Goal: Task Accomplishment & Management: Use online tool/utility

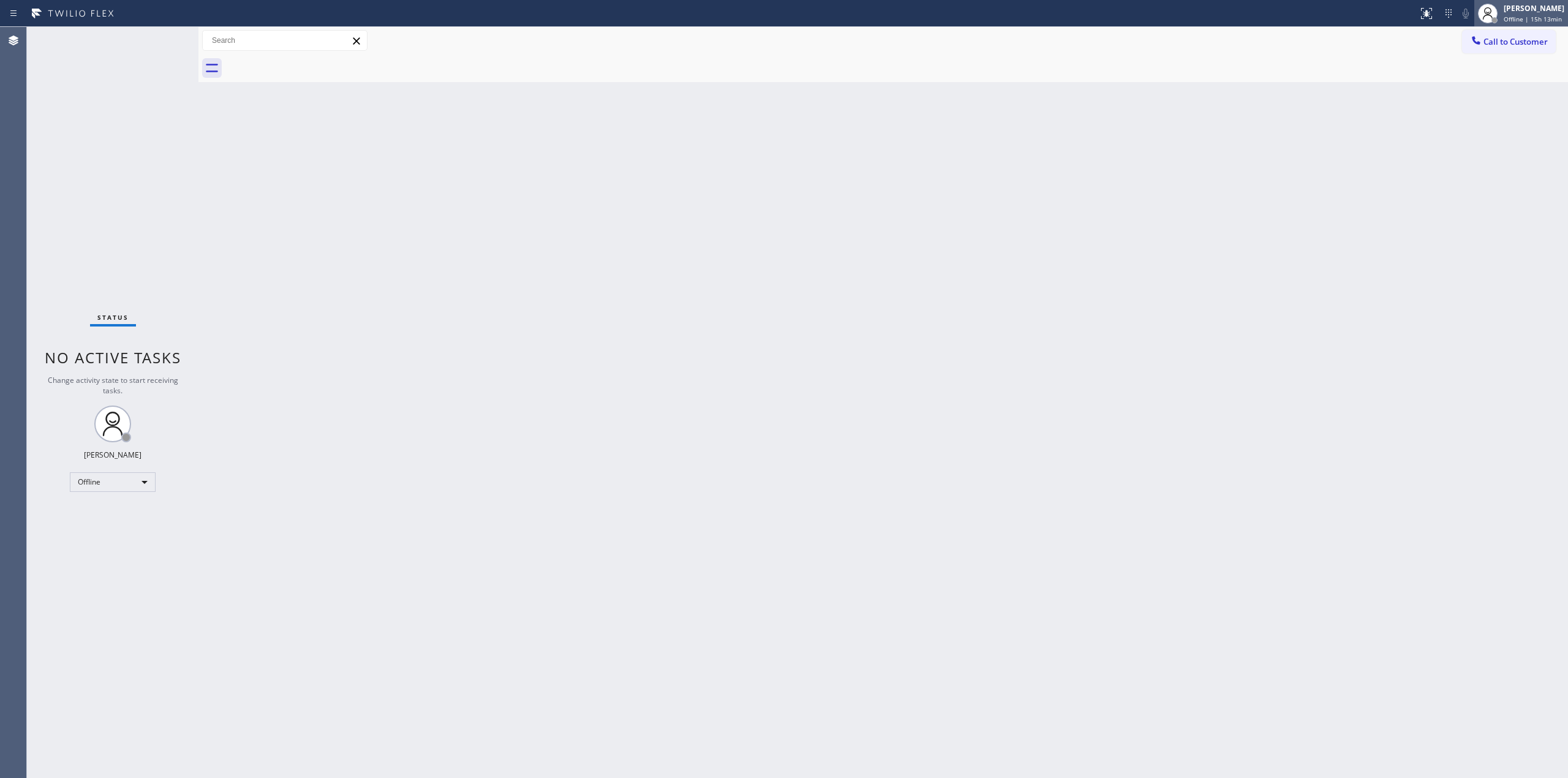
click at [1501, 8] on div at bounding box center [1488, 13] width 27 height 27
click at [1486, 84] on button "Unavailable" at bounding box center [1507, 80] width 123 height 16
click at [1388, 228] on div "Back to Dashboard Change Sender ID Customers Technicians Select a contact Outbo…" at bounding box center [883, 402] width 1370 height 751
click at [1507, 54] on div at bounding box center [897, 68] width 1343 height 27
drag, startPoint x: 1506, startPoint y: 43, endPoint x: 1490, endPoint y: 45, distance: 16.1
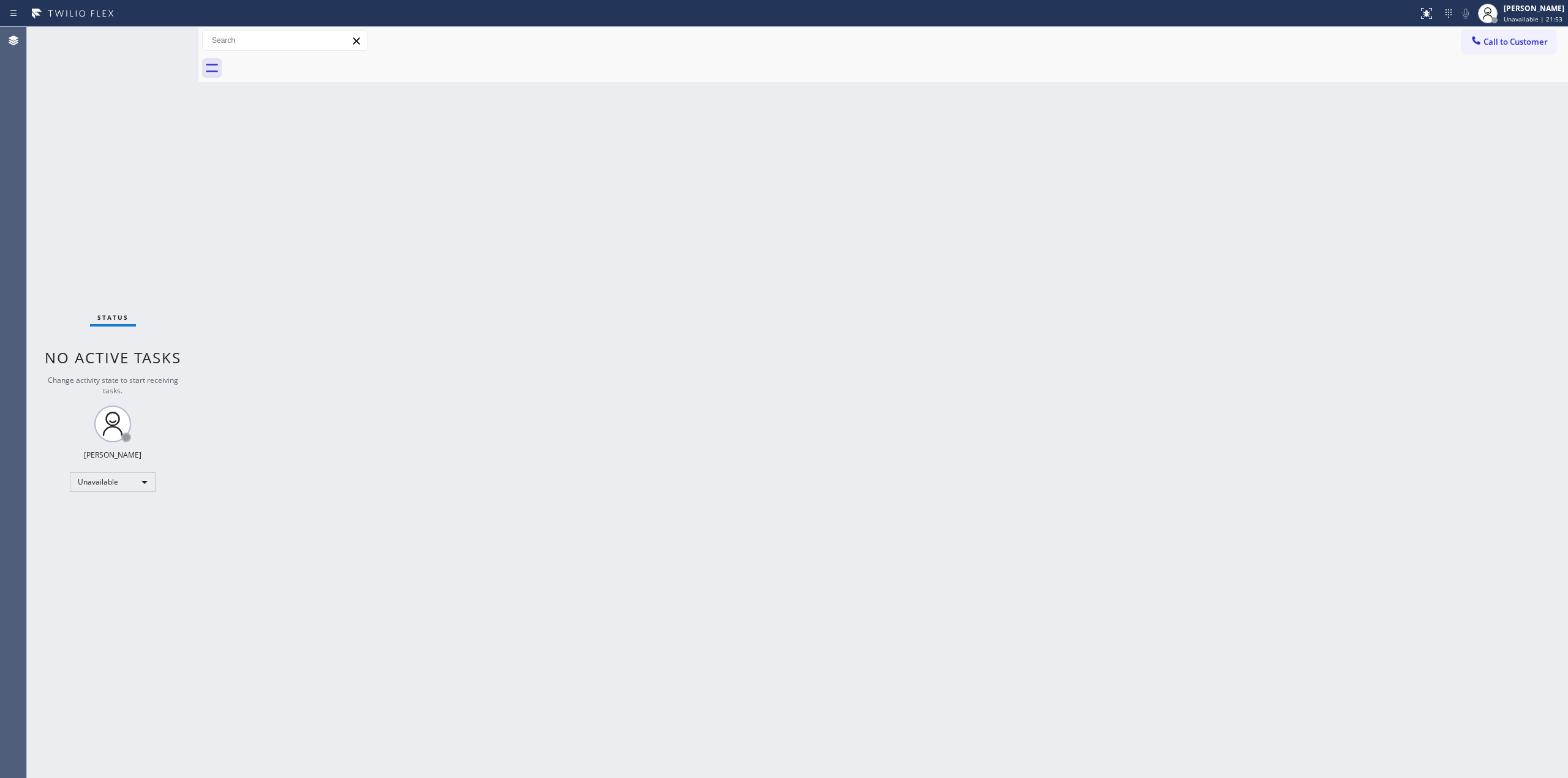
click at [1505, 40] on span "Call to Customer" at bounding box center [1516, 42] width 65 height 11
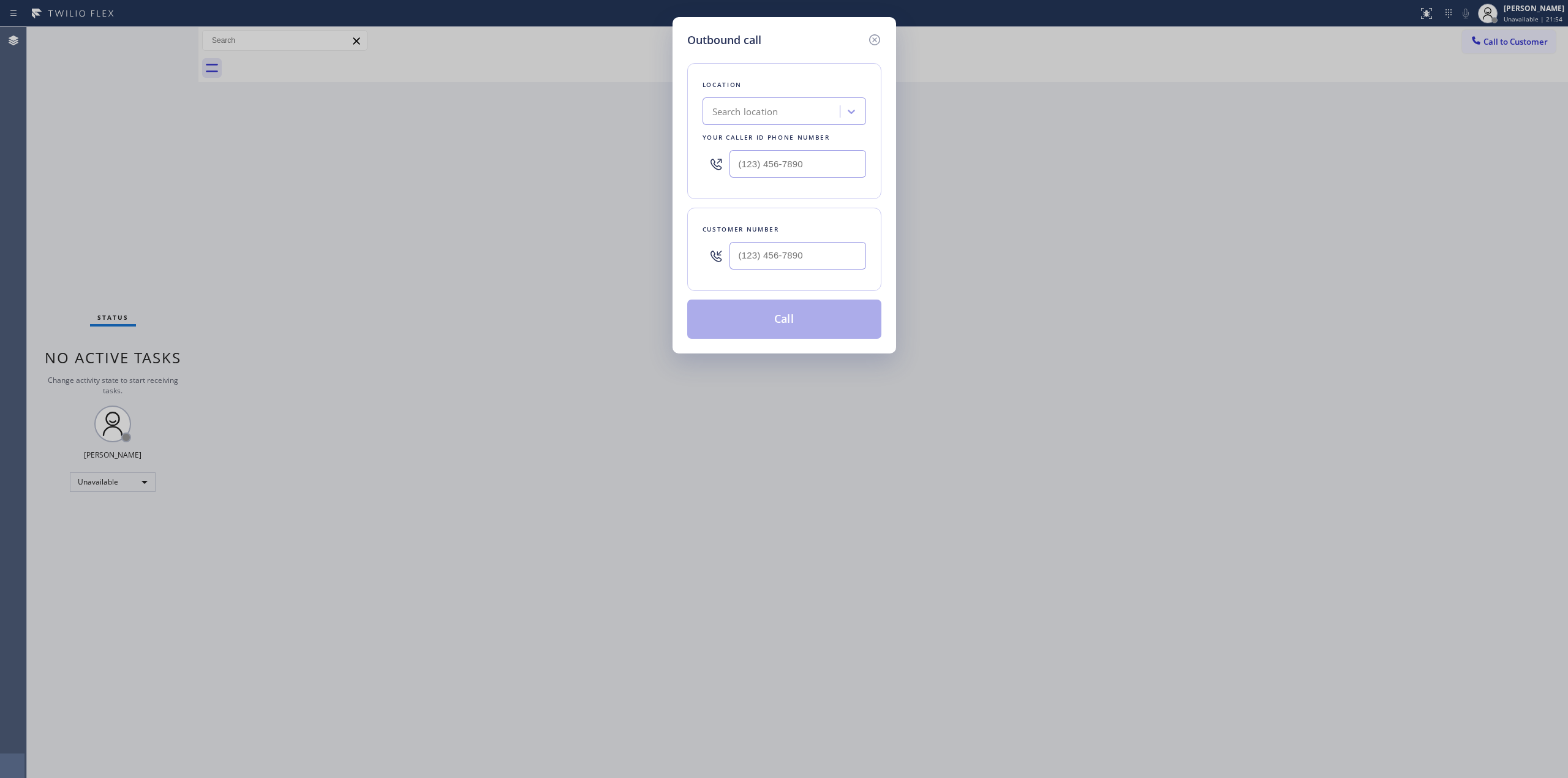
click at [858, 253] on div "Customer number" at bounding box center [784, 249] width 194 height 83
click at [836, 258] on input "(___) ___-____" at bounding box center [797, 256] width 137 height 27
paste input "510) 686-4295"
type input "[PHONE_NUMBER]"
drag, startPoint x: 802, startPoint y: 128, endPoint x: 809, endPoint y: 103, distance: 26.0
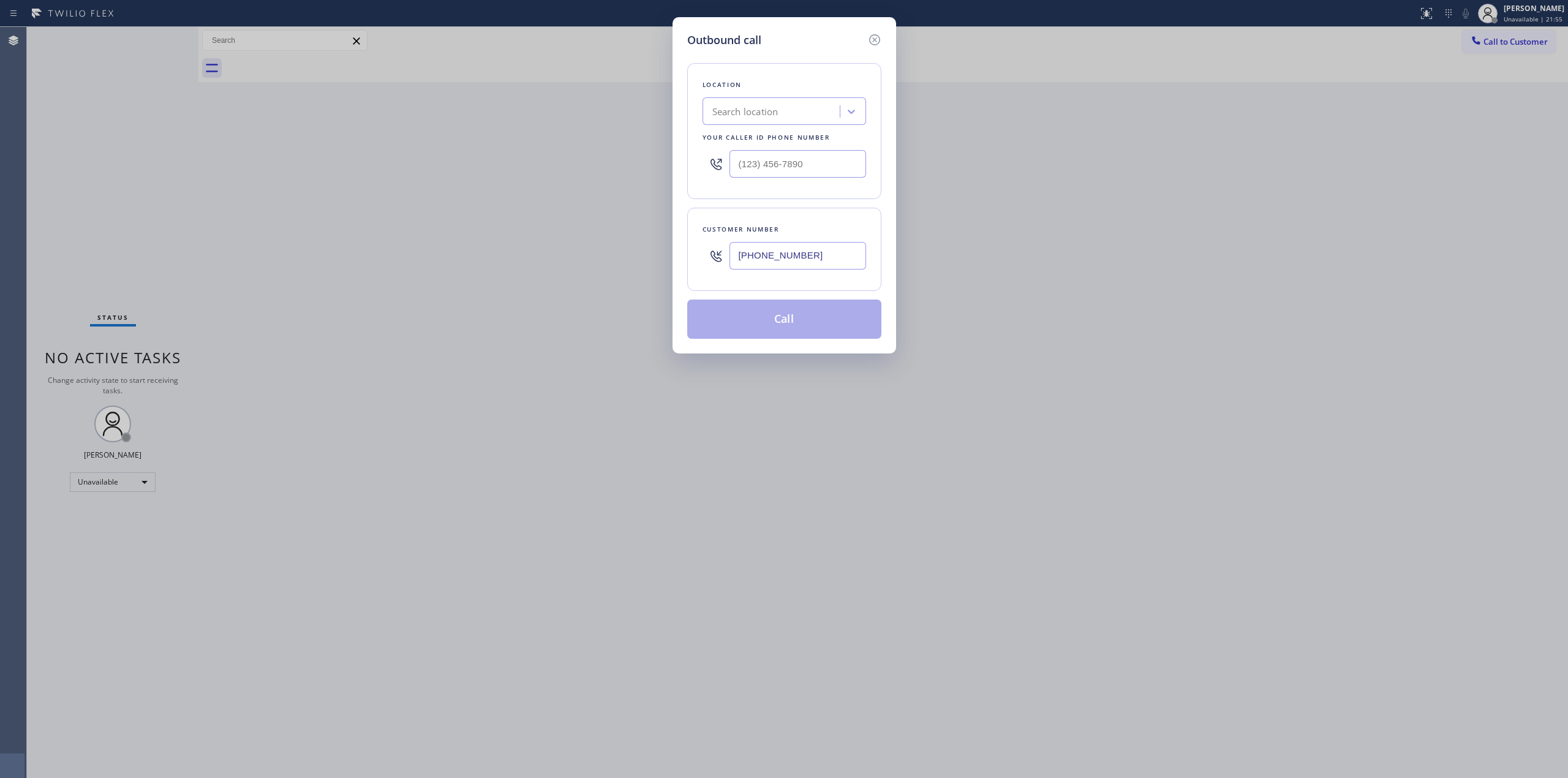
click at [804, 126] on div "Location Search location Your caller id phone number" at bounding box center [784, 131] width 194 height 136
click at [810, 99] on div "Search location" at bounding box center [784, 111] width 163 height 27
type input "kenmore"
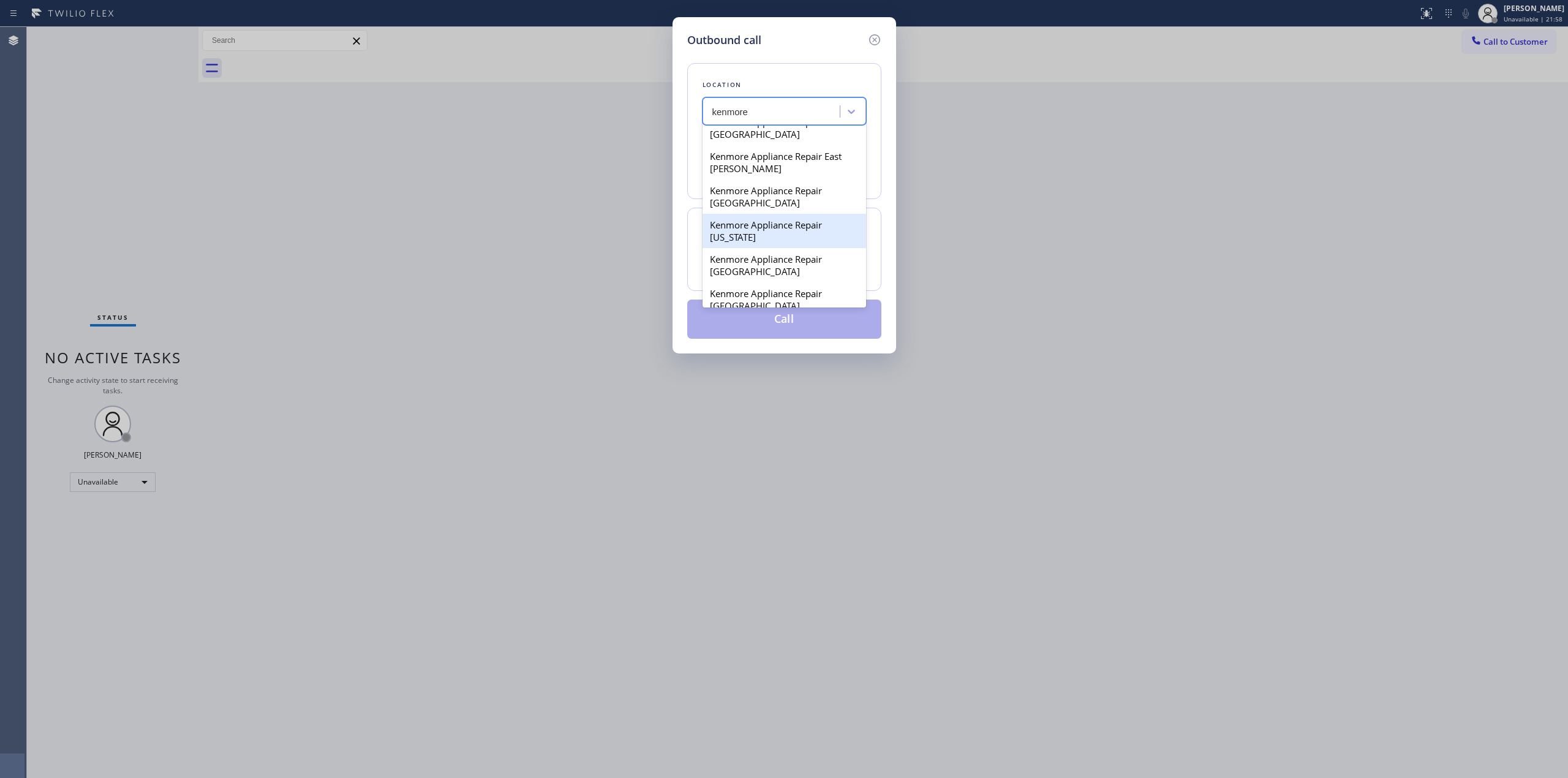
scroll to position [245, 0]
click at [755, 244] on div "Kenmore Appliance Repair [GEOGRAPHIC_DATA]" at bounding box center [784, 226] width 163 height 34
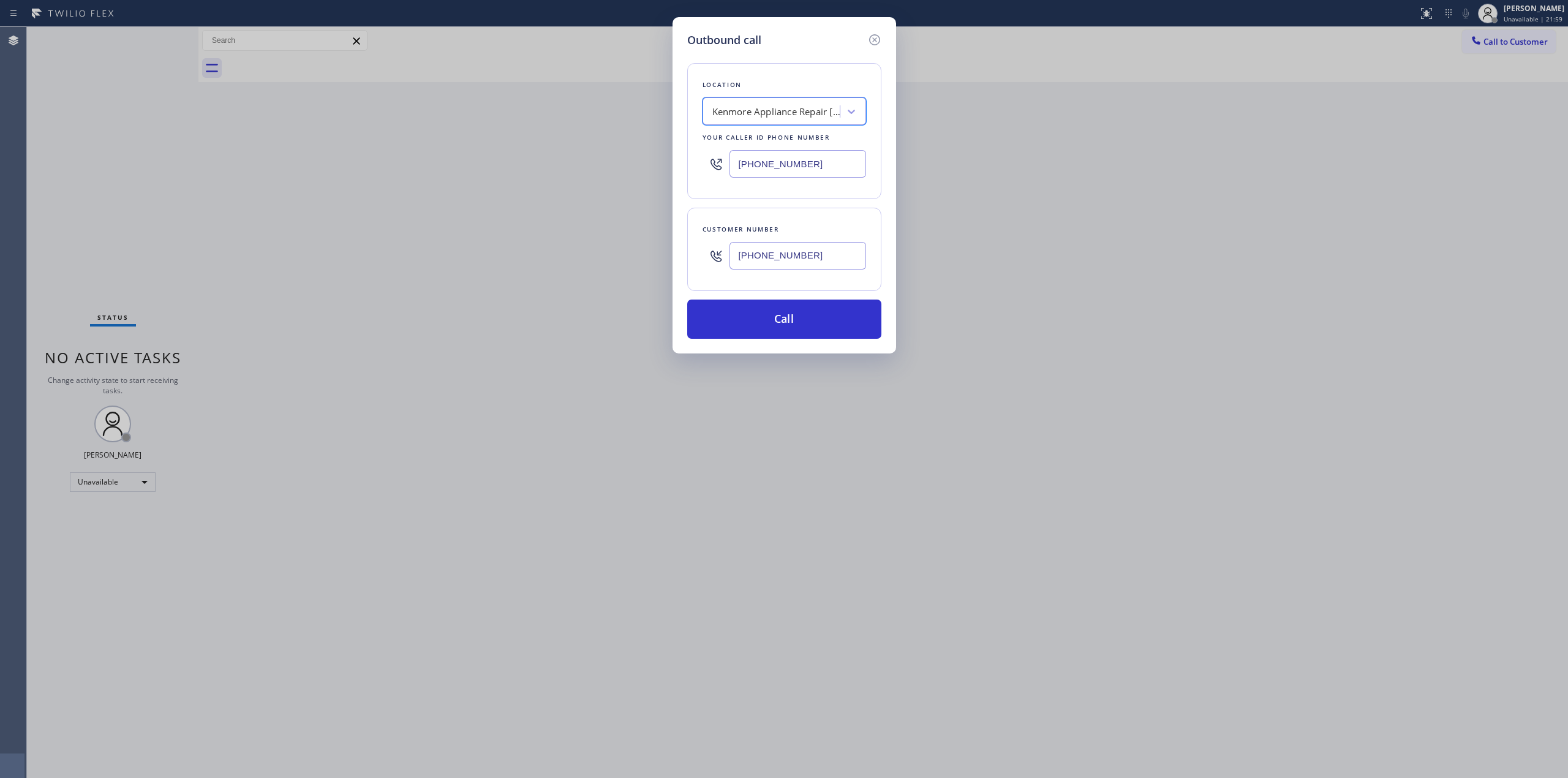
click at [785, 99] on div "Kenmore Appliance Repair [GEOGRAPHIC_DATA]" at bounding box center [784, 111] width 163 height 27
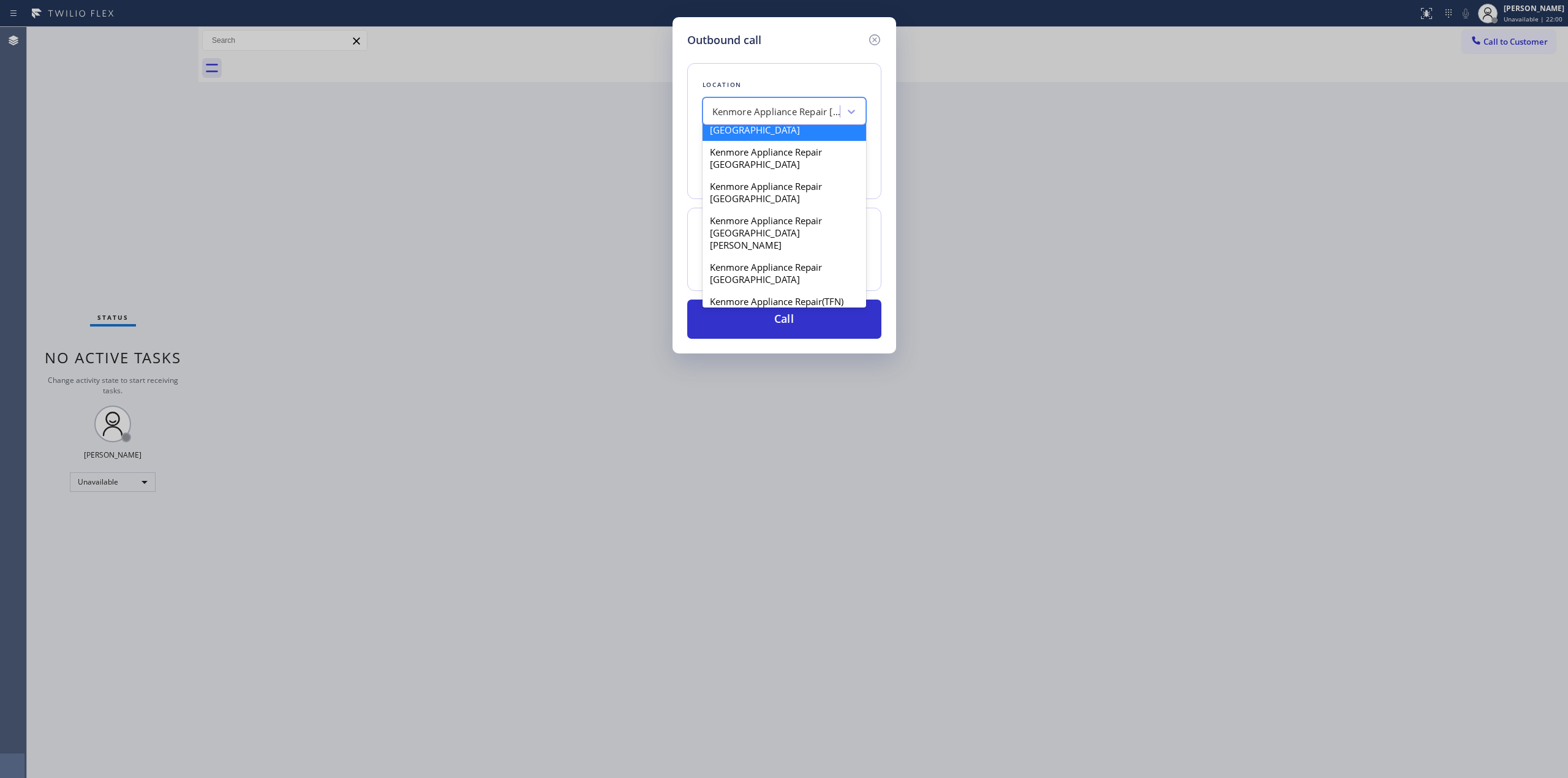
scroll to position [532, 0]
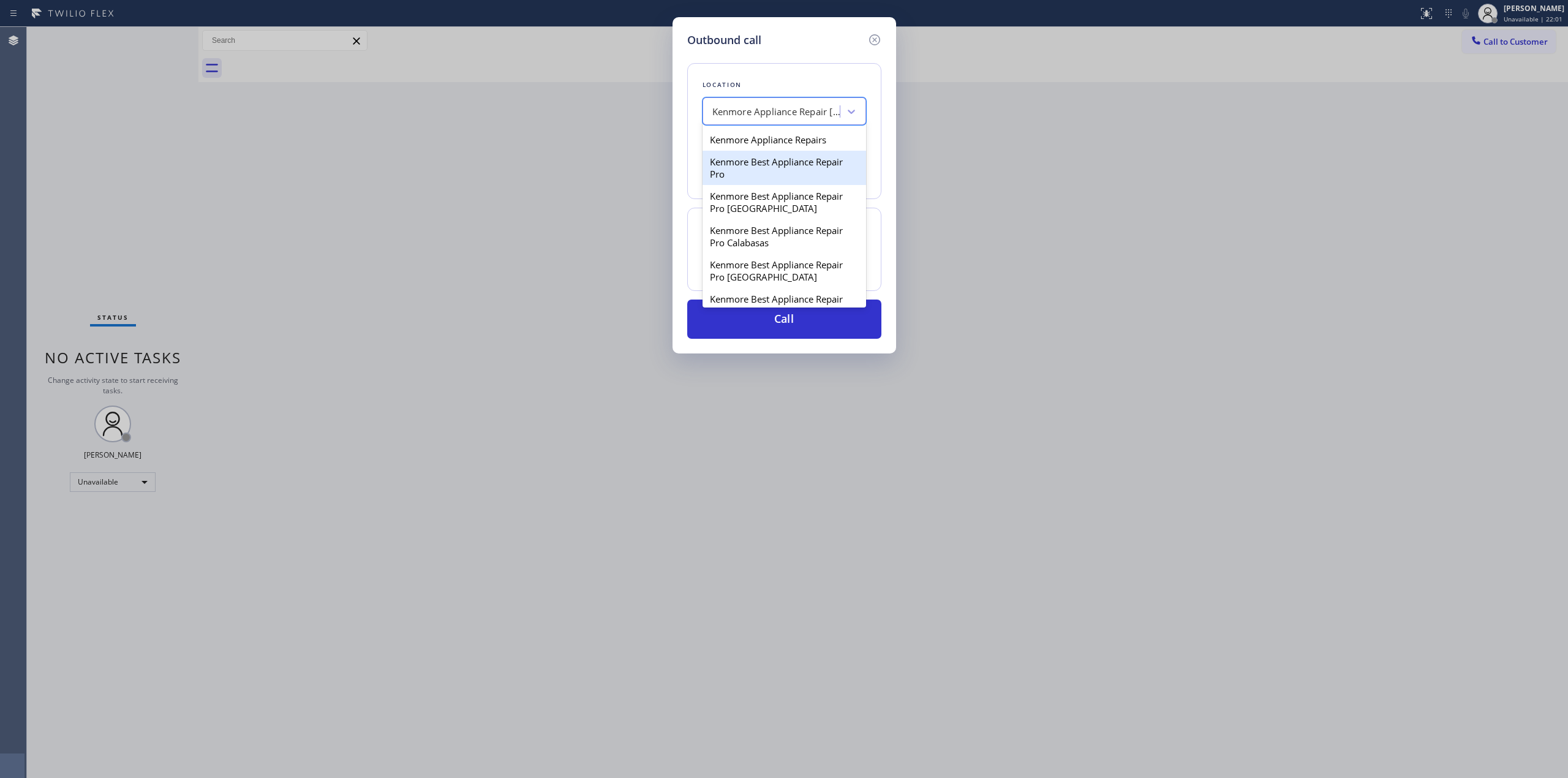
click at [758, 147] on div "Kenmore Appliance Repairs" at bounding box center [784, 139] width 163 height 22
type input "[PHONE_NUMBER]"
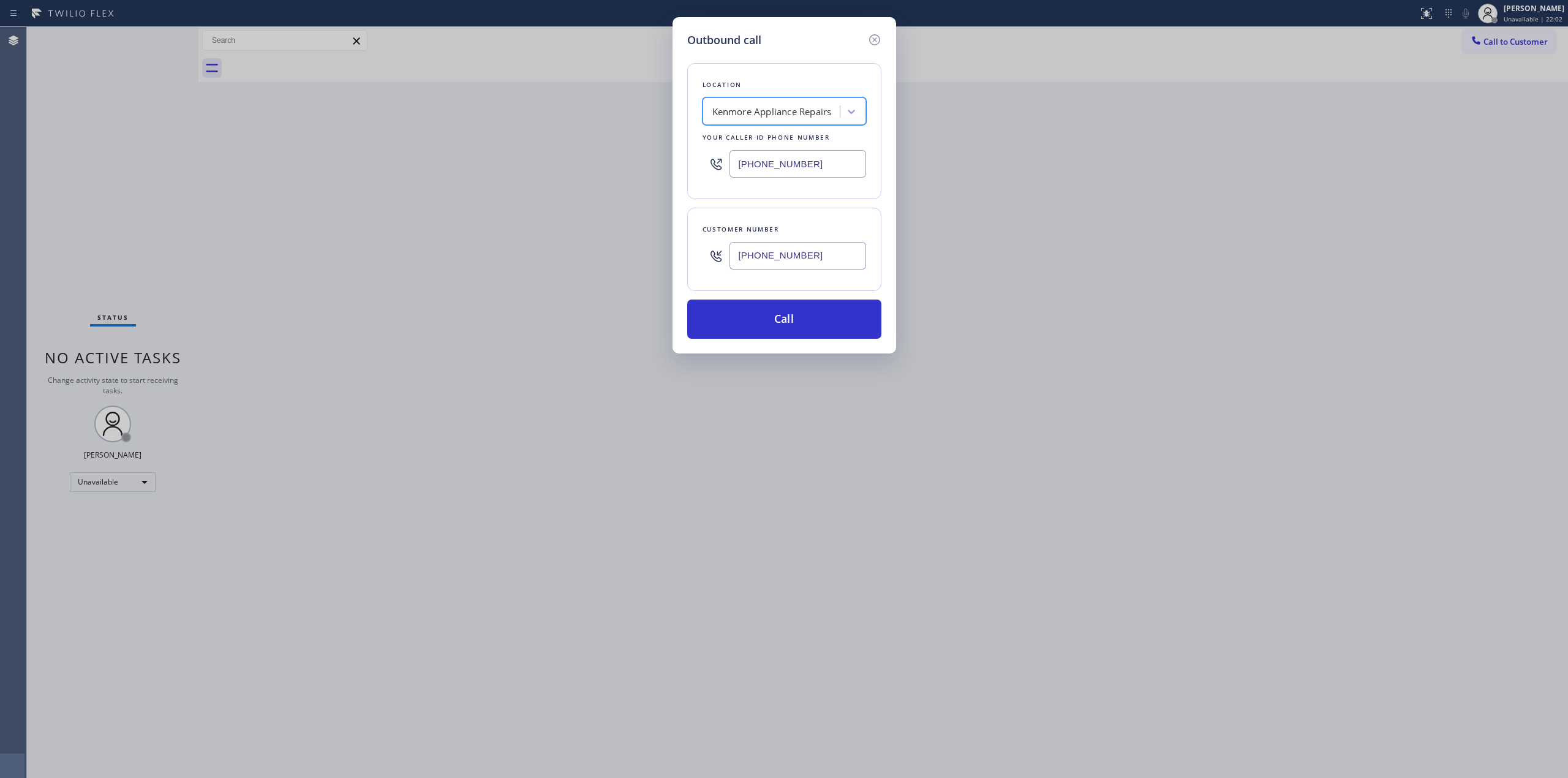
click at [769, 255] on input "[PHONE_NUMBER]" at bounding box center [797, 256] width 137 height 27
click at [777, 314] on button "Call" at bounding box center [784, 319] width 194 height 39
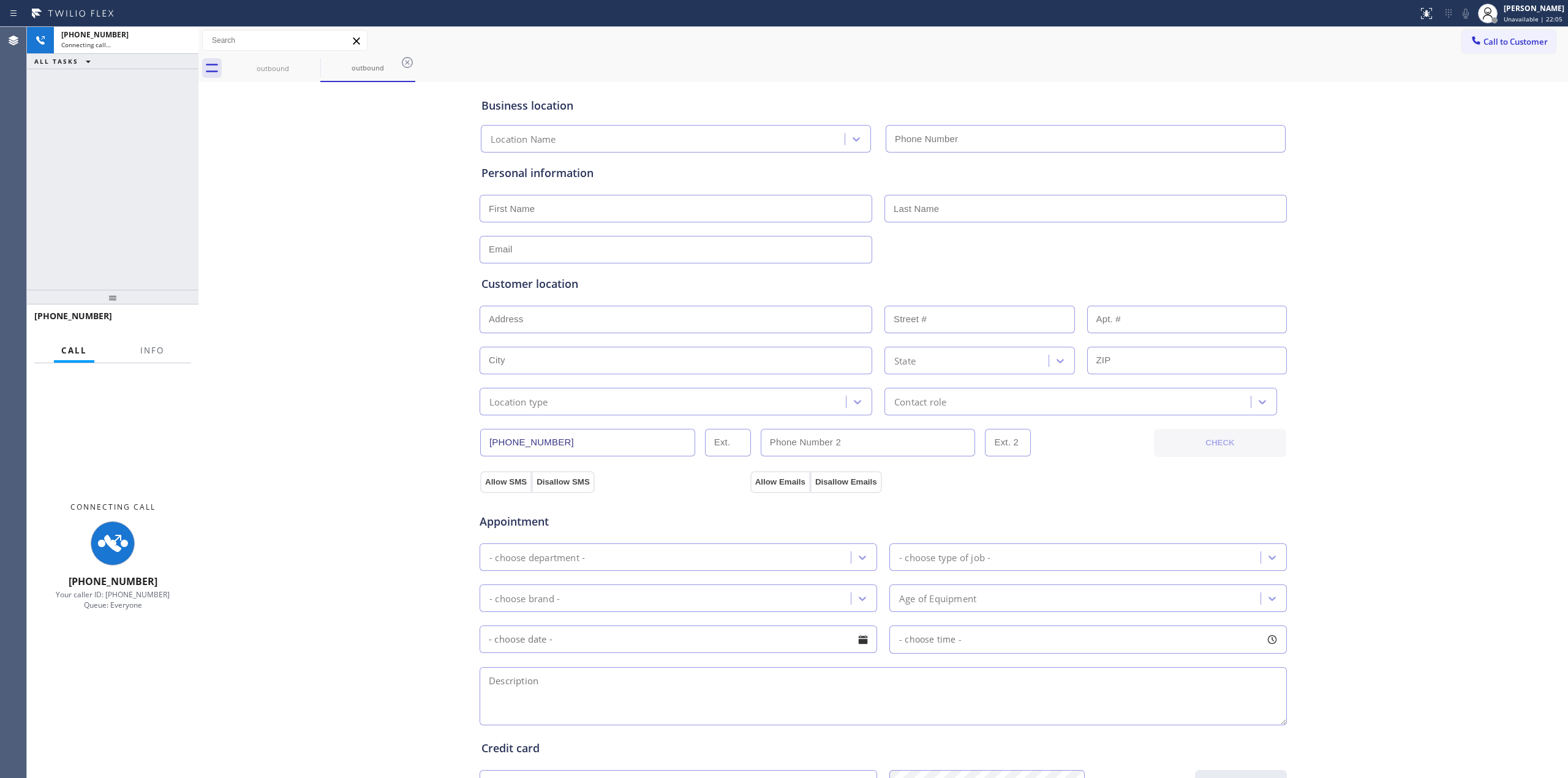
type input "[PHONE_NUMBER]"
drag, startPoint x: 1417, startPoint y: 126, endPoint x: 1454, endPoint y: 27, distance: 105.7
click at [1417, 126] on div "Business location Kenmore Appliance Repairs [PHONE_NUMBER] Personal information…" at bounding box center [883, 503] width 1364 height 836
drag, startPoint x: 1469, startPoint y: 8, endPoint x: 1458, endPoint y: 56, distance: 49.2
click at [1469, 10] on icon at bounding box center [1466, 13] width 14 height 14
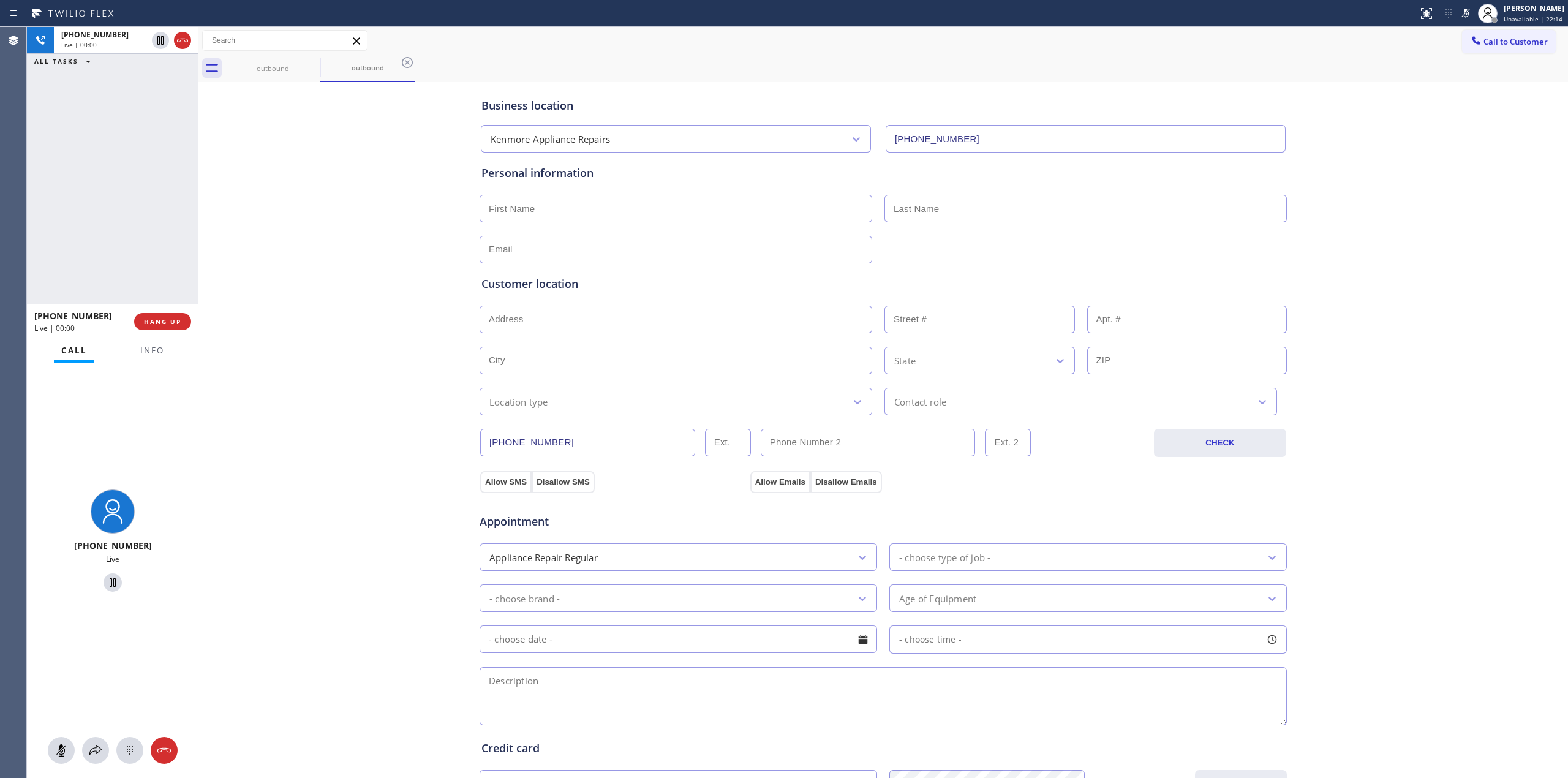
click at [1418, 599] on div "Business location Kenmore Appliance Repairs [PHONE_NUMBER] Personal information…" at bounding box center [883, 503] width 1364 height 836
click at [132, 750] on icon at bounding box center [130, 750] width 14 height 14
click at [1503, 48] on button "Call to Customer" at bounding box center [1509, 42] width 94 height 23
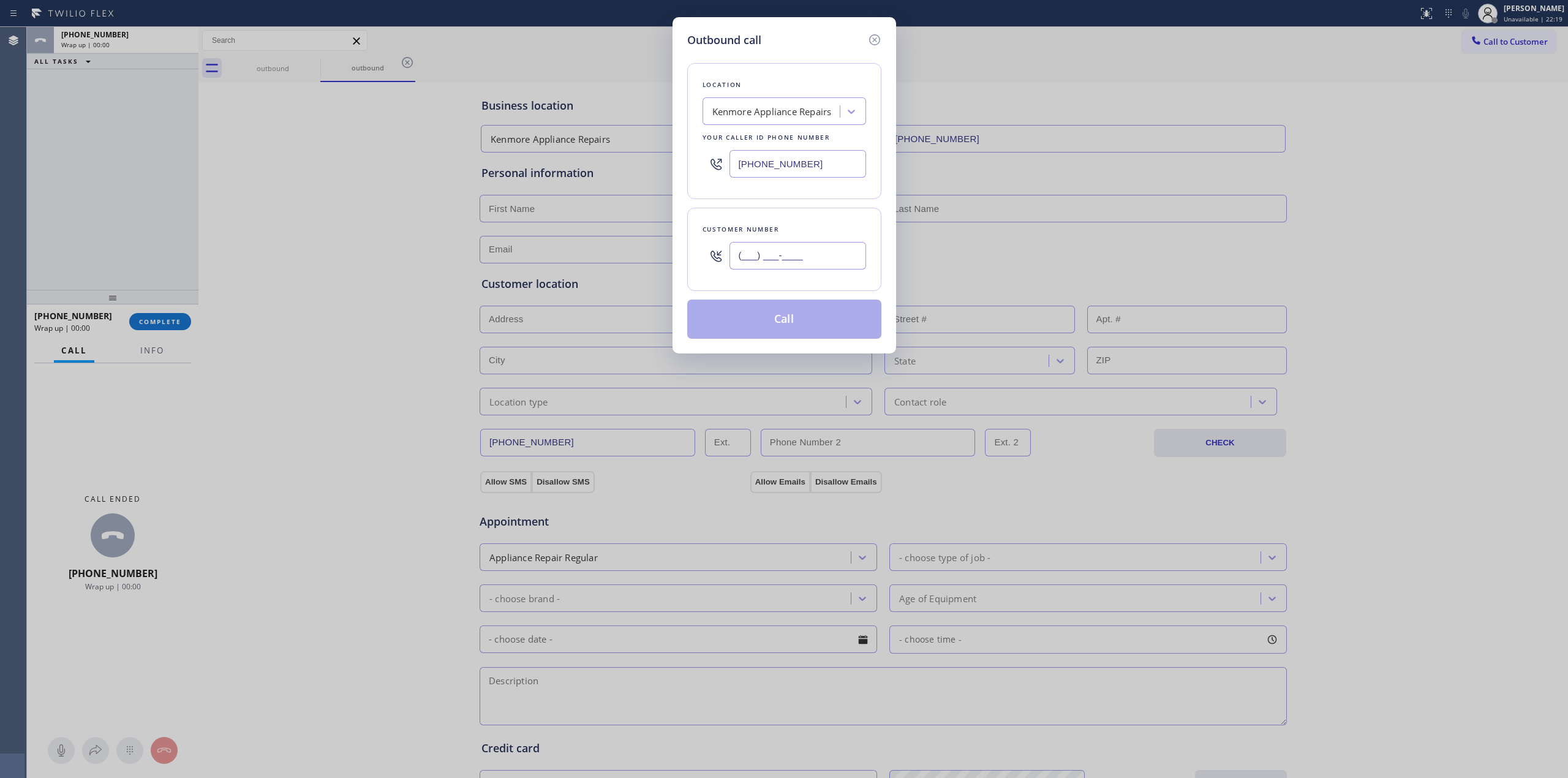
paste input "510) 686-4295"
click at [802, 267] on input "[PHONE_NUMBER]" at bounding box center [797, 256] width 137 height 27
type input "[PHONE_NUMBER]"
click at [791, 314] on button "Call" at bounding box center [784, 319] width 194 height 39
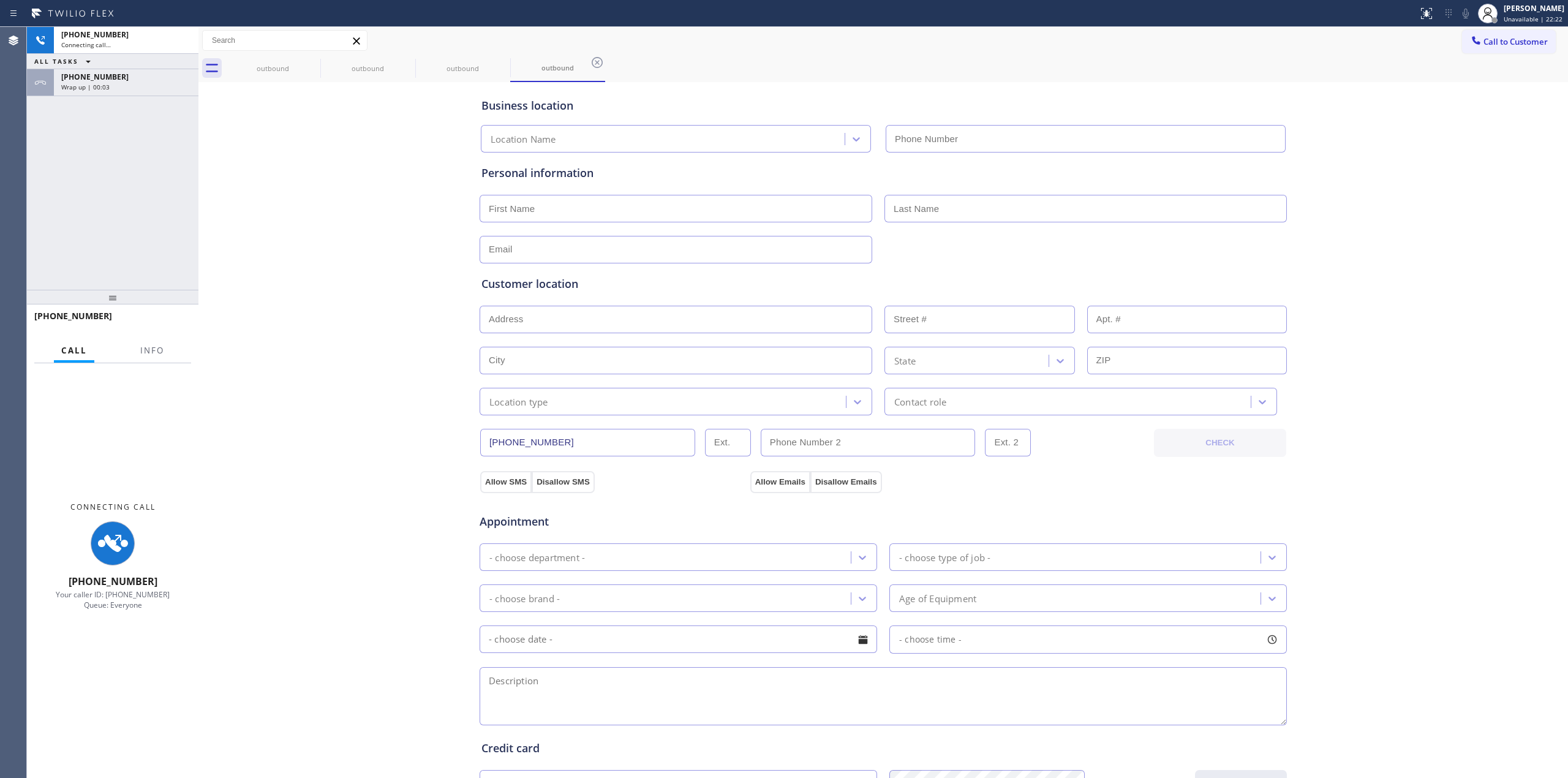
click at [1316, 92] on div "Business location Location Name Personal information Customer location >> ADD N…" at bounding box center [883, 503] width 1364 height 836
type input "[PHONE_NUMBER]"
click at [94, 79] on span "[PHONE_NUMBER]" at bounding box center [95, 76] width 67 height 10
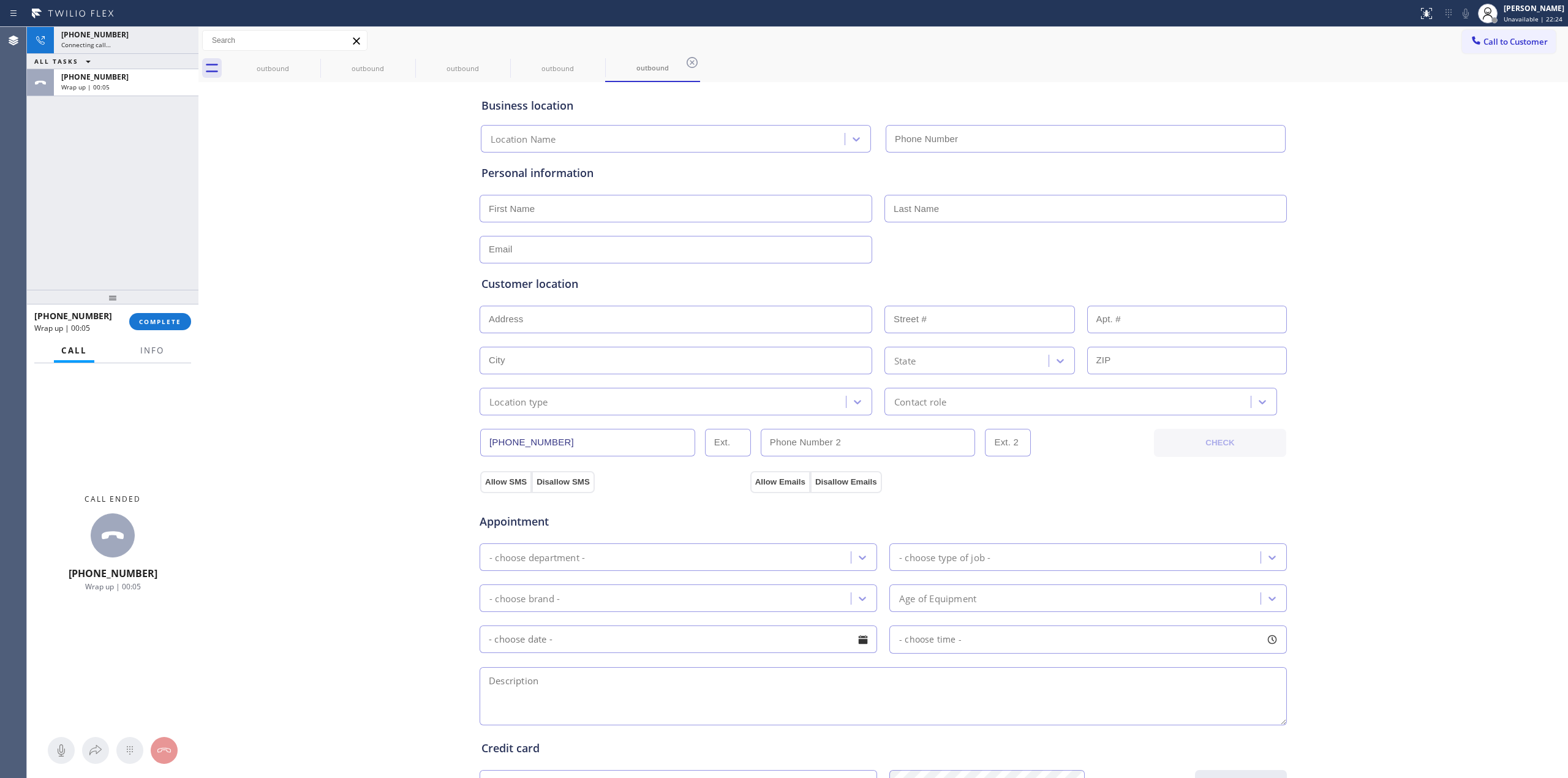
type input "[PHONE_NUMBER]"
click at [202, 322] on div "Business location Location Name [PHONE_NUMBER] Personal information Customer lo…" at bounding box center [883, 503] width 1364 height 836
click at [180, 322] on span "COMPLETE" at bounding box center [161, 321] width 43 height 8
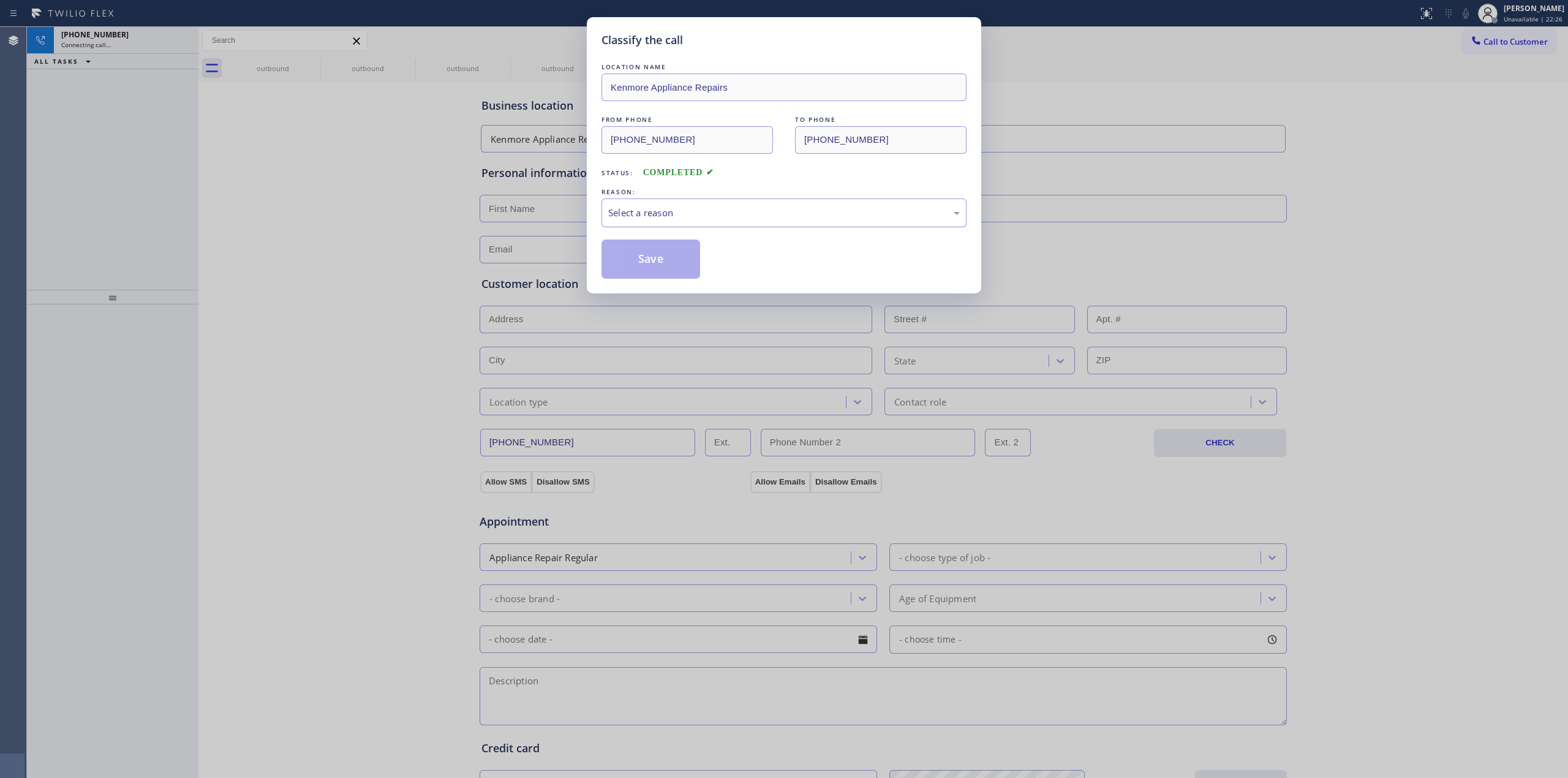
click at [670, 223] on div "Select a reason" at bounding box center [784, 213] width 365 height 29
click at [664, 273] on button "Save" at bounding box center [651, 259] width 99 height 39
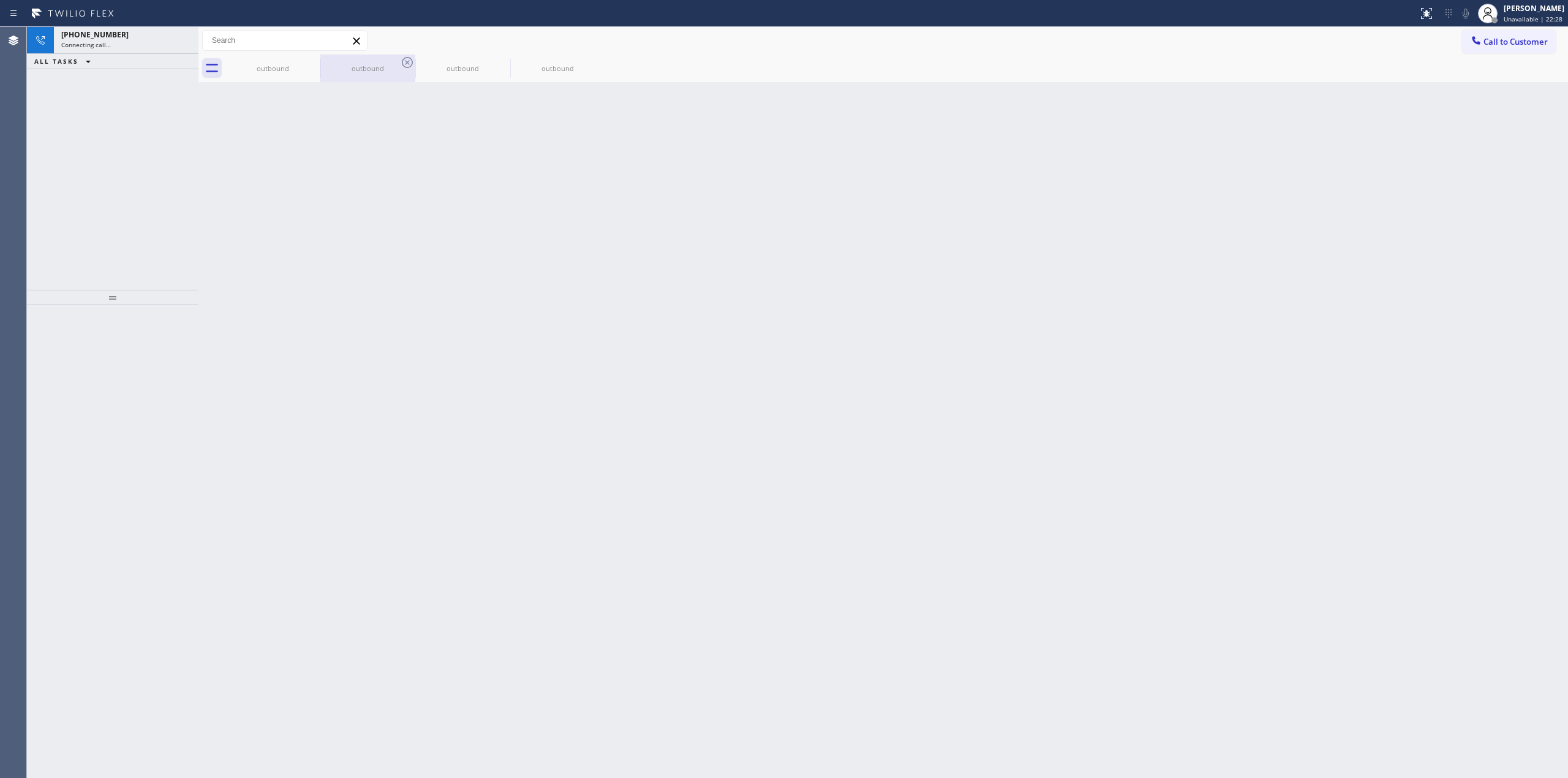
drag, startPoint x: 283, startPoint y: 54, endPoint x: 321, endPoint y: 60, distance: 38.5
click at [289, 57] on div "outbound" at bounding box center [272, 68] width 93 height 27
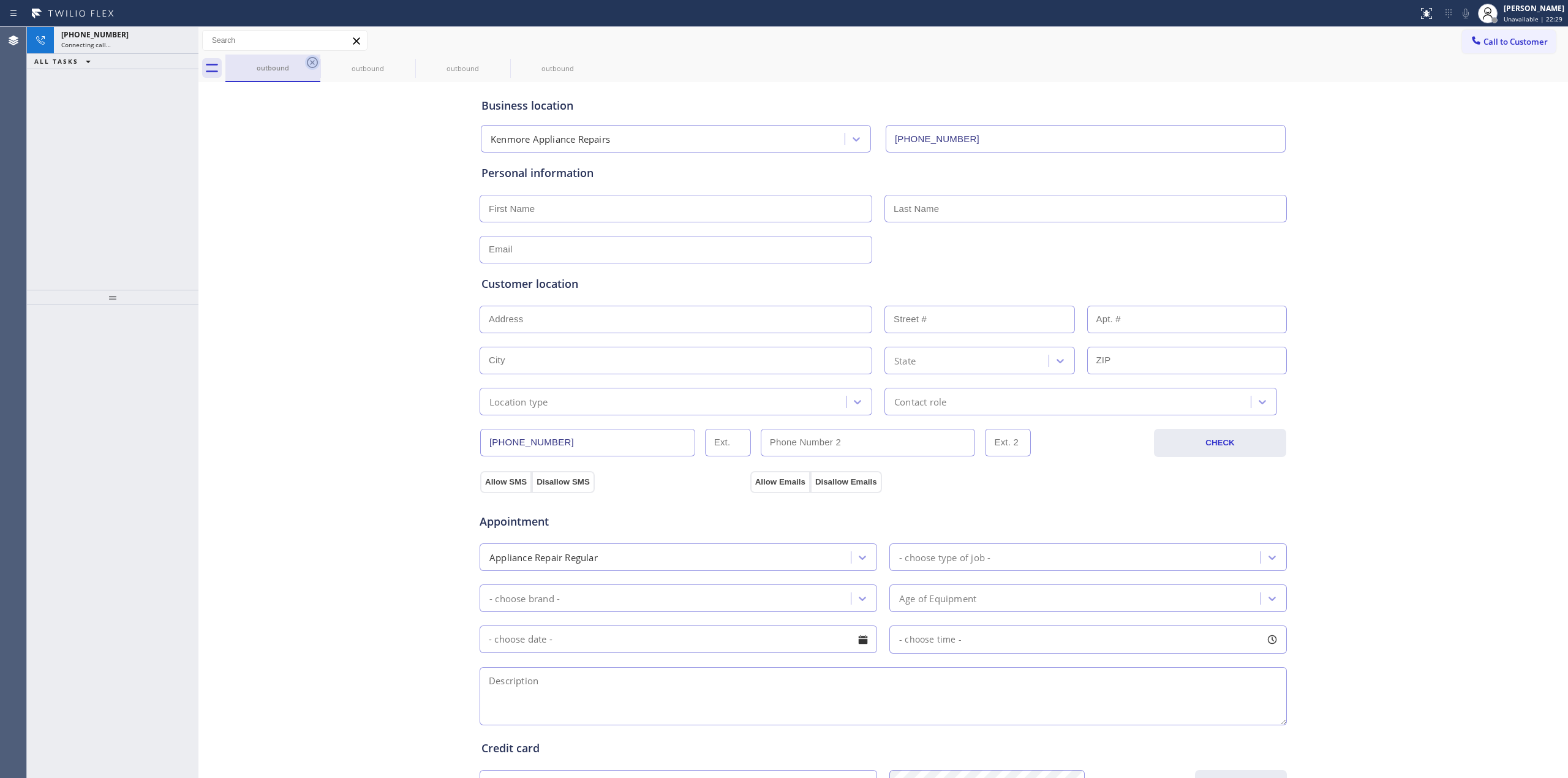
click at [310, 61] on icon at bounding box center [312, 62] width 14 height 14
click at [312, 61] on icon at bounding box center [312, 62] width 14 height 14
click at [312, 61] on icon at bounding box center [312, 62] width 11 height 11
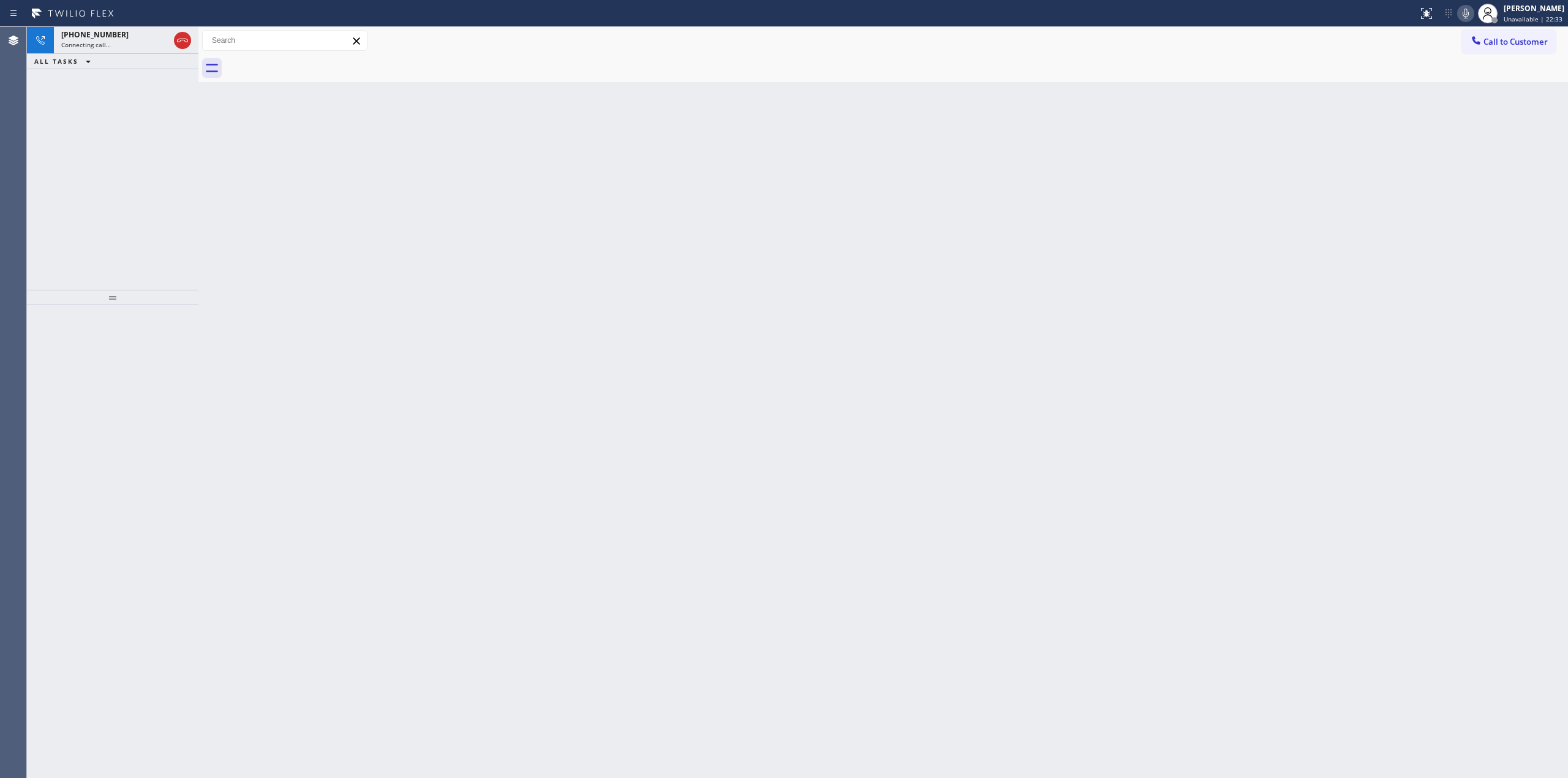
click at [1468, 14] on icon at bounding box center [1466, 13] width 14 height 14
click at [134, 38] on div "[PHONE_NUMBER]" at bounding box center [115, 34] width 108 height 10
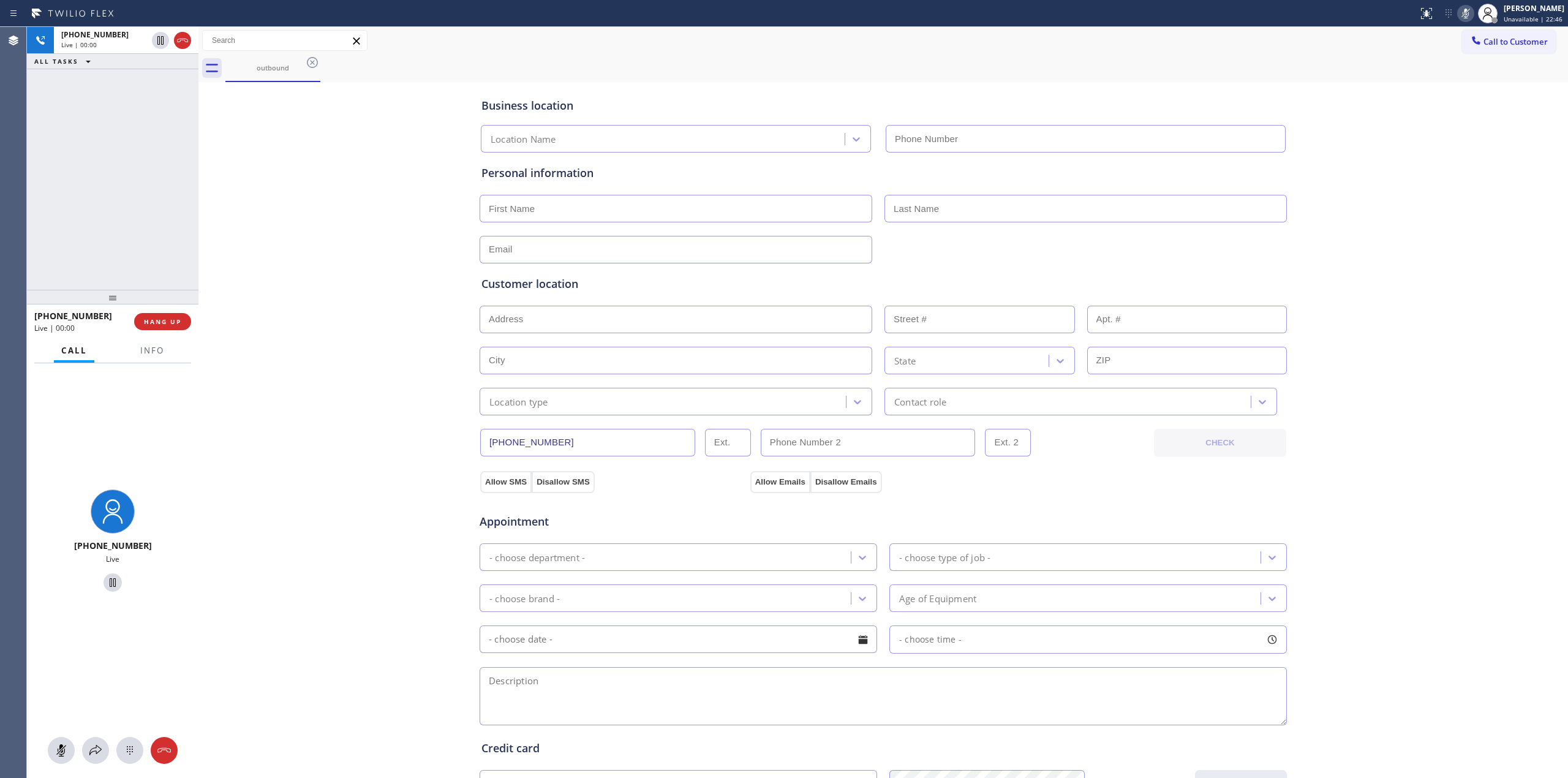
type input "[PHONE_NUMBER]"
click at [123, 748] on icon at bounding box center [130, 750] width 14 height 14
click at [1505, 32] on button "Call to Customer" at bounding box center [1509, 42] width 94 height 23
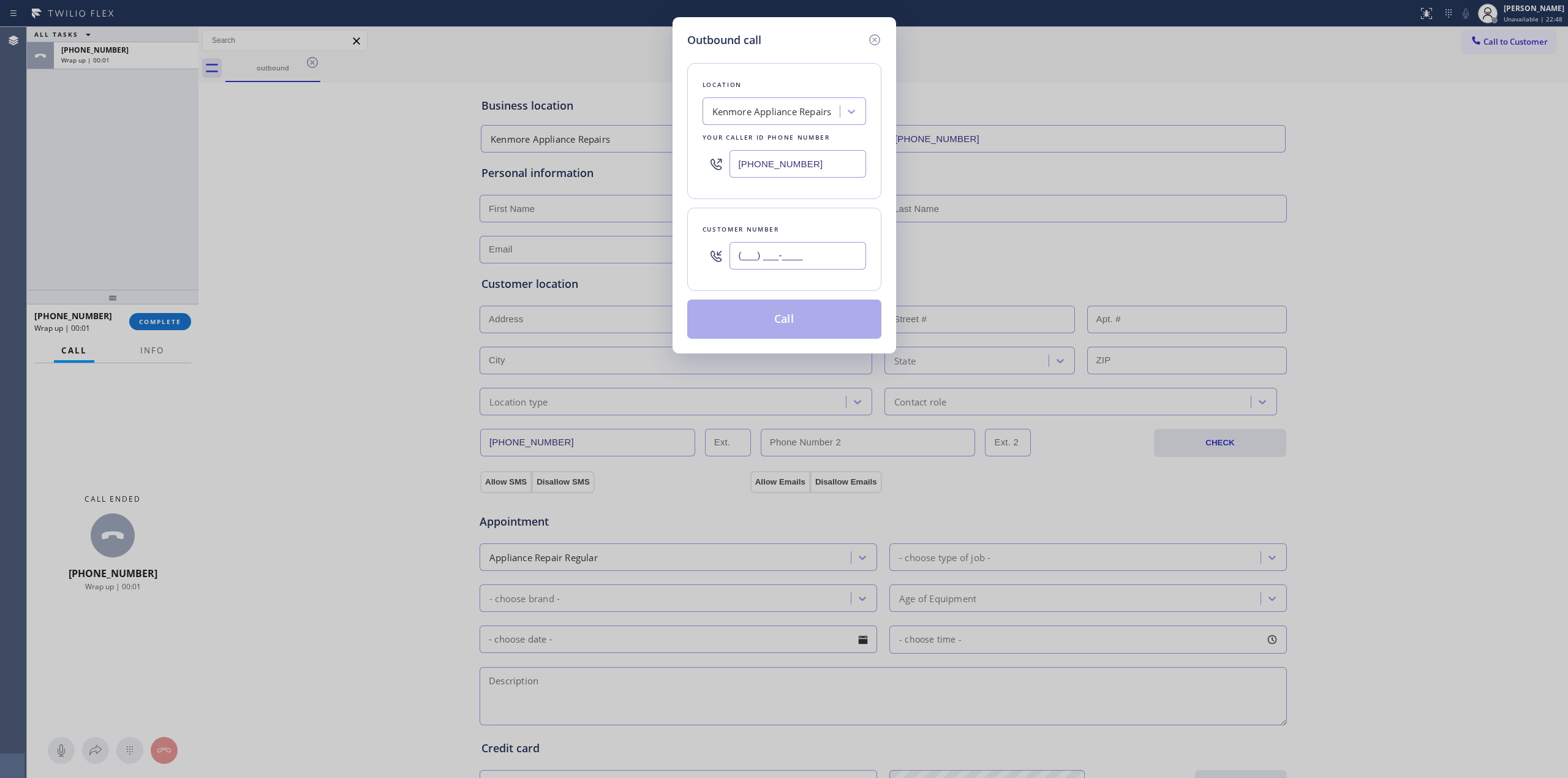
paste input "510) 686-4295"
click at [745, 267] on input "(___) ___-____" at bounding box center [797, 256] width 137 height 27
type input "[PHONE_NUMBER]"
click at [794, 327] on button "Call" at bounding box center [784, 319] width 194 height 39
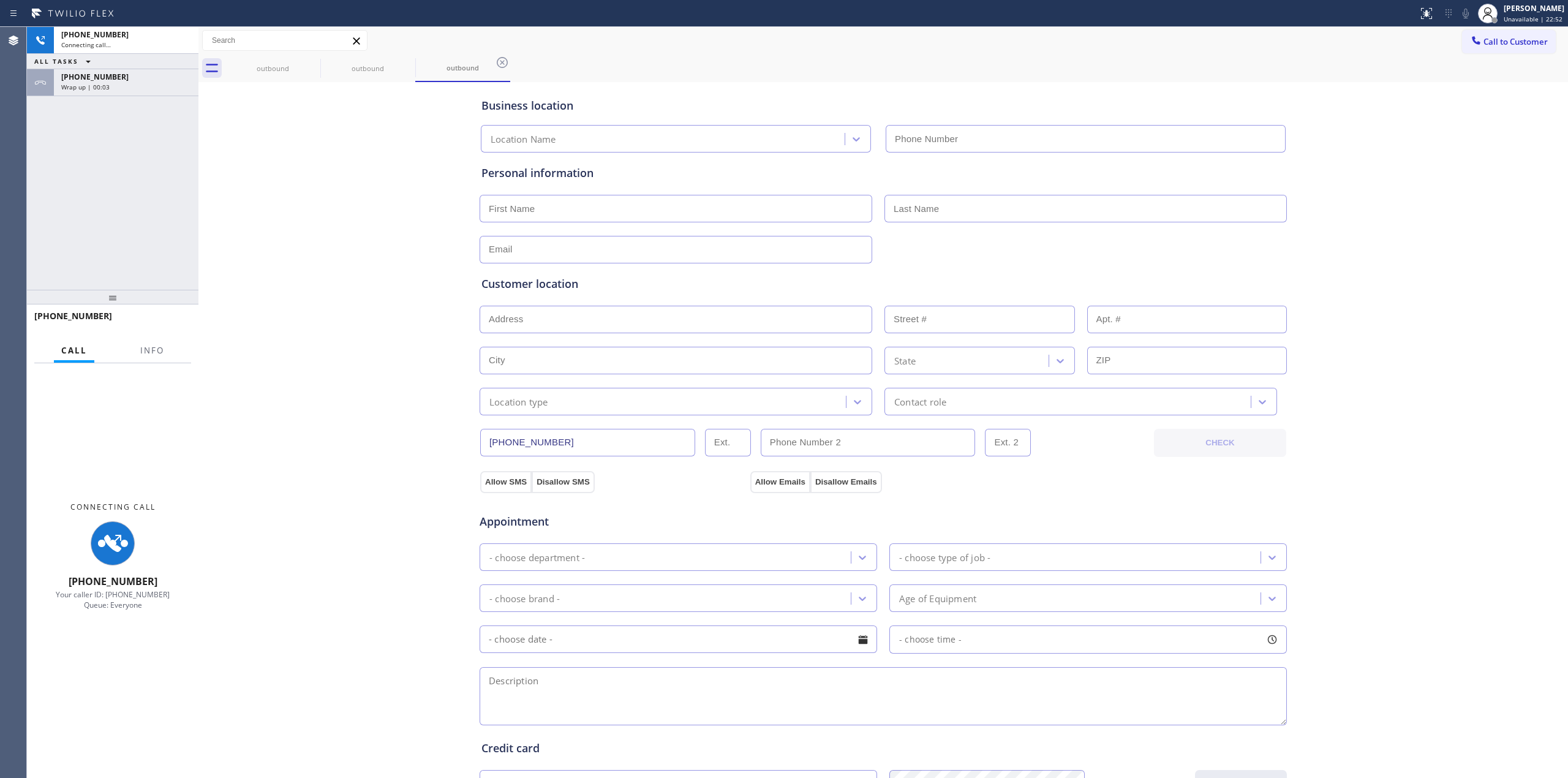
click at [1385, 148] on div "Business location Location Name Personal information Customer location >> ADD N…" at bounding box center [883, 503] width 1364 height 836
type input "[PHONE_NUMBER]"
click at [1473, 10] on icon at bounding box center [1466, 13] width 14 height 14
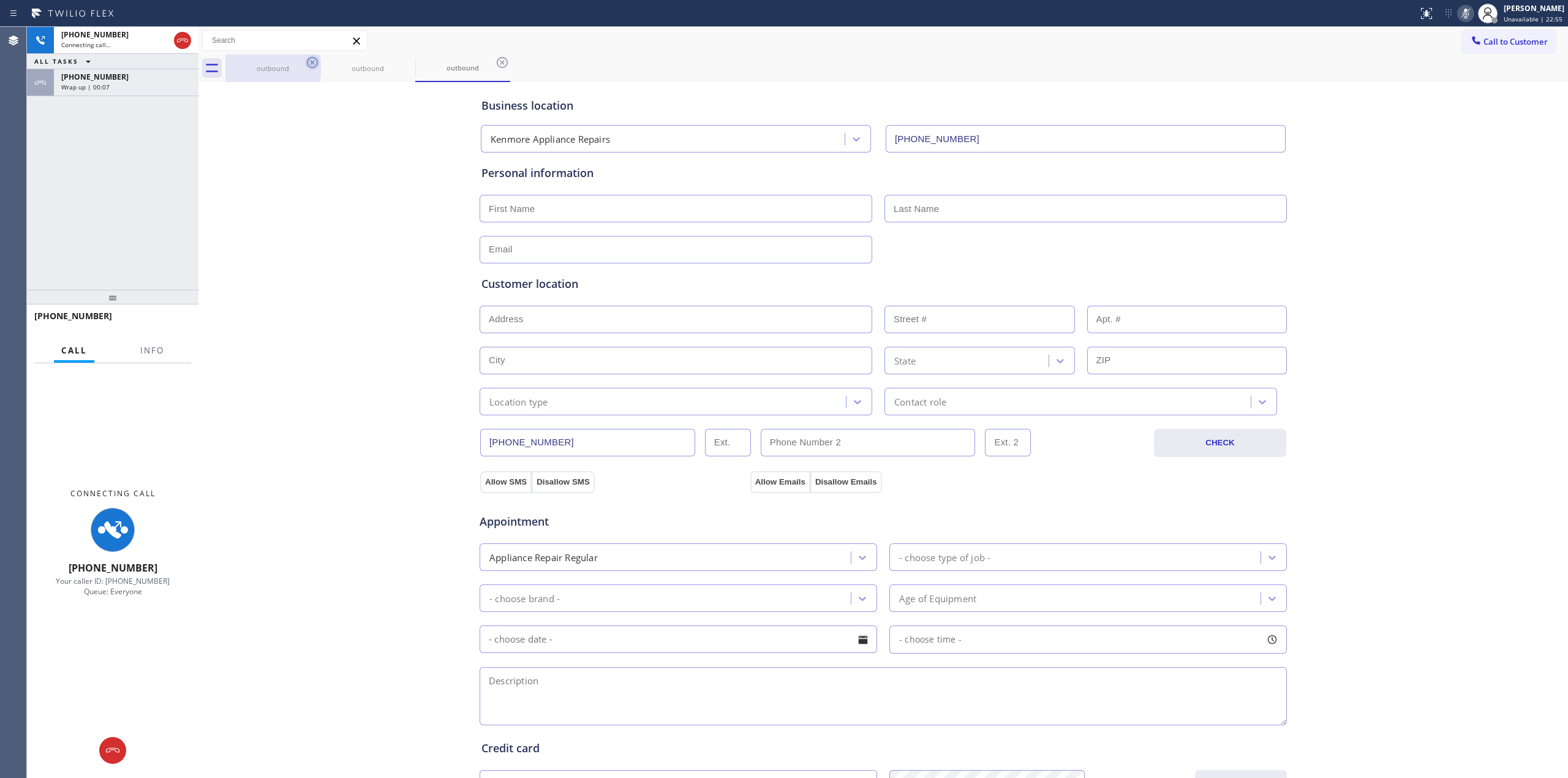
click at [312, 62] on icon at bounding box center [312, 62] width 14 height 14
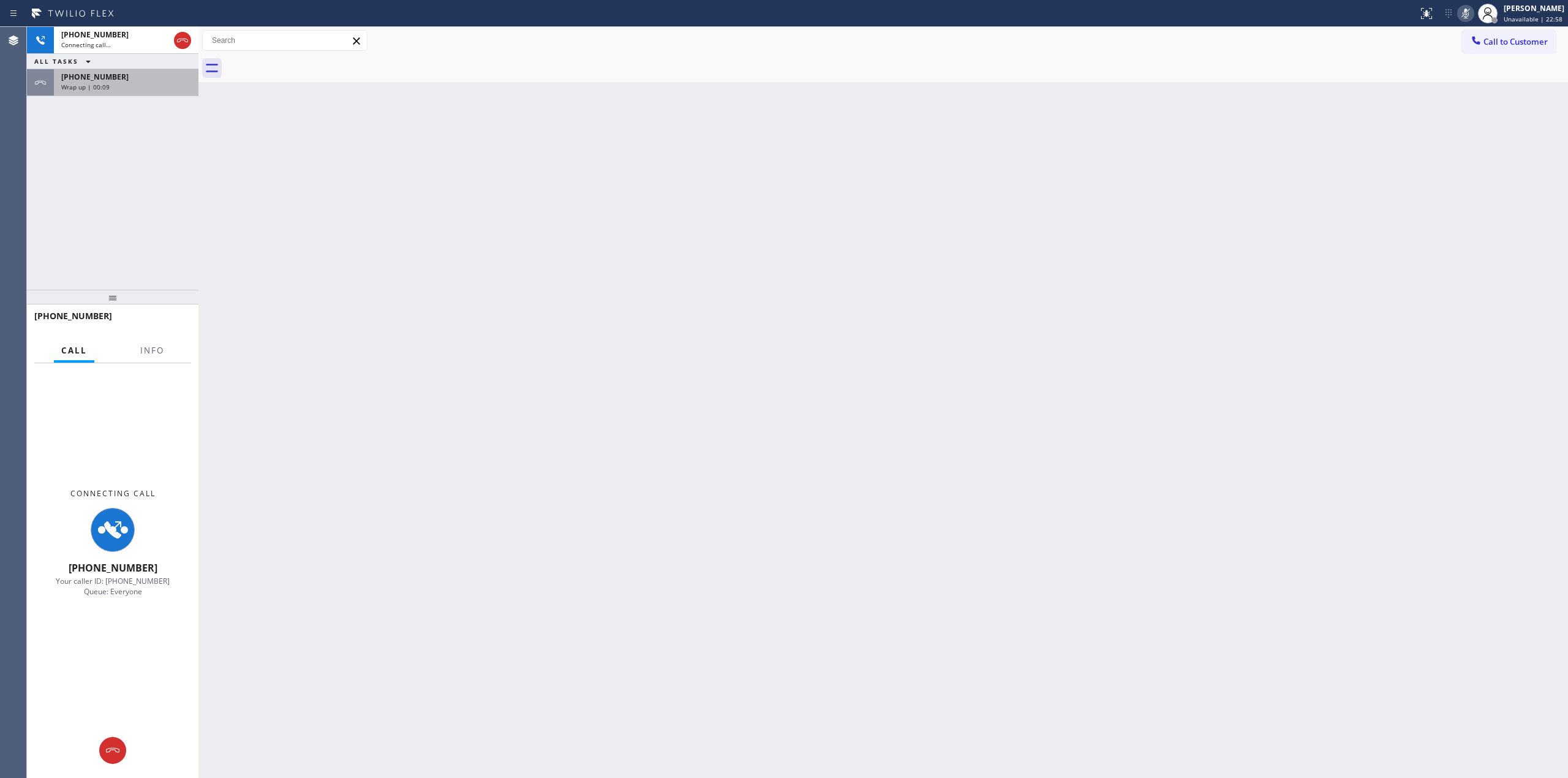
click at [113, 82] on div "[PHONE_NUMBER]" at bounding box center [126, 76] width 130 height 10
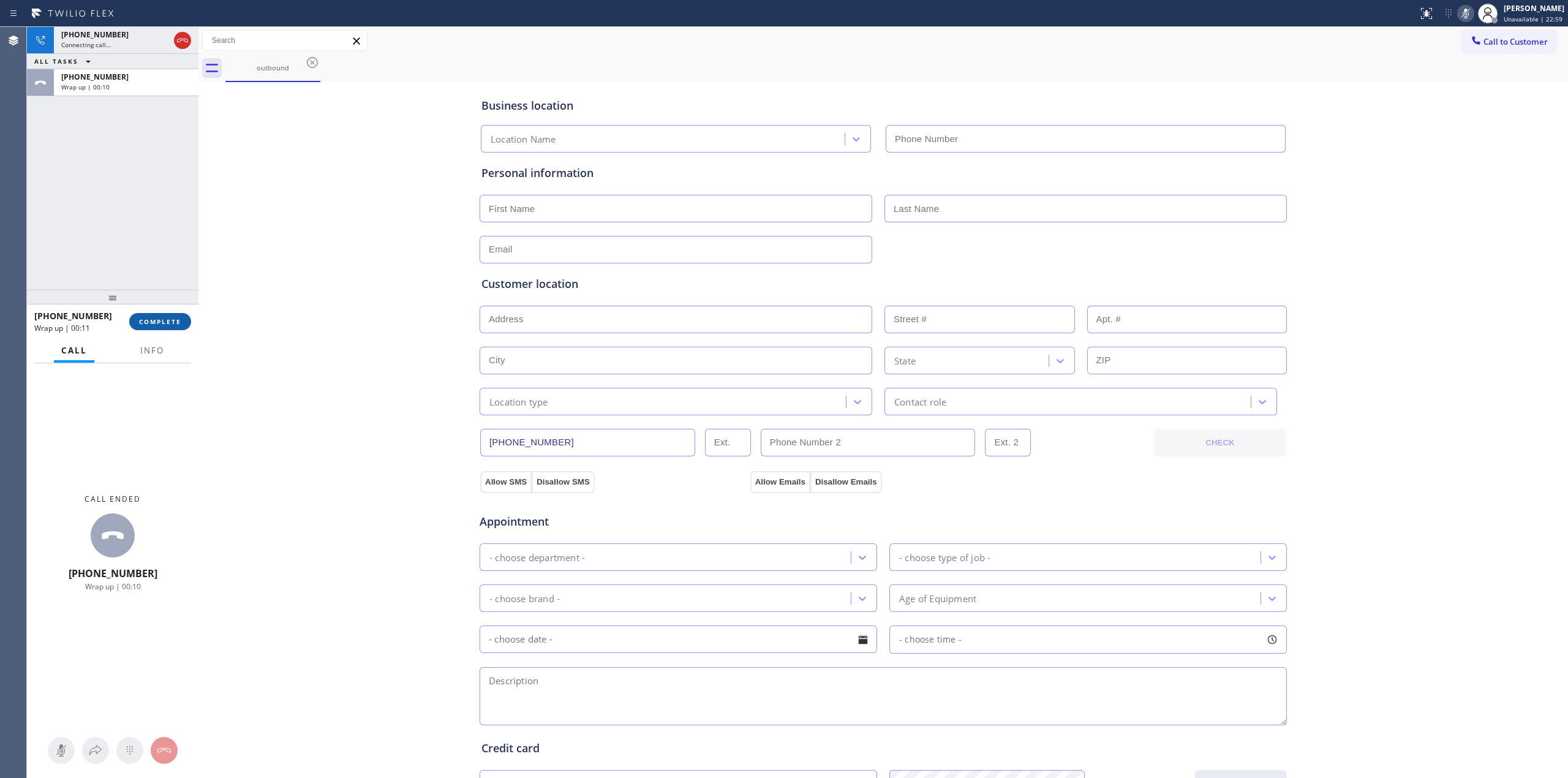
click at [180, 323] on span "COMPLETE" at bounding box center [161, 321] width 43 height 8
type input "[PHONE_NUMBER]"
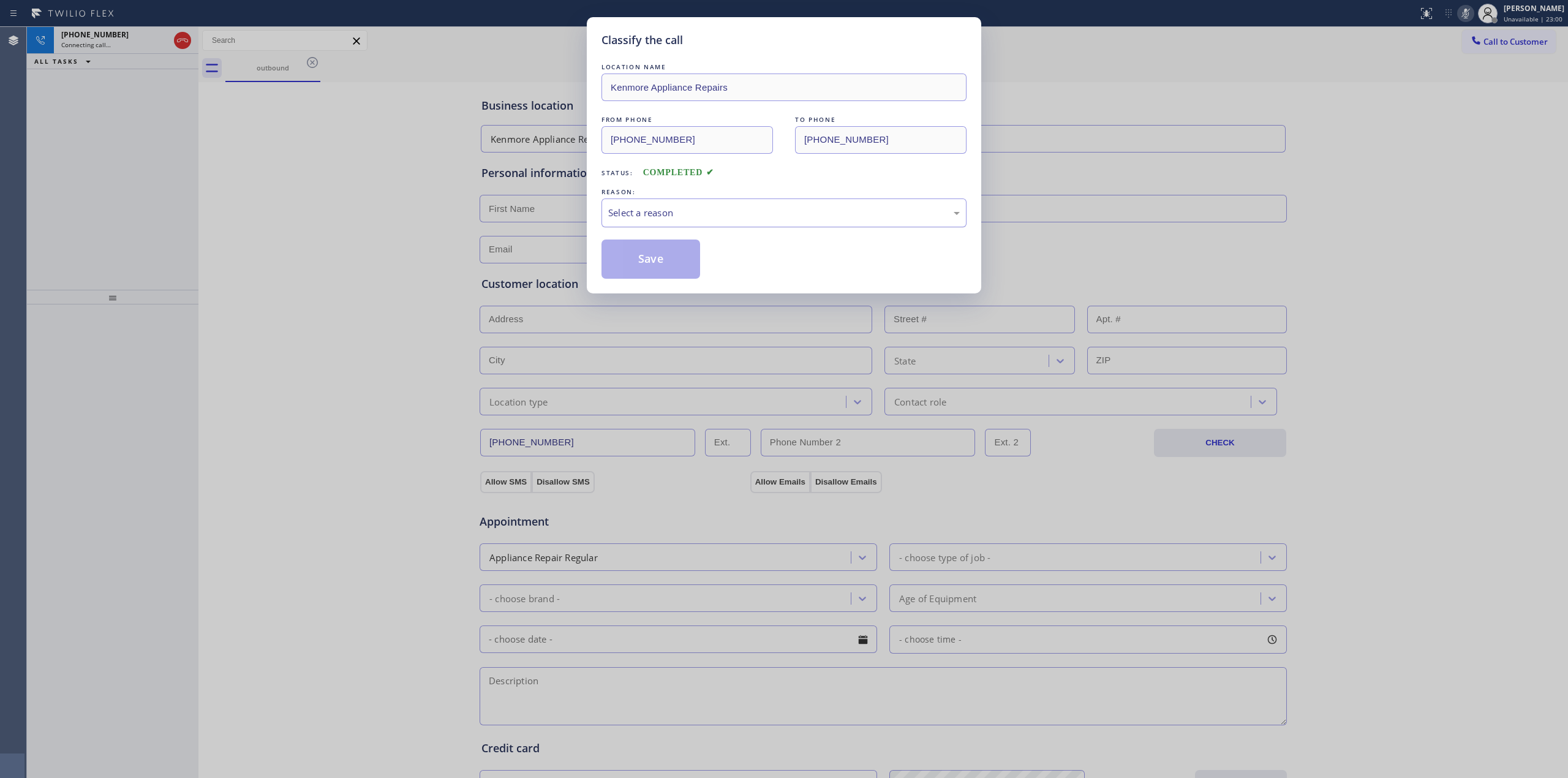
drag, startPoint x: 822, startPoint y: 204, endPoint x: 789, endPoint y: 226, distance: 39.7
click at [822, 204] on div "Select a reason" at bounding box center [784, 213] width 365 height 29
click at [655, 240] on button "Save" at bounding box center [651, 259] width 99 height 39
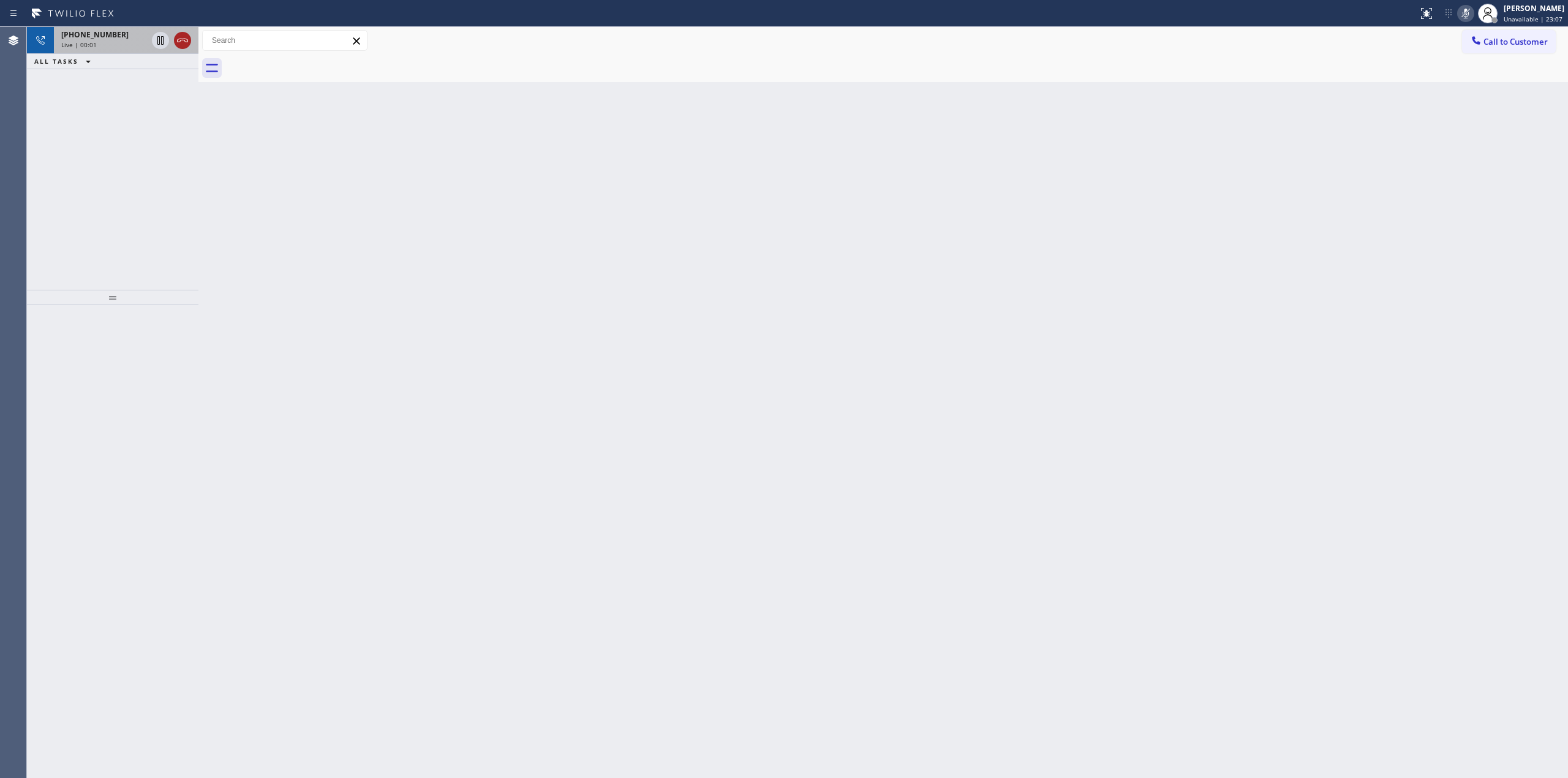
drag, startPoint x: 100, startPoint y: 37, endPoint x: 183, endPoint y: 39, distance: 83.0
click at [100, 37] on span "[PHONE_NUMBER]" at bounding box center [95, 34] width 67 height 10
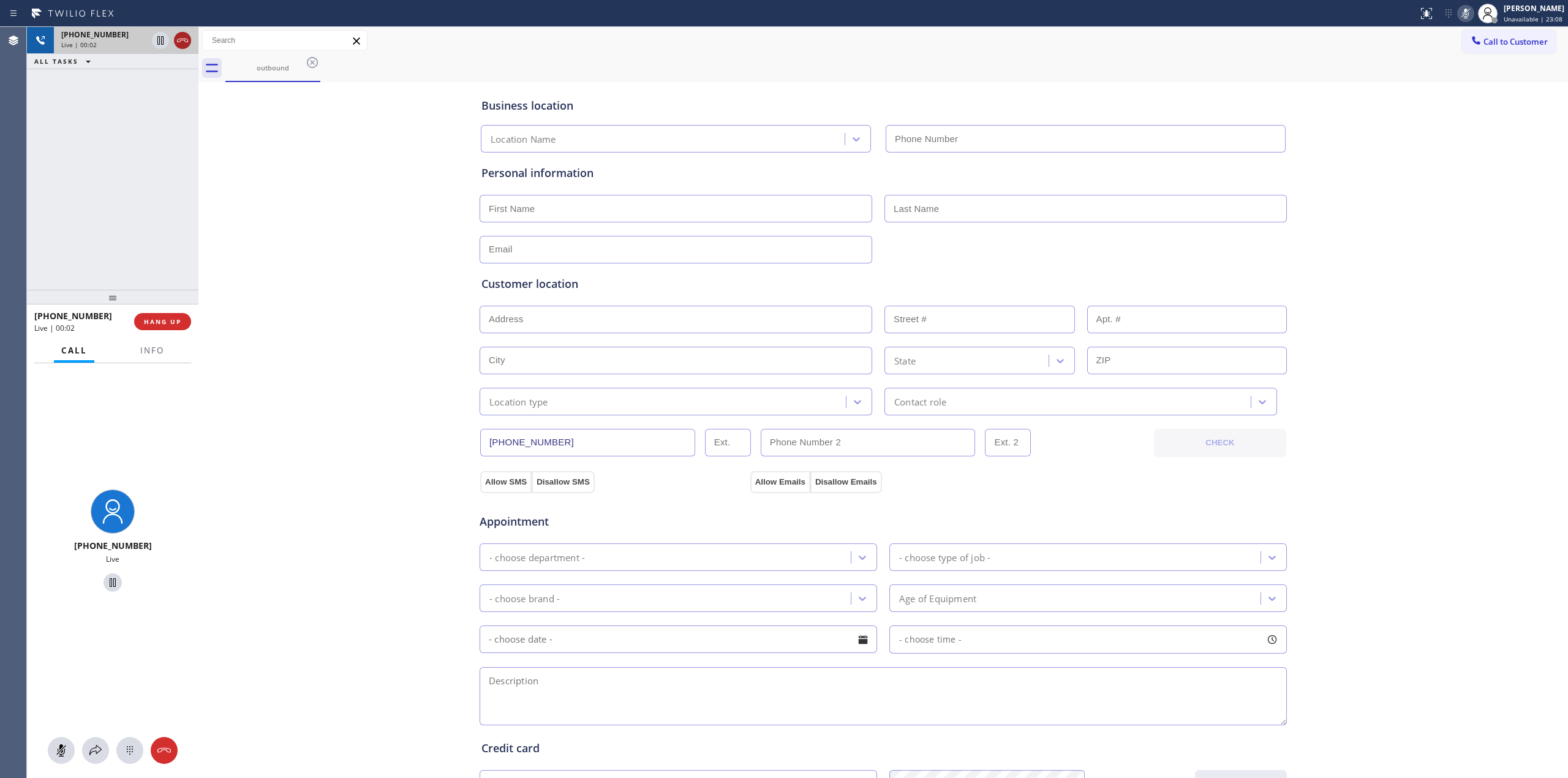
click at [187, 43] on icon at bounding box center [182, 40] width 14 height 14
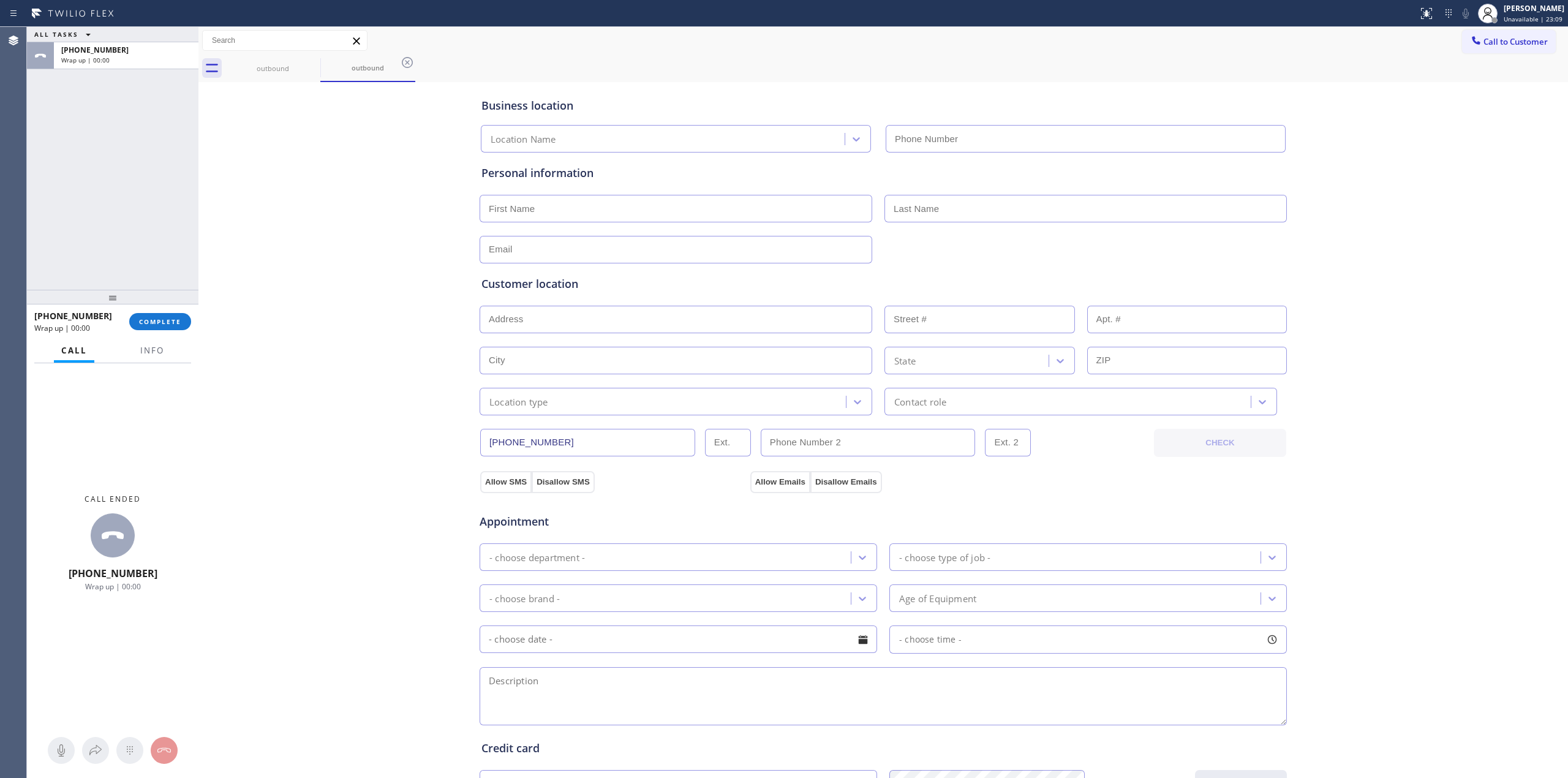
type input "[PHONE_NUMBER]"
drag, startPoint x: 173, startPoint y: 319, endPoint x: 209, endPoint y: 324, distance: 36.3
click at [173, 319] on span "COMPLETE" at bounding box center [161, 321] width 43 height 8
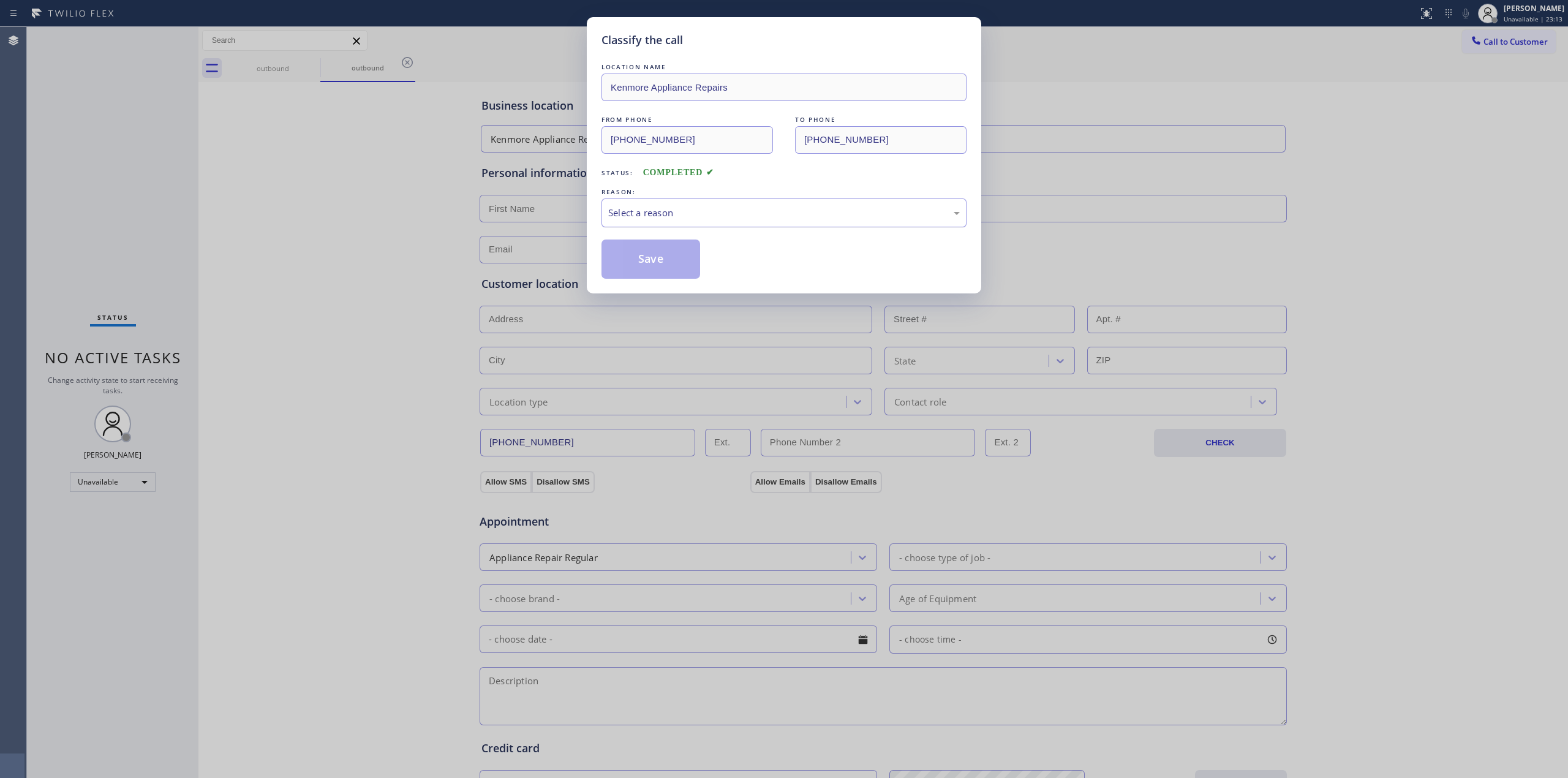
drag, startPoint x: 683, startPoint y: 211, endPoint x: 687, endPoint y: 222, distance: 11.7
click at [685, 211] on div "Select a reason" at bounding box center [784, 213] width 351 height 14
drag, startPoint x: 657, startPoint y: 270, endPoint x: 1370, endPoint y: 168, distance: 720.3
click at [662, 268] on button "Save" at bounding box center [651, 259] width 99 height 39
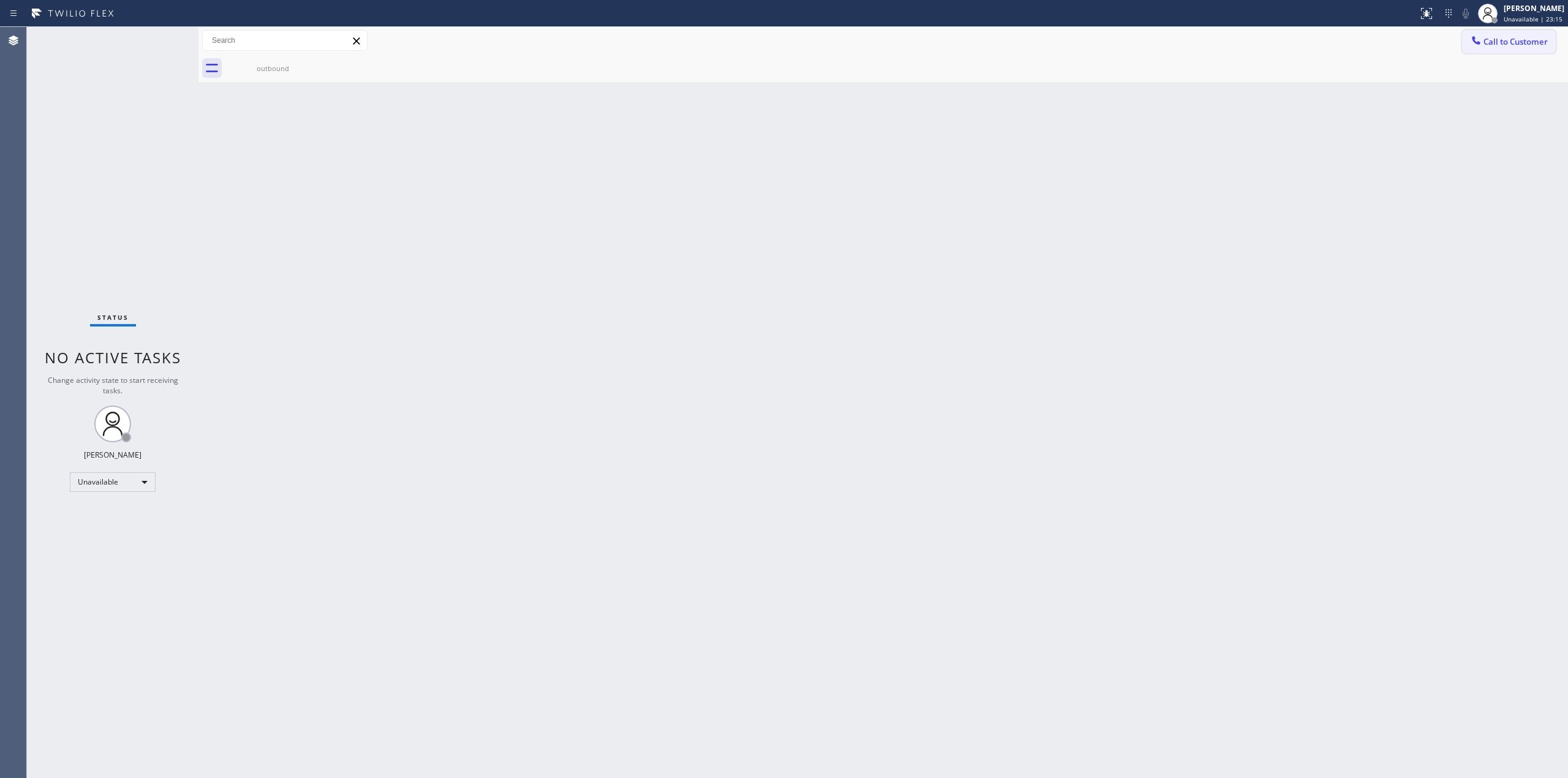
click at [1488, 43] on span "Call to Customer" at bounding box center [1516, 42] width 65 height 11
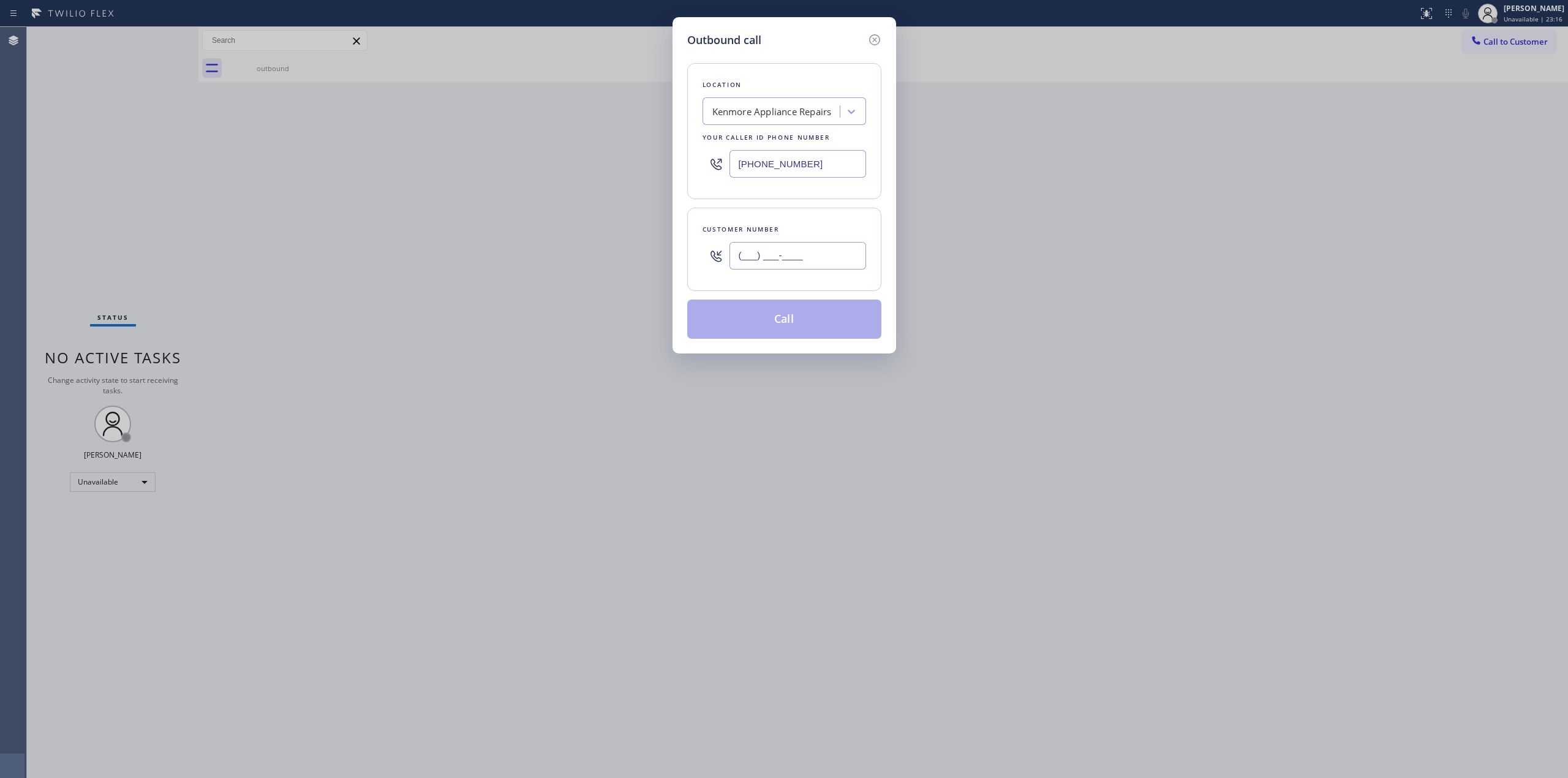
click at [767, 248] on input "(___) ___-____" at bounding box center [797, 256] width 137 height 27
paste input "363) 201-5856"
type input "[PHONE_NUMBER]"
click at [808, 113] on div "Kenmore Appliance Repairs" at bounding box center [772, 112] width 119 height 14
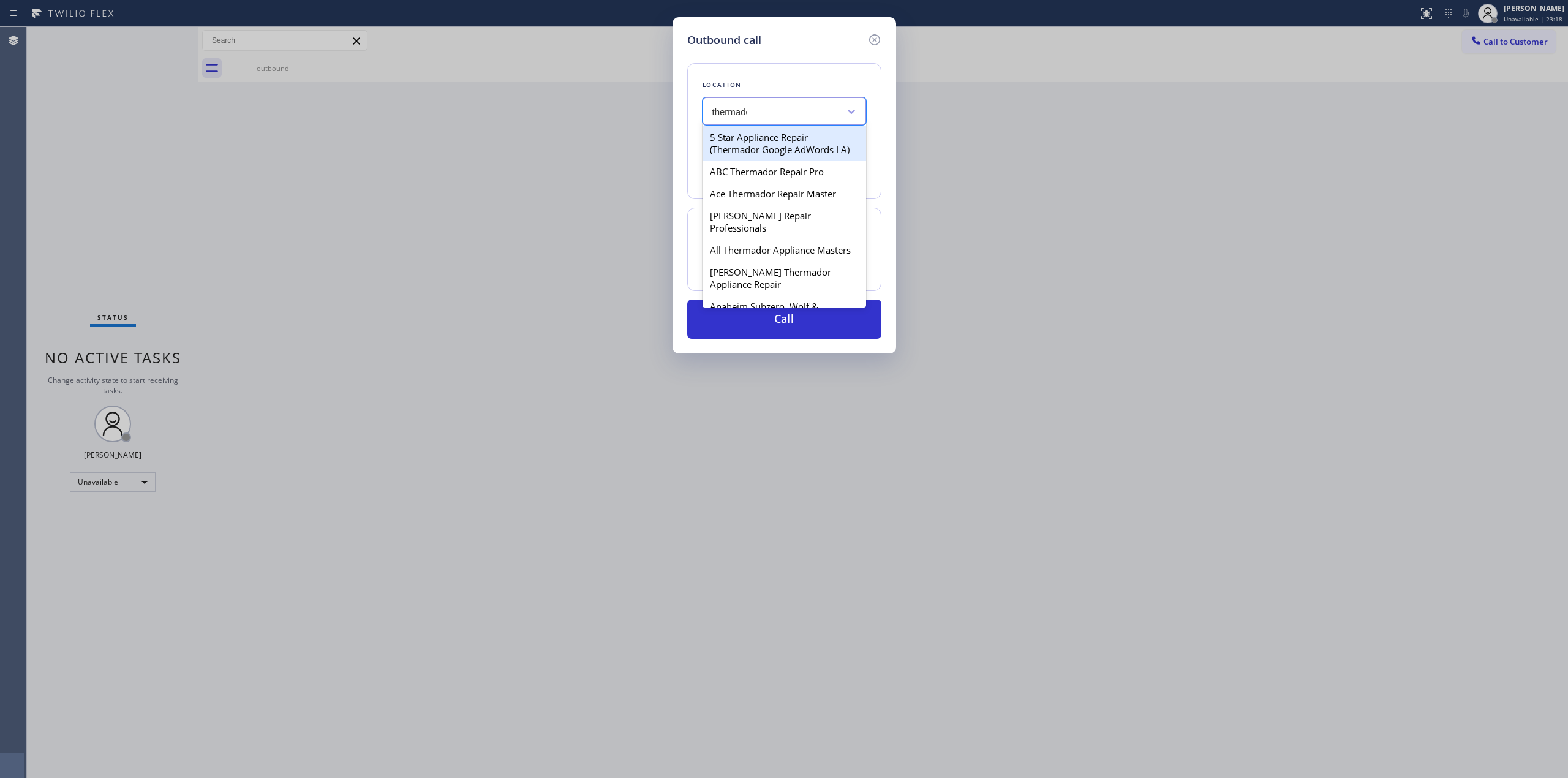
type input "thermador"
click at [773, 182] on div "ABC Thermador Repair Pro" at bounding box center [784, 172] width 163 height 22
type input "[PHONE_NUMBER]"
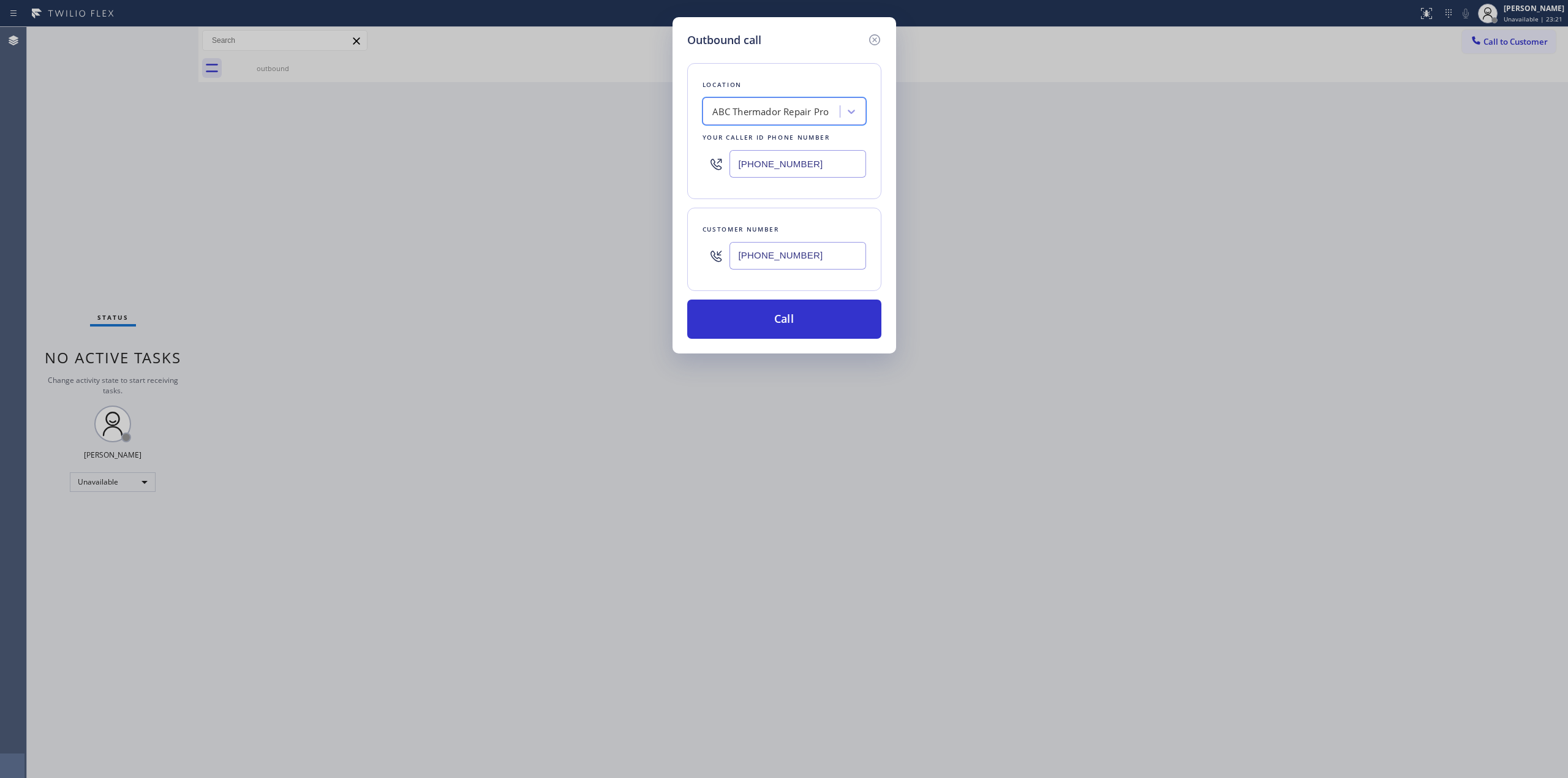
click at [777, 260] on input "[PHONE_NUMBER]" at bounding box center [797, 256] width 137 height 27
click at [791, 333] on button "Call" at bounding box center [784, 319] width 194 height 39
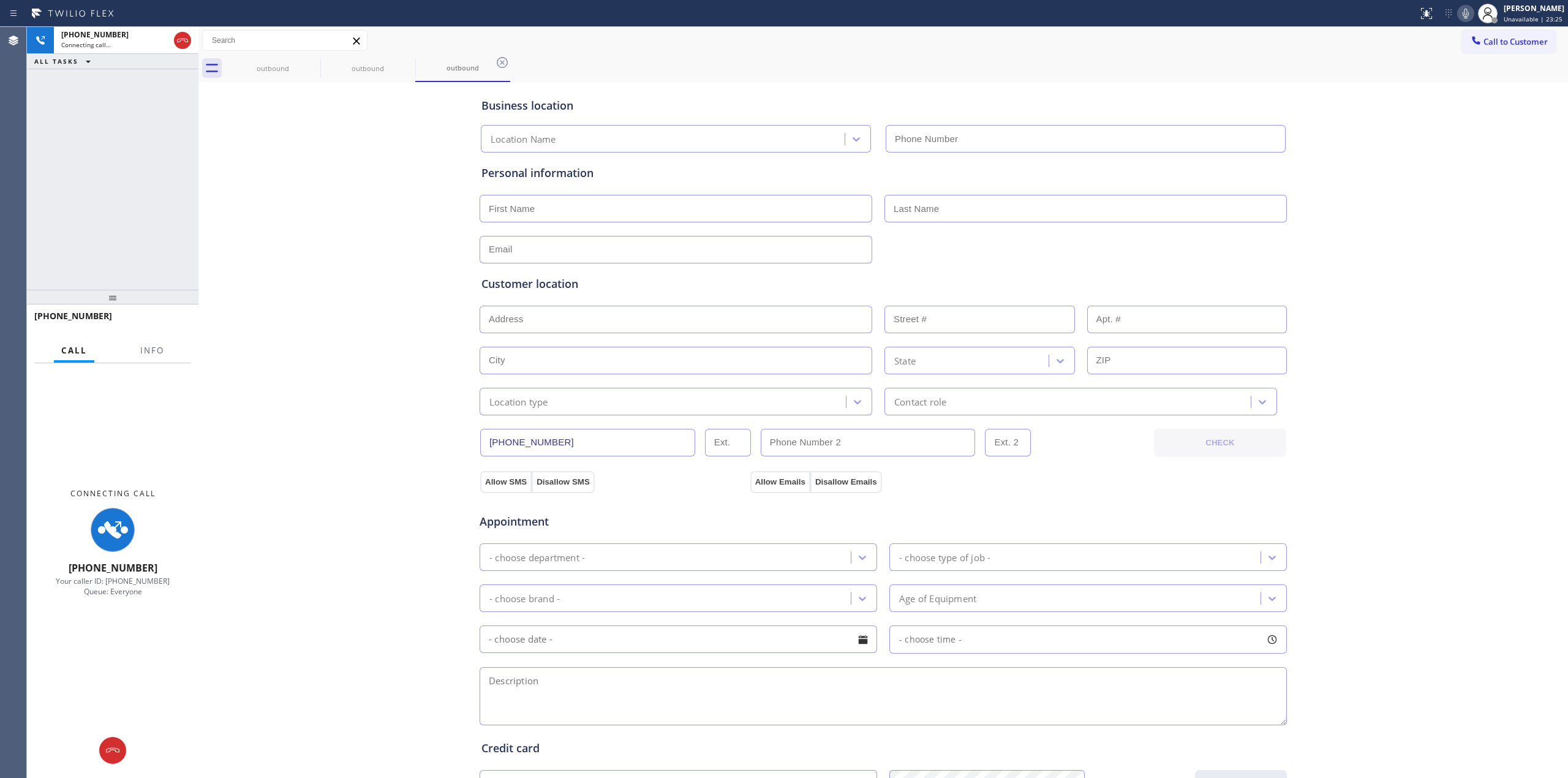
type input "[PHONE_NUMBER]"
drag, startPoint x: 1510, startPoint y: 238, endPoint x: 1482, endPoint y: 189, distance: 56.4
click at [1506, 231] on div "Business location ABC Thermador Repair Pro [PHONE_NUMBER] Personal information …" at bounding box center [883, 503] width 1364 height 836
click at [1466, 10] on icon at bounding box center [1466, 13] width 14 height 14
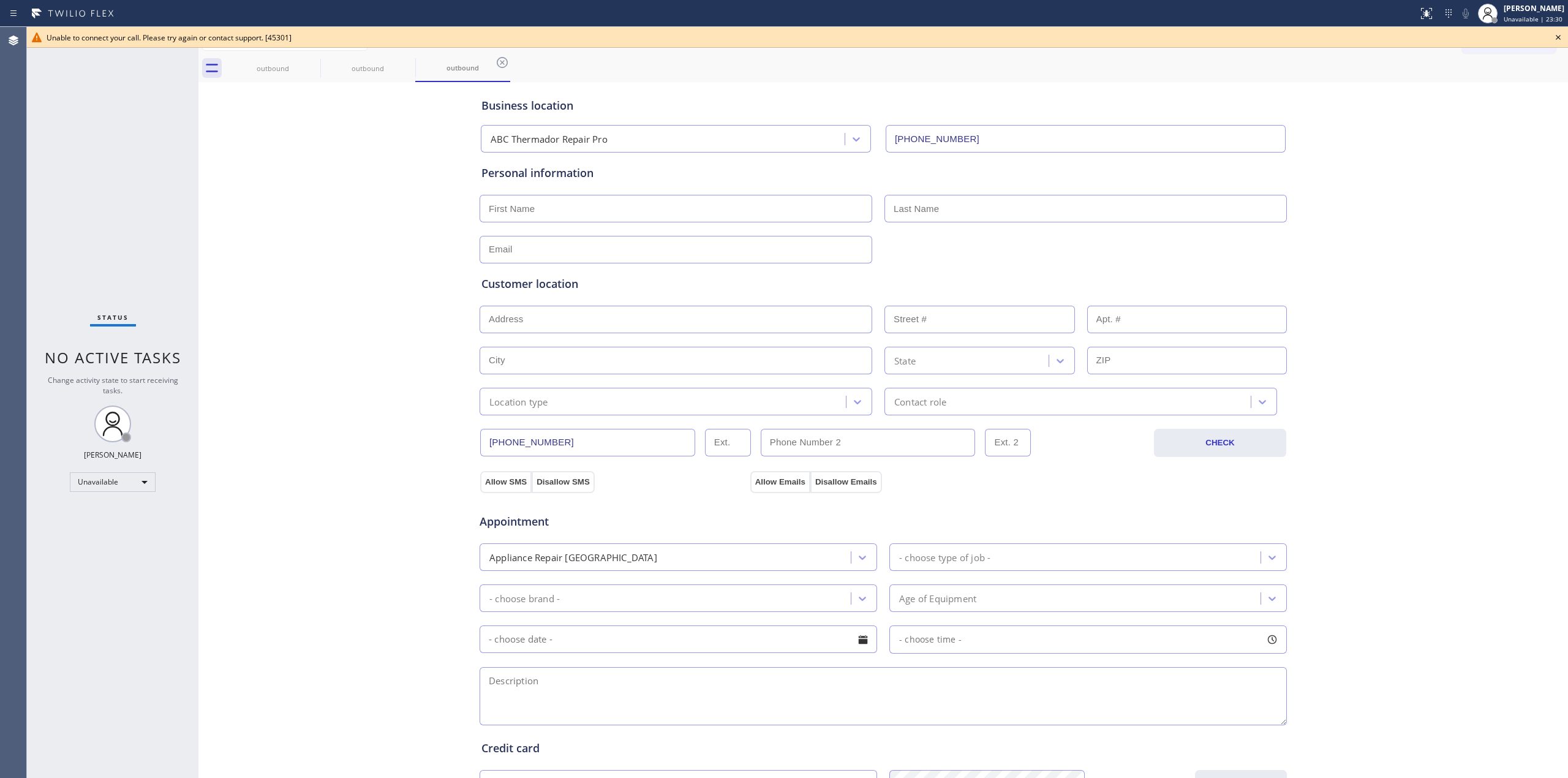
click at [1556, 37] on icon at bounding box center [1558, 37] width 14 height 14
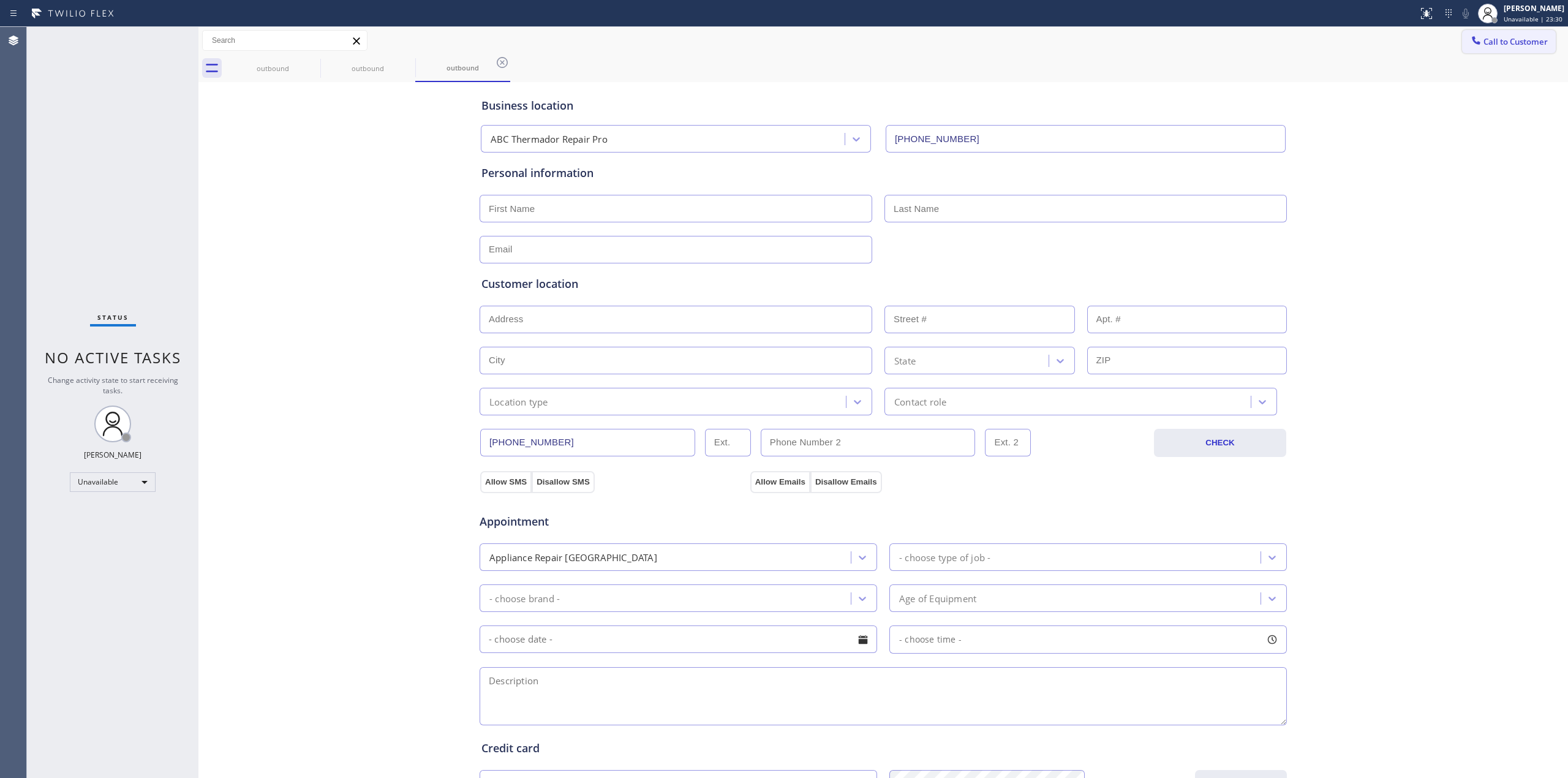
click at [1513, 32] on button "Call to Customer" at bounding box center [1509, 42] width 94 height 23
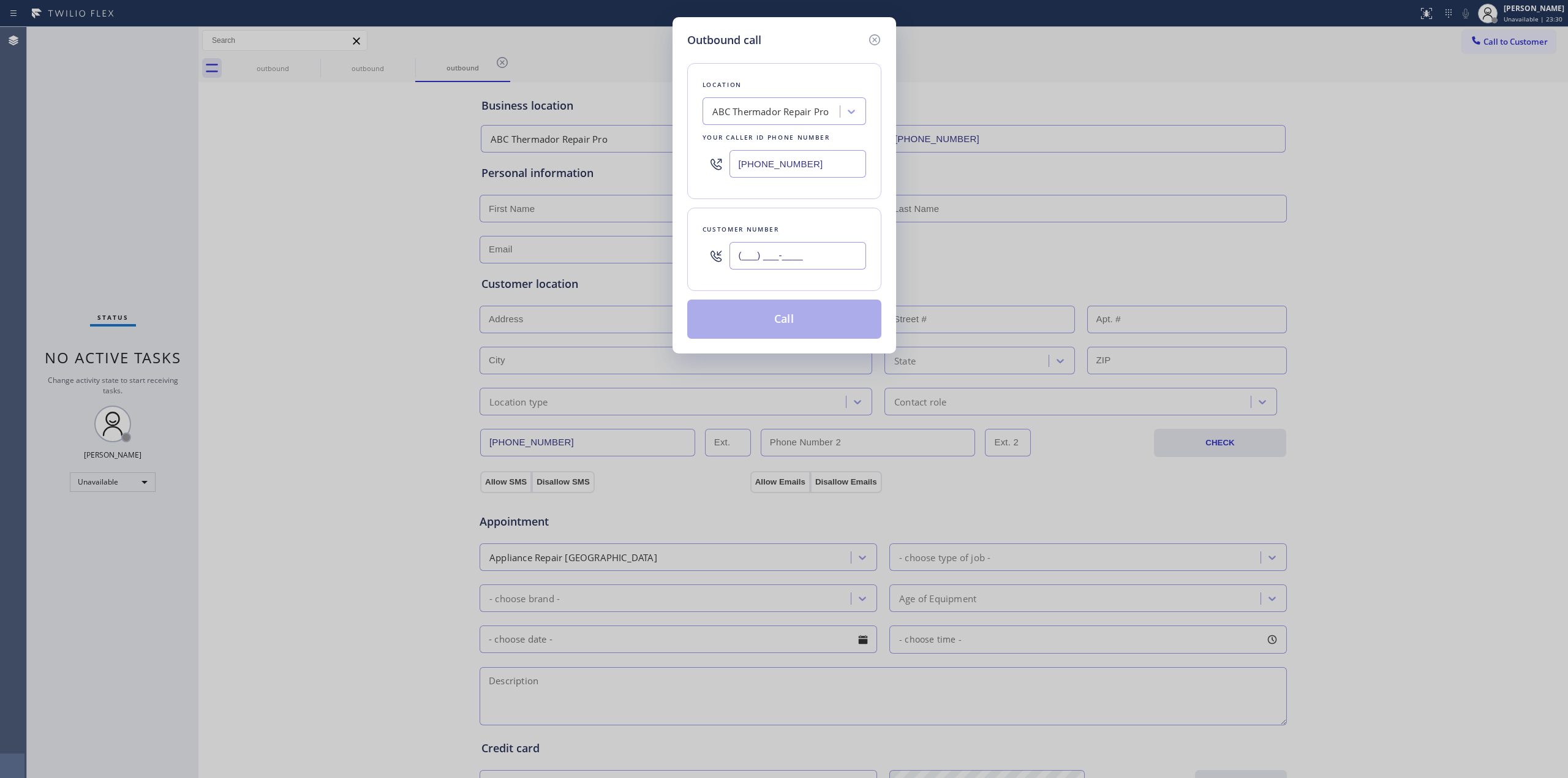
click at [848, 244] on input "(___) ___-____" at bounding box center [797, 256] width 137 height 27
paste input "363) 201-5856"
type input "[PHONE_NUMBER]"
click at [780, 327] on button "Call" at bounding box center [784, 319] width 194 height 39
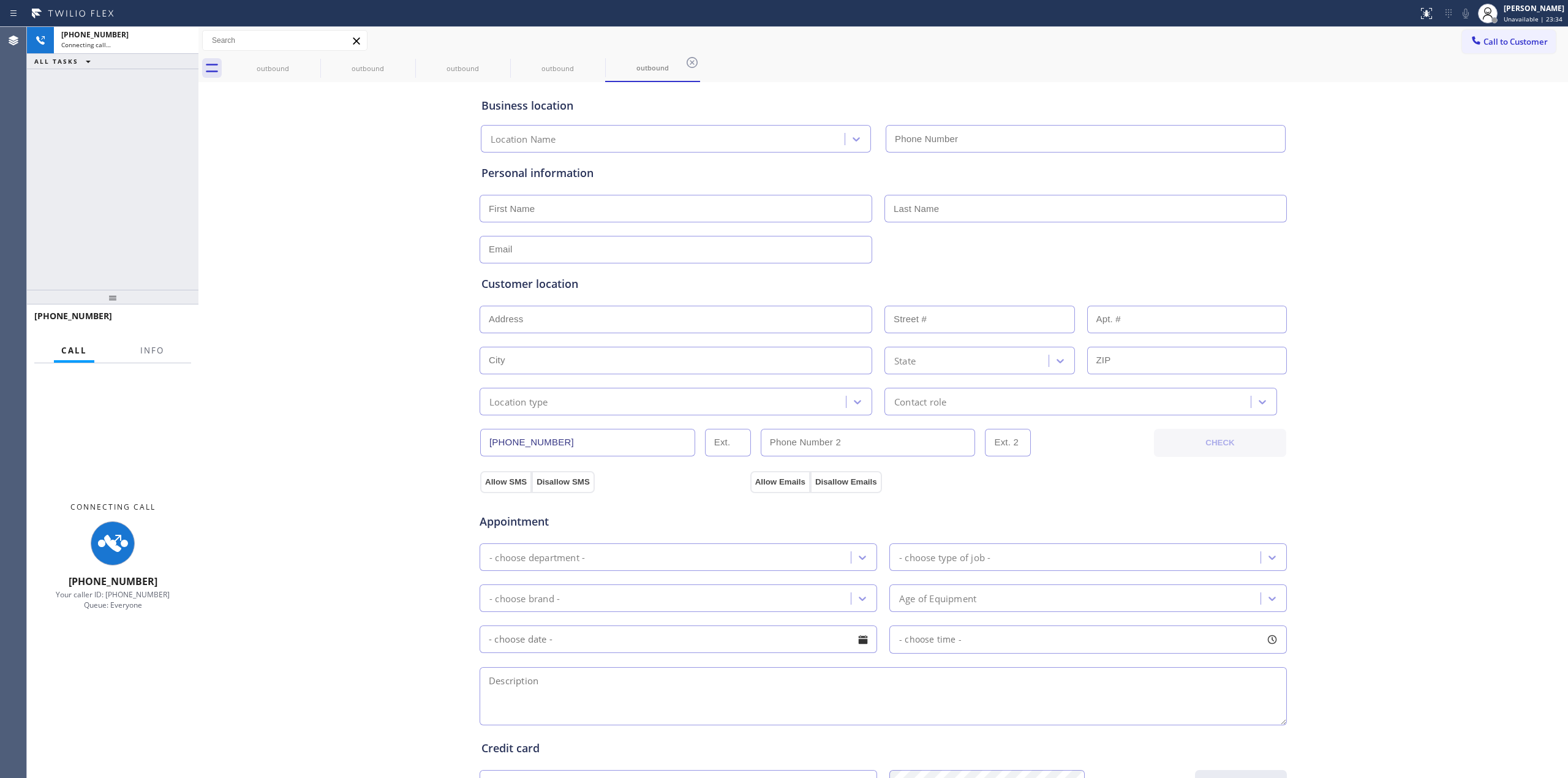
type input "[PHONE_NUMBER]"
click at [1368, 187] on div "Business location ABC Thermador Repair Pro [PHONE_NUMBER] Personal information …" at bounding box center [883, 503] width 1364 height 836
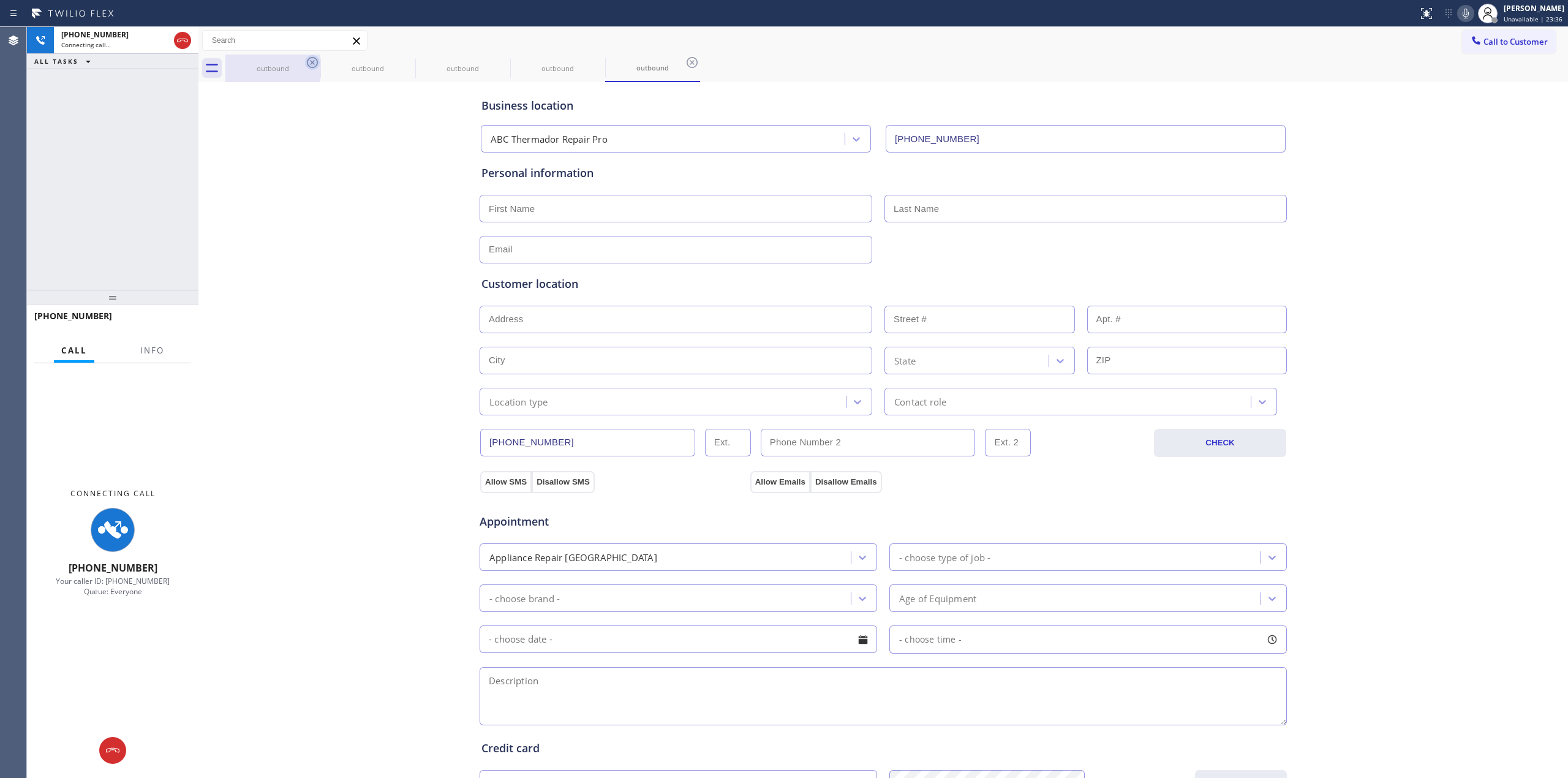
drag, startPoint x: 297, startPoint y: 58, endPoint x: 312, endPoint y: 60, distance: 15.1
click at [300, 58] on div "outbound" at bounding box center [272, 68] width 93 height 27
click at [312, 60] on icon at bounding box center [312, 62] width 14 height 14
click at [400, 60] on icon at bounding box center [407, 62] width 14 height 14
click at [312, 60] on icon at bounding box center [312, 62] width 14 height 14
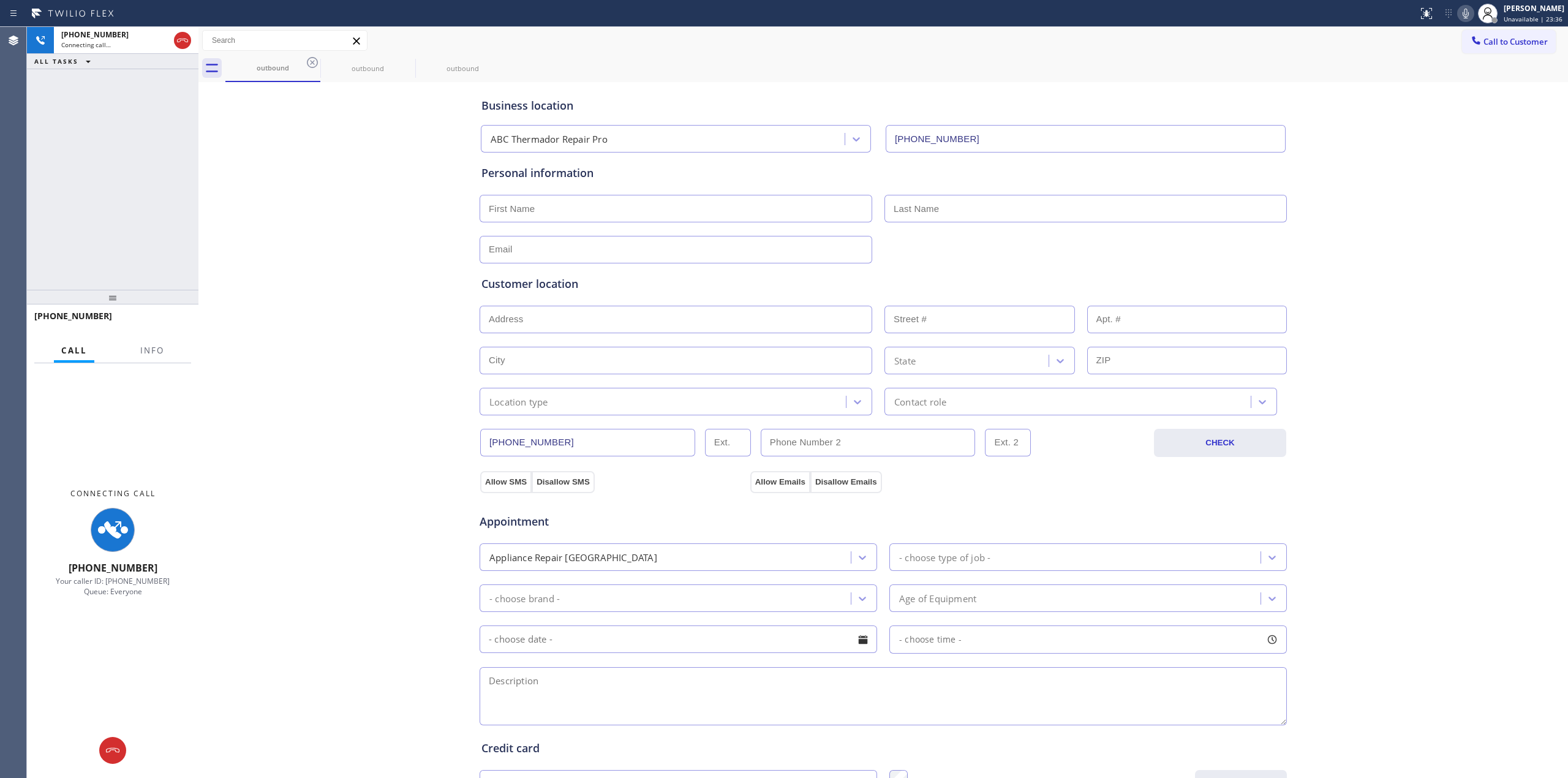
click at [0, 0] on icon at bounding box center [0, 0] width 0 height 0
click at [312, 60] on icon at bounding box center [312, 62] width 14 height 14
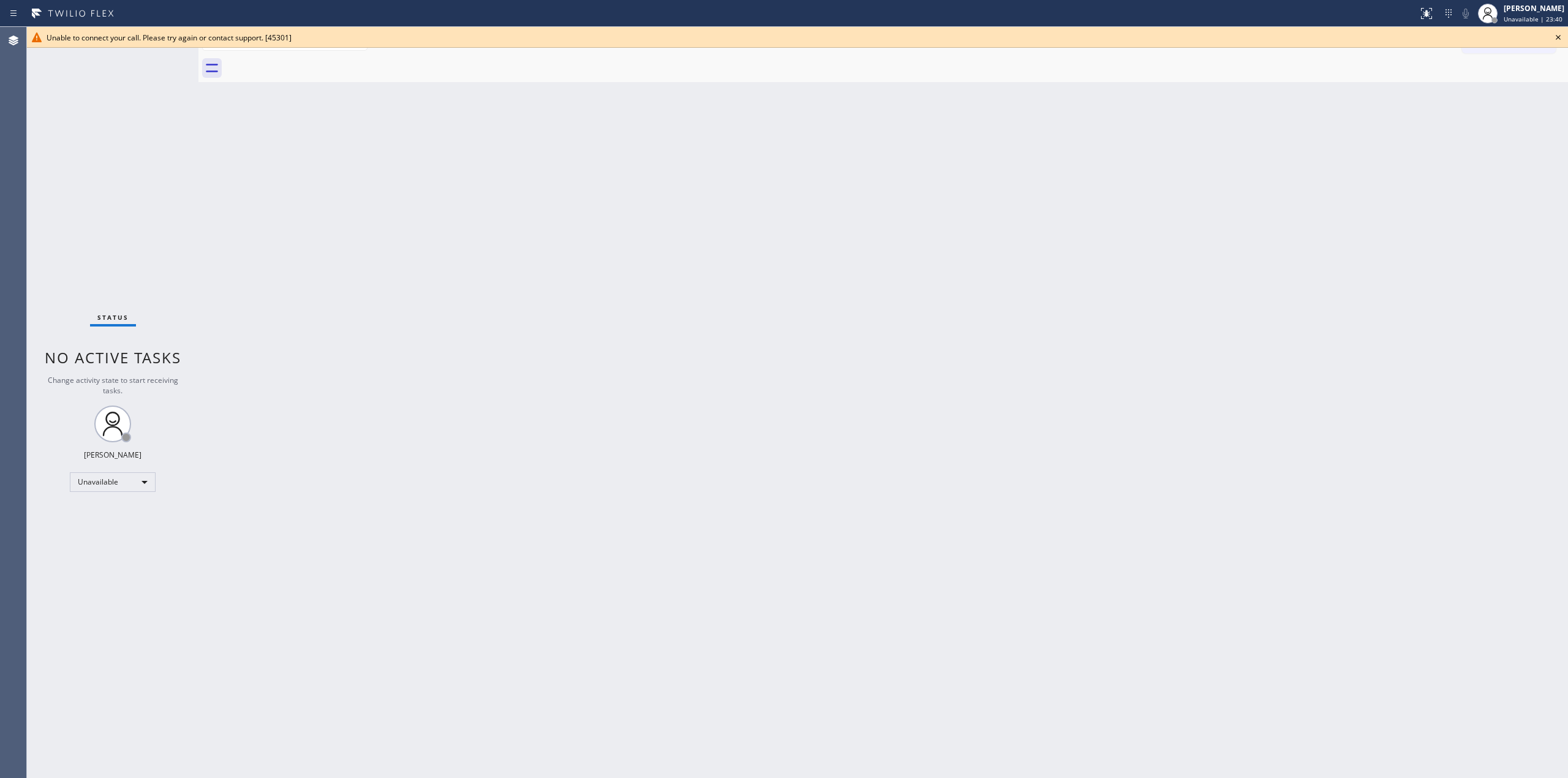
click at [1557, 32] on icon at bounding box center [1558, 37] width 14 height 14
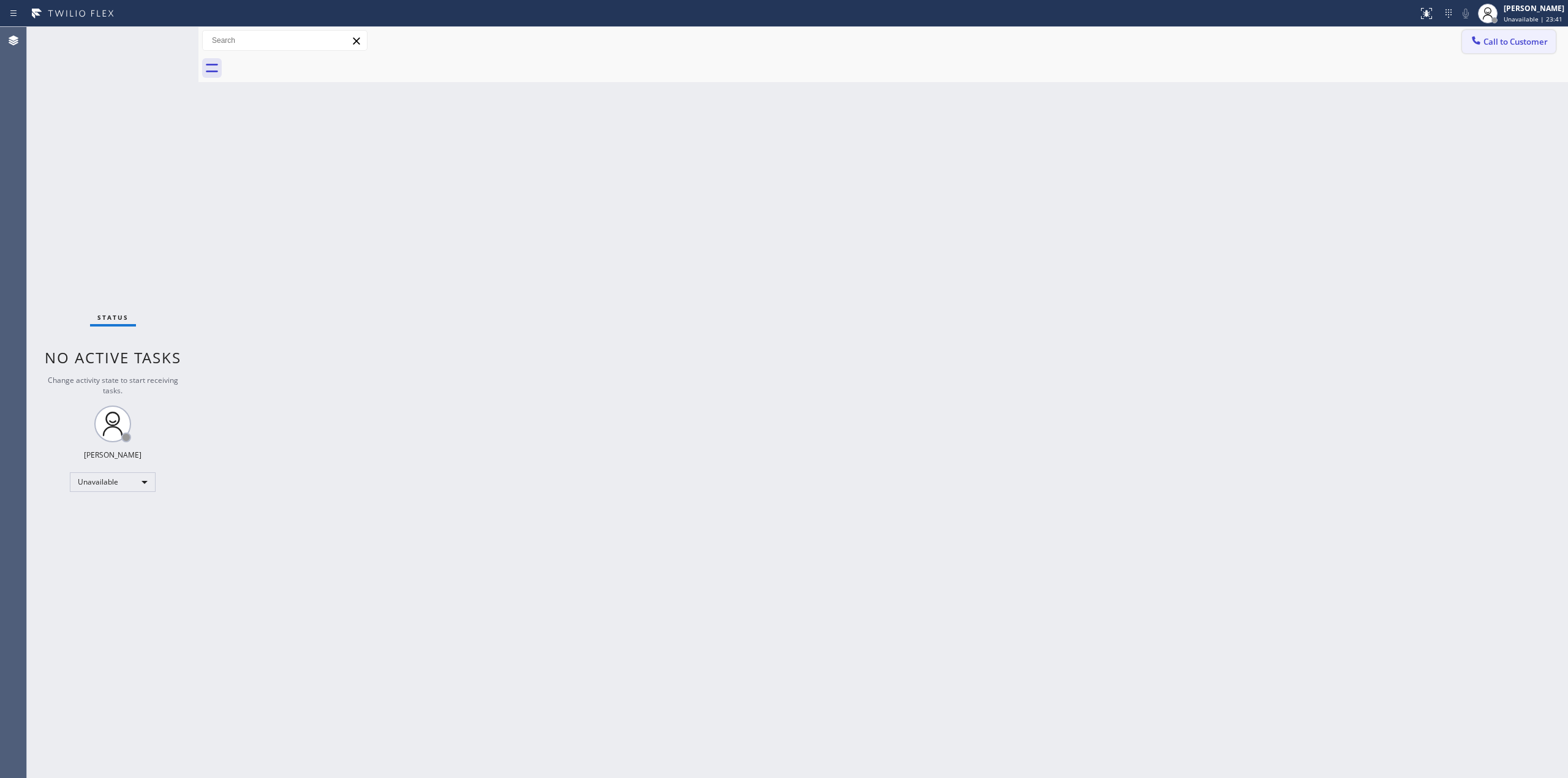
click at [1506, 43] on span "Call to Customer" at bounding box center [1516, 42] width 65 height 11
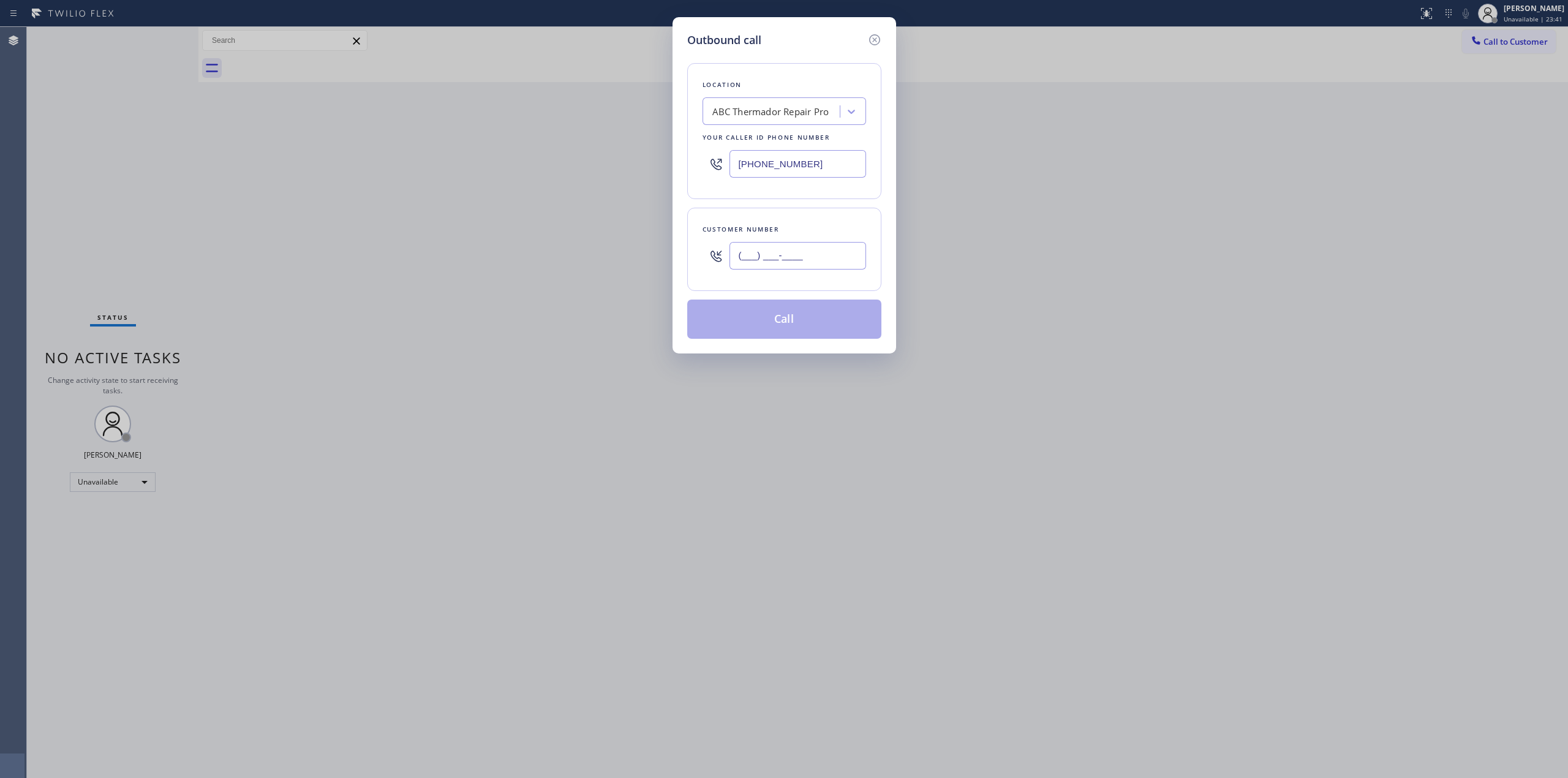
click at [795, 246] on input "(___) ___-____" at bounding box center [797, 256] width 137 height 27
paste input "363) 201-5856"
type input "[PHONE_NUMBER]"
click at [790, 322] on button "Call" at bounding box center [784, 319] width 194 height 39
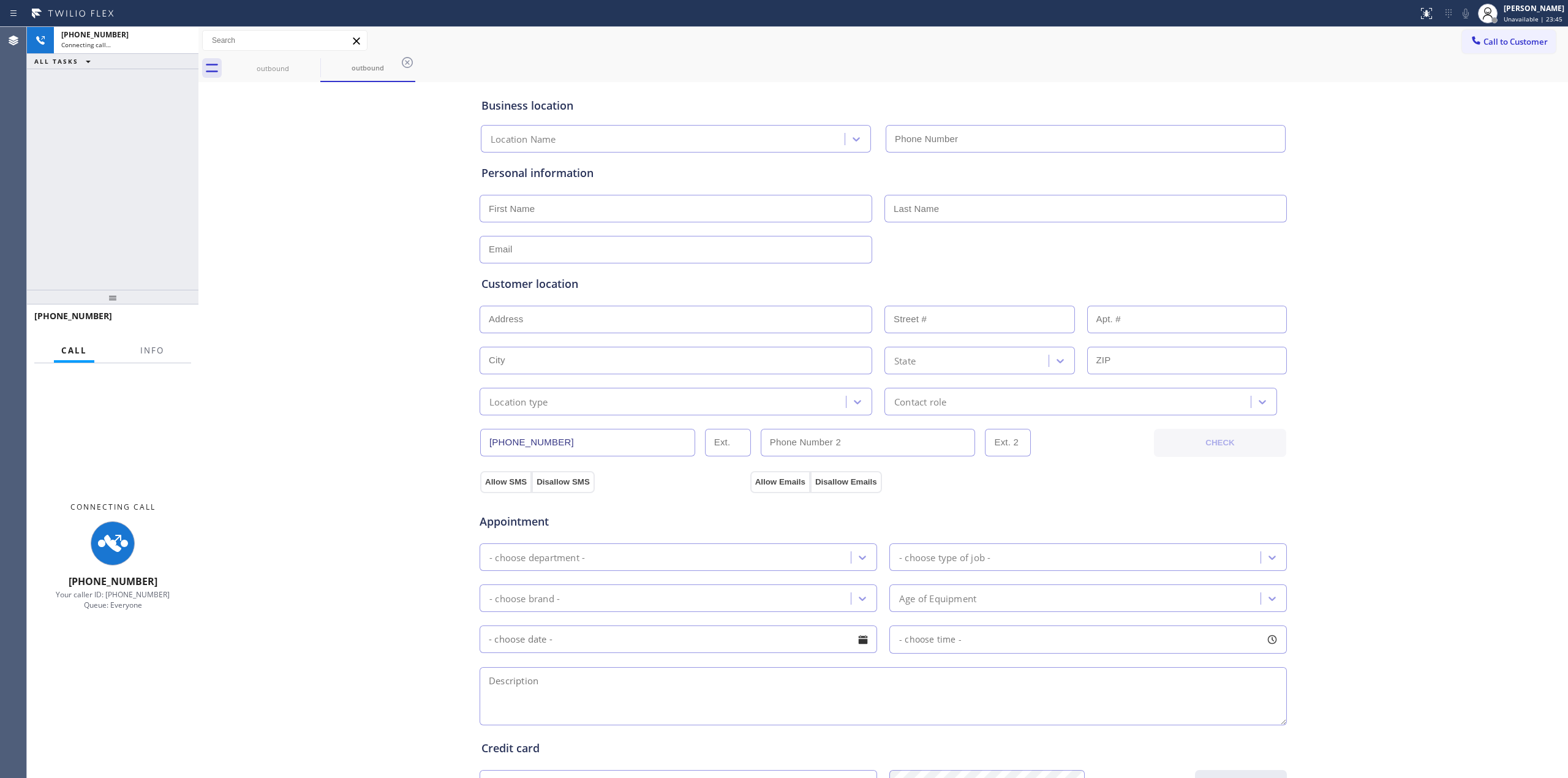
type input "[PHONE_NUMBER]"
drag, startPoint x: 1383, startPoint y: 258, endPoint x: 1464, endPoint y: 74, distance: 201.0
click at [1385, 257] on div "Business location ABC Thermador Repair Pro [PHONE_NUMBER] Personal information …" at bounding box center [883, 503] width 1364 height 836
click at [1468, 14] on icon at bounding box center [1466, 13] width 14 height 14
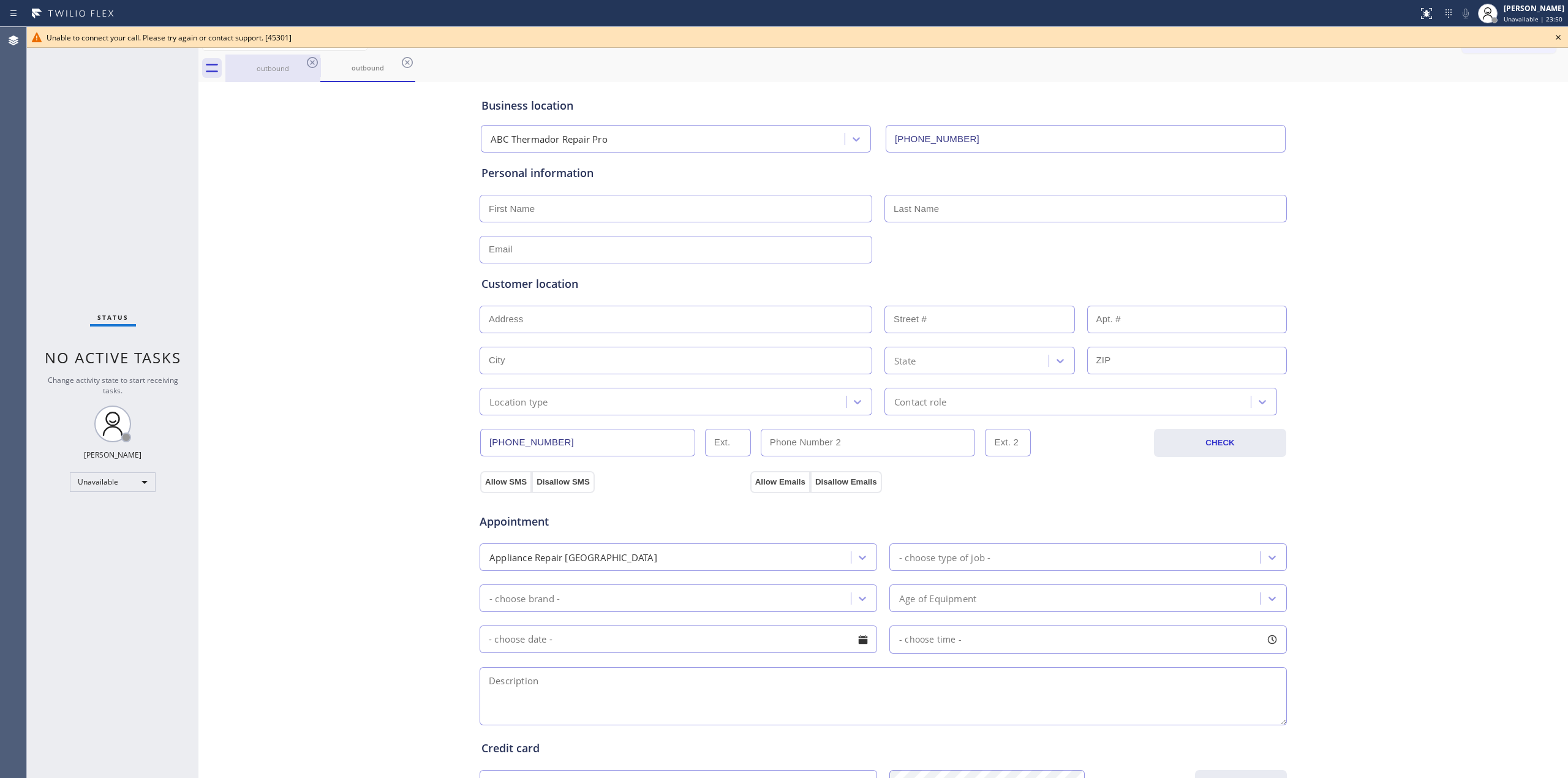
click at [307, 56] on icon at bounding box center [312, 62] width 14 height 14
click at [312, 64] on icon at bounding box center [312, 62] width 14 height 14
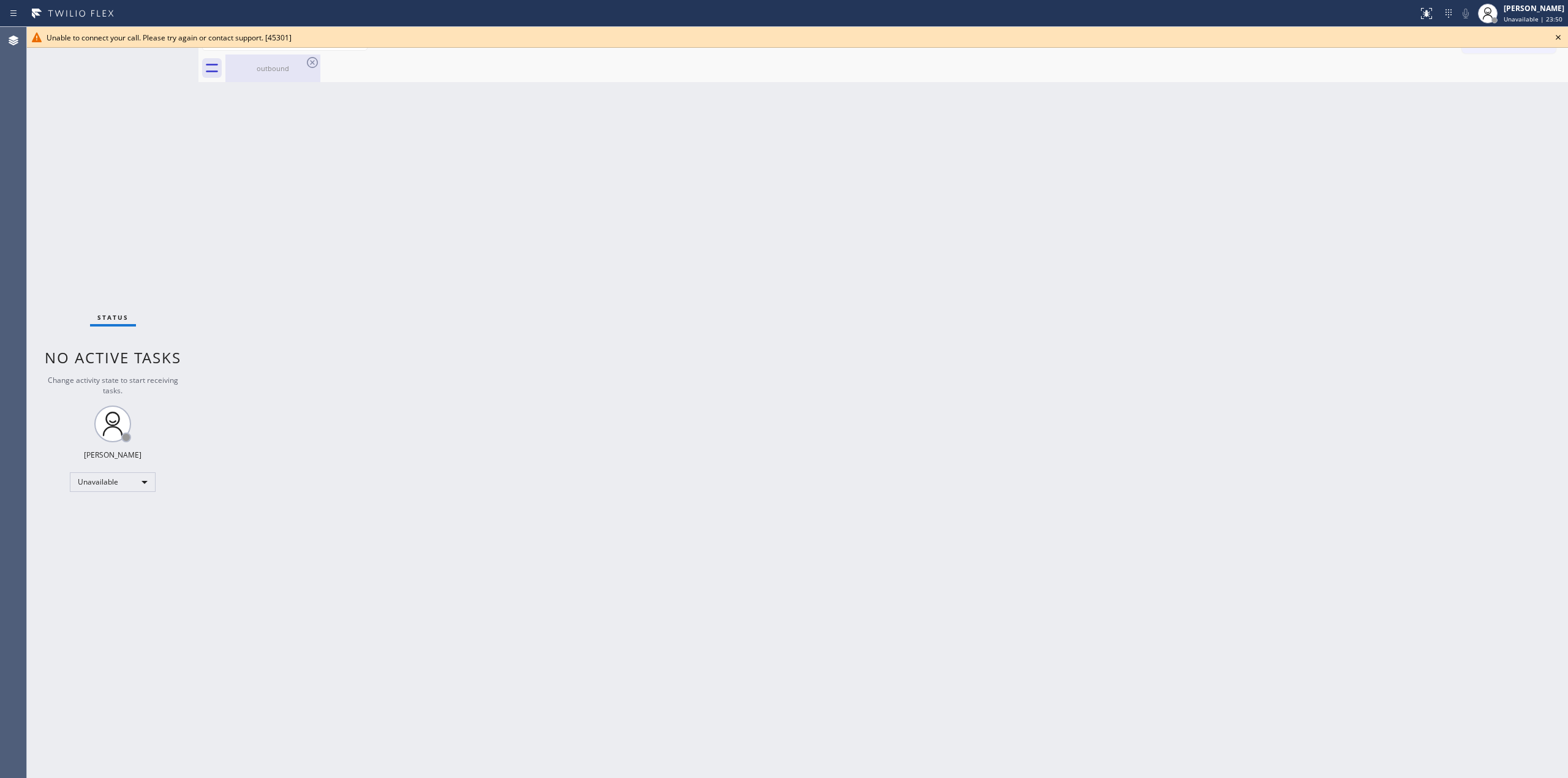
click at [312, 64] on icon at bounding box center [312, 62] width 14 height 14
click at [1556, 37] on icon at bounding box center [1558, 37] width 14 height 14
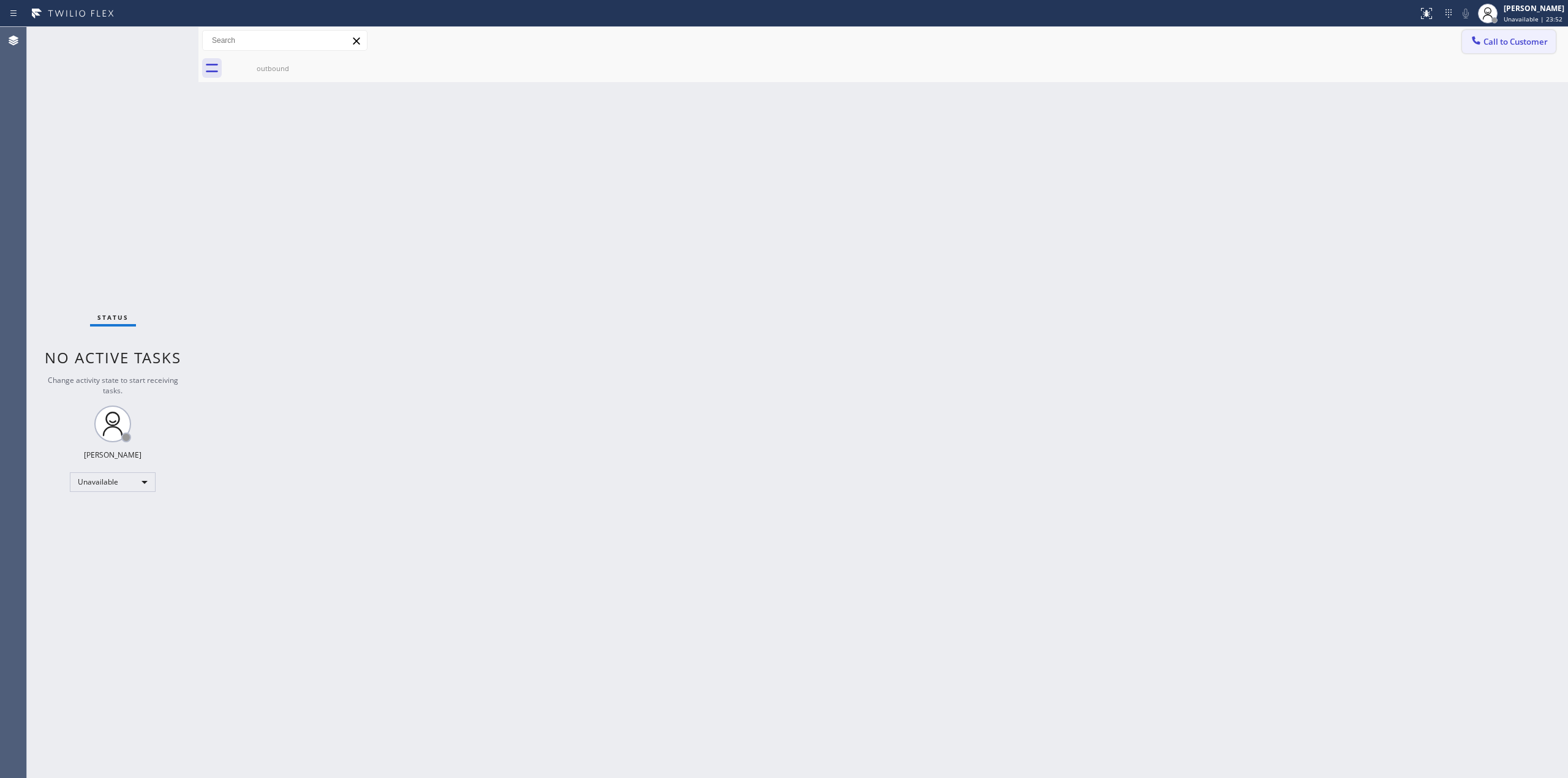
click at [1490, 43] on span "Call to Customer" at bounding box center [1516, 42] width 65 height 11
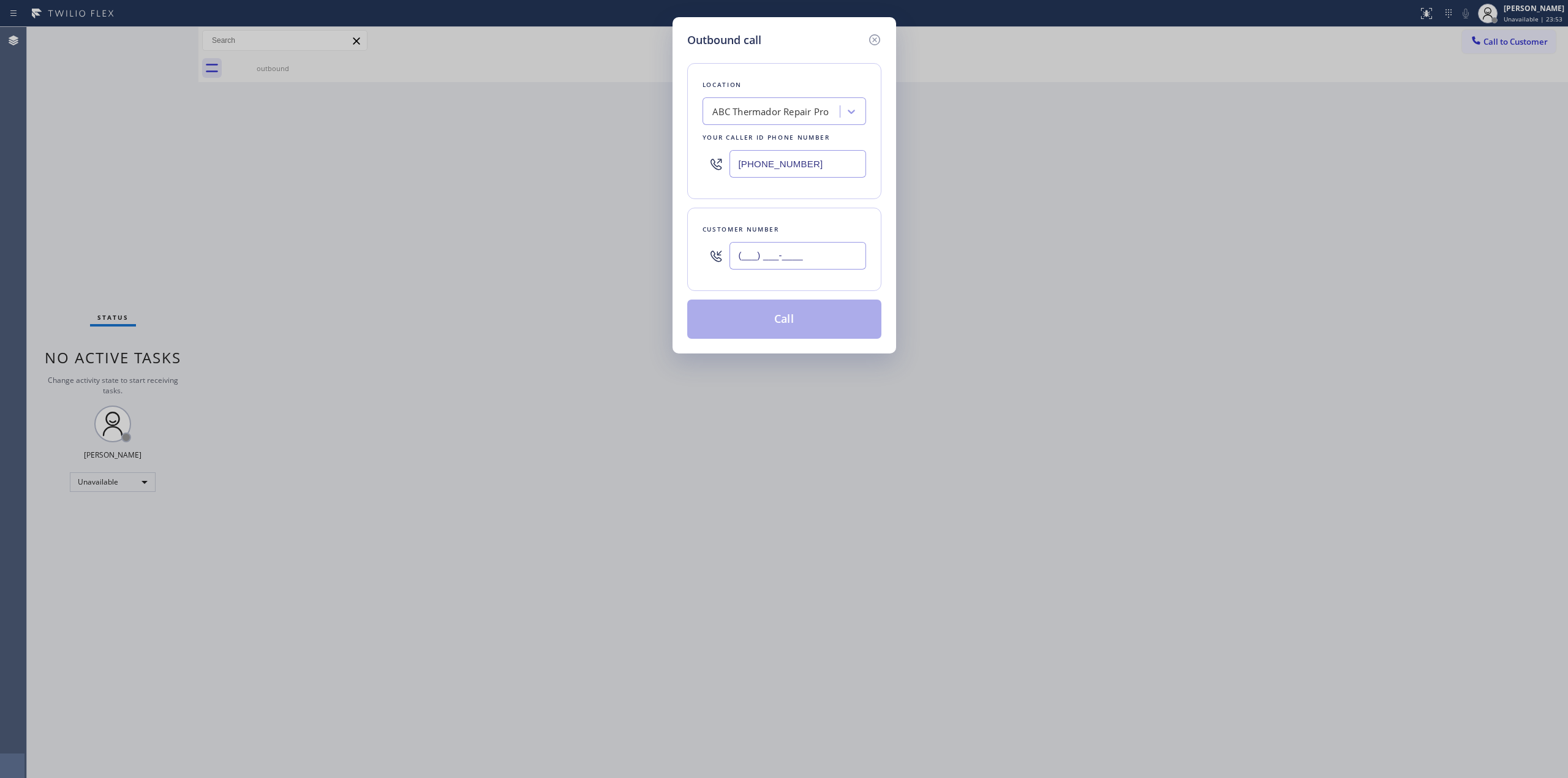
click at [752, 245] on input "(___) ___-____" at bounding box center [797, 256] width 137 height 27
paste input "573) 861-9465"
type input "[PHONE_NUMBER]"
click at [773, 117] on div "ABC Thermador Repair Pro" at bounding box center [771, 112] width 117 height 14
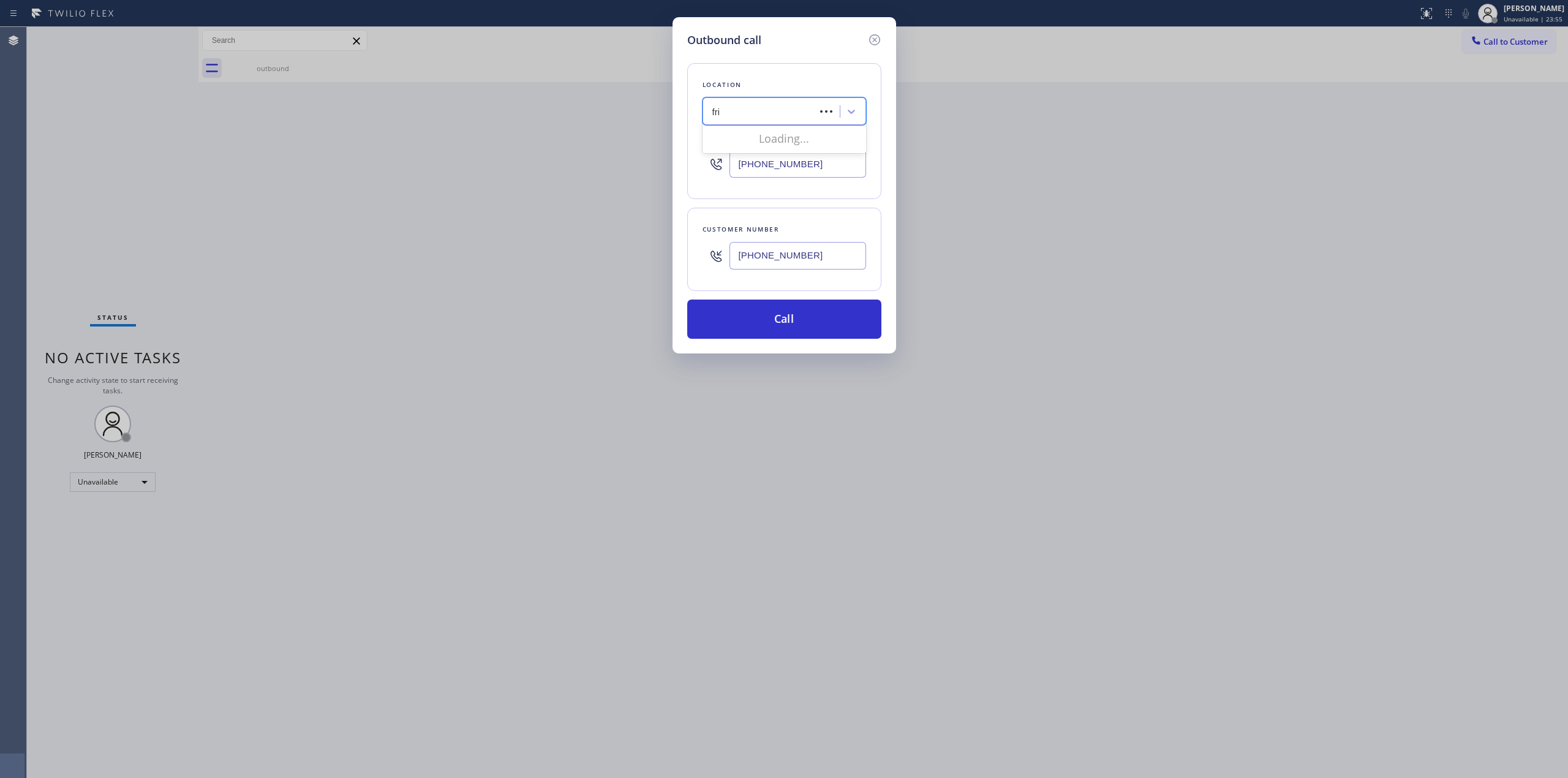
type input "frigi"
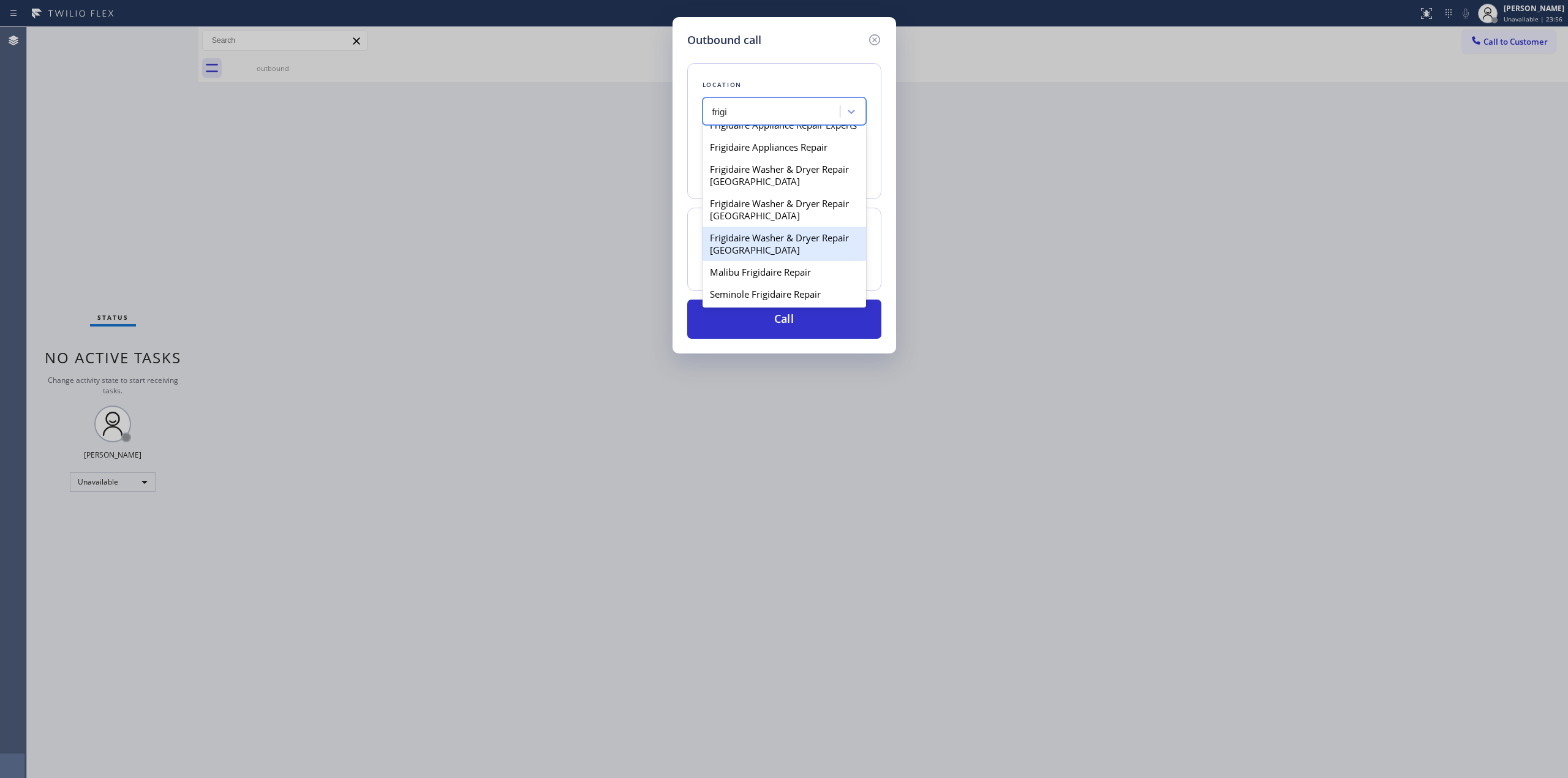
scroll to position [25, 0]
click at [770, 177] on div "Frigidaire Washer & Dryer Repair [GEOGRAPHIC_DATA]" at bounding box center [784, 175] width 163 height 34
type input "[PHONE_NUMBER]"
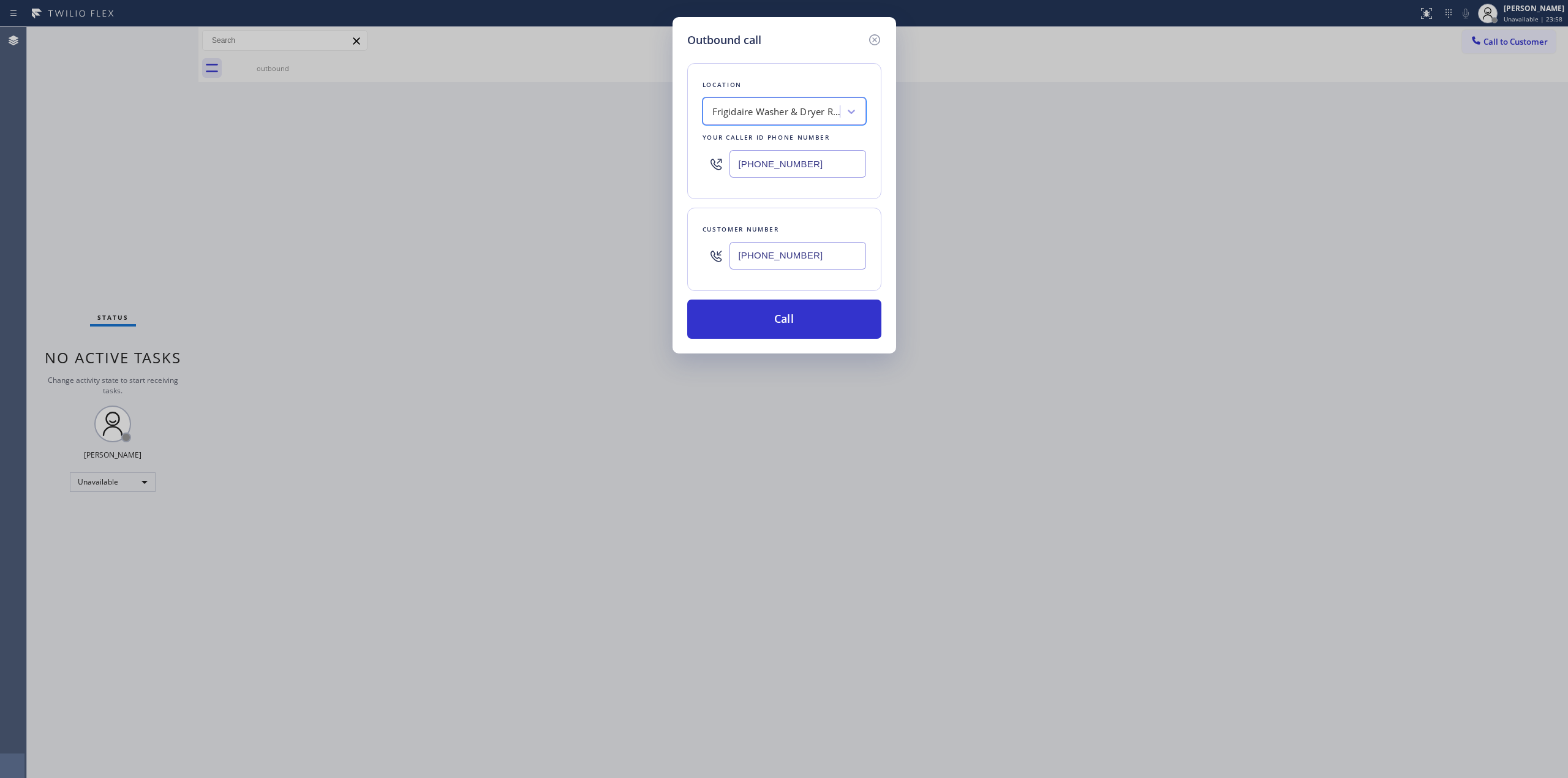
click at [777, 260] on input "[PHONE_NUMBER]" at bounding box center [797, 256] width 137 height 27
click at [767, 333] on button "Call" at bounding box center [784, 319] width 194 height 39
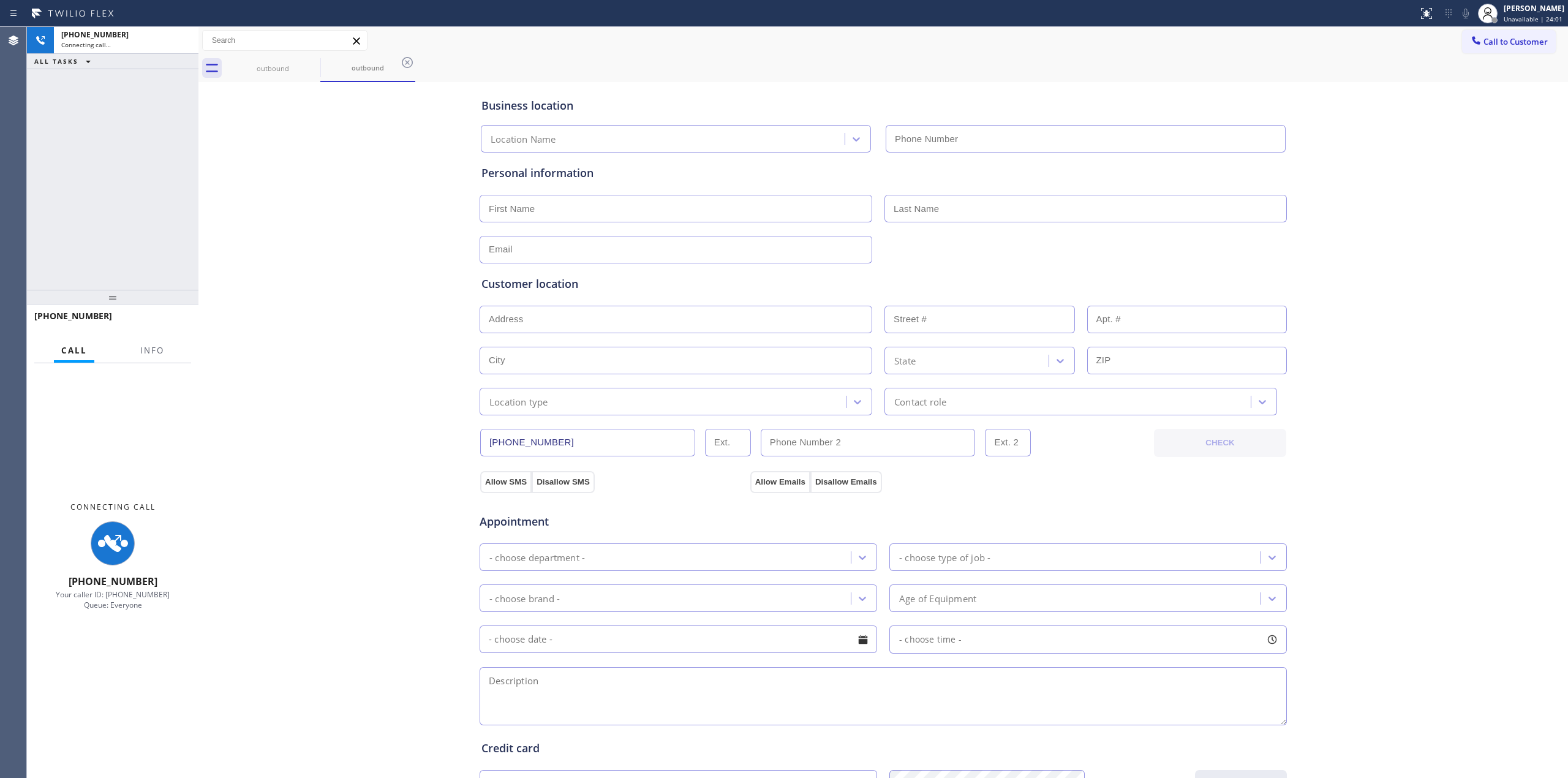
type input "[PHONE_NUMBER]"
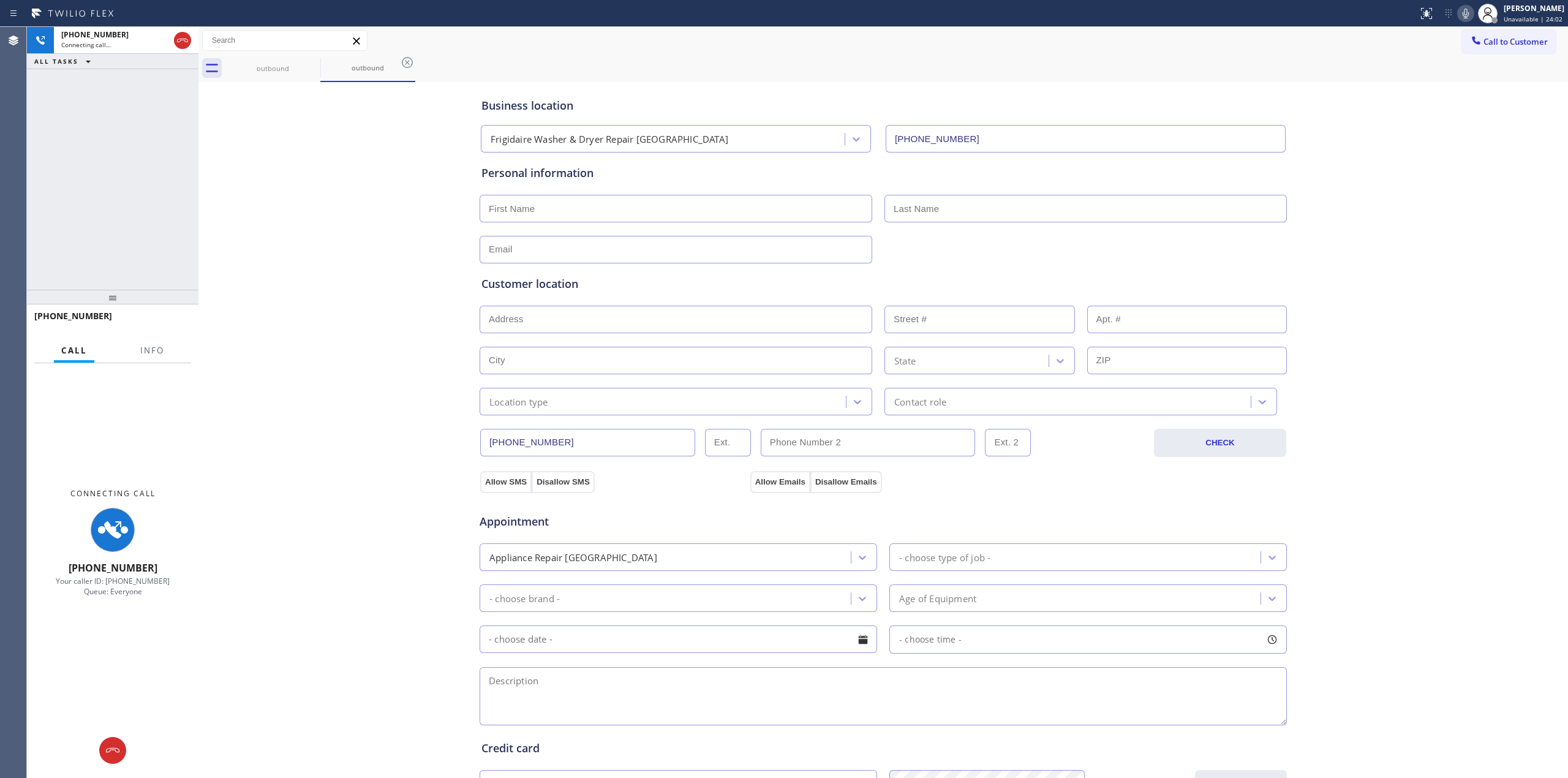
click at [1385, 148] on div "Business location Frigidaire Washer & Dryer Repair [GEOGRAPHIC_DATA] [PHONE_NUM…" at bounding box center [883, 503] width 1364 height 836
click at [1473, 15] on icon at bounding box center [1466, 13] width 14 height 14
click at [1344, 165] on div "Business location Frigidaire Washer & Dryer Repair [GEOGRAPHIC_DATA] [PHONE_NUM…" at bounding box center [883, 503] width 1364 height 836
click at [312, 67] on icon at bounding box center [312, 62] width 11 height 11
click at [312, 60] on icon at bounding box center [312, 62] width 14 height 14
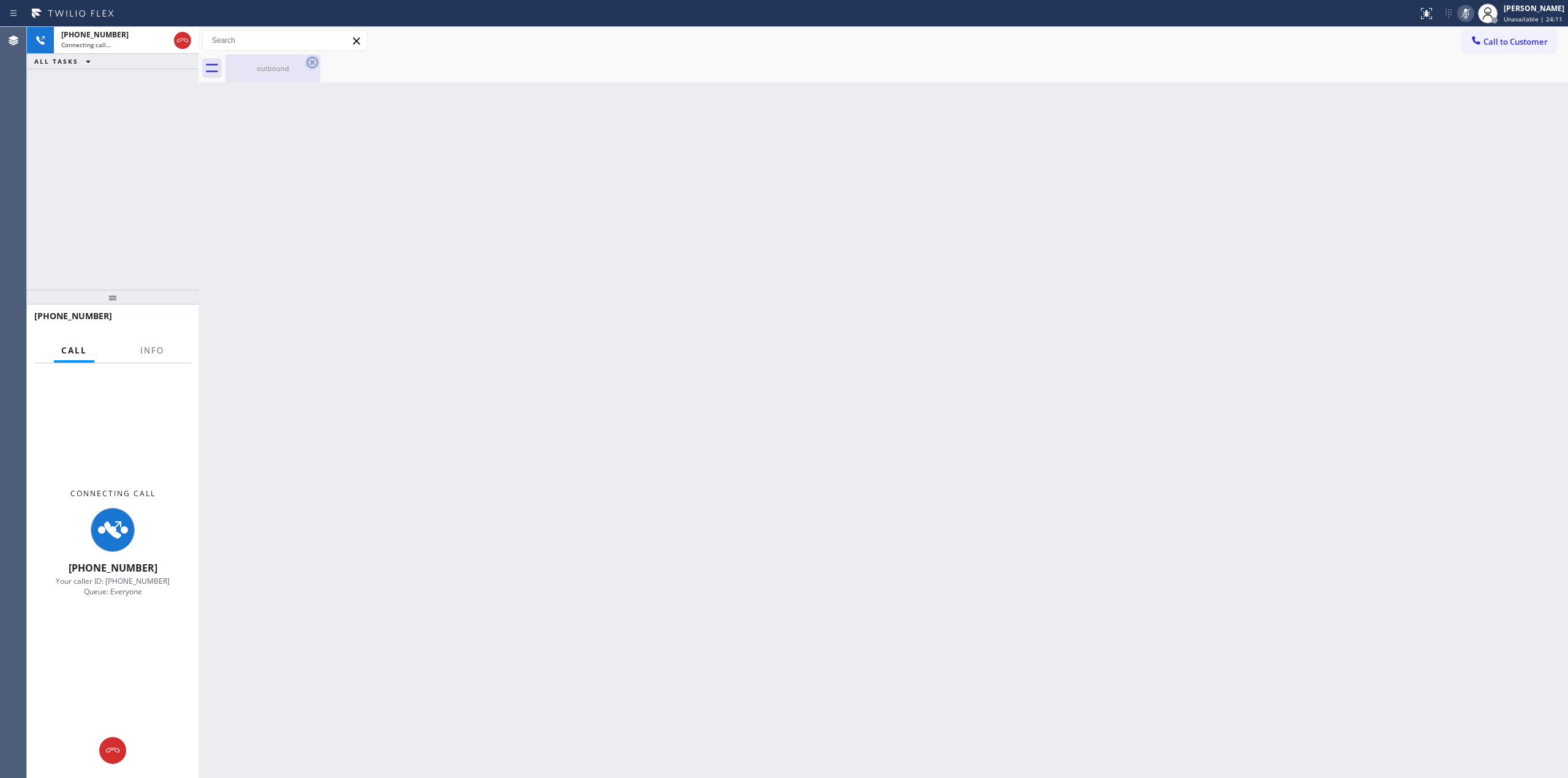
click at [310, 61] on icon at bounding box center [312, 62] width 14 height 14
click at [320, 70] on div "outbound" at bounding box center [273, 68] width 95 height 27
click at [310, 66] on div at bounding box center [897, 68] width 1343 height 27
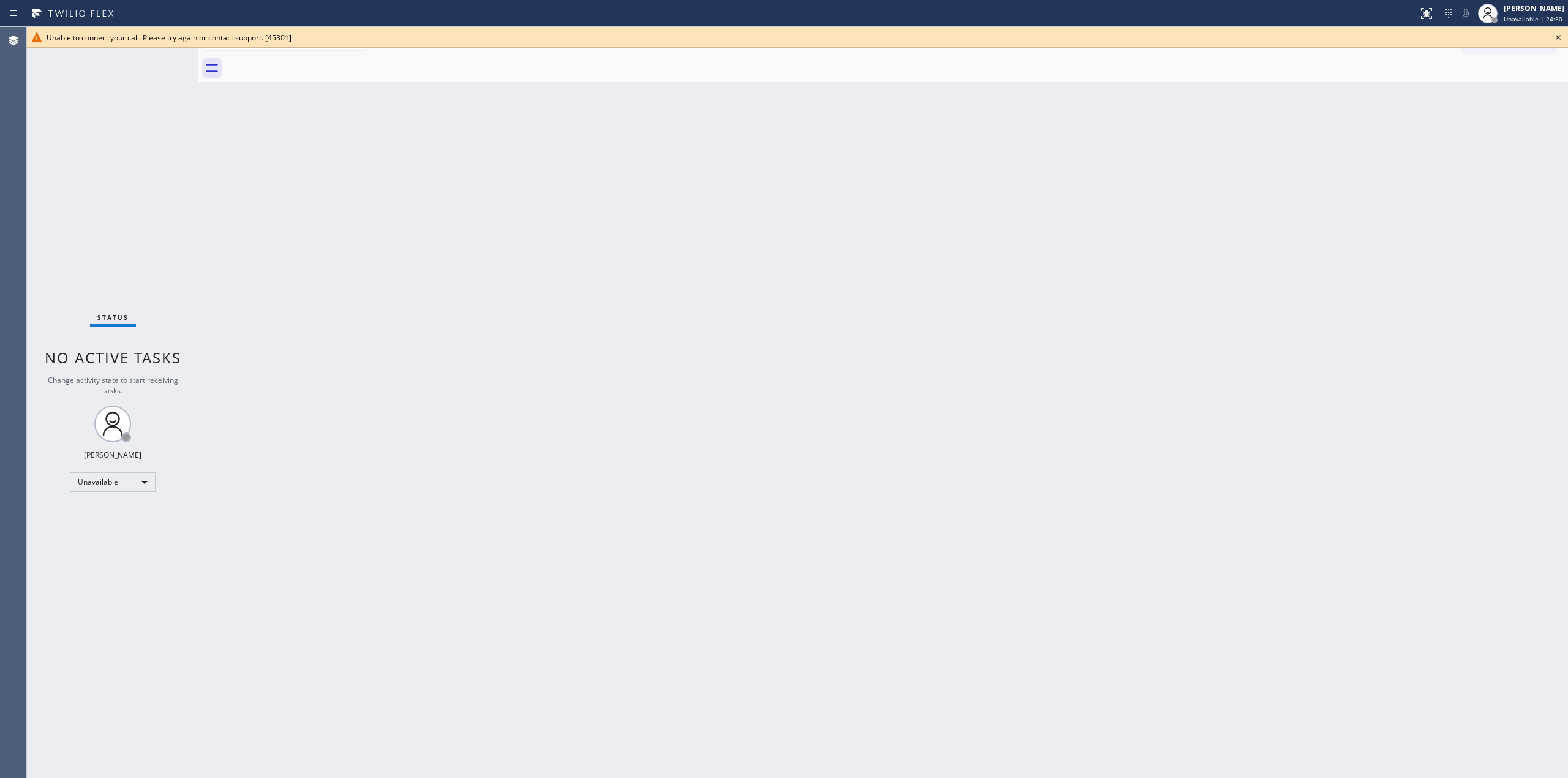
click at [1555, 37] on icon at bounding box center [1558, 37] width 14 height 14
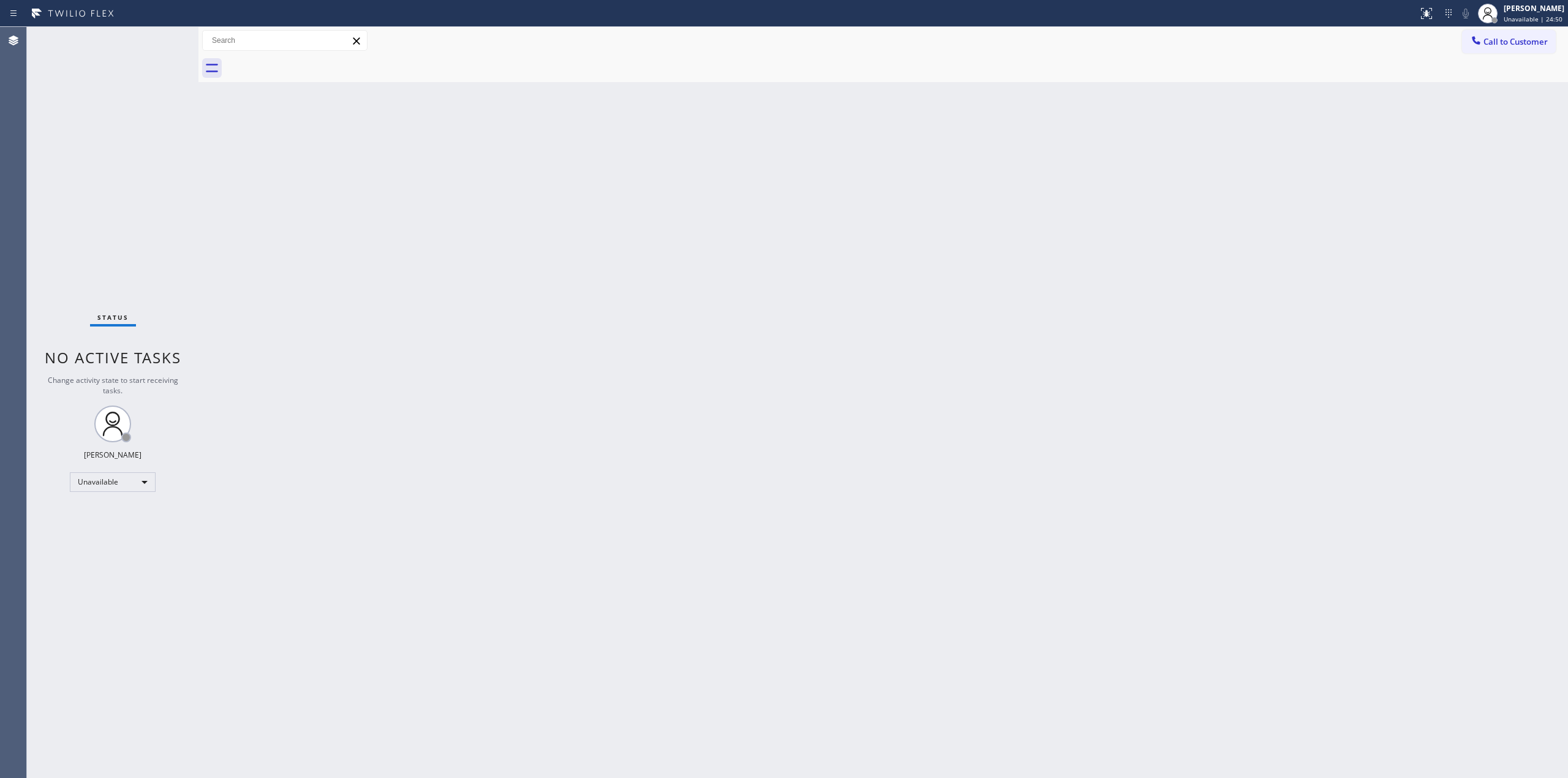
drag, startPoint x: 1523, startPoint y: 45, endPoint x: 1276, endPoint y: 77, distance: 249.1
click at [1520, 47] on span "Call to Customer" at bounding box center [1516, 42] width 65 height 11
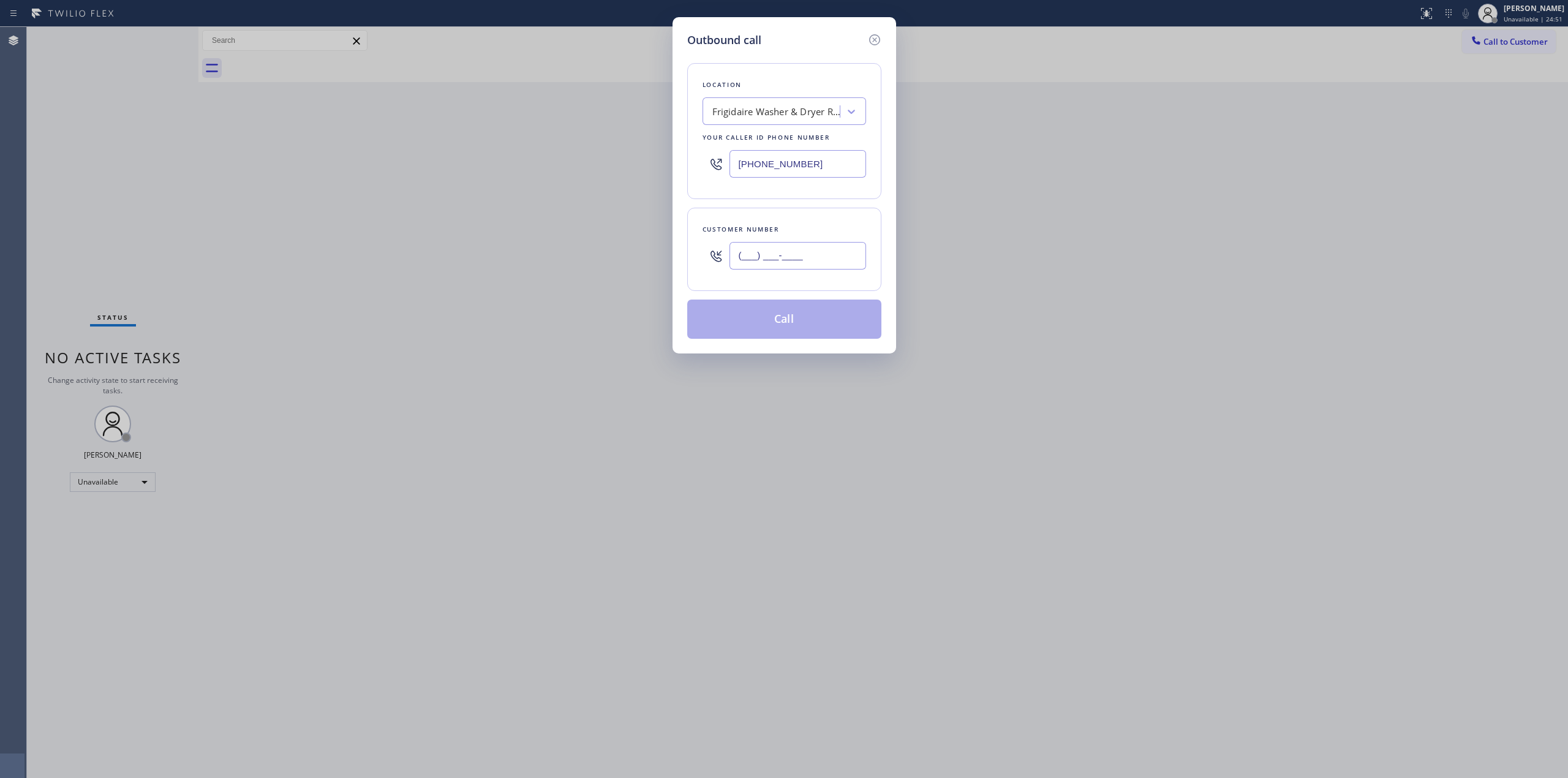
click at [745, 259] on input "(___) ___-____" at bounding box center [797, 256] width 137 height 27
paste input "573) 861-9465"
drag, startPoint x: 829, startPoint y: 250, endPoint x: 637, endPoint y: 261, distance: 192.3
click at [637, 261] on div "Outbound call Location Frigidaire Washer & Dryer Repair [GEOGRAPHIC_DATA] Your …" at bounding box center [784, 389] width 1568 height 778
paste input "920) 896-8082"
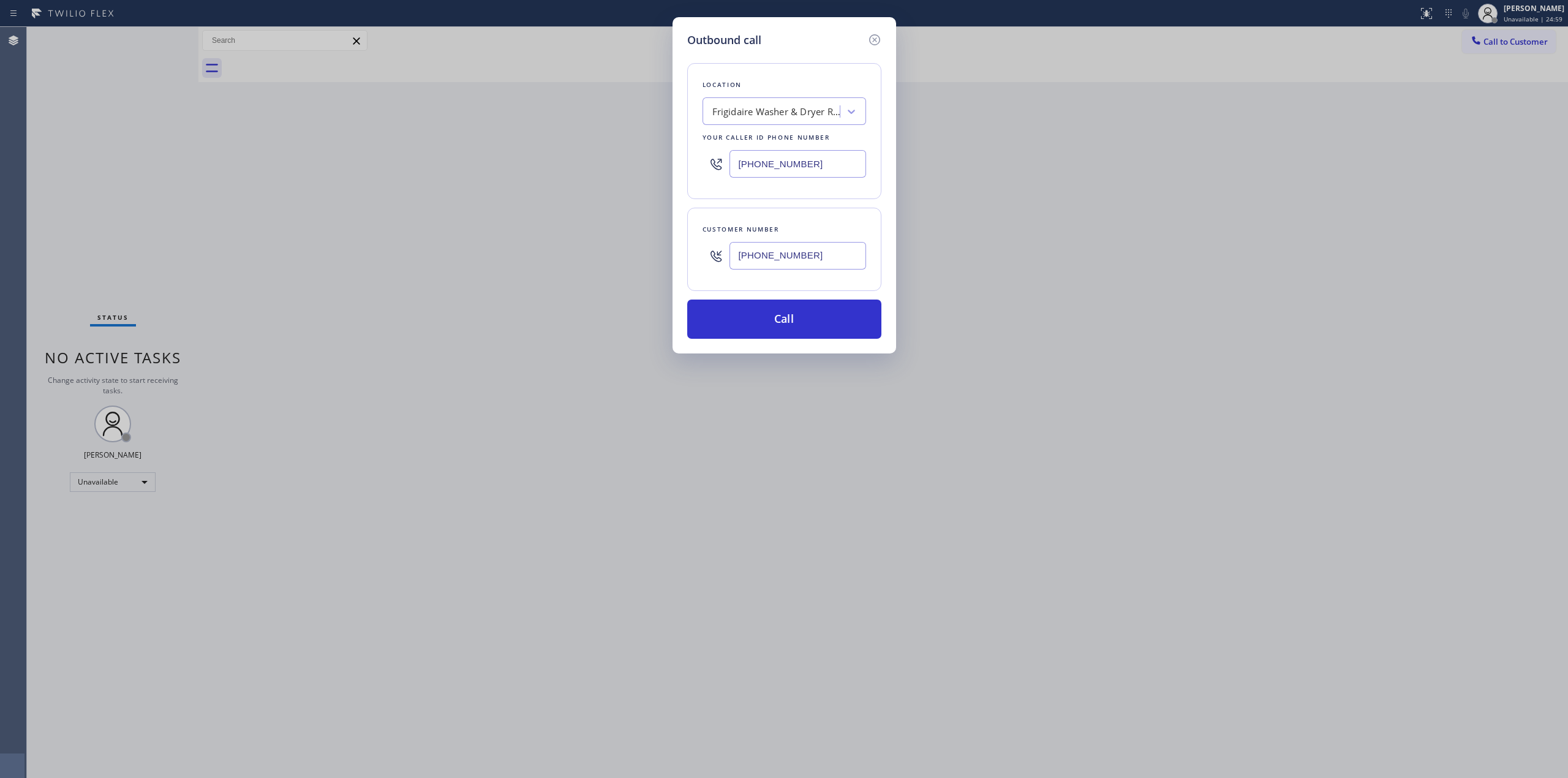
type input "[PHONE_NUMBER]"
click at [773, 131] on div "Your caller id phone number" at bounding box center [784, 137] width 163 height 13
click at [788, 121] on div "Frigidaire Washer & Dryer Repair [GEOGRAPHIC_DATA]" at bounding box center [773, 111] width 134 height 21
type input "best appl"
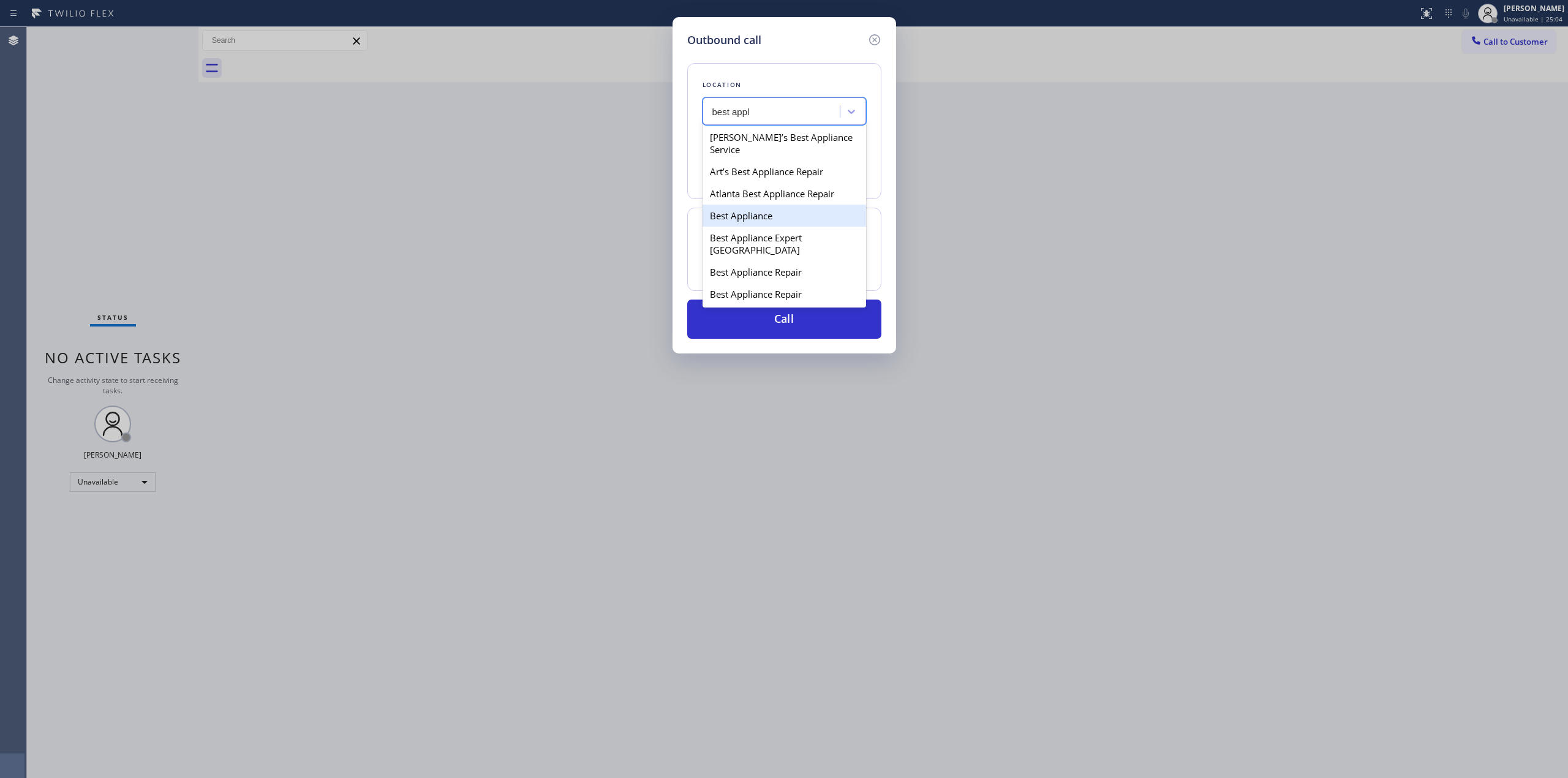
click at [756, 214] on div "Best Appliance" at bounding box center [784, 215] width 163 height 22
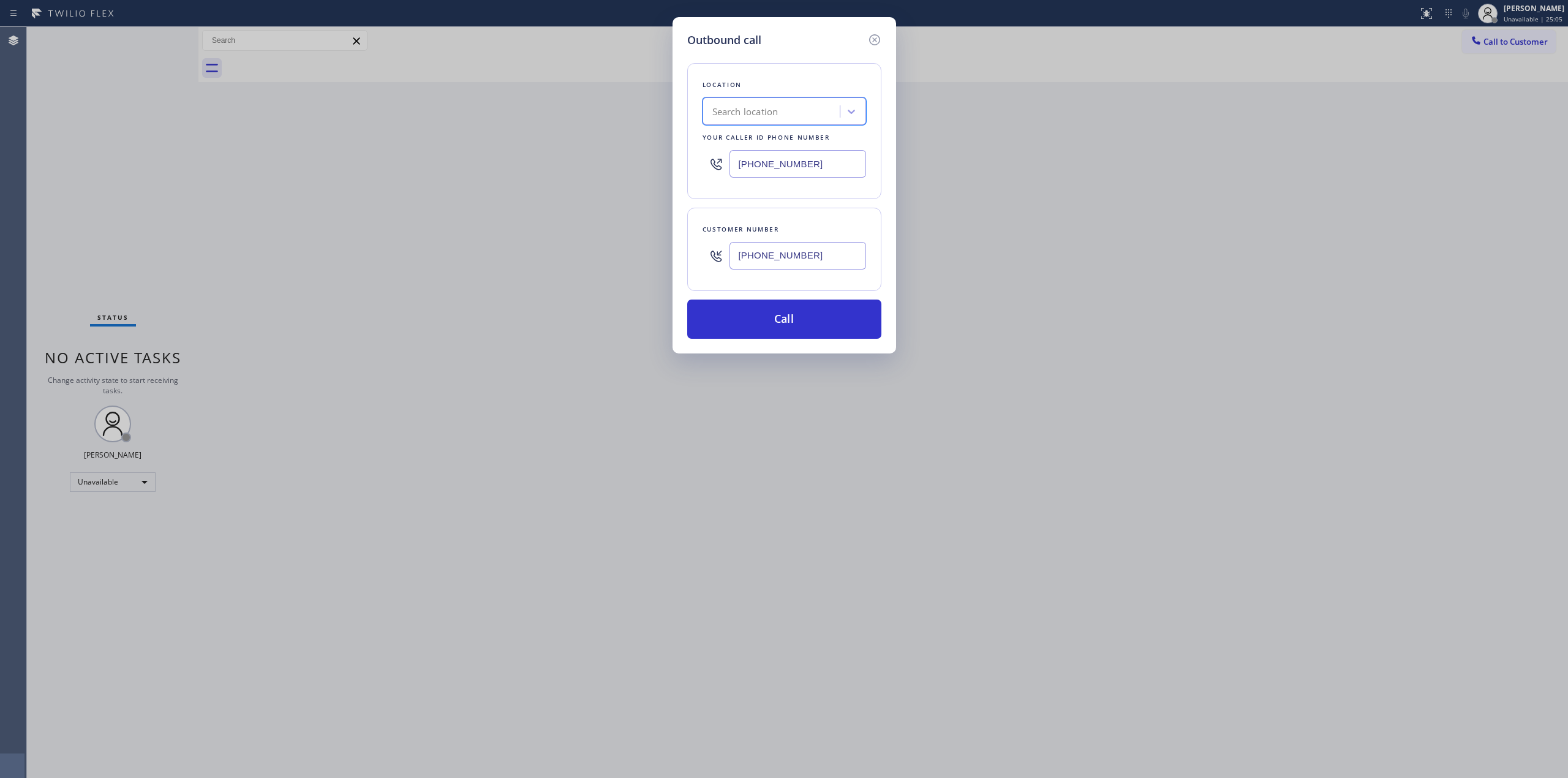
click at [789, 116] on div "Search location" at bounding box center [773, 111] width 134 height 21
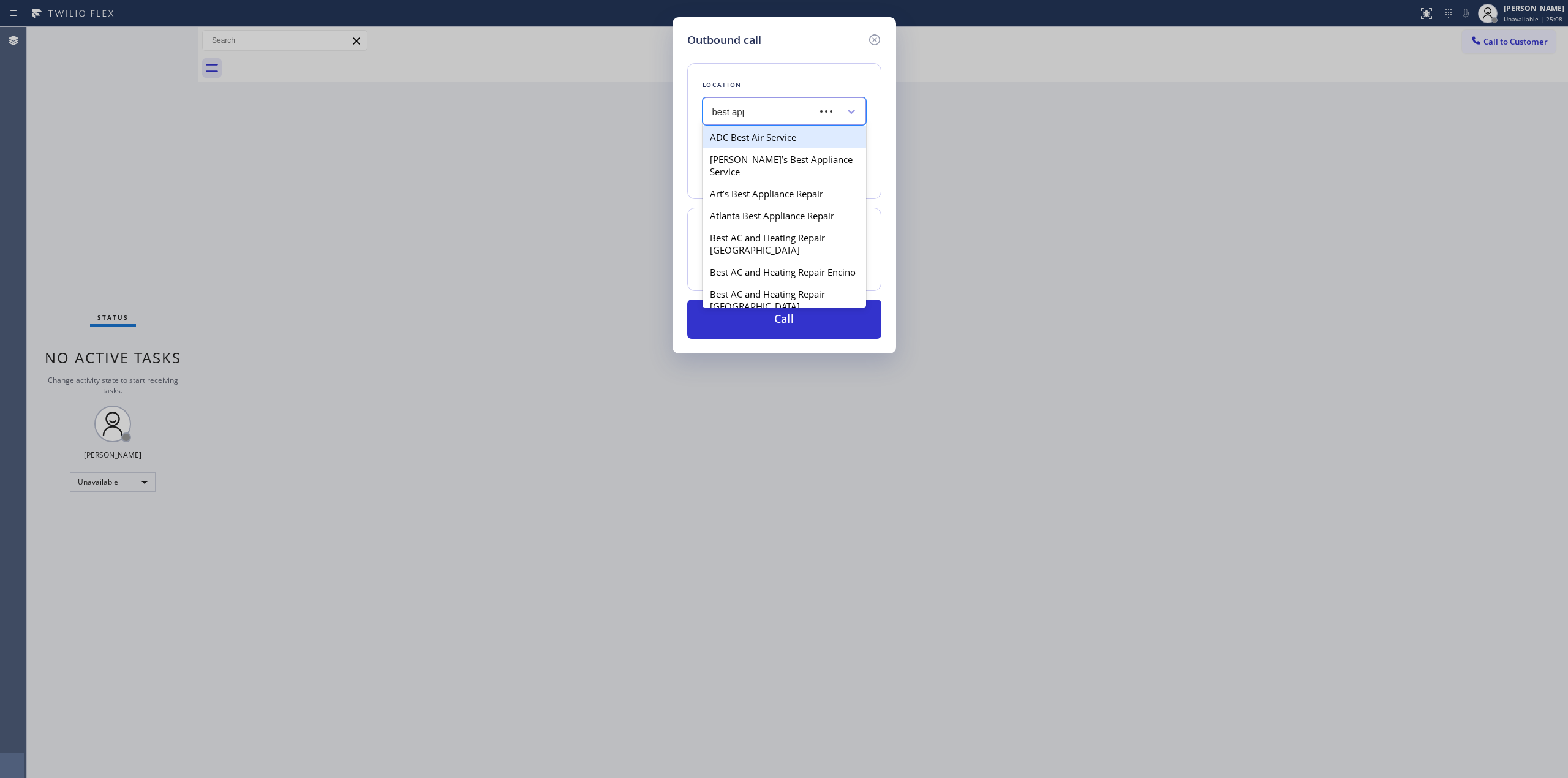
type input "best appl"
click at [761, 268] on div "Best Appliance Repair" at bounding box center [784, 272] width 163 height 22
type input "[PHONE_NUMBER]"
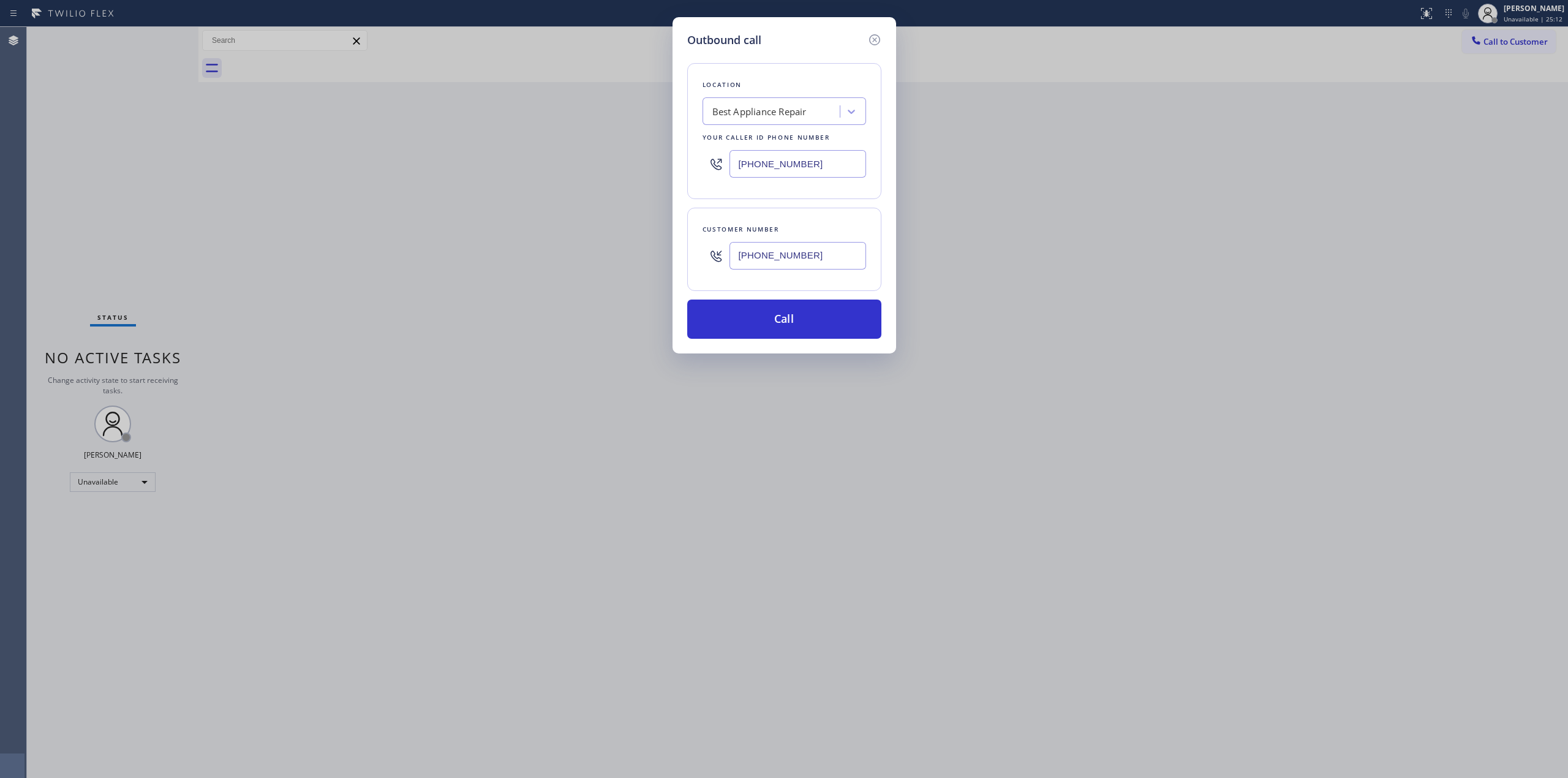
click at [777, 256] on input "[PHONE_NUMBER]" at bounding box center [797, 256] width 137 height 27
click at [783, 311] on button "Call" at bounding box center [784, 319] width 194 height 39
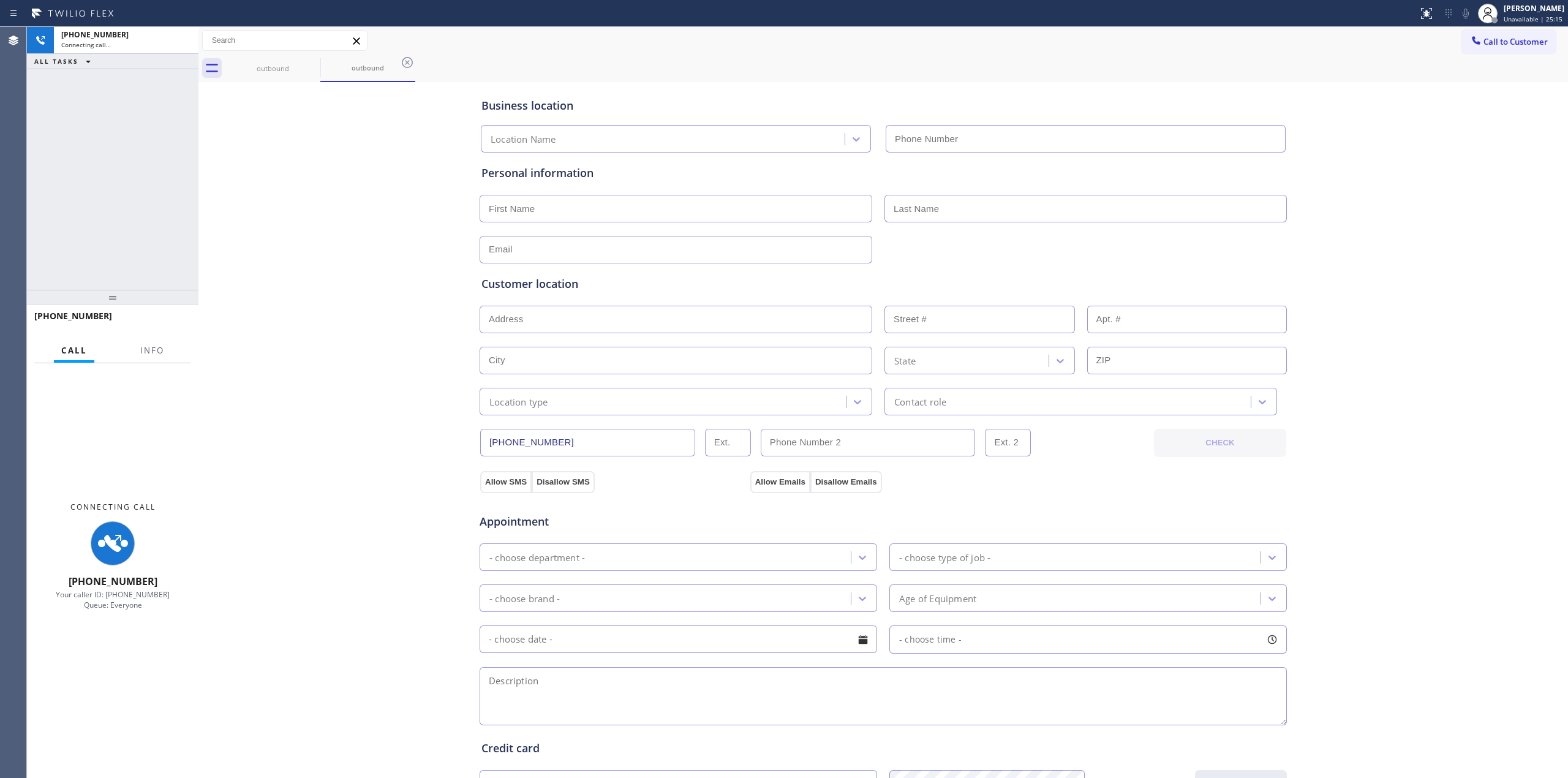
type input "[PHONE_NUMBER]"
drag, startPoint x: 1397, startPoint y: 152, endPoint x: 1403, endPoint y: 132, distance: 20.9
click at [1397, 152] on div "Business location Best Appliance Repair [PHONE_NUMBER] Personal information Cus…" at bounding box center [883, 503] width 1364 height 836
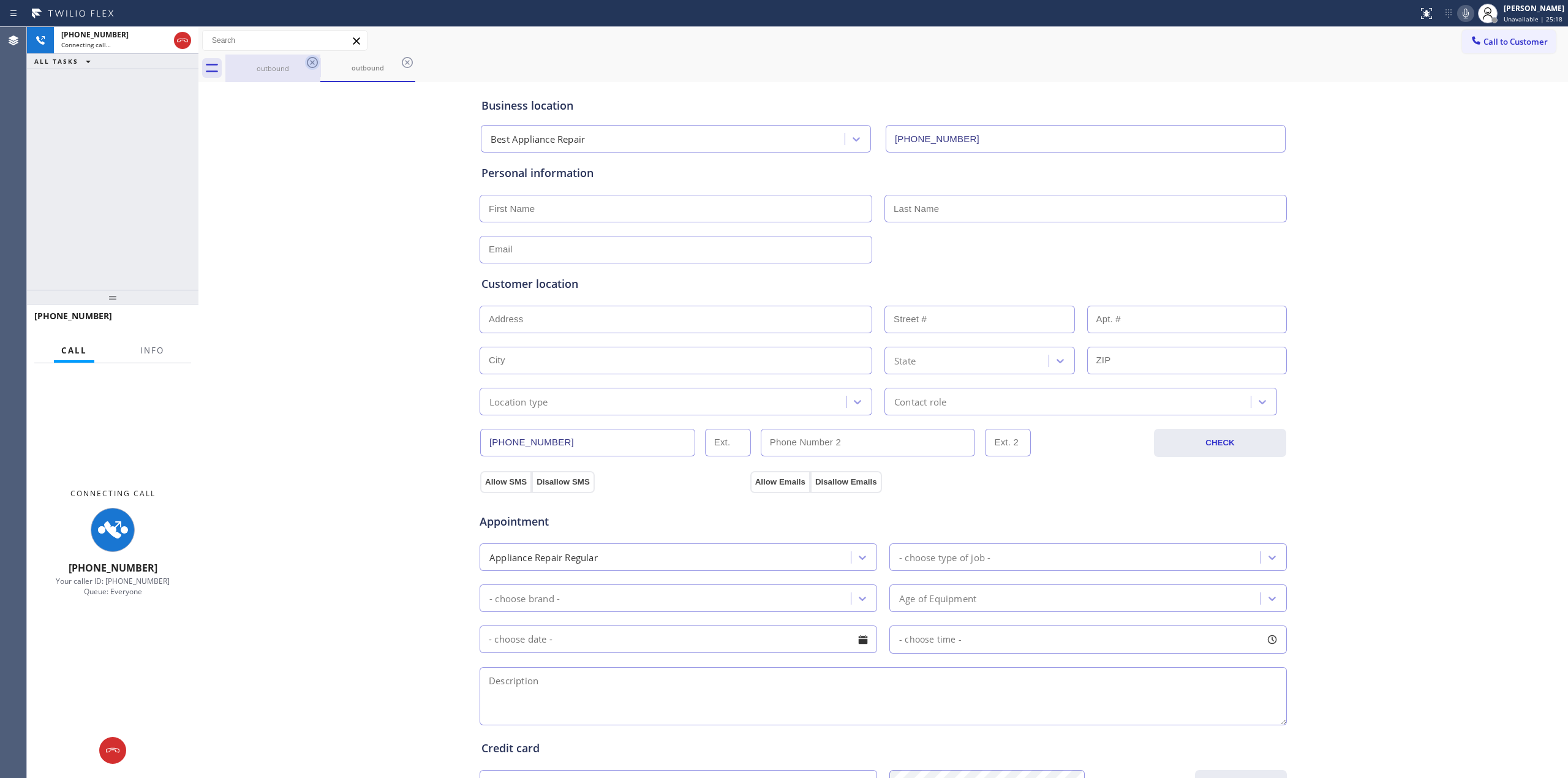
click at [307, 65] on icon at bounding box center [312, 62] width 11 height 11
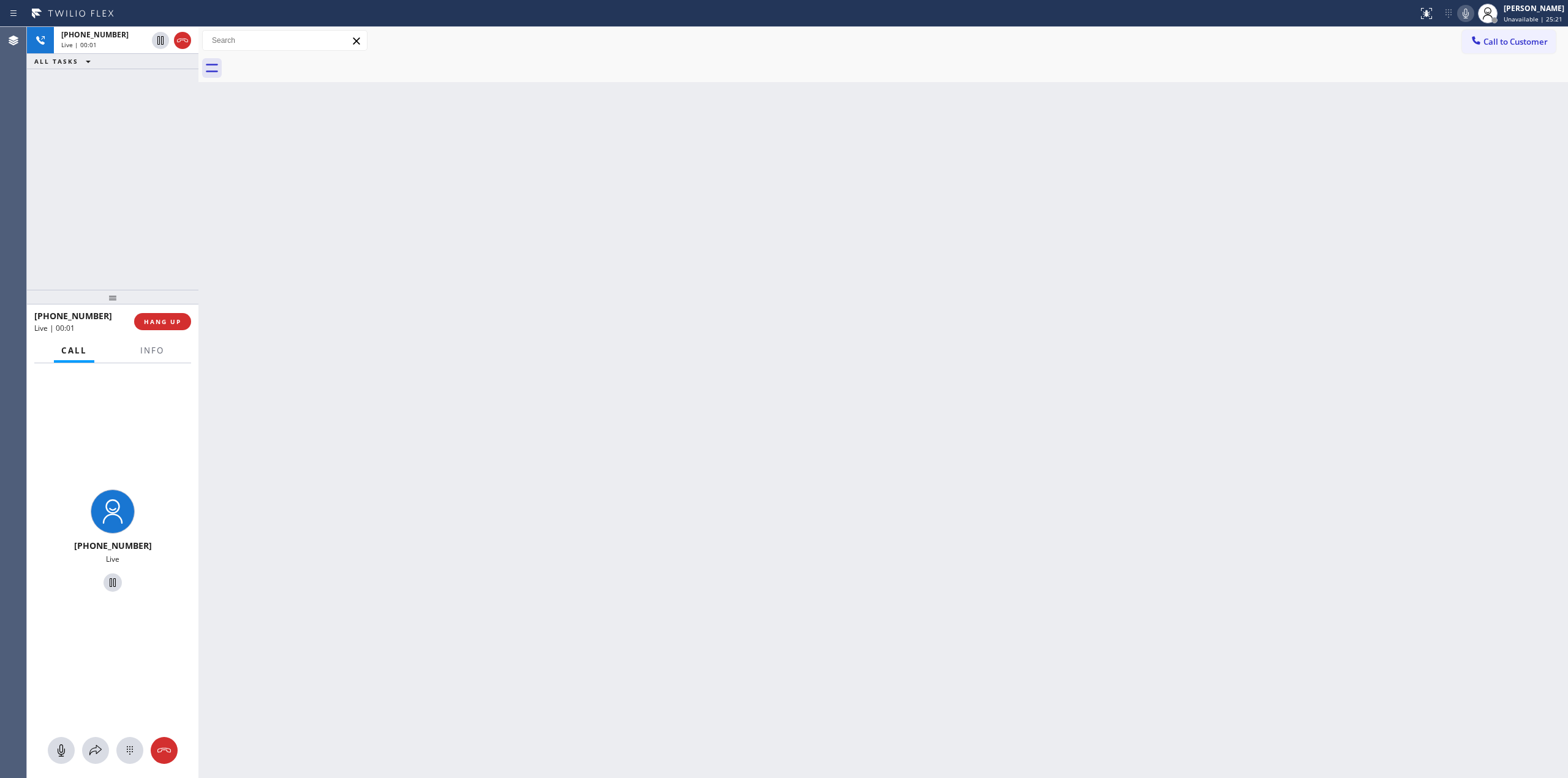
click at [1465, 14] on icon at bounding box center [1466, 13] width 14 height 14
click at [134, 752] on icon at bounding box center [130, 750] width 14 height 14
click at [1521, 47] on span "Call to Customer" at bounding box center [1516, 42] width 65 height 11
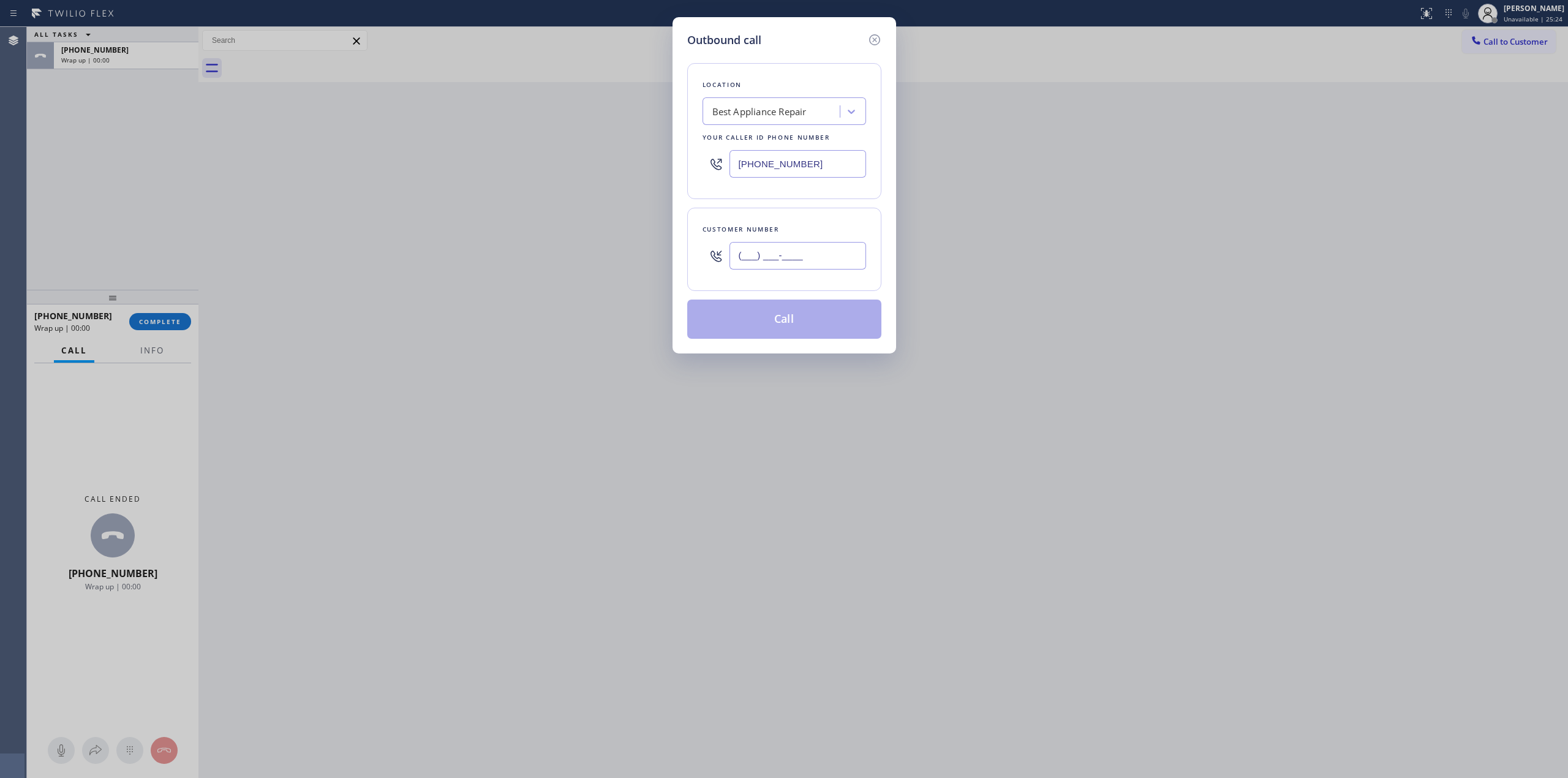
click at [809, 257] on input "(___) ___-____" at bounding box center [797, 256] width 137 height 27
paste input "920) 896-8082"
type input "[PHONE_NUMBER]"
click at [802, 321] on button "Call" at bounding box center [784, 319] width 194 height 39
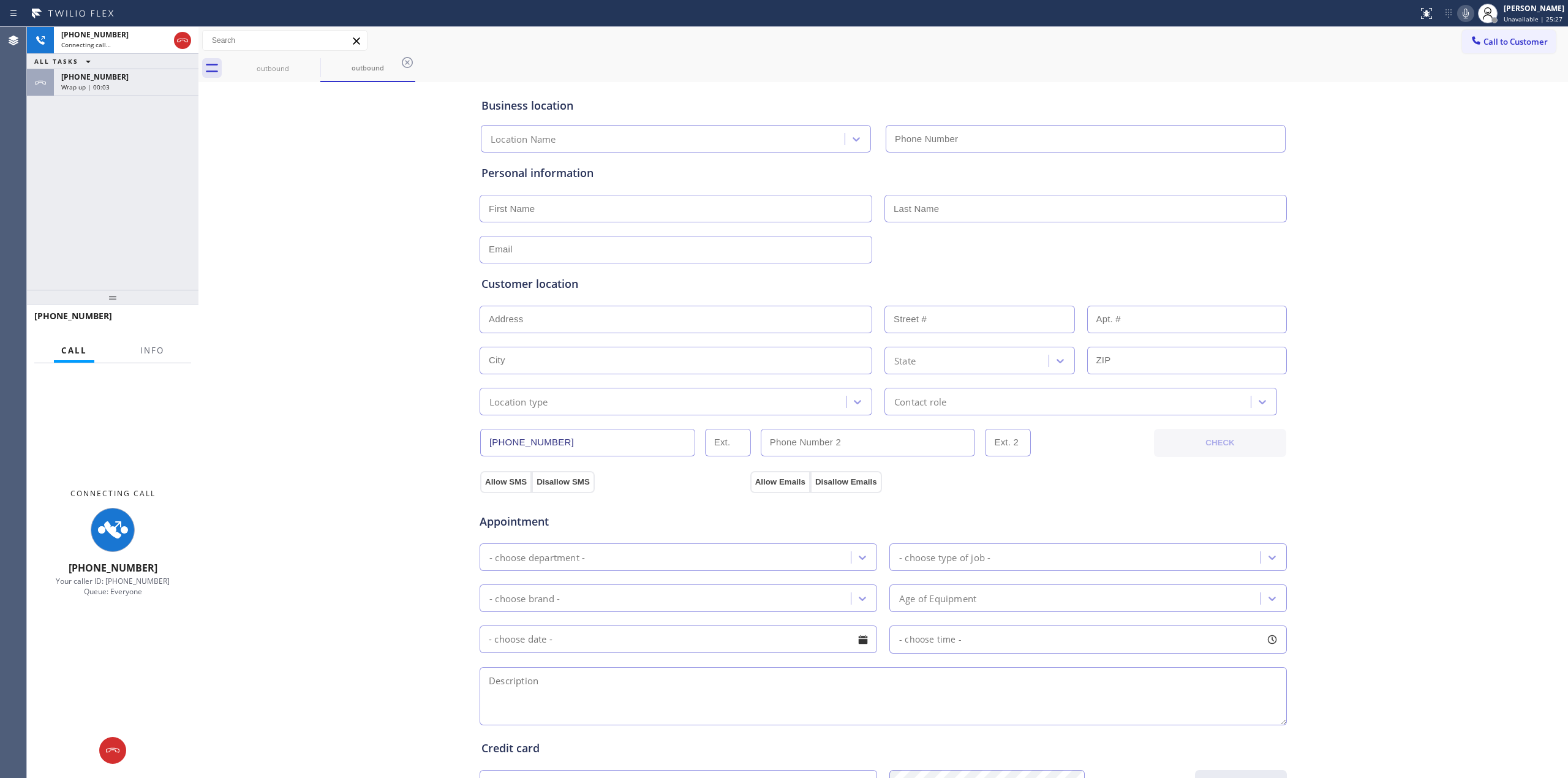
drag, startPoint x: 1422, startPoint y: 145, endPoint x: 1455, endPoint y: 16, distance: 133.2
click at [1426, 136] on div "Business location Location Name Personal information Customer location >> ADD N…" at bounding box center [883, 503] width 1364 height 836
type input "[PHONE_NUMBER]"
click at [1468, 11] on icon at bounding box center [1466, 13] width 14 height 14
click at [118, 78] on div "[PHONE_NUMBER]" at bounding box center [126, 76] width 130 height 10
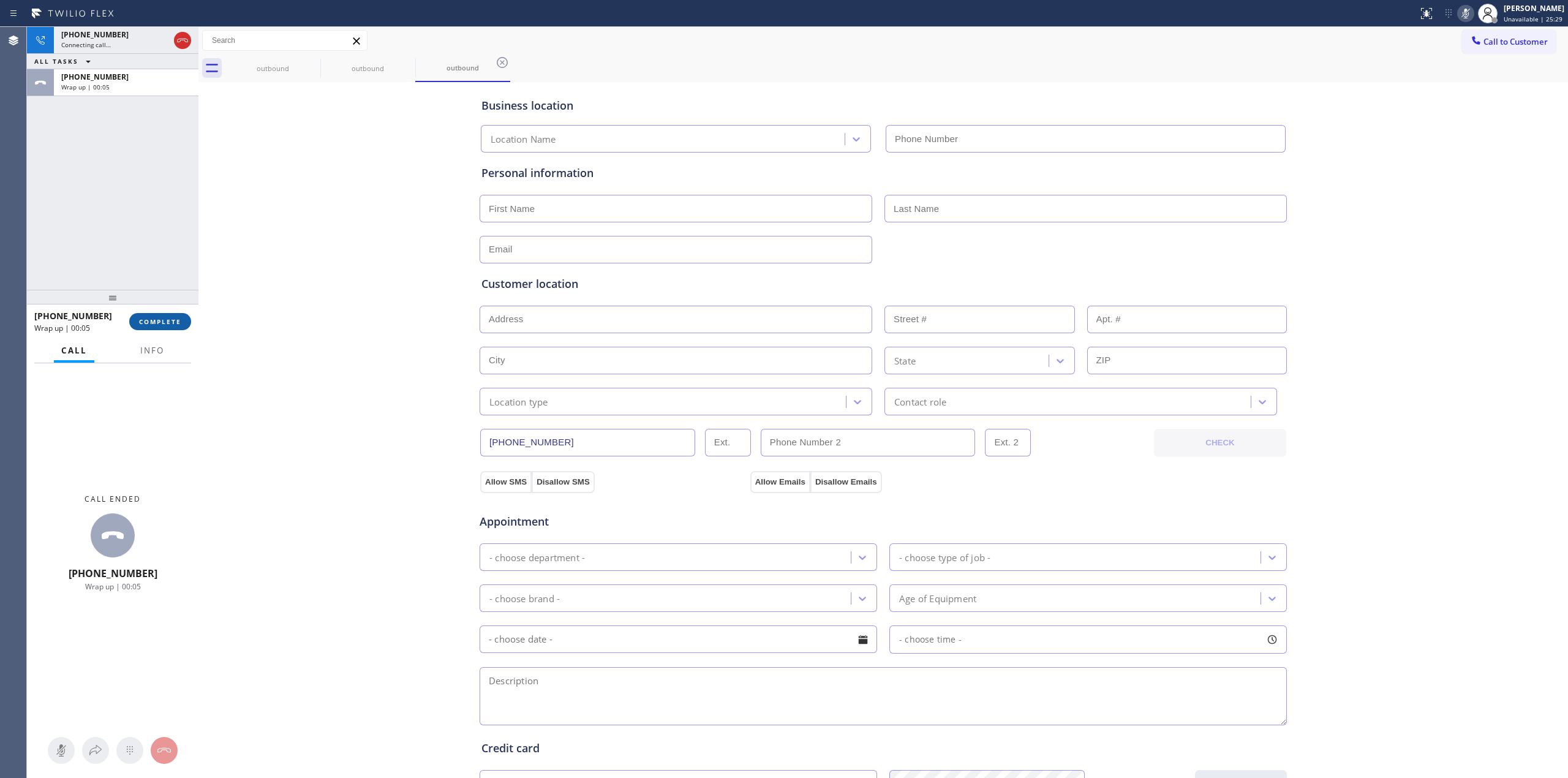
type input "[PHONE_NUMBER]"
click at [153, 314] on button "COMPLETE" at bounding box center [160, 321] width 62 height 17
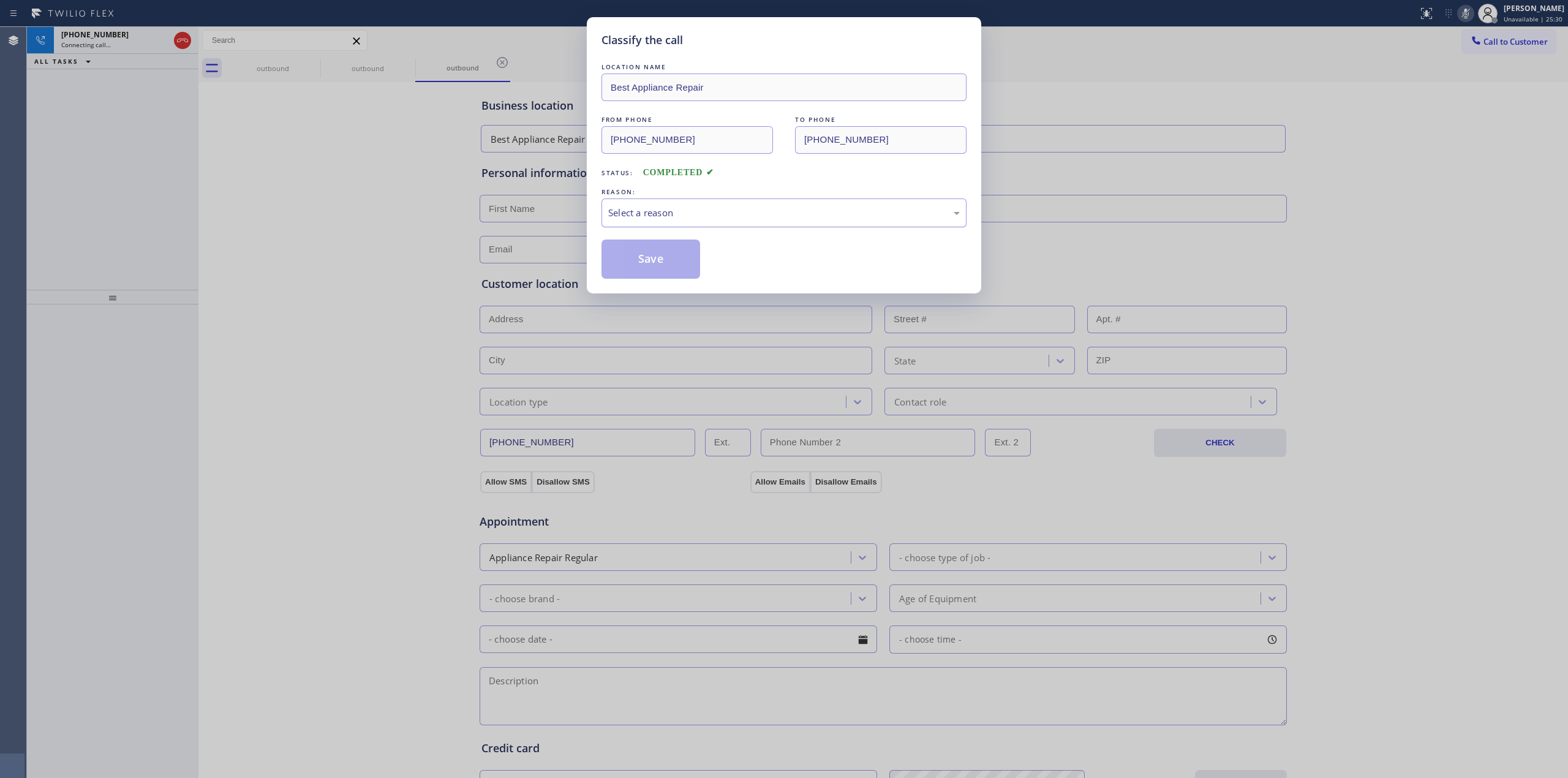
click at [718, 209] on div "Select a reason" at bounding box center [784, 213] width 351 height 14
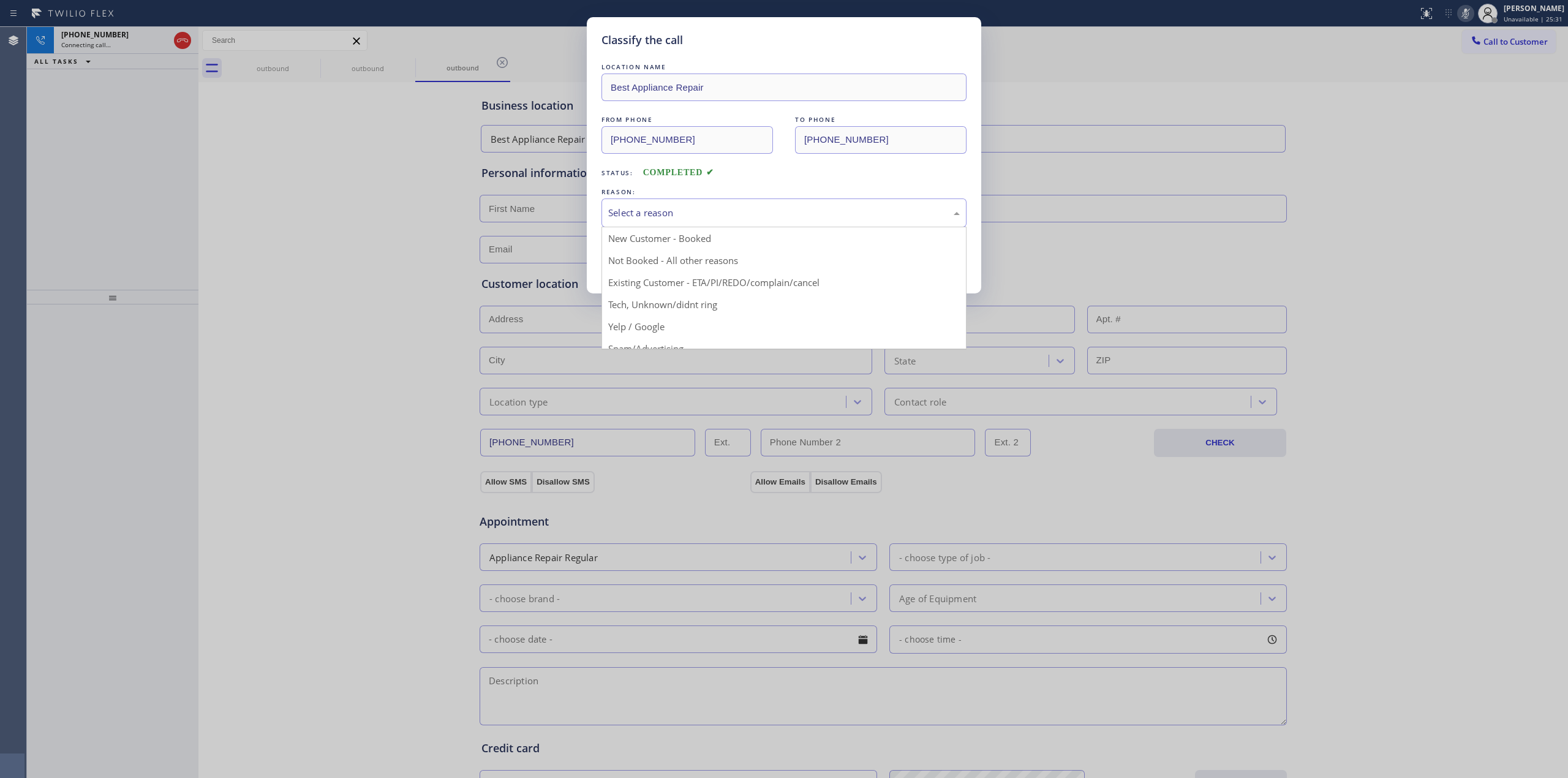
drag, startPoint x: 711, startPoint y: 306, endPoint x: 677, endPoint y: 293, distance: 36.4
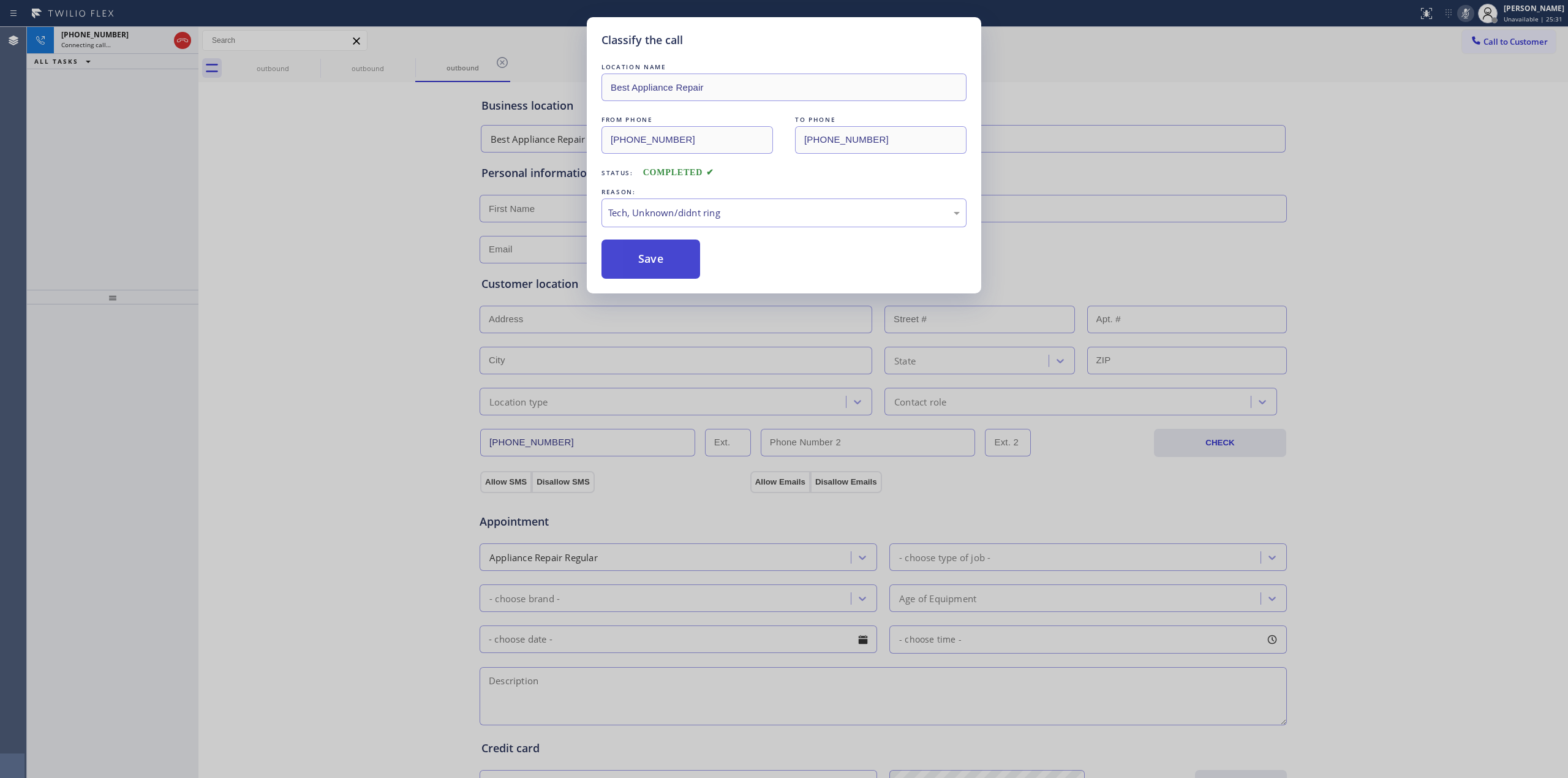
click at [608, 255] on button "Save" at bounding box center [651, 259] width 99 height 39
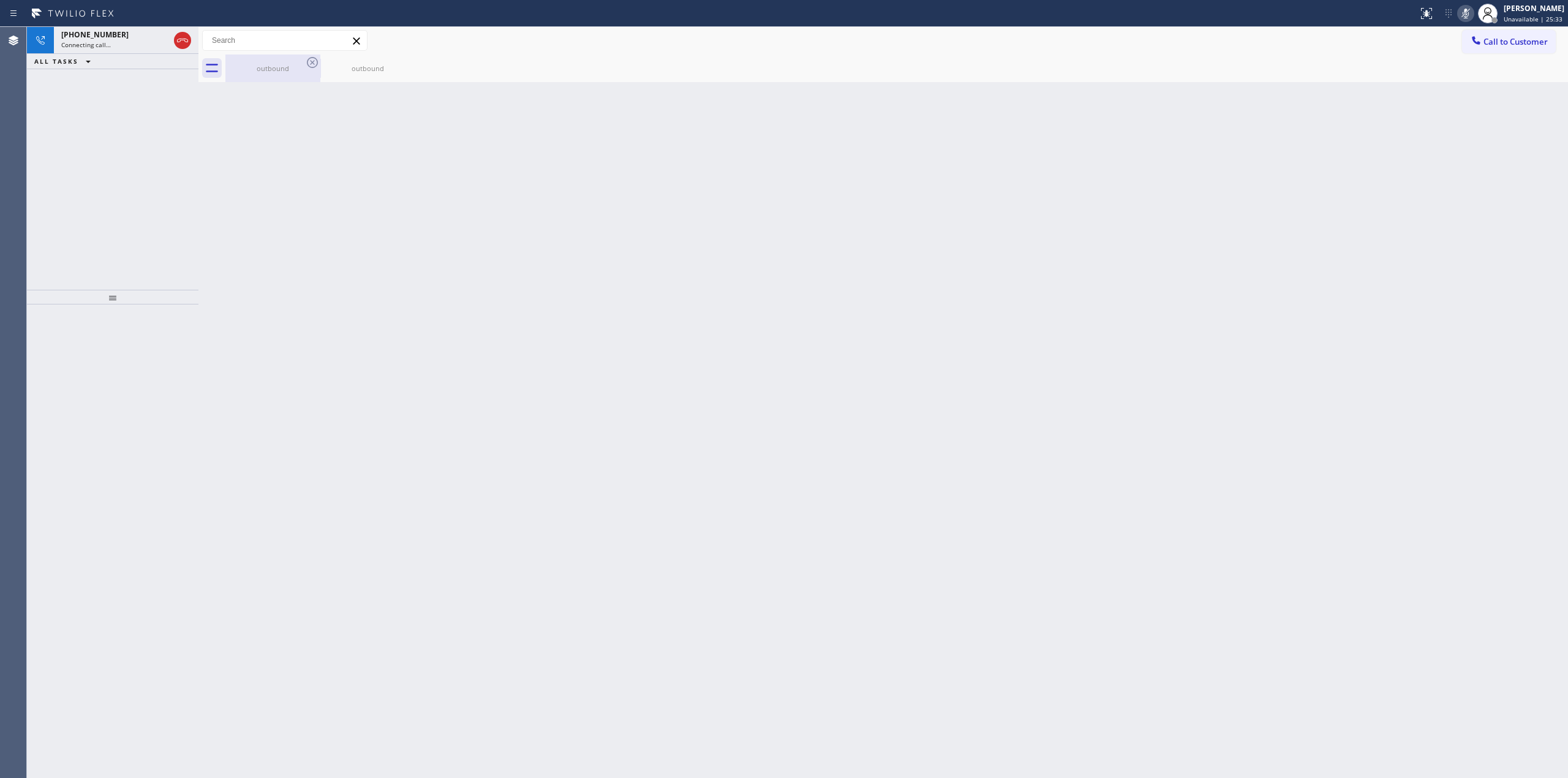
click at [300, 67] on div "outbound" at bounding box center [272, 68] width 93 height 9
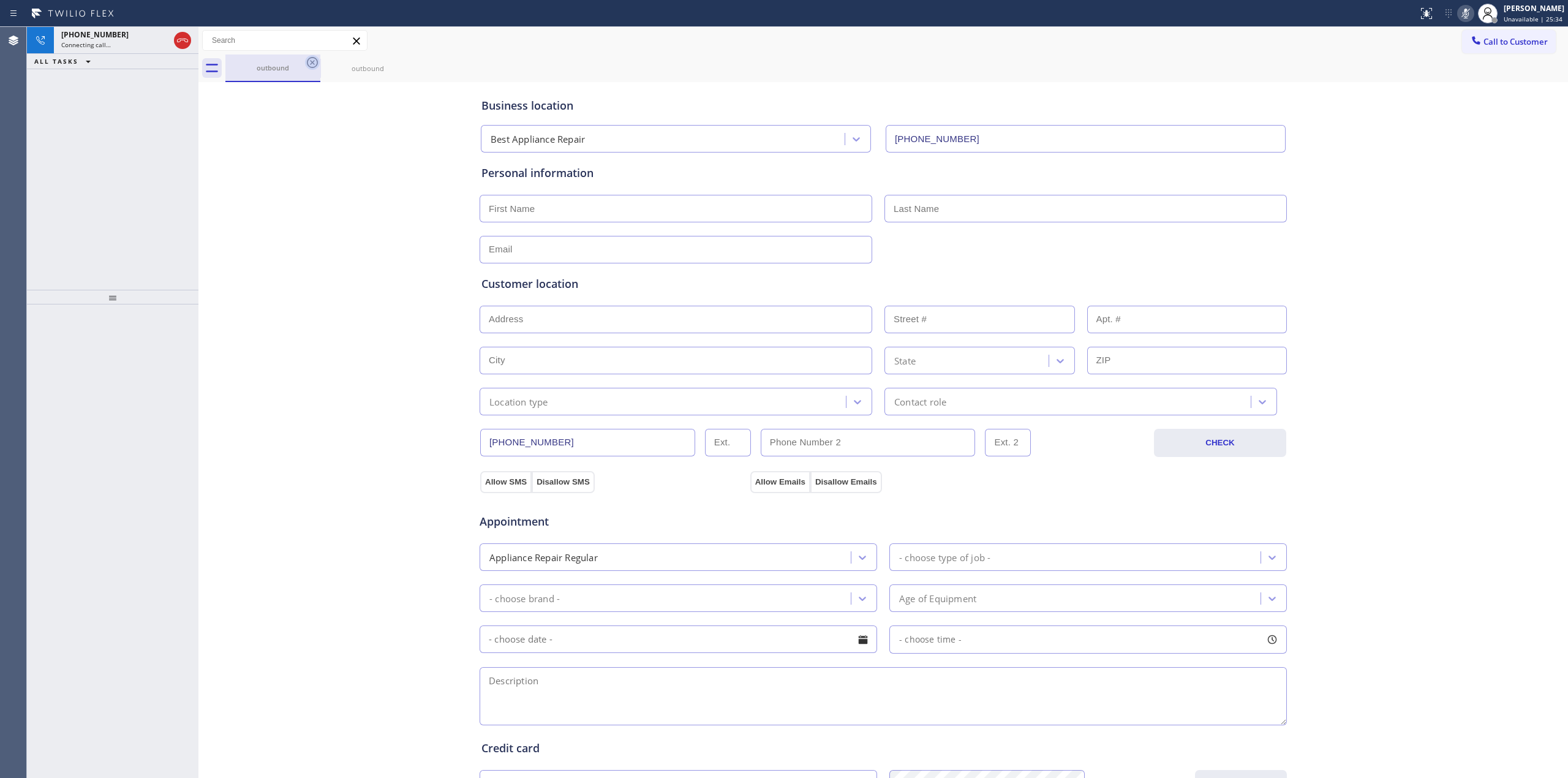
click at [309, 60] on icon at bounding box center [312, 62] width 14 height 14
click at [307, 61] on icon at bounding box center [312, 62] width 11 height 11
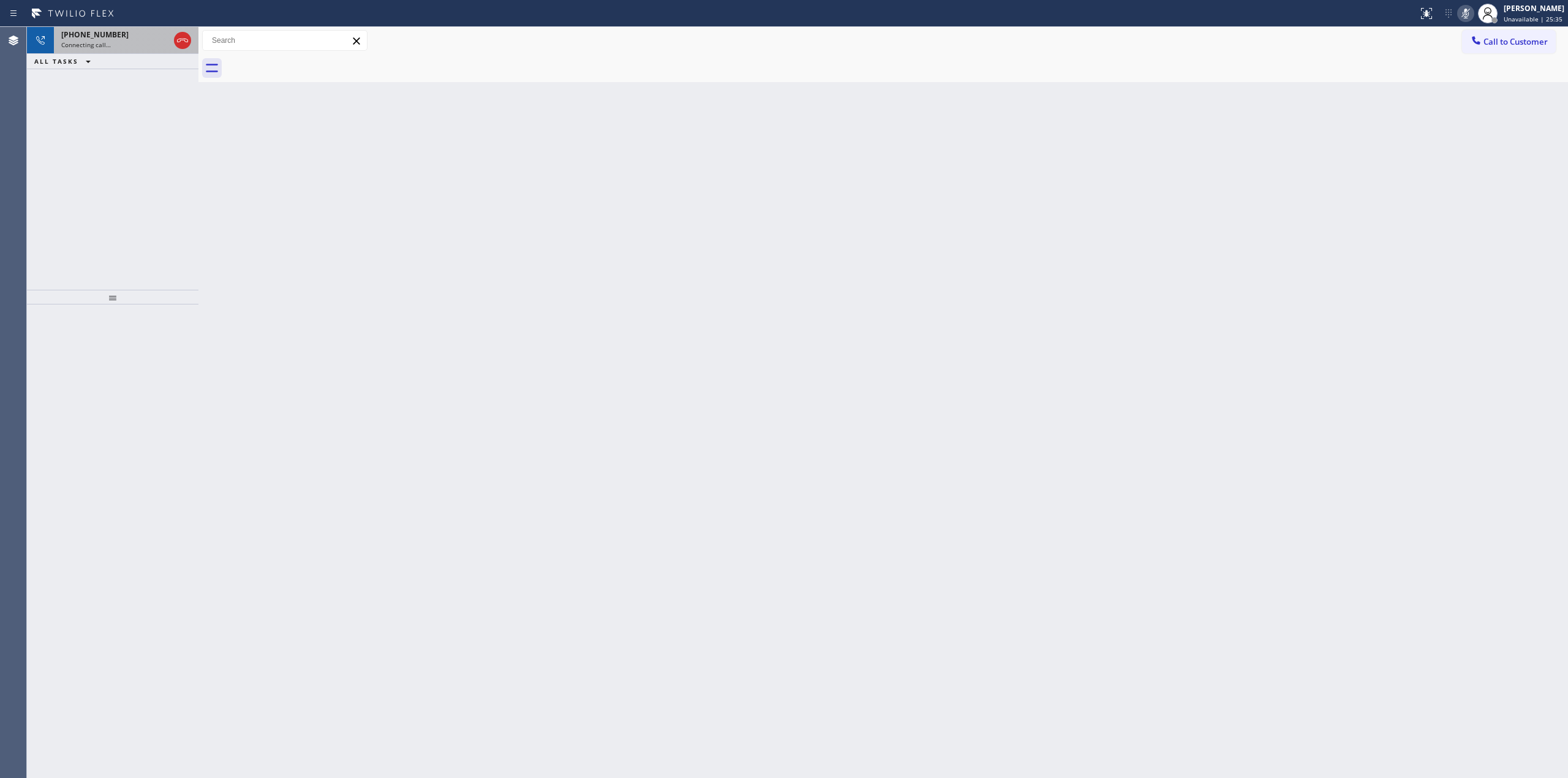
click at [143, 43] on div "Connecting call…" at bounding box center [115, 45] width 108 height 8
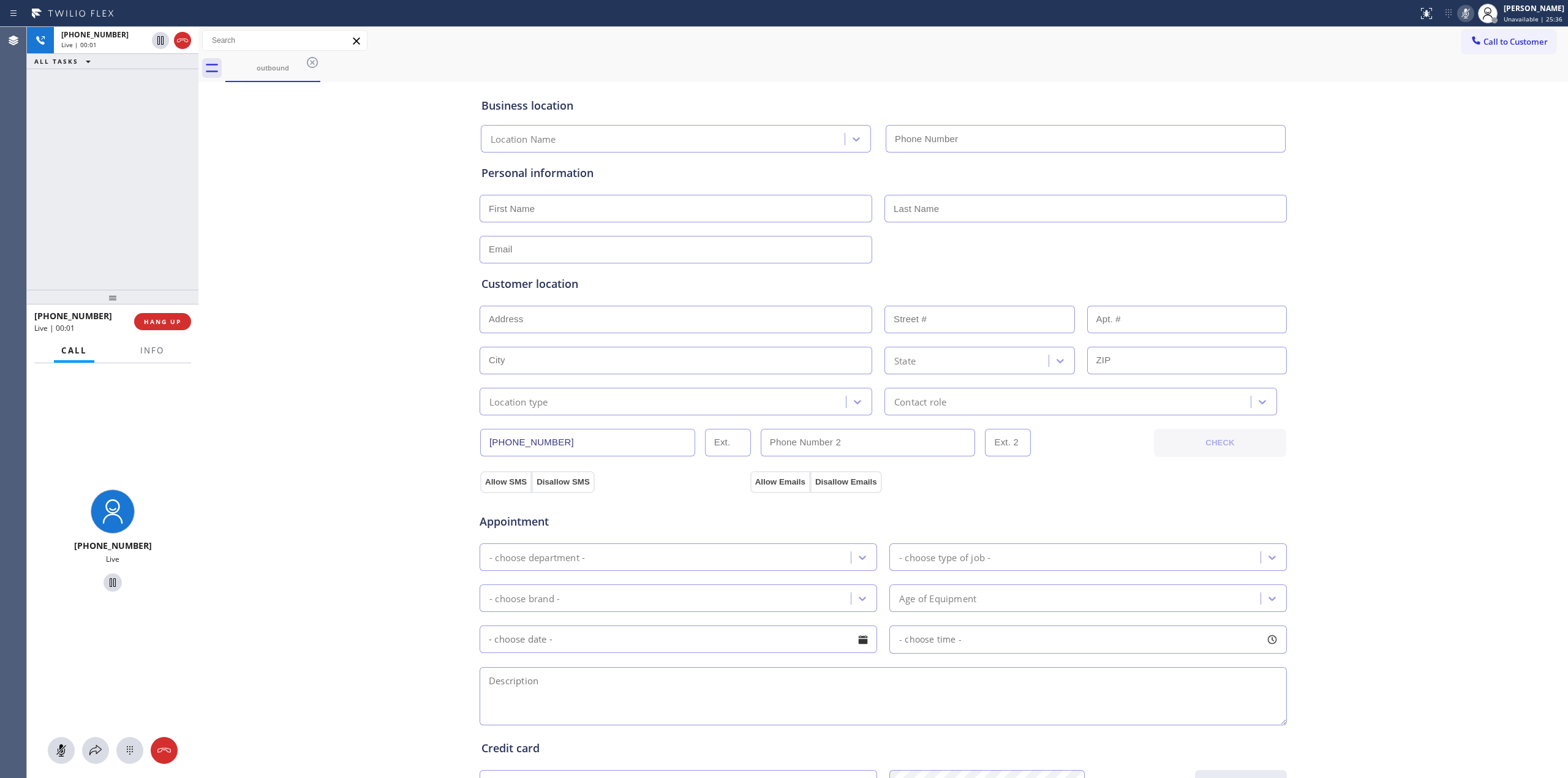
type input "[PHONE_NUMBER]"
click at [140, 748] on div at bounding box center [130, 750] width 27 height 14
drag, startPoint x: 1500, startPoint y: 43, endPoint x: 1432, endPoint y: 52, distance: 68.6
click at [1499, 43] on span "Call to Customer" at bounding box center [1516, 42] width 65 height 11
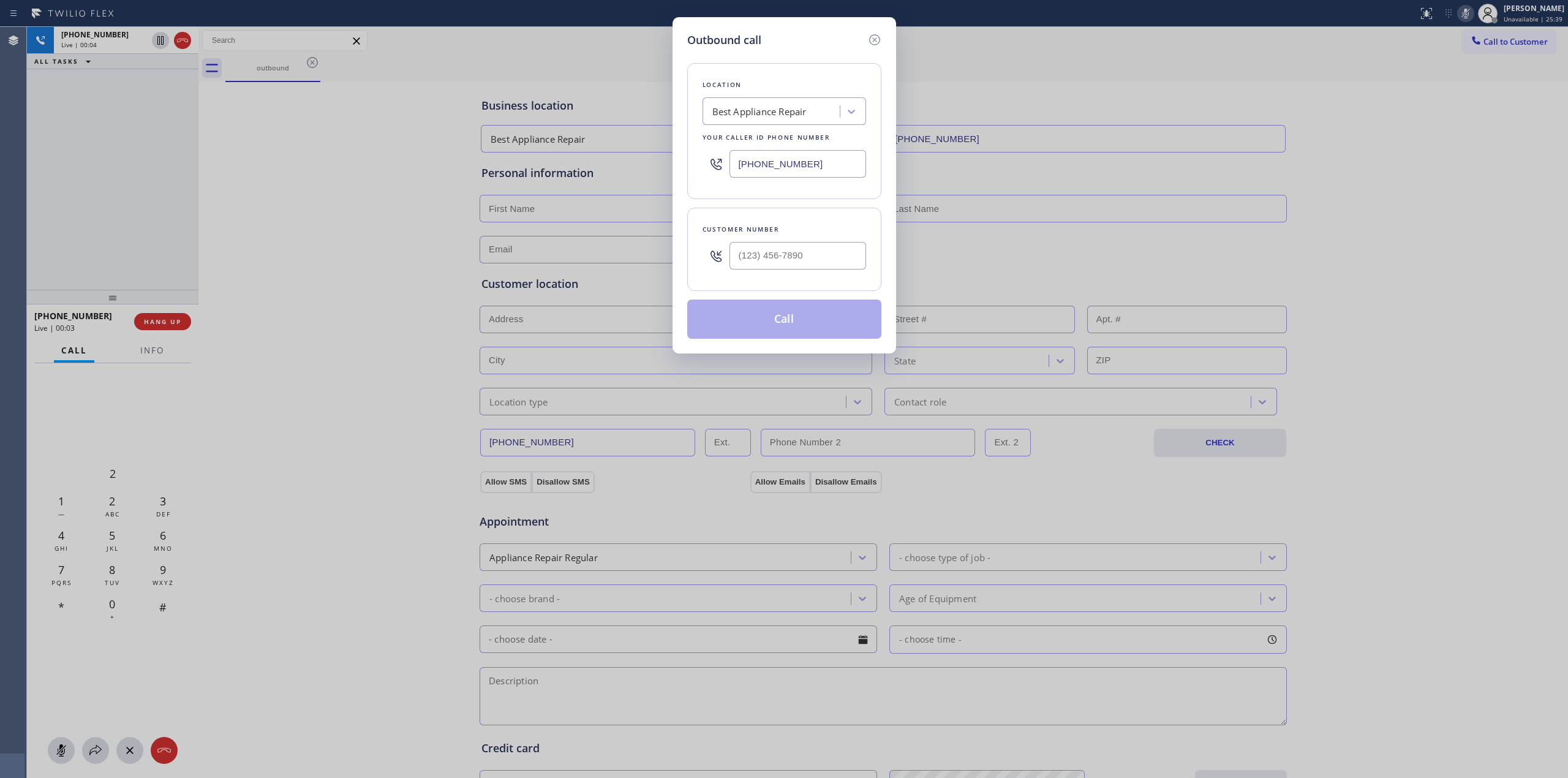
type input "(___) ___-____"
click at [807, 253] on input "(___) ___-____" at bounding box center [797, 256] width 137 height 27
click at [876, 39] on icon at bounding box center [874, 39] width 14 height 14
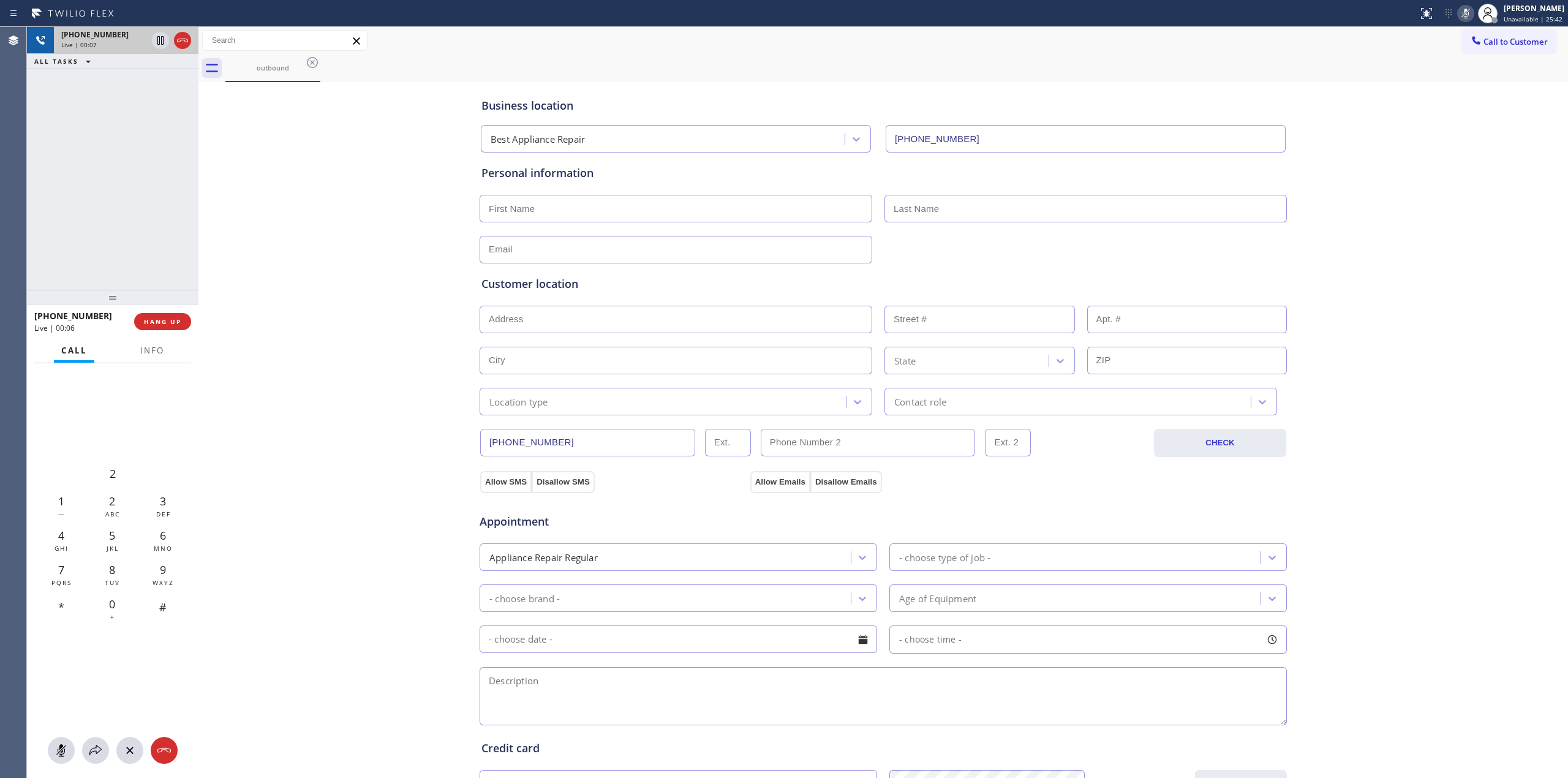
click at [128, 47] on div "Live | 00:07" at bounding box center [104, 45] width 86 height 8
type input "[PHONE_NUMBER]"
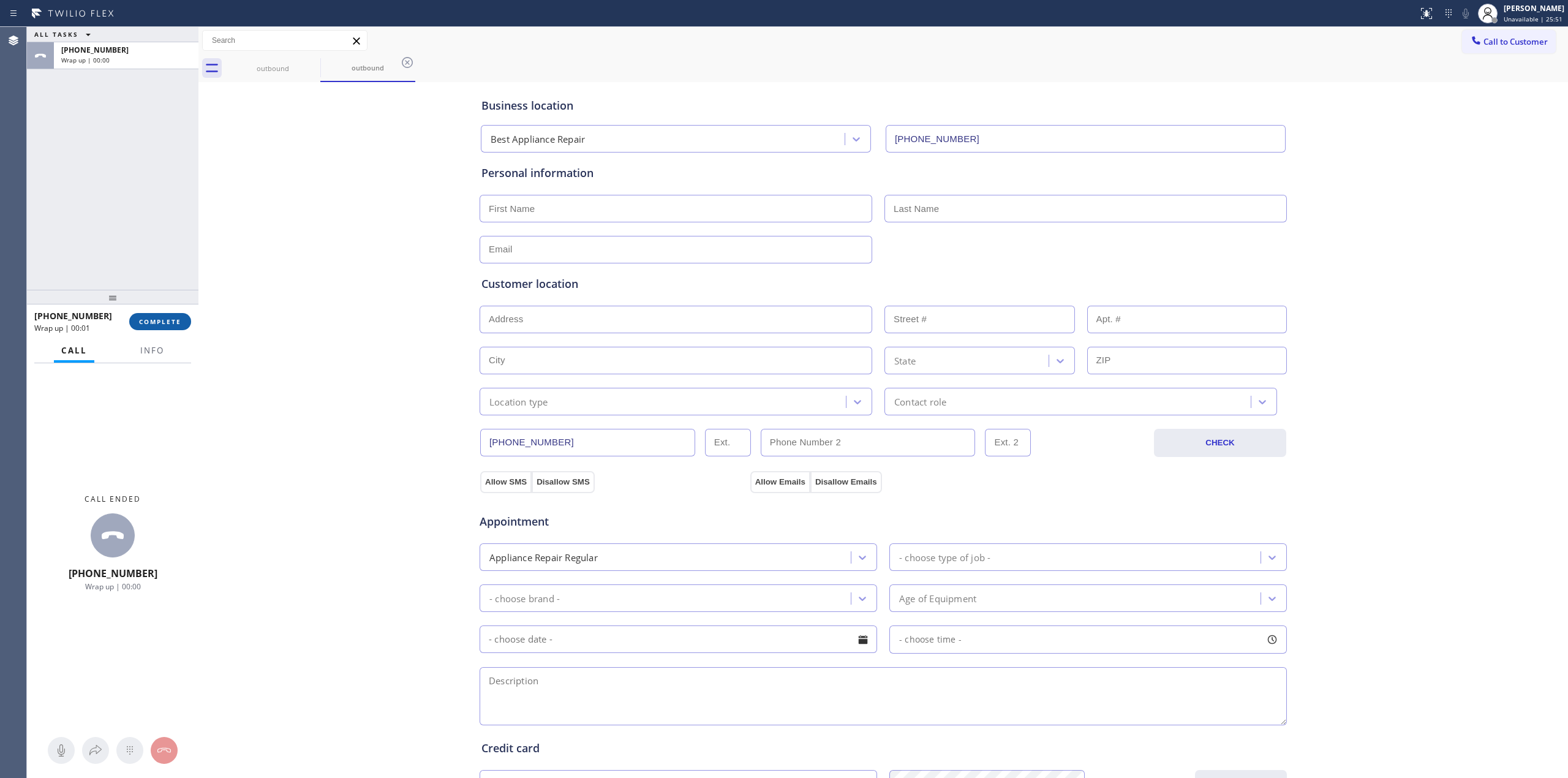
click at [163, 317] on span "COMPLETE" at bounding box center [161, 321] width 43 height 8
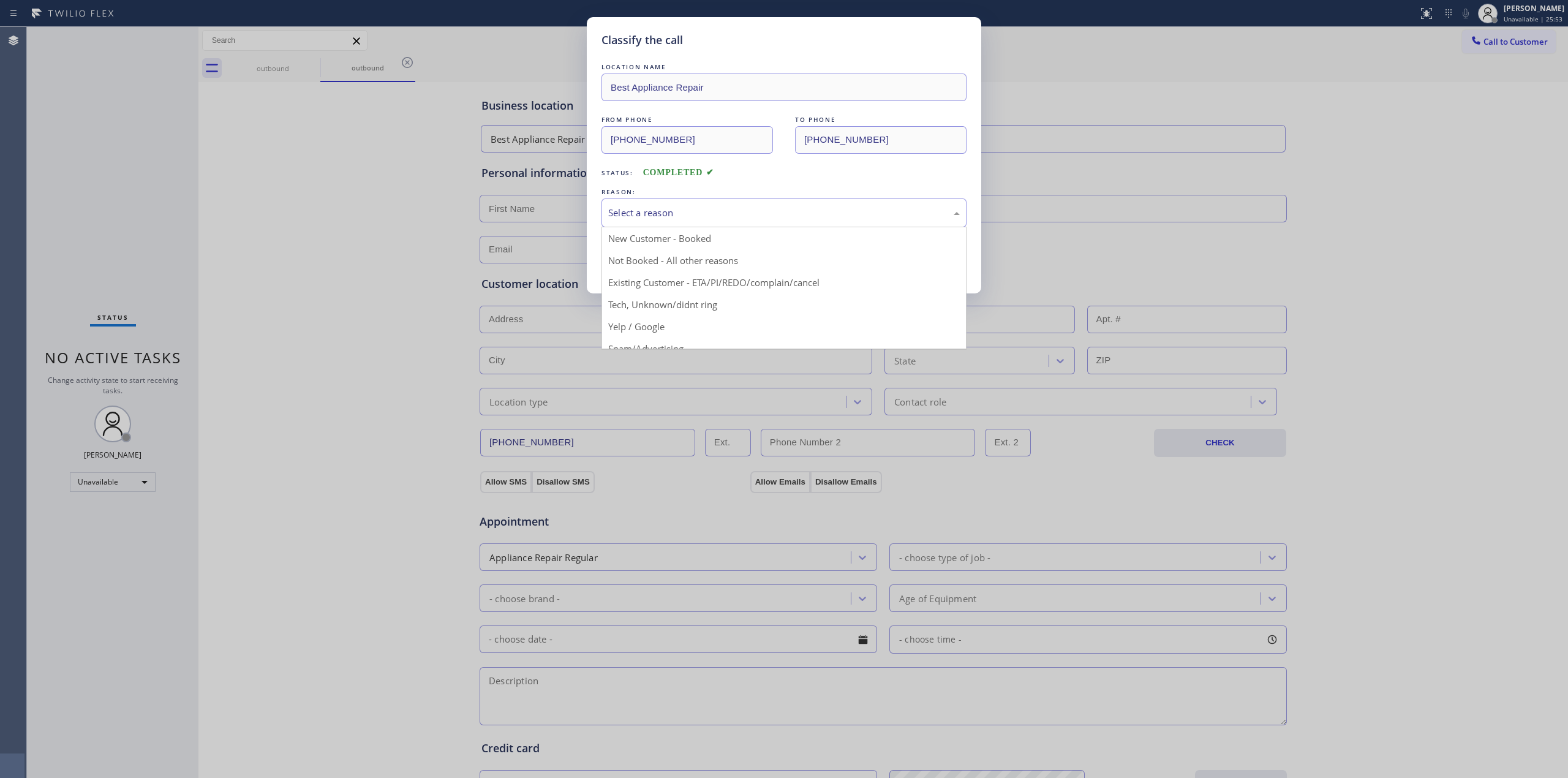
click at [743, 220] on div "Select a reason" at bounding box center [784, 213] width 351 height 14
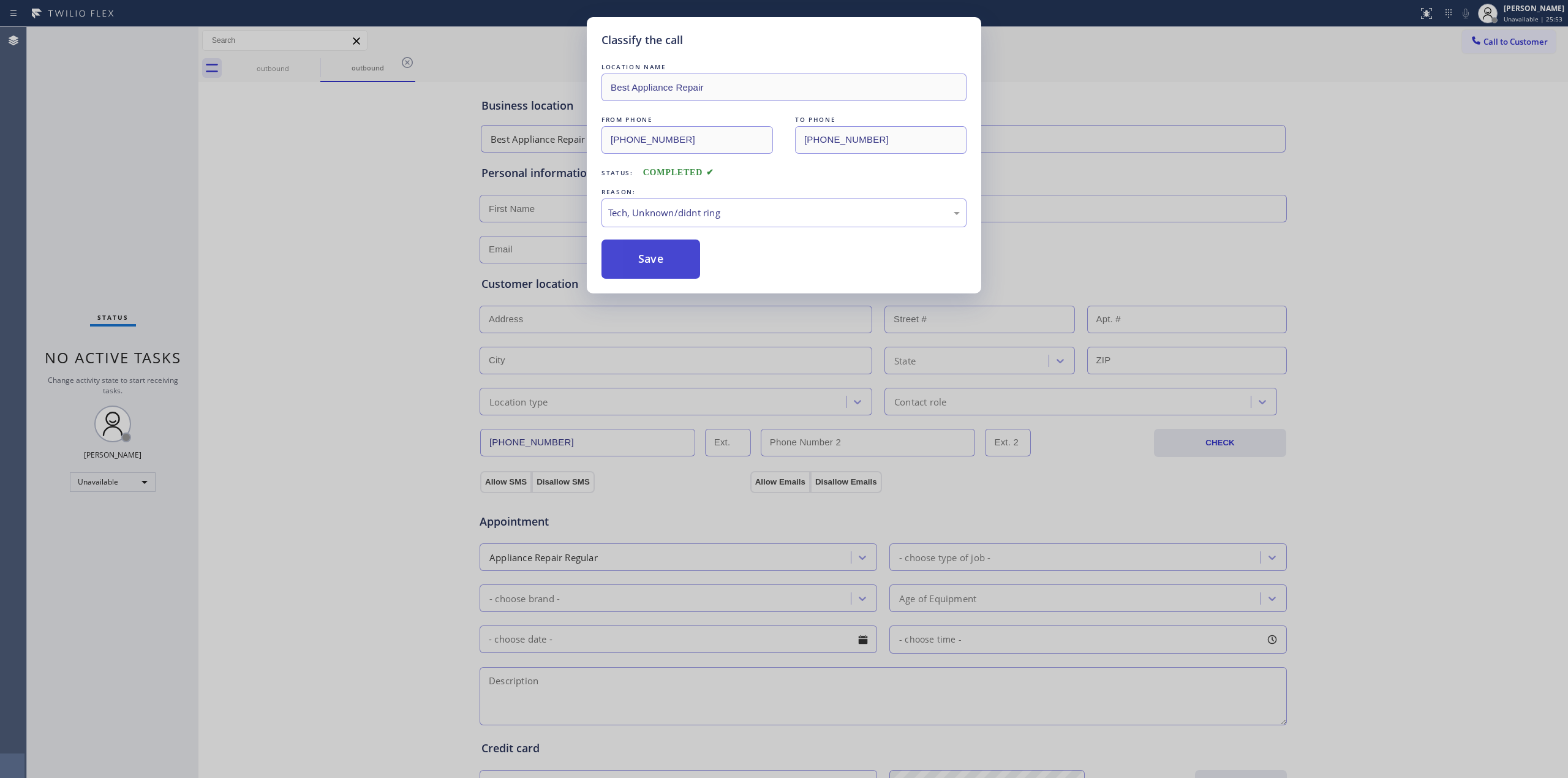
click at [675, 250] on button "Save" at bounding box center [651, 259] width 99 height 39
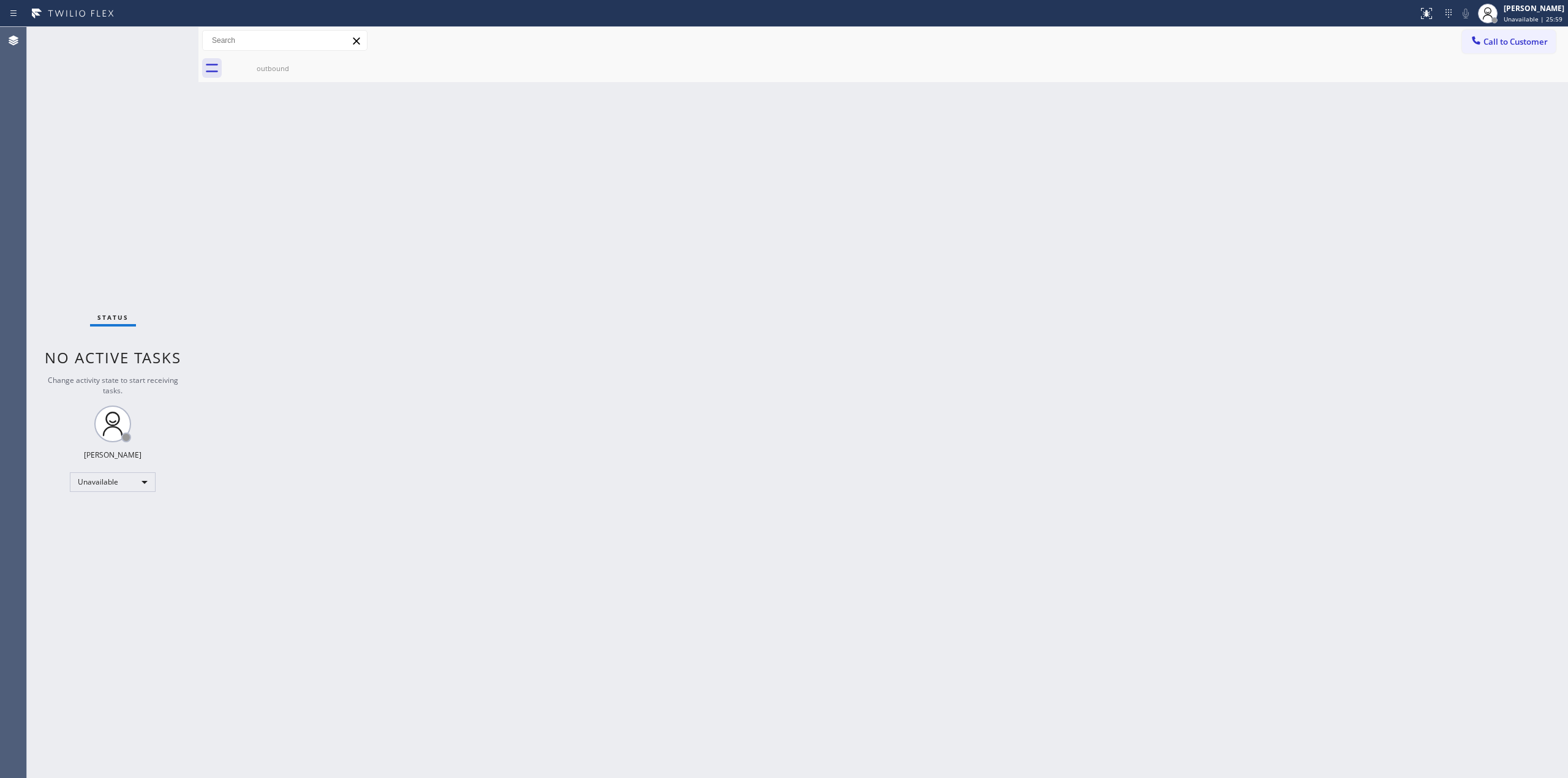
drag, startPoint x: 1514, startPoint y: 37, endPoint x: 1490, endPoint y: 56, distance: 30.6
click at [1514, 37] on span "Call to Customer" at bounding box center [1516, 42] width 65 height 11
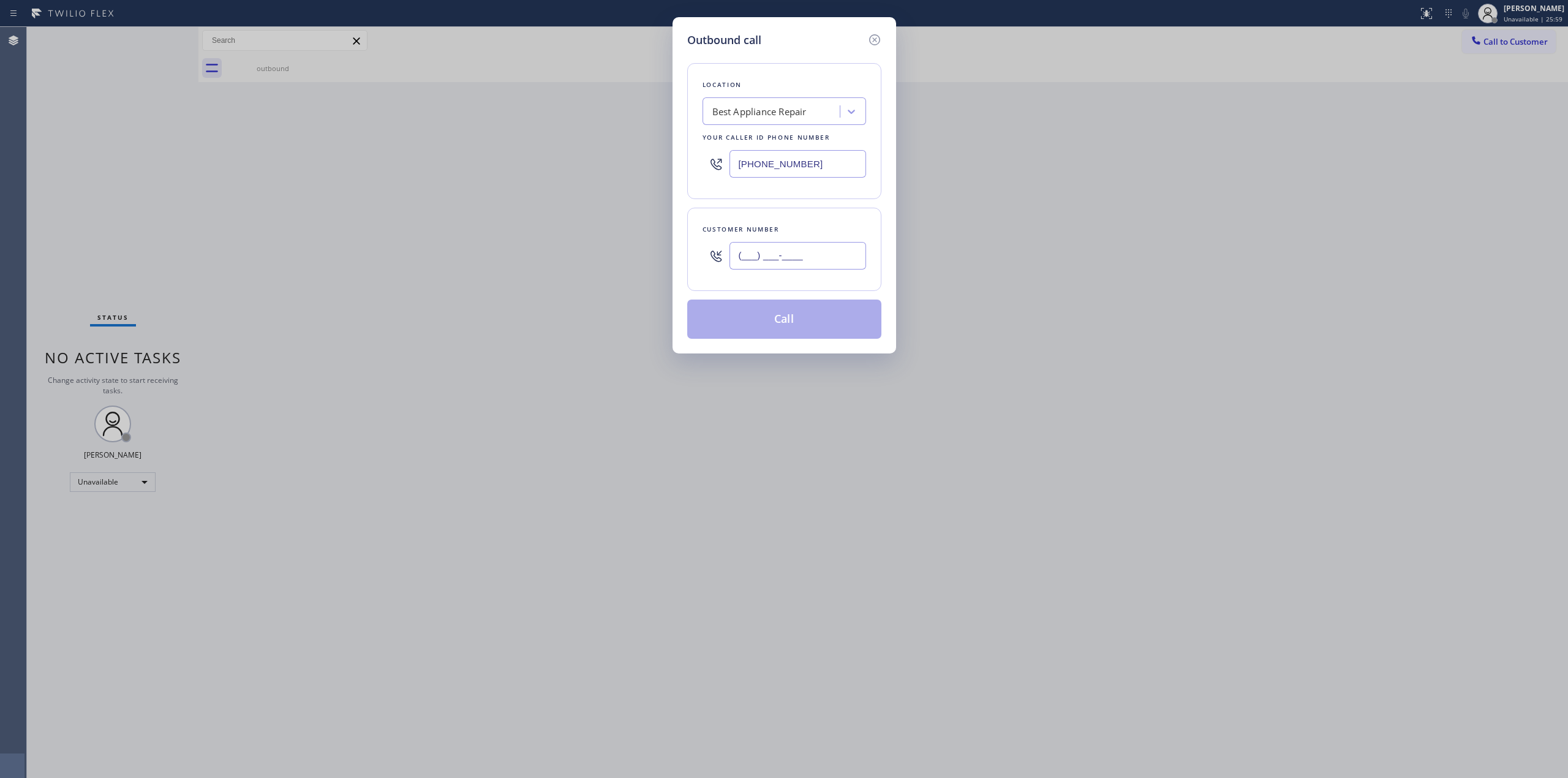
click at [810, 253] on input "(___) ___-____" at bounding box center [797, 256] width 137 height 27
paste input "920) 896-8082"
type input "[PHONE_NUMBER]"
click at [805, 322] on button "Call" at bounding box center [784, 319] width 194 height 39
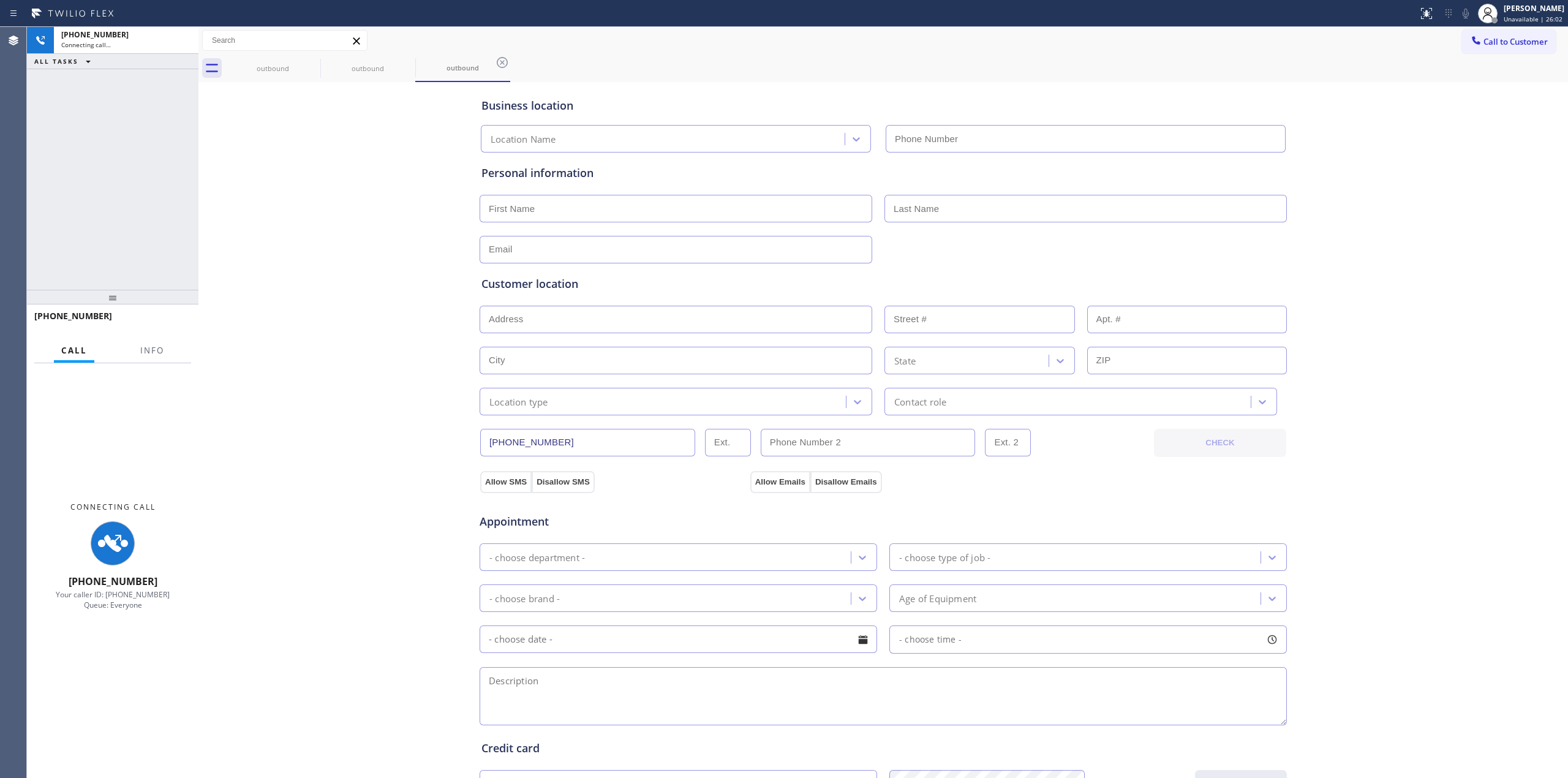
type input "[PHONE_NUMBER]"
click at [1485, 177] on div "Business location Best Appliance Repair [PHONE_NUMBER] Personal information Cus…" at bounding box center [883, 503] width 1364 height 836
click at [1469, 14] on icon at bounding box center [1466, 13] width 6 height 10
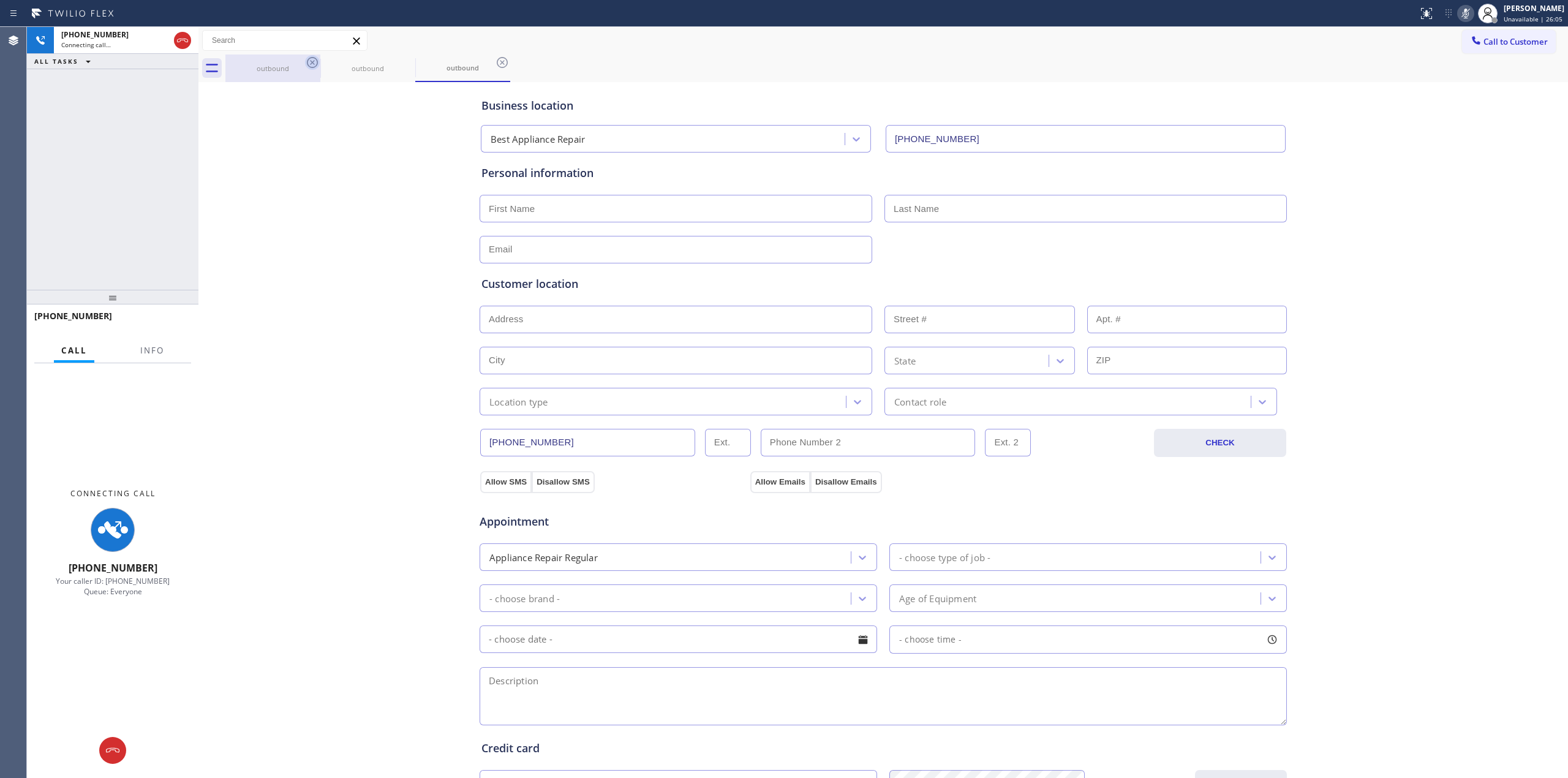
click at [318, 64] on icon at bounding box center [312, 62] width 14 height 14
click at [316, 64] on icon at bounding box center [312, 62] width 14 height 14
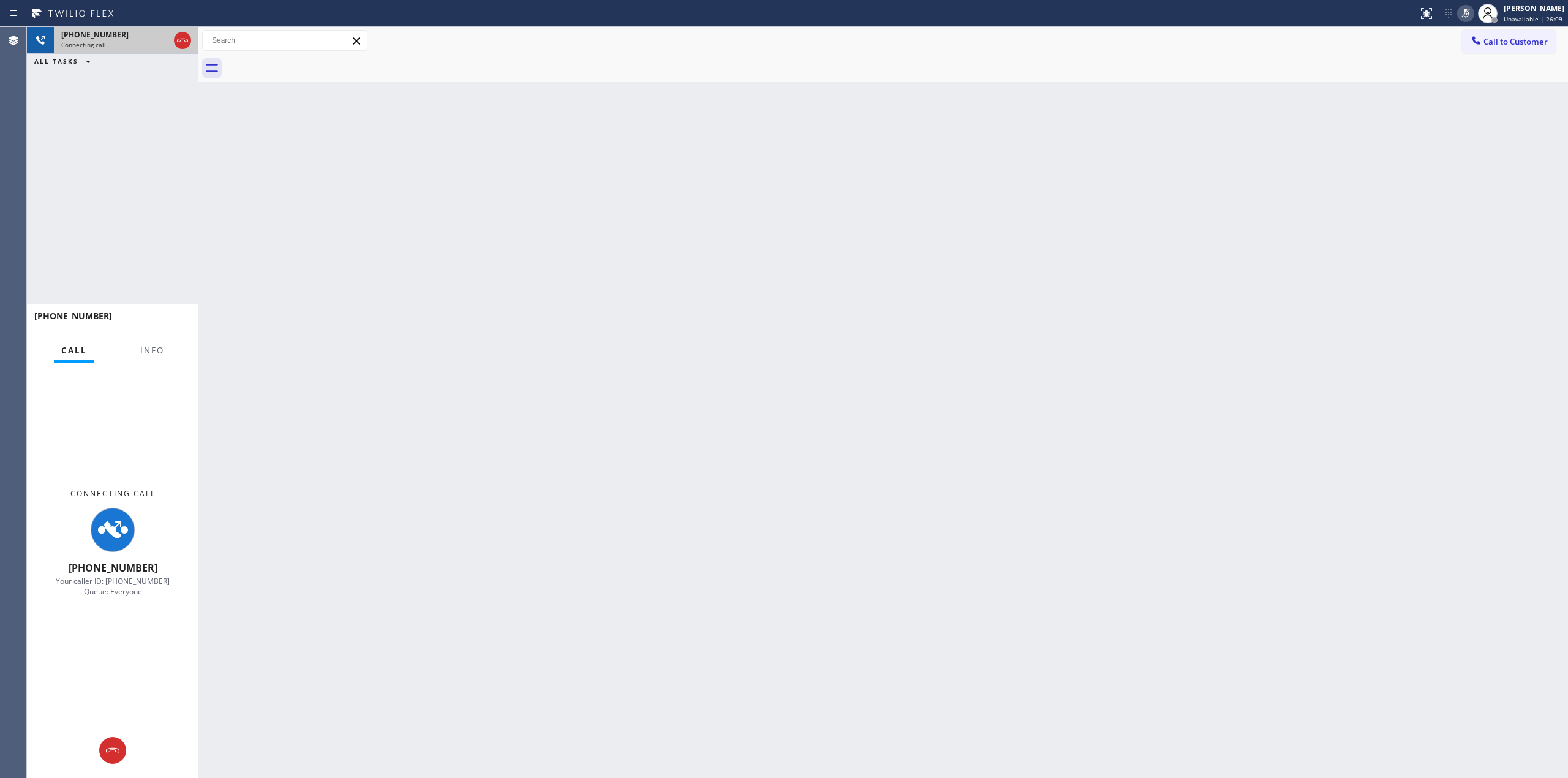
click at [141, 36] on div "[PHONE_NUMBER]" at bounding box center [115, 34] width 108 height 10
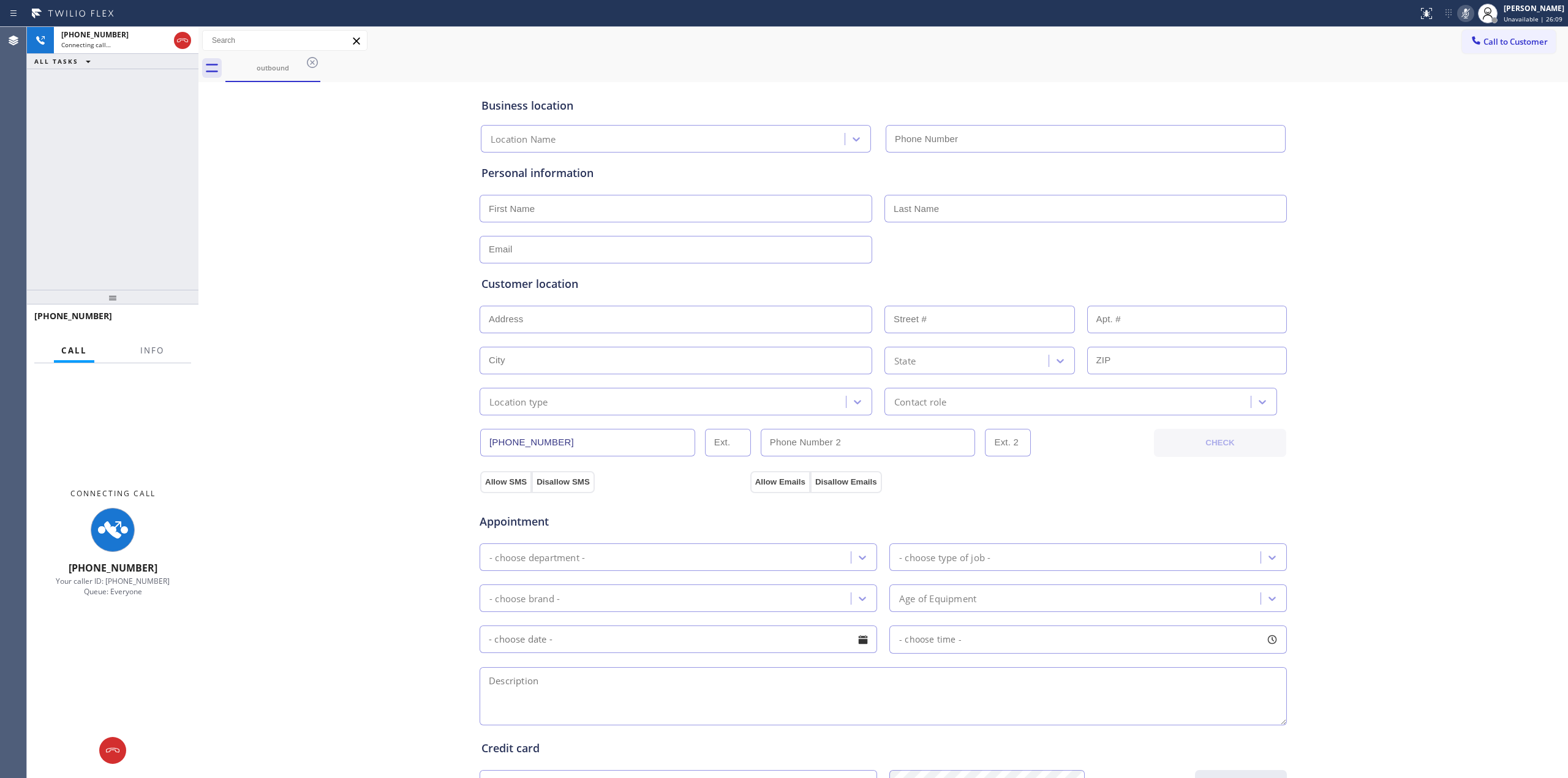
type input "[PHONE_NUMBER]"
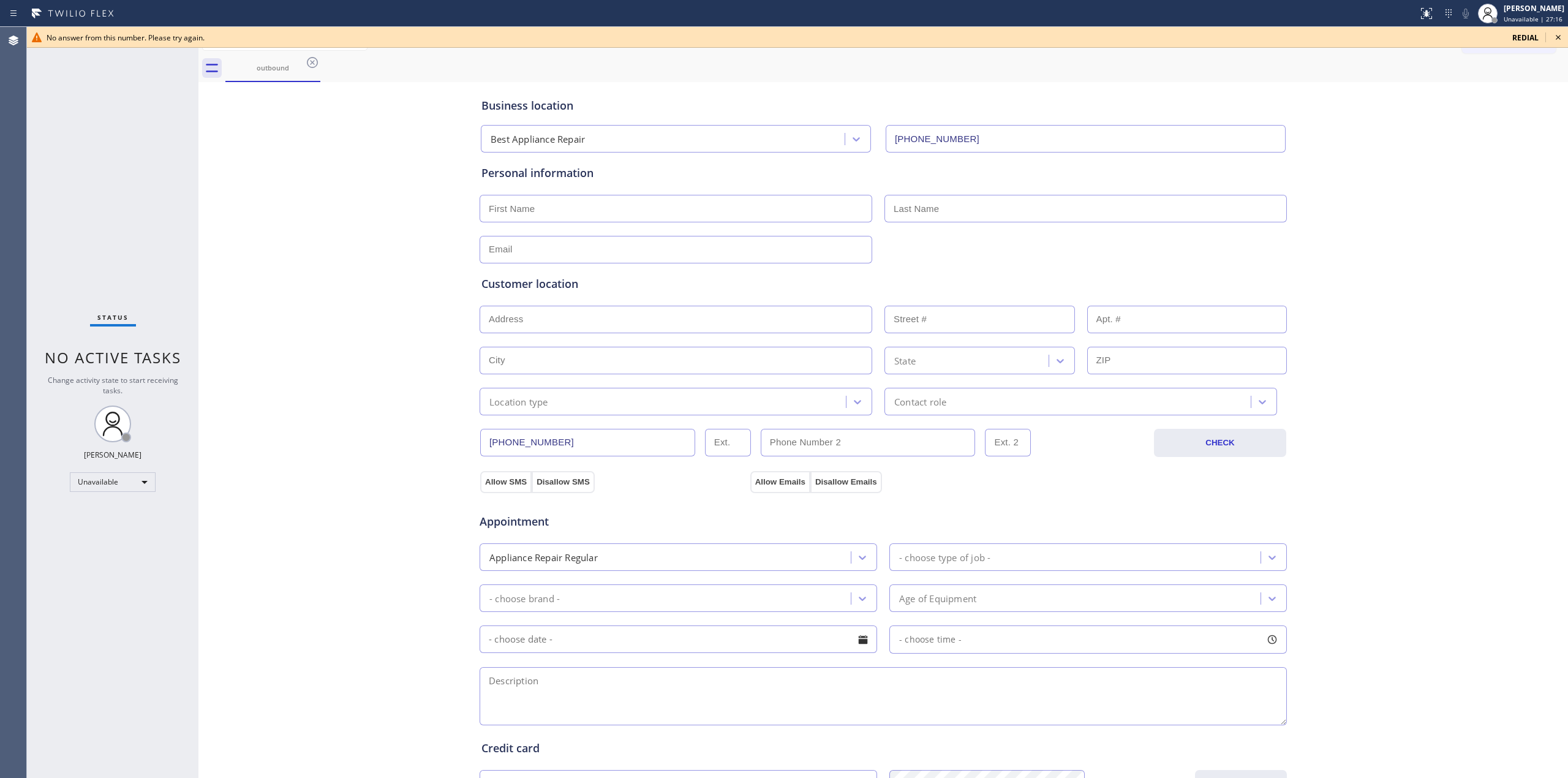
click at [1555, 35] on icon at bounding box center [1558, 37] width 14 height 14
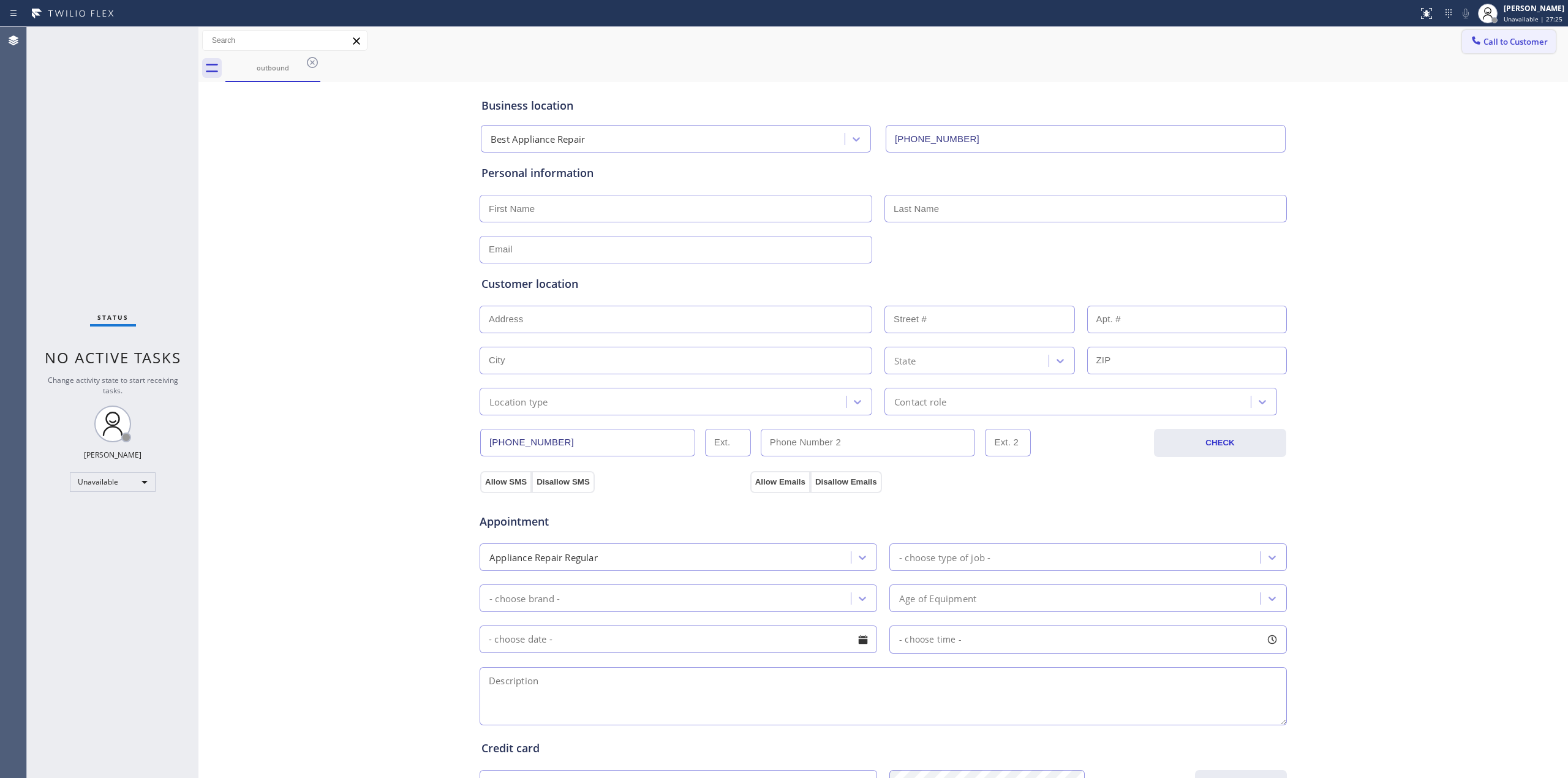
click at [1488, 43] on span "Call to Customer" at bounding box center [1516, 42] width 65 height 11
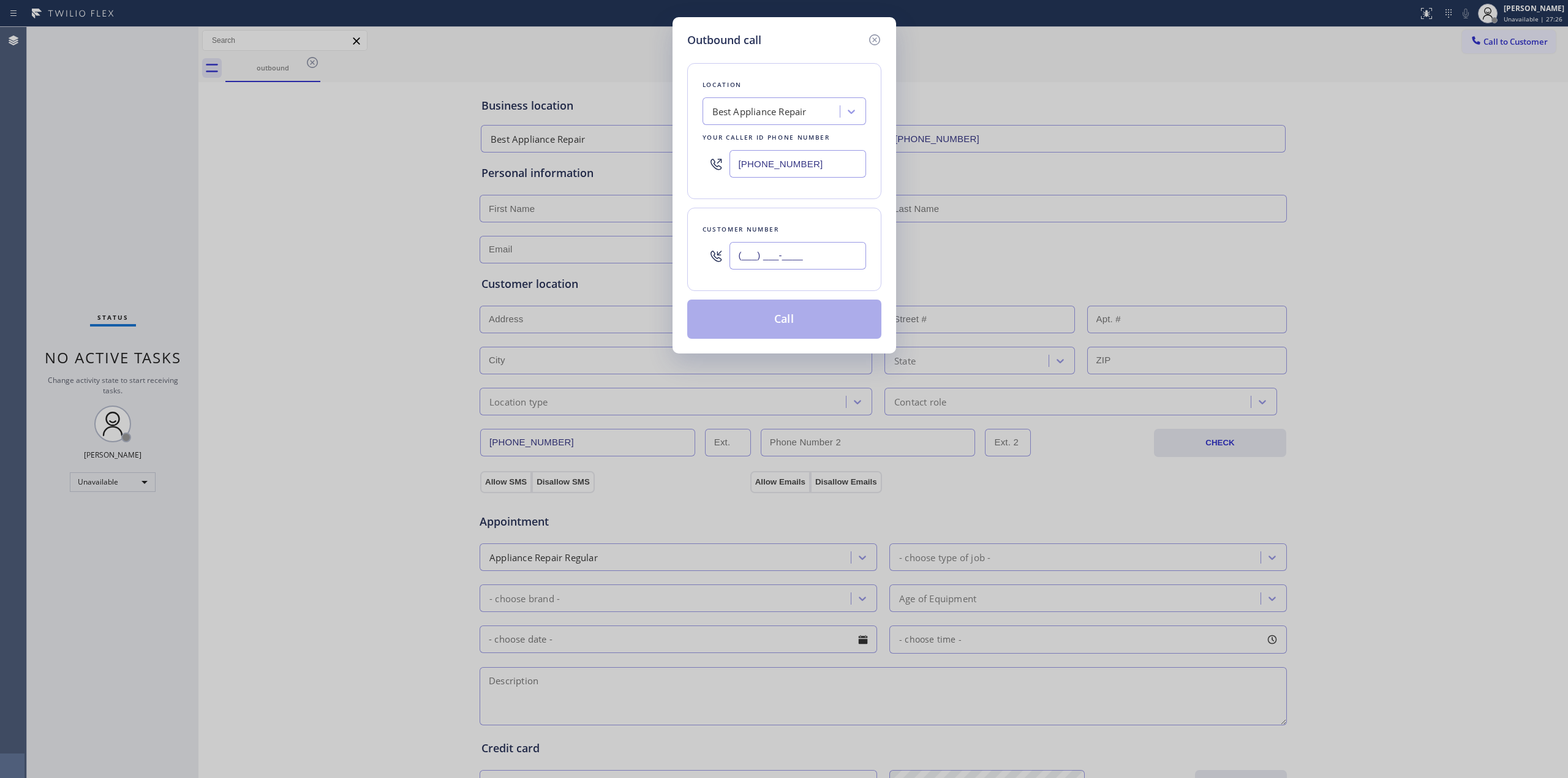
drag, startPoint x: 841, startPoint y: 260, endPoint x: 797, endPoint y: 142, distance: 125.9
click at [839, 260] on input "(___) ___-____" at bounding box center [797, 256] width 137 height 27
paste input "747) 786-7782"
type input "[PHONE_NUMBER]"
click at [797, 119] on div "Best Appliance Repair" at bounding box center [773, 111] width 134 height 21
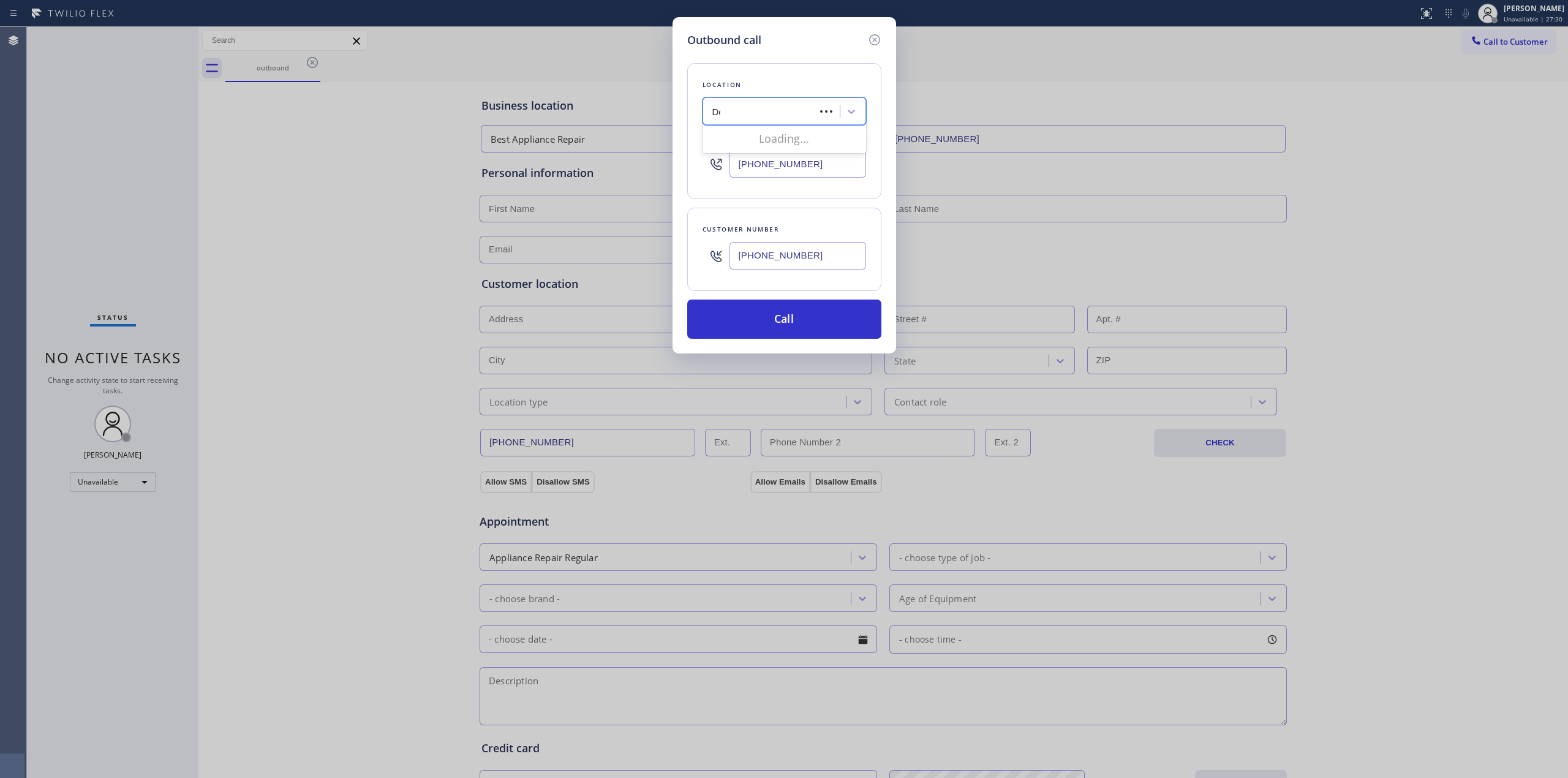
type input "Dcs"
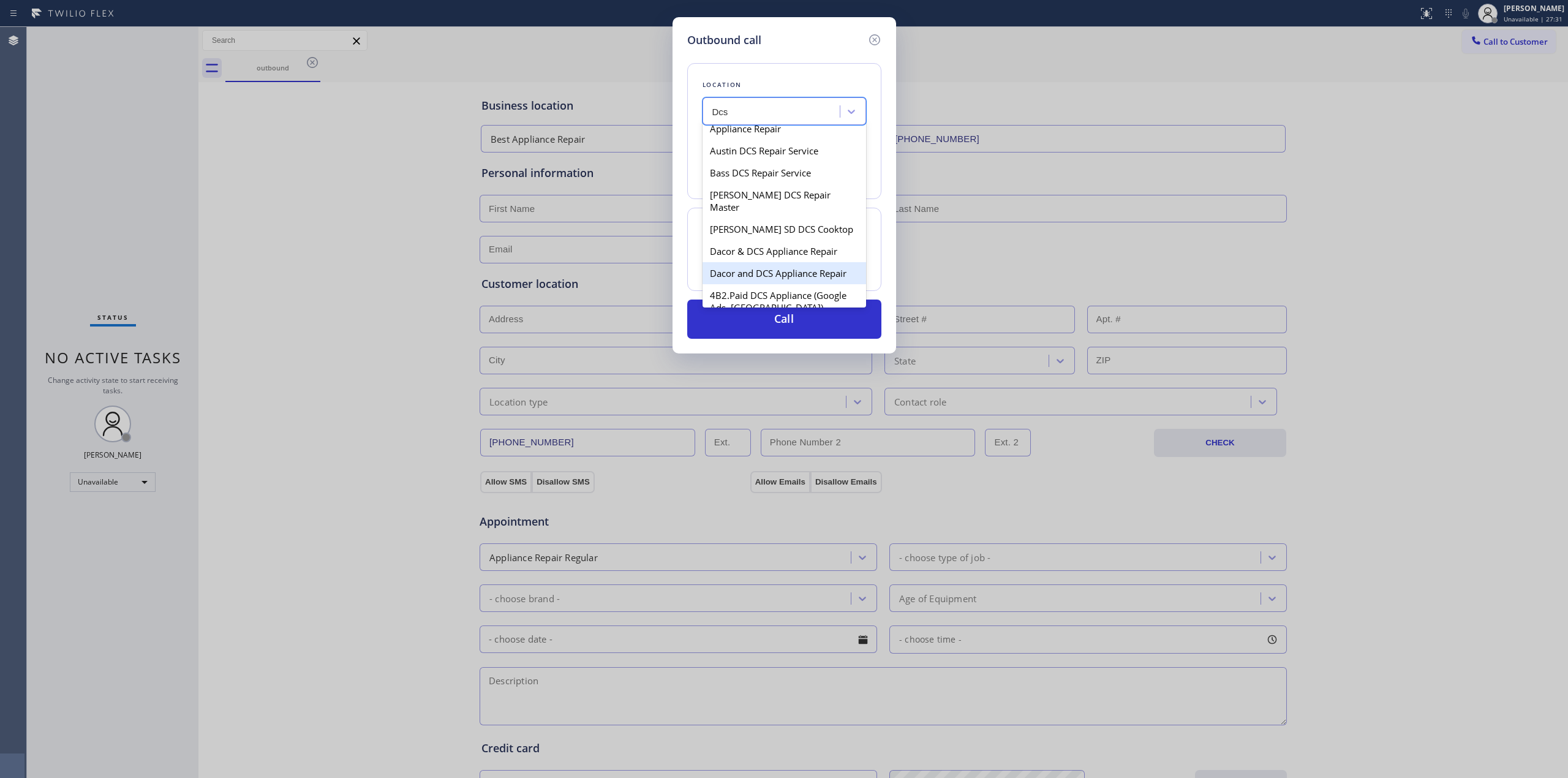
scroll to position [82, 0]
click at [766, 203] on div "Dacor & DCS Appliance Repair" at bounding box center [784, 213] width 163 height 22
type input "[PHONE_NUMBER]"
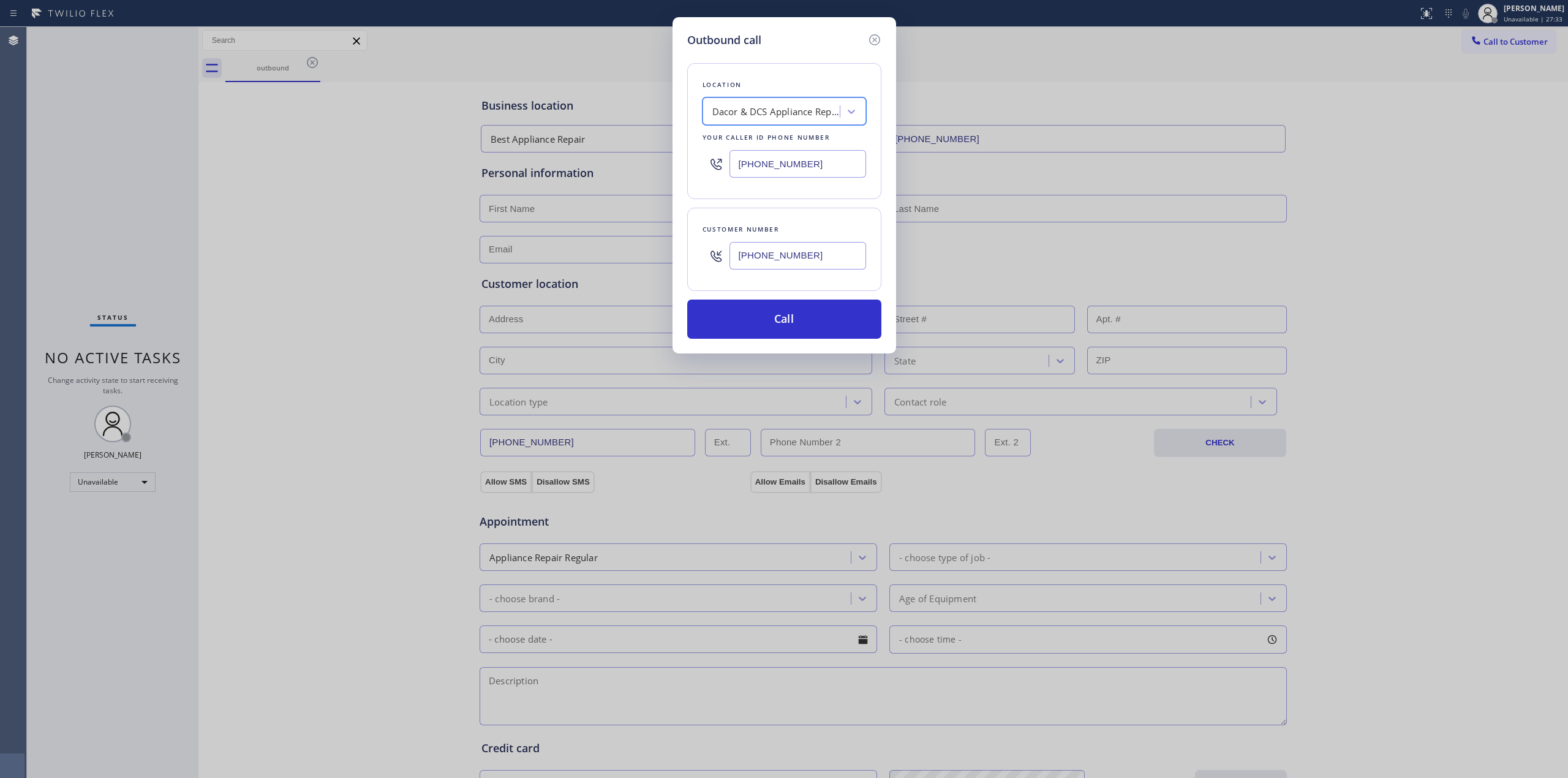
click at [771, 263] on input "[PHONE_NUMBER]" at bounding box center [797, 256] width 137 height 27
click at [775, 319] on button "Call" at bounding box center [784, 319] width 194 height 39
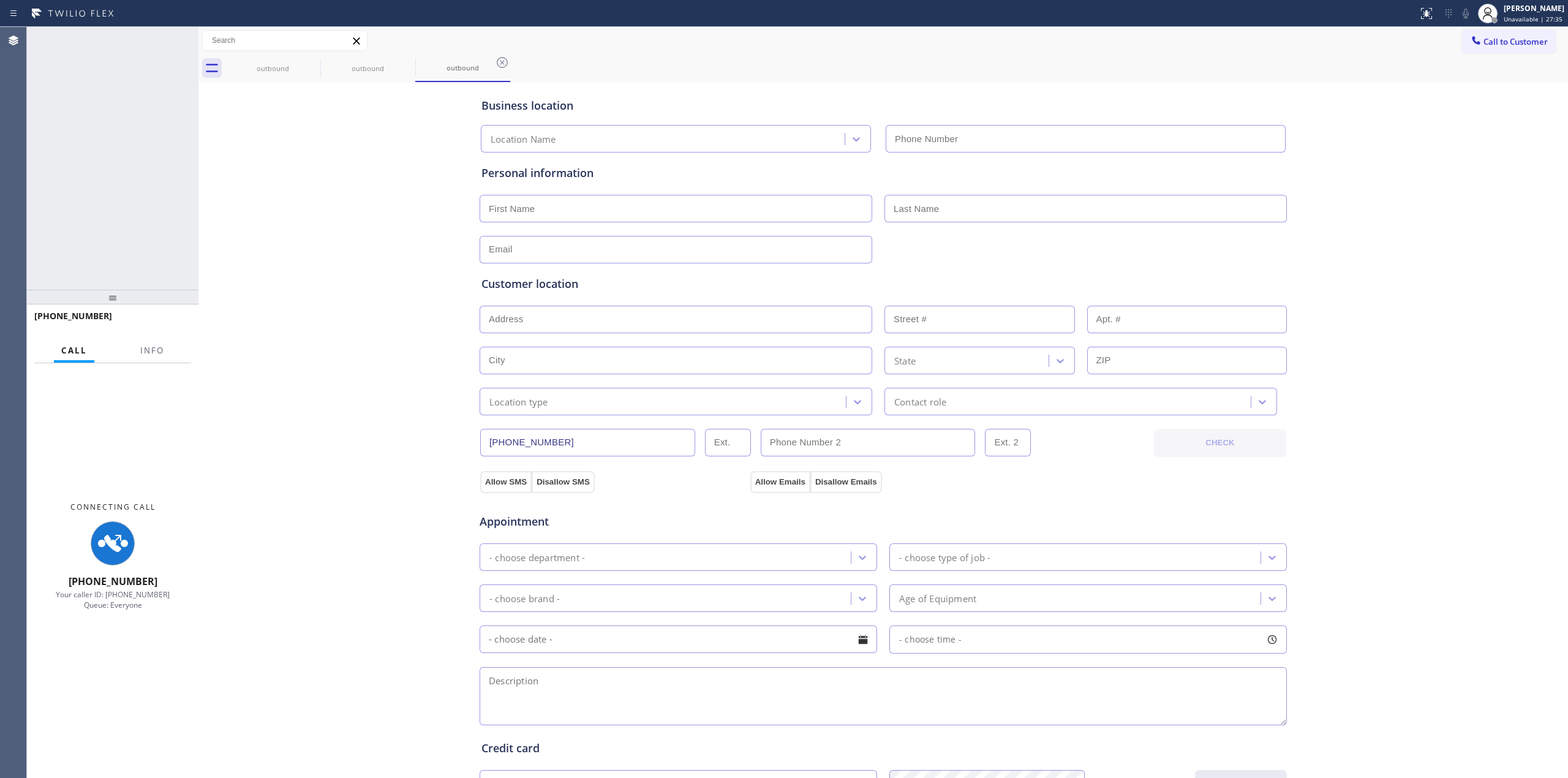
click at [1366, 116] on div "Business location Location Name Personal information Customer location >> ADD N…" at bounding box center [883, 503] width 1364 height 836
type input "[PHONE_NUMBER]"
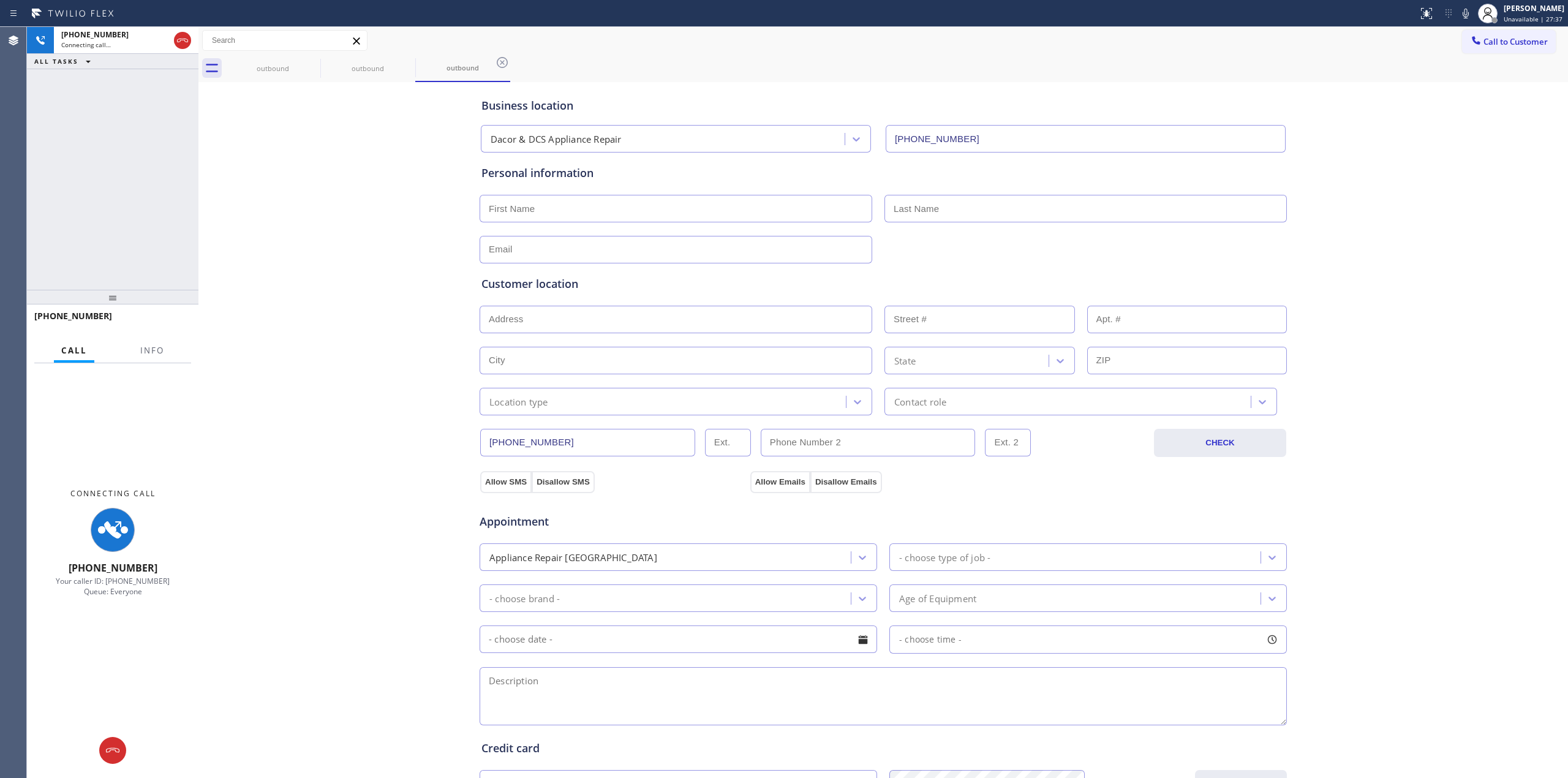
click at [1466, 10] on icon at bounding box center [1466, 13] width 14 height 14
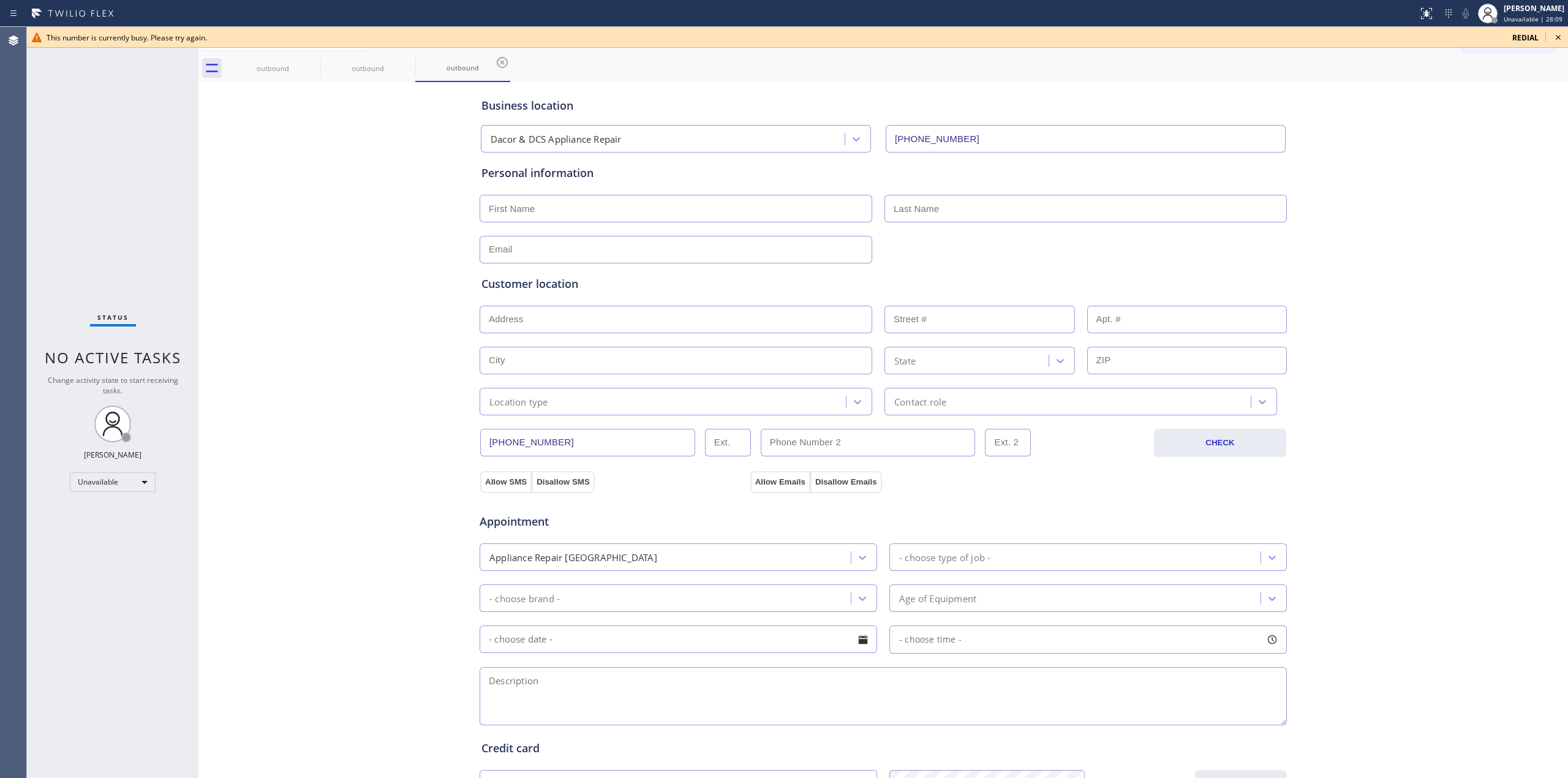
click at [1366, 258] on div "Business location Dacor & DCS Appliance Repair [PHONE_NUMBER] Personal informat…" at bounding box center [883, 503] width 1364 height 836
click at [1558, 37] on icon at bounding box center [1558, 37] width 5 height 5
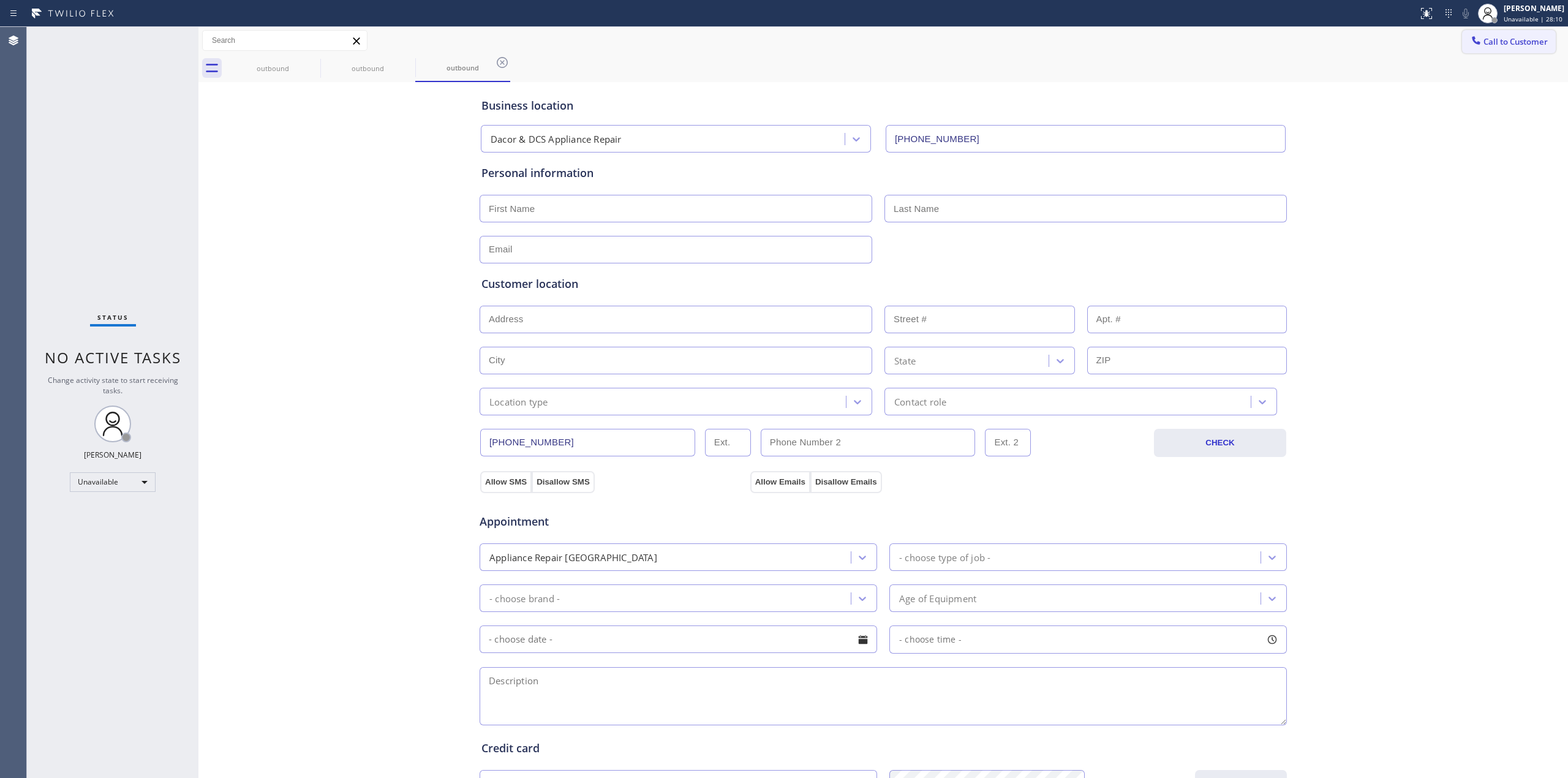
click at [1513, 43] on span "Call to Customer" at bounding box center [1516, 42] width 65 height 11
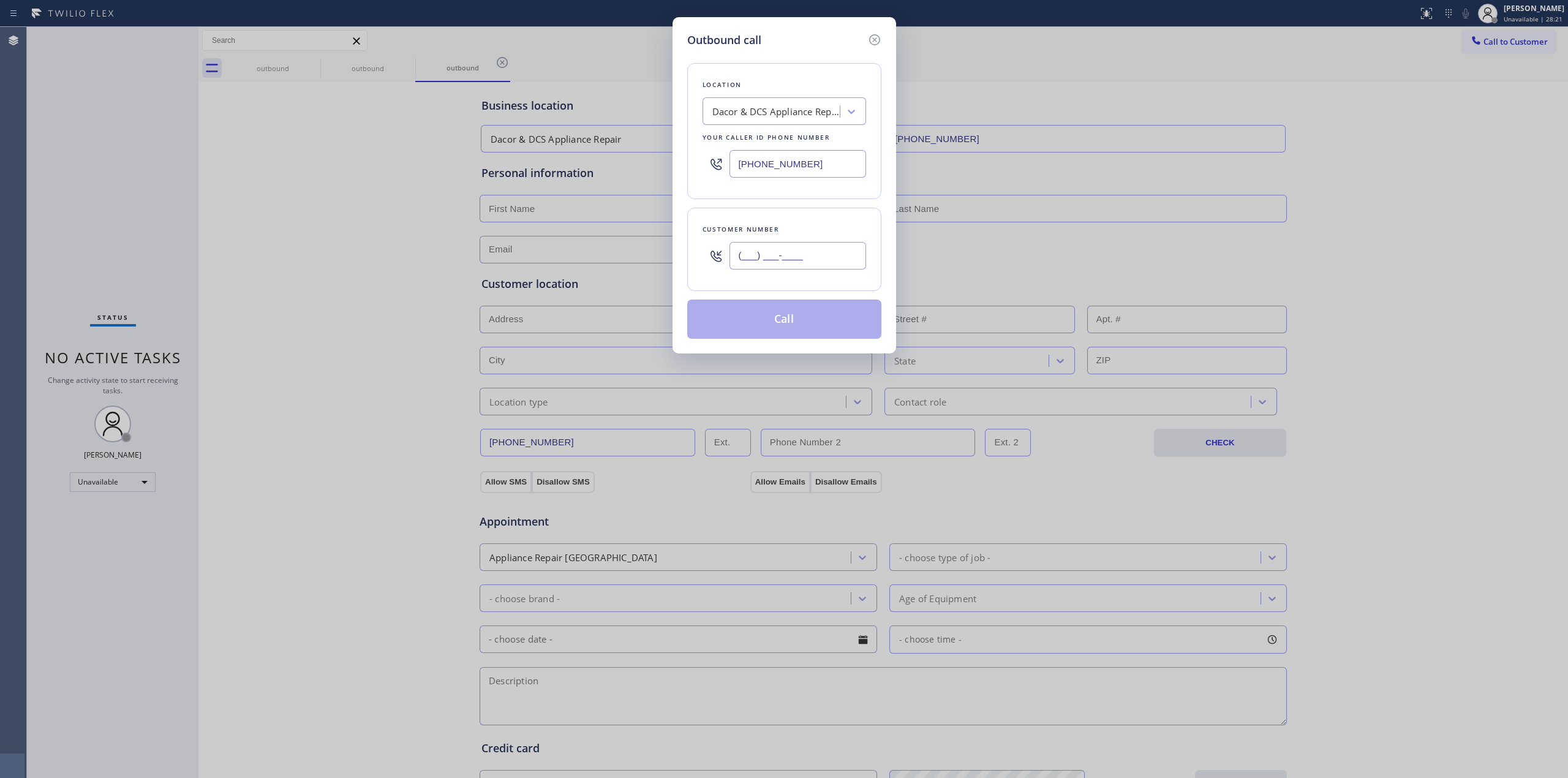
paste input "626) 770-8215"
click at [814, 257] on input "(___) ___-____" at bounding box center [797, 256] width 137 height 27
type input "[PHONE_NUMBER]"
click at [794, 110] on div "Dacor & DCS Appliance Repair" at bounding box center [776, 112] width 128 height 14
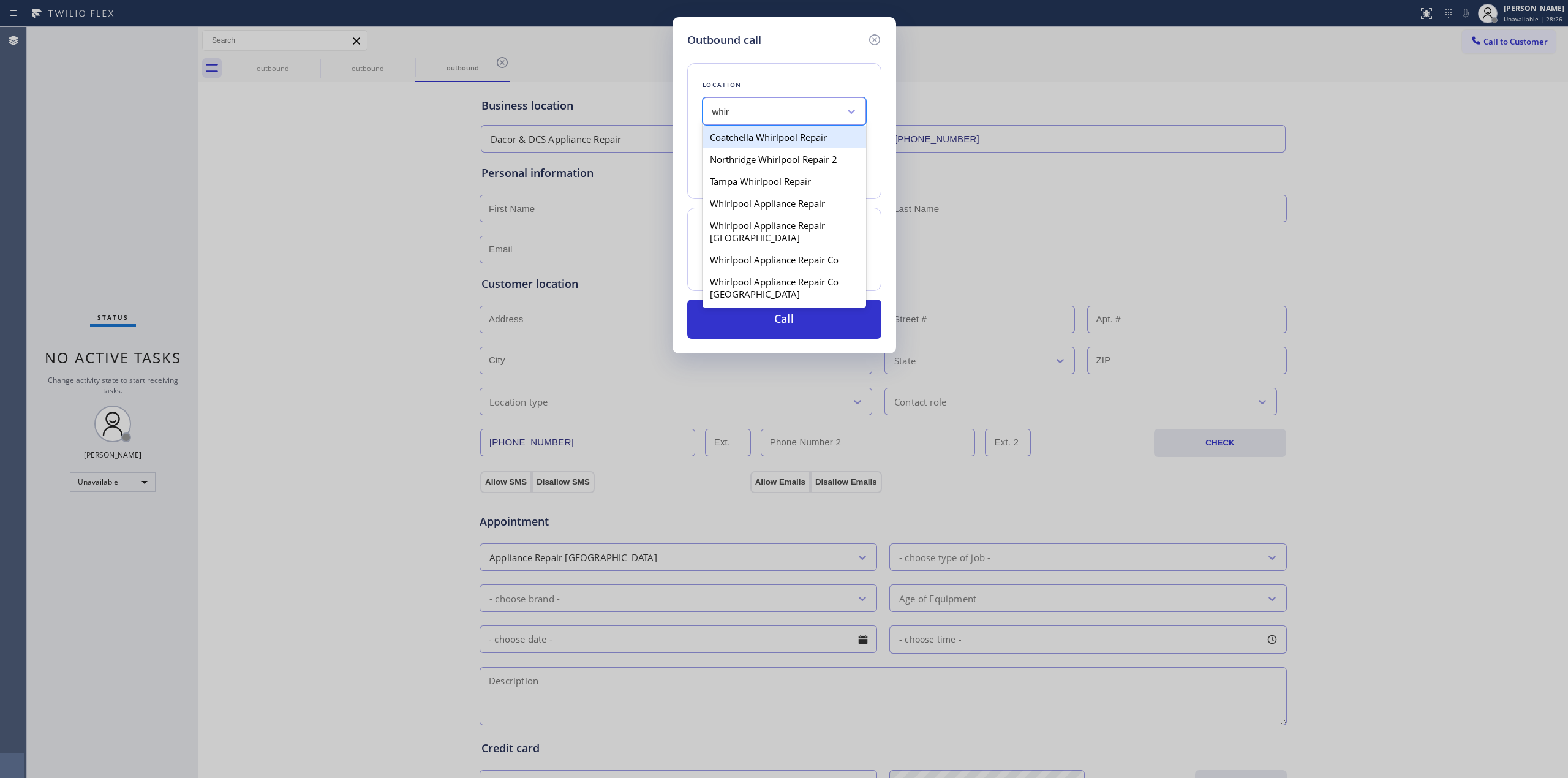
type input "whirl"
click at [762, 182] on div "Tampa Whirlpool Repair" at bounding box center [784, 181] width 163 height 22
type input "[PHONE_NUMBER]"
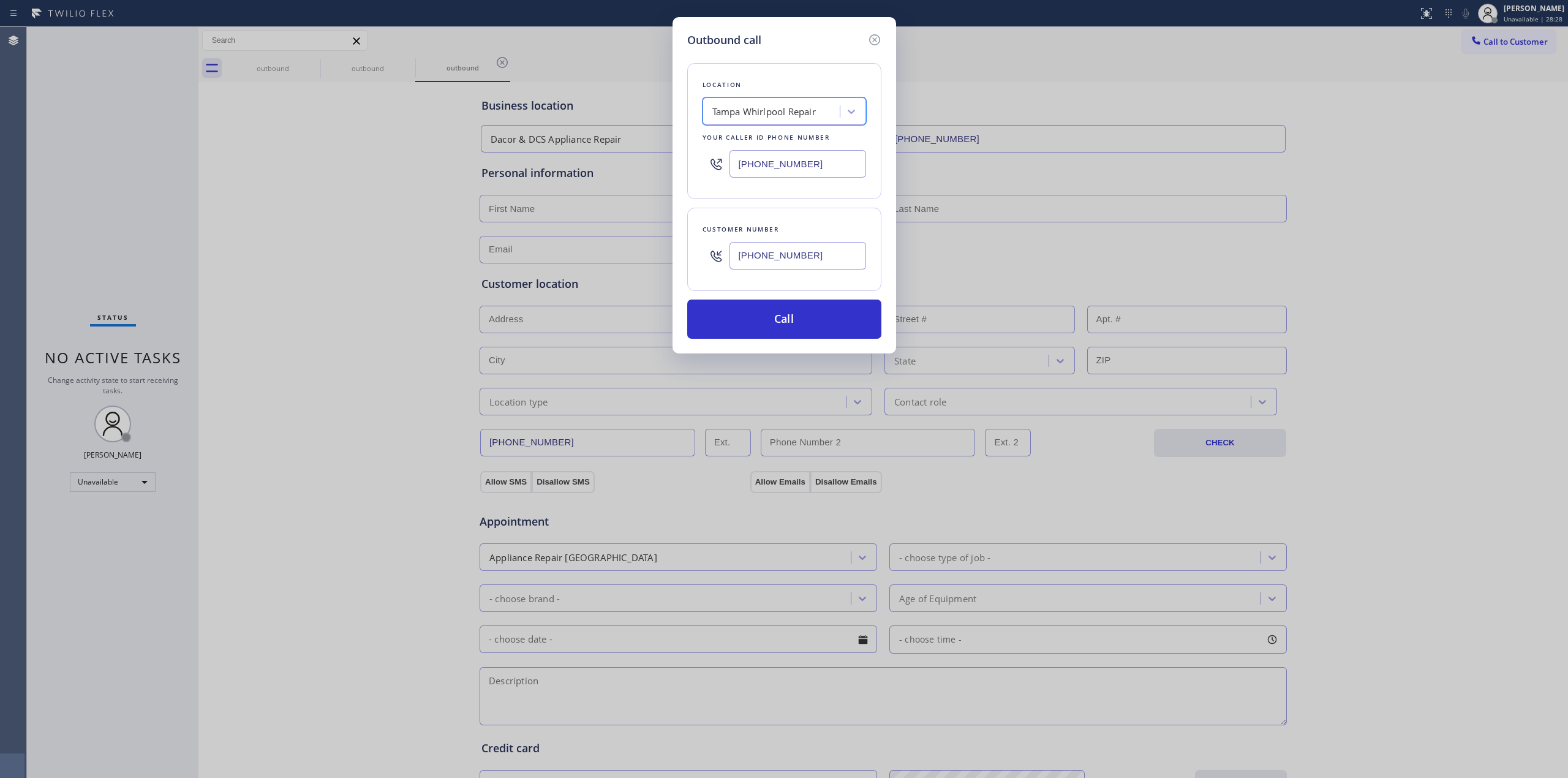
click at [760, 255] on input "[PHONE_NUMBER]" at bounding box center [797, 256] width 137 height 27
click at [771, 332] on button "Call" at bounding box center [784, 319] width 194 height 39
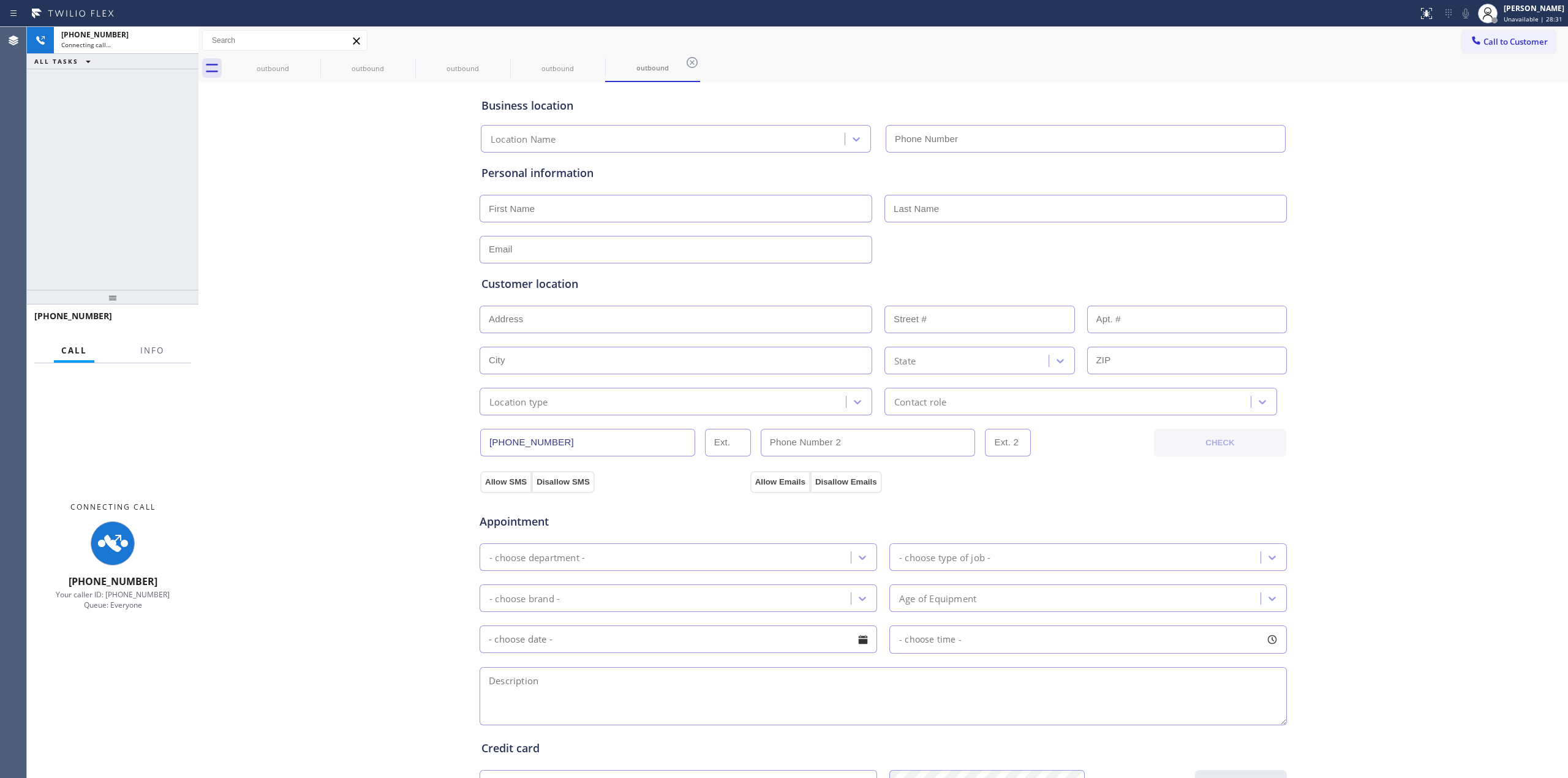
type input "[PHONE_NUMBER]"
click at [1434, 143] on div "Business location [GEOGRAPHIC_DATA] Whirlpool Repair [PHONE_NUMBER] Personal in…" at bounding box center [883, 503] width 1364 height 836
click at [1473, 13] on icon at bounding box center [1466, 13] width 14 height 14
click at [1455, 228] on div "Business location [GEOGRAPHIC_DATA] Whirlpool Repair [PHONE_NUMBER] Personal in…" at bounding box center [883, 503] width 1364 height 836
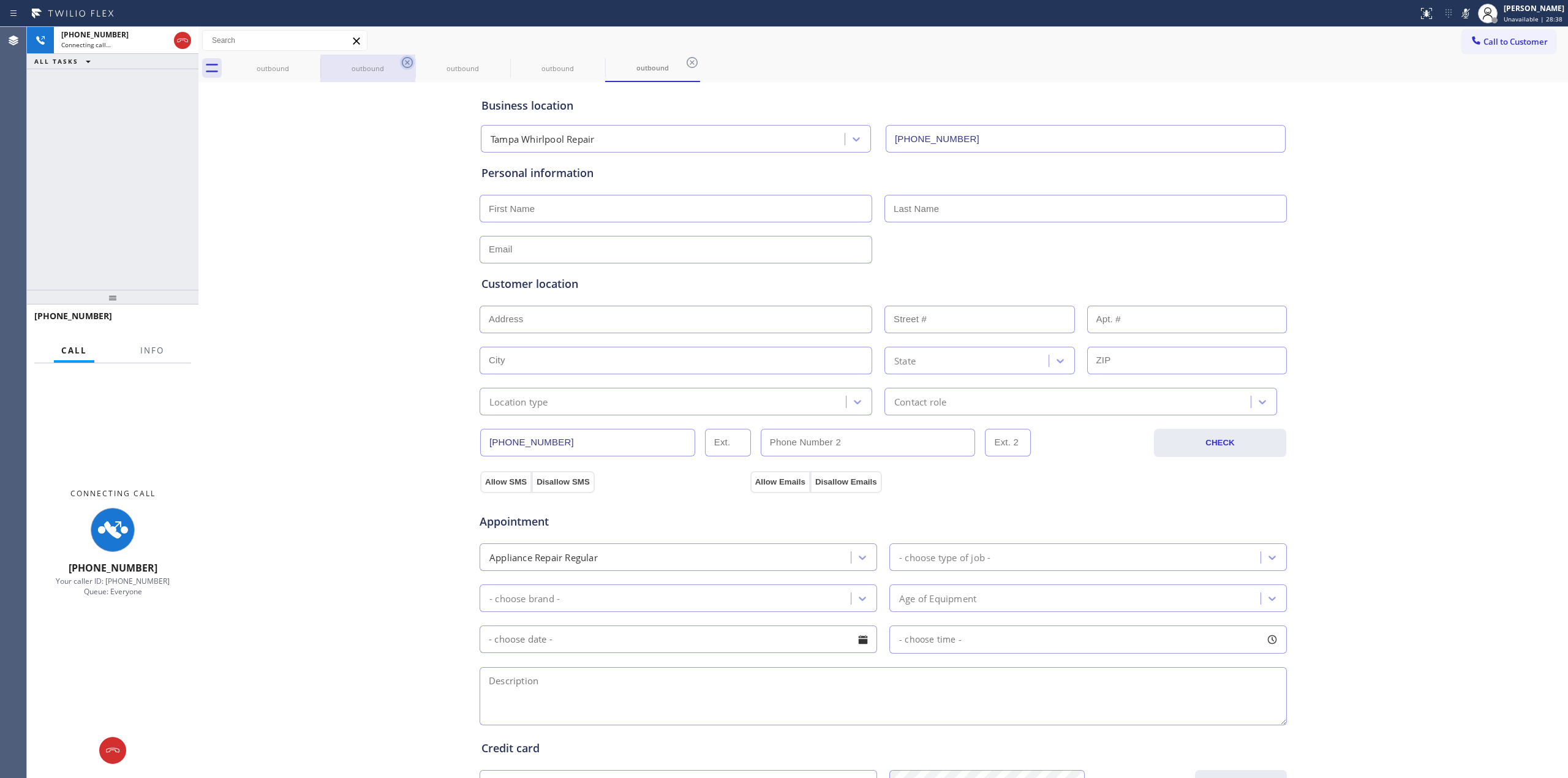
click at [409, 61] on icon at bounding box center [408, 62] width 11 height 11
click at [316, 60] on icon at bounding box center [312, 62] width 14 height 14
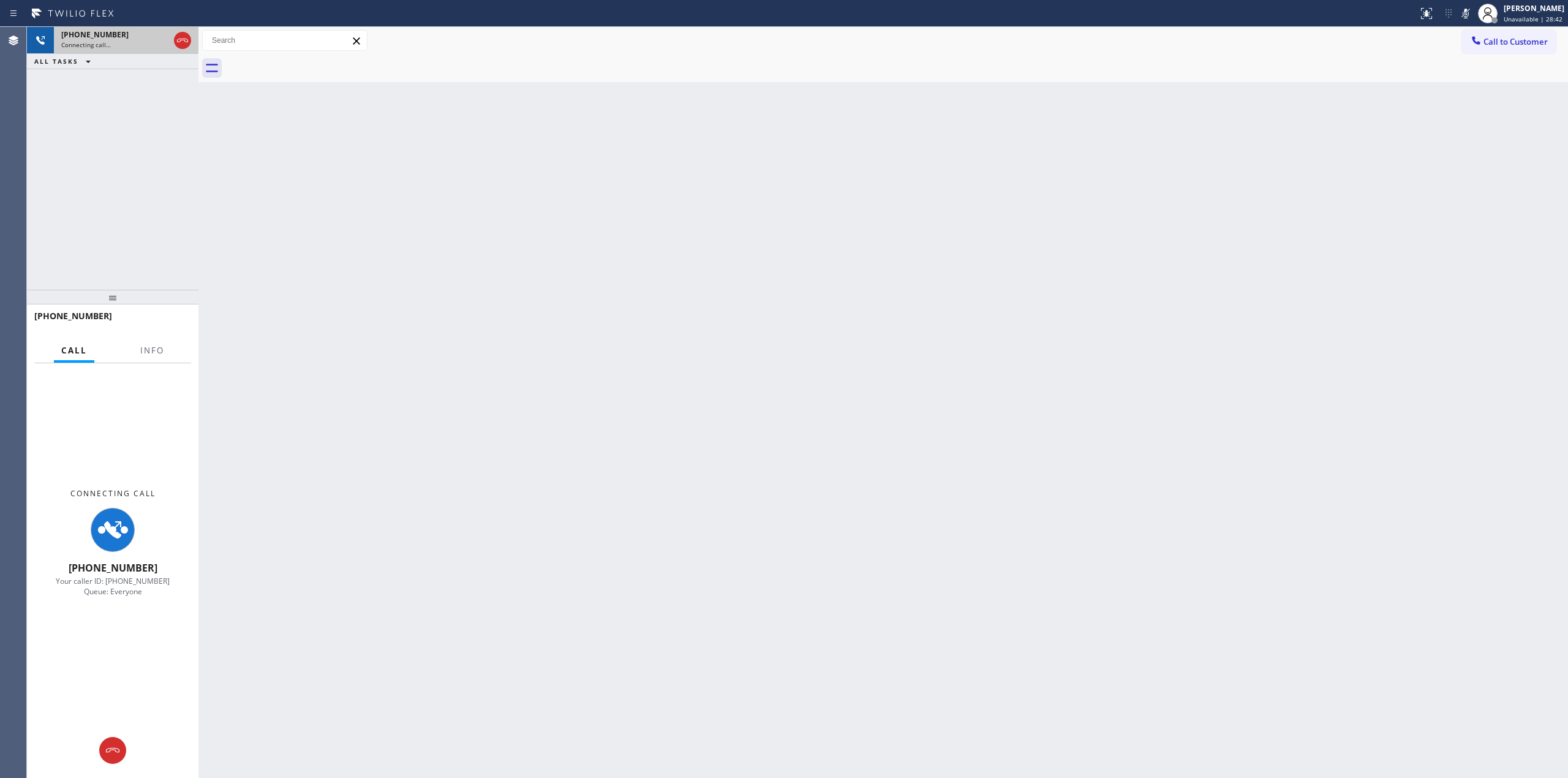
click at [150, 37] on div "[PHONE_NUMBER]" at bounding box center [115, 34] width 108 height 10
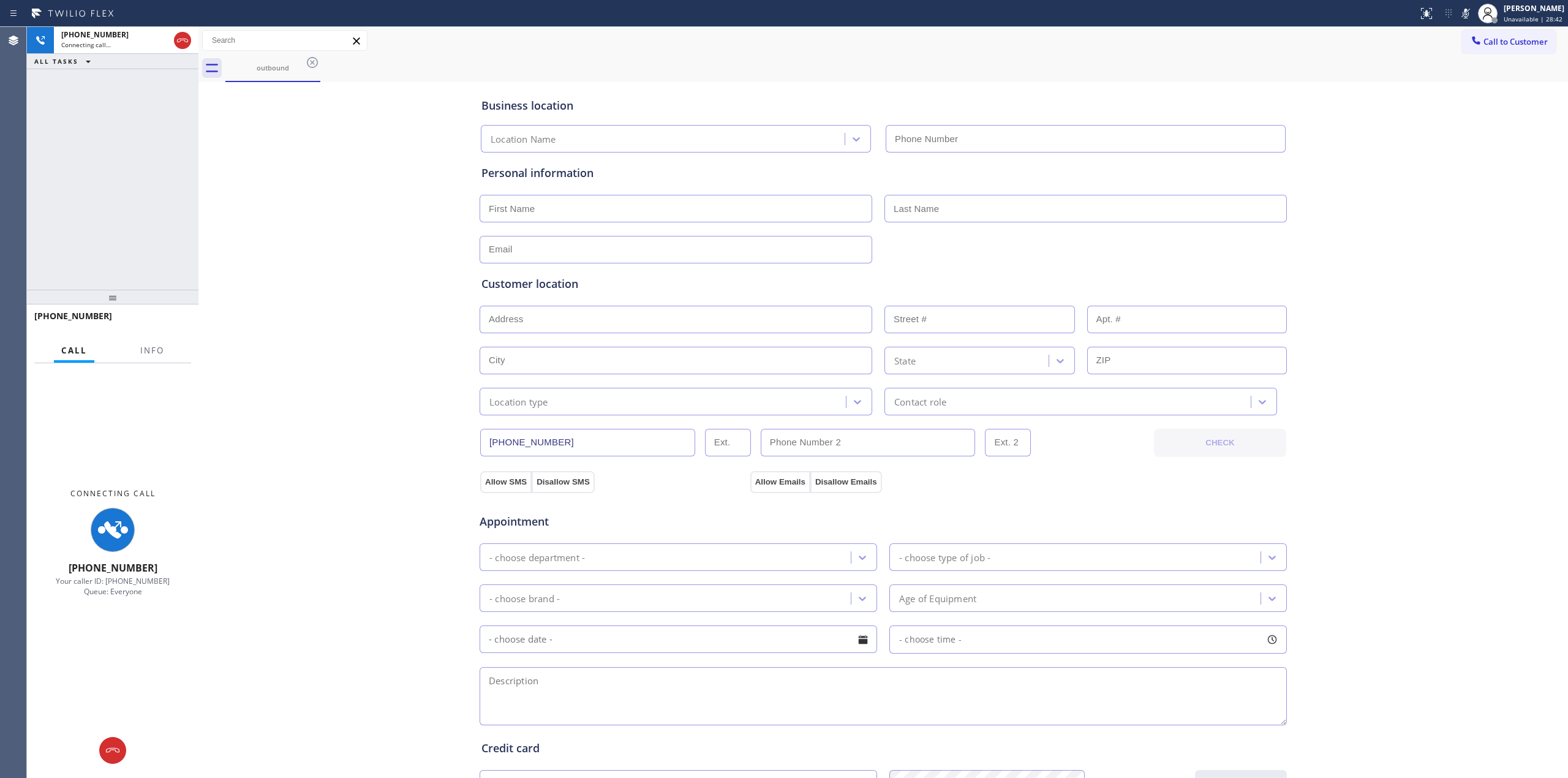
type input "[PHONE_NUMBER]"
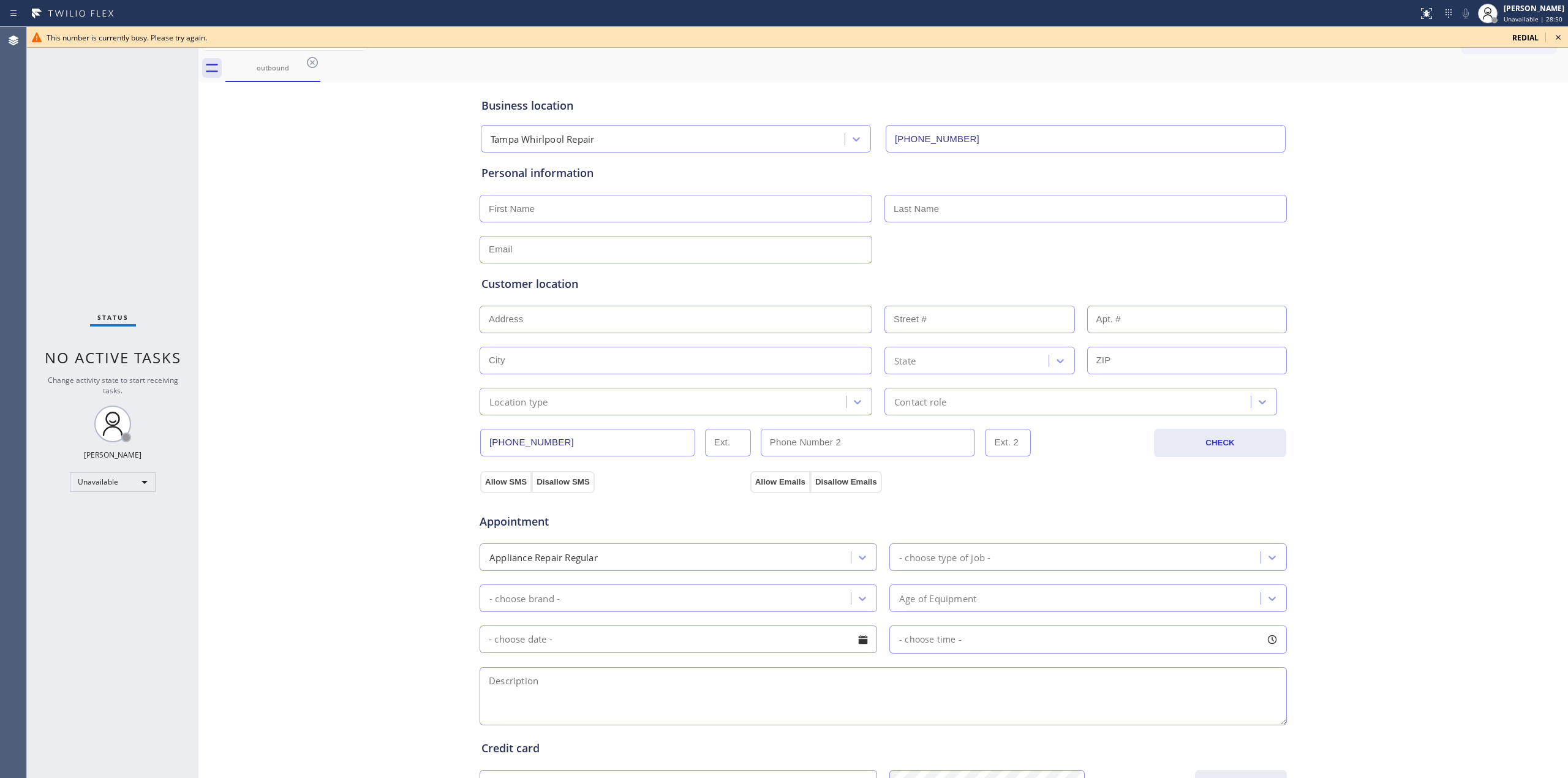
drag, startPoint x: 1567, startPoint y: 32, endPoint x: 1559, endPoint y: 37, distance: 9.4
click at [1563, 36] on div "This number is currently busy. Please try again. redial" at bounding box center [797, 37] width 1541 height 21
click at [1558, 38] on icon at bounding box center [1558, 37] width 14 height 14
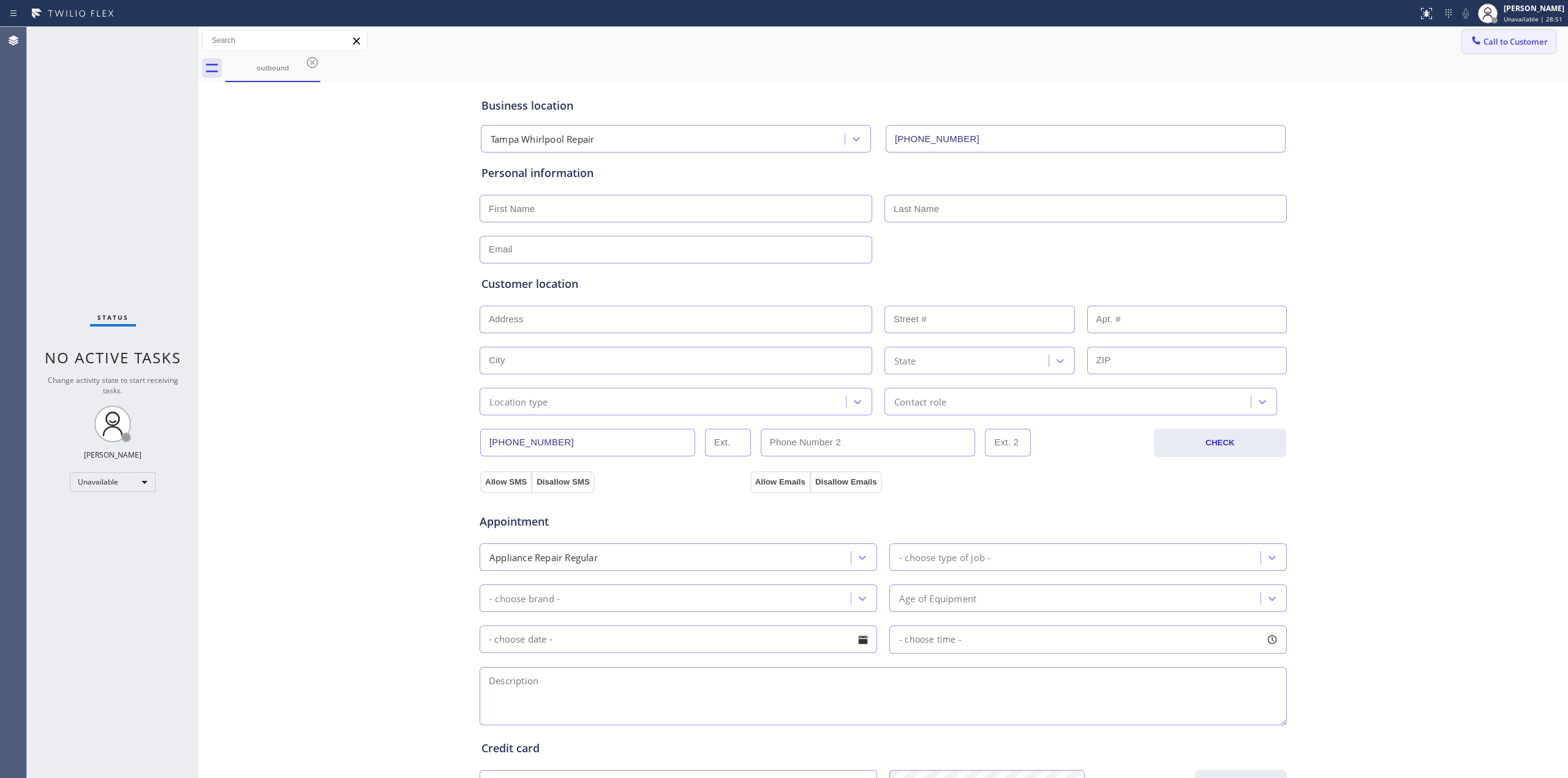
click at [1516, 42] on span "Call to Customer" at bounding box center [1516, 42] width 65 height 11
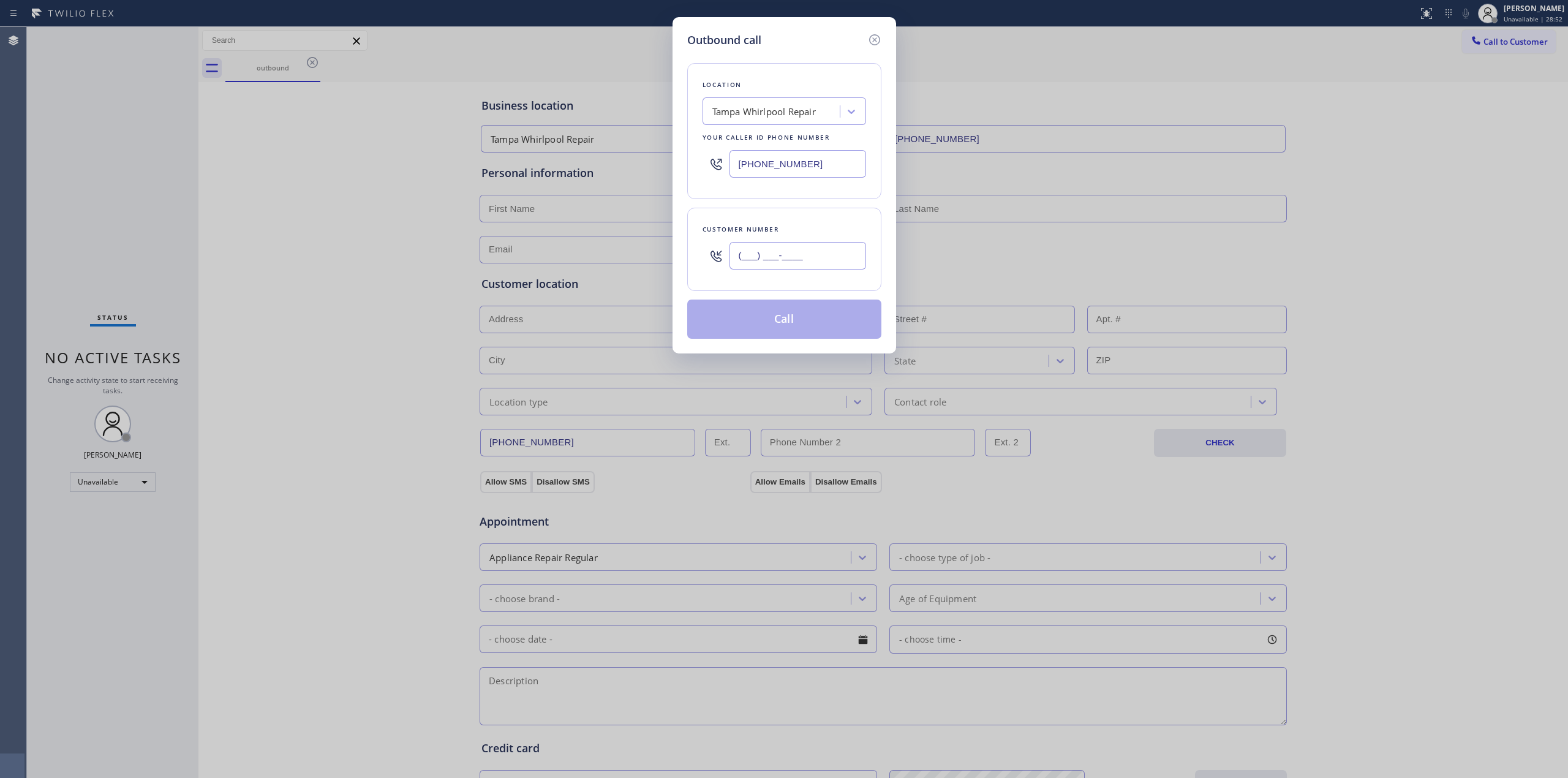
click at [808, 245] on input "(___) ___-____" at bounding box center [797, 256] width 137 height 27
paste input "626) 770-8215"
type input "[PHONE_NUMBER]"
click at [788, 320] on button "Call" at bounding box center [784, 319] width 194 height 39
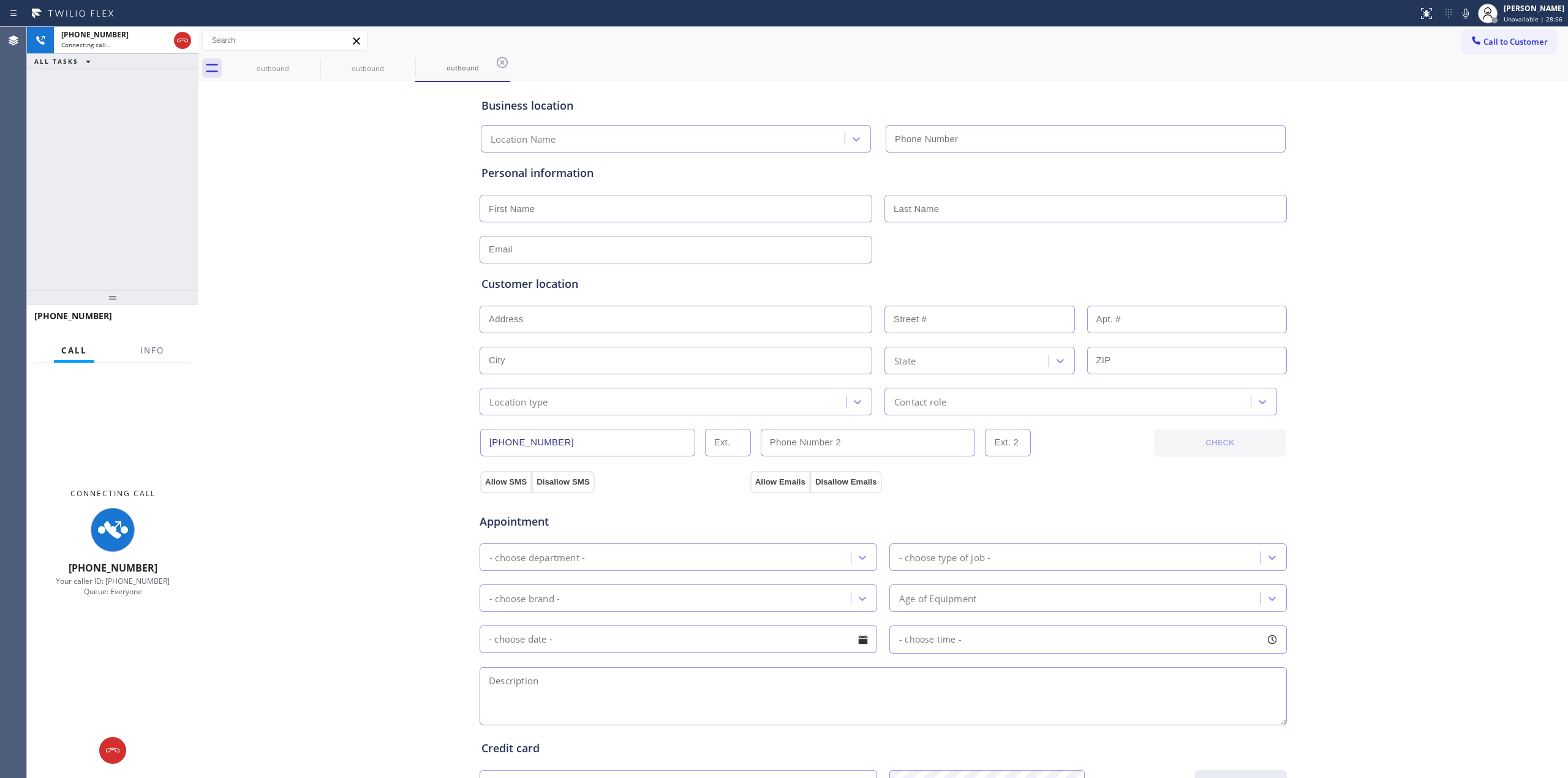
type input "[PHONE_NUMBER]"
drag, startPoint x: 1343, startPoint y: 130, endPoint x: 1377, endPoint y: 104, distance: 42.8
click at [1350, 125] on div "Business location [GEOGRAPHIC_DATA] Whirlpool Repair [PHONE_NUMBER] Personal in…" at bounding box center [883, 503] width 1364 height 836
click at [1471, 14] on icon at bounding box center [1466, 13] width 14 height 14
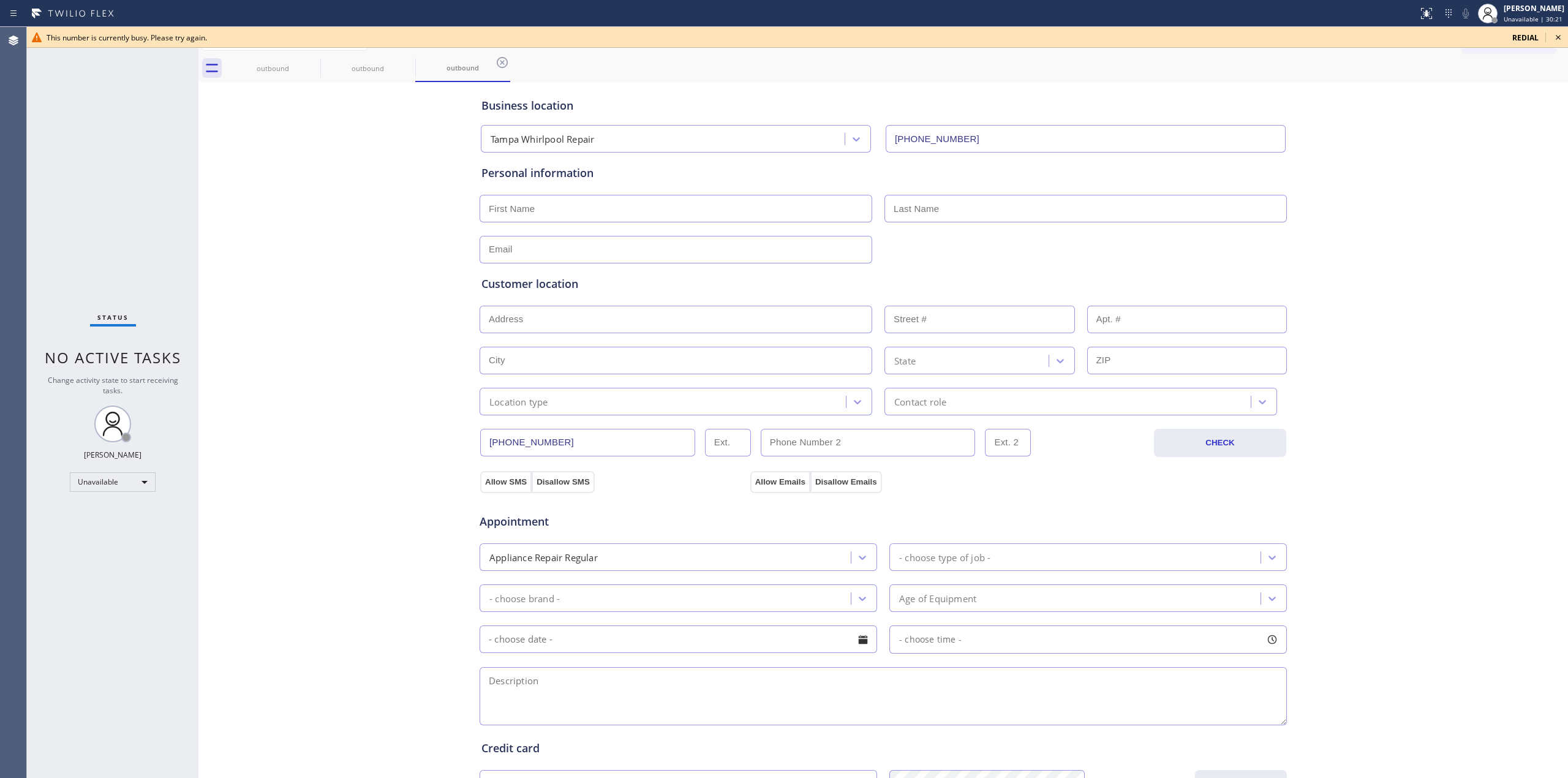
drag, startPoint x: 1350, startPoint y: 196, endPoint x: 1418, endPoint y: 108, distance: 111.2
click at [1366, 180] on div "Business location [GEOGRAPHIC_DATA] Whirlpool Repair [PHONE_NUMBER] Personal in…" at bounding box center [883, 503] width 1364 height 836
click at [1557, 37] on icon at bounding box center [1558, 37] width 14 height 14
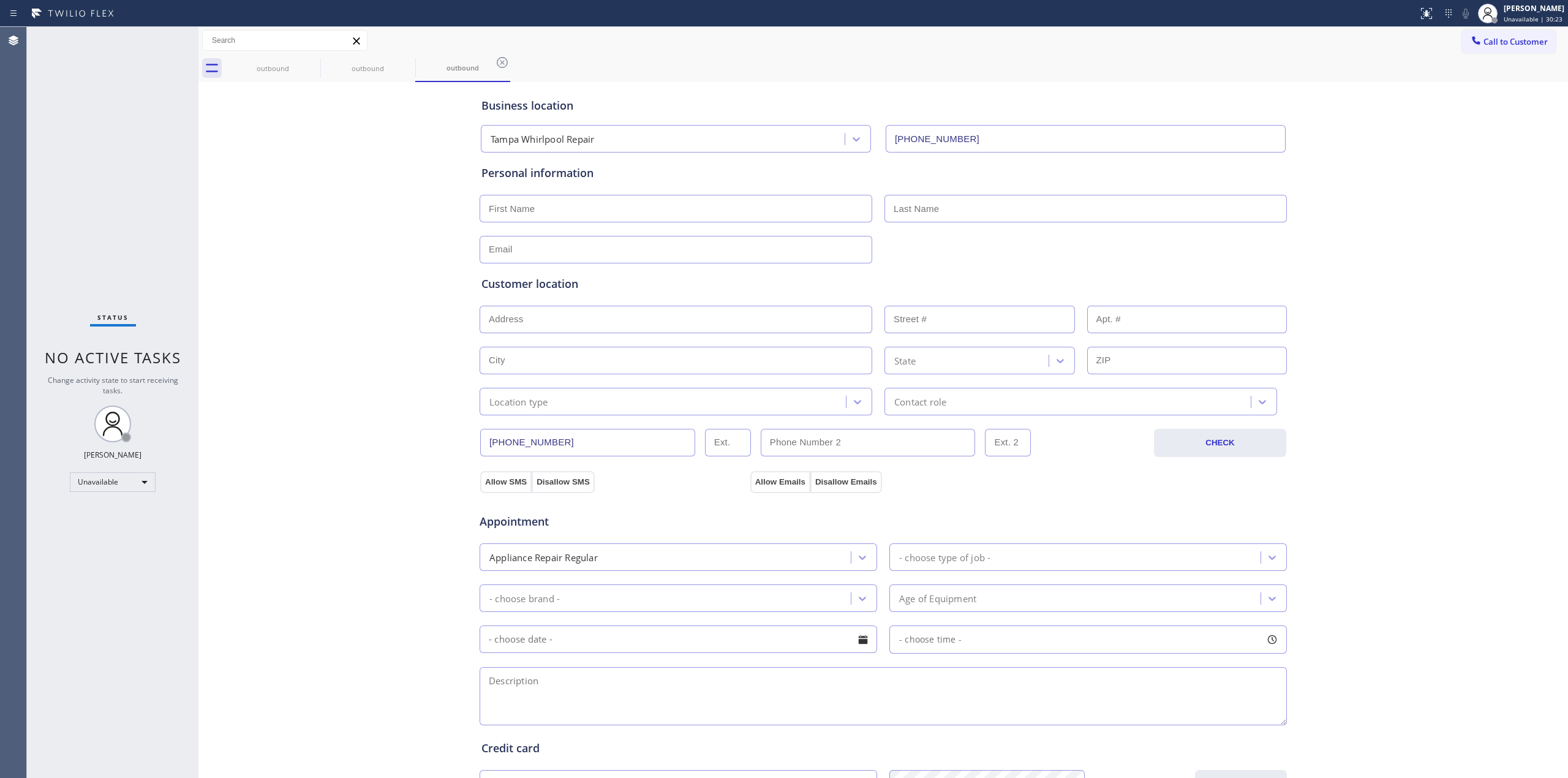
click at [1495, 51] on button "Call to Customer" at bounding box center [1509, 42] width 94 height 23
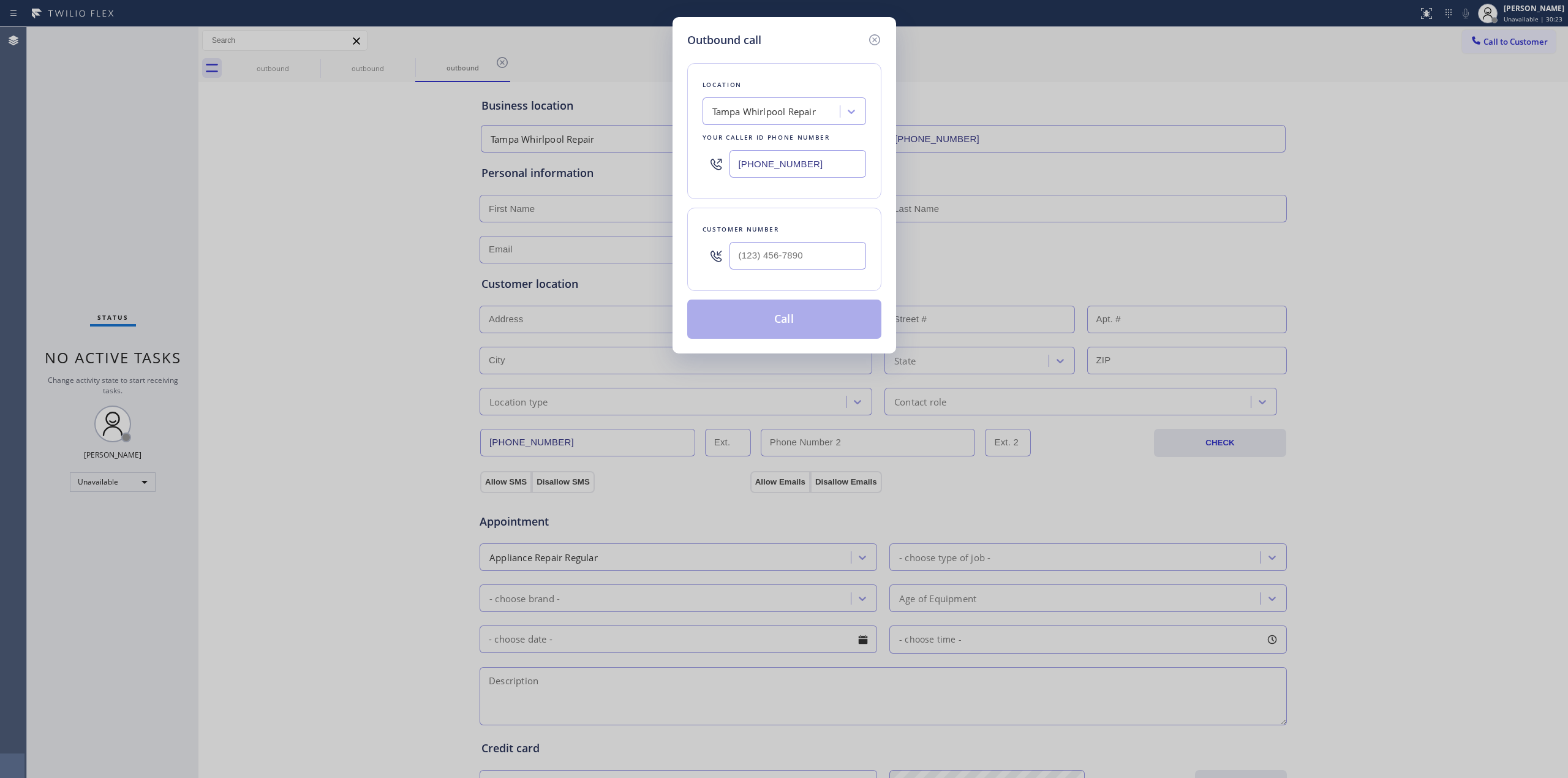
click at [793, 273] on div at bounding box center [797, 256] width 137 height 40
paste input "626) 770-8215"
click at [808, 265] on input "[PHONE_NUMBER]" at bounding box center [797, 256] width 137 height 27
type input "[PHONE_NUMBER]"
click at [772, 322] on button "Call" at bounding box center [784, 319] width 194 height 39
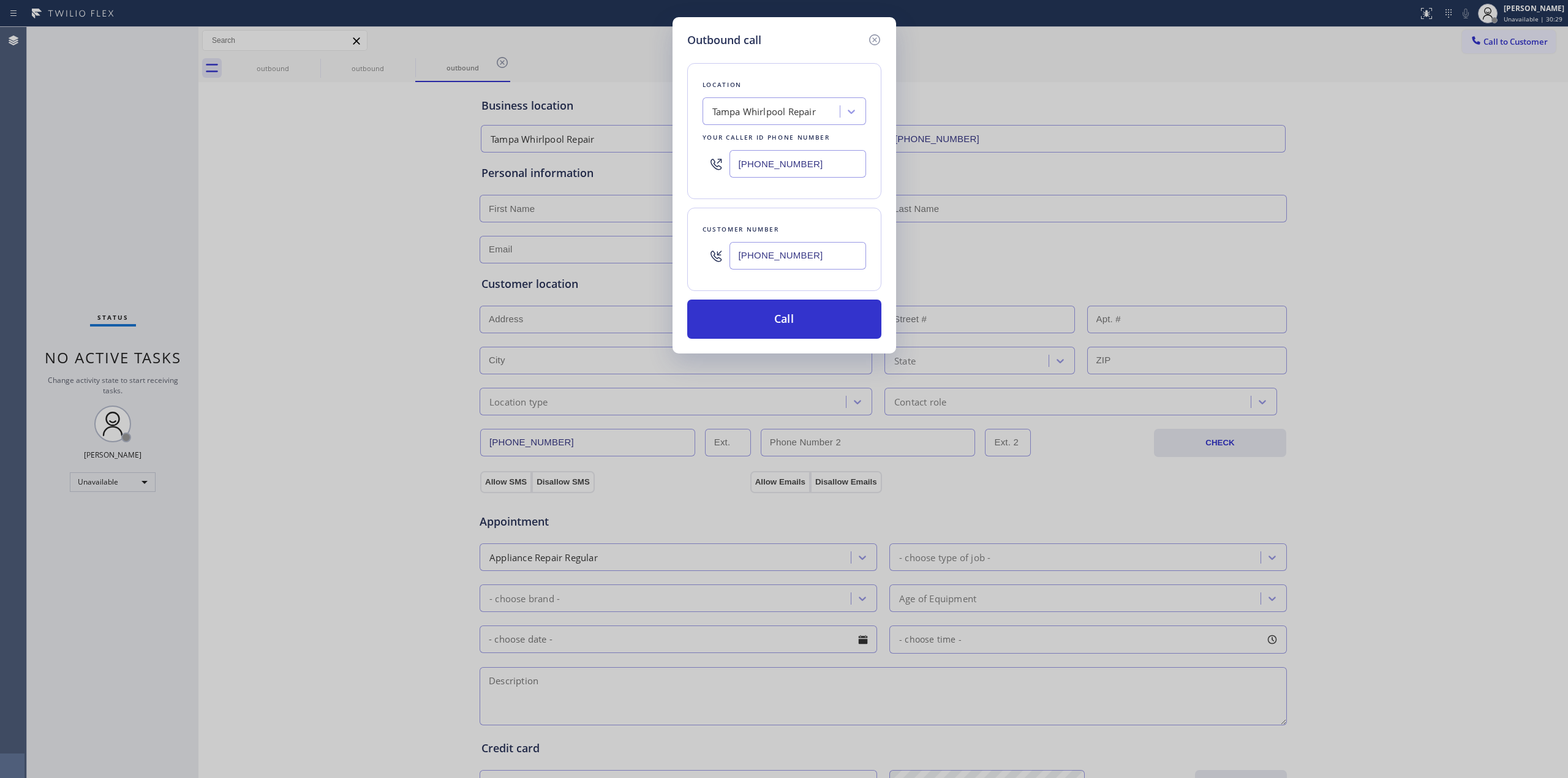
click at [1348, 252] on div "Outbound call Location [GEOGRAPHIC_DATA] Whirlpool Repair Your caller id phone …" at bounding box center [784, 389] width 1568 height 778
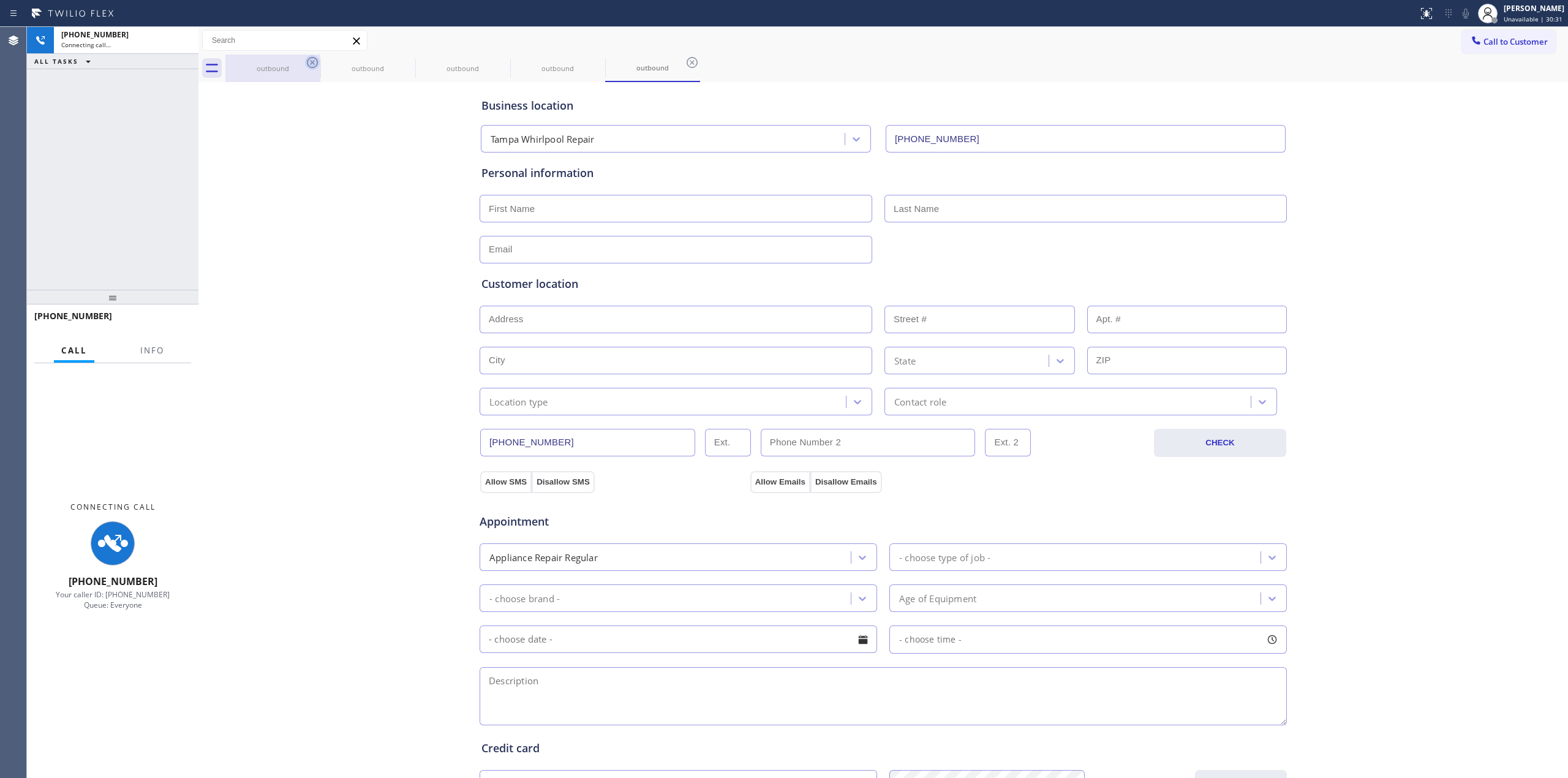
type input "[PHONE_NUMBER]"
click at [314, 69] on icon at bounding box center [312, 62] width 14 height 14
click at [400, 62] on icon at bounding box center [407, 62] width 14 height 14
click at [0, 0] on icon at bounding box center [0, 0] width 0 height 0
drag, startPoint x: 309, startPoint y: 62, endPoint x: 438, endPoint y: 184, distance: 177.6
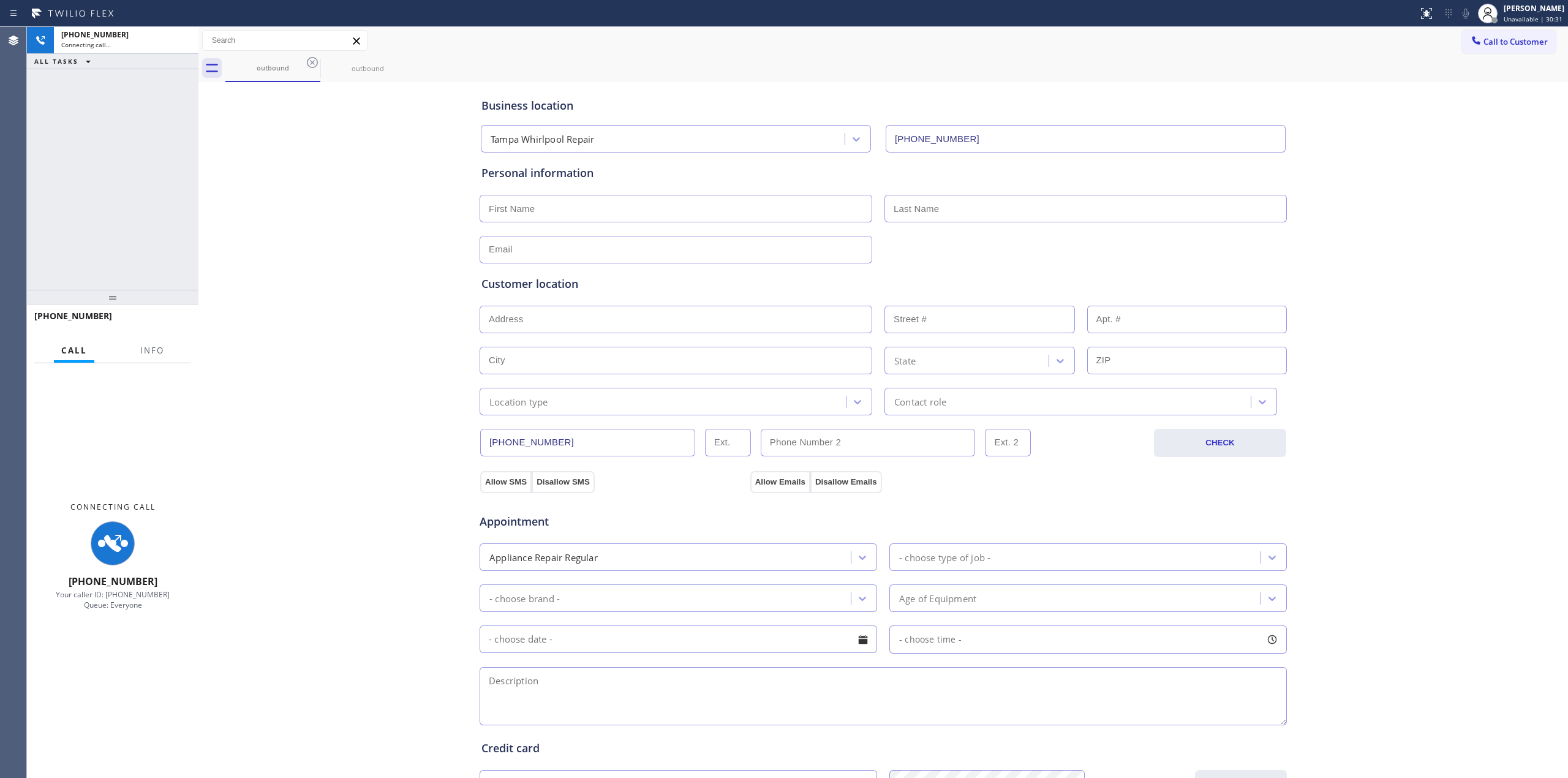
click at [309, 61] on icon at bounding box center [312, 62] width 14 height 14
click at [0, 0] on icon at bounding box center [0, 0] width 0 height 0
click at [309, 61] on div "outbound outbound" at bounding box center [897, 68] width 1343 height 27
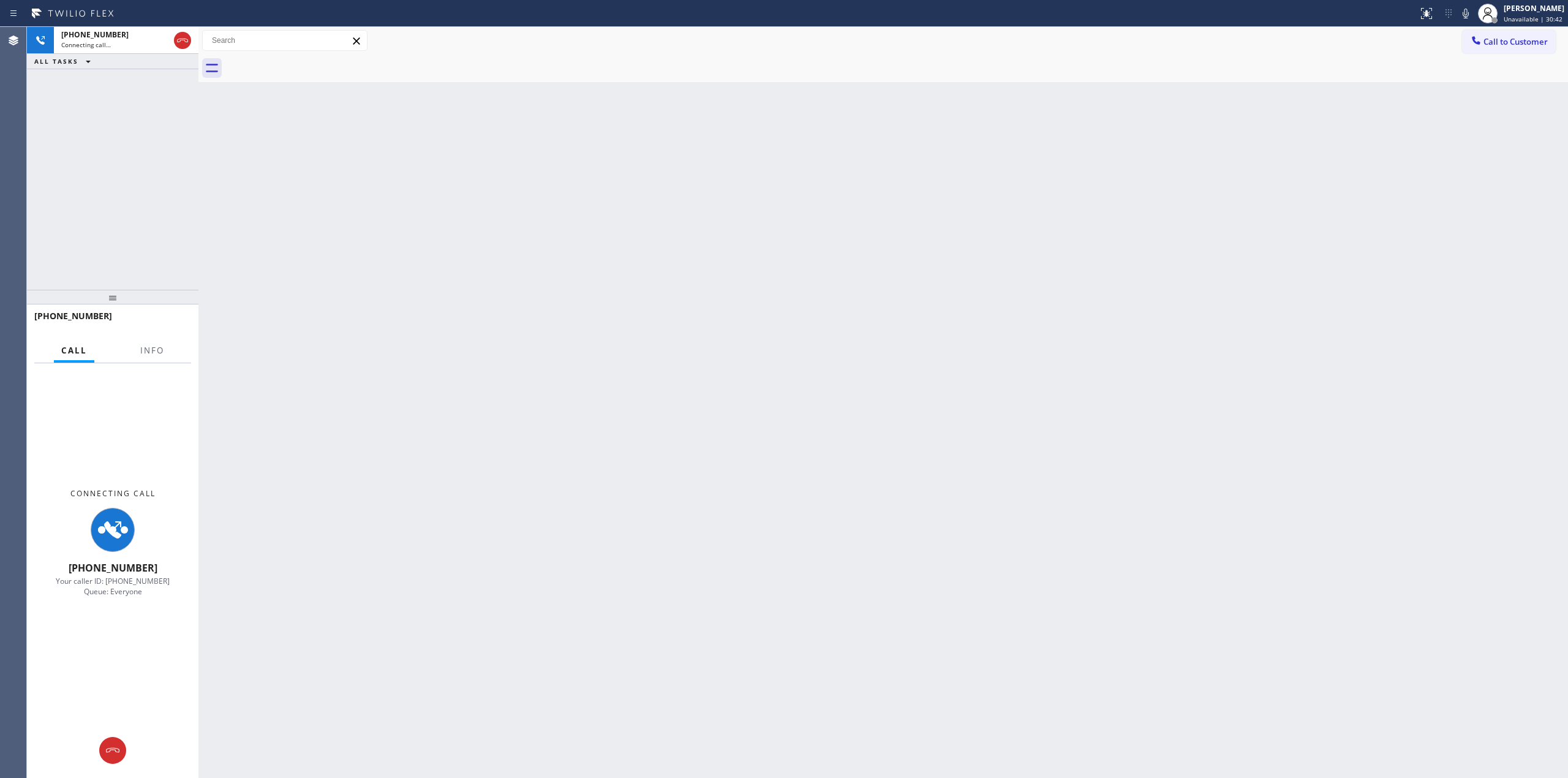
click at [1365, 169] on div "Back to Dashboard Change Sender ID Customers Technicians Select a contact Outbo…" at bounding box center [883, 402] width 1370 height 751
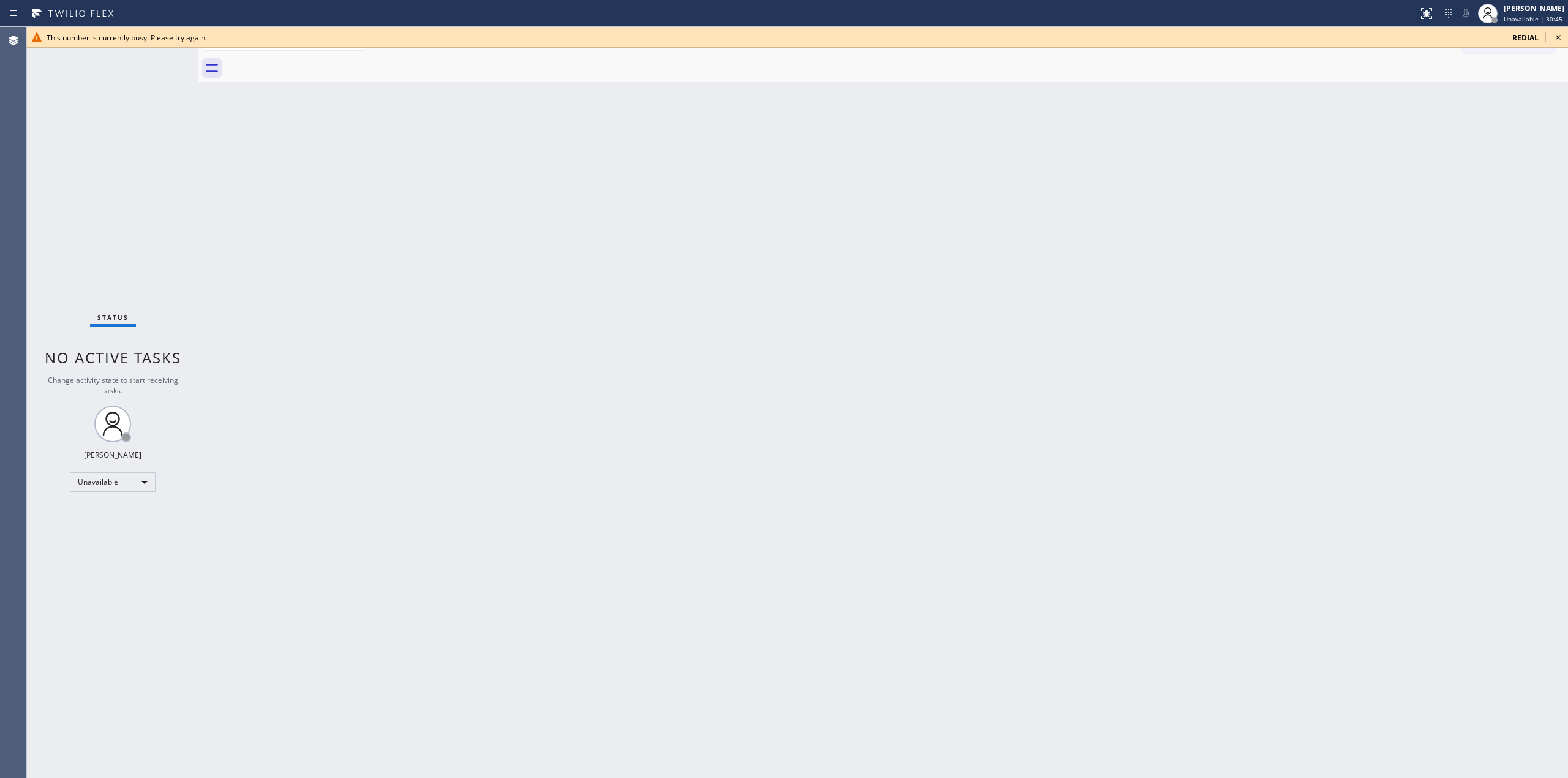
click at [1562, 36] on icon at bounding box center [1558, 37] width 14 height 14
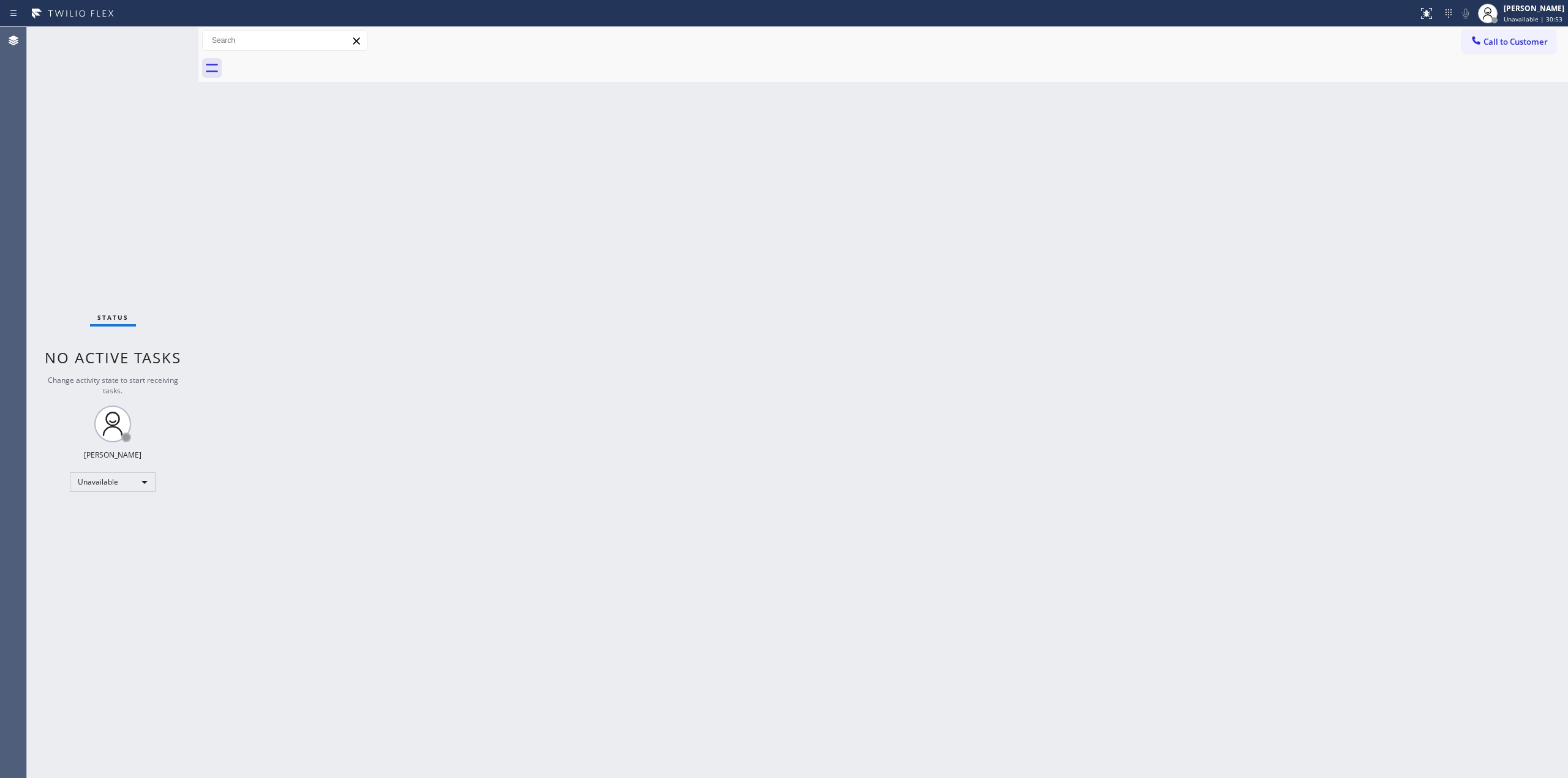
click at [1510, 52] on button "Call to Customer" at bounding box center [1509, 42] width 94 height 23
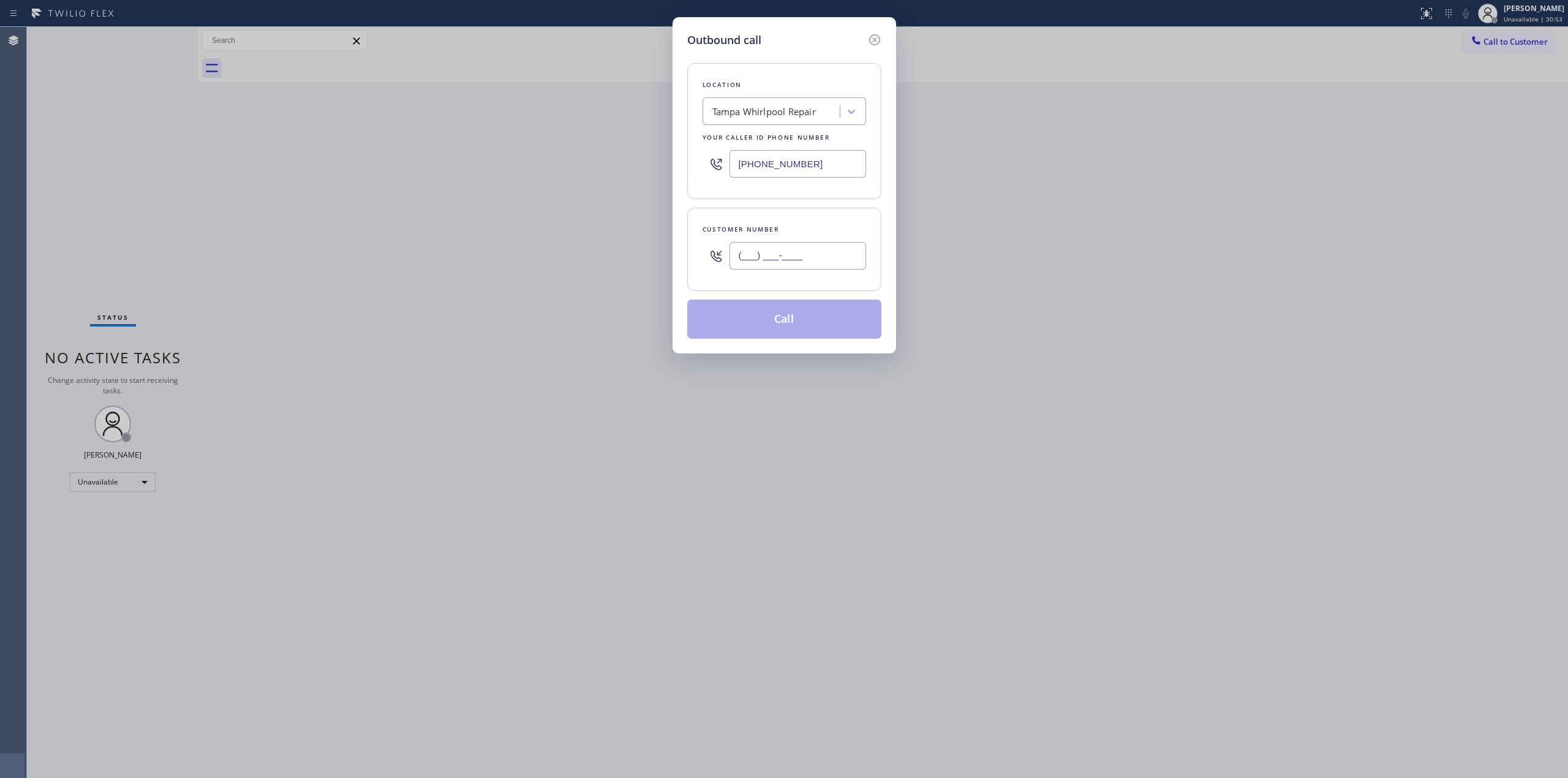
click at [797, 266] on input "(___) ___-____" at bounding box center [797, 256] width 137 height 27
paste input "442) 223-5138"
type input "[PHONE_NUMBER]"
click at [797, 110] on div "Tampa Whirlpool Repair" at bounding box center [764, 112] width 104 height 14
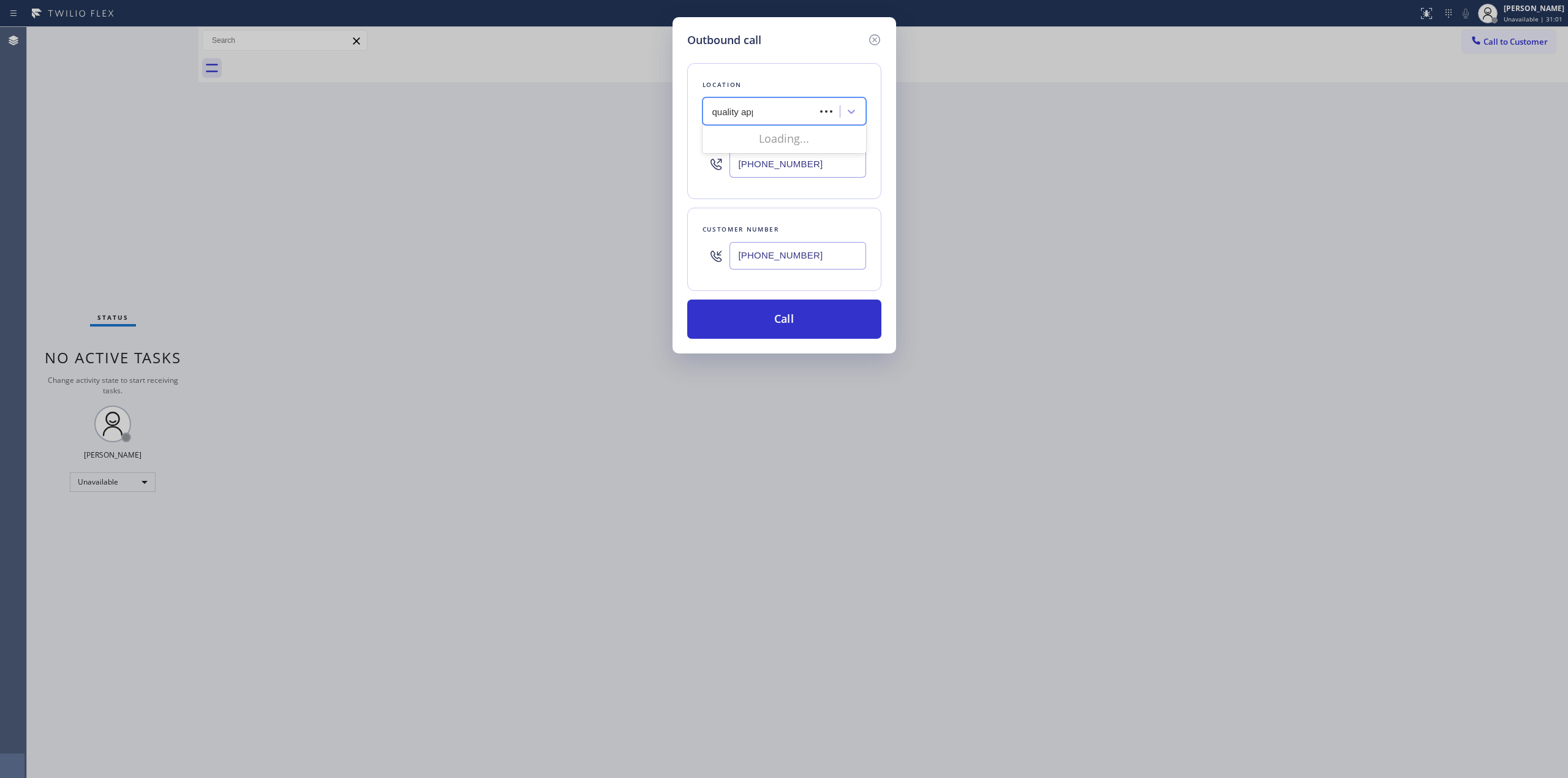
type input "quality appl"
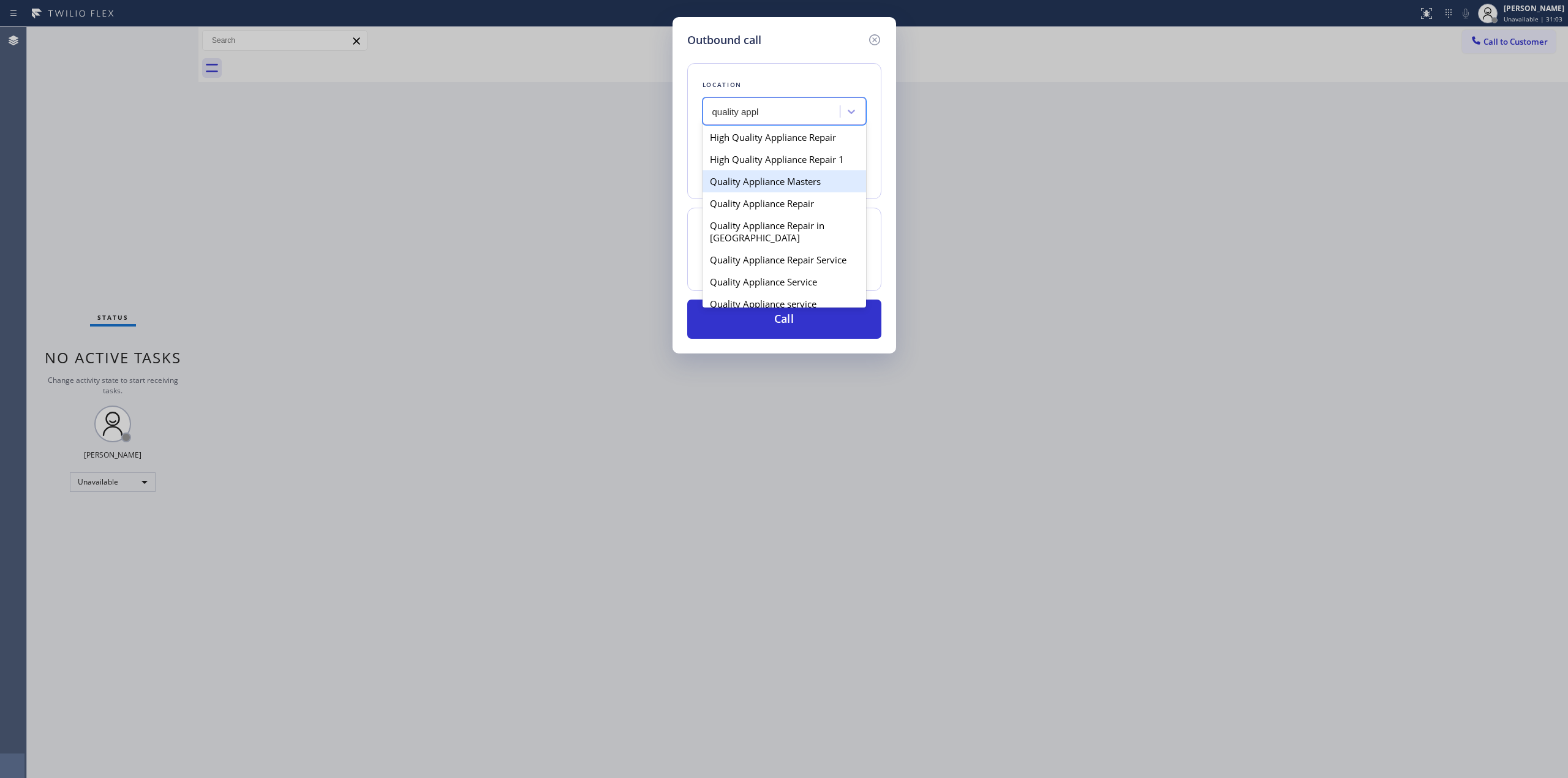
click at [791, 172] on div "Quality Appliance Masters" at bounding box center [784, 181] width 163 height 22
type input "[PHONE_NUMBER]"
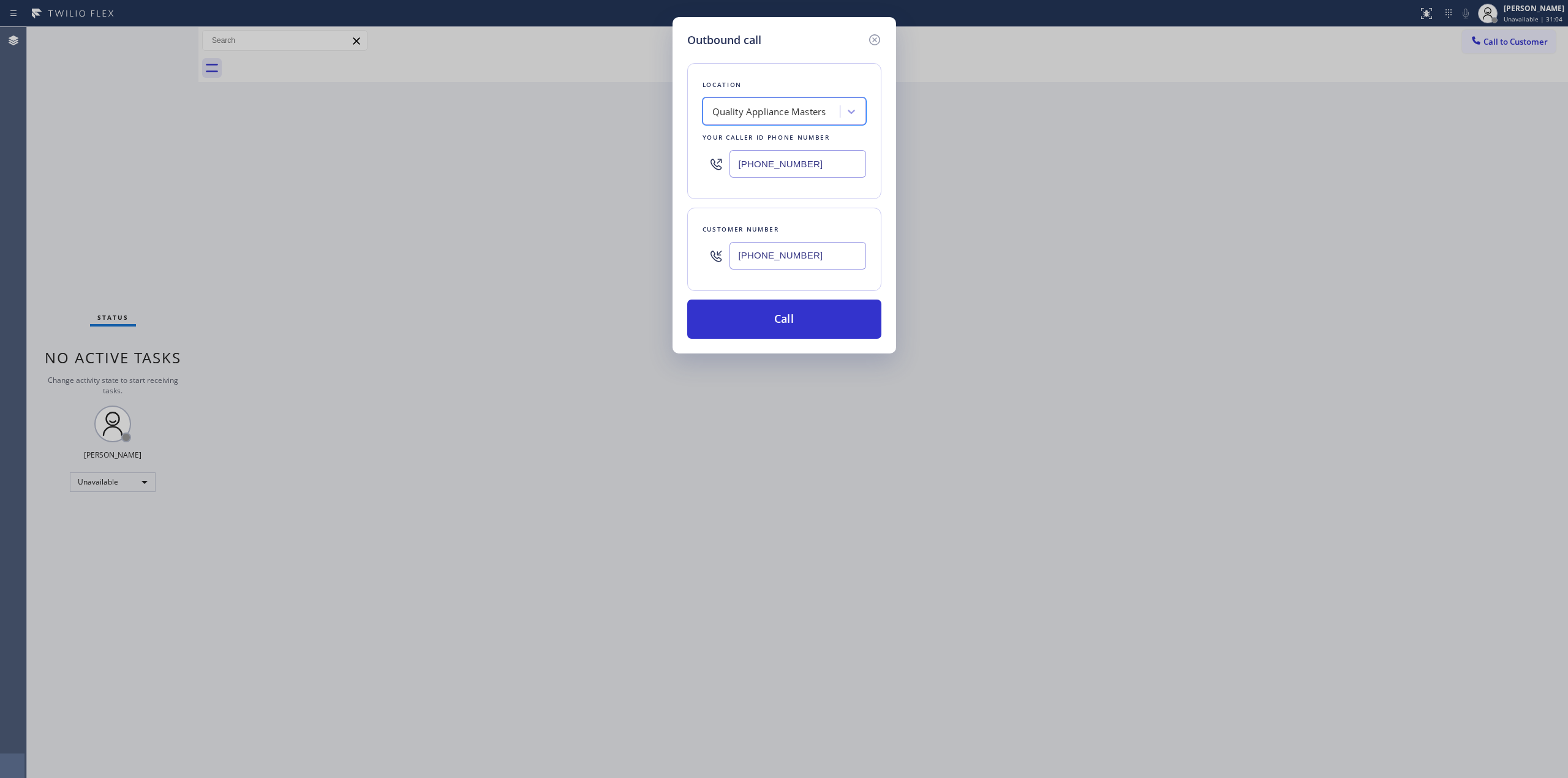
click at [788, 252] on input "[PHONE_NUMBER]" at bounding box center [797, 256] width 137 height 27
click at [801, 333] on button "Call" at bounding box center [784, 319] width 194 height 39
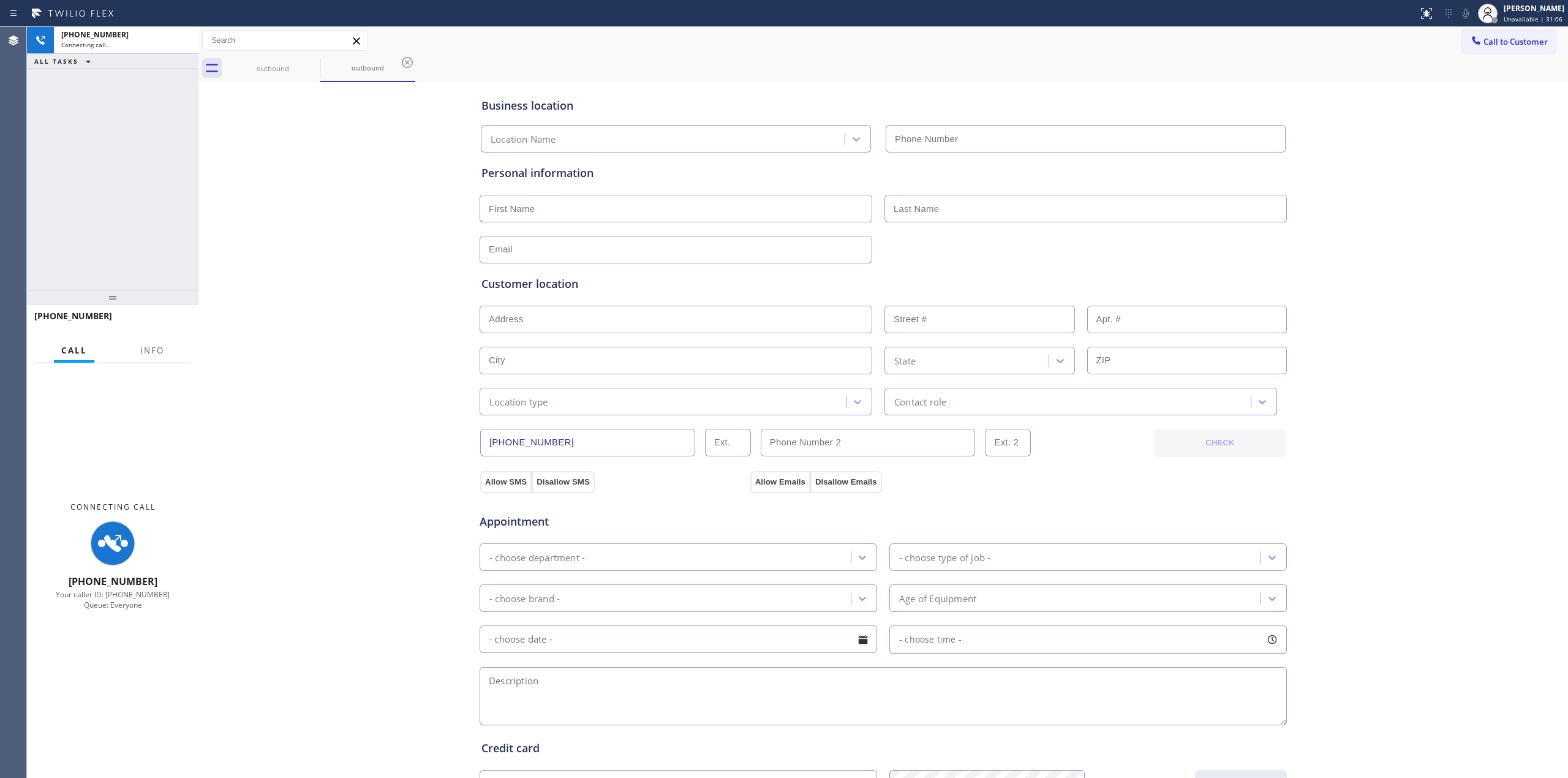
type input "[PHONE_NUMBER]"
drag, startPoint x: 1405, startPoint y: 180, endPoint x: 1471, endPoint y: 51, distance: 144.9
click at [1407, 180] on div "Business location Quality Appliance Masters [PHONE_NUMBER] Personal information…" at bounding box center [883, 503] width 1364 height 836
click at [1469, 14] on icon at bounding box center [1466, 13] width 6 height 10
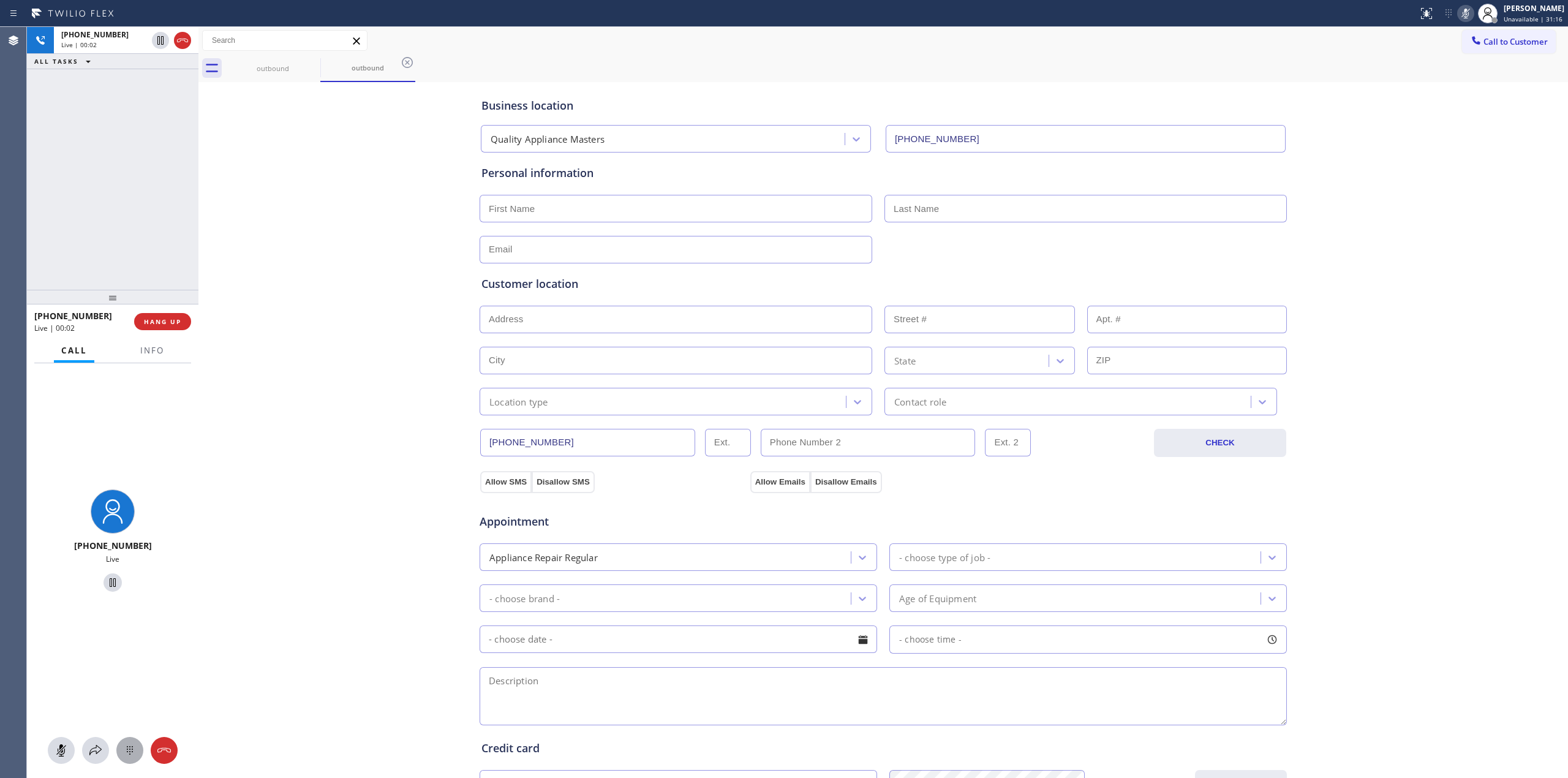
click at [139, 743] on div at bounding box center [130, 750] width 27 height 14
click at [1488, 45] on span "Call to Customer" at bounding box center [1516, 42] width 65 height 11
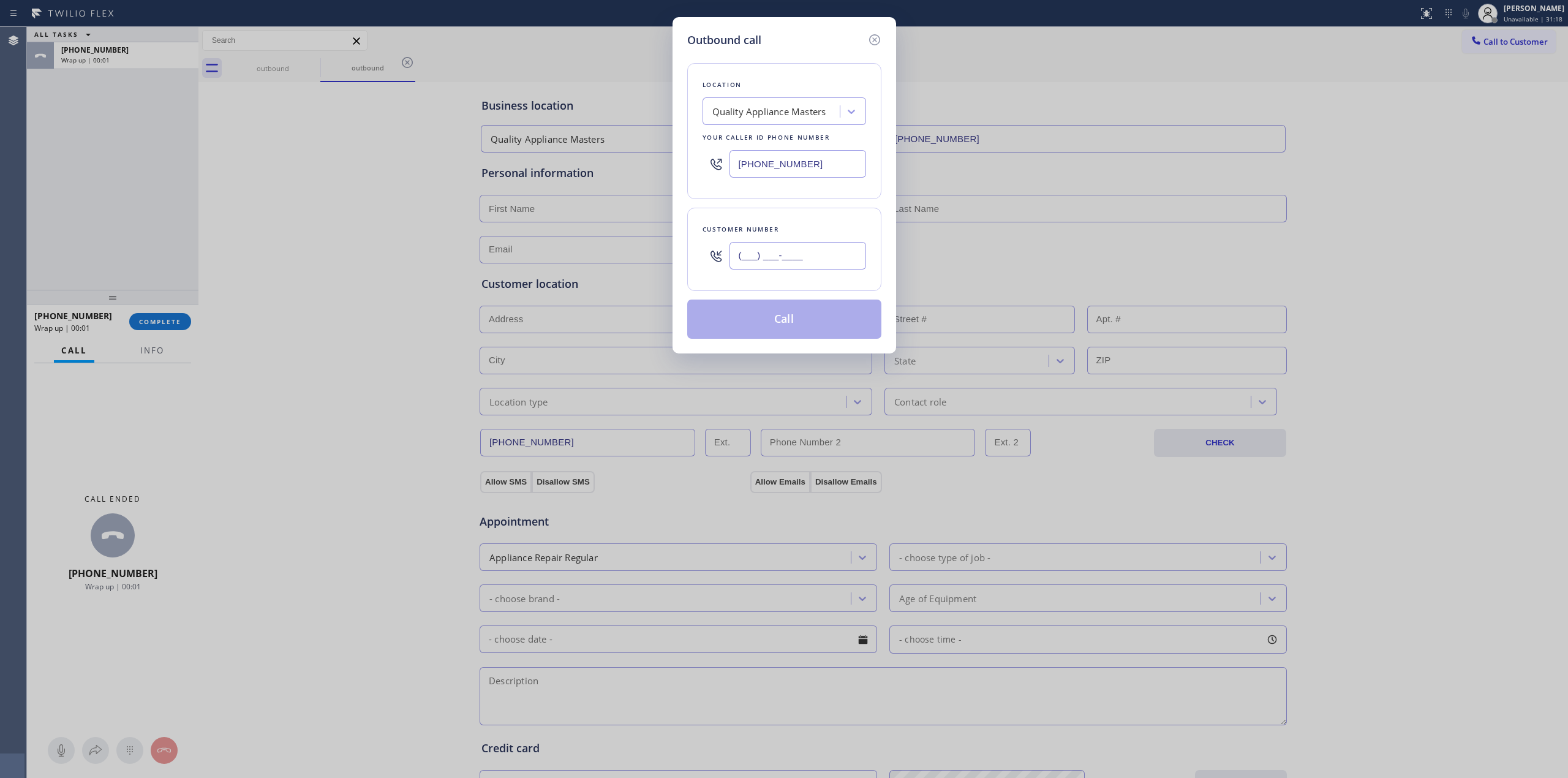
paste input "442) 223-5138"
click at [816, 250] on input "(___) ___-____" at bounding box center [797, 256] width 137 height 27
type input "[PHONE_NUMBER]"
click at [814, 325] on button "Call" at bounding box center [784, 319] width 194 height 39
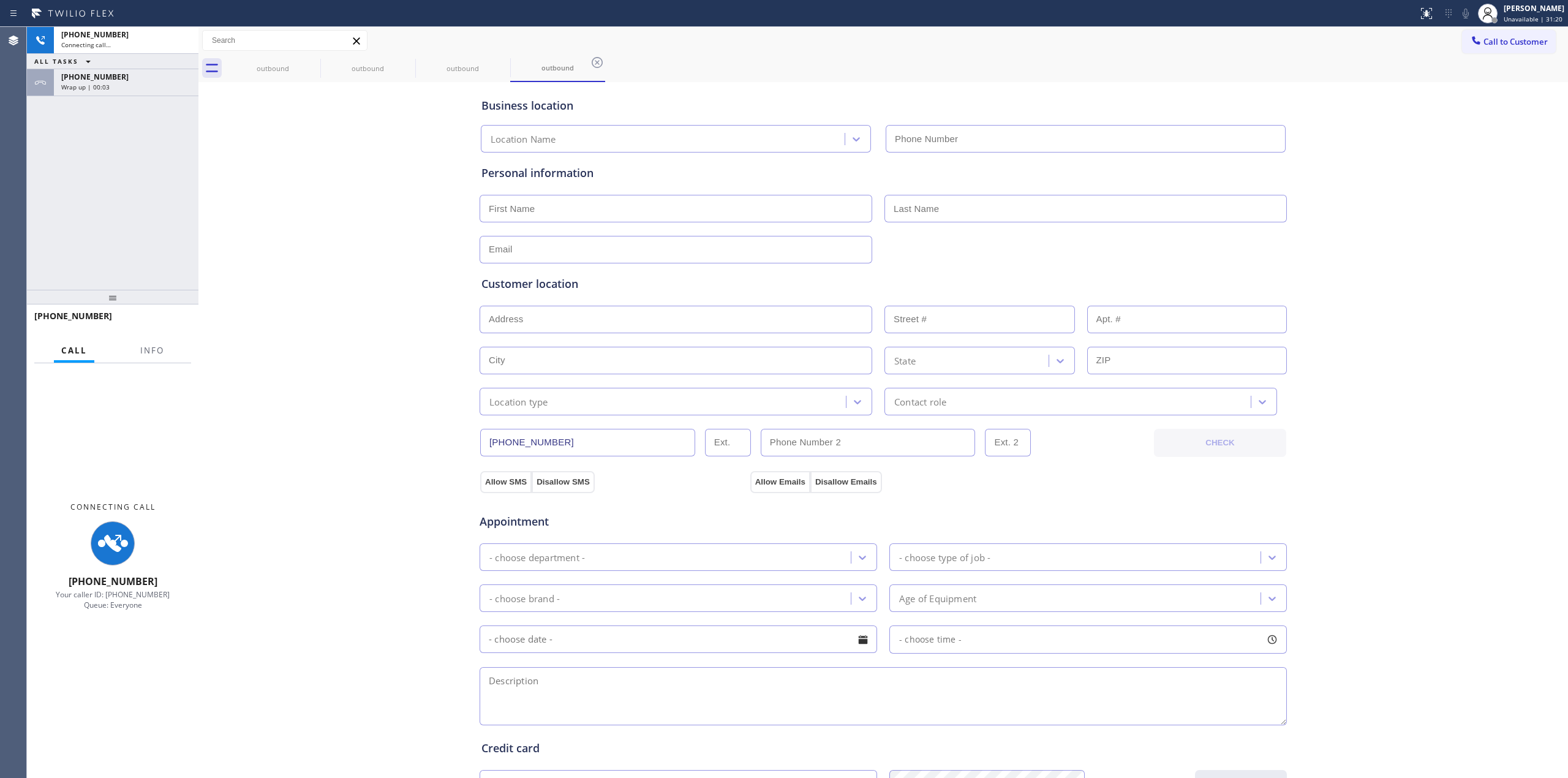
type input "[PHONE_NUMBER]"
click at [1366, 158] on div "Business location Quality Appliance Masters [PHONE_NUMBER] Personal information…" at bounding box center [883, 503] width 1364 height 836
click at [1471, 20] on icon at bounding box center [1466, 13] width 14 height 14
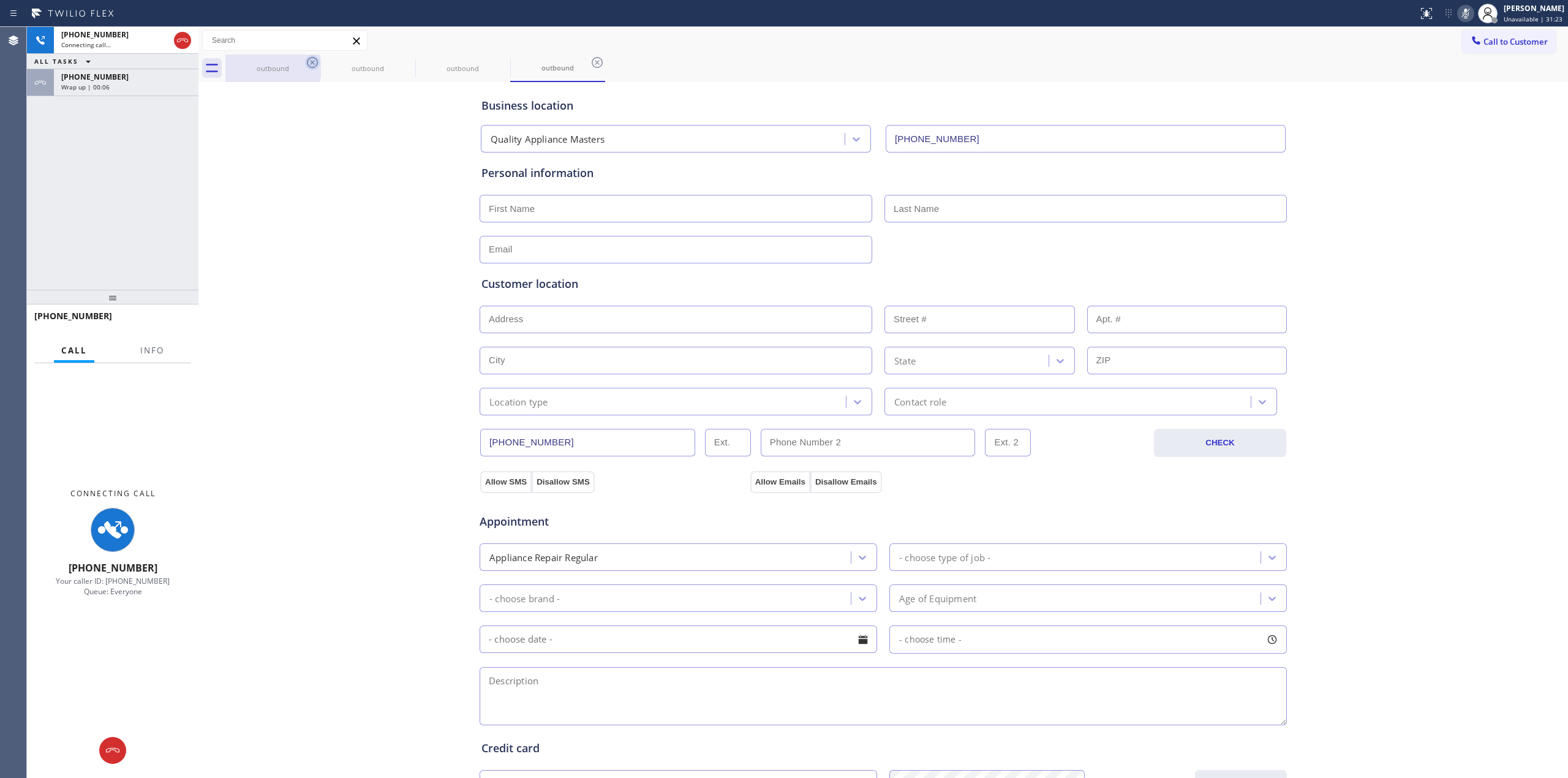
click at [314, 62] on icon at bounding box center [312, 62] width 14 height 14
click at [0, 0] on icon at bounding box center [0, 0] width 0 height 0
click at [154, 81] on div "[PHONE_NUMBER]" at bounding box center [126, 76] width 130 height 10
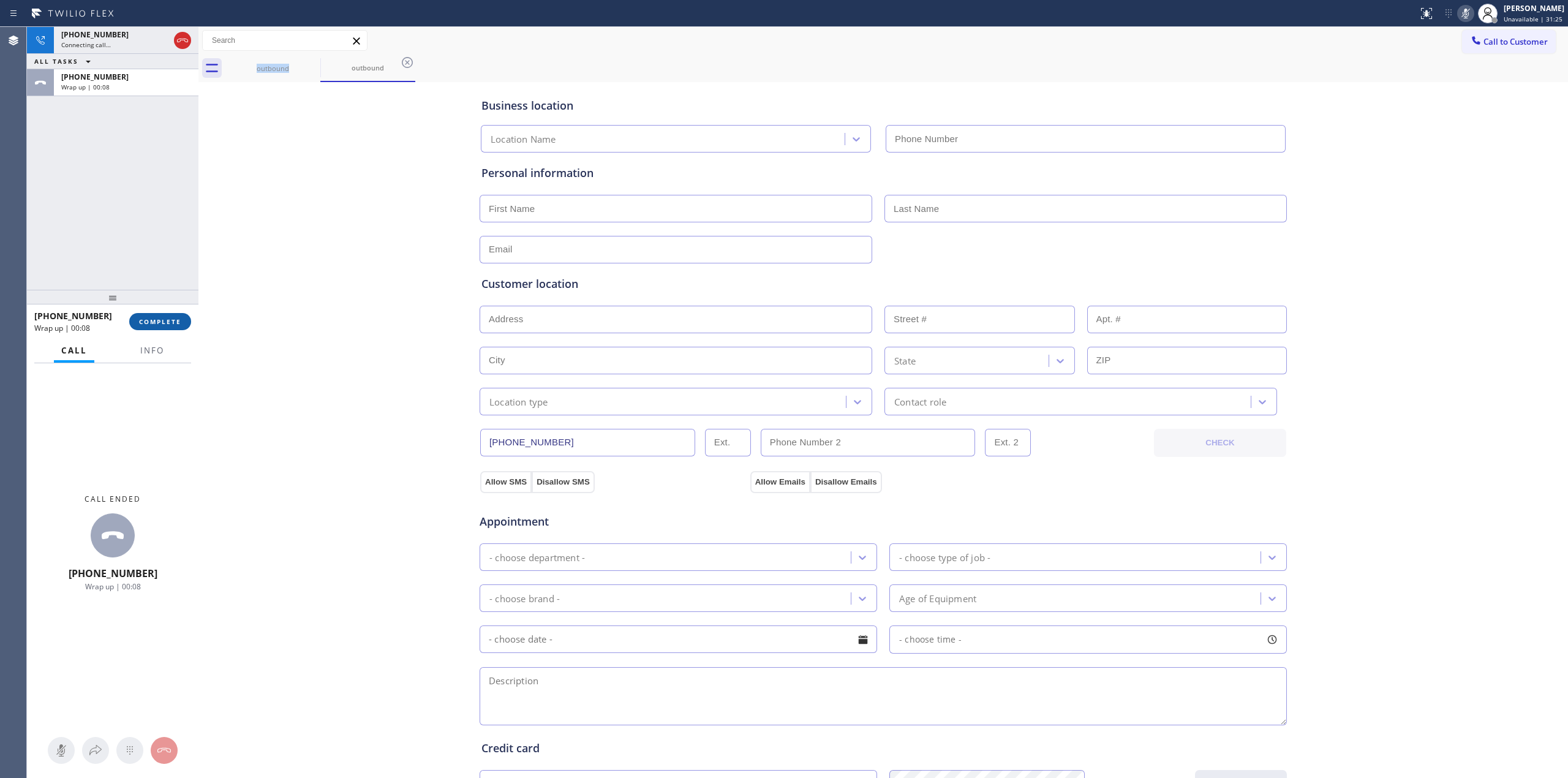
type input "[PHONE_NUMBER]"
click at [164, 322] on span "COMPLETE" at bounding box center [161, 321] width 43 height 8
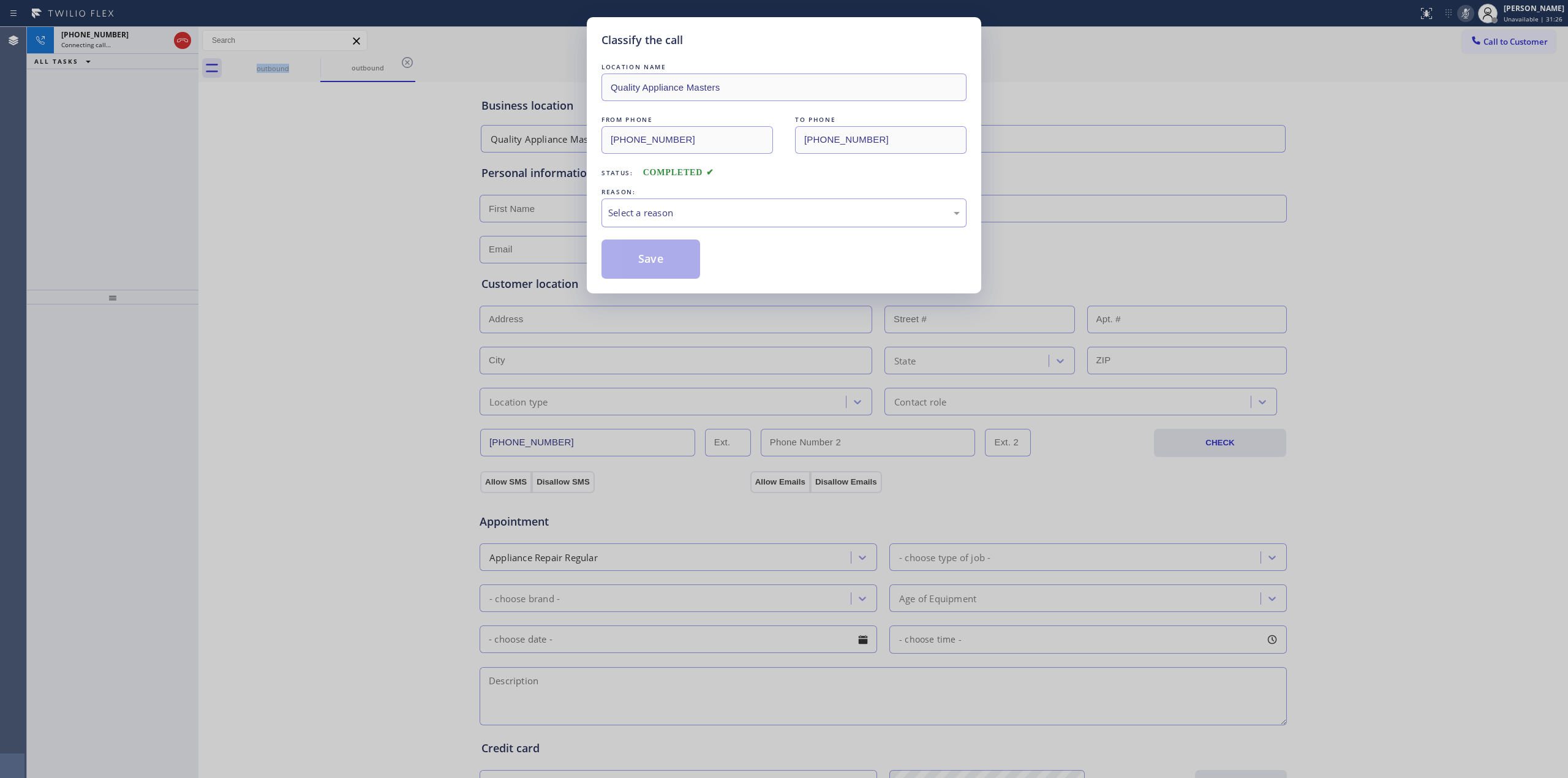
drag, startPoint x: 633, startPoint y: 212, endPoint x: 640, endPoint y: 217, distance: 8.6
click at [635, 212] on div "Select a reason" at bounding box center [784, 213] width 351 height 14
click at [660, 274] on button "Save" at bounding box center [651, 259] width 99 height 39
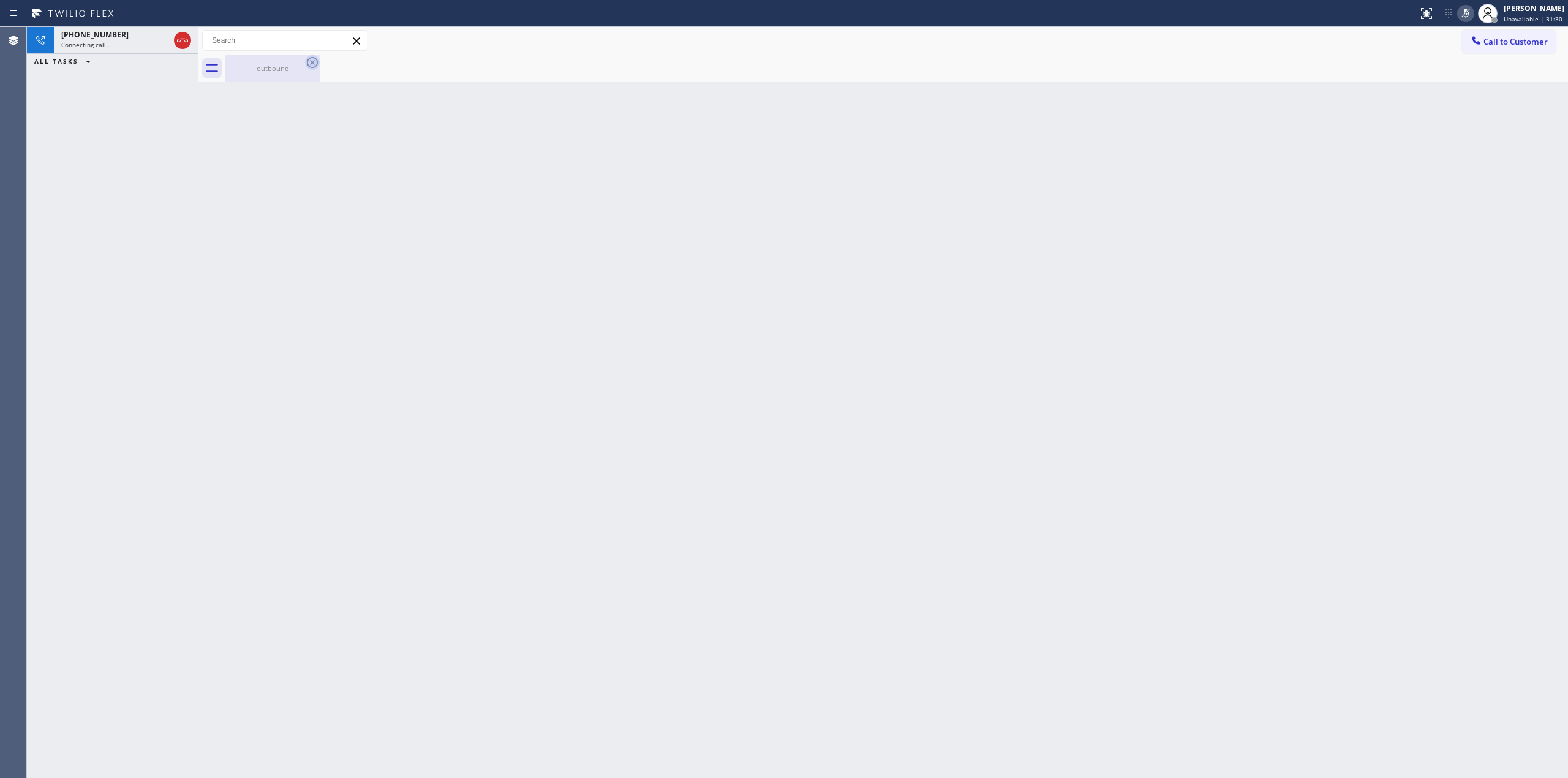
click at [314, 60] on icon at bounding box center [312, 62] width 11 height 11
click at [136, 49] on div "[PHONE_NUMBER] Connecting call…" at bounding box center [113, 40] width 117 height 27
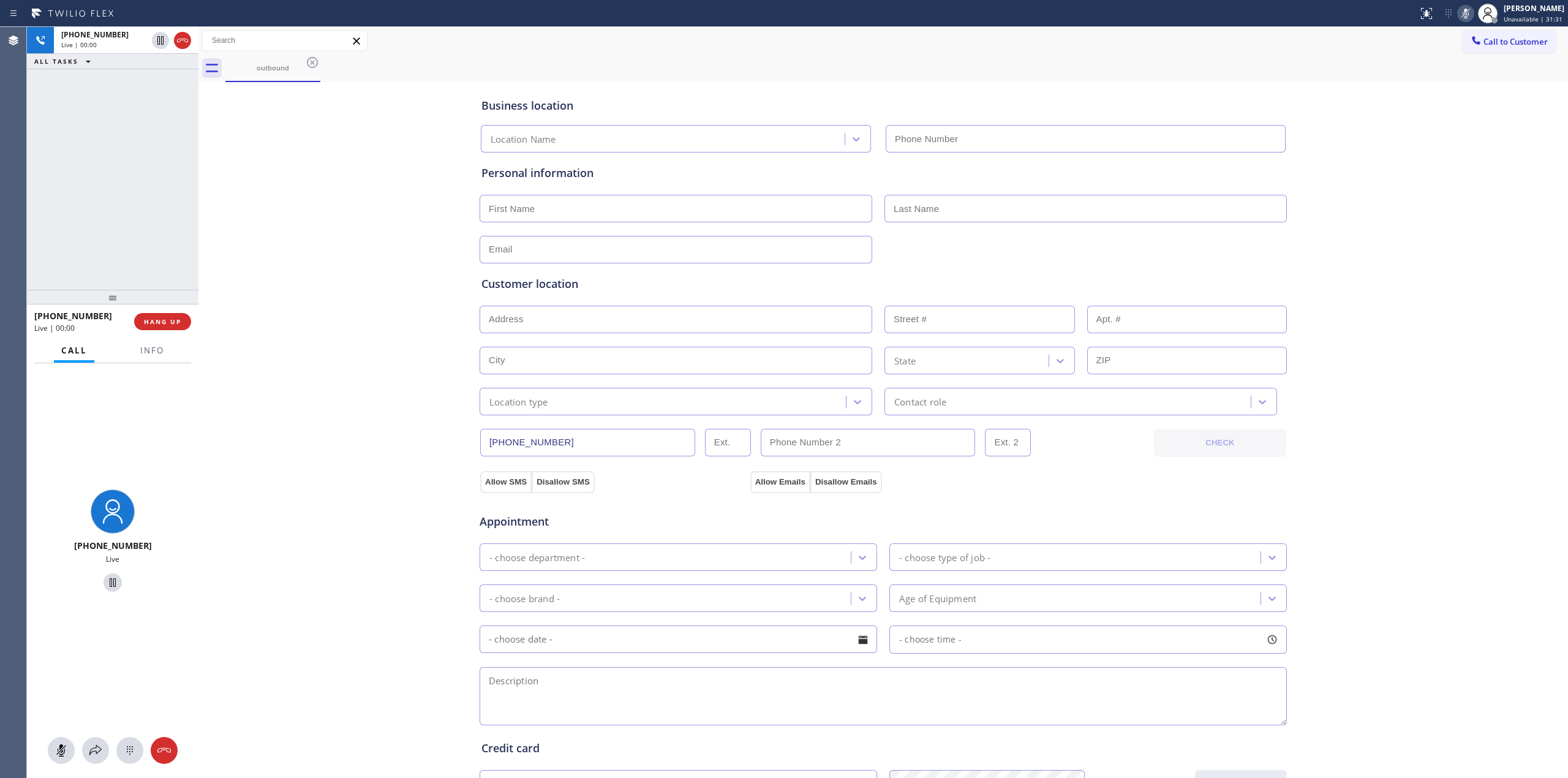
type input "[PHONE_NUMBER]"
drag, startPoint x: 130, startPoint y: 752, endPoint x: 272, endPoint y: 648, distance: 176.0
click at [130, 752] on icon at bounding box center [130, 750] width 14 height 14
click at [1498, 49] on button "Call to Customer" at bounding box center [1509, 42] width 94 height 23
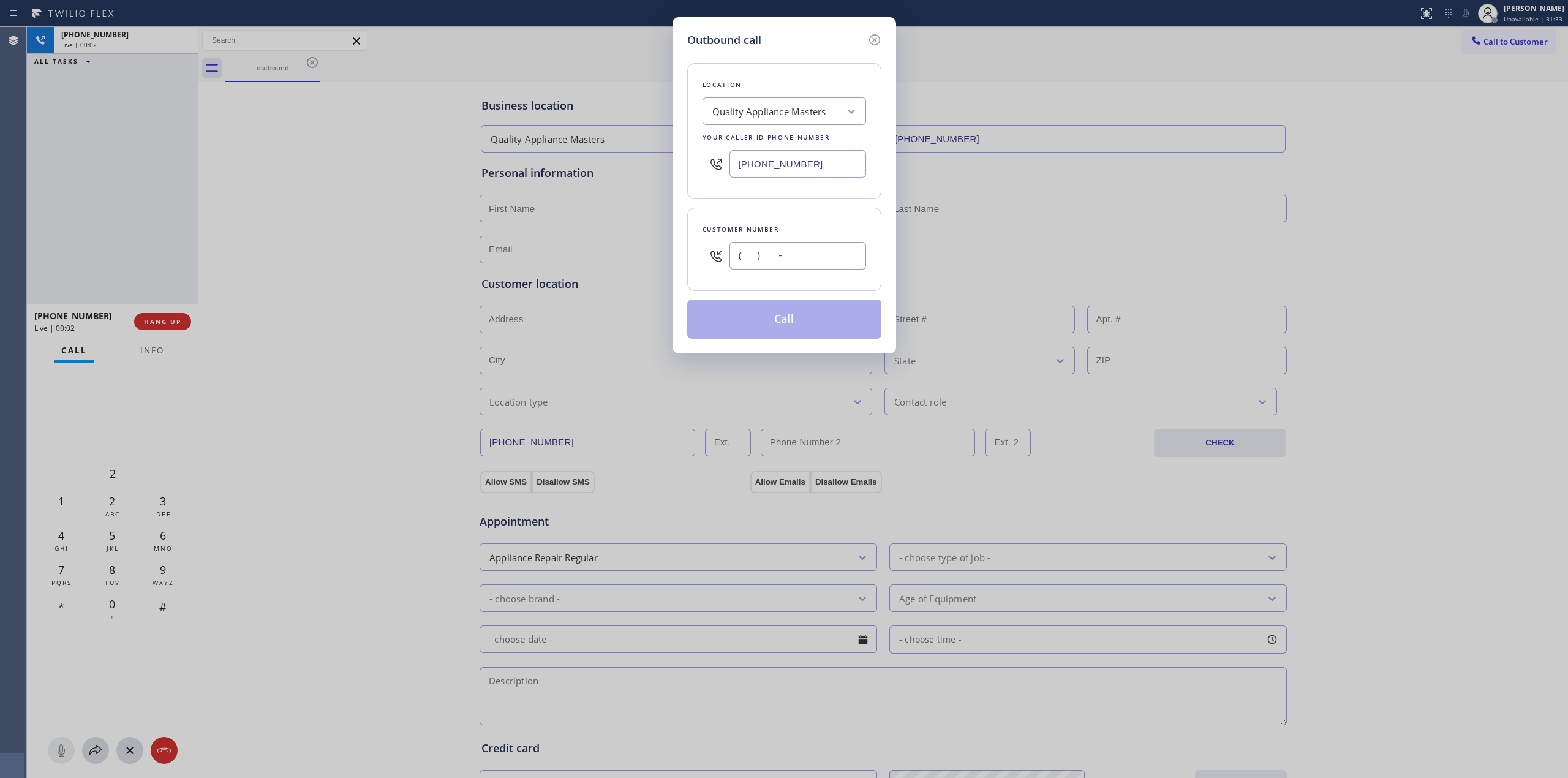
paste input "442) 223-5138"
click at [795, 252] on input "(___) ___-____" at bounding box center [797, 256] width 137 height 27
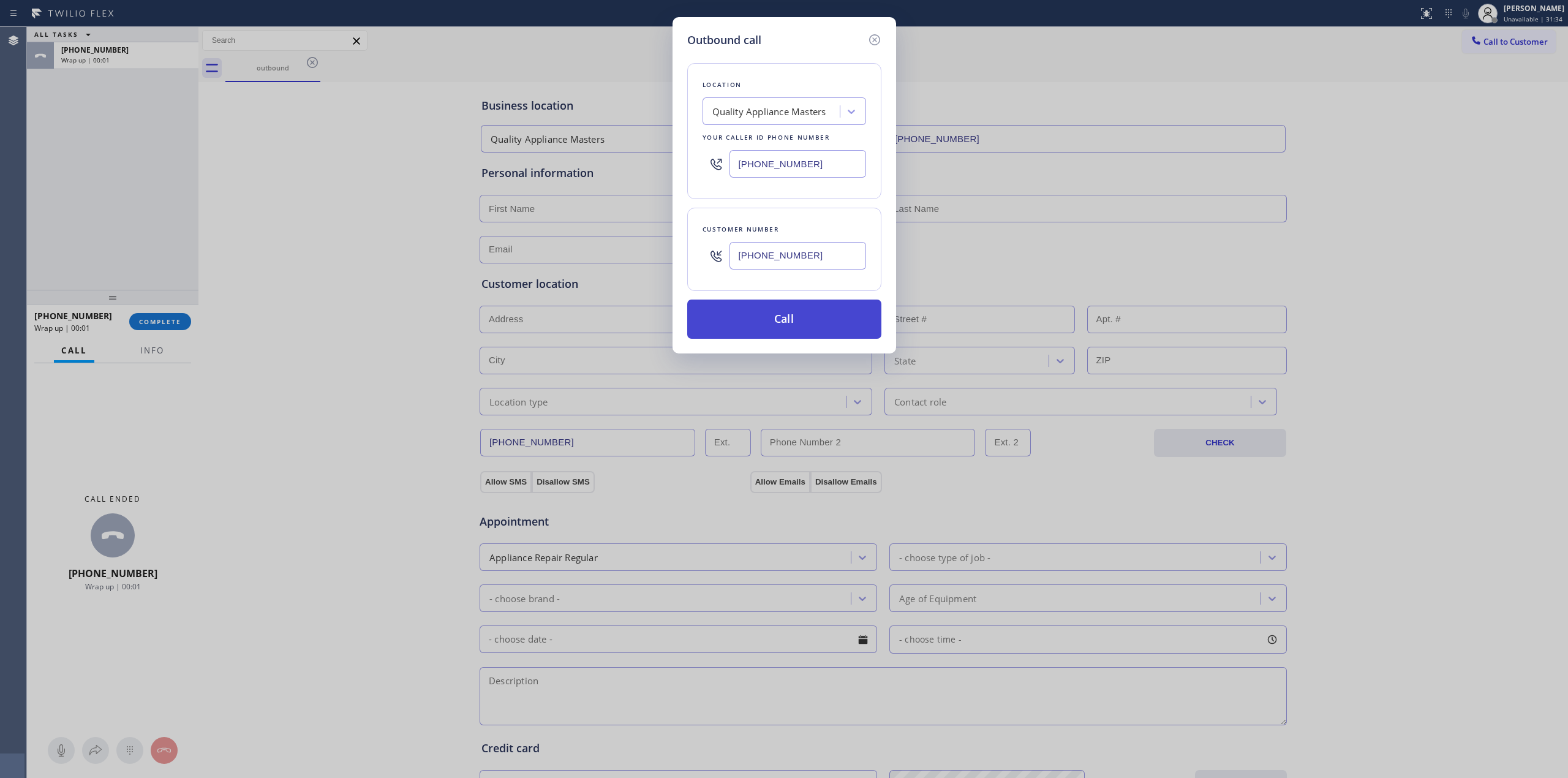
type input "[PHONE_NUMBER]"
click at [804, 322] on button "Call" at bounding box center [784, 319] width 194 height 39
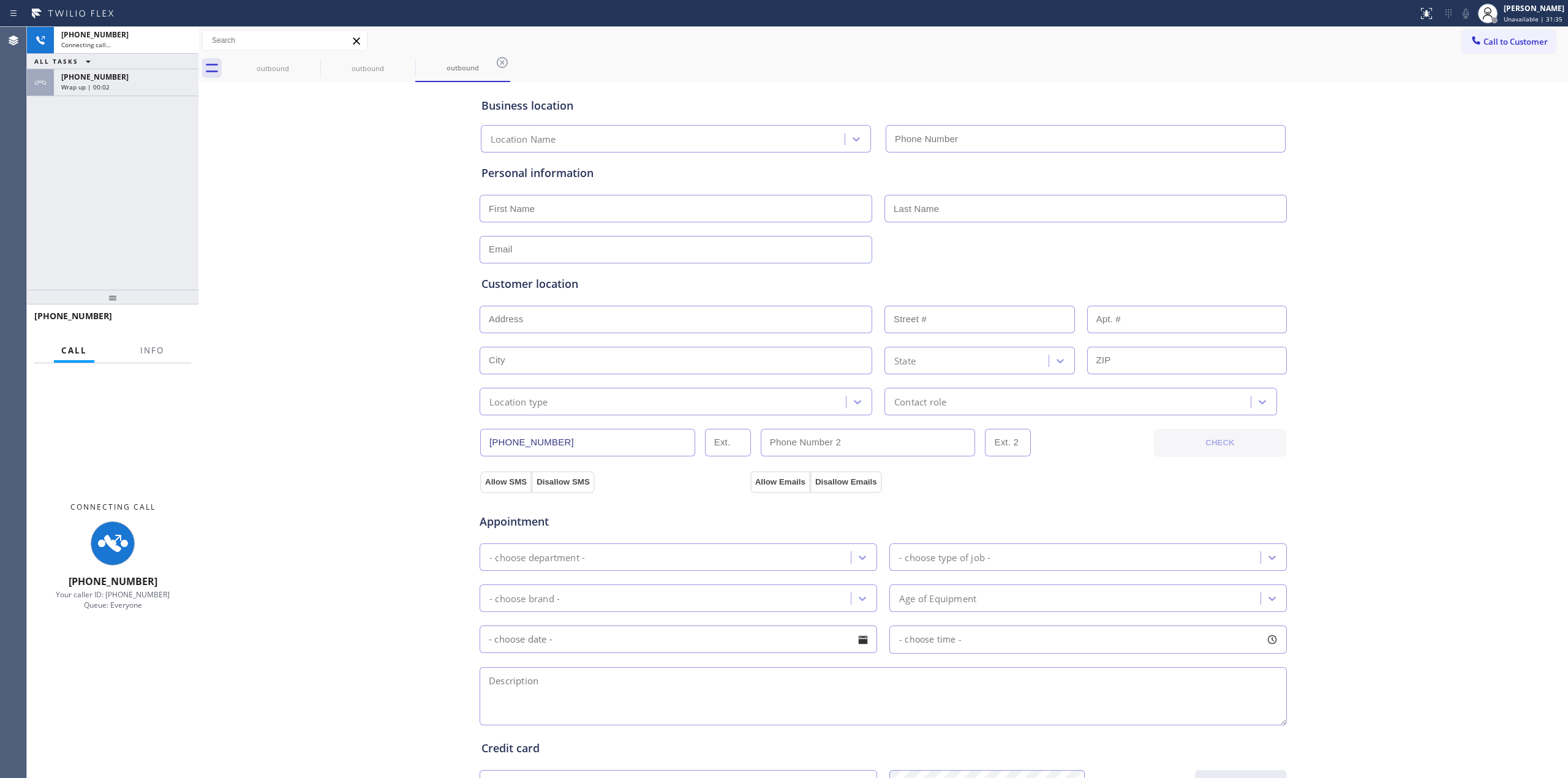
type input "[PHONE_NUMBER]"
click at [1412, 155] on div "Business location Quality Appliance Masters [PHONE_NUMBER] Personal information…" at bounding box center [883, 503] width 1364 height 836
click at [1471, 13] on icon at bounding box center [1466, 13] width 14 height 14
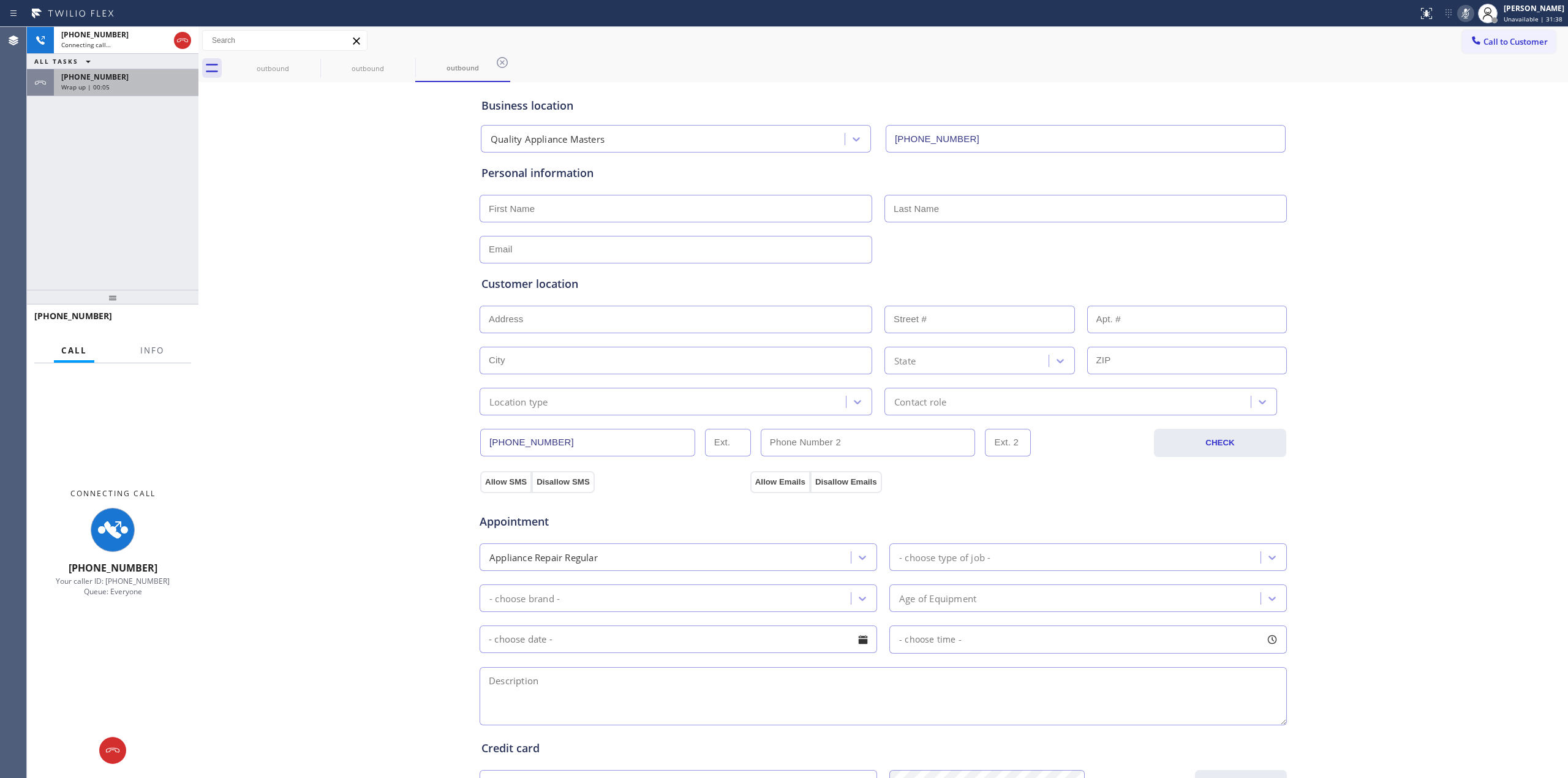
click at [142, 84] on div "Wrap up | 00:05" at bounding box center [126, 87] width 130 height 8
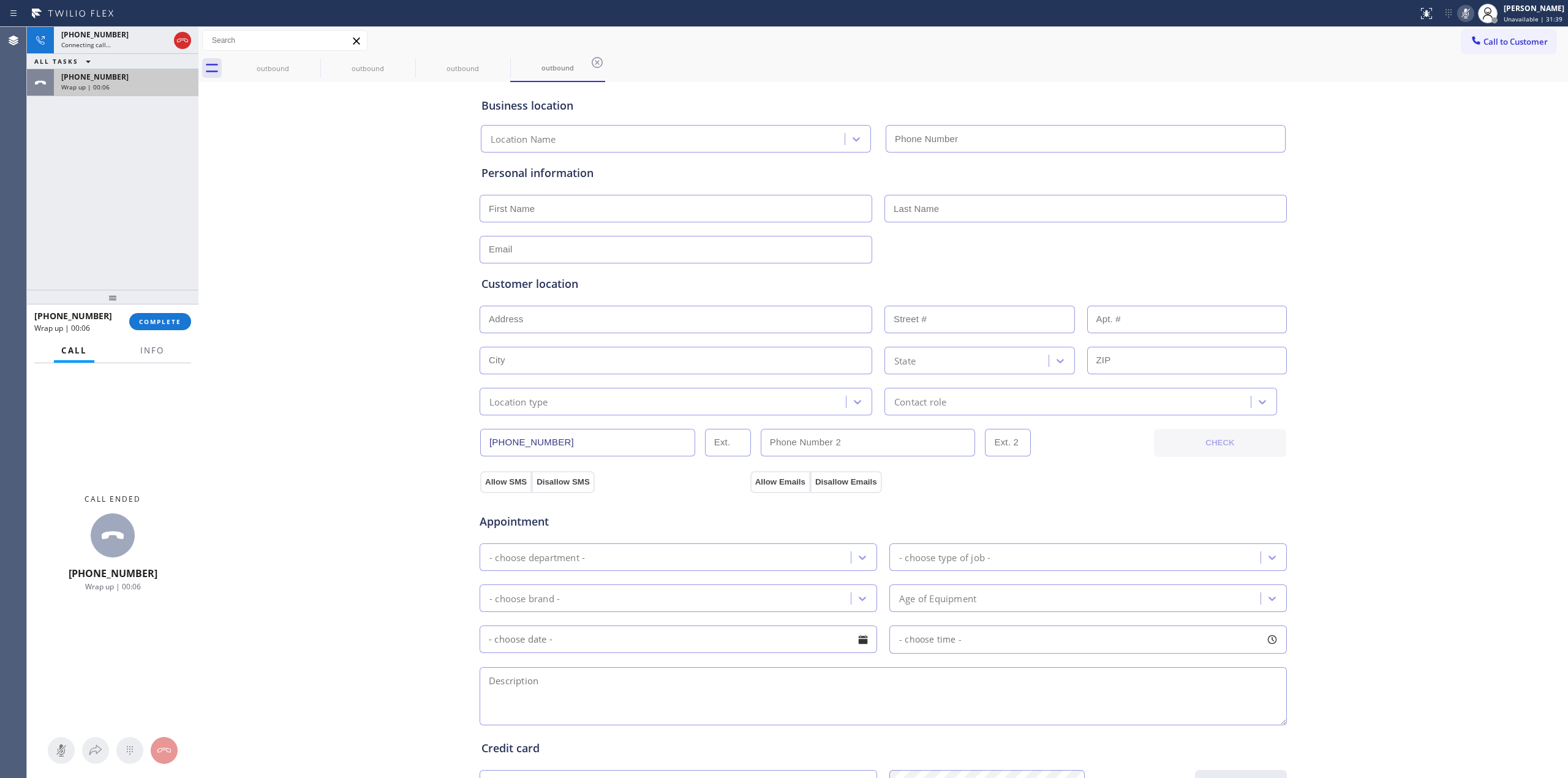
type input "[PHONE_NUMBER]"
click at [174, 317] on button "COMPLETE" at bounding box center [160, 321] width 62 height 17
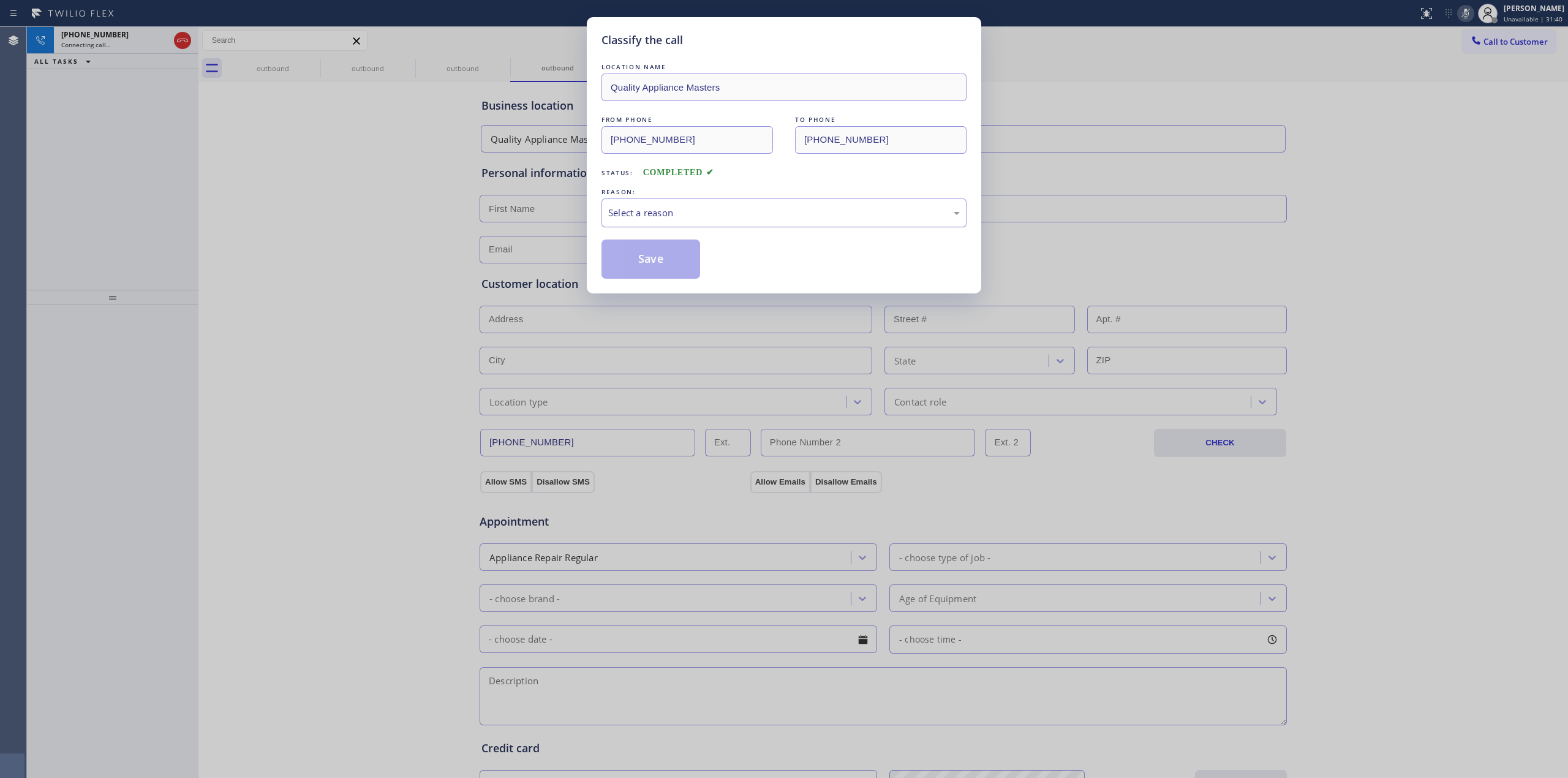
drag, startPoint x: 740, startPoint y: 217, endPoint x: 740, endPoint y: 226, distance: 9.0
click at [740, 219] on div "Select a reason" at bounding box center [784, 213] width 351 height 14
drag, startPoint x: 728, startPoint y: 314, endPoint x: 712, endPoint y: 304, distance: 18.9
click at [645, 271] on button "Save" at bounding box center [651, 259] width 99 height 39
click at [1374, 185] on div "Back to Dashboard Change Sender ID Customers Technicians Select a contact Outbo…" at bounding box center [883, 402] width 1370 height 751
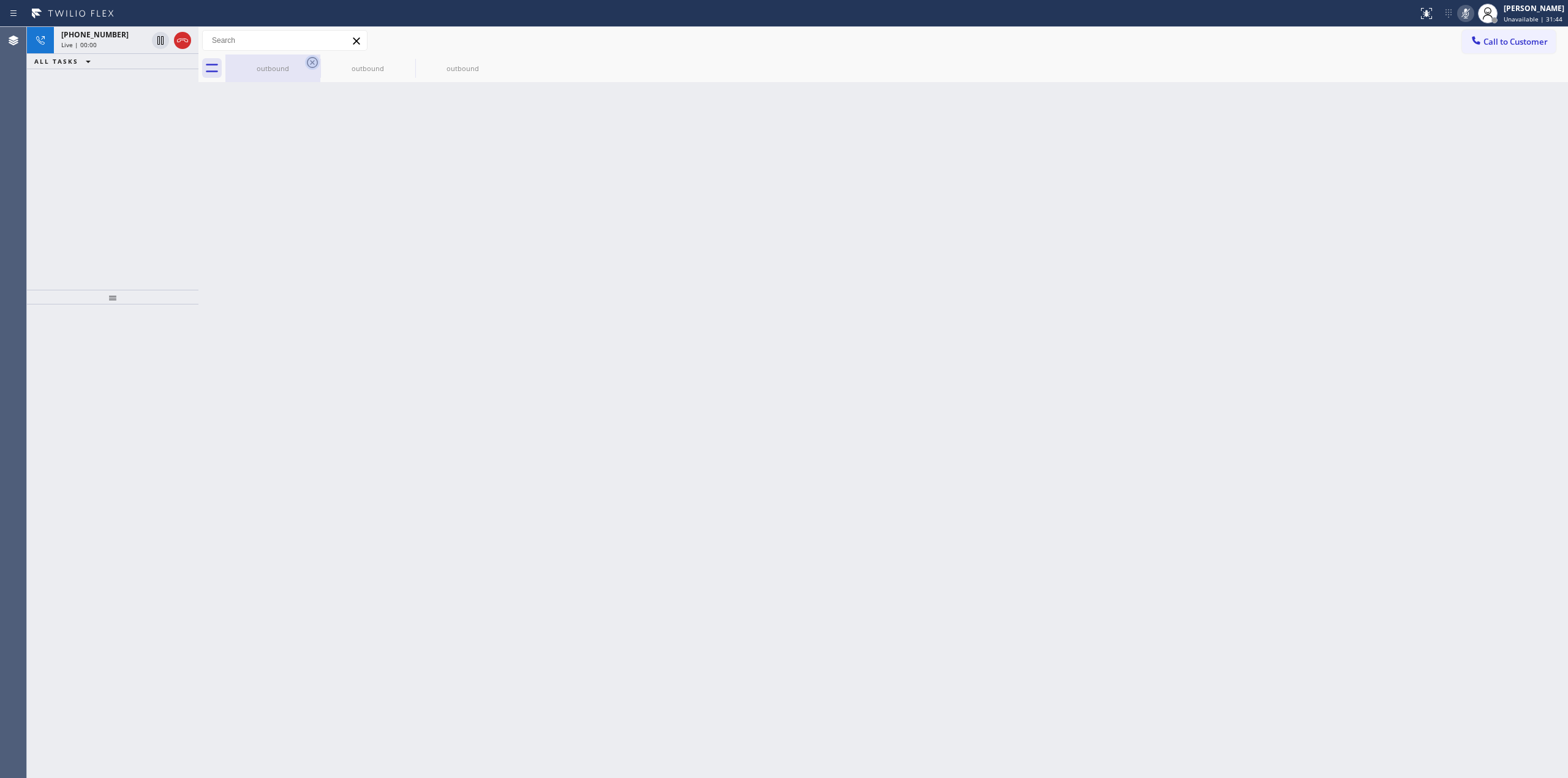
click at [310, 64] on icon at bounding box center [312, 62] width 11 height 11
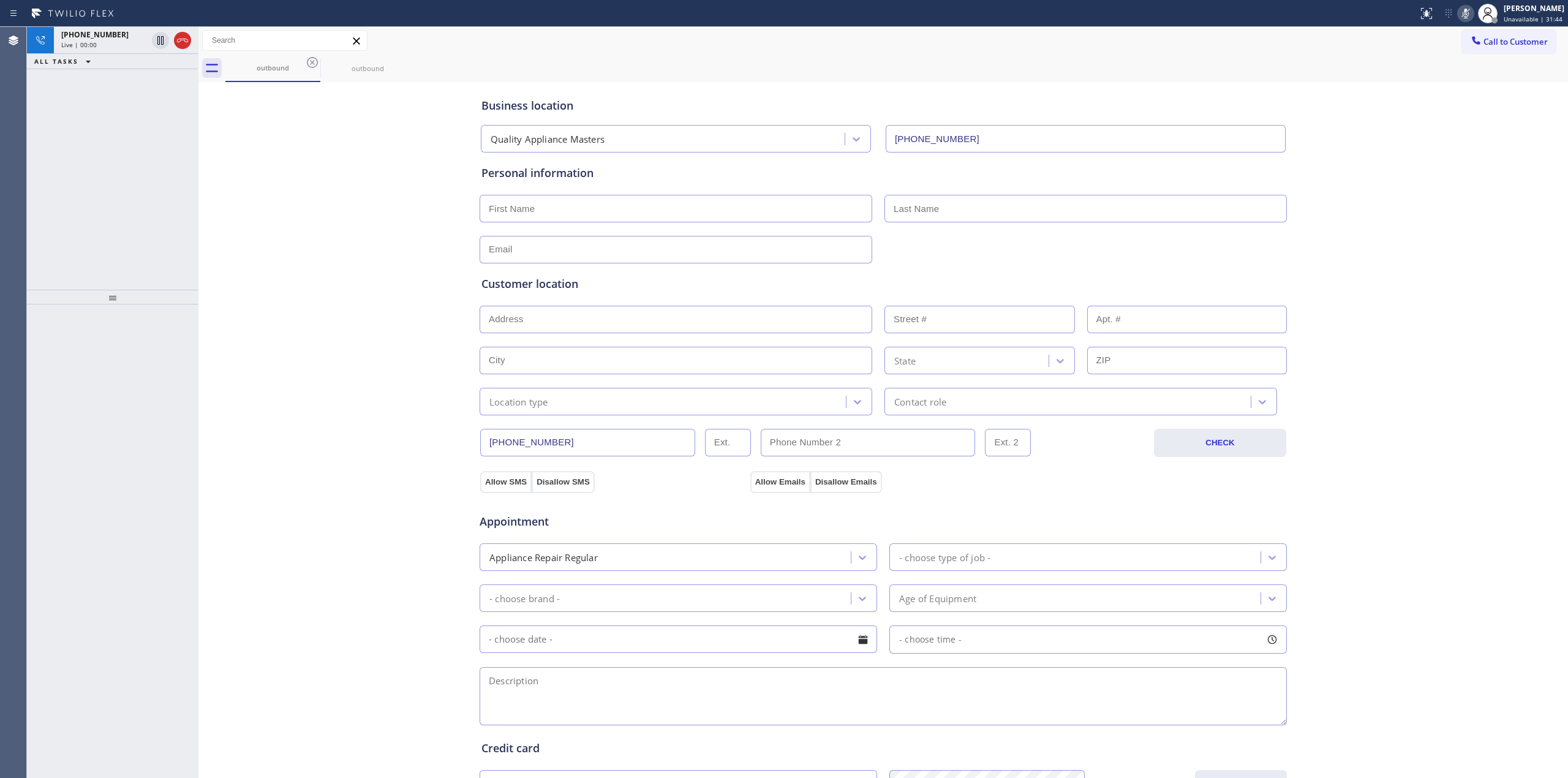
click at [310, 64] on icon at bounding box center [312, 62] width 11 height 11
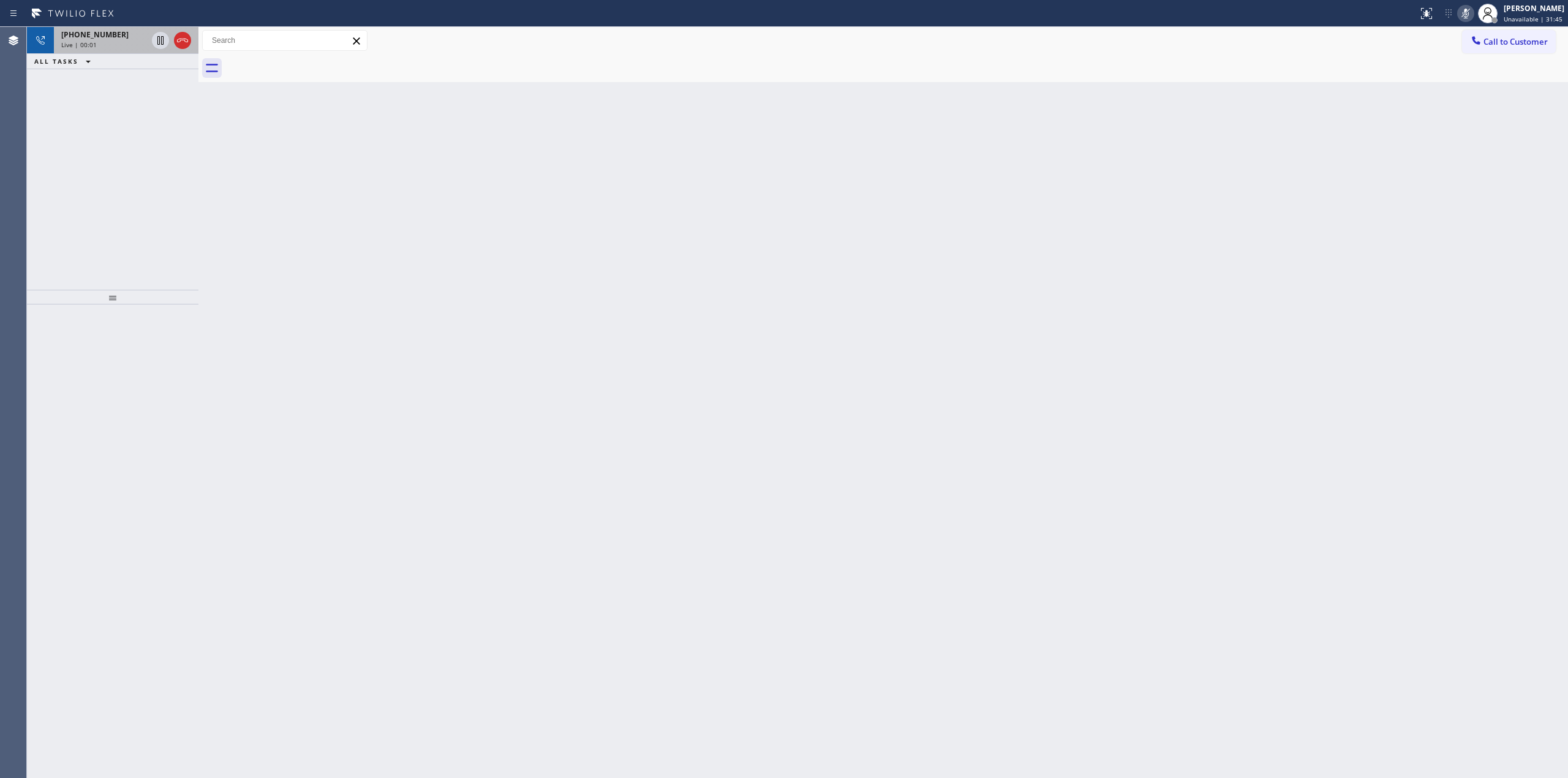
click at [120, 34] on div "[PHONE_NUMBER]" at bounding box center [104, 34] width 86 height 10
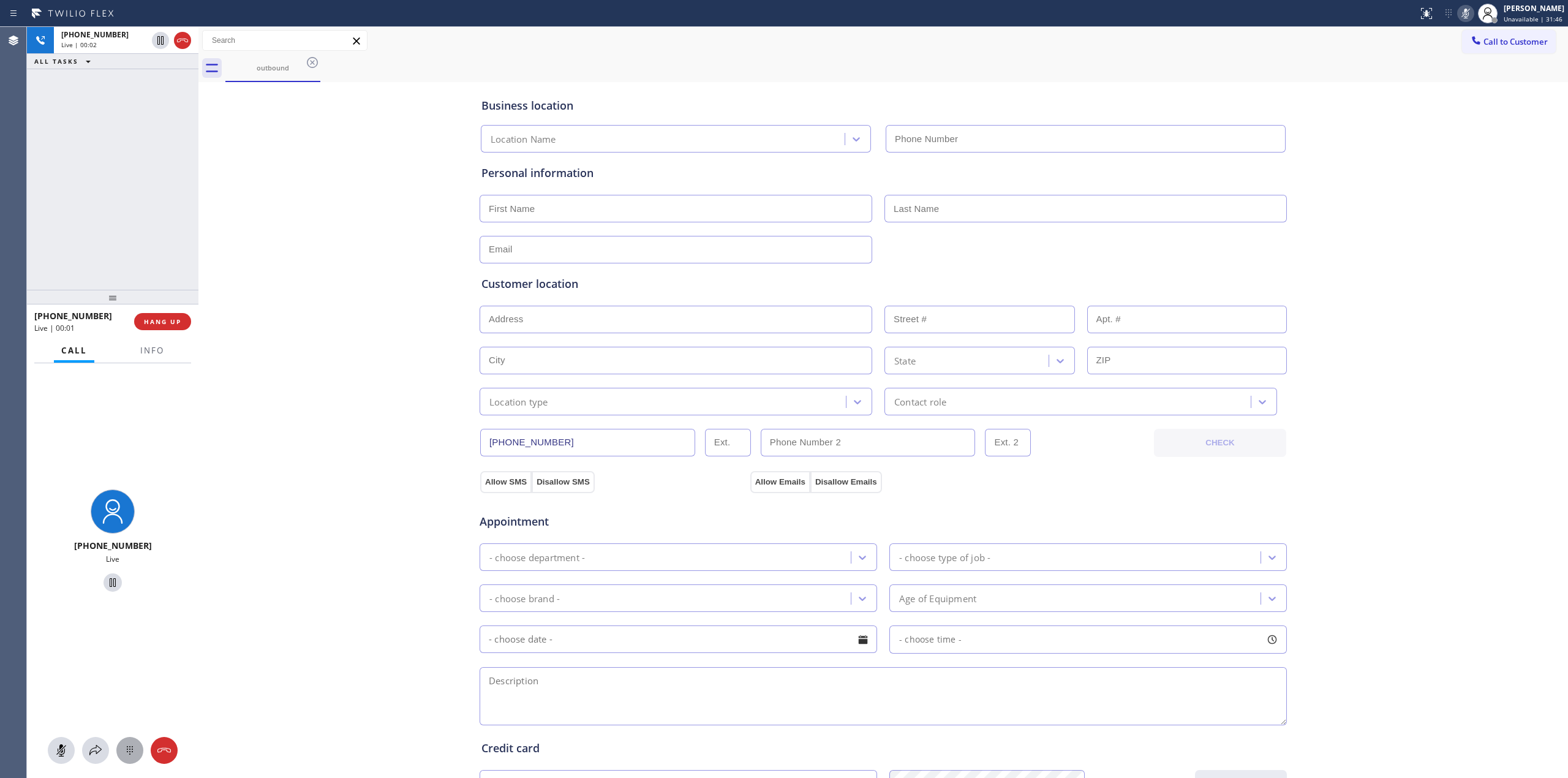
type input "[PHONE_NUMBER]"
click at [130, 752] on icon at bounding box center [130, 750] width 14 height 14
click at [1471, 47] on button "Call to Customer" at bounding box center [1509, 42] width 94 height 23
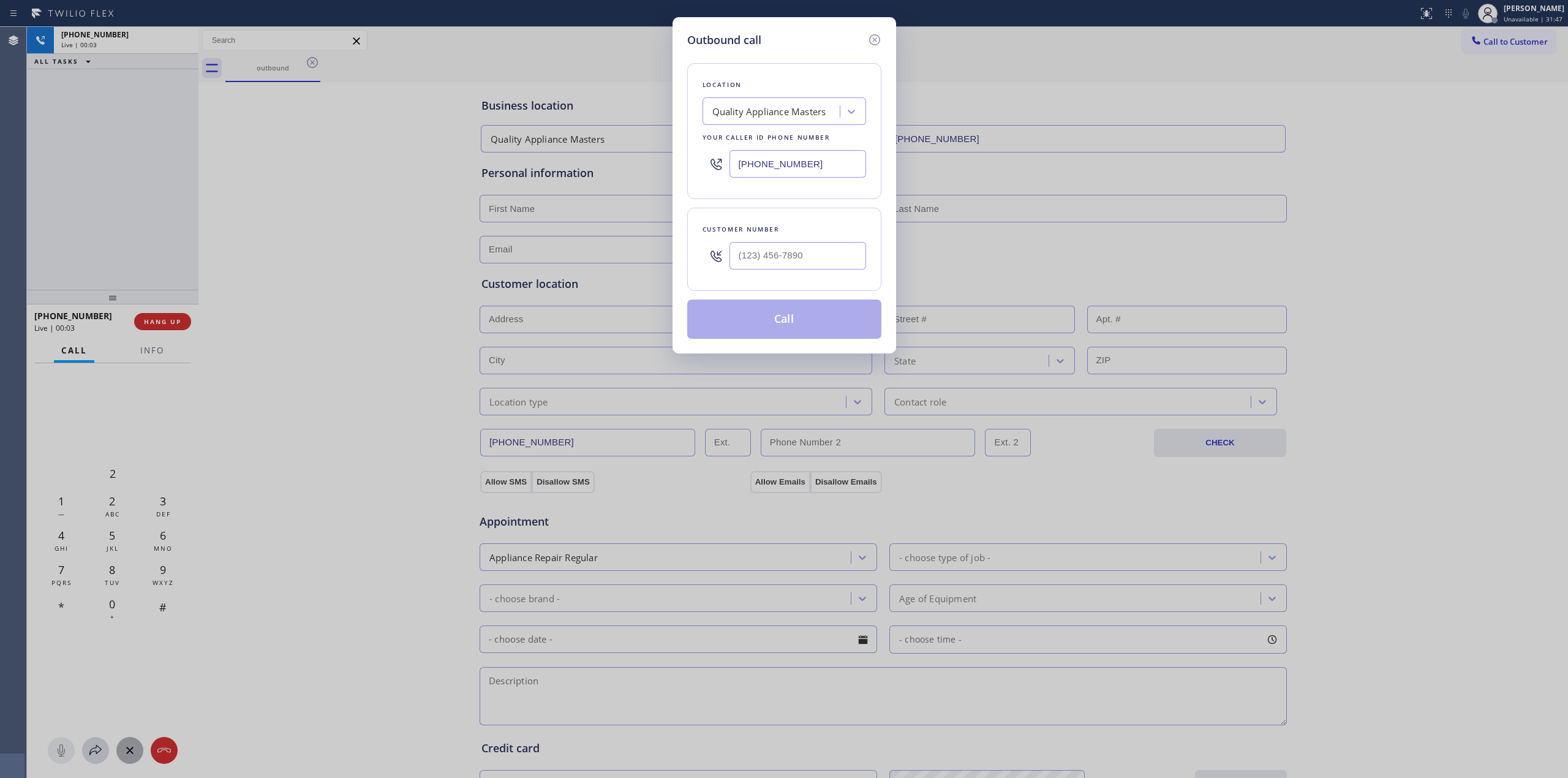
click at [842, 248] on div at bounding box center [797, 256] width 137 height 40
paste input "442) 223-5138"
click at [838, 254] on input "[PHONE_NUMBER]" at bounding box center [797, 256] width 137 height 27
type input "[PHONE_NUMBER]"
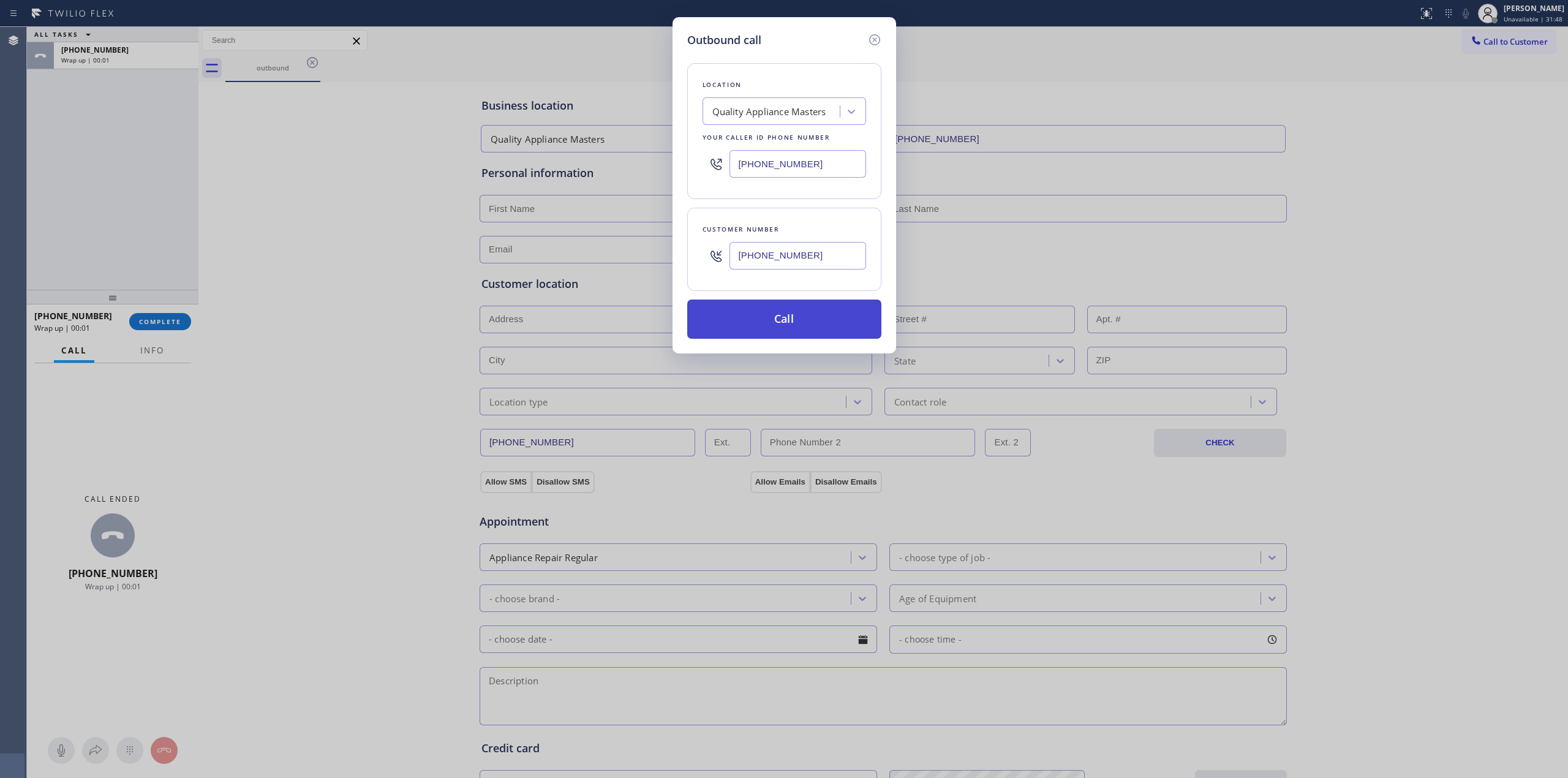
click at [801, 324] on button "Call" at bounding box center [784, 319] width 194 height 39
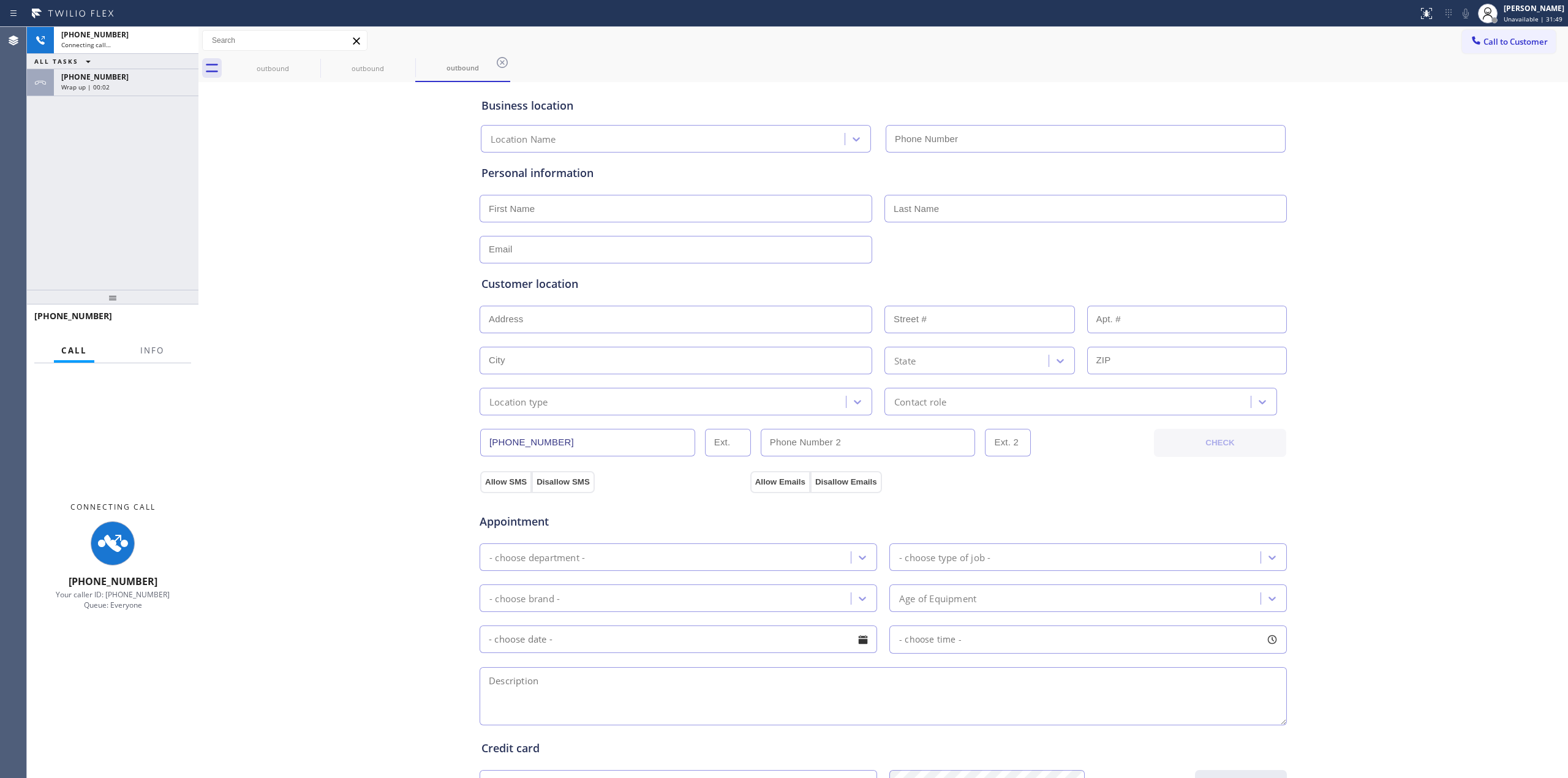
type input "[PHONE_NUMBER]"
drag, startPoint x: 1392, startPoint y: 168, endPoint x: 1460, endPoint y: 1, distance: 180.3
click at [1394, 165] on div "Business location Quality Appliance Masters [PHONE_NUMBER] Personal information…" at bounding box center [883, 503] width 1364 height 836
drag, startPoint x: 1471, startPoint y: 12, endPoint x: 1461, endPoint y: 17, distance: 11.2
click at [1471, 13] on icon at bounding box center [1466, 13] width 14 height 14
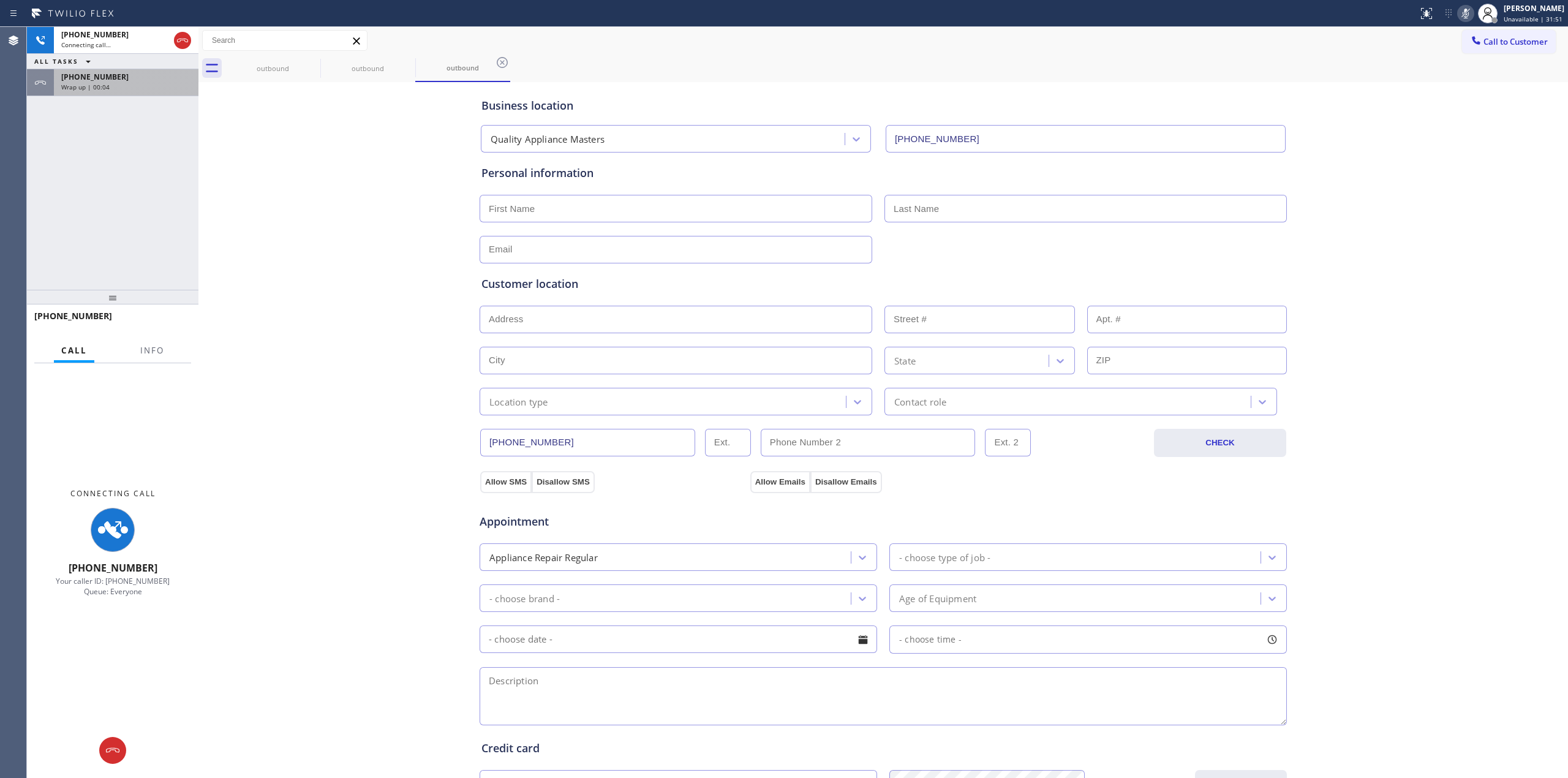
click at [95, 77] on span "[PHONE_NUMBER]" at bounding box center [95, 76] width 67 height 10
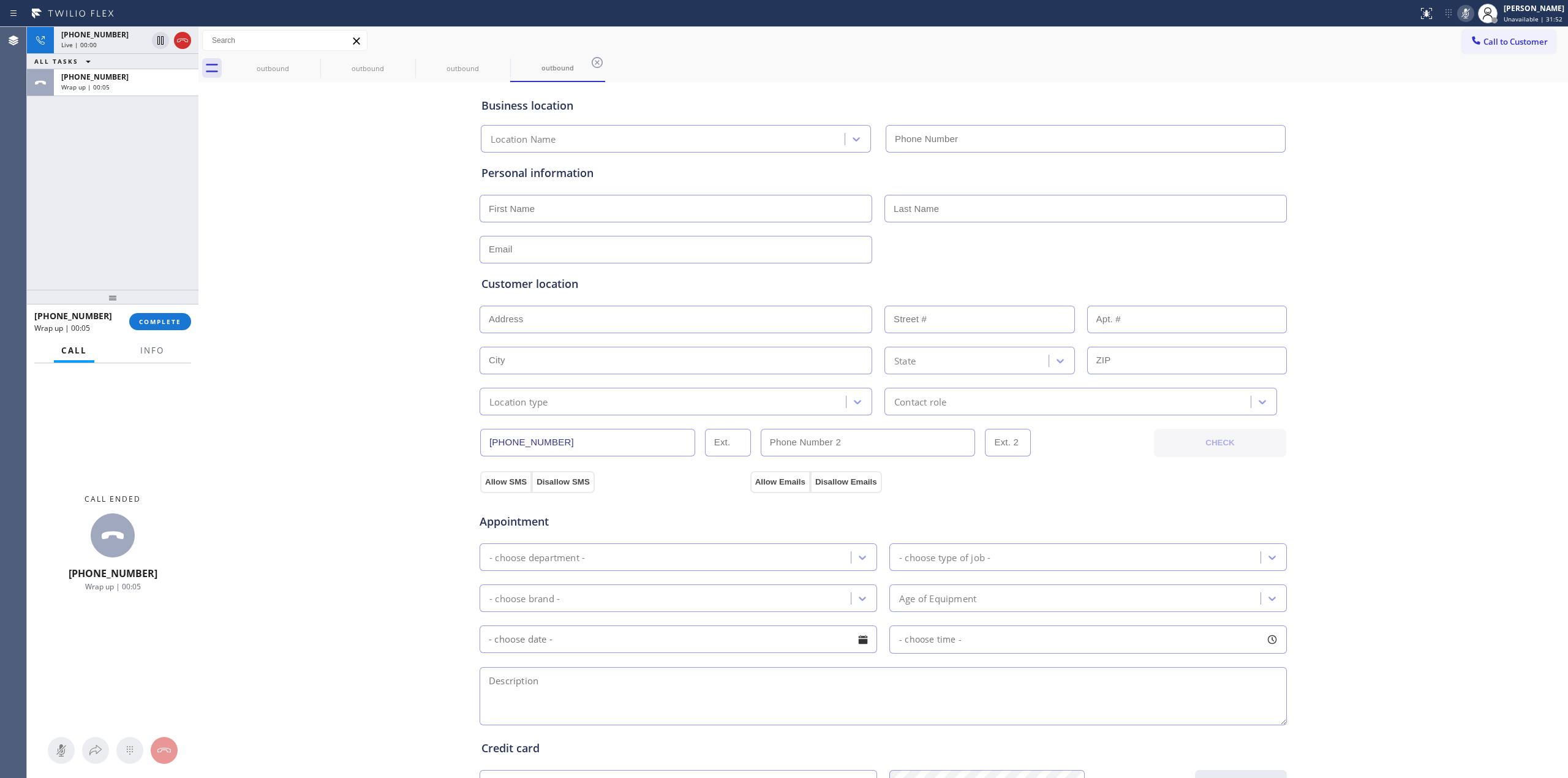
type input "[PHONE_NUMBER]"
click at [170, 325] on span "COMPLETE" at bounding box center [161, 321] width 43 height 8
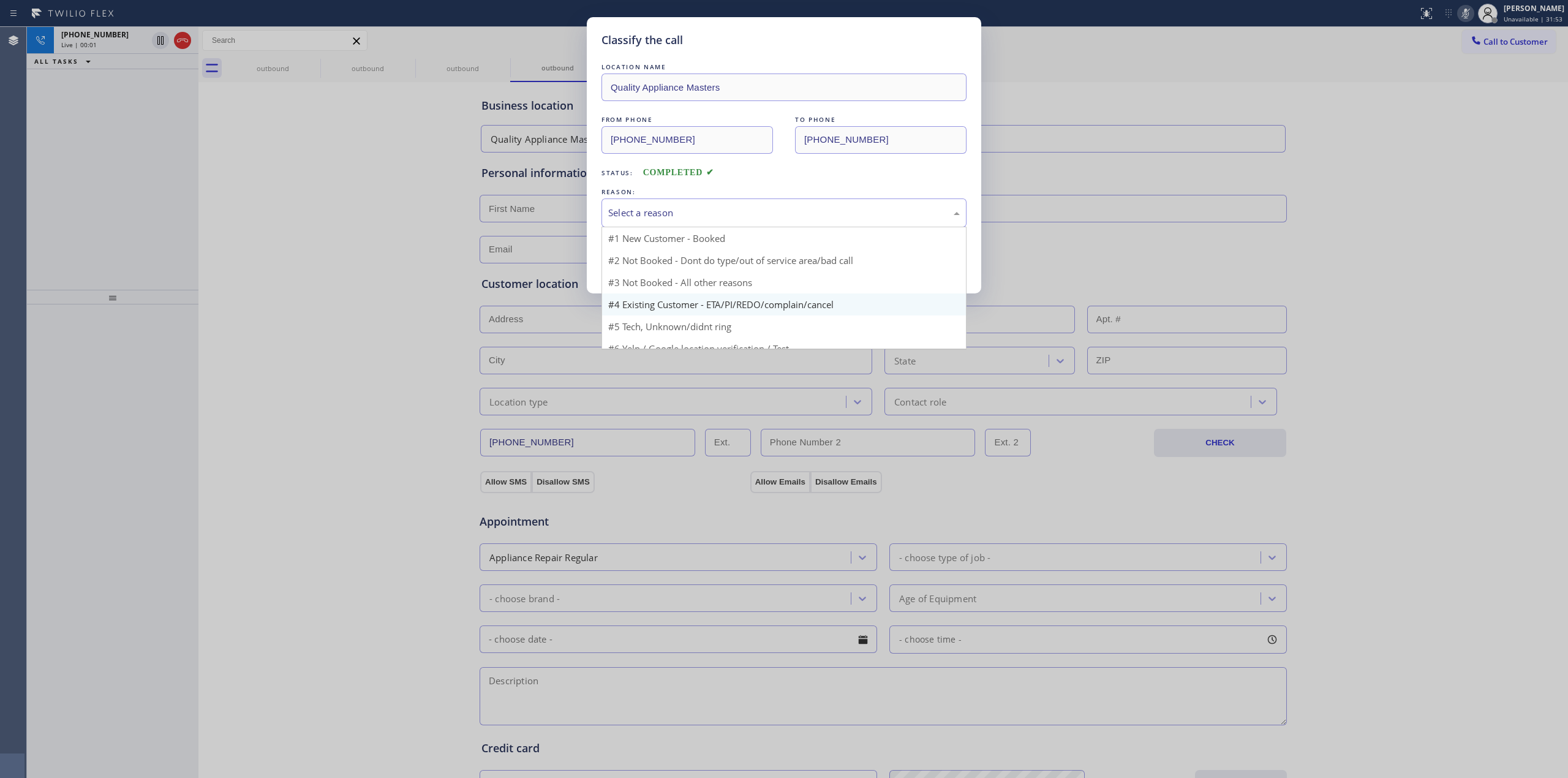
drag, startPoint x: 733, startPoint y: 209, endPoint x: 716, endPoint y: 293, distance: 85.7
click at [734, 226] on div "Select a reason #1 New Customer - Booked #2 Not Booked - Dont do type/out of se…" at bounding box center [784, 213] width 365 height 29
drag, startPoint x: 710, startPoint y: 307, endPoint x: 703, endPoint y: 302, distance: 8.6
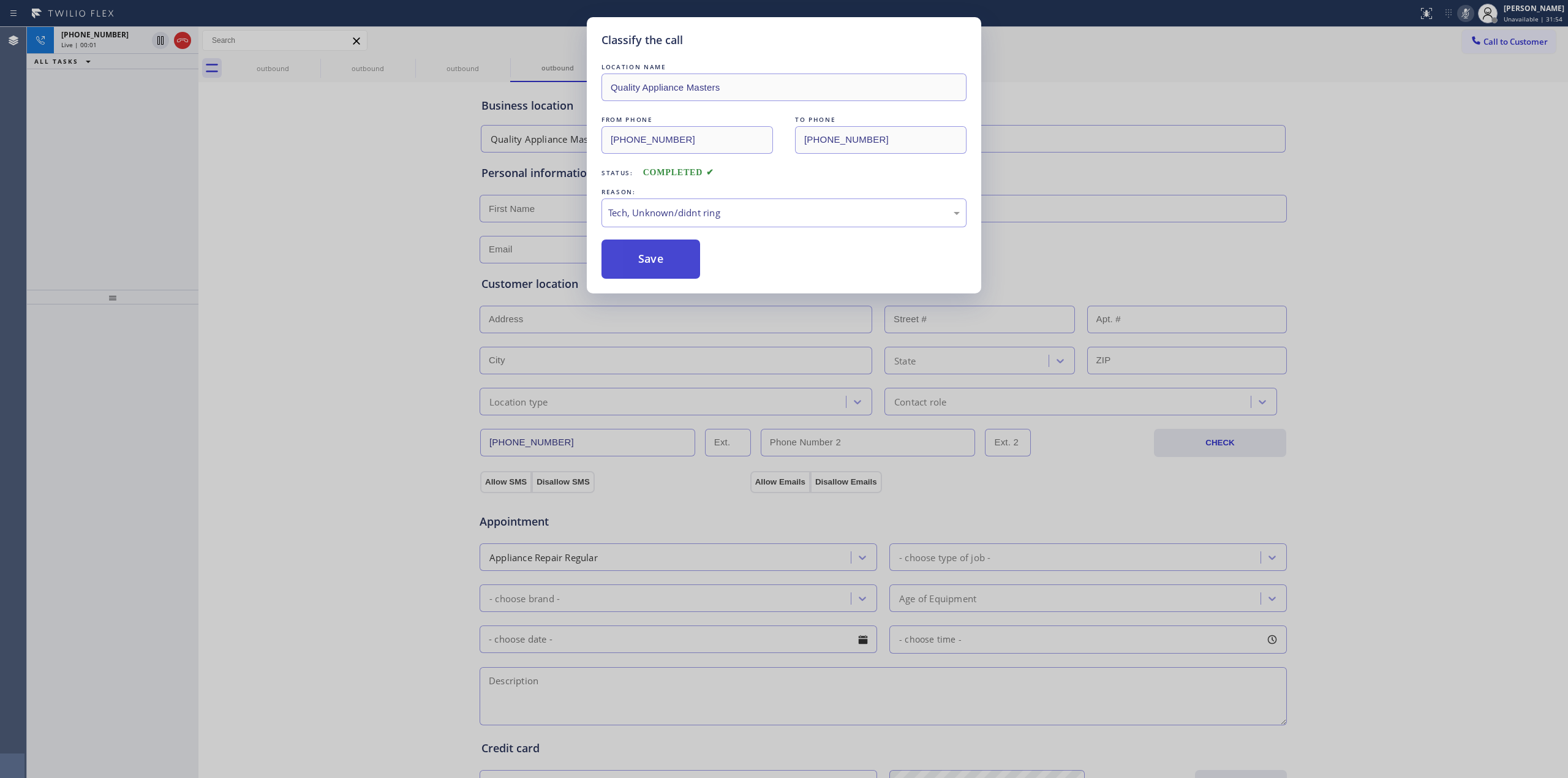
click at [670, 266] on button "Save" at bounding box center [651, 259] width 99 height 39
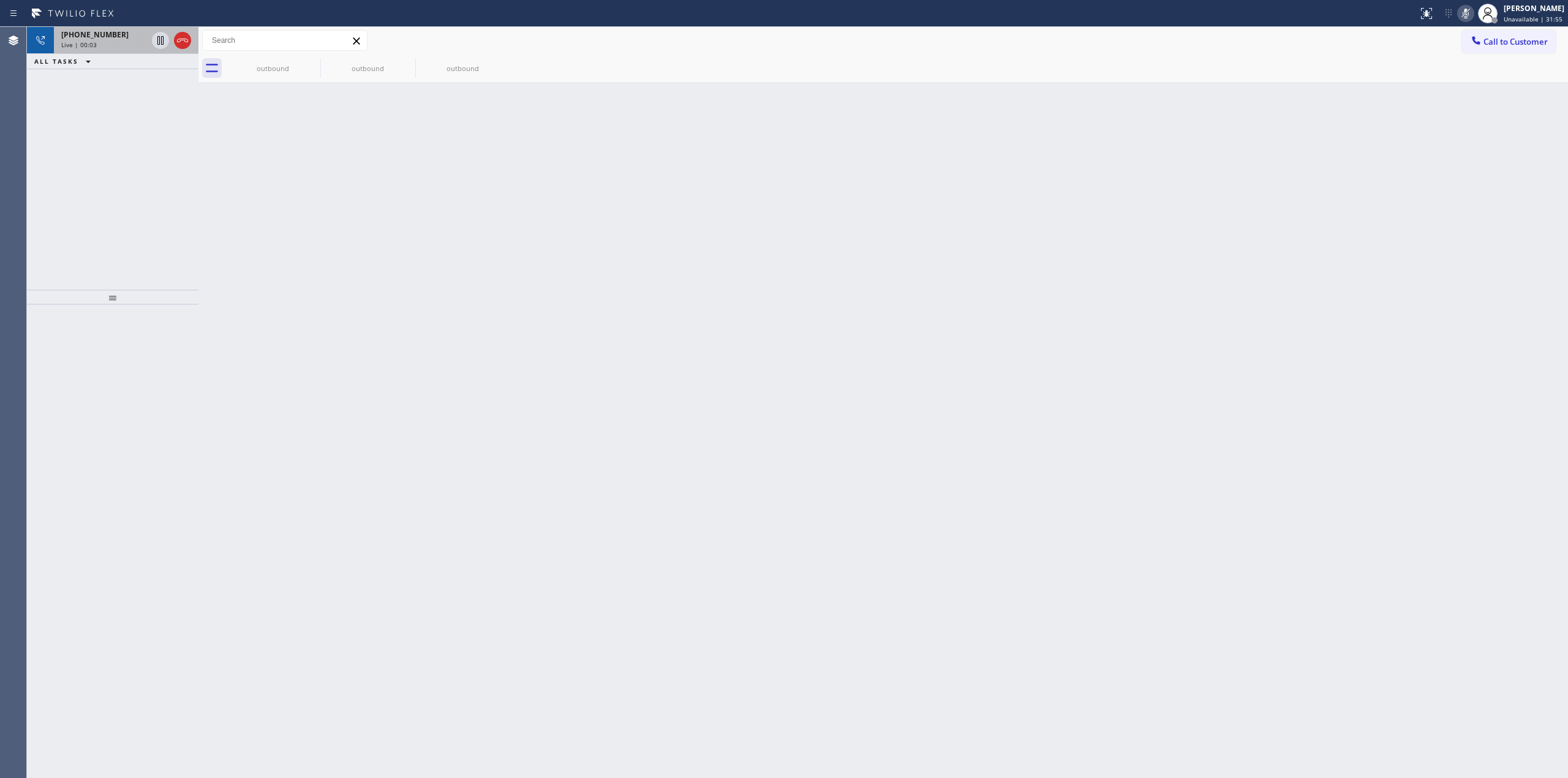
click at [130, 47] on div "Live | 00:03" at bounding box center [104, 45] width 86 height 8
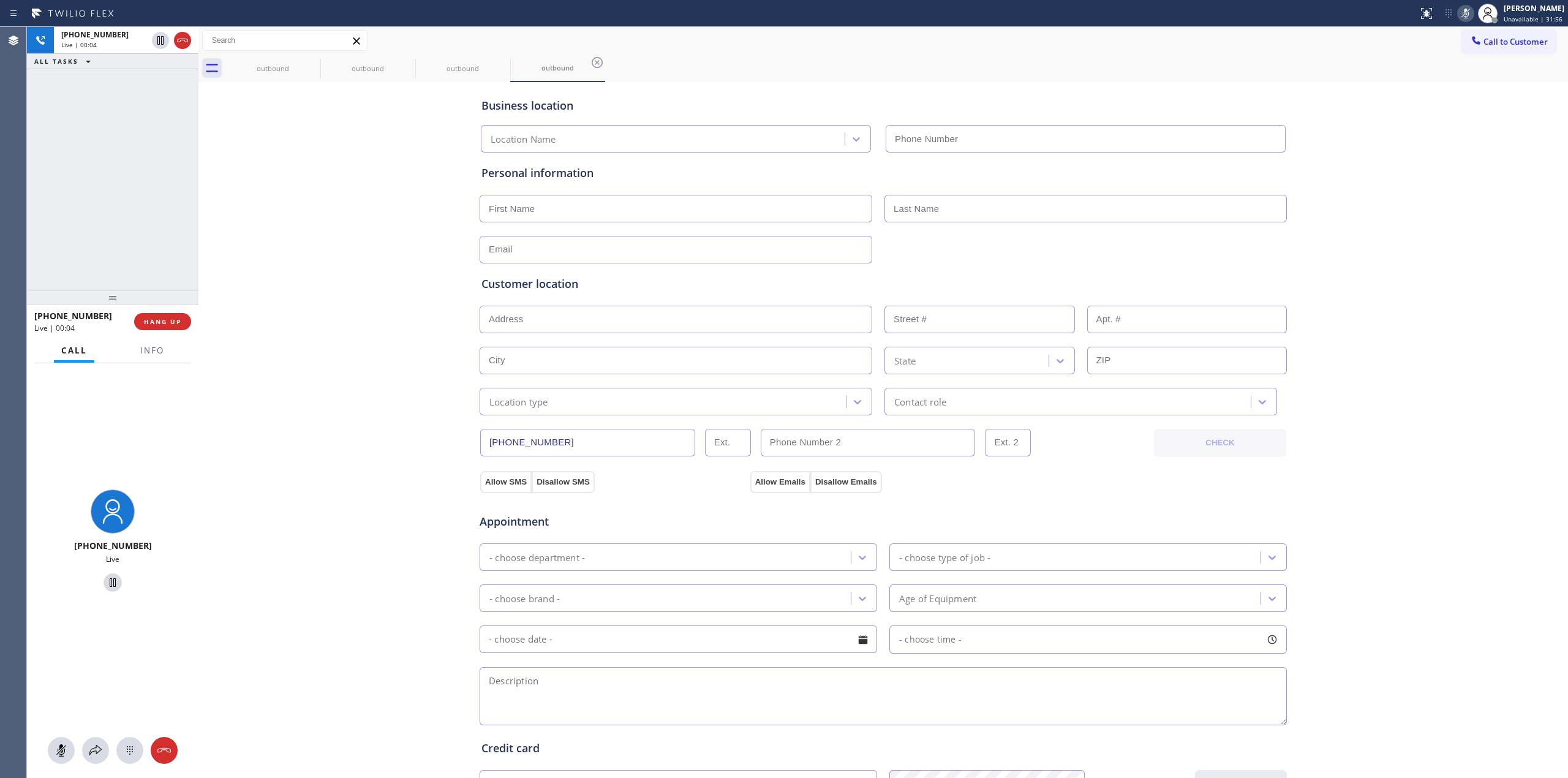
type input "[PHONE_NUMBER]"
click at [124, 750] on icon at bounding box center [130, 750] width 14 height 14
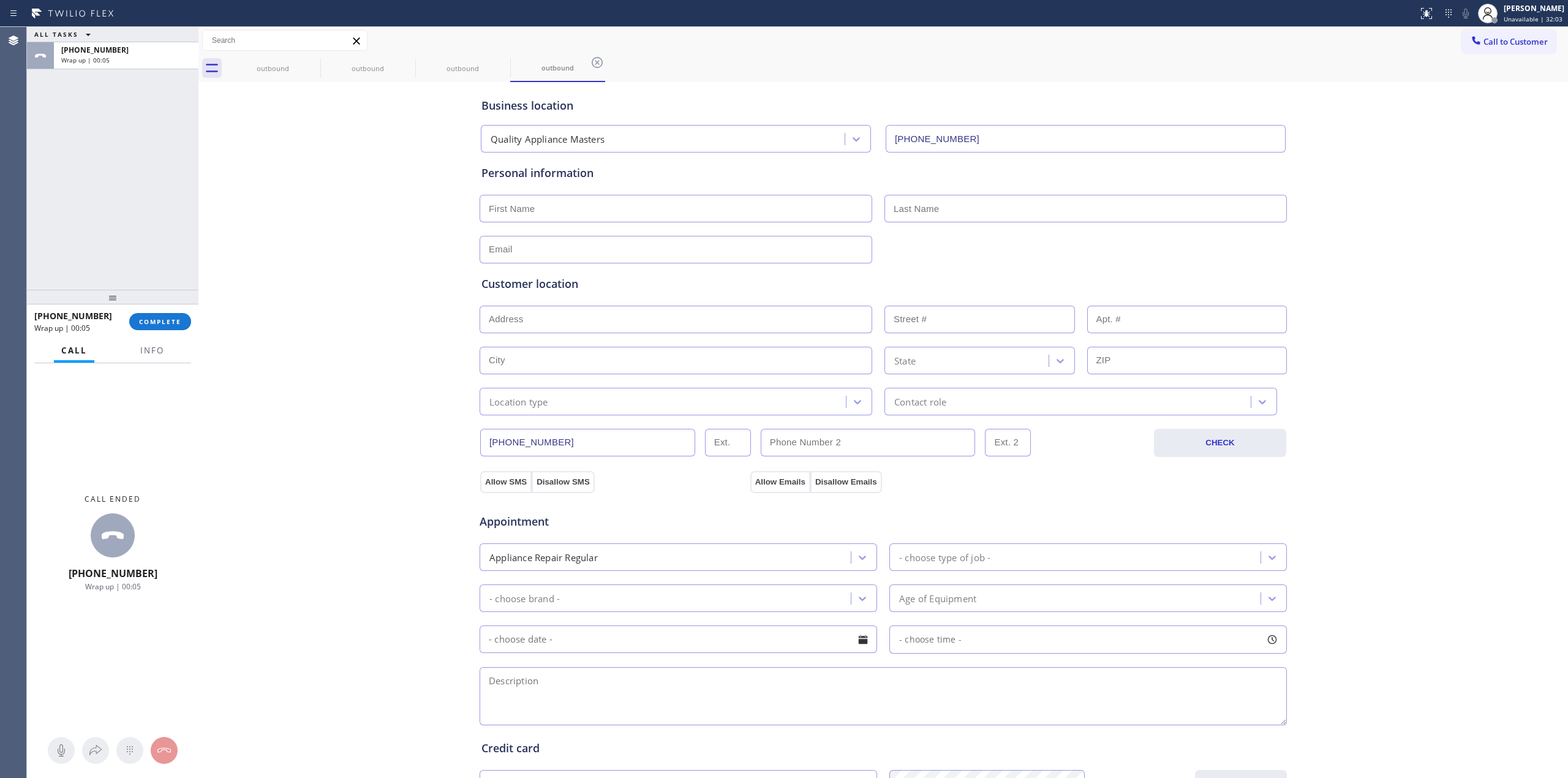
drag, startPoint x: 1402, startPoint y: 197, endPoint x: 1425, endPoint y: 142, distance: 59.6
click at [1402, 196] on div "Business location Quality Appliance Masters [PHONE_NUMBER] Personal information…" at bounding box center [883, 503] width 1364 height 836
click at [1501, 43] on span "Call to Customer" at bounding box center [1516, 42] width 65 height 11
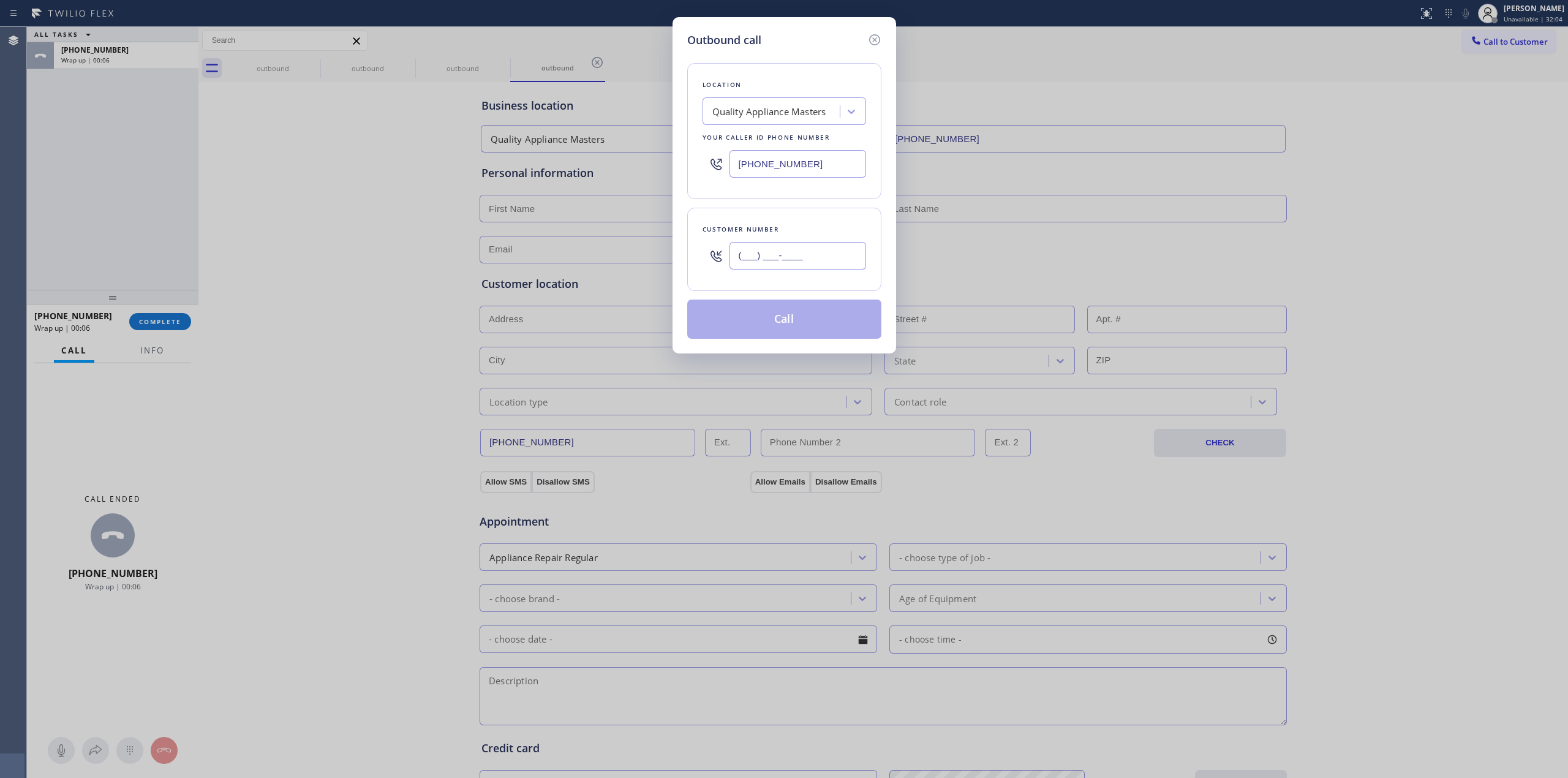
paste input "989) 459-0616"
click at [767, 250] on input "(___) ___-____" at bounding box center [797, 256] width 137 height 27
type input "[PHONE_NUMBER]"
click at [791, 113] on div "Quality Appliance Masters" at bounding box center [769, 112] width 114 height 14
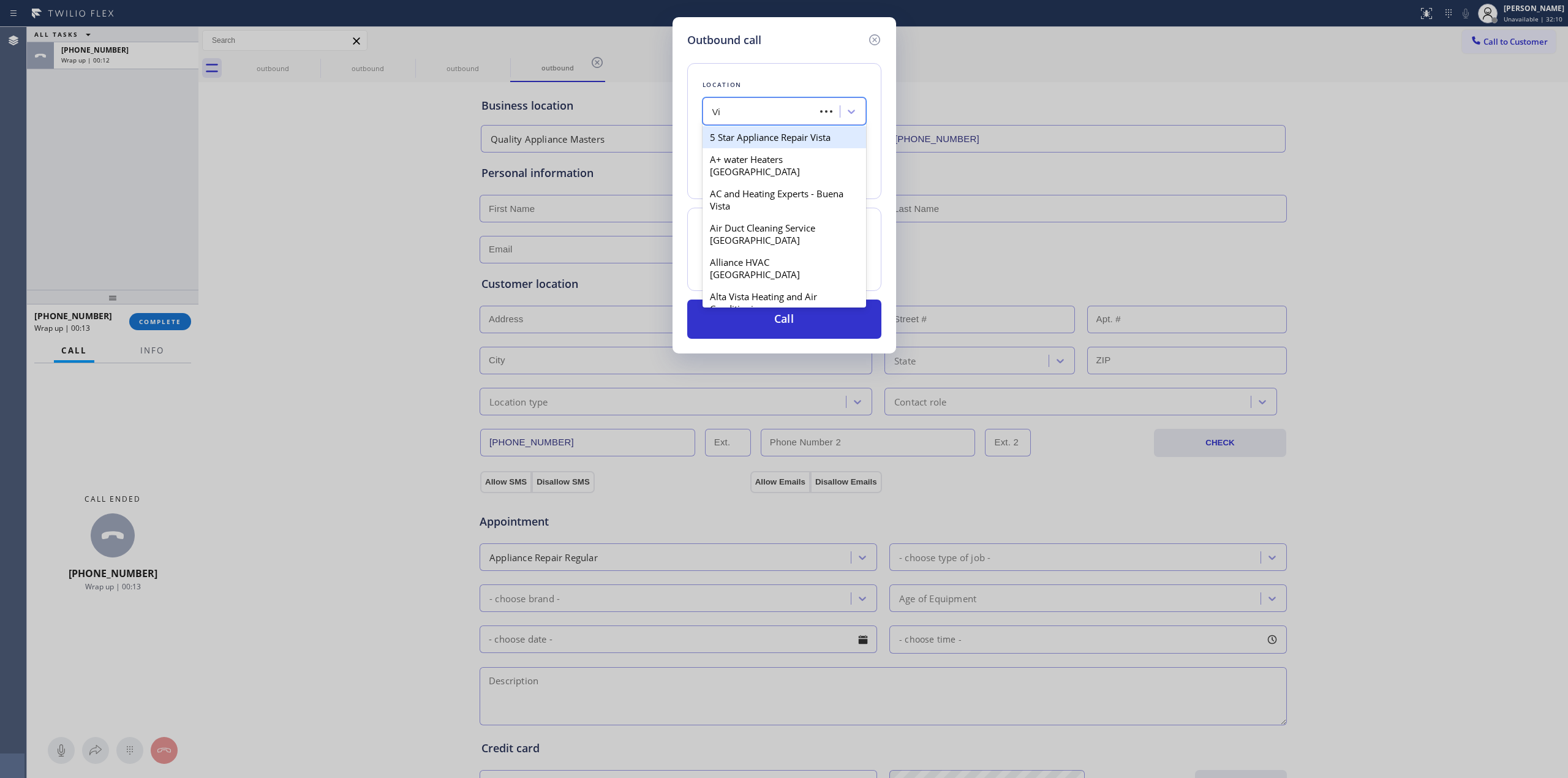
type input "V"
type input "p"
type input "t"
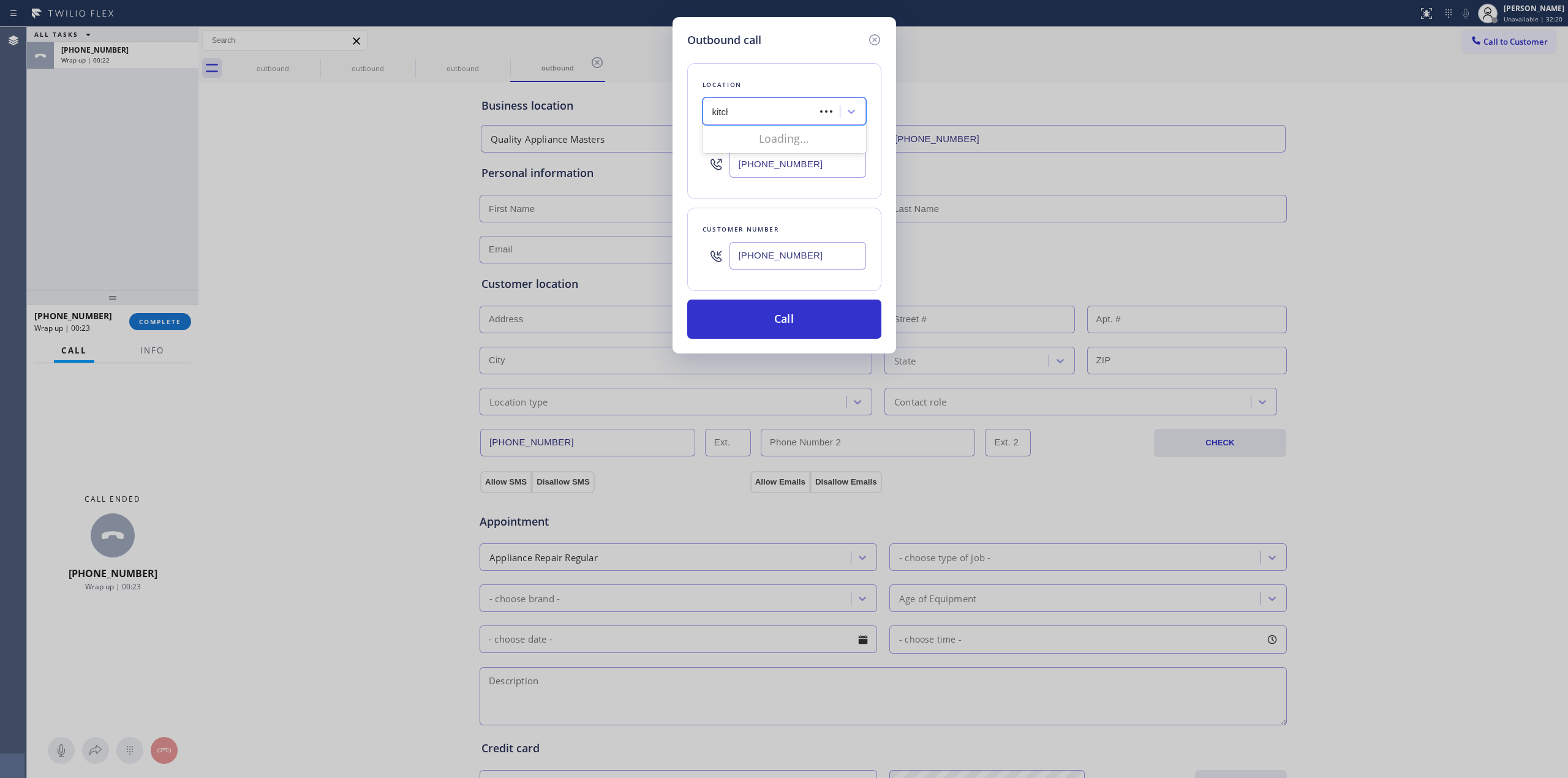
type input "kitchen"
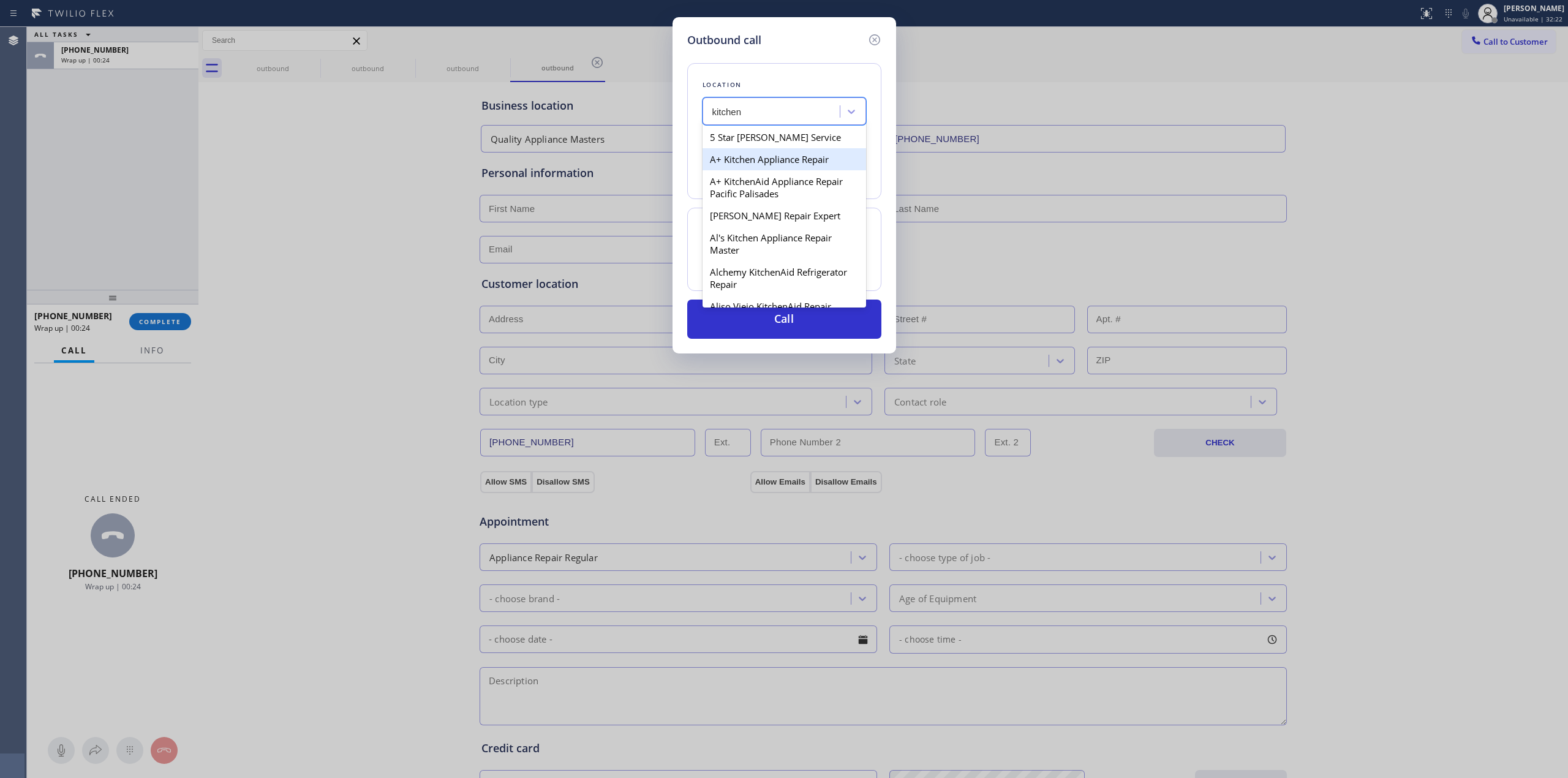
click at [797, 170] on div "A+ Kitchen Appliance Repair" at bounding box center [784, 159] width 163 height 22
type input "[PHONE_NUMBER]"
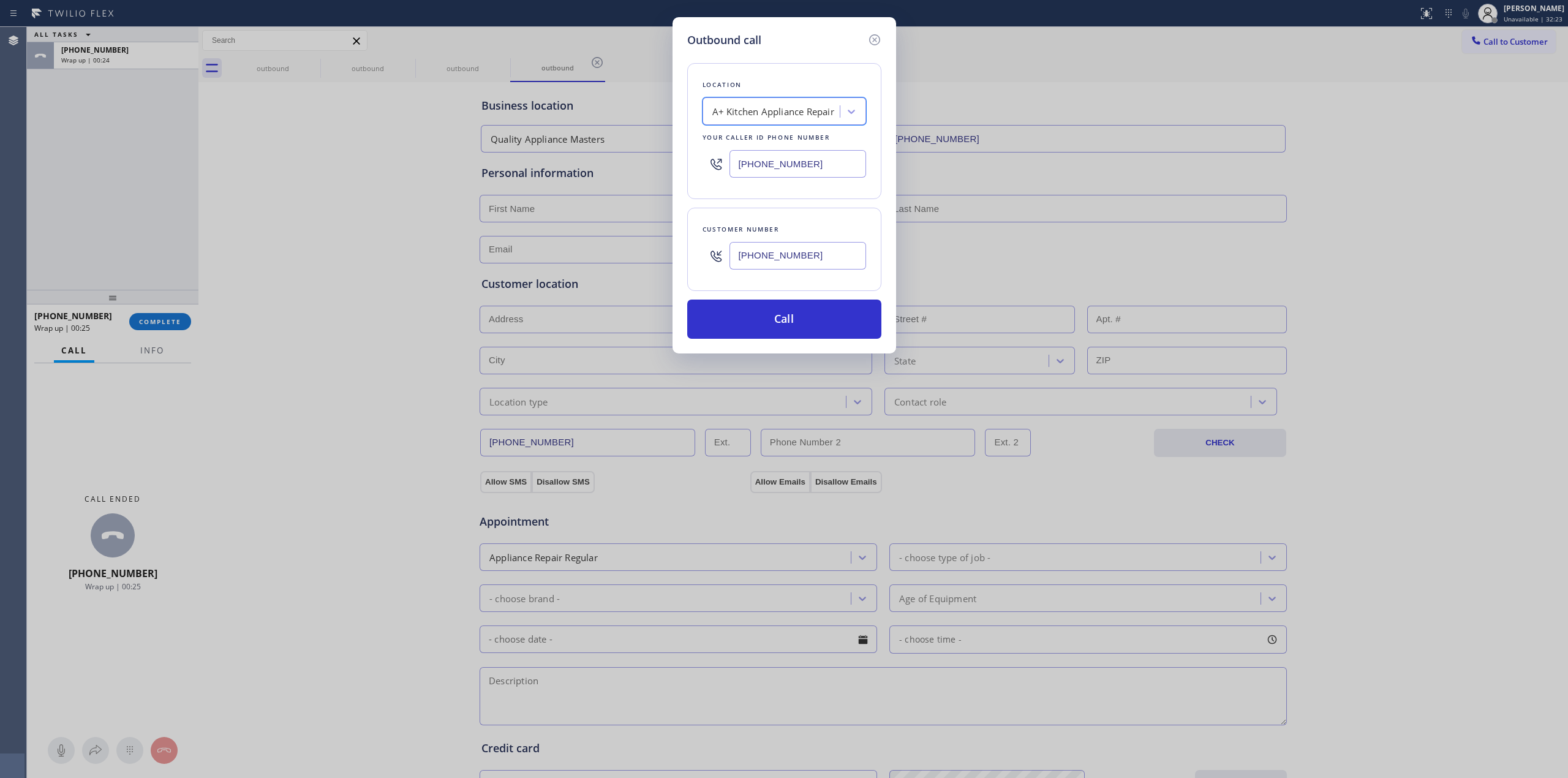
click at [761, 254] on input "[PHONE_NUMBER]" at bounding box center [797, 256] width 137 height 27
drag, startPoint x: 780, startPoint y: 320, endPoint x: 846, endPoint y: 268, distance: 84.0
click at [780, 318] on button "Call" at bounding box center [784, 319] width 194 height 39
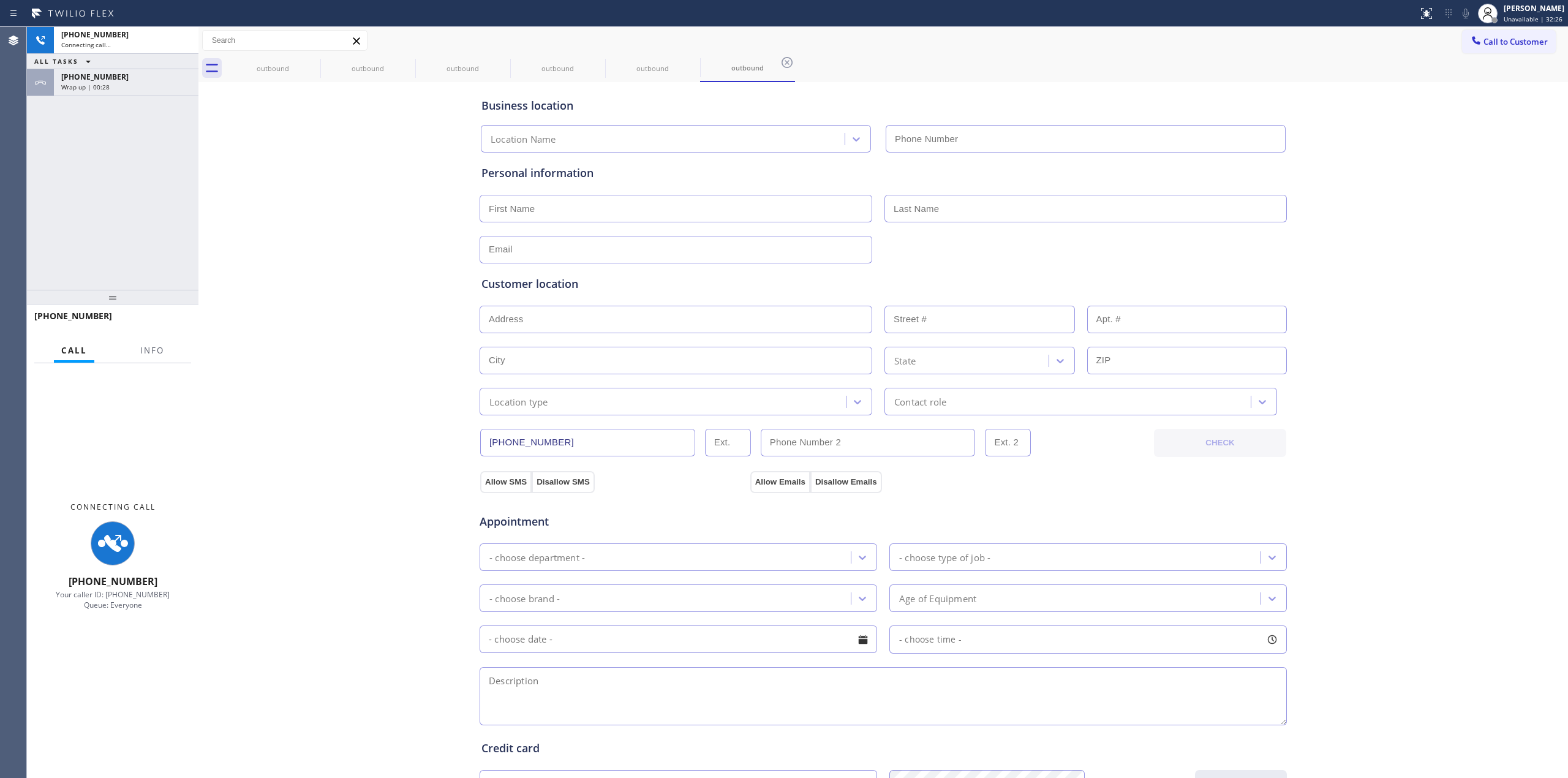
type input "[PHONE_NUMBER]"
drag, startPoint x: 1434, startPoint y: 128, endPoint x: 743, endPoint y: 69, distance: 693.5
click at [1405, 130] on div "Business location A+ Kitchen Appliance Repair [PHONE_NUMBER] Personal informati…" at bounding box center [883, 503] width 1364 height 836
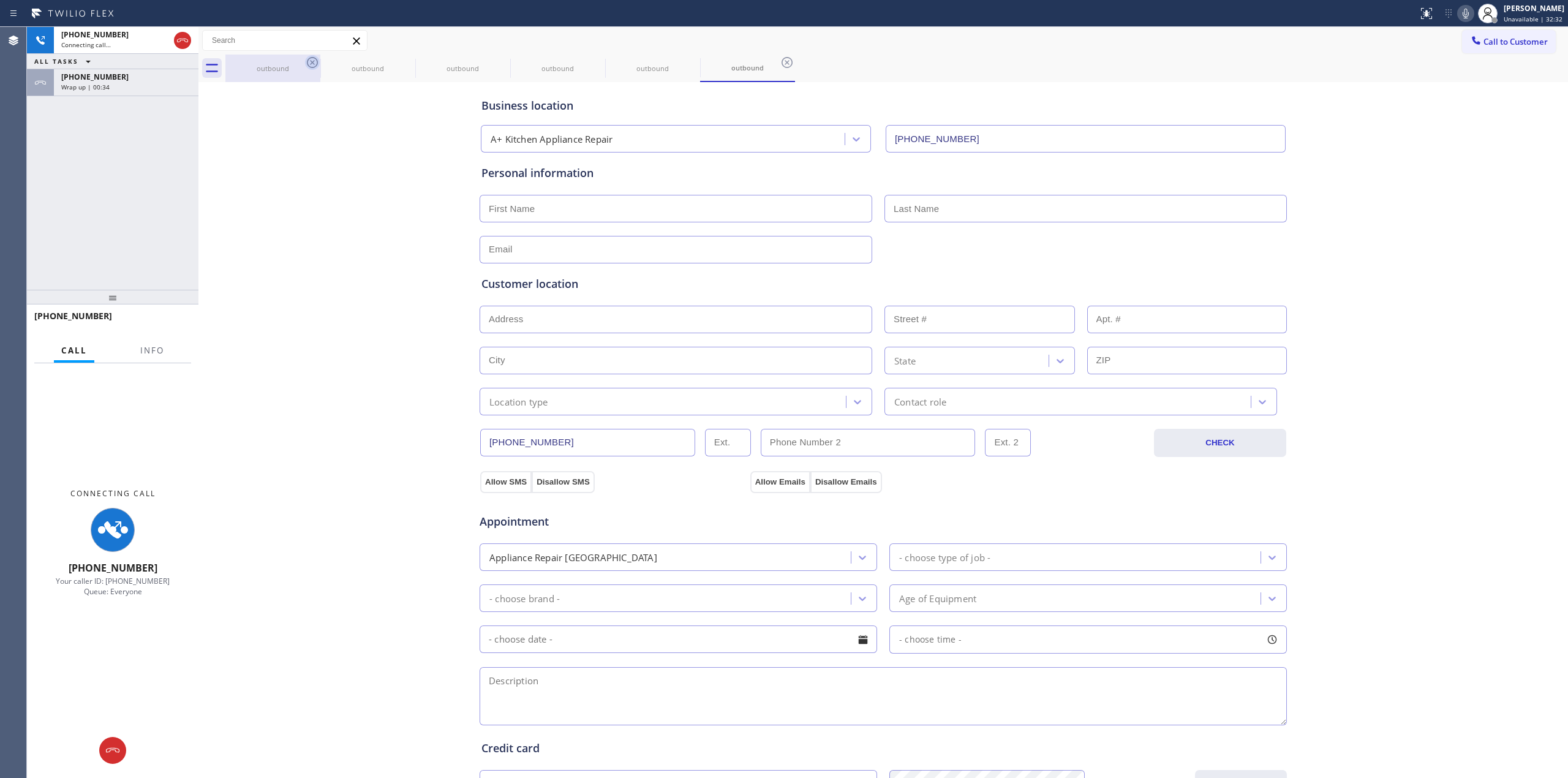
drag, startPoint x: 320, startPoint y: 64, endPoint x: 314, endPoint y: 61, distance: 6.7
click at [319, 64] on div "outbound outbound outbound outbound outbound outbound" at bounding box center [897, 68] width 1343 height 27
click at [314, 61] on icon at bounding box center [312, 62] width 11 height 11
click at [0, 0] on icon at bounding box center [0, 0] width 0 height 0
click at [314, 61] on icon at bounding box center [312, 62] width 11 height 11
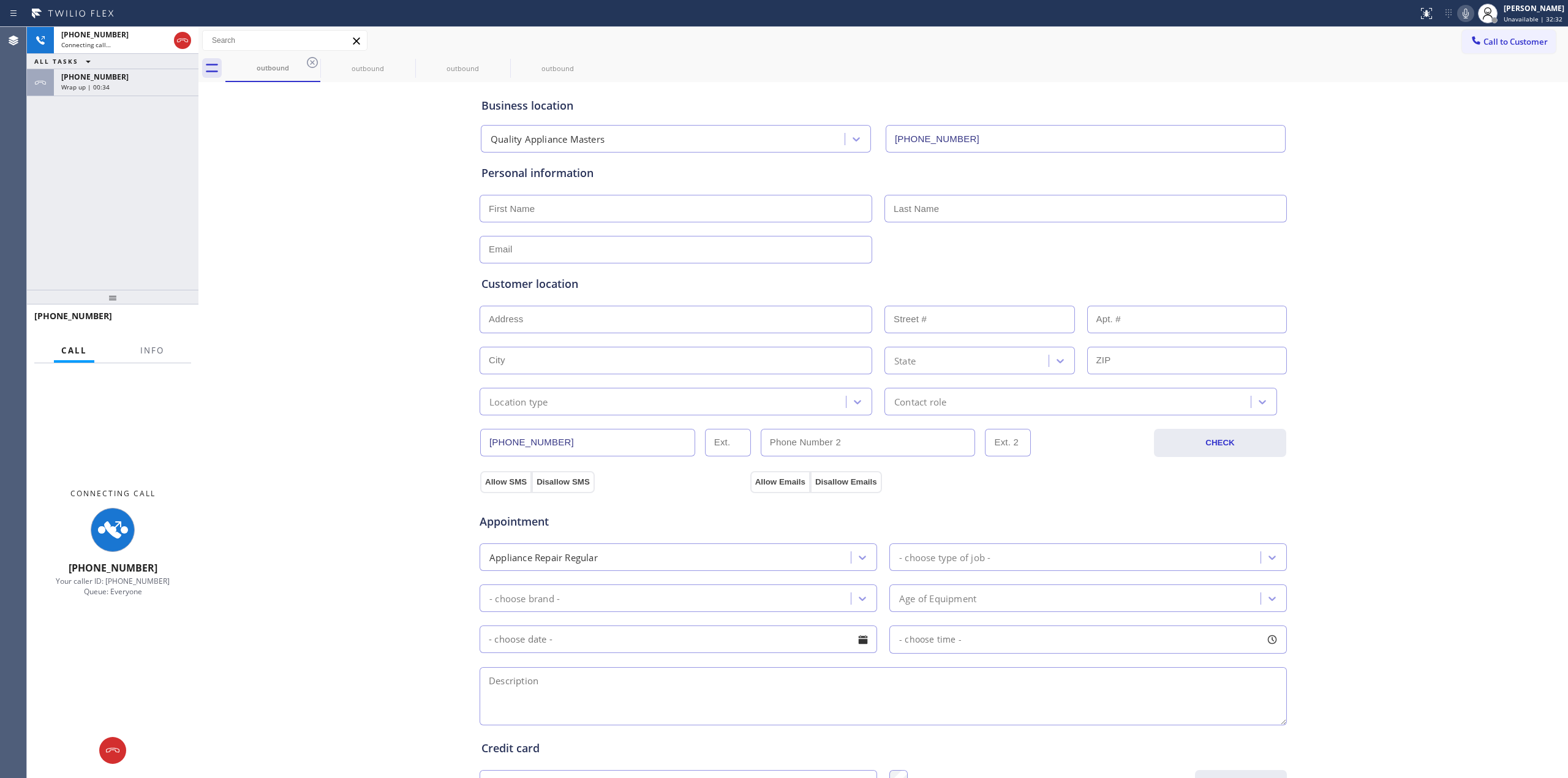
click at [0, 0] on icon at bounding box center [0, 0] width 0 height 0
click at [306, 69] on div "outbound outbound outbound outbound" at bounding box center [897, 68] width 1343 height 27
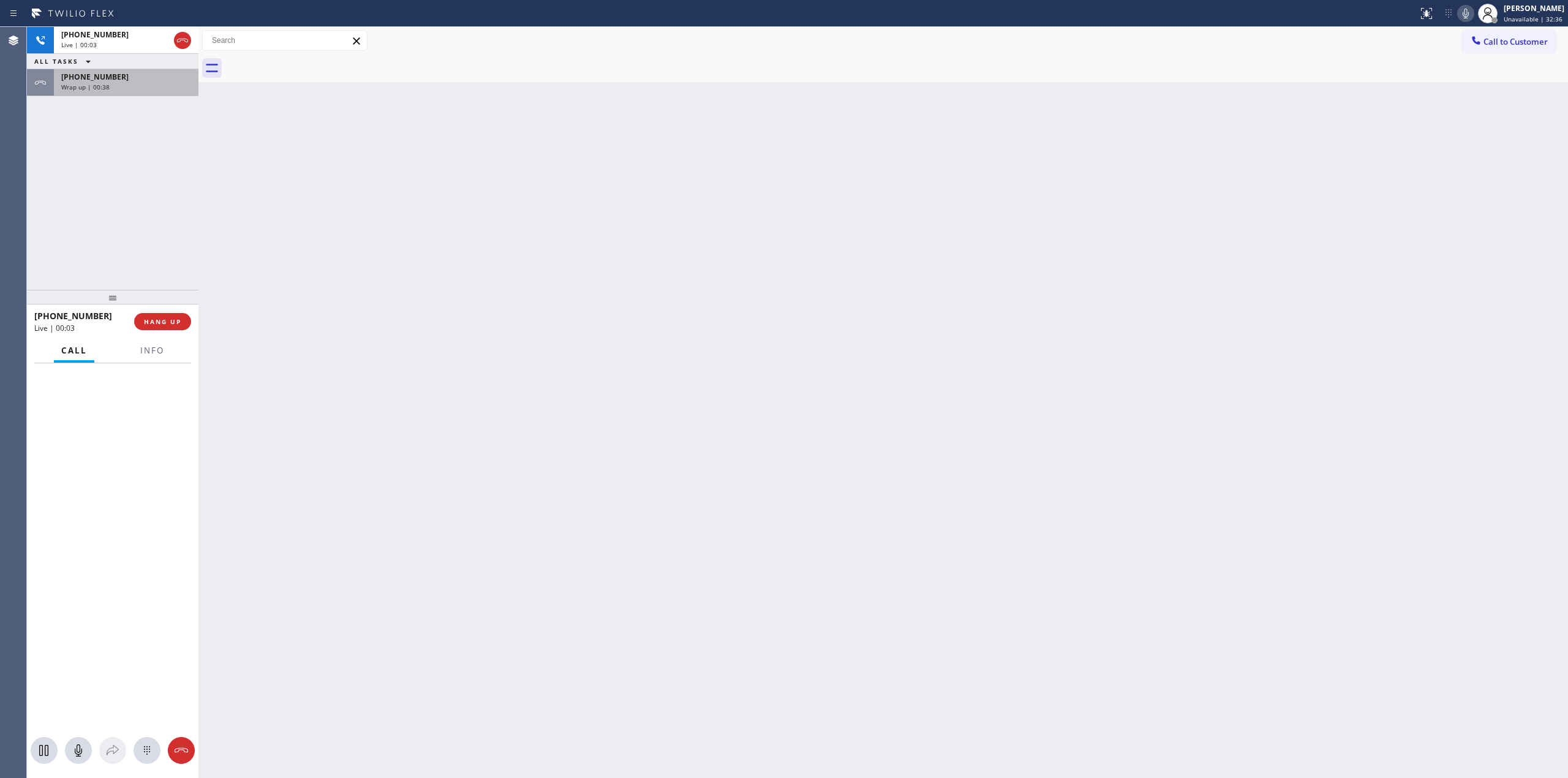
click at [108, 83] on div "Wrap up | 00:38" at bounding box center [126, 87] width 130 height 8
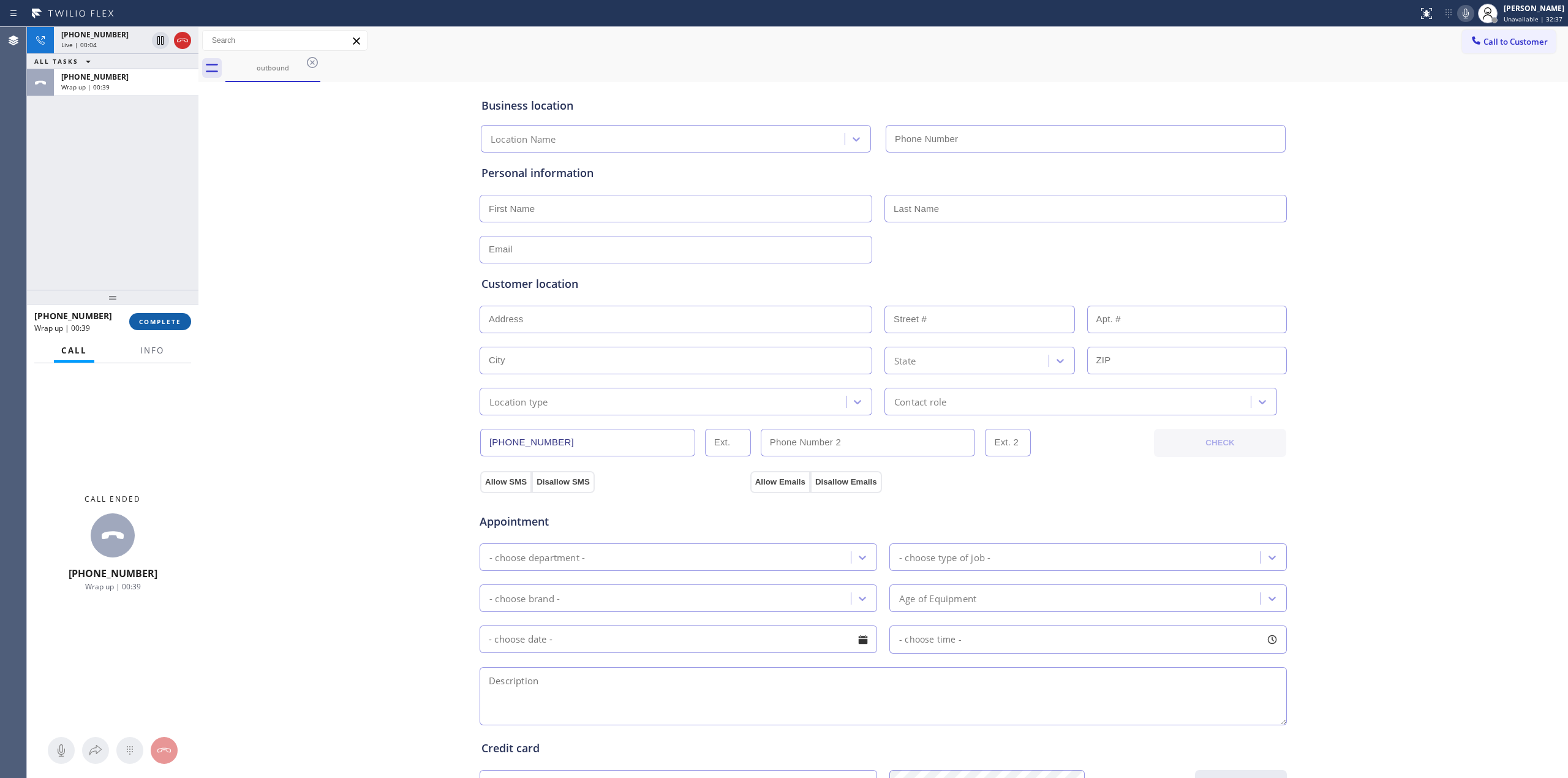
click at [163, 321] on span "COMPLETE" at bounding box center [161, 321] width 43 height 8
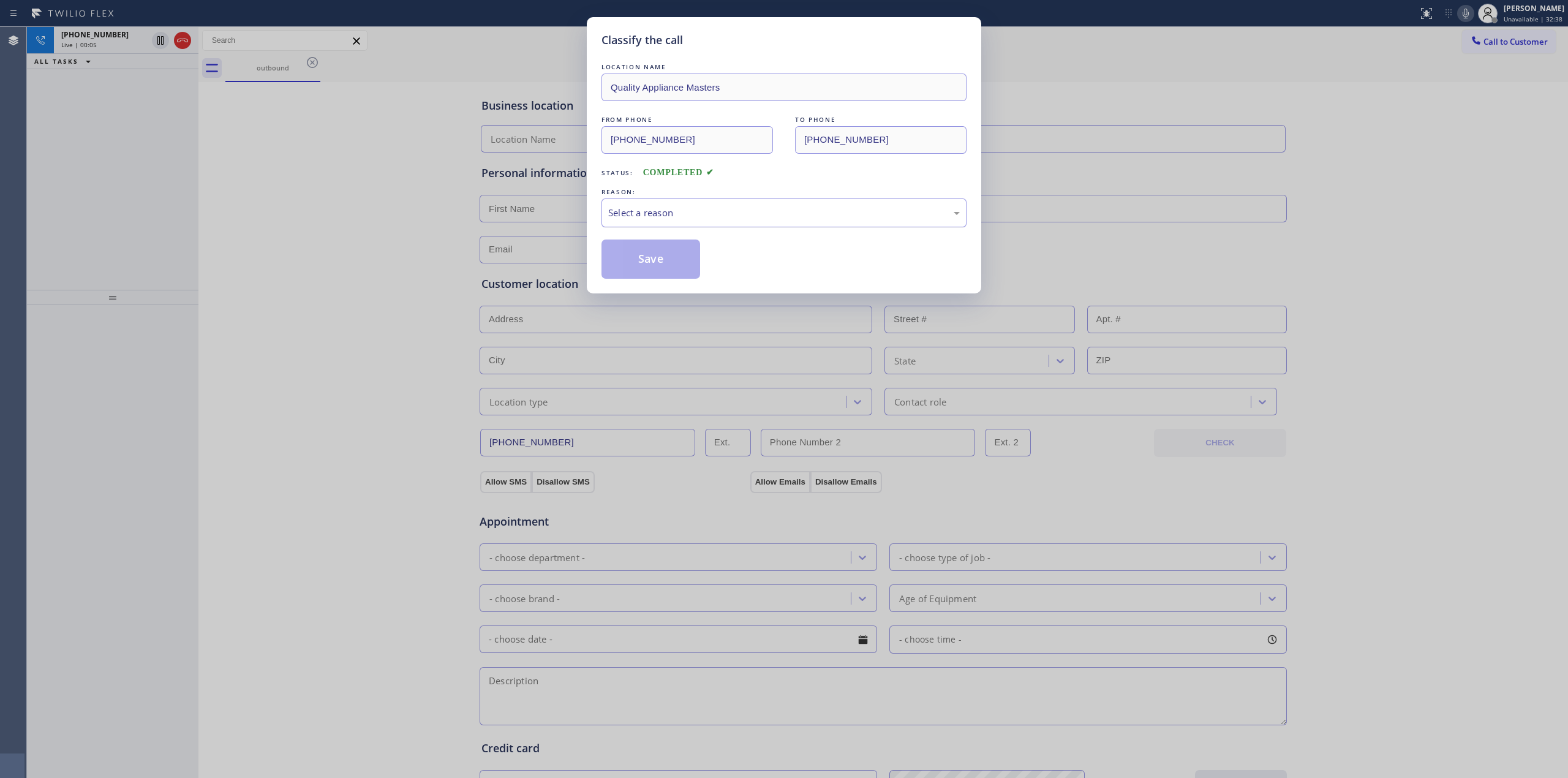
click at [739, 216] on div "Select a reason" at bounding box center [784, 213] width 351 height 14
drag, startPoint x: 685, startPoint y: 312, endPoint x: 687, endPoint y: 300, distance: 12.2
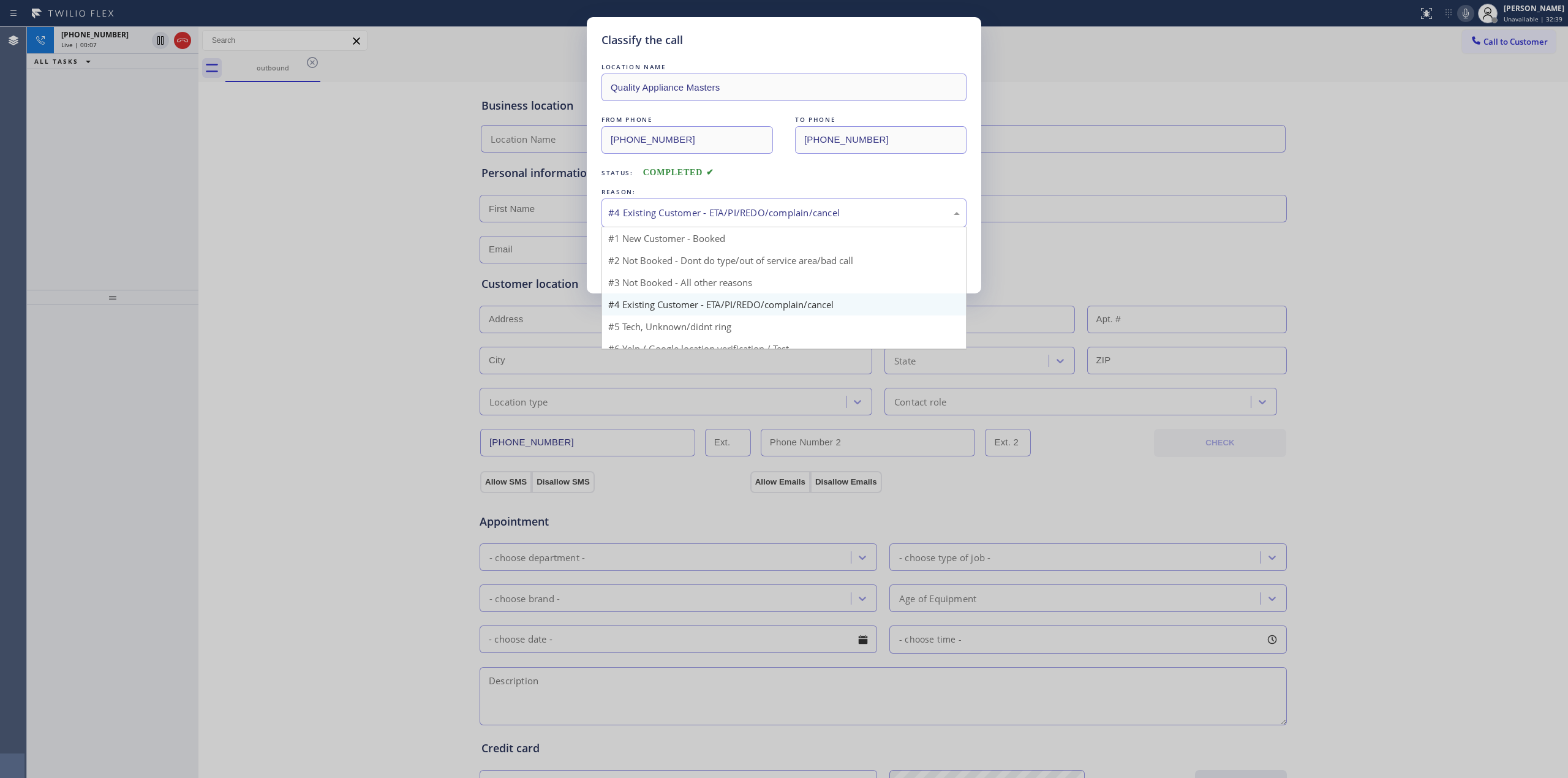
click at [697, 223] on div "#4 Existing Customer - ETA/PI/REDO/complain/cancel" at bounding box center [784, 213] width 365 height 29
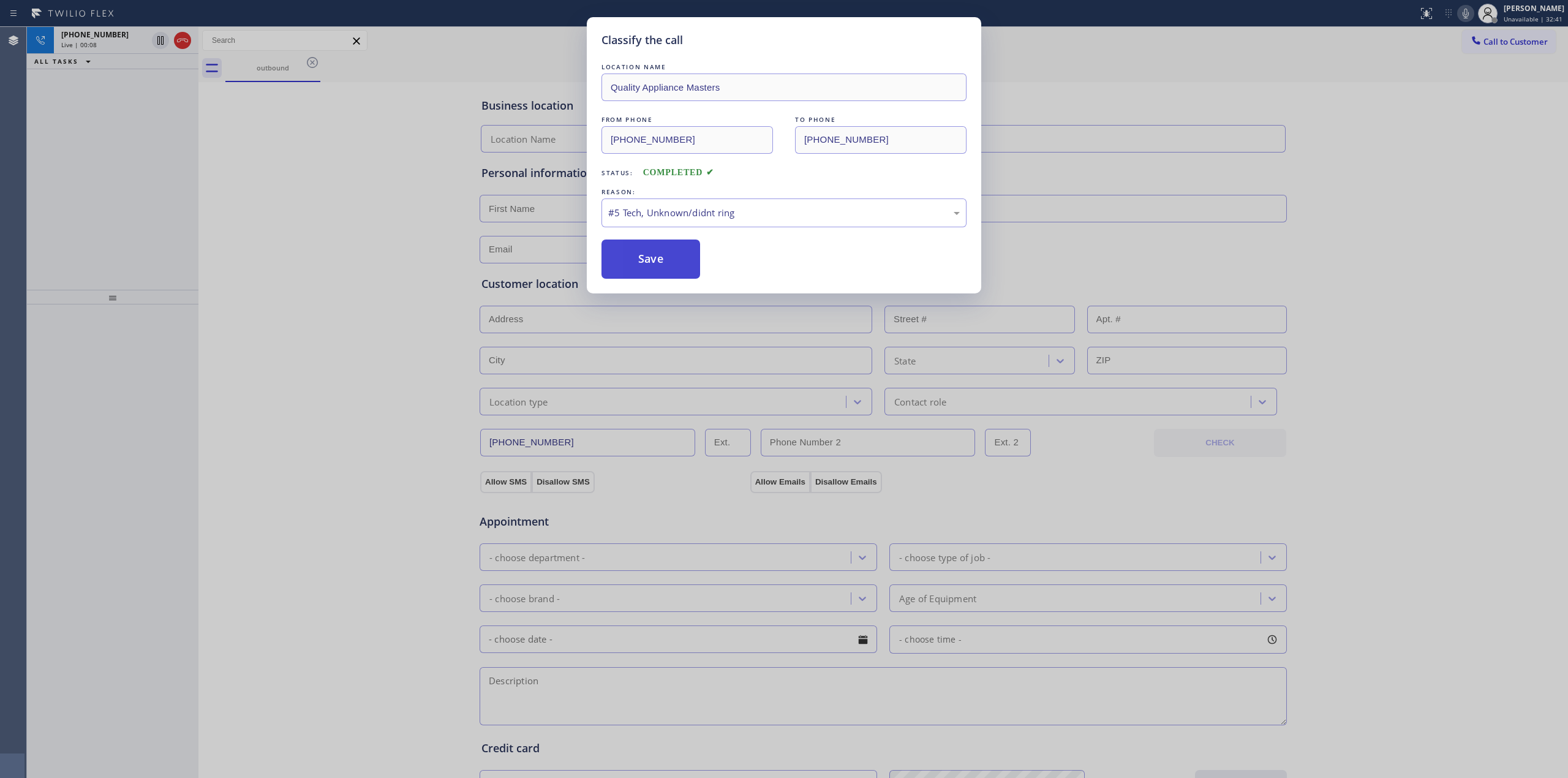
click at [671, 260] on button "Save" at bounding box center [651, 259] width 99 height 39
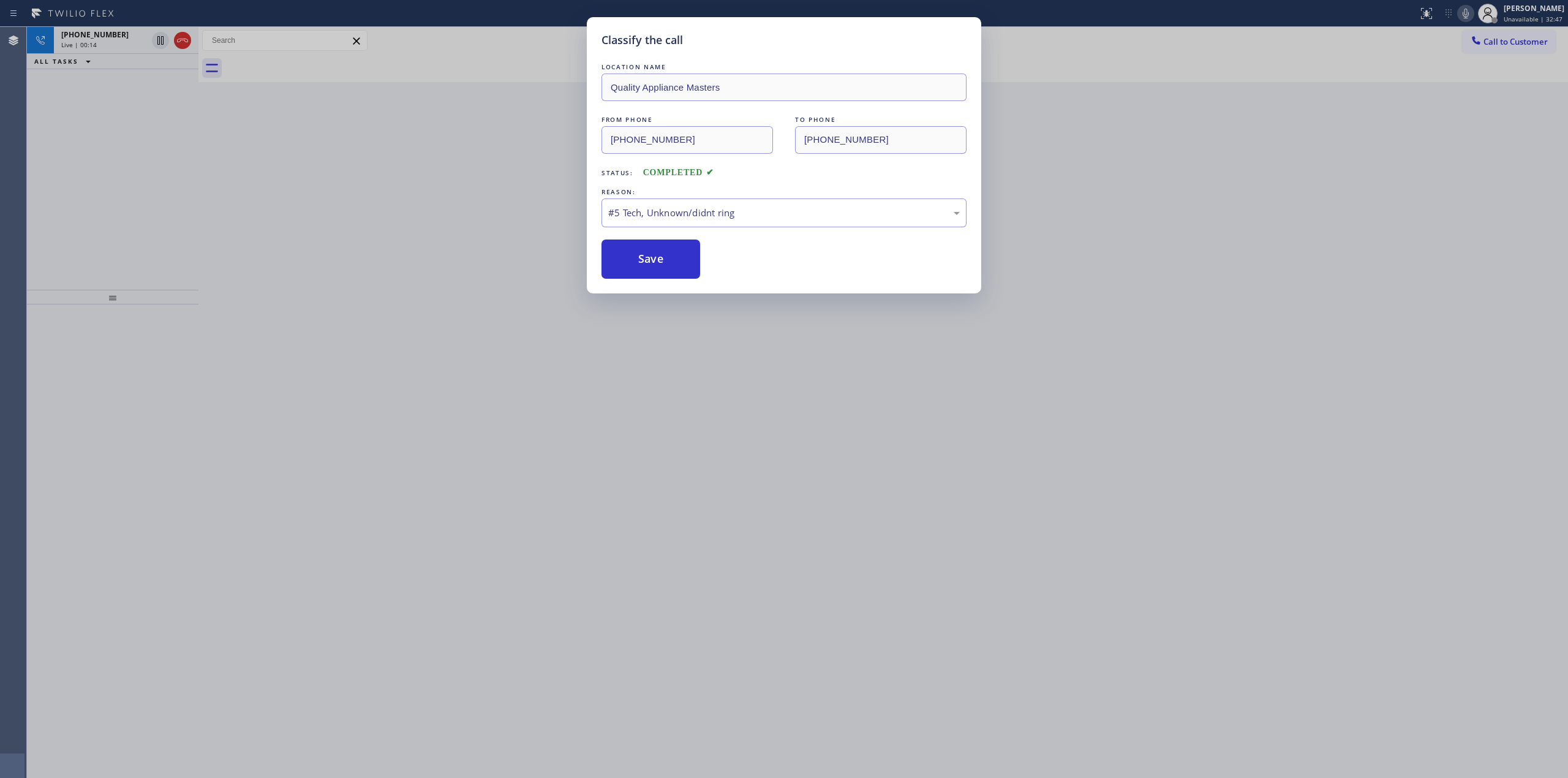
click at [120, 31] on div "Classify the call LOCATION NAME Quality Appliance Masters FROM PHONE [PHONE_NUM…" at bounding box center [784, 389] width 1568 height 778
click at [668, 260] on button "Save" at bounding box center [651, 259] width 99 height 39
click at [106, 36] on div "Classify the call LOCATION NAME Quality Appliance Masters FROM PHONE [PHONE_NUM…" at bounding box center [784, 389] width 1568 height 778
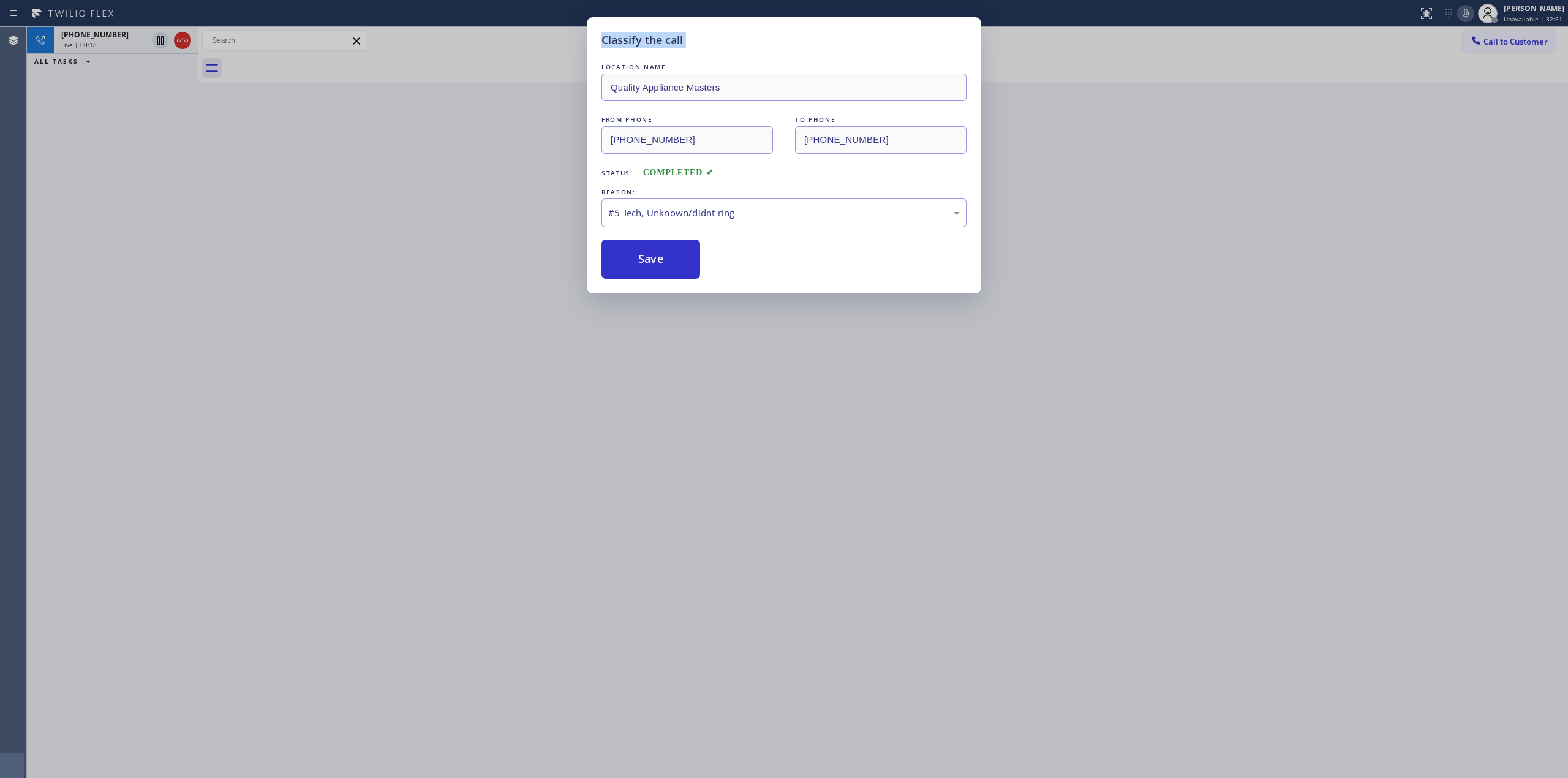
click at [106, 36] on div "Classify the call LOCATION NAME Quality Appliance Masters FROM PHONE [PHONE_NUM…" at bounding box center [784, 389] width 1568 height 778
click at [653, 261] on button "Save" at bounding box center [651, 259] width 99 height 39
click at [655, 256] on button "Save" at bounding box center [651, 259] width 99 height 39
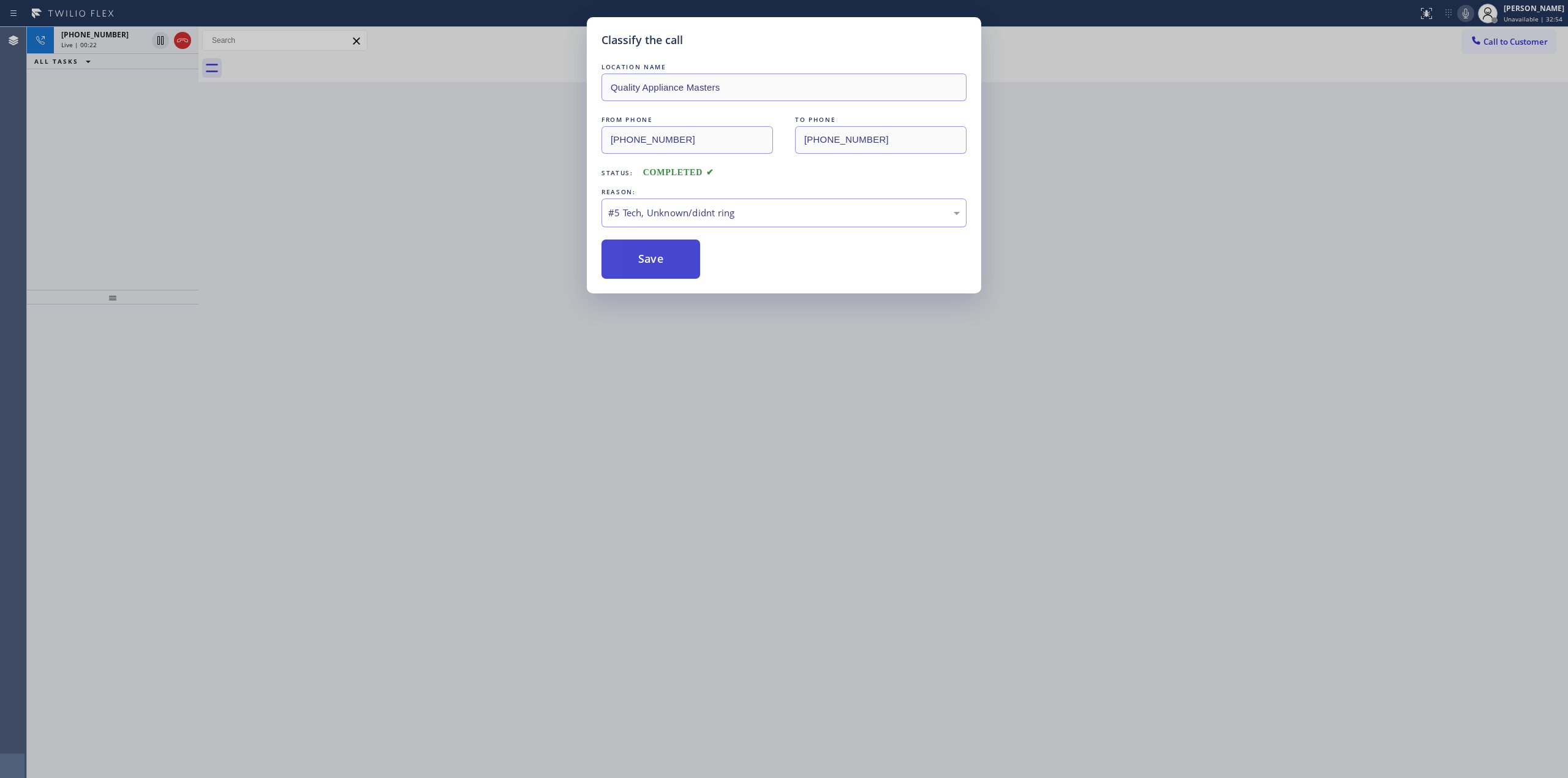
click at [659, 256] on button "Save" at bounding box center [651, 259] width 99 height 39
click at [660, 256] on button "Save" at bounding box center [651, 259] width 99 height 39
click at [687, 255] on button "Save" at bounding box center [651, 259] width 99 height 39
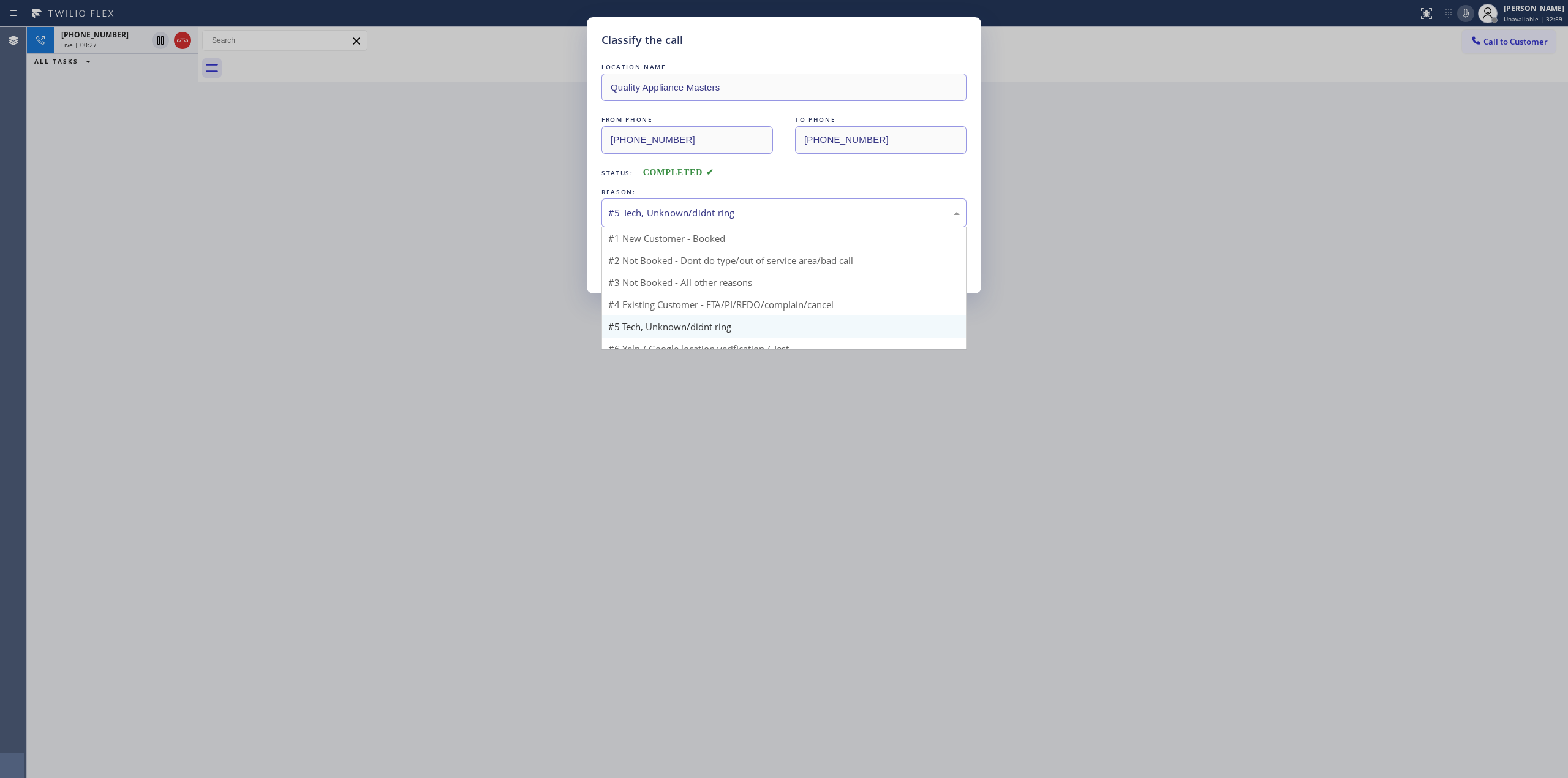
click at [833, 204] on div "#5 Tech, Unknown/didnt ring" at bounding box center [784, 213] width 365 height 29
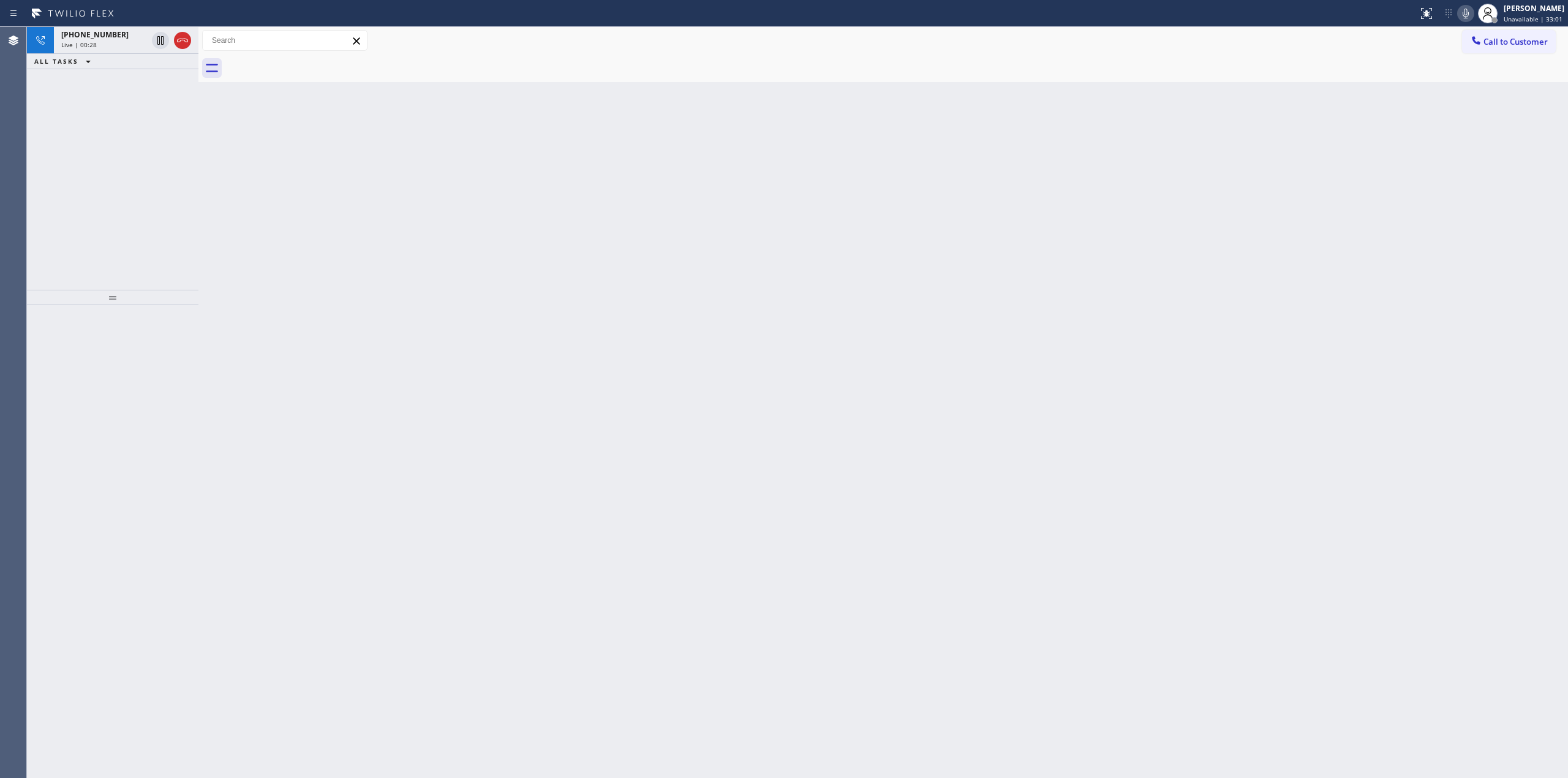
drag, startPoint x: 675, startPoint y: 319, endPoint x: 200, endPoint y: 100, distance: 523.1
click at [665, 319] on div "Back to Dashboard Change Sender ID Customers Technicians Select a contact Outbo…" at bounding box center [883, 402] width 1370 height 751
click at [116, 40] on div "Live | 00:29" at bounding box center [104, 45] width 86 height 8
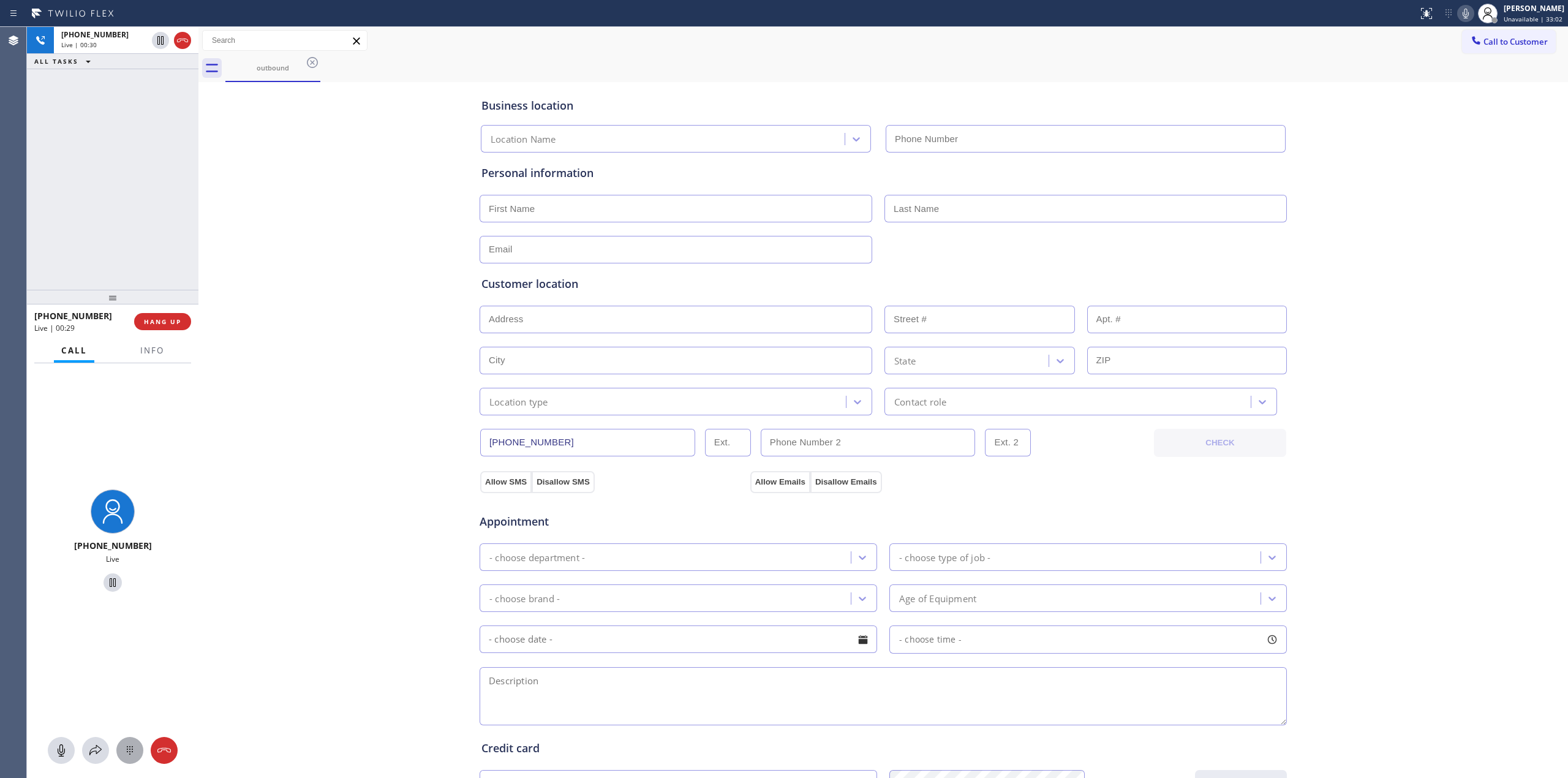
drag, startPoint x: 131, startPoint y: 767, endPoint x: 131, endPoint y: 751, distance: 16.0
click at [131, 764] on div "[PHONE_NUMBER] Live" at bounding box center [113, 570] width 172 height 415
type input "[PHONE_NUMBER]"
click at [131, 751] on icon at bounding box center [130, 750] width 14 height 14
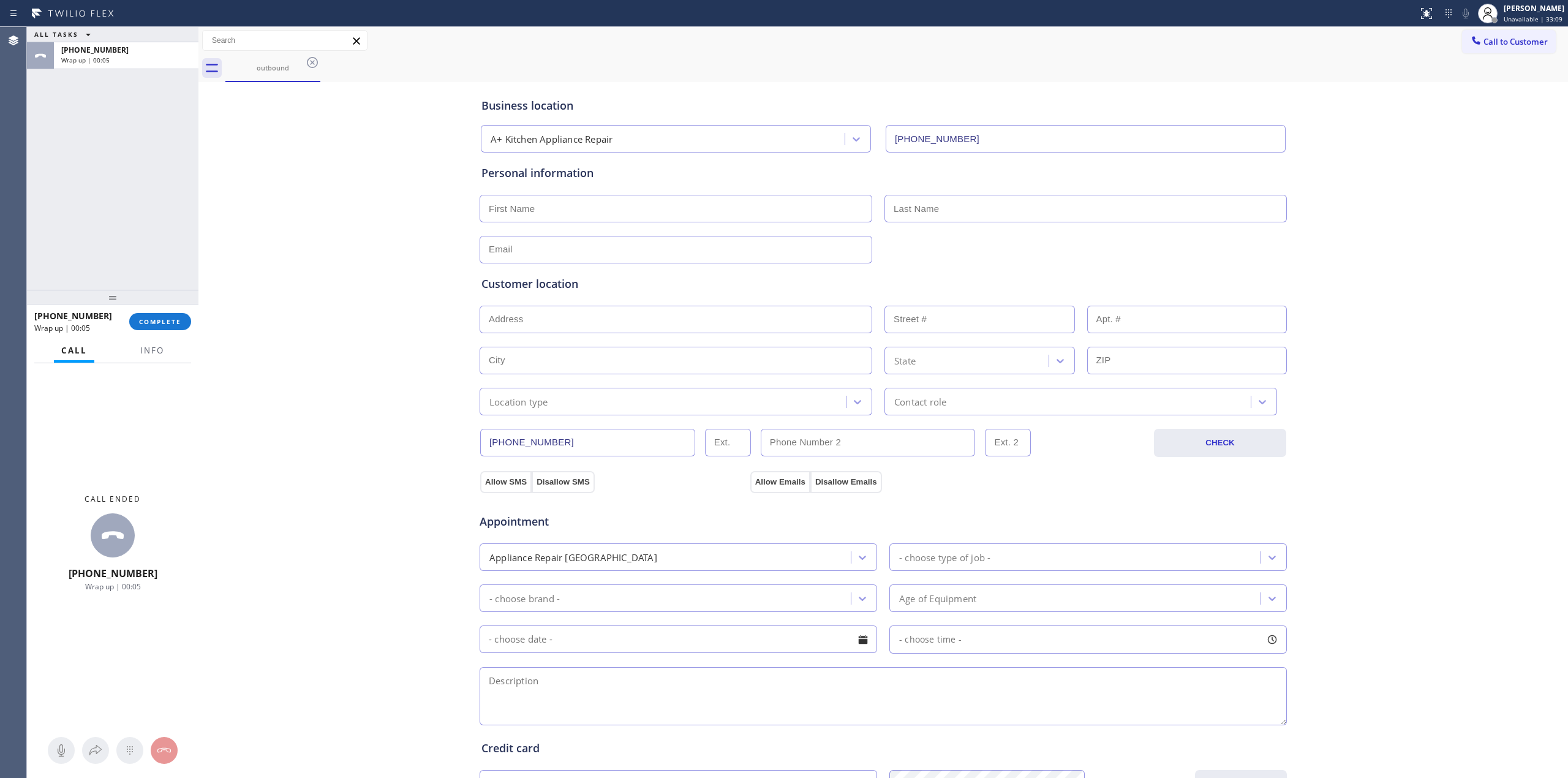
drag, startPoint x: 1409, startPoint y: 192, endPoint x: 1462, endPoint y: 67, distance: 135.8
click at [1412, 185] on div "Business location A+ Kitchen Appliance Repair [PHONE_NUMBER] Personal informati…" at bounding box center [883, 503] width 1364 height 836
click at [1493, 36] on span "Call to Customer" at bounding box center [1516, 42] width 65 height 11
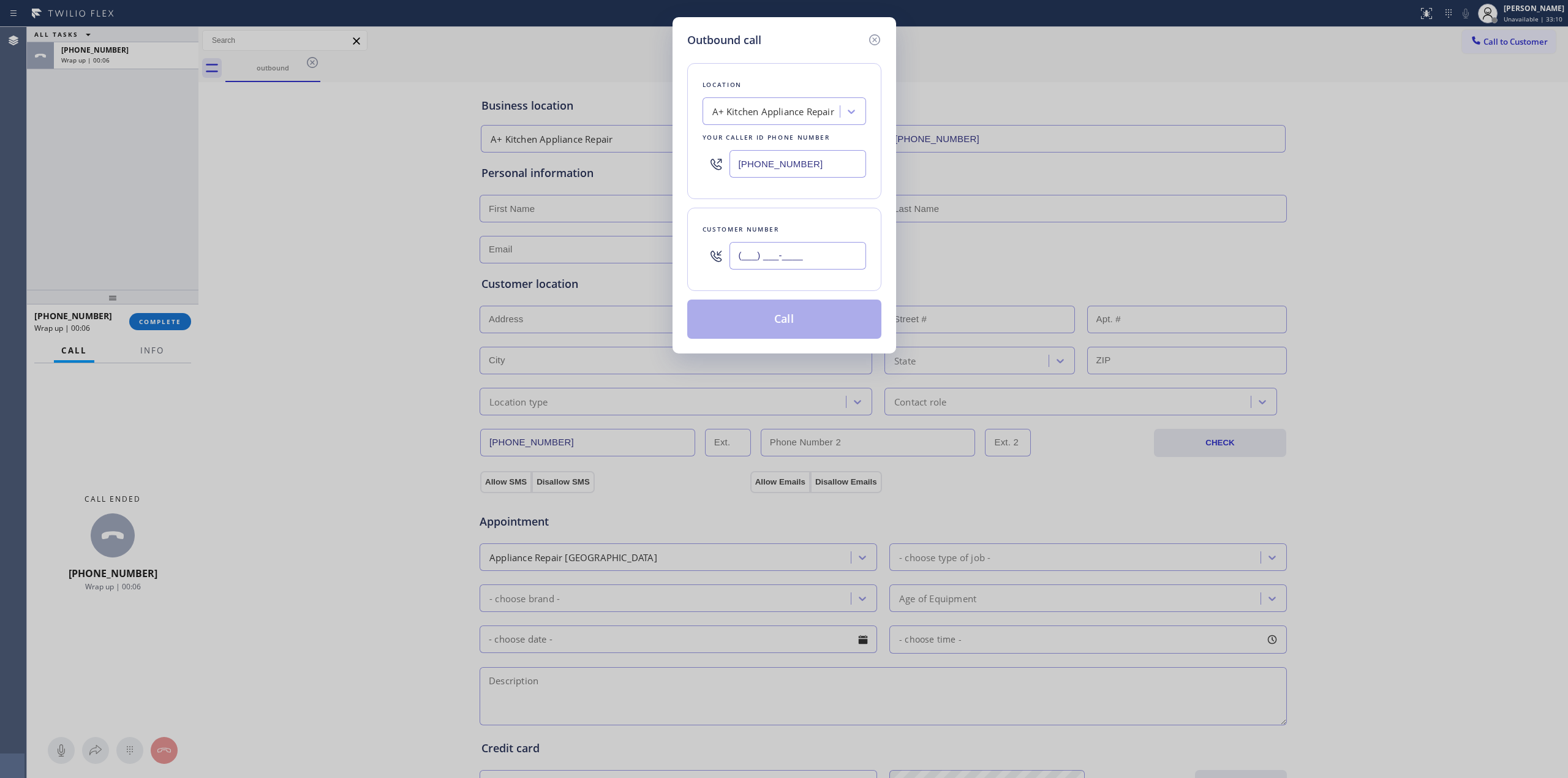
paste input "607) 362-2736"
click at [777, 253] on input "(___) ___-____" at bounding box center [797, 256] width 137 height 27
type input "[PHONE_NUMBER]"
click at [782, 113] on div "A+ Kitchen Appliance Repair" at bounding box center [773, 112] width 122 height 14
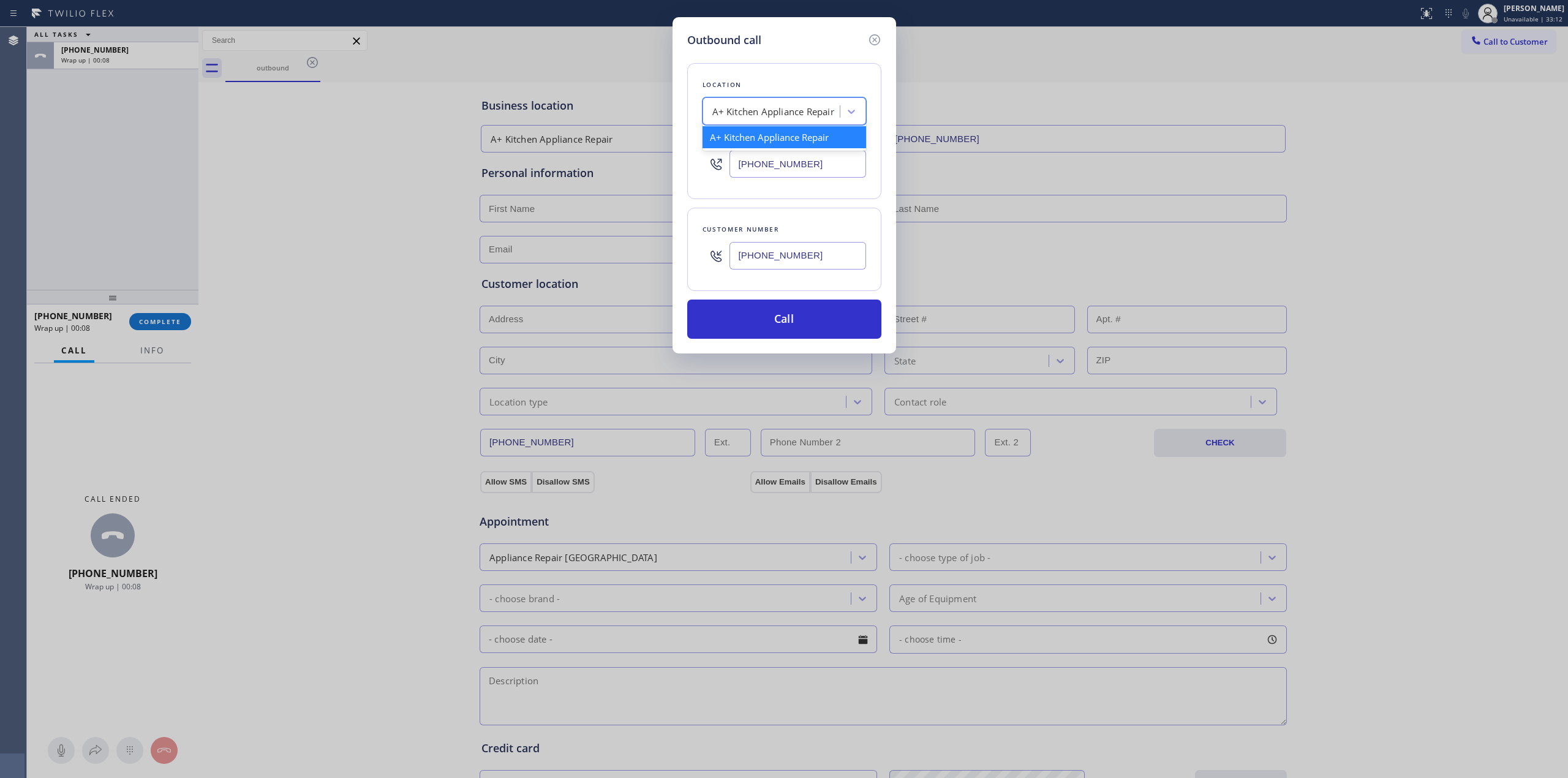
click at [849, 195] on div "Location option A+ Kitchen Appliance Repair, selected. option A+ Kitchen Applia…" at bounding box center [784, 131] width 194 height 136
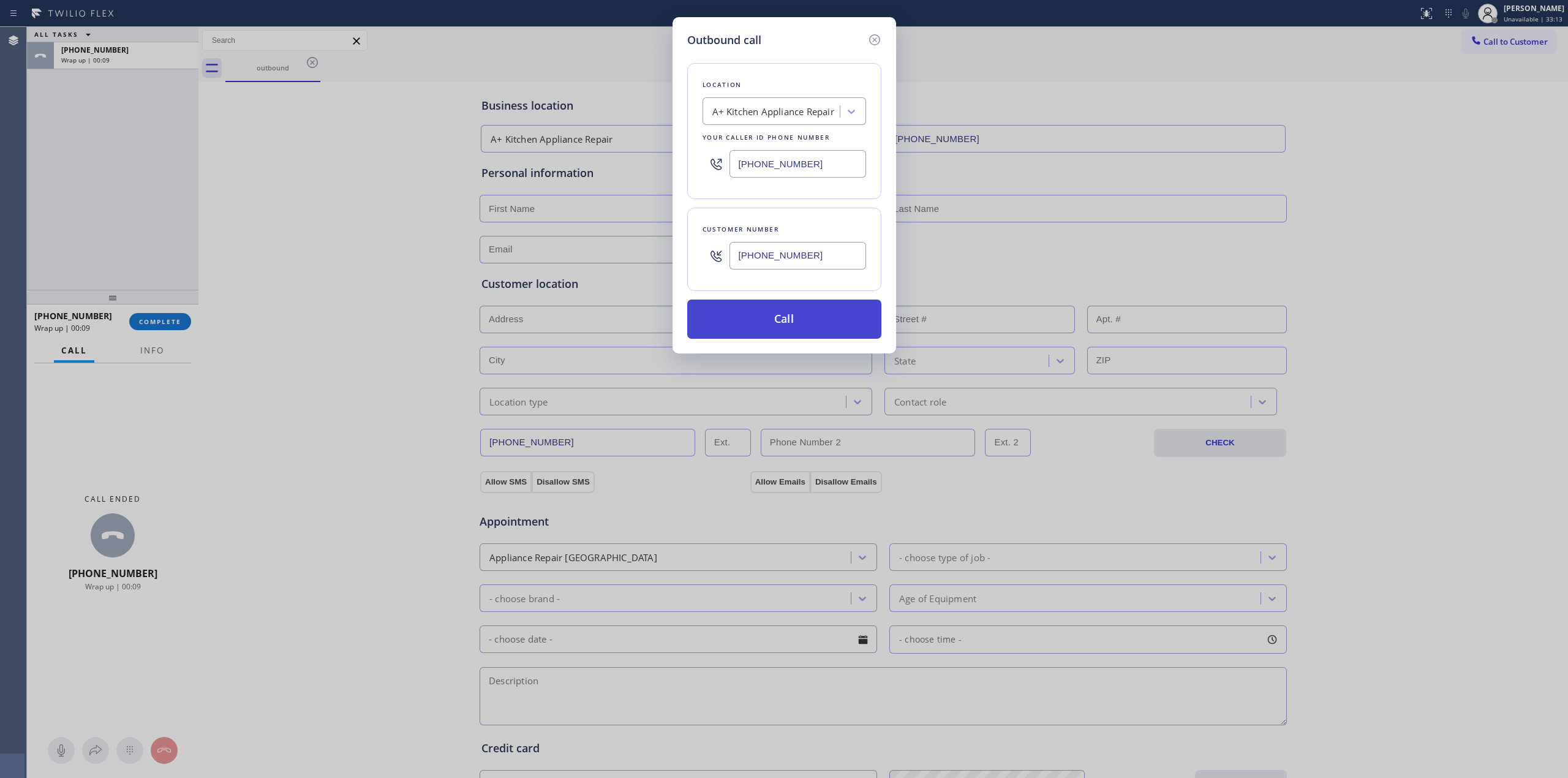
click at [814, 314] on button "Call" at bounding box center [784, 319] width 194 height 39
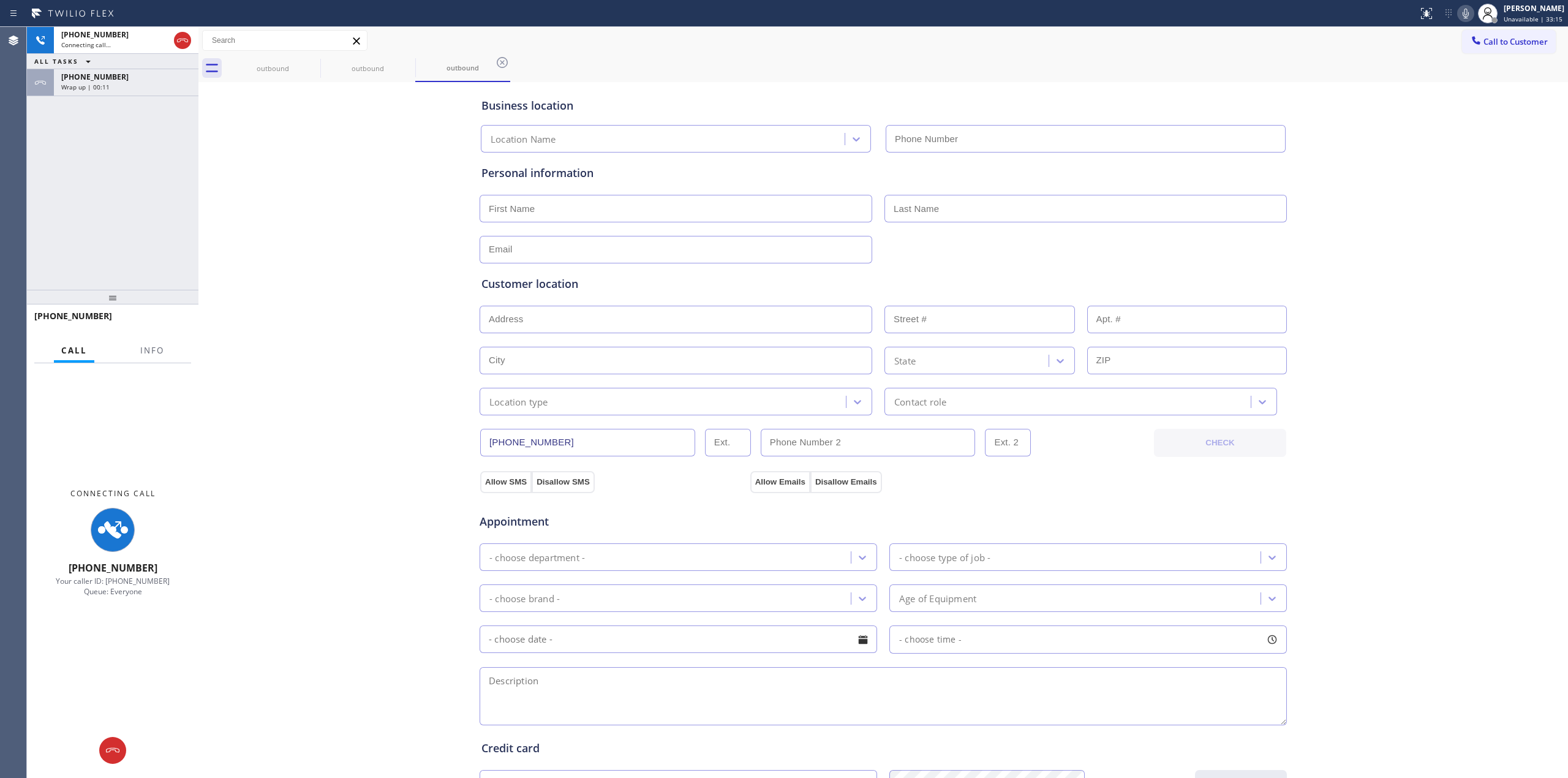
type input "[PHONE_NUMBER]"
click at [100, 92] on div "[PHONE_NUMBER] Wrap up | 00:12" at bounding box center [124, 82] width 140 height 27
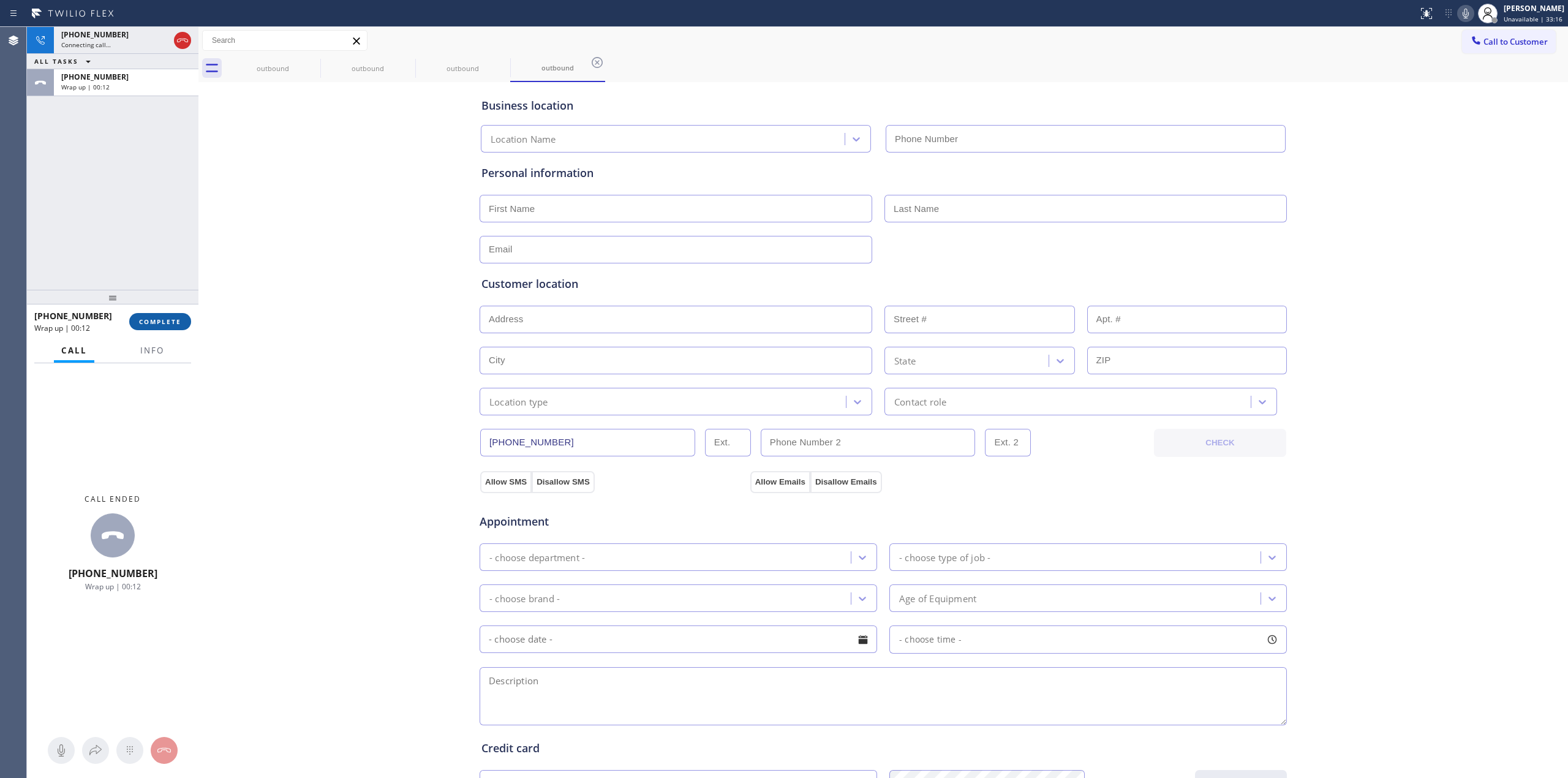
type input "[PHONE_NUMBER]"
click at [176, 323] on span "COMPLETE" at bounding box center [161, 321] width 43 height 8
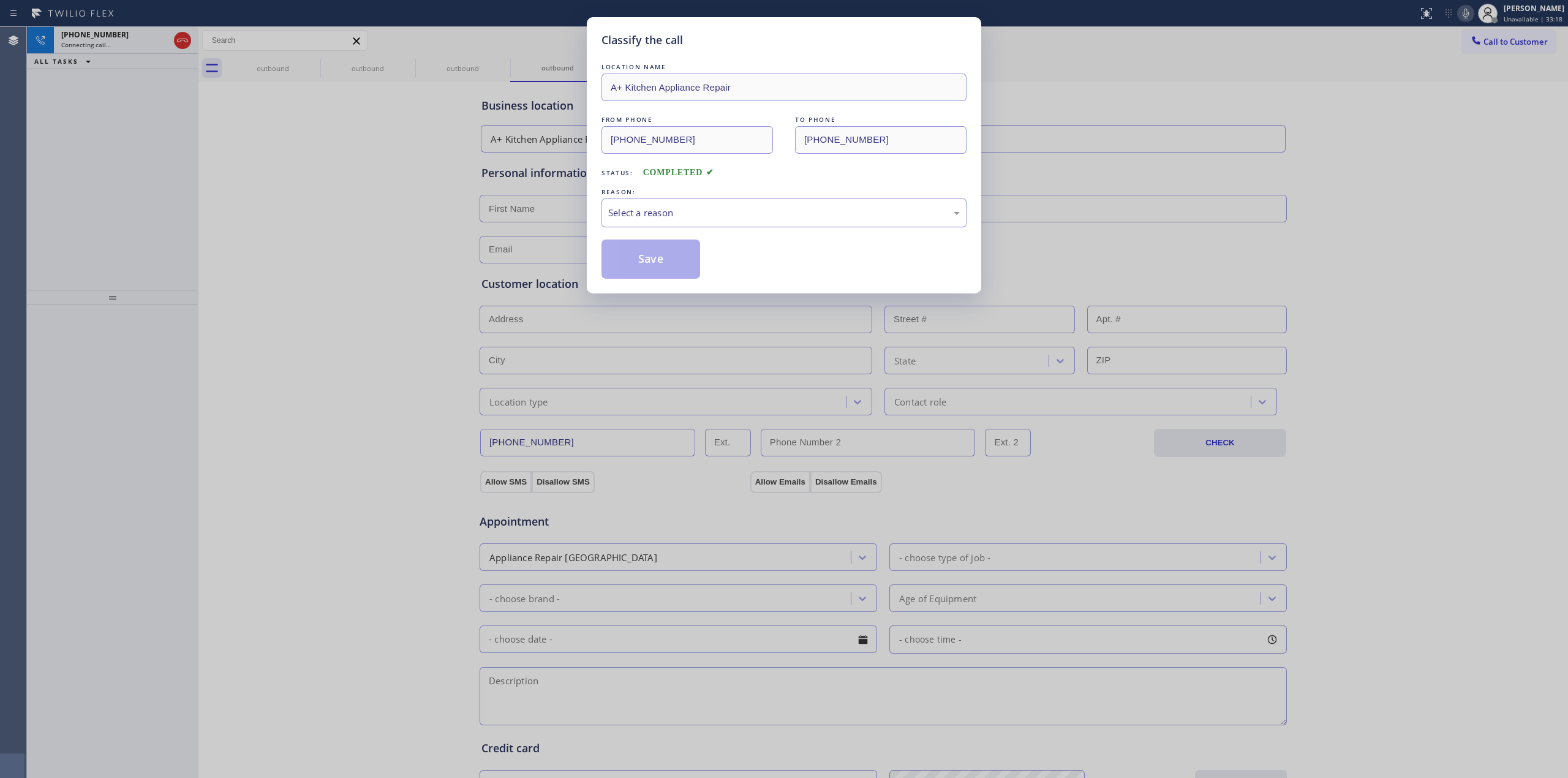
click at [787, 214] on div "Select a reason" at bounding box center [784, 213] width 351 height 14
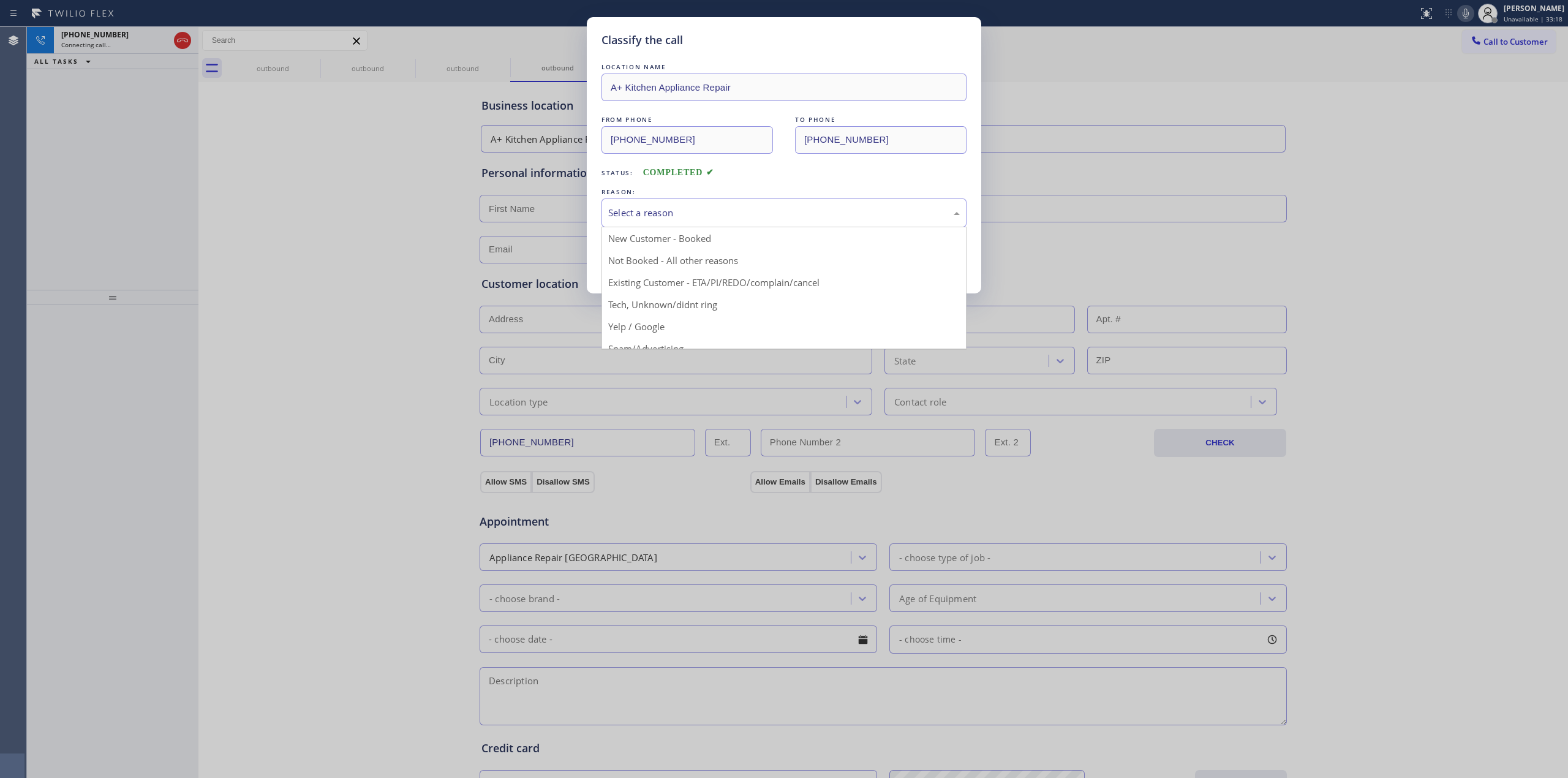
drag, startPoint x: 714, startPoint y: 302, endPoint x: 708, endPoint y: 293, distance: 10.8
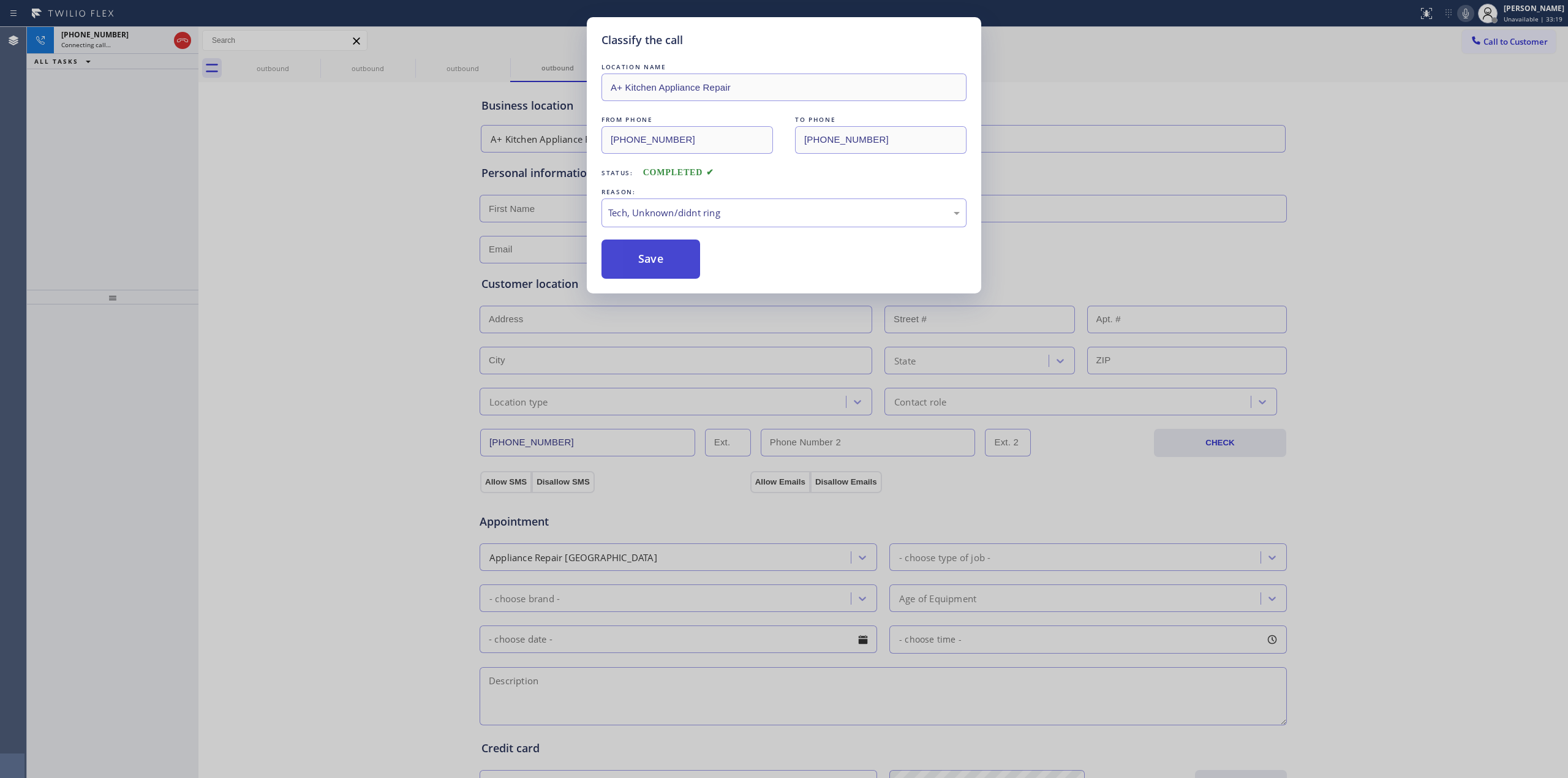
click at [657, 248] on button "Save" at bounding box center [651, 259] width 99 height 39
click at [1374, 185] on div "Back to Dashboard Change Sender ID Customers Technicians Select a contact Outbo…" at bounding box center [883, 402] width 1370 height 751
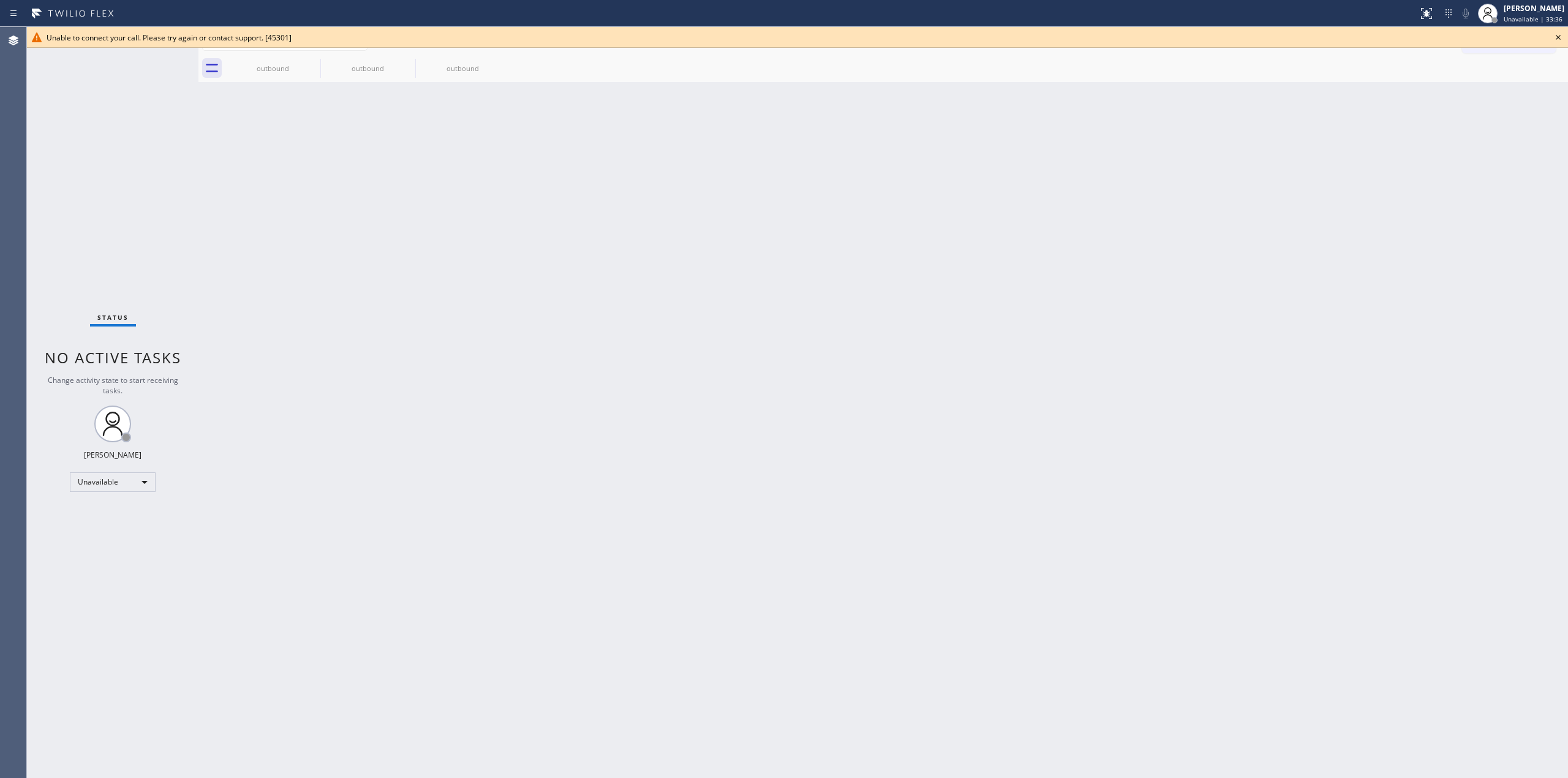
drag, startPoint x: 1376, startPoint y: 259, endPoint x: 1506, endPoint y: 82, distance: 219.6
click at [1379, 254] on div "Back to Dashboard Change Sender ID Customers Technicians Select a contact Outbo…" at bounding box center [883, 402] width 1370 height 751
click at [1559, 40] on icon at bounding box center [1558, 37] width 14 height 14
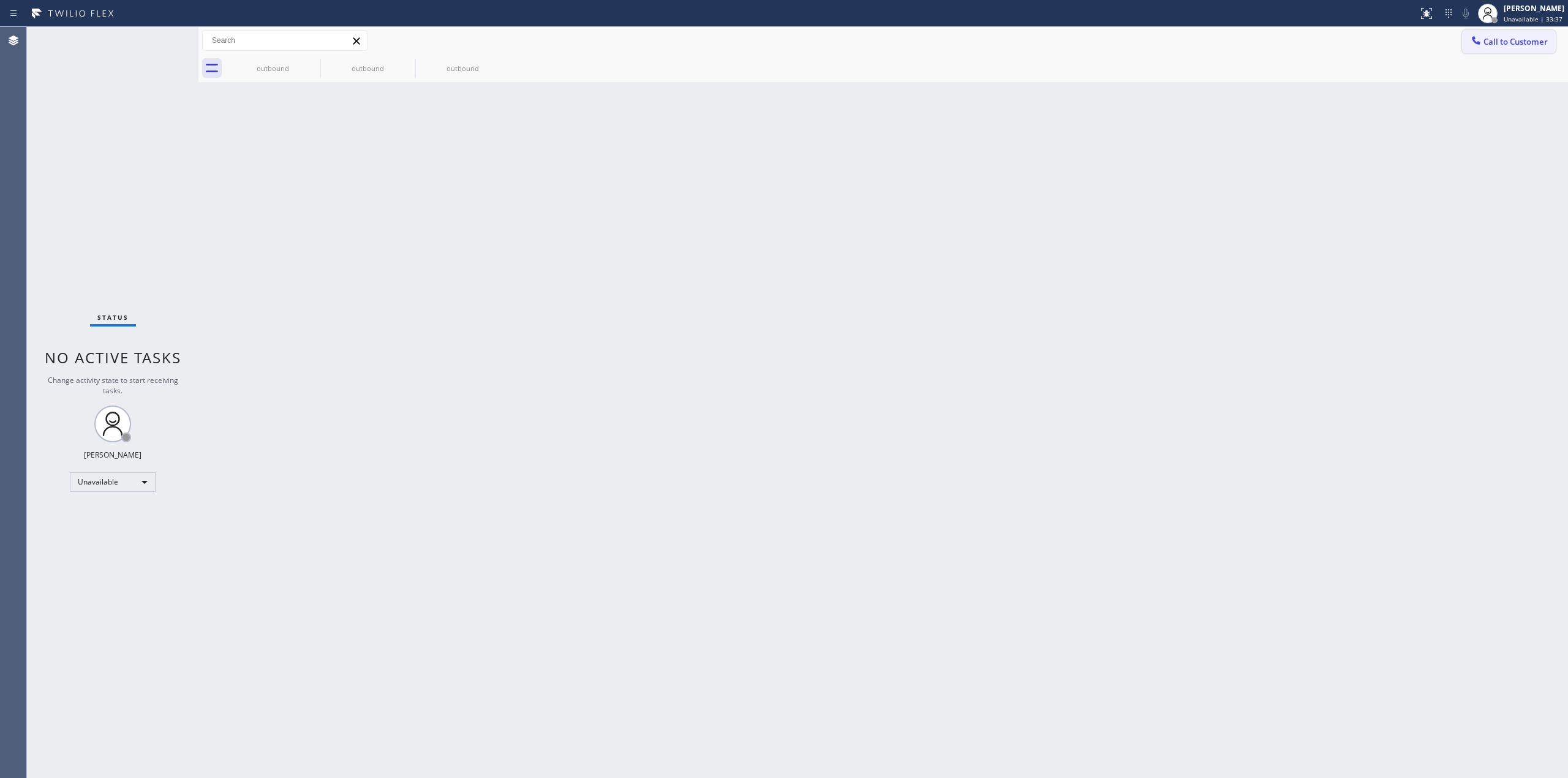
click at [1525, 43] on span "Call to Customer" at bounding box center [1516, 42] width 65 height 11
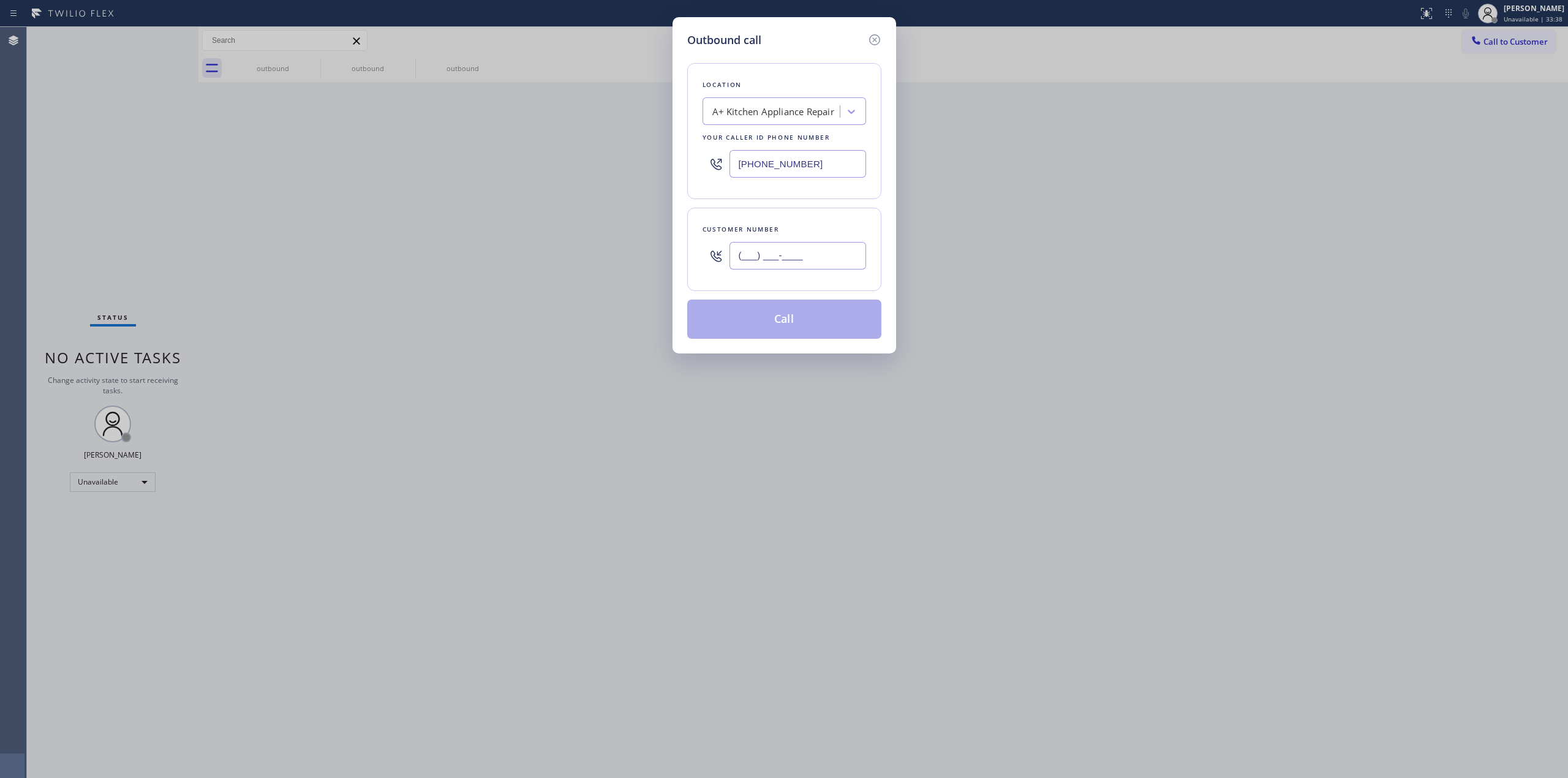
click at [773, 270] on input "(___) ___-____" at bounding box center [797, 256] width 137 height 27
paste input "607) 362-2736"
type input "[PHONE_NUMBER]"
click at [791, 327] on button "Call" at bounding box center [784, 319] width 194 height 39
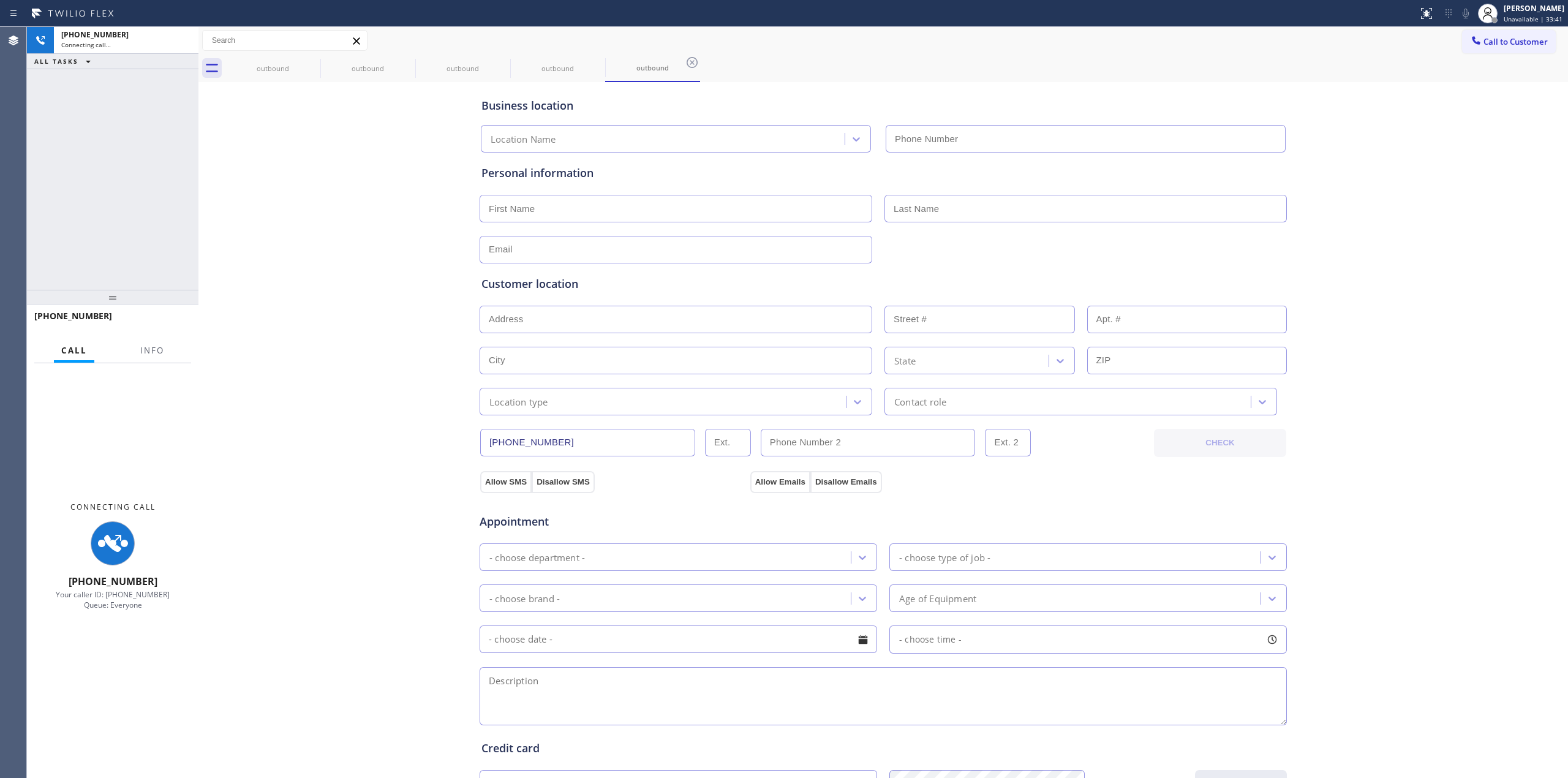
type input "[PHONE_NUMBER]"
click at [1416, 181] on div "Business location A+ Kitchen Appliance Repair [PHONE_NUMBER] Personal informati…" at bounding box center [883, 503] width 1364 height 836
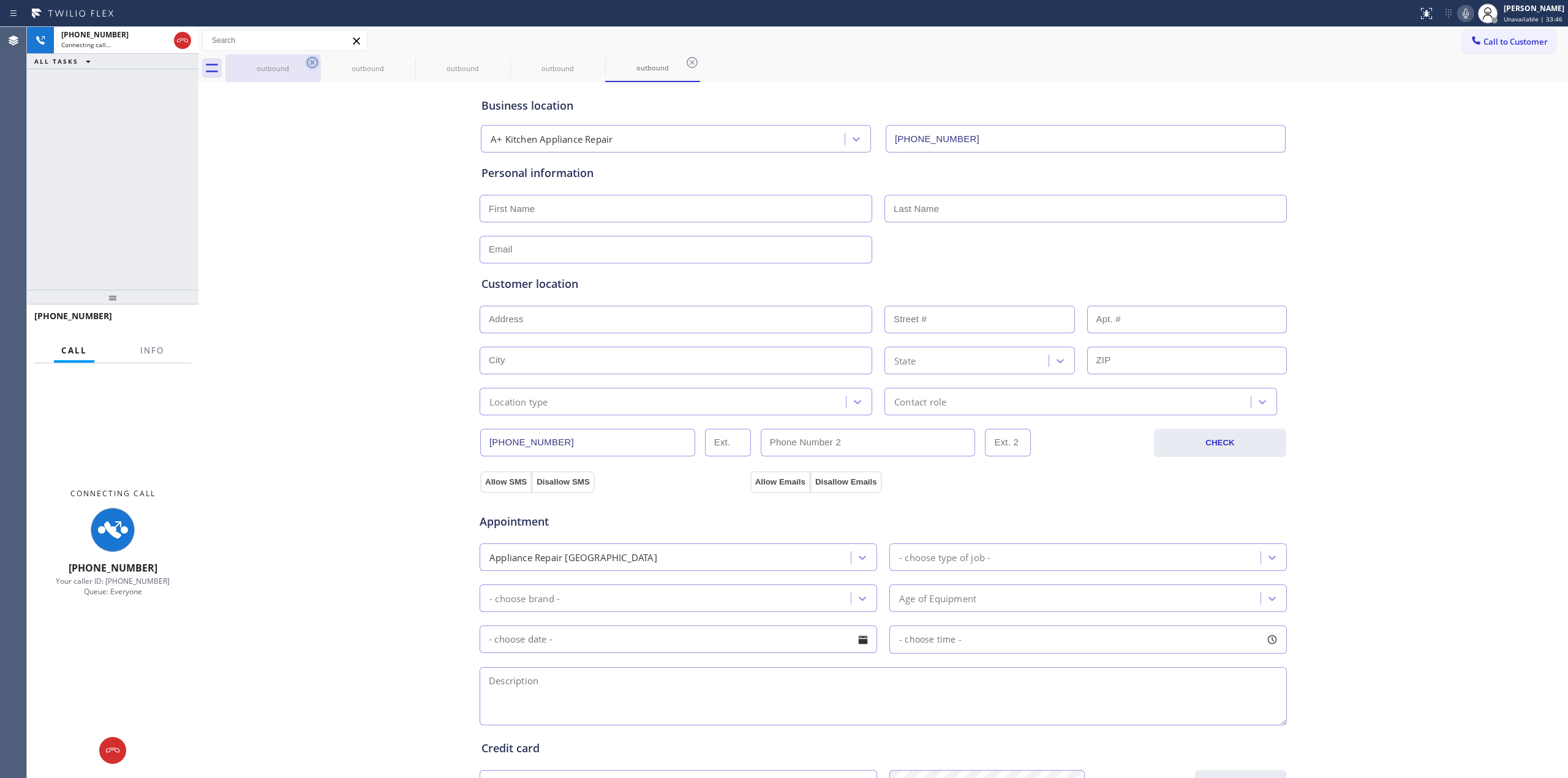
click at [309, 60] on icon at bounding box center [312, 62] width 14 height 14
click at [402, 60] on icon at bounding box center [408, 62] width 11 height 11
click at [0, 0] on icon at bounding box center [0, 0] width 0 height 0
click at [310, 60] on icon at bounding box center [312, 62] width 11 height 11
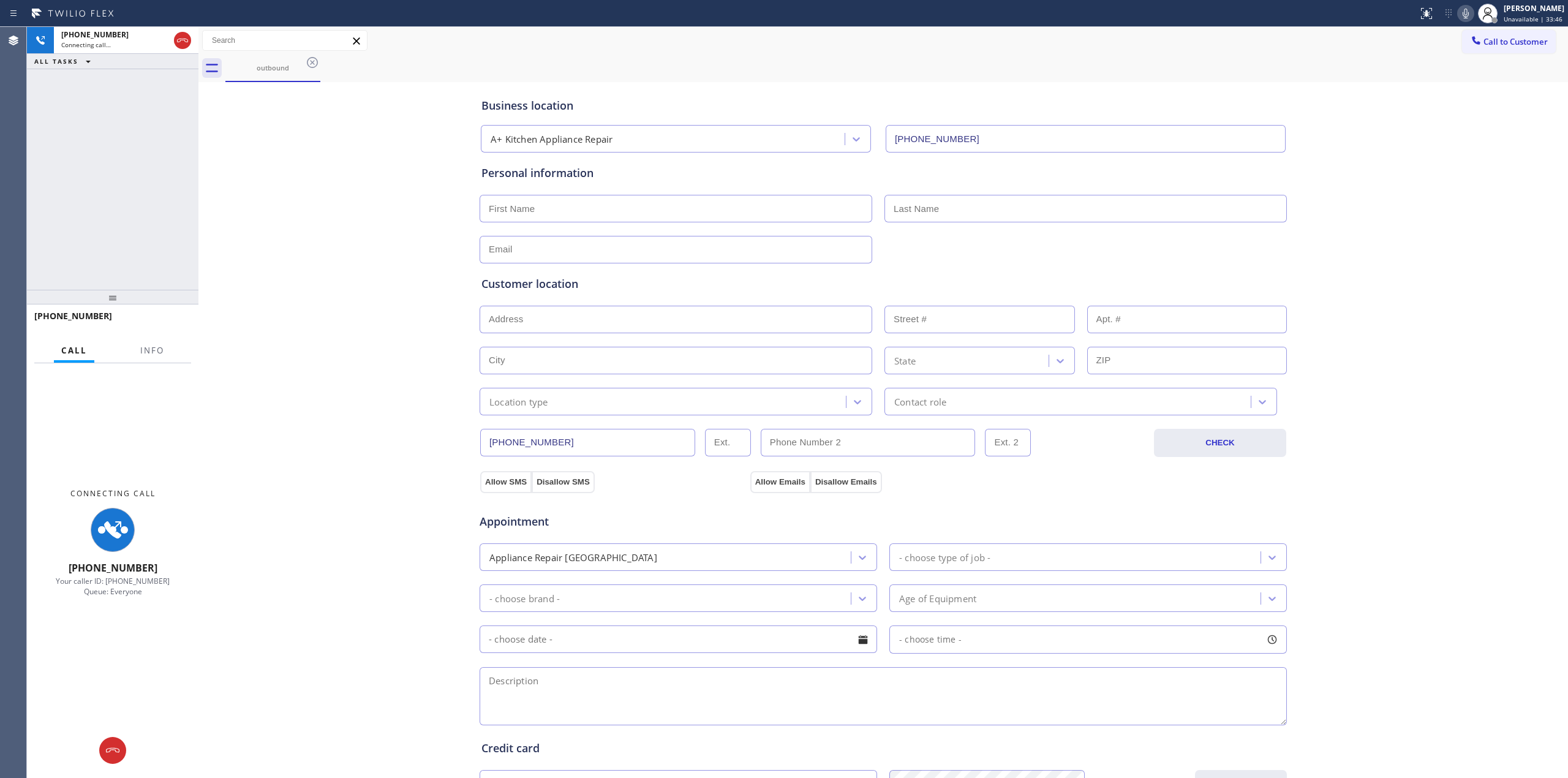
click at [310, 60] on div "outbound" at bounding box center [897, 68] width 1343 height 27
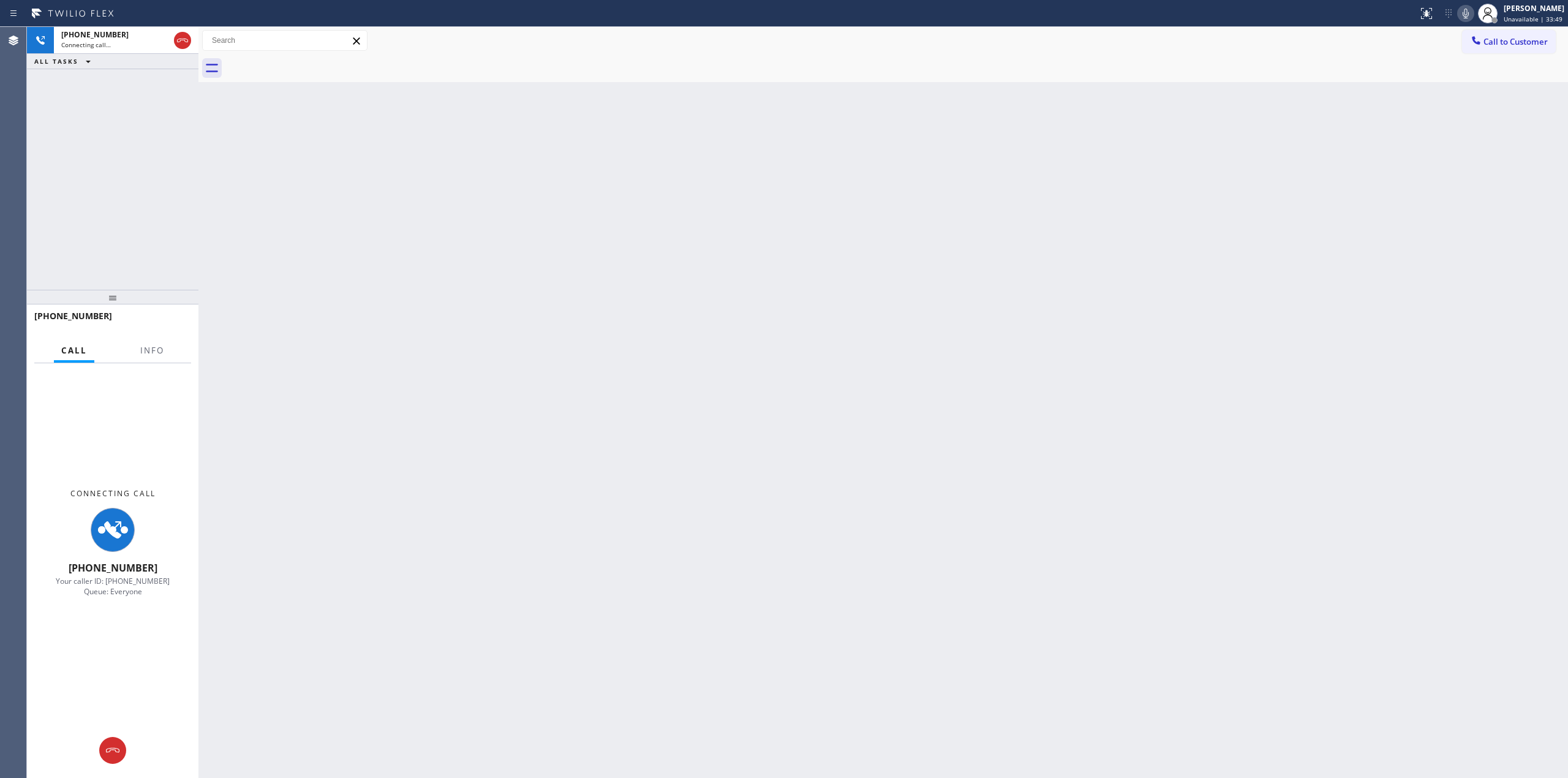
click at [1471, 14] on icon at bounding box center [1466, 13] width 14 height 14
click at [1387, 266] on div "Back to Dashboard Change Sender ID Customers Technicians Select a contact Outbo…" at bounding box center [883, 402] width 1370 height 751
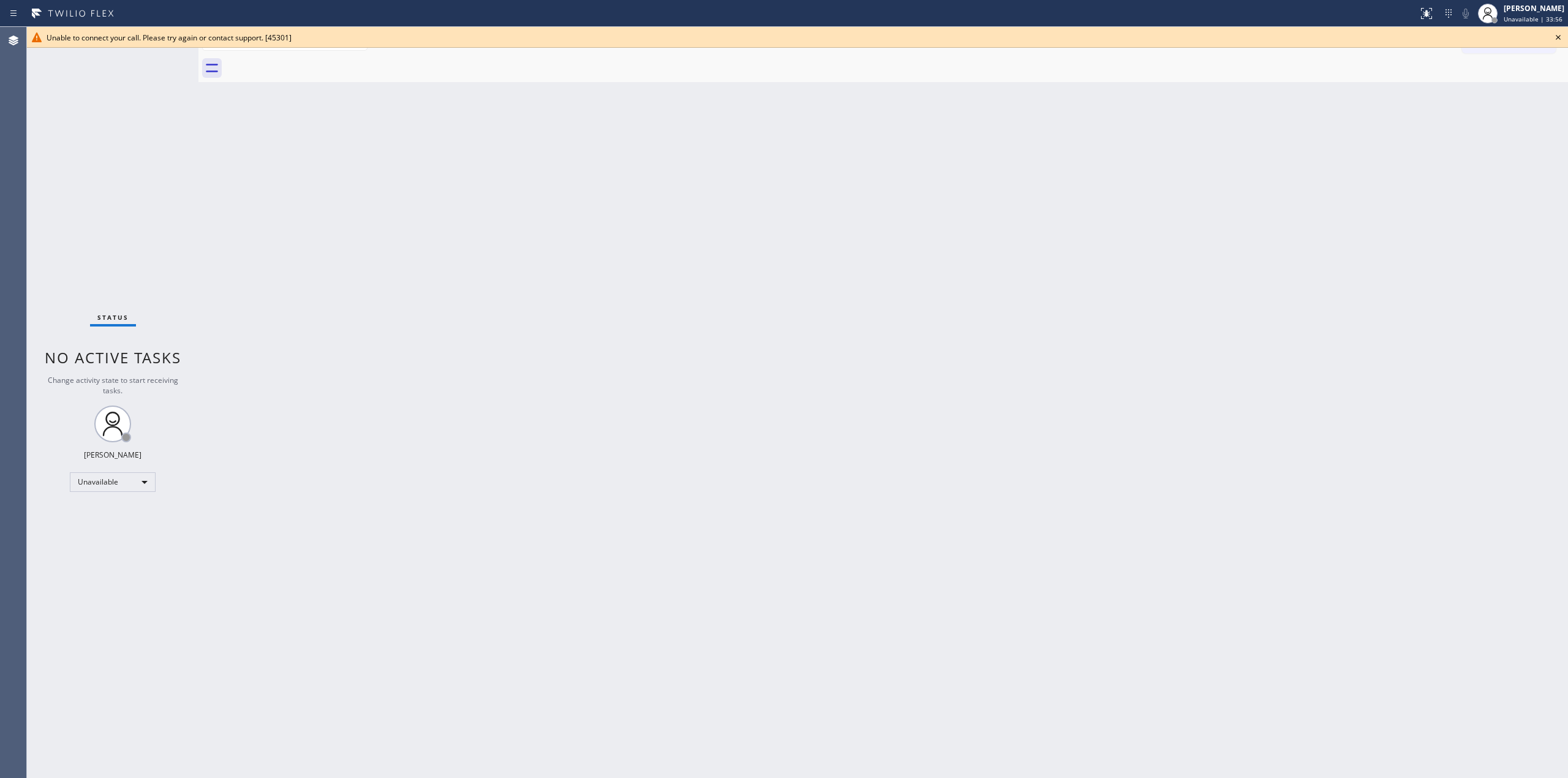
click at [1556, 37] on icon at bounding box center [1558, 37] width 14 height 14
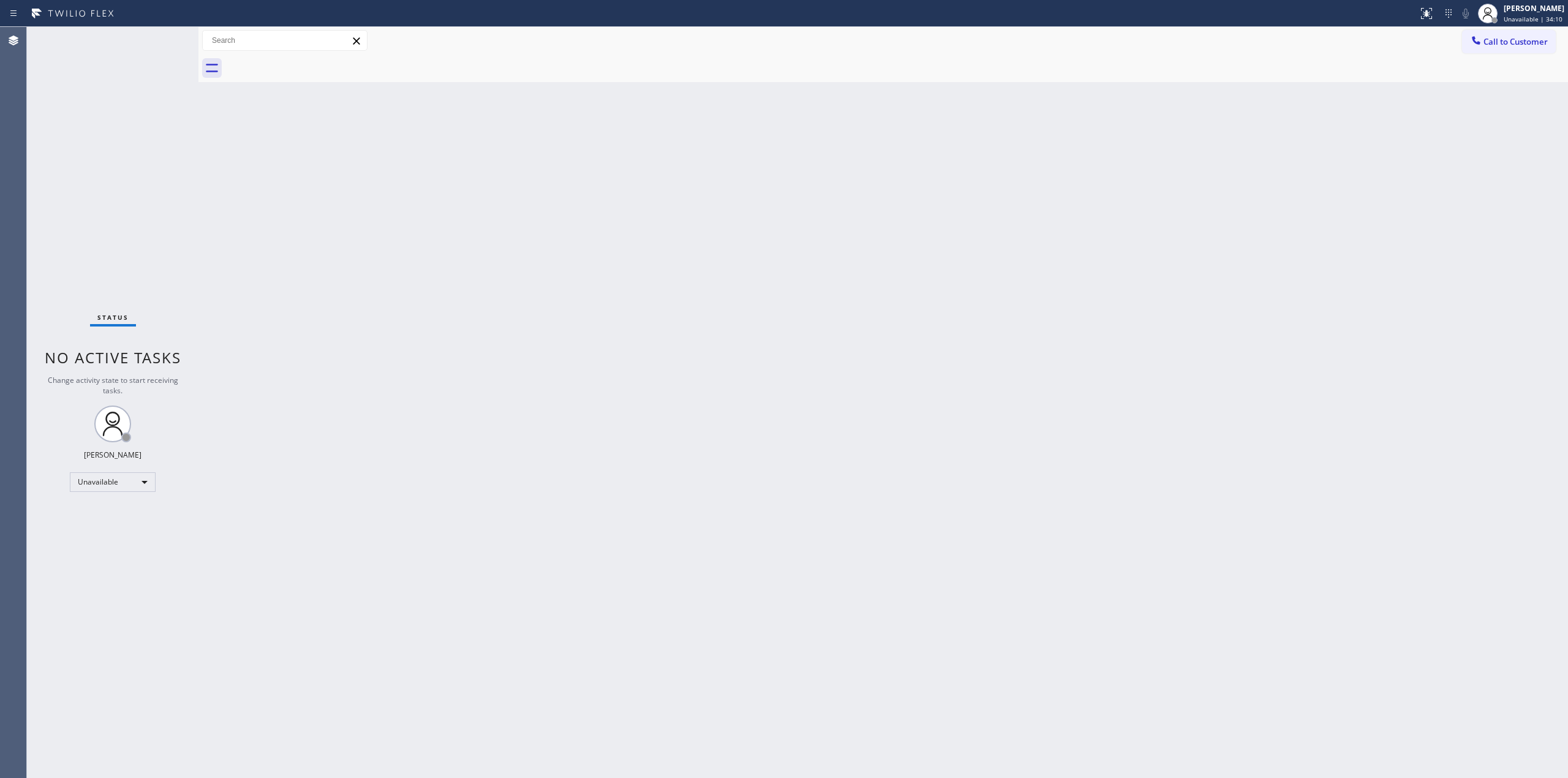
drag, startPoint x: 1382, startPoint y: 145, endPoint x: 1427, endPoint y: 89, distance: 71.8
click at [1390, 137] on div "Back to Dashboard Change Sender ID Customers Technicians Select a contact Outbo…" at bounding box center [883, 402] width 1370 height 751
click at [1488, 42] on span "Call to Customer" at bounding box center [1516, 42] width 65 height 11
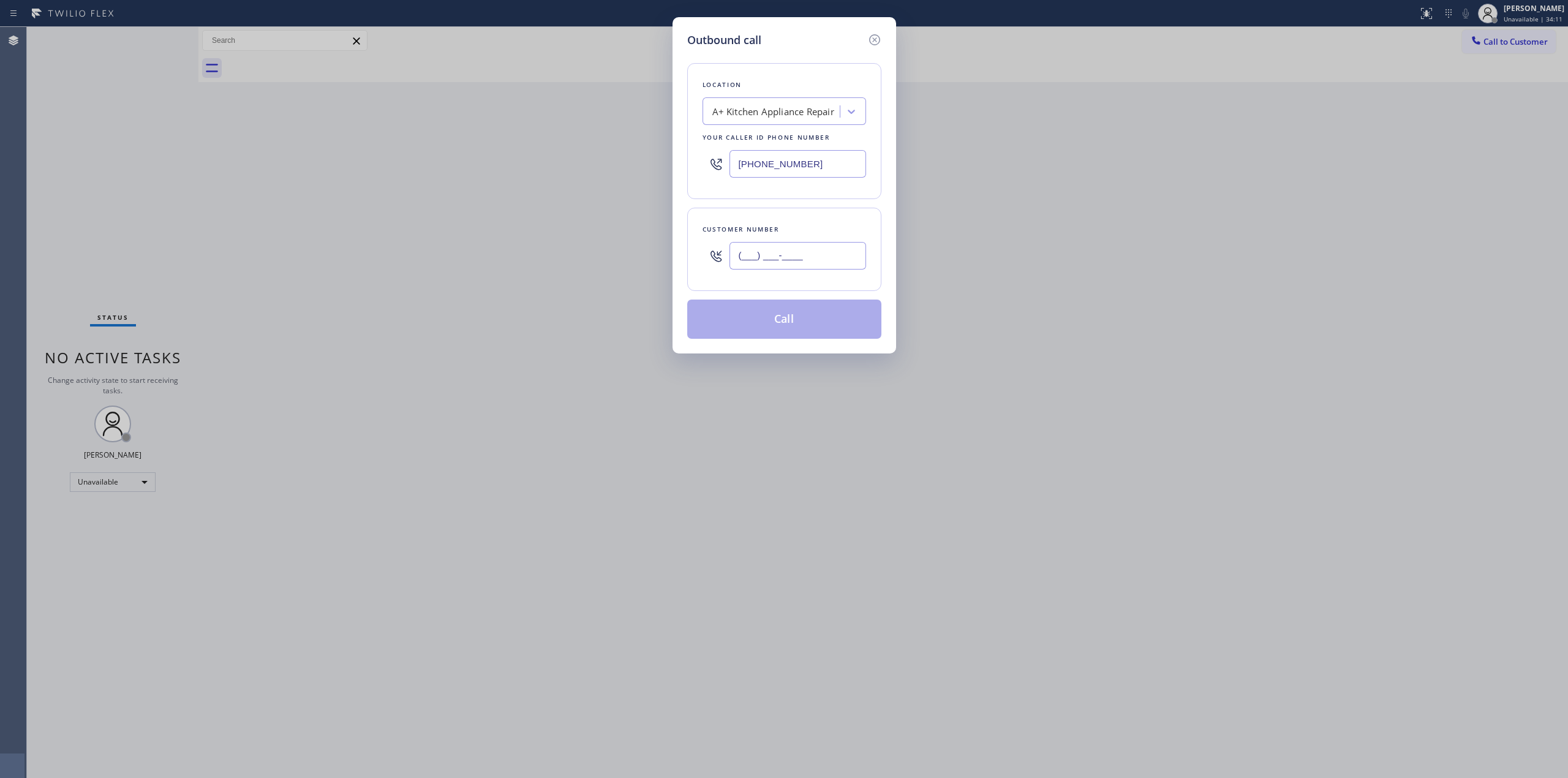
paste input "989) 361-6920"
click at [758, 255] on input "(___) ___-____" at bounding box center [797, 256] width 137 height 27
type input "[PHONE_NUMBER]"
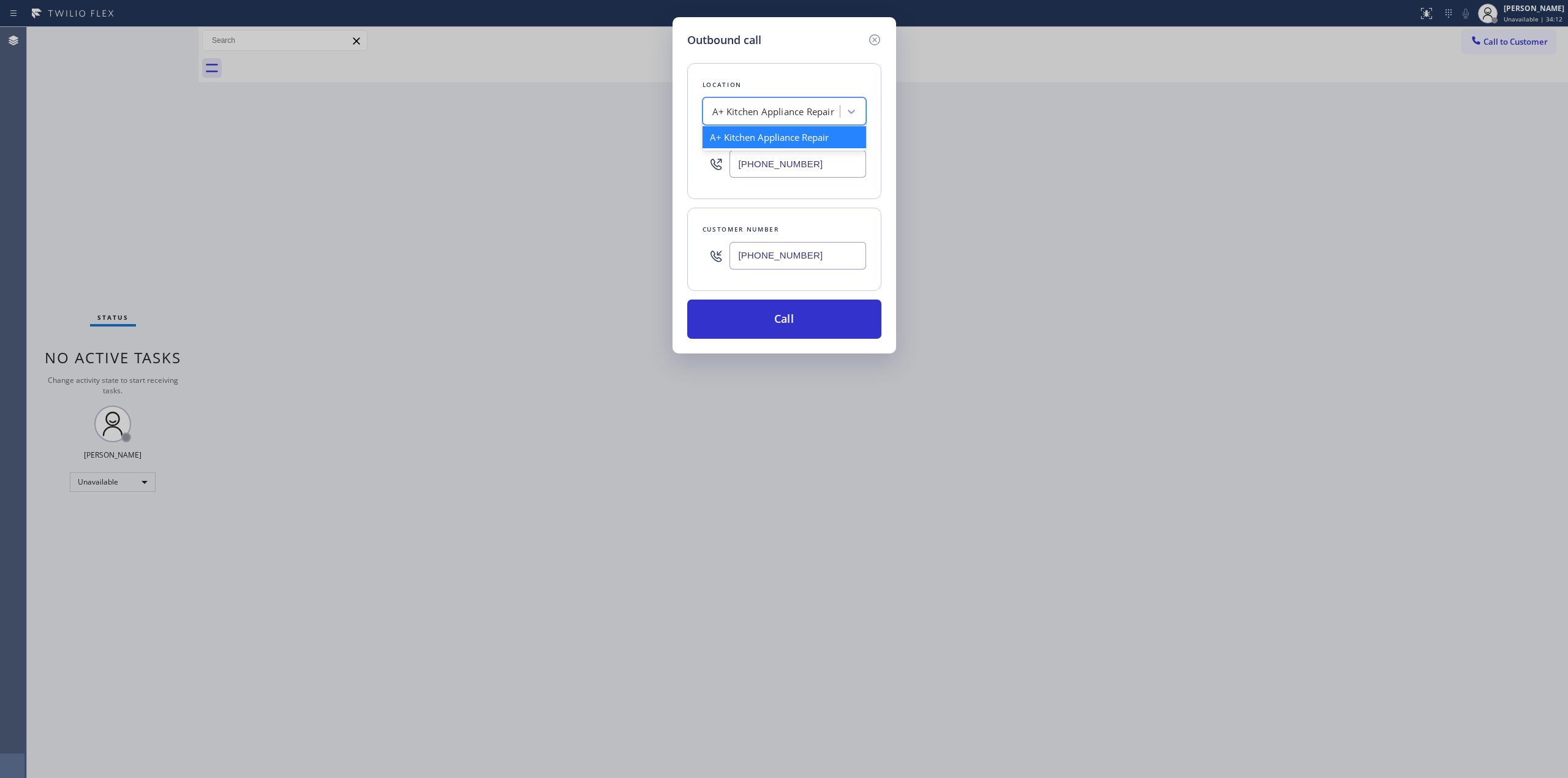
click at [806, 99] on div "A+ Kitchen Appliance Repair" at bounding box center [784, 111] width 163 height 27
type input "jenn"
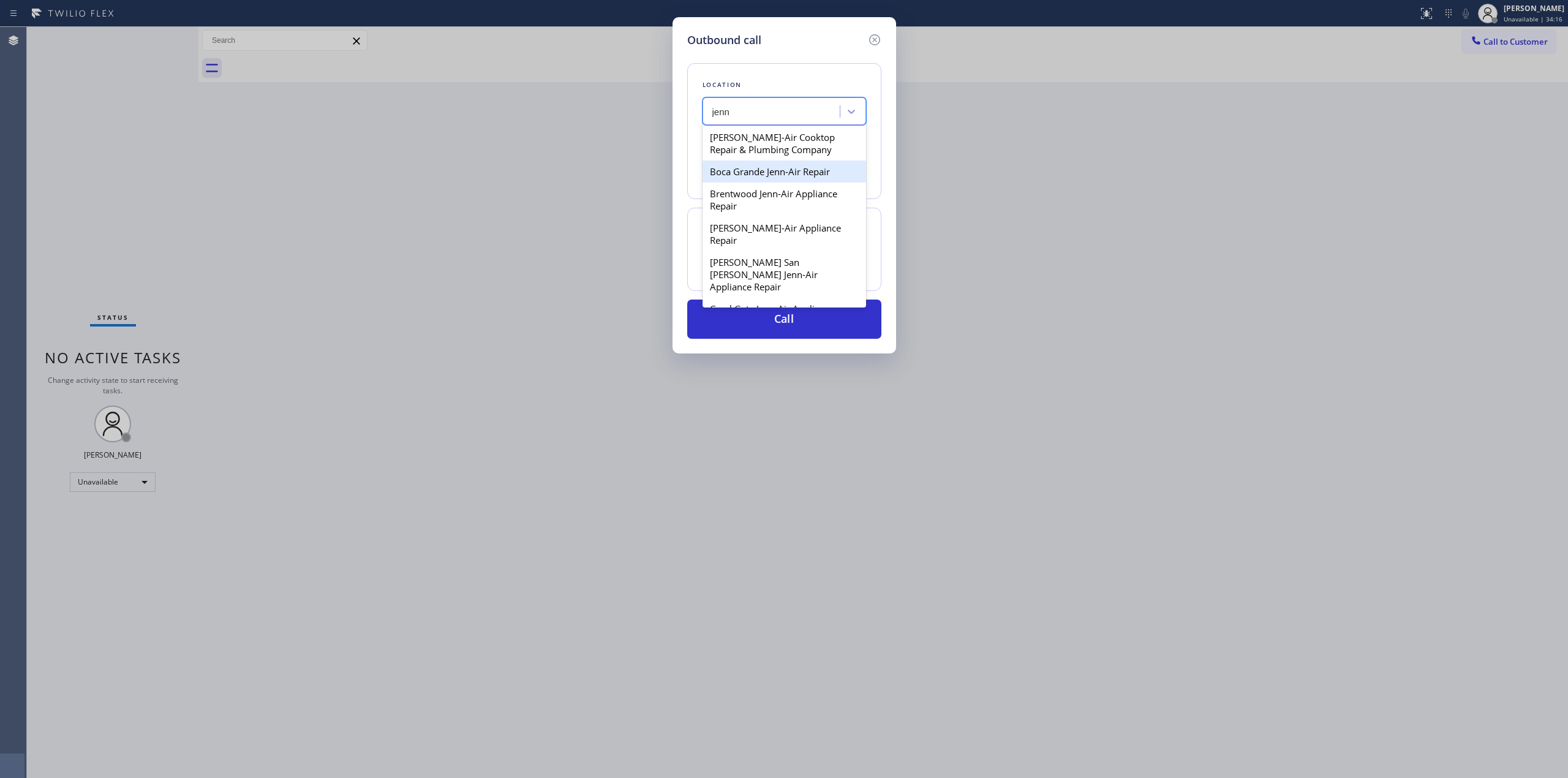
click at [775, 170] on div "Boca Grande Jenn-Air Repair" at bounding box center [784, 172] width 163 height 22
type input "[PHONE_NUMBER]"
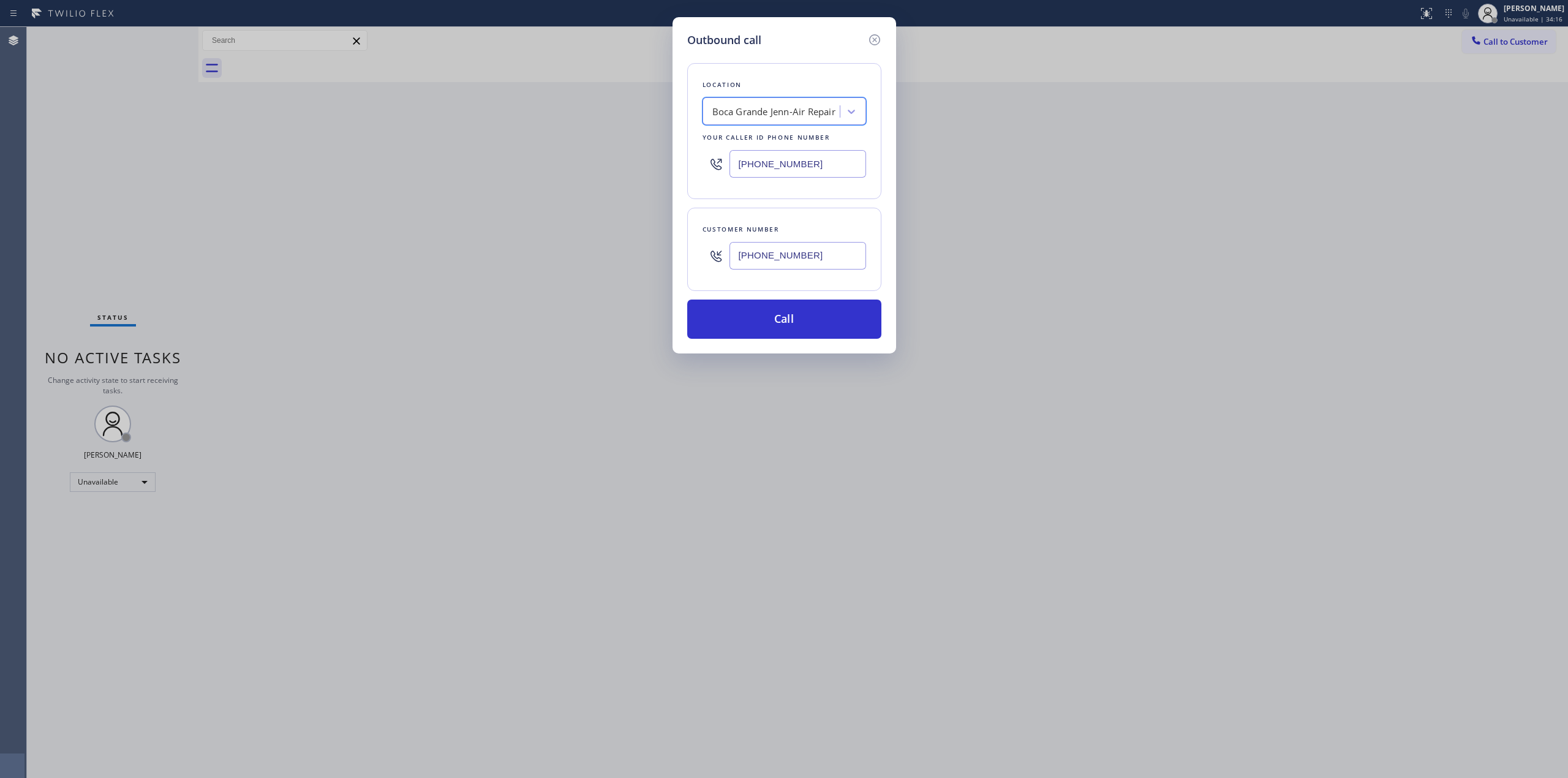
click at [771, 258] on input "[PHONE_NUMBER]" at bounding box center [797, 256] width 137 height 27
click at [780, 318] on button "Call" at bounding box center [784, 319] width 194 height 39
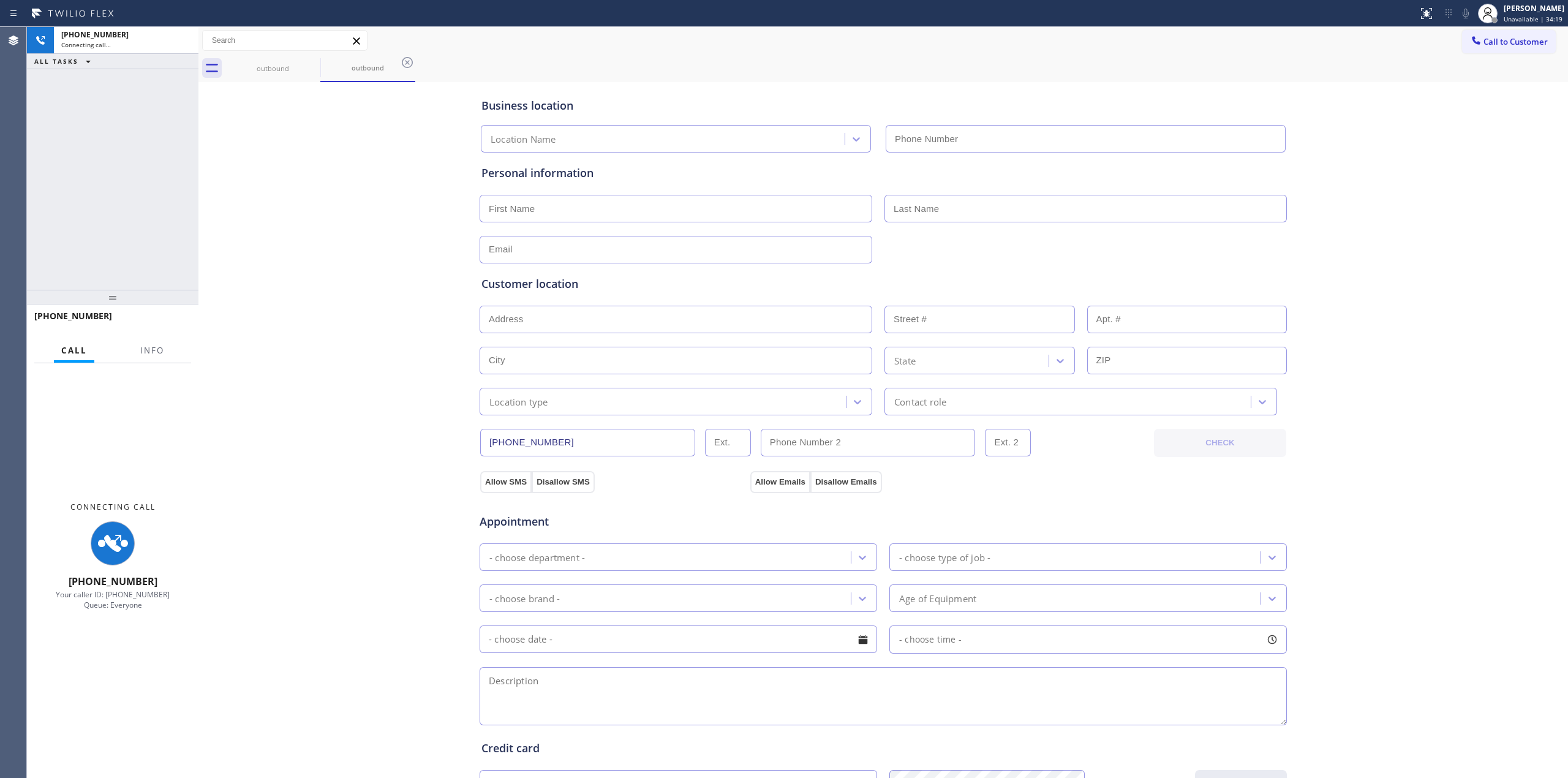
type input "[PHONE_NUMBER]"
click at [1372, 123] on div "Business location [GEOGRAPHIC_DATA] Jenn-Air Repair [PHONE_NUMBER] Personal inf…" at bounding box center [883, 503] width 1364 height 836
click at [1473, 11] on icon at bounding box center [1466, 13] width 14 height 14
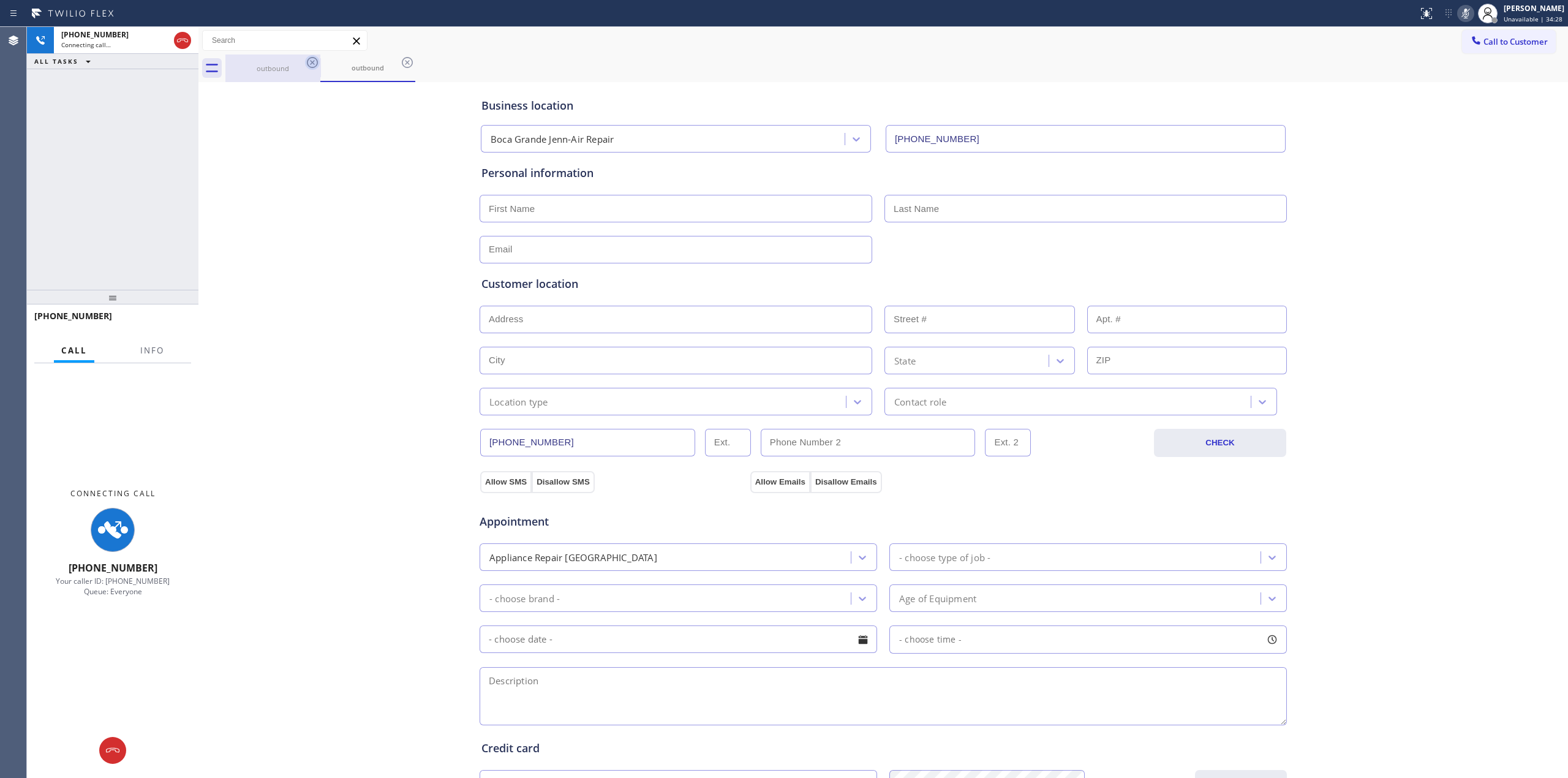
click at [305, 64] on icon at bounding box center [312, 62] width 14 height 14
click at [309, 64] on icon at bounding box center [312, 62] width 14 height 14
click at [400, 64] on icon at bounding box center [407, 62] width 14 height 14
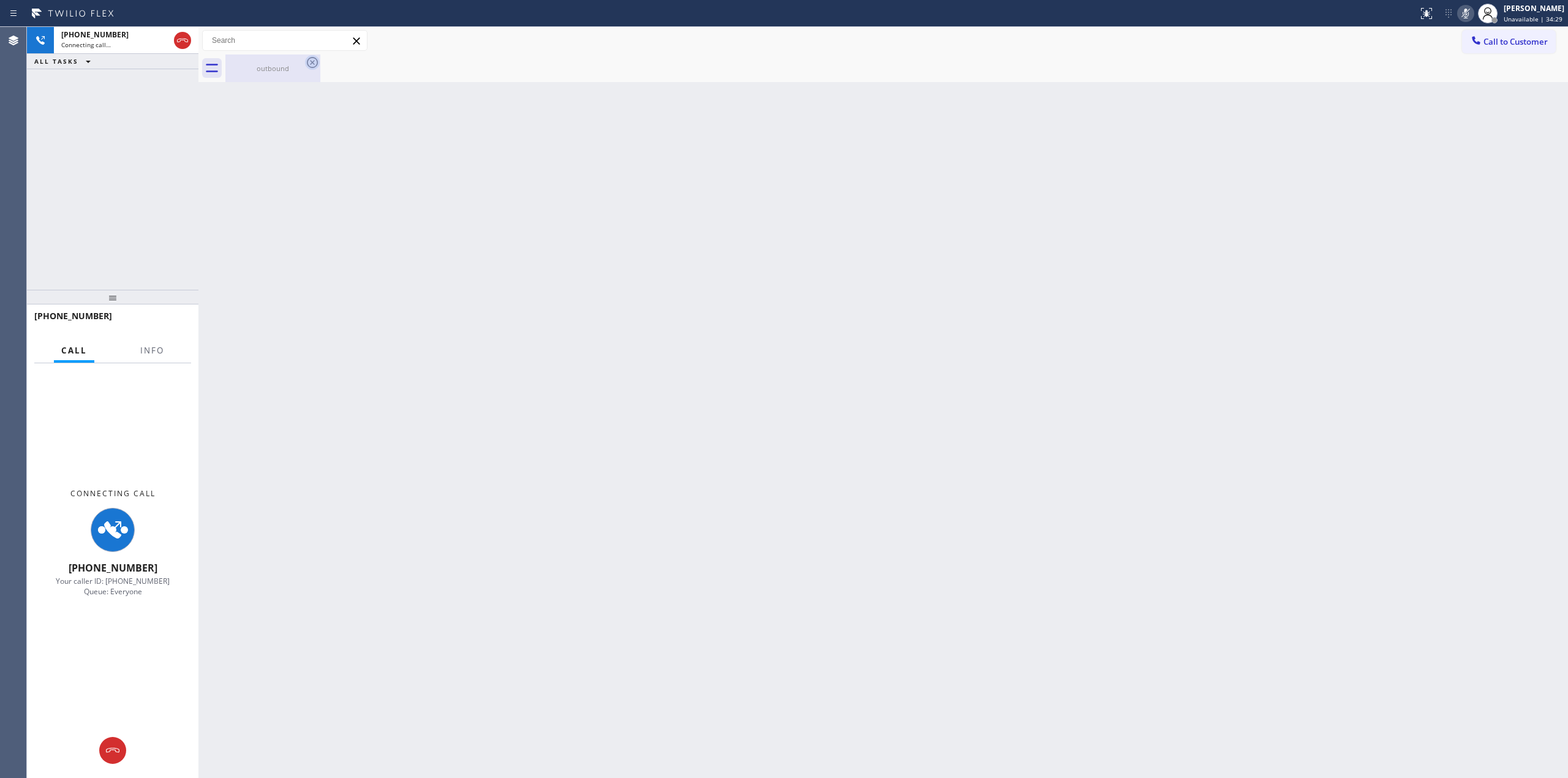
click at [319, 64] on icon at bounding box center [312, 62] width 14 height 14
click at [314, 62] on icon at bounding box center [312, 62] width 14 height 14
click at [310, 64] on icon at bounding box center [312, 62] width 11 height 11
click at [294, 70] on div "outbound" at bounding box center [272, 68] width 93 height 9
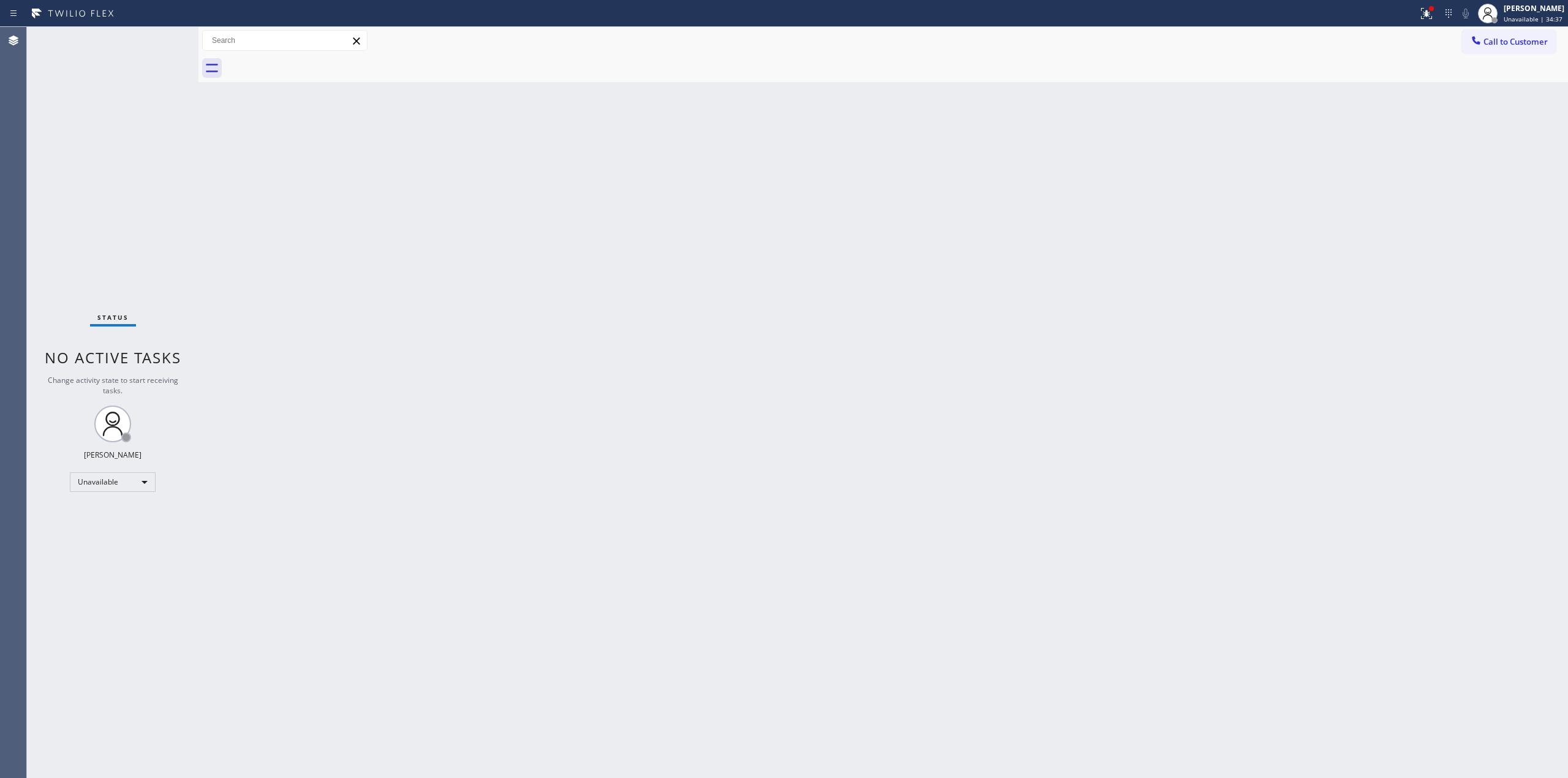
drag, startPoint x: 1138, startPoint y: 277, endPoint x: 1356, endPoint y: 111, distance: 274.0
click at [1156, 263] on div "Back to Dashboard Change Sender ID Customers Technicians Select a contact Outbo…" at bounding box center [883, 402] width 1370 height 751
click at [1503, 33] on button "Call to Customer" at bounding box center [1509, 42] width 94 height 23
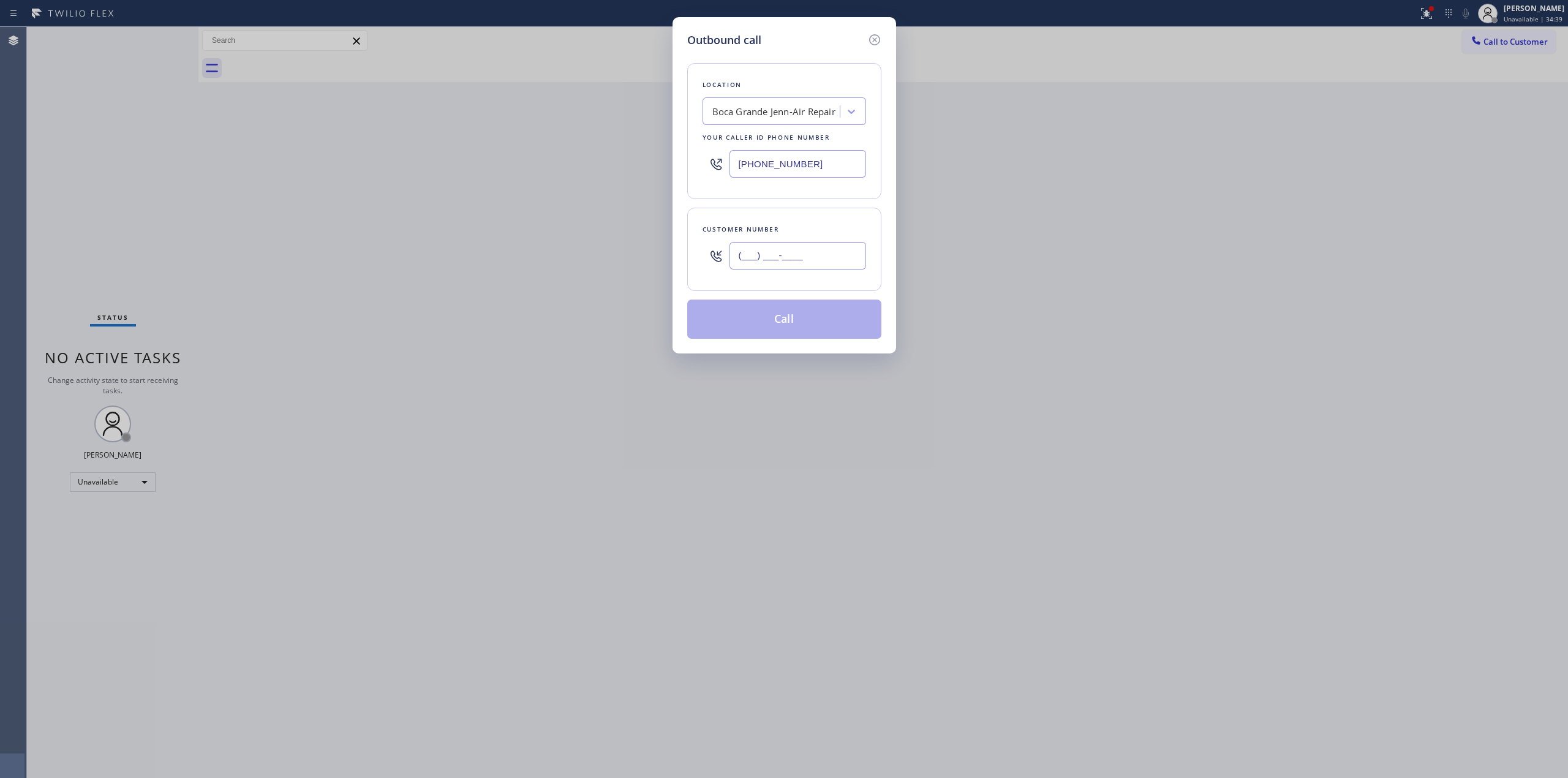
click at [833, 253] on input "(___) ___-____" at bounding box center [797, 256] width 137 height 27
paste input "989) 361-6920"
type input "[PHONE_NUMBER]"
click at [794, 324] on button "Call" at bounding box center [784, 319] width 194 height 39
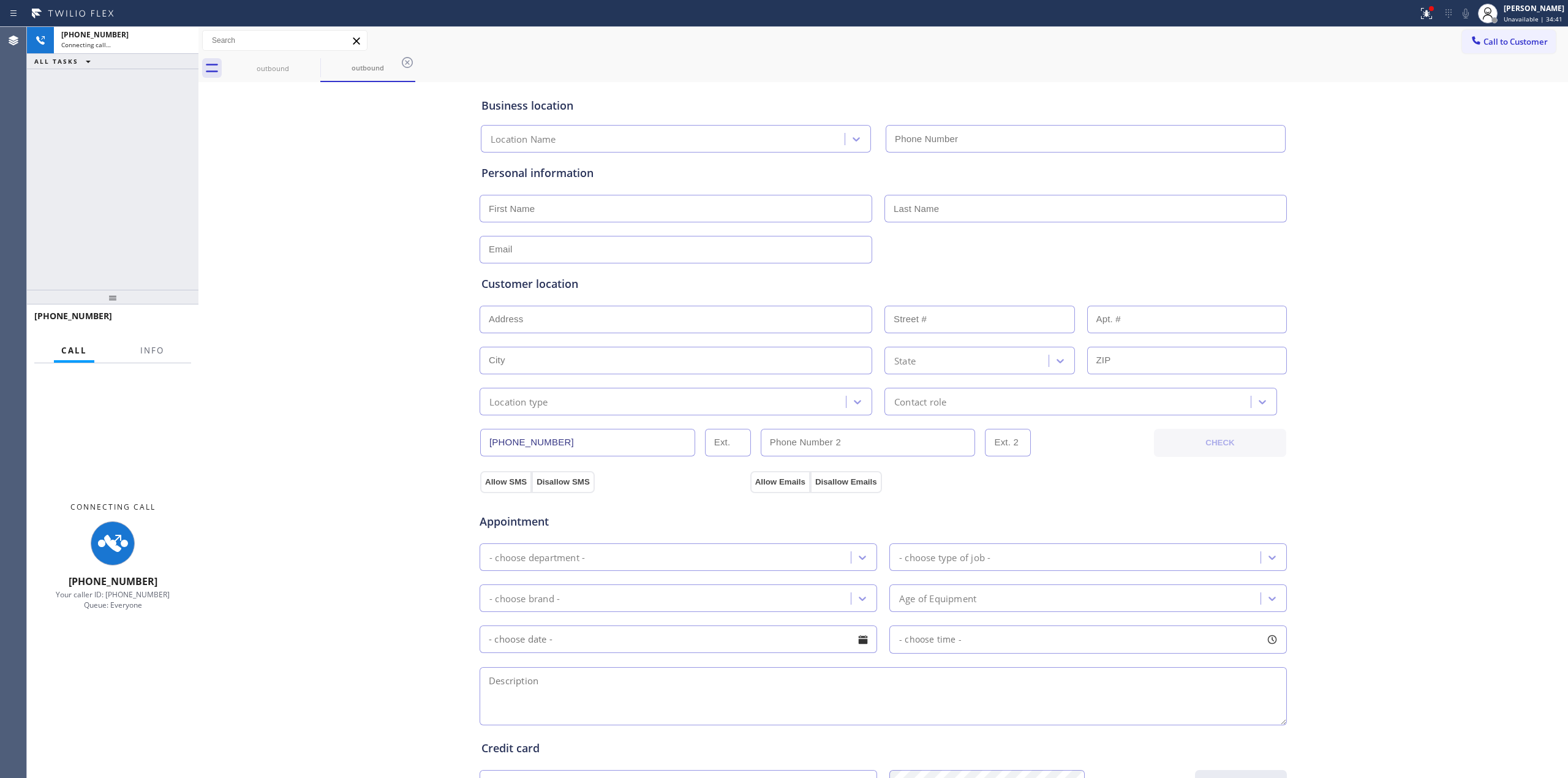
type input "[PHONE_NUMBER]"
drag, startPoint x: 1409, startPoint y: 113, endPoint x: 1464, endPoint y: 31, distance: 98.7
click at [1418, 106] on div "Business location [GEOGRAPHIC_DATA] Jenn-Air Repair [PHONE_NUMBER] Personal inf…" at bounding box center [883, 503] width 1364 height 836
click at [1471, 14] on icon at bounding box center [1466, 13] width 14 height 14
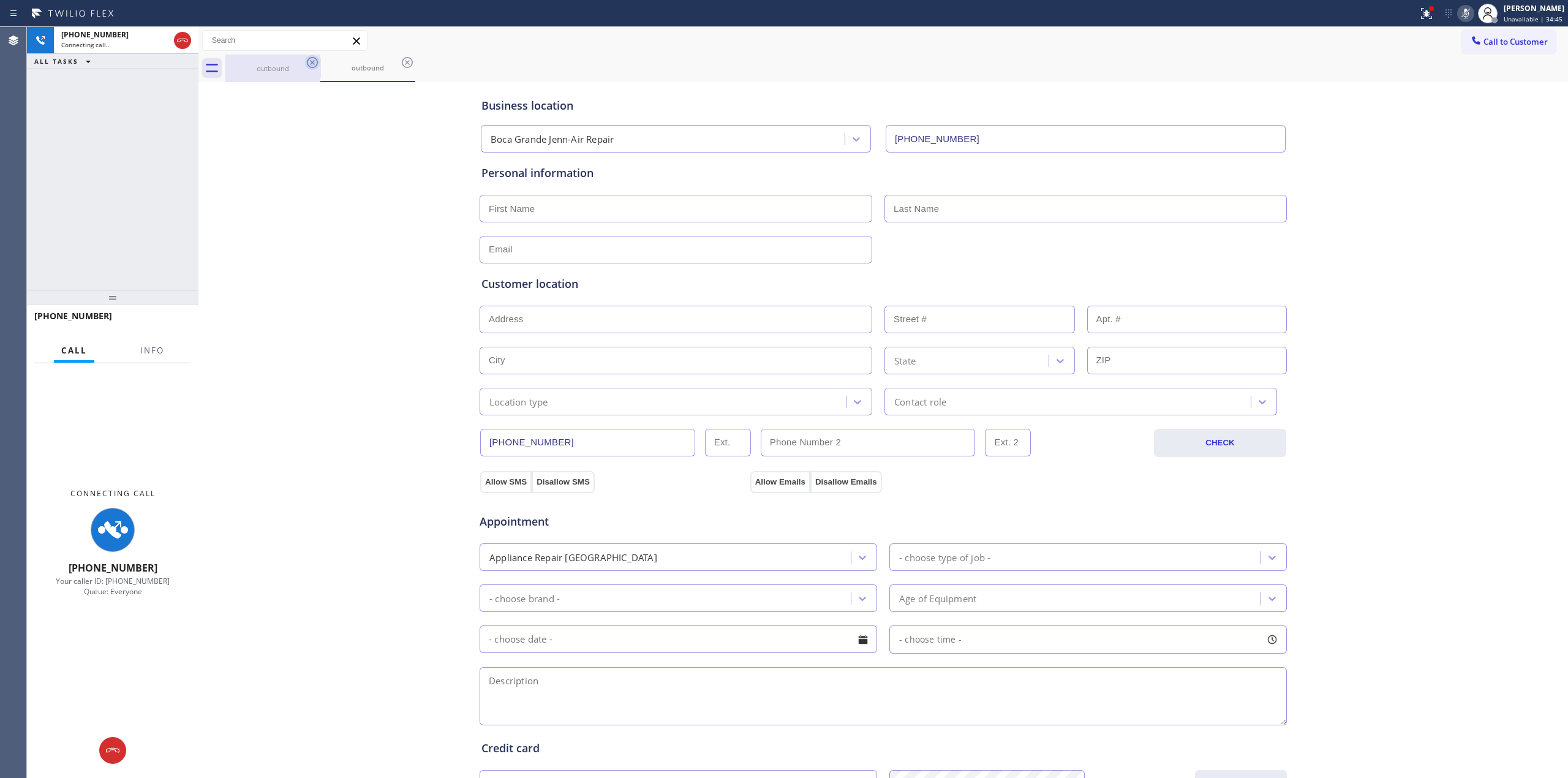
click at [312, 58] on icon at bounding box center [312, 62] width 11 height 11
click at [298, 70] on div "outbound" at bounding box center [272, 68] width 93 height 9
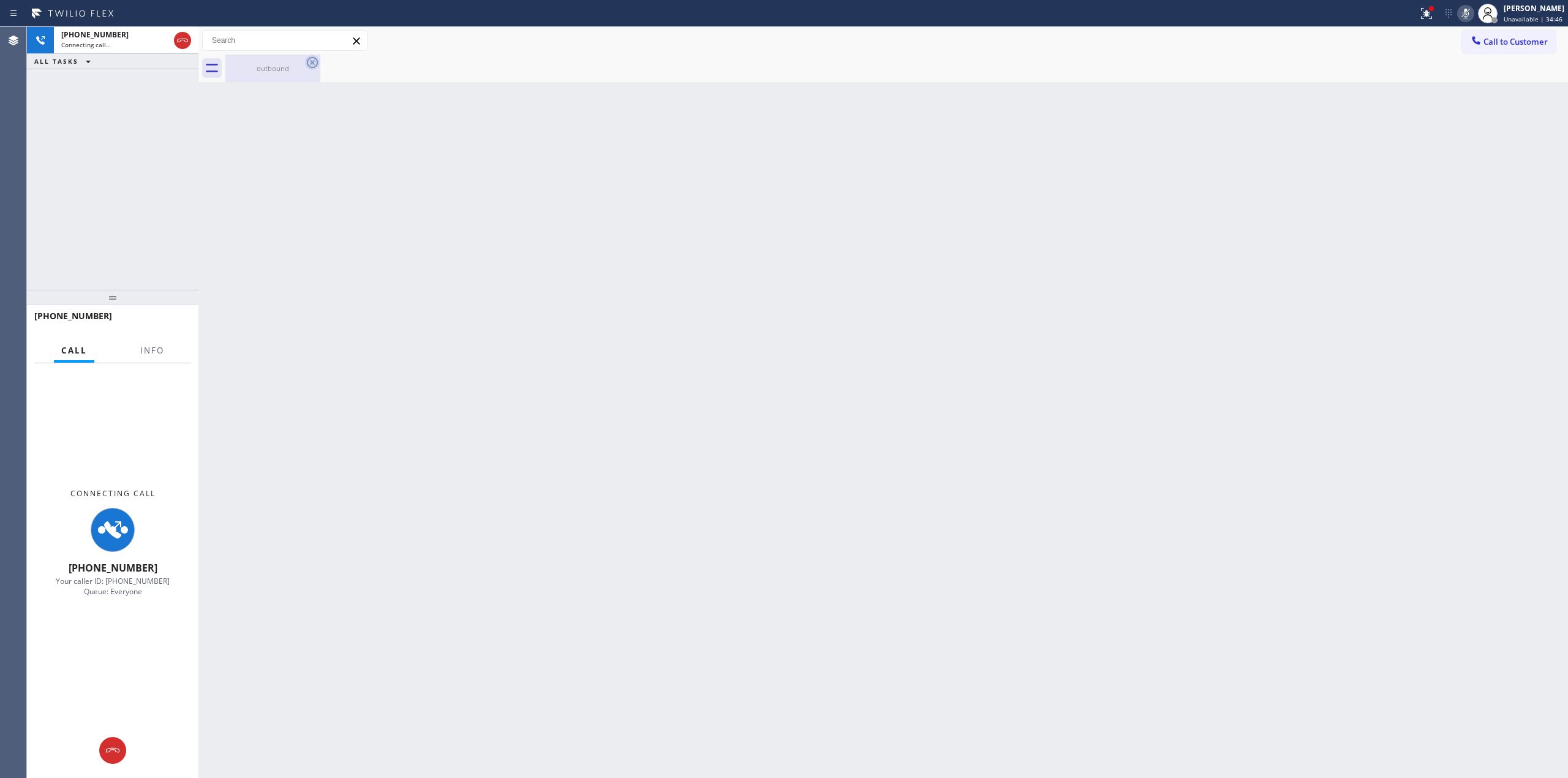
click at [312, 62] on icon at bounding box center [312, 62] width 11 height 11
click at [777, 505] on div "Back to Dashboard Change Sender ID Customers Technicians Select a contact Outbo…" at bounding box center [883, 402] width 1370 height 751
click at [631, 449] on div "Back to Dashboard Change Sender ID Customers Technicians Select a contact Outbo…" at bounding box center [883, 402] width 1370 height 751
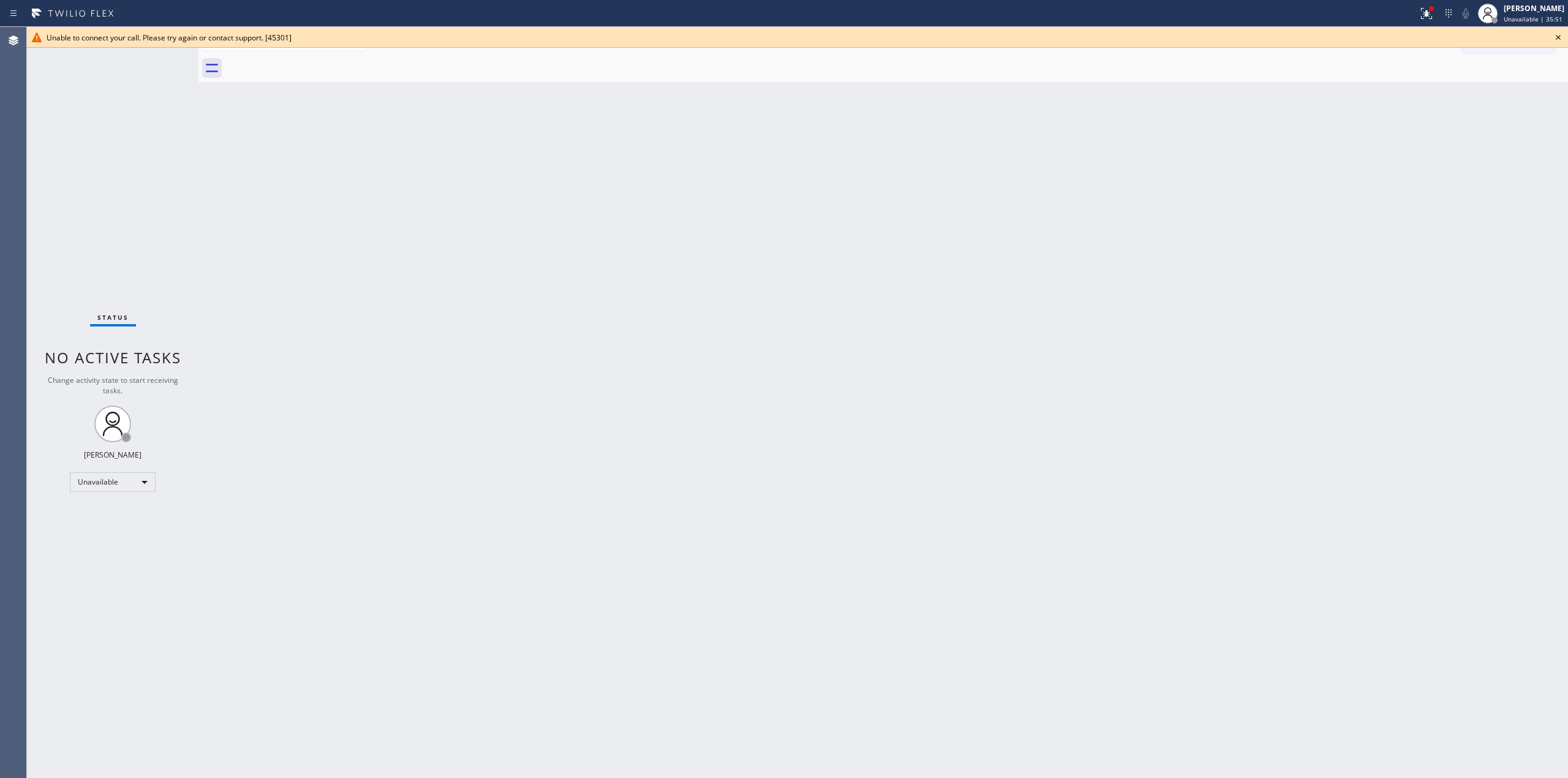
drag, startPoint x: 1356, startPoint y: 80, endPoint x: 1365, endPoint y: 78, distance: 9.2
click at [1361, 80] on div at bounding box center [897, 68] width 1343 height 27
click at [1564, 37] on icon at bounding box center [1558, 37] width 14 height 14
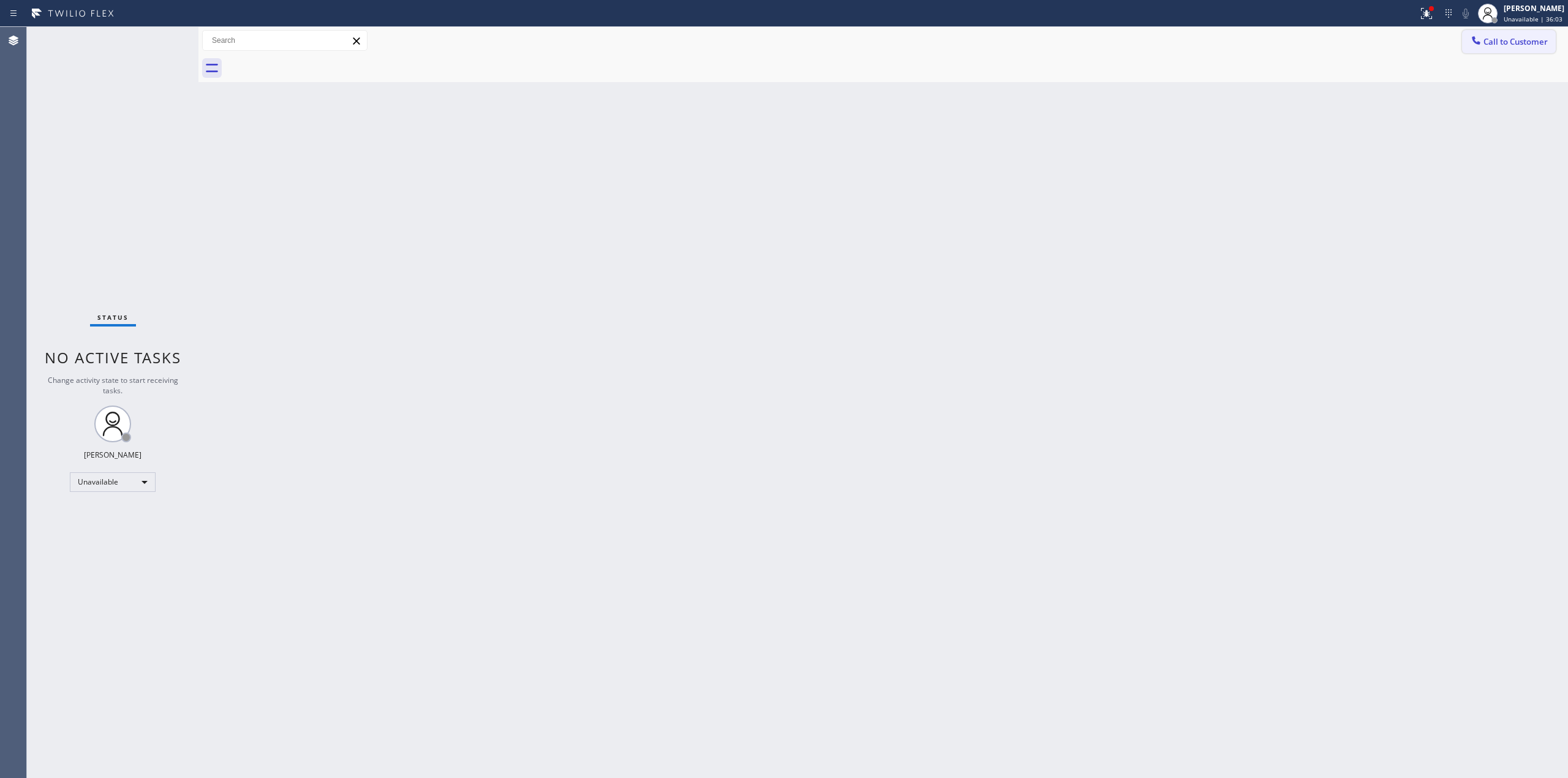
click at [1503, 47] on span "Call to Customer" at bounding box center [1516, 42] width 65 height 11
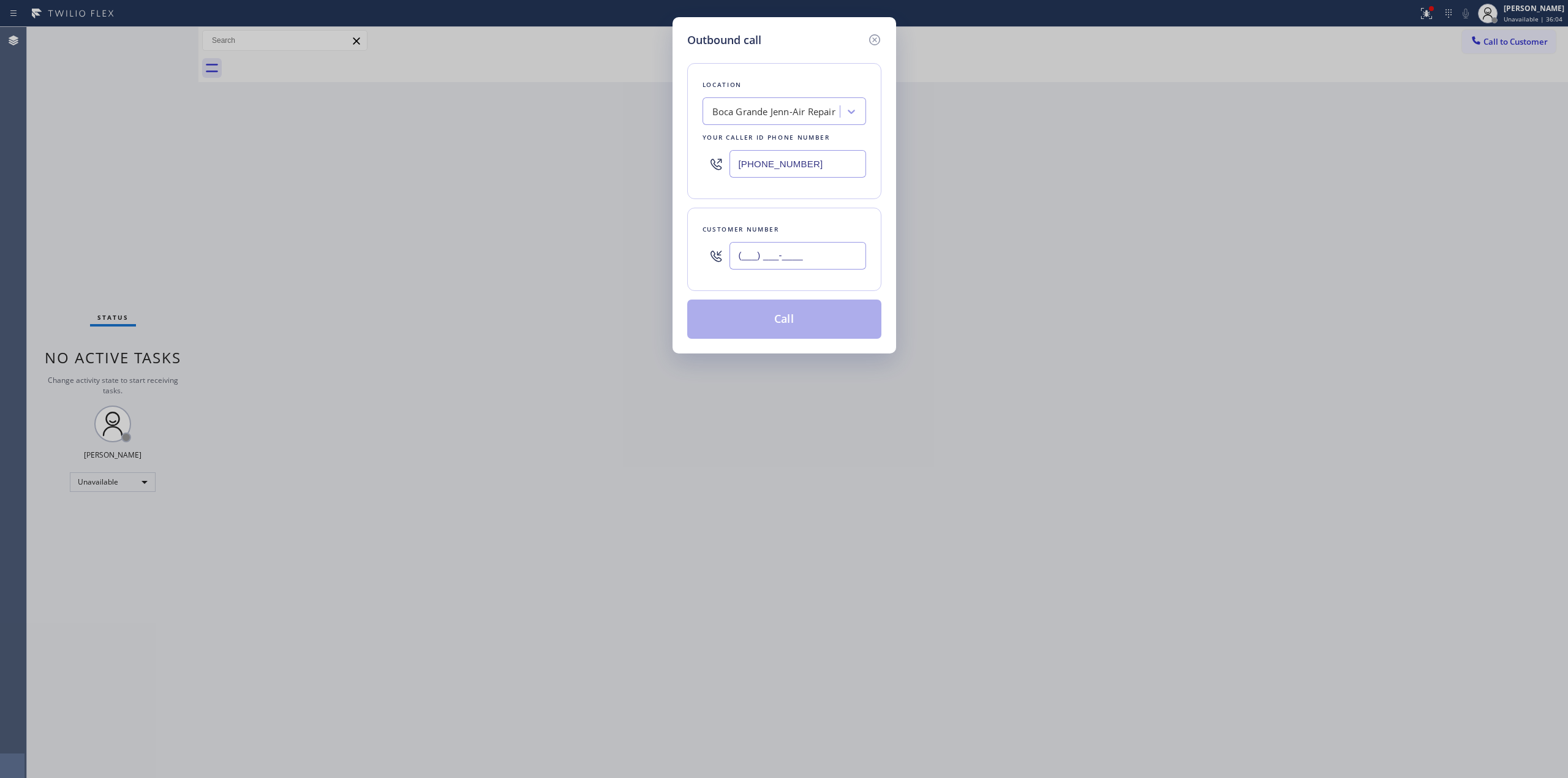
paste input "640) 239-1477"
drag, startPoint x: 794, startPoint y: 257, endPoint x: 797, endPoint y: 130, distance: 127.0
click at [795, 254] on input "[PHONE_NUMBER]" at bounding box center [797, 256] width 137 height 27
type input "[PHONE_NUMBER]"
click at [797, 104] on div "Boca Grande Jenn-Air Repair" at bounding box center [773, 111] width 134 height 21
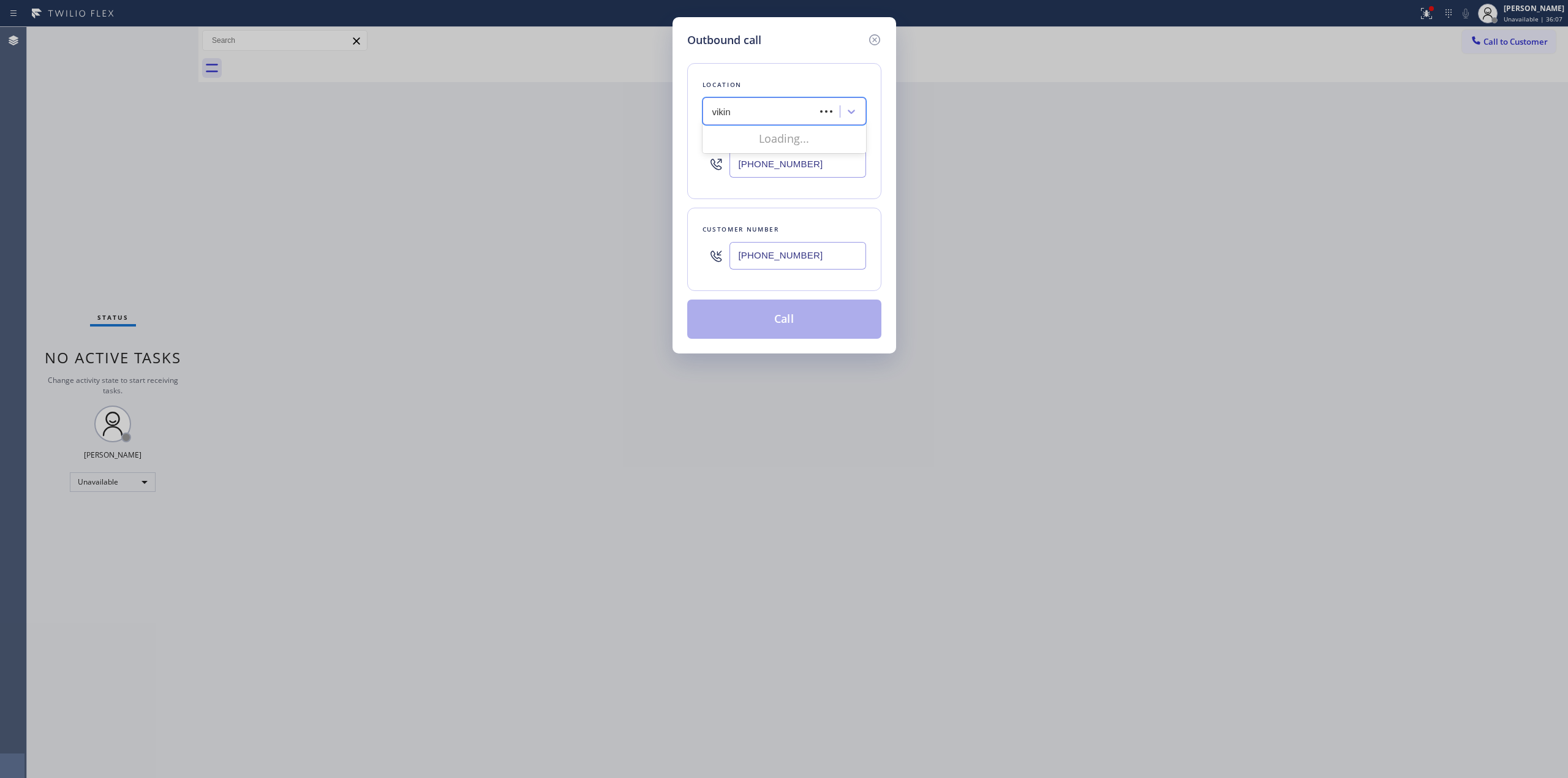
type input "viking"
click at [791, 113] on div "viking" at bounding box center [760, 111] width 109 height 21
type input "dcs"
click at [791, 113] on div "dcs" at bounding box center [760, 111] width 109 height 21
type input "dacor"
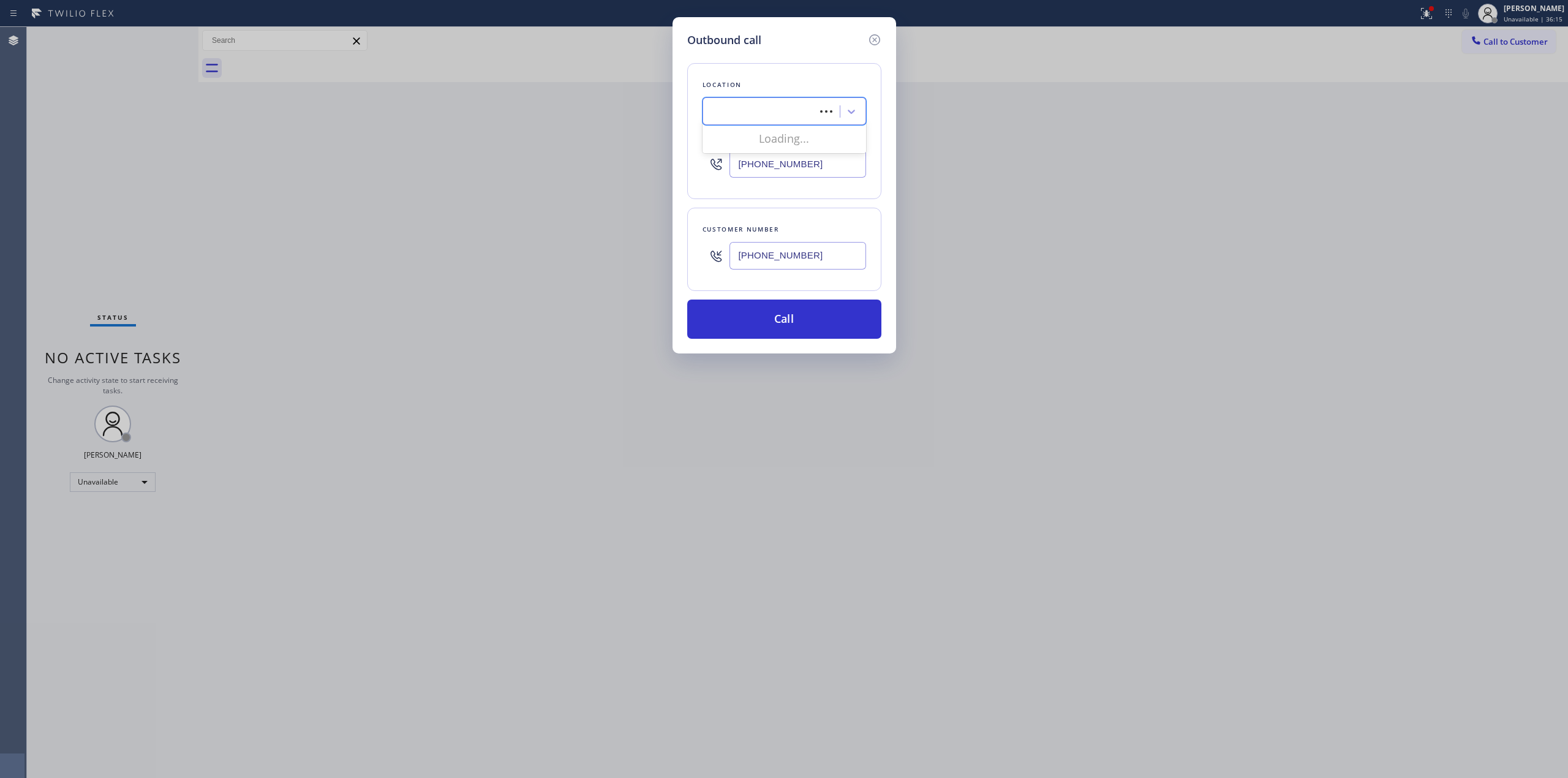
click at [791, 113] on div "dacor" at bounding box center [760, 111] width 109 height 21
type input "lg"
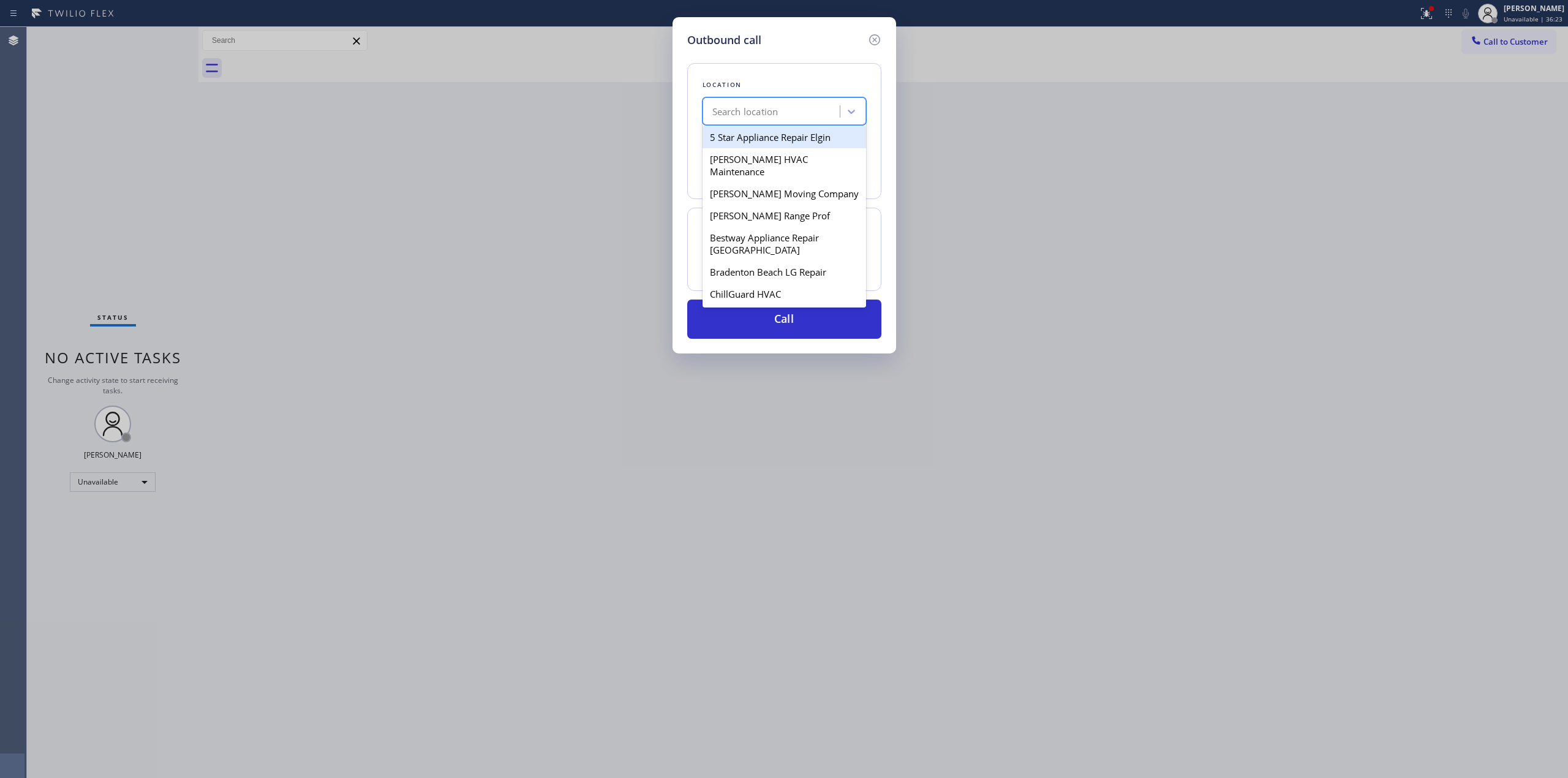
click at [808, 108] on div "Search location" at bounding box center [773, 111] width 134 height 21
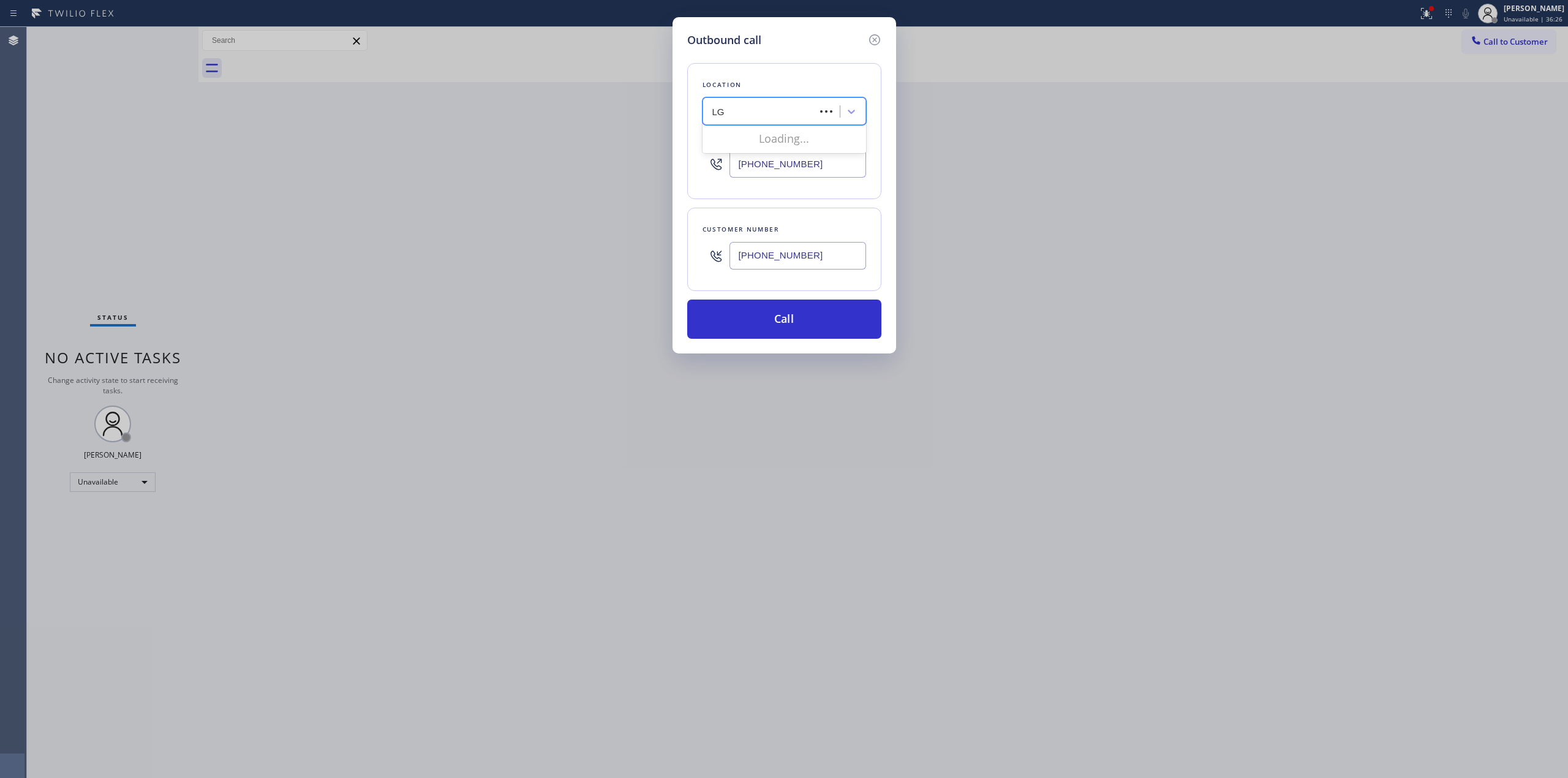
type input "L"
type input "s"
type input "amana"
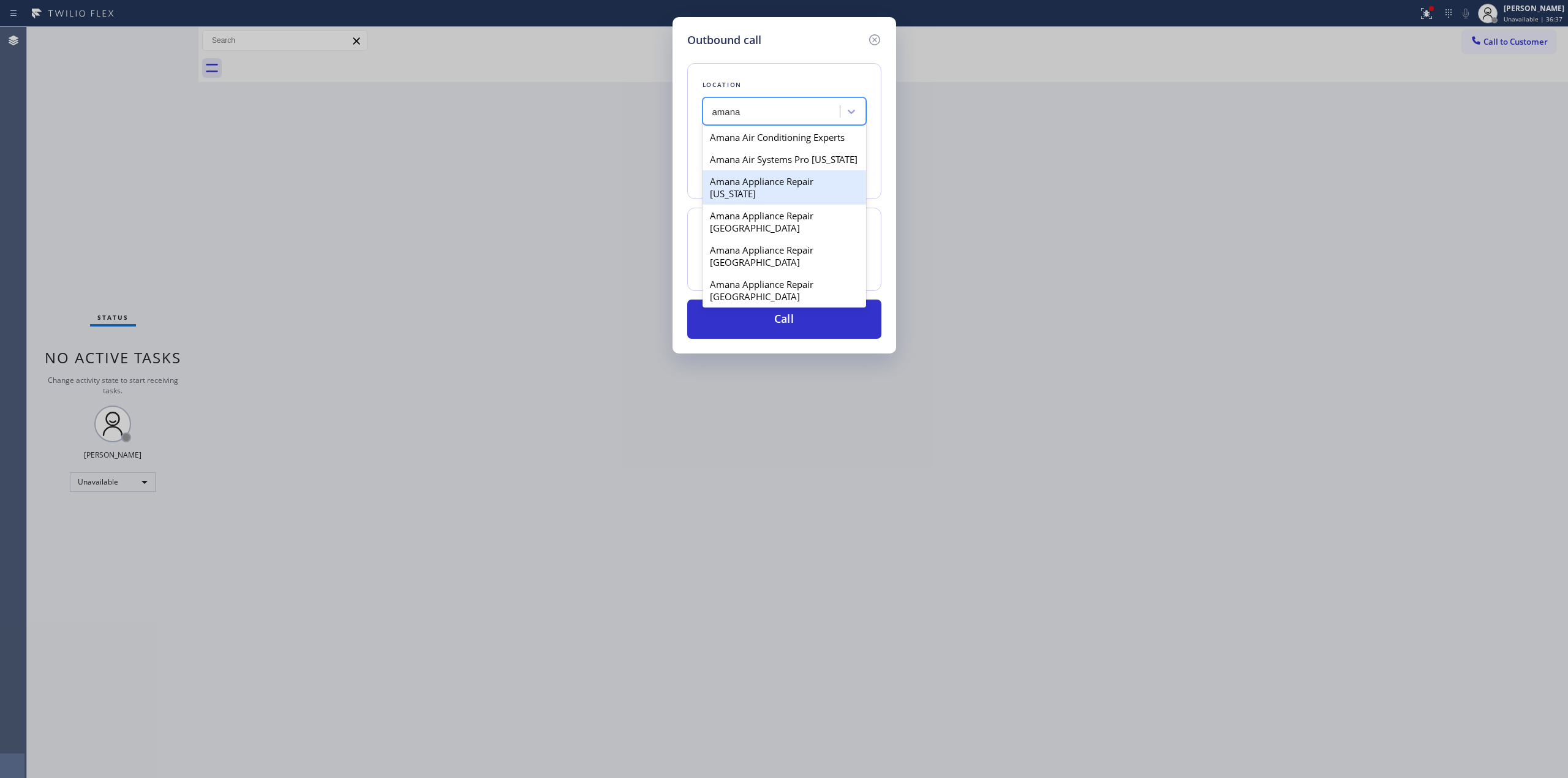
click at [762, 189] on div "Amana Appliance Repair [US_STATE]" at bounding box center [784, 187] width 163 height 34
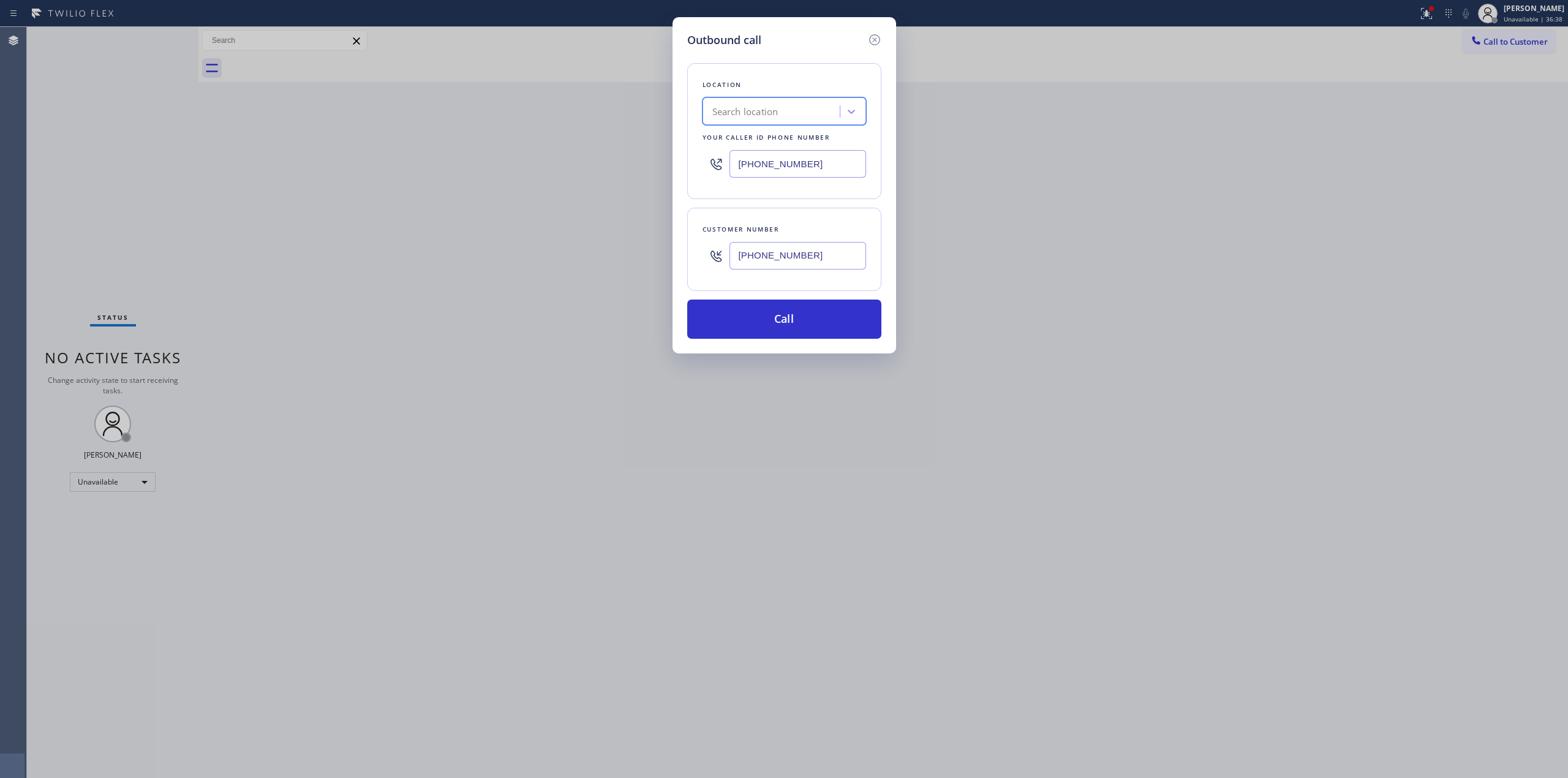
click at [805, 113] on div "Search location" at bounding box center [773, 111] width 134 height 21
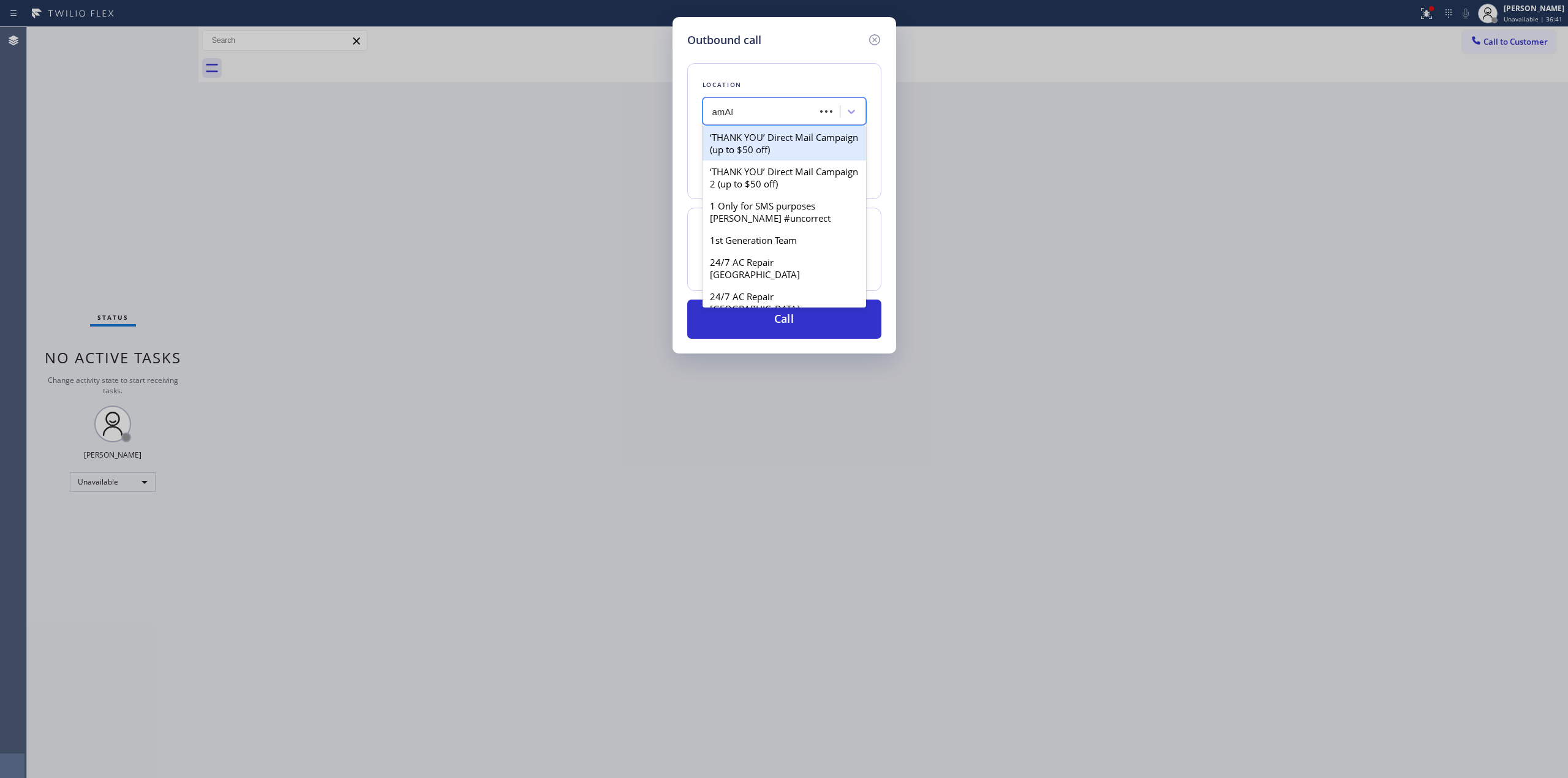
type input "amANA"
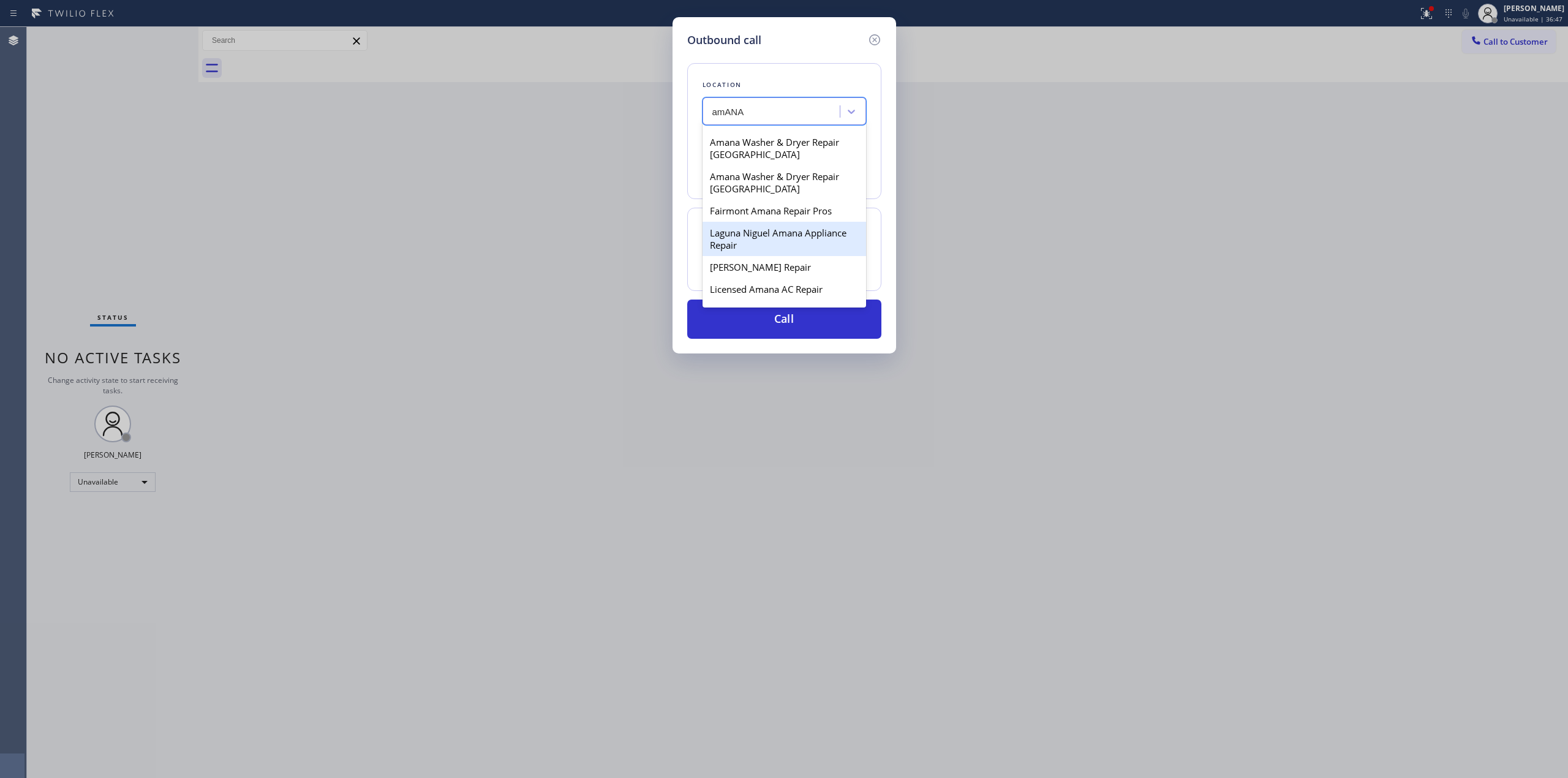
click at [774, 233] on div "Laguna Niguel Amana Appliance Repair" at bounding box center [784, 239] width 163 height 34
type input "[PHONE_NUMBER]"
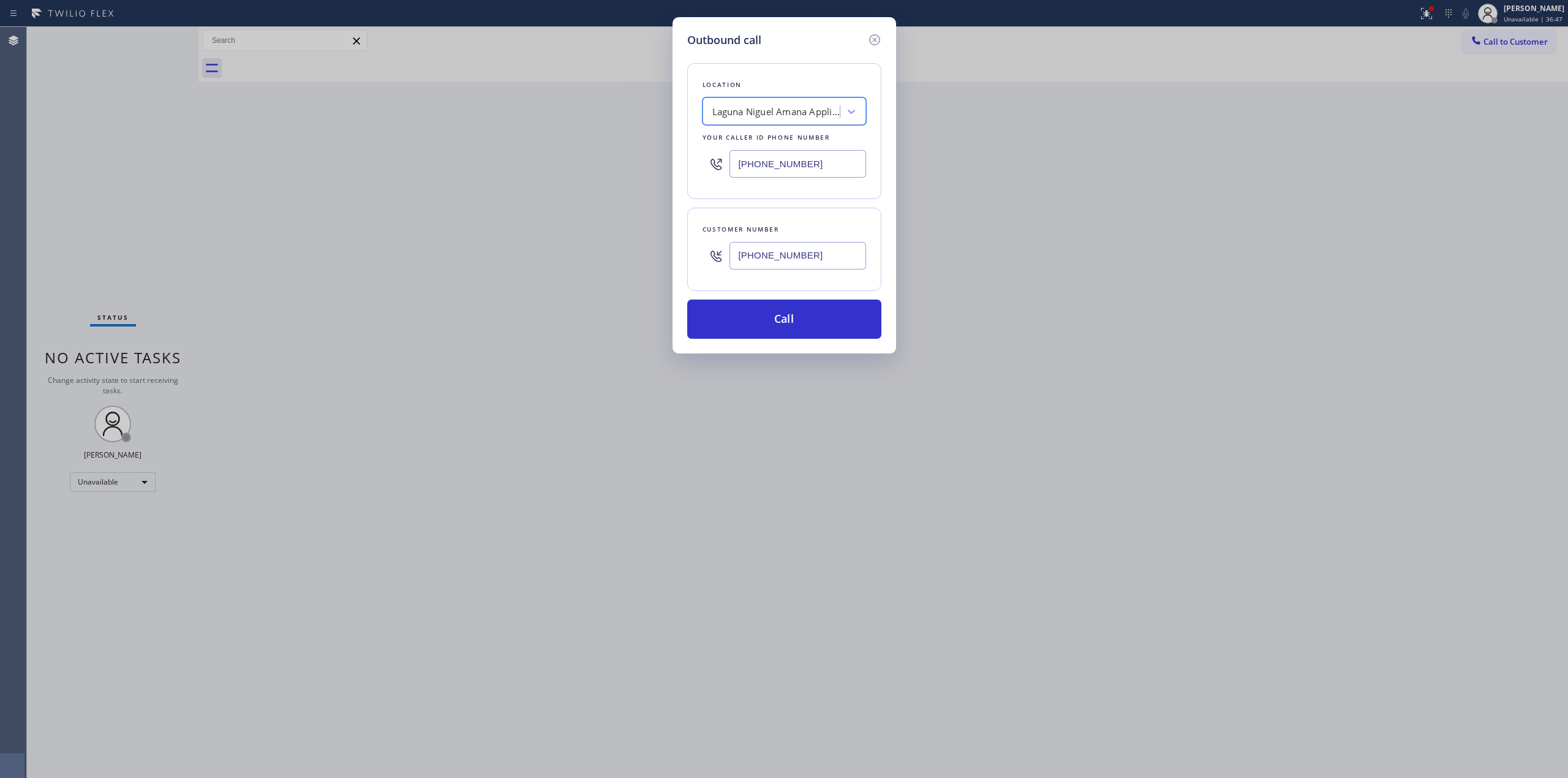
click at [793, 258] on input "[PHONE_NUMBER]" at bounding box center [797, 256] width 137 height 27
click at [782, 322] on button "Call" at bounding box center [784, 319] width 194 height 39
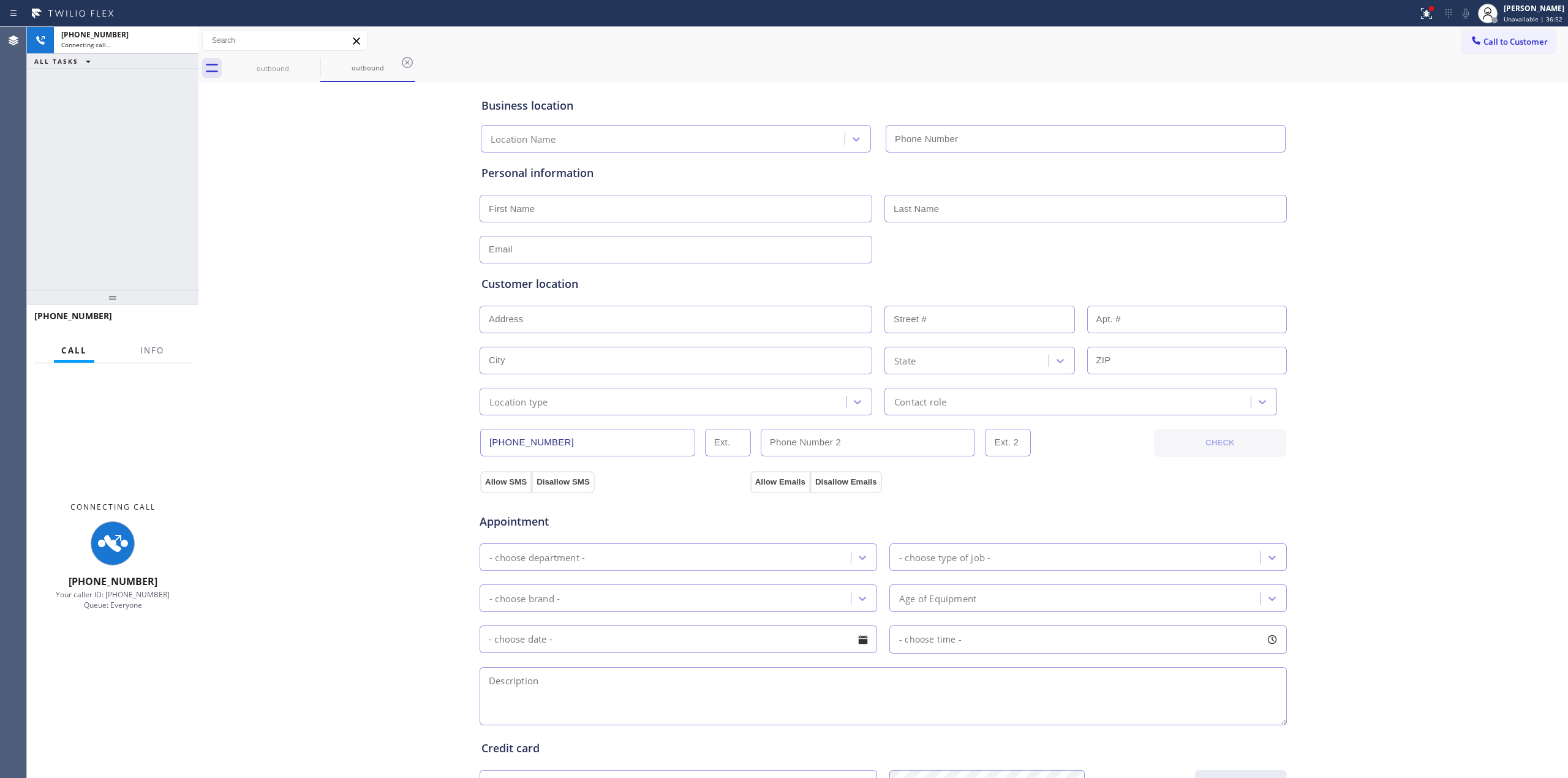
type input "[PHONE_NUMBER]"
drag, startPoint x: 1432, startPoint y: 197, endPoint x: 1446, endPoint y: 67, distance: 130.8
click at [1435, 169] on div "Business location [GEOGRAPHIC_DATA] Amana Appliance Repair [PHONE_NUMBER] Perso…" at bounding box center [883, 503] width 1364 height 836
click at [281, 71] on div "outbound" at bounding box center [272, 68] width 93 height 9
click at [309, 64] on icon at bounding box center [312, 62] width 14 height 14
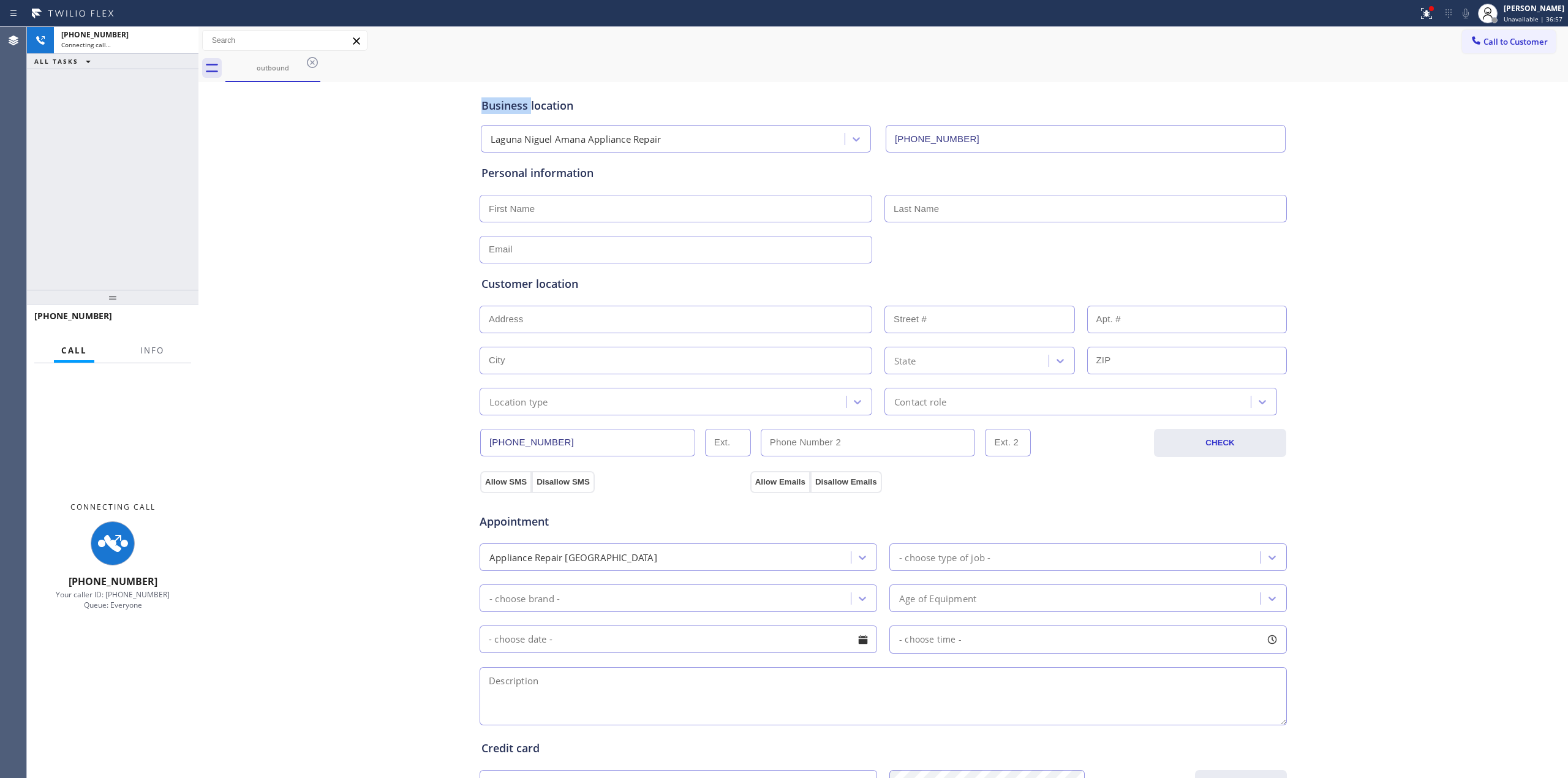
click at [309, 64] on icon at bounding box center [312, 62] width 14 height 14
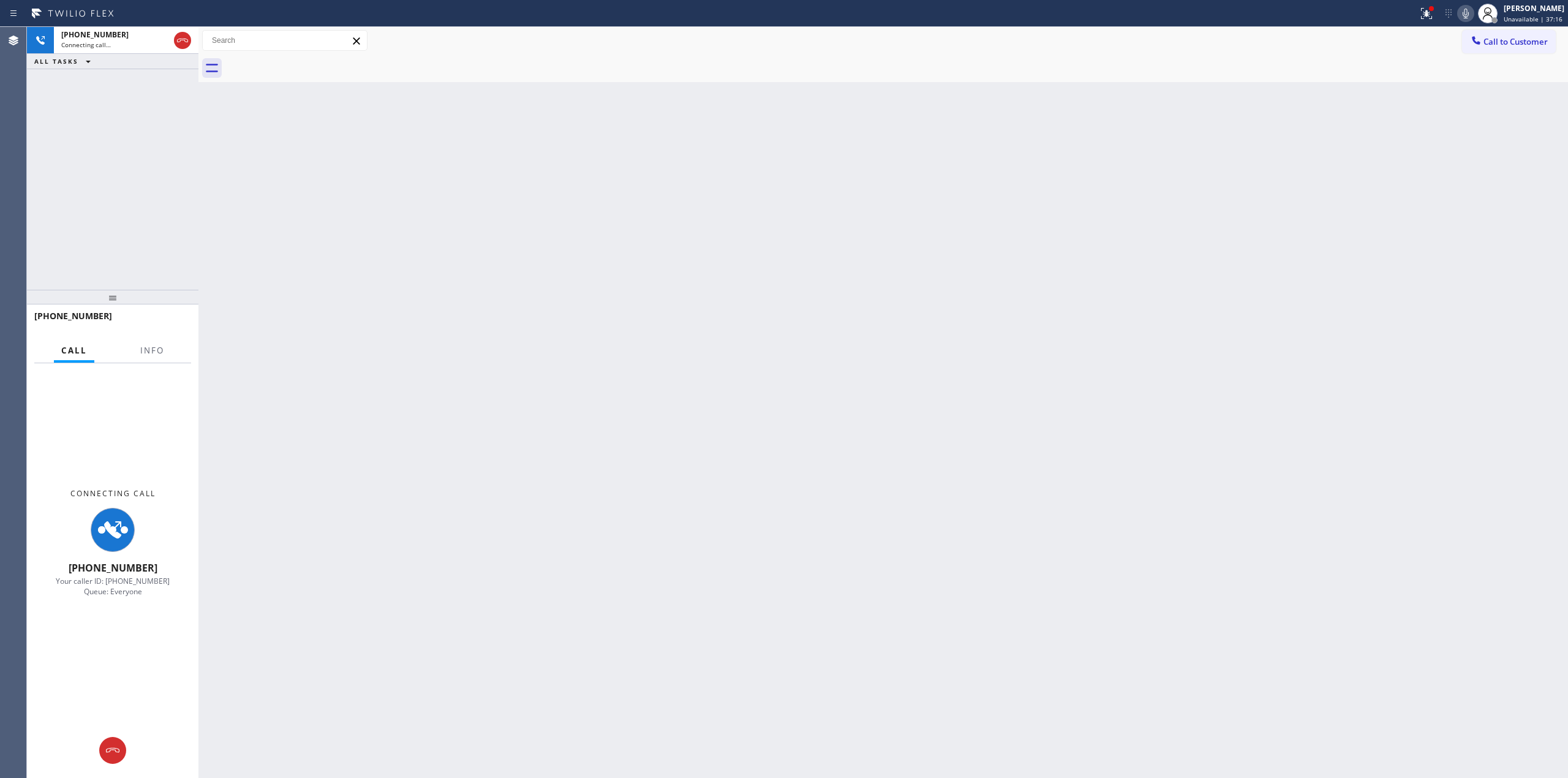
click at [1469, 8] on icon at bounding box center [1466, 13] width 14 height 14
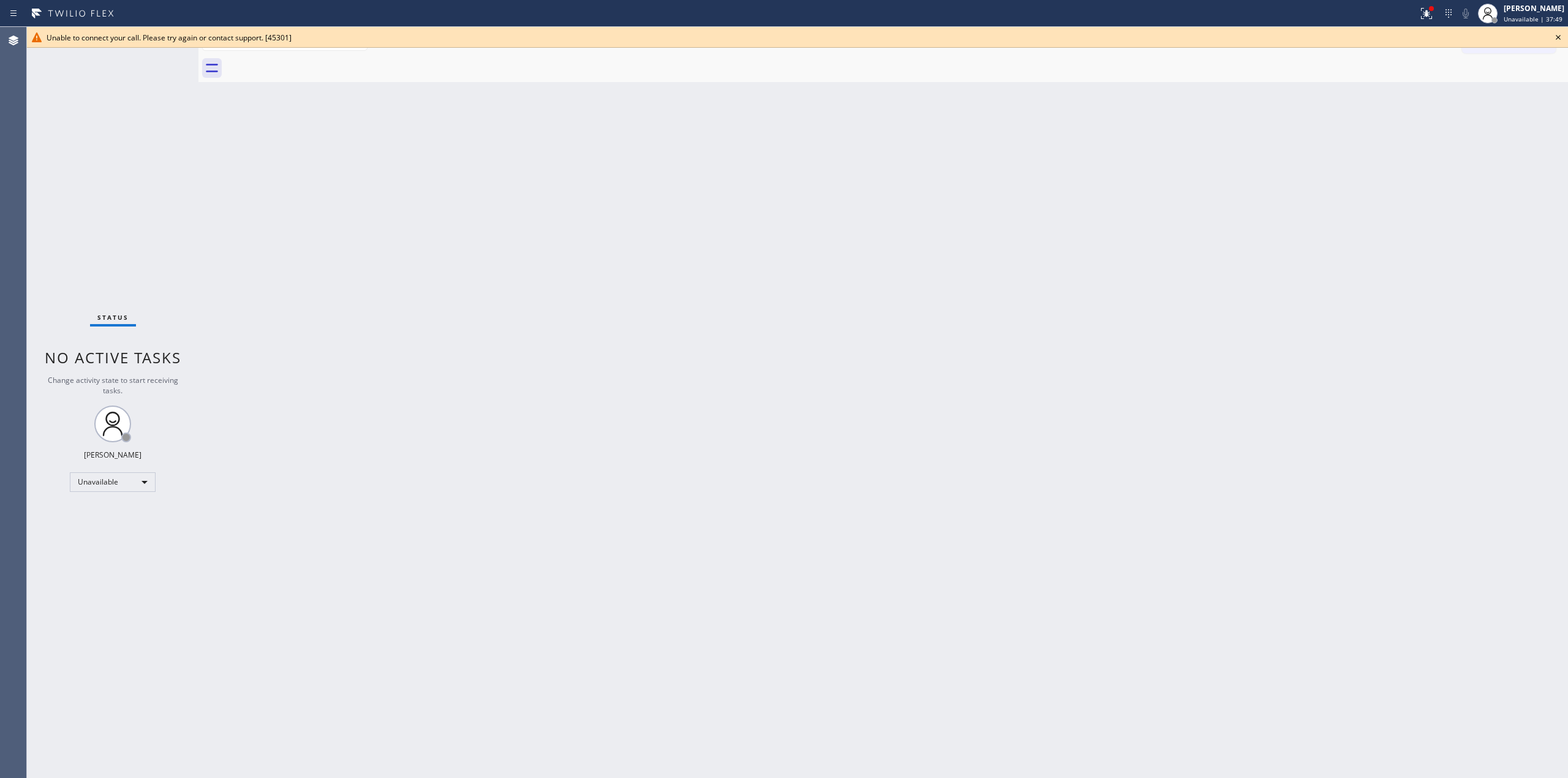
click at [1557, 37] on icon at bounding box center [1558, 37] width 14 height 14
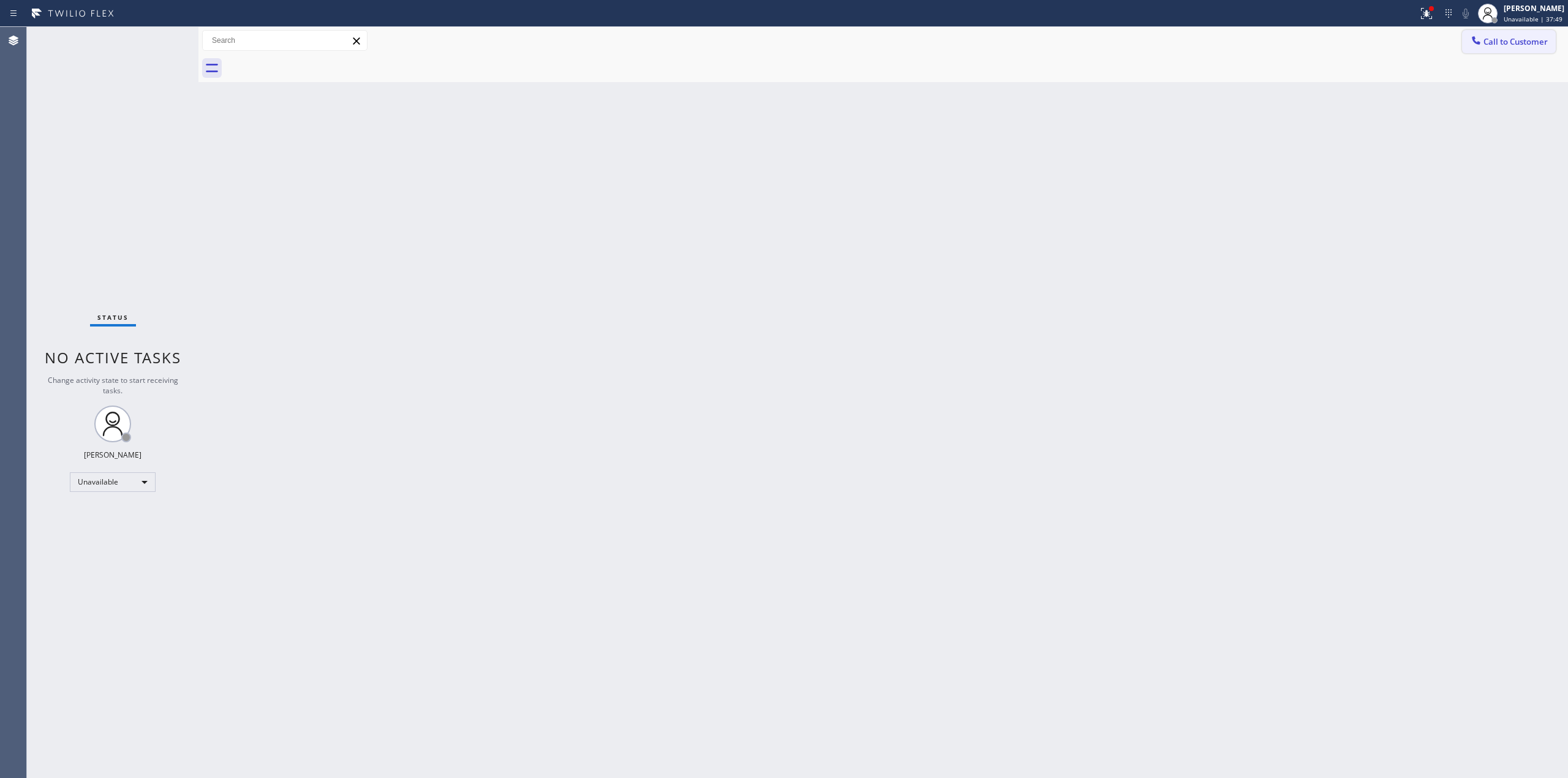
click at [1510, 43] on span "Call to Customer" at bounding box center [1516, 42] width 65 height 11
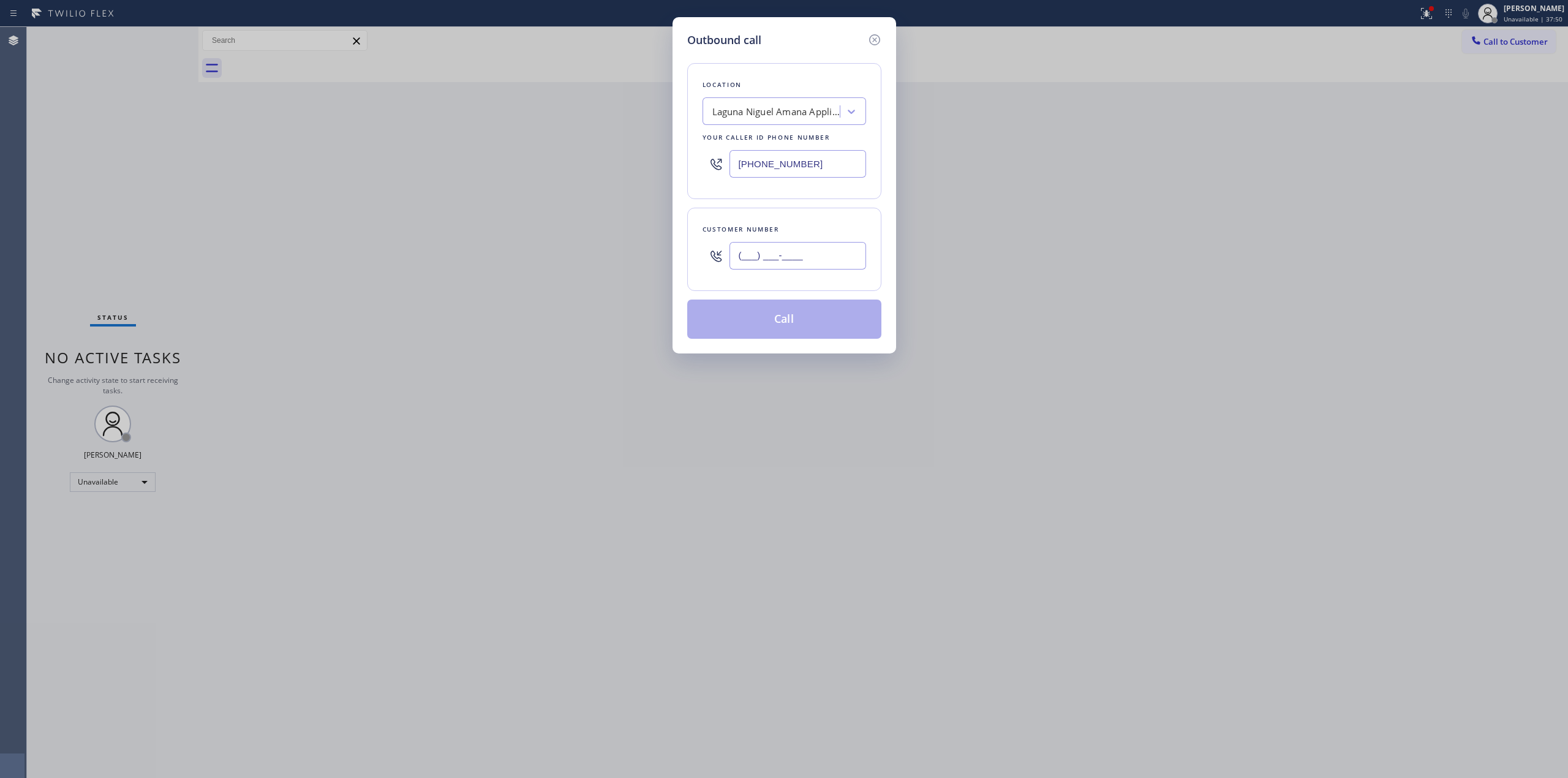
click at [810, 266] on input "(___) ___-____" at bounding box center [797, 256] width 137 height 27
paste input "640) 239-1477"
drag, startPoint x: 824, startPoint y: 254, endPoint x: 699, endPoint y: 260, distance: 125.1
click at [699, 260] on div "Customer number [PHONE_NUMBER]" at bounding box center [784, 249] width 194 height 83
paste input "28) 266-679"
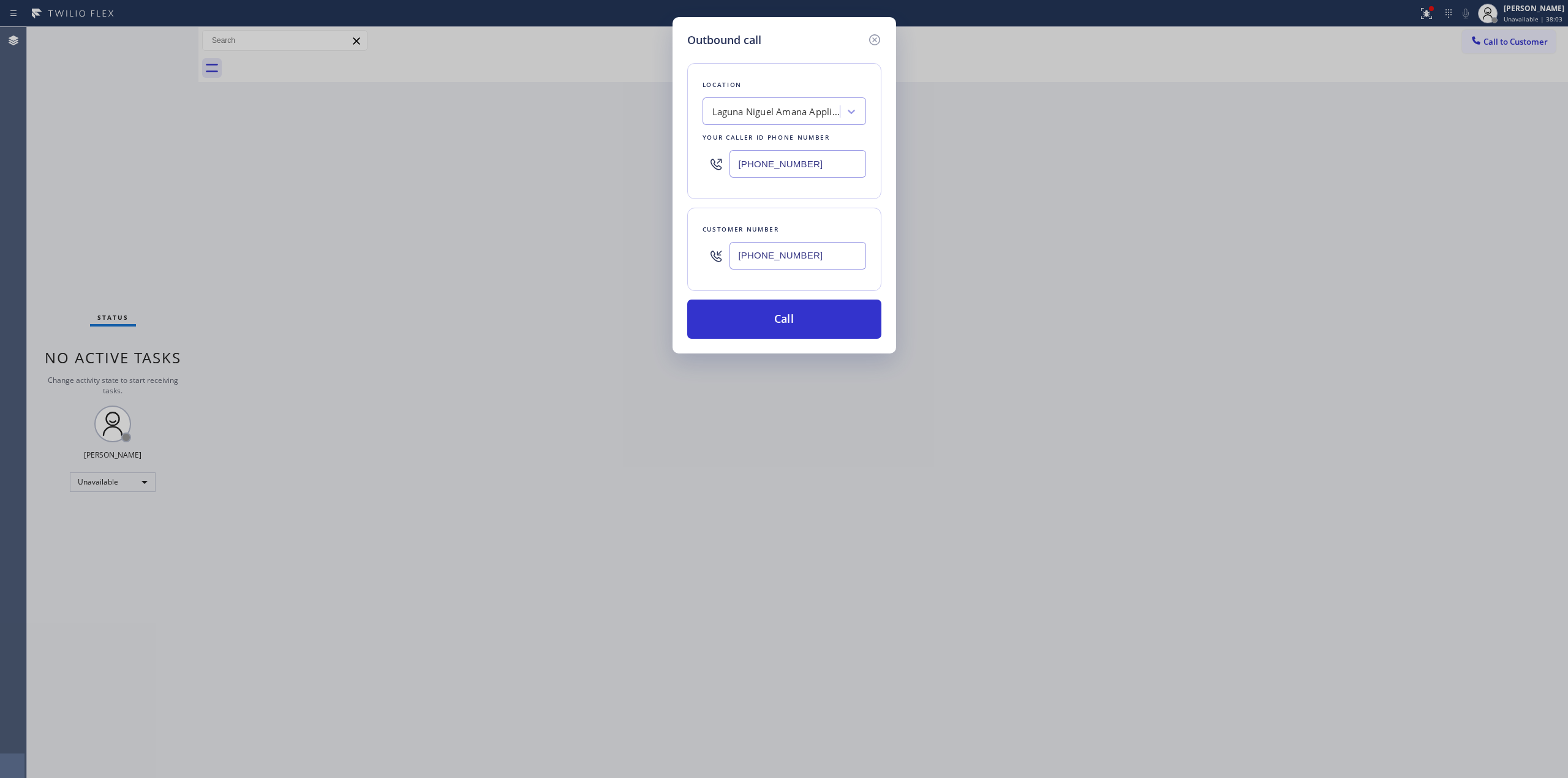
type input "[PHONE_NUMBER]"
click at [782, 114] on div "Laguna Niguel Amana Appliance Repair" at bounding box center [776, 112] width 128 height 14
type input "LG"
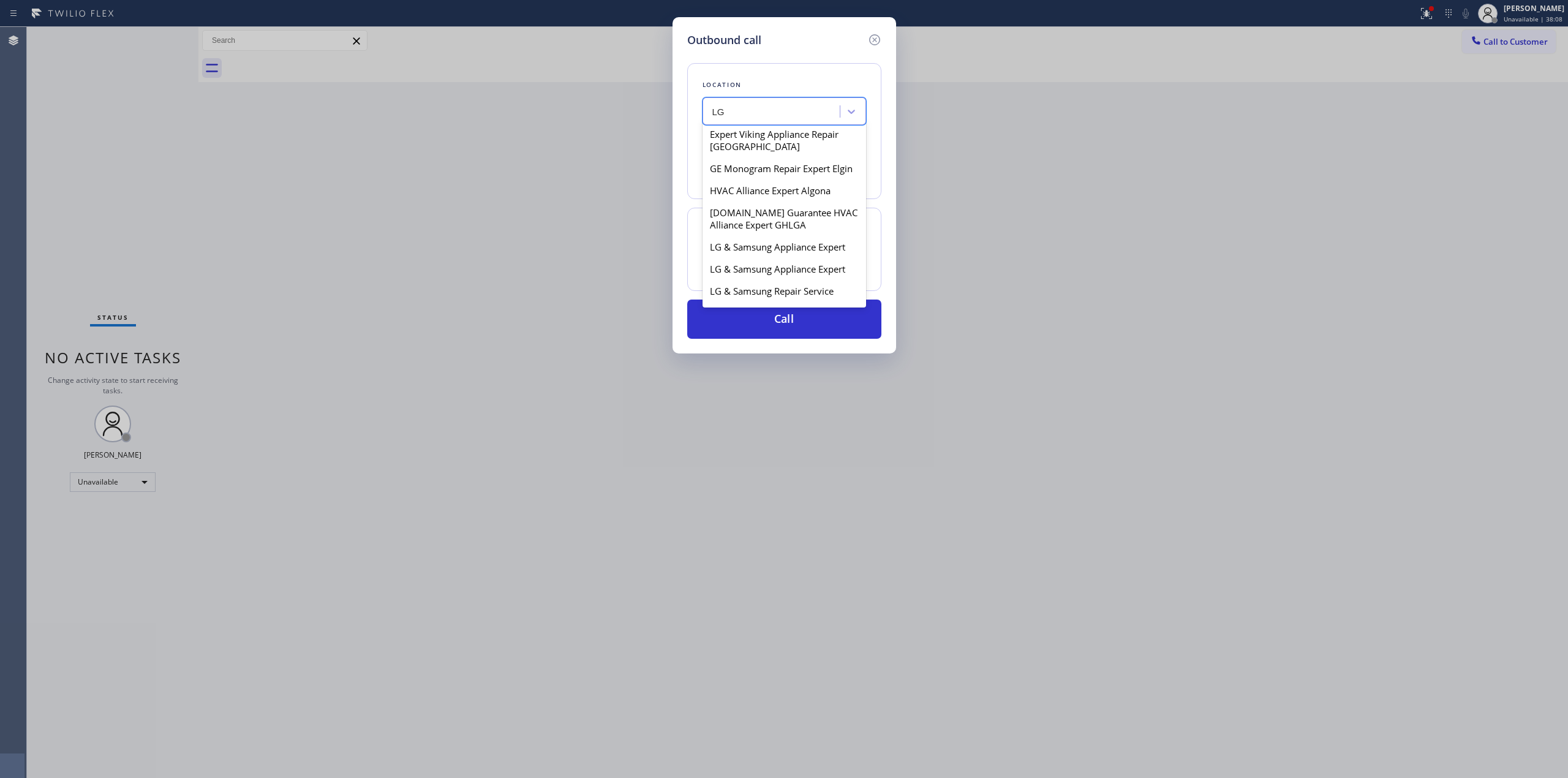
scroll to position [816, 0]
click at [782, 197] on div "LG Appliance Service" at bounding box center [784, 208] width 163 height 22
type input "[PHONE_NUMBER]"
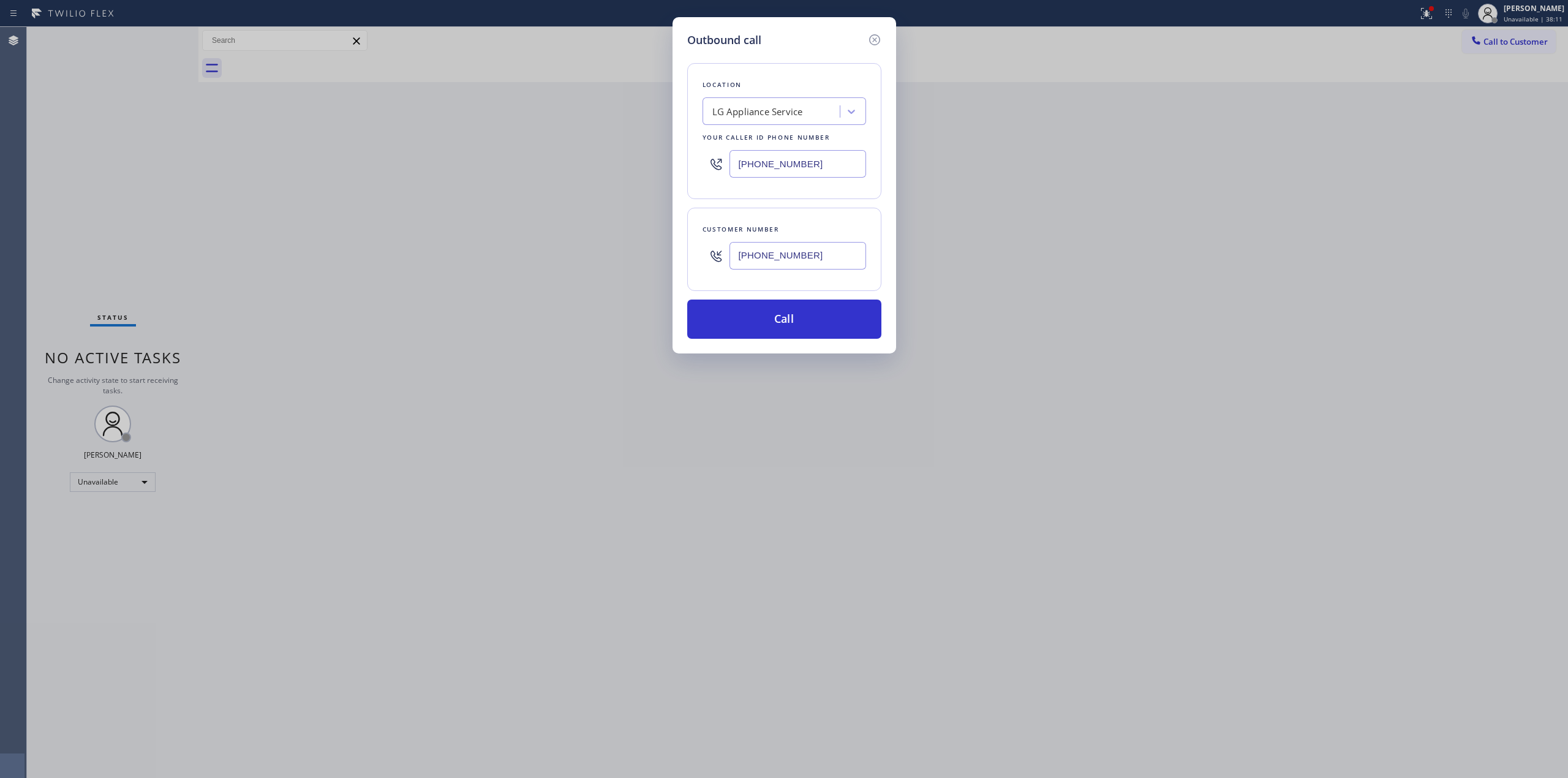
click at [771, 259] on input "[PHONE_NUMBER]" at bounding box center [797, 256] width 137 height 27
click at [777, 323] on button "Call" at bounding box center [784, 319] width 194 height 39
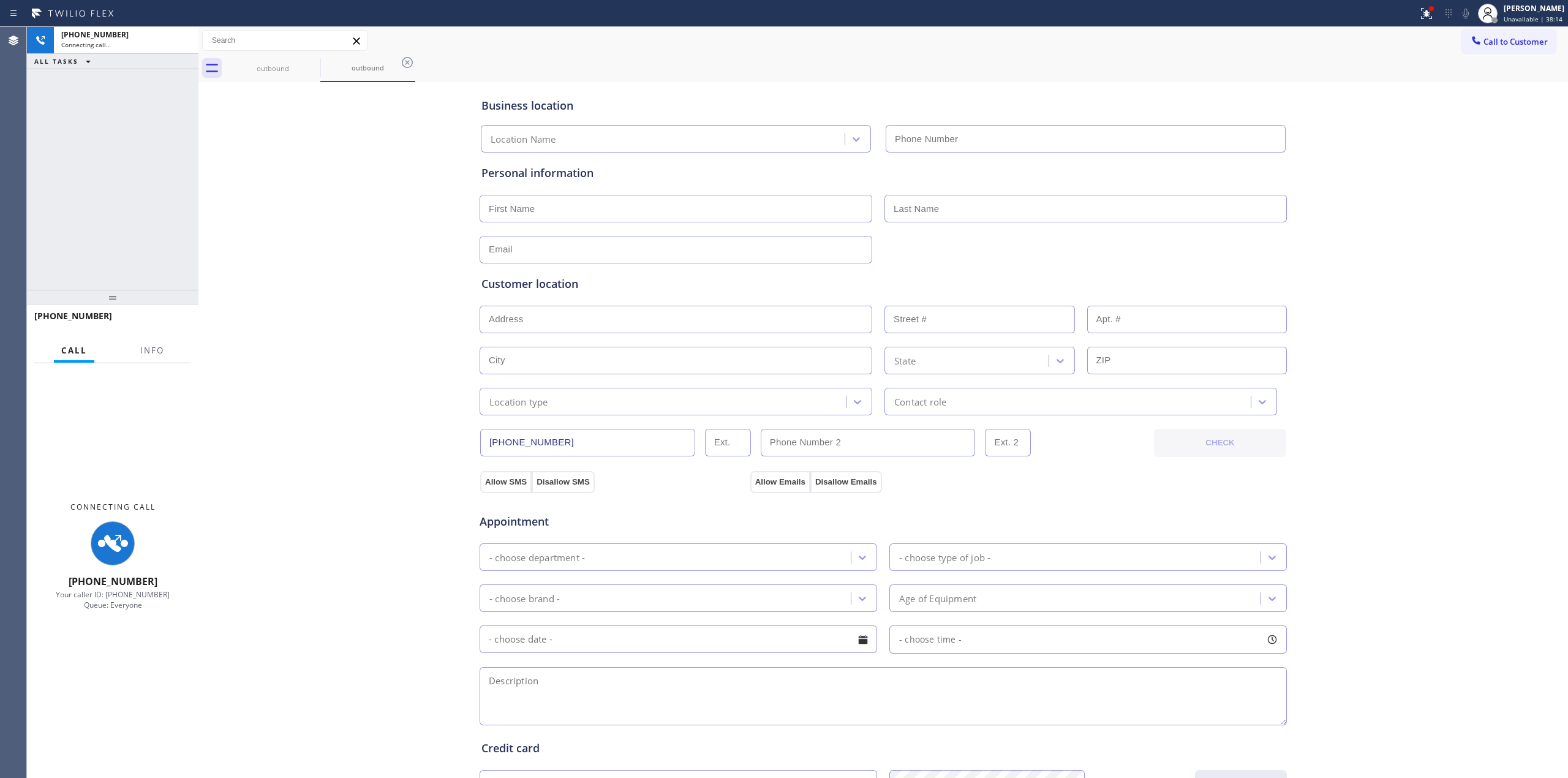
type input "[PHONE_NUMBER]"
drag, startPoint x: 1350, startPoint y: 138, endPoint x: 1370, endPoint y: 117, distance: 29.0
click at [1355, 134] on div "Business location LG Appliance Service [PHONE_NUMBER] Personal information Cust…" at bounding box center [883, 503] width 1364 height 836
click at [1475, 14] on div at bounding box center [1466, 13] width 17 height 14
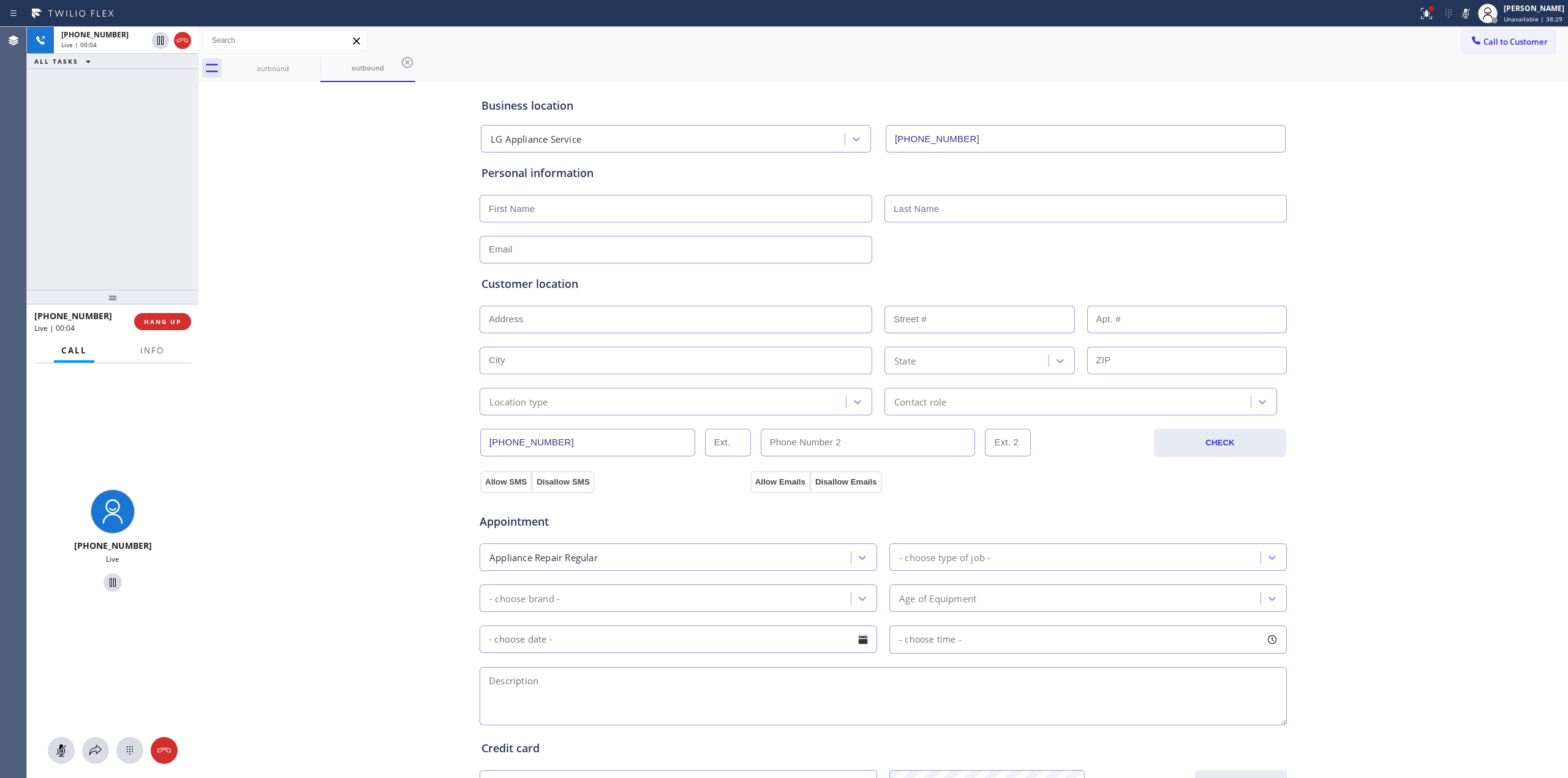
drag, startPoint x: 1392, startPoint y: 317, endPoint x: 1259, endPoint y: 310, distance: 133.2
click at [1392, 317] on div "Business location LG Appliance Service [PHONE_NUMBER] Personal information Cust…" at bounding box center [883, 503] width 1364 height 836
click at [128, 752] on icon at bounding box center [130, 750] width 14 height 14
click at [1508, 39] on span "Call to Customer" at bounding box center [1516, 42] width 65 height 11
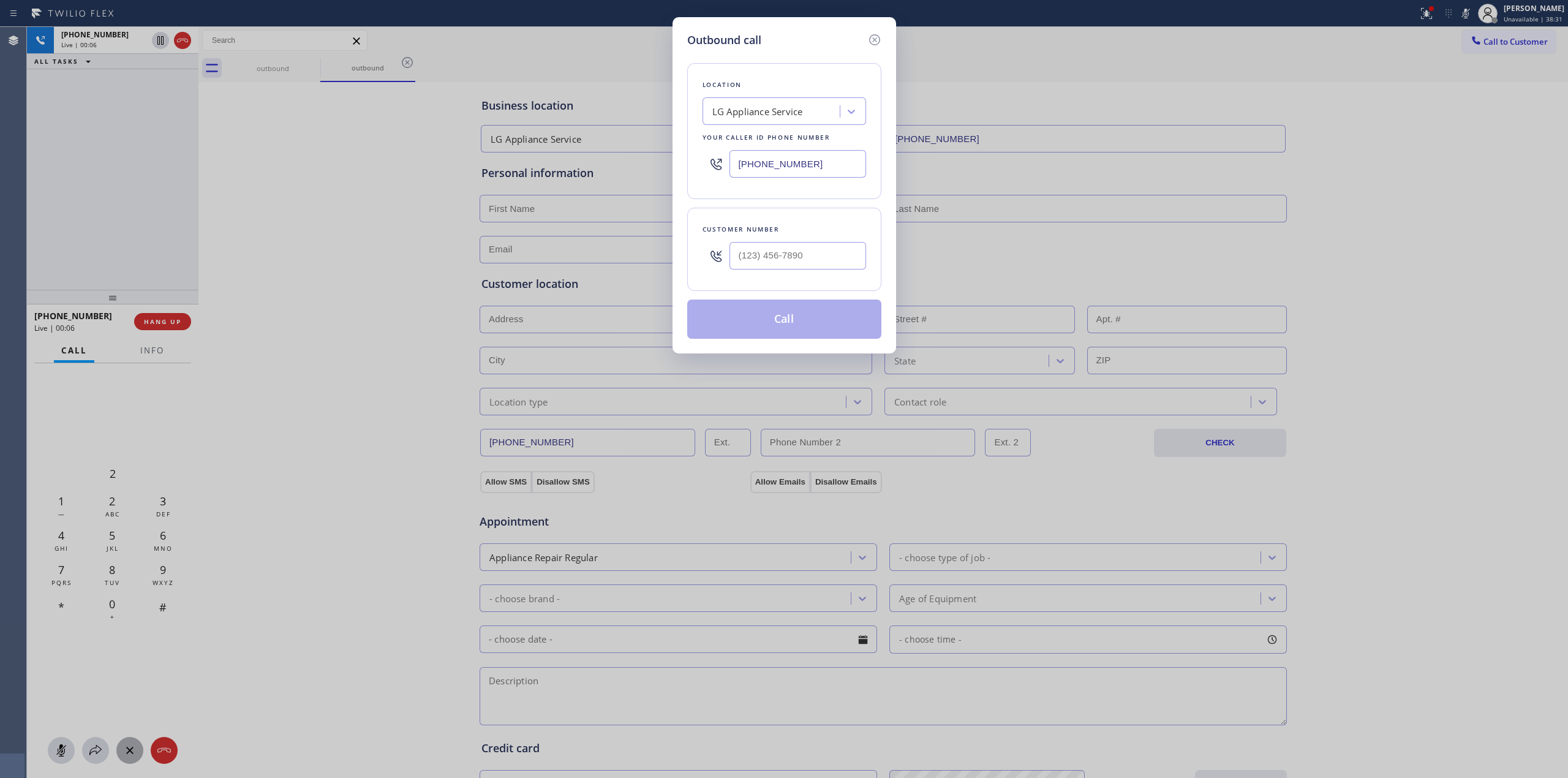
click at [793, 283] on div "Customer number" at bounding box center [784, 249] width 194 height 83
paste input "628) 266-6797"
click at [814, 260] on input "[PHONE_NUMBER]" at bounding box center [797, 256] width 137 height 27
type input "[PHONE_NUMBER]"
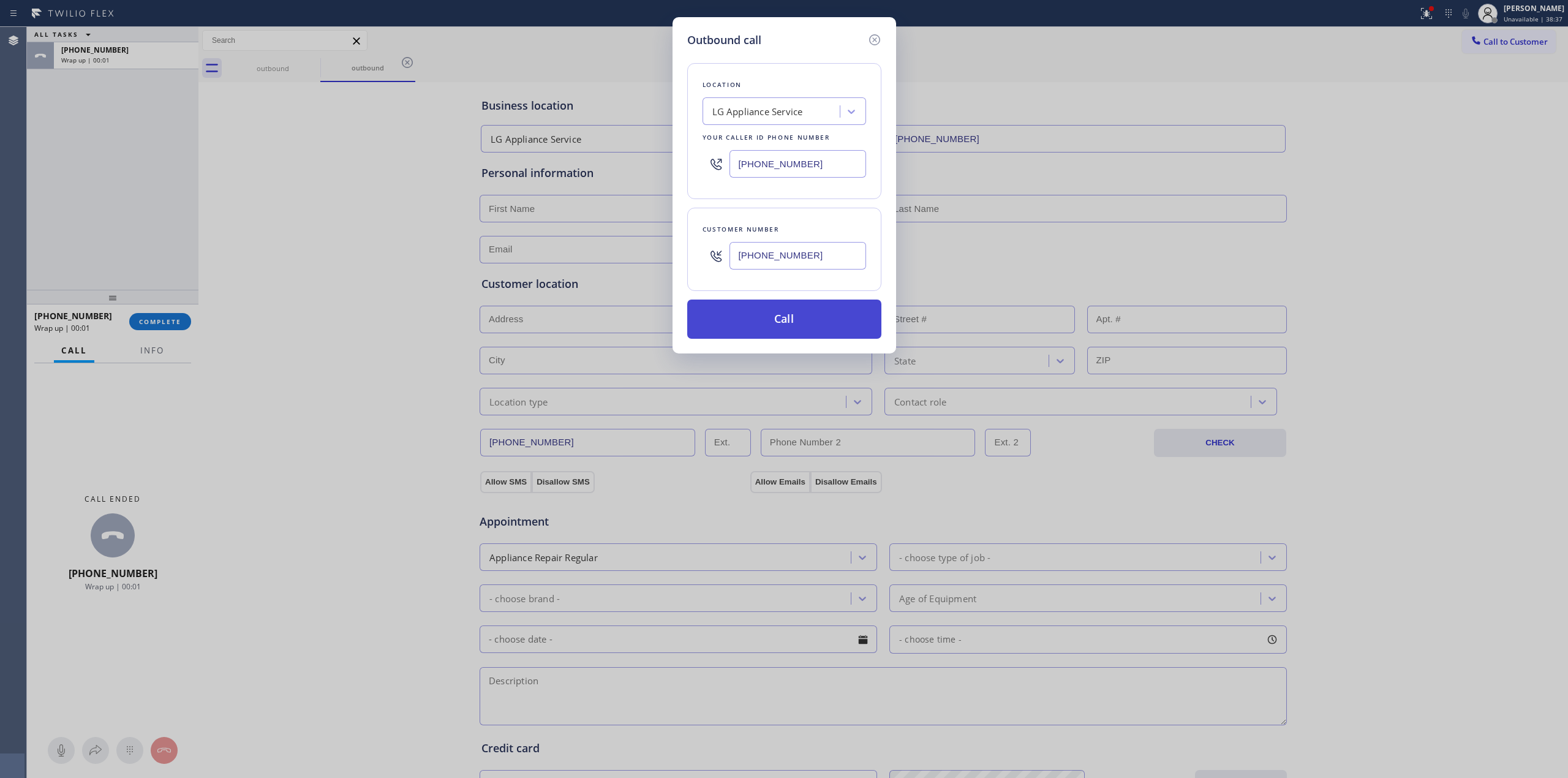
click at [782, 303] on button "Call" at bounding box center [784, 319] width 194 height 39
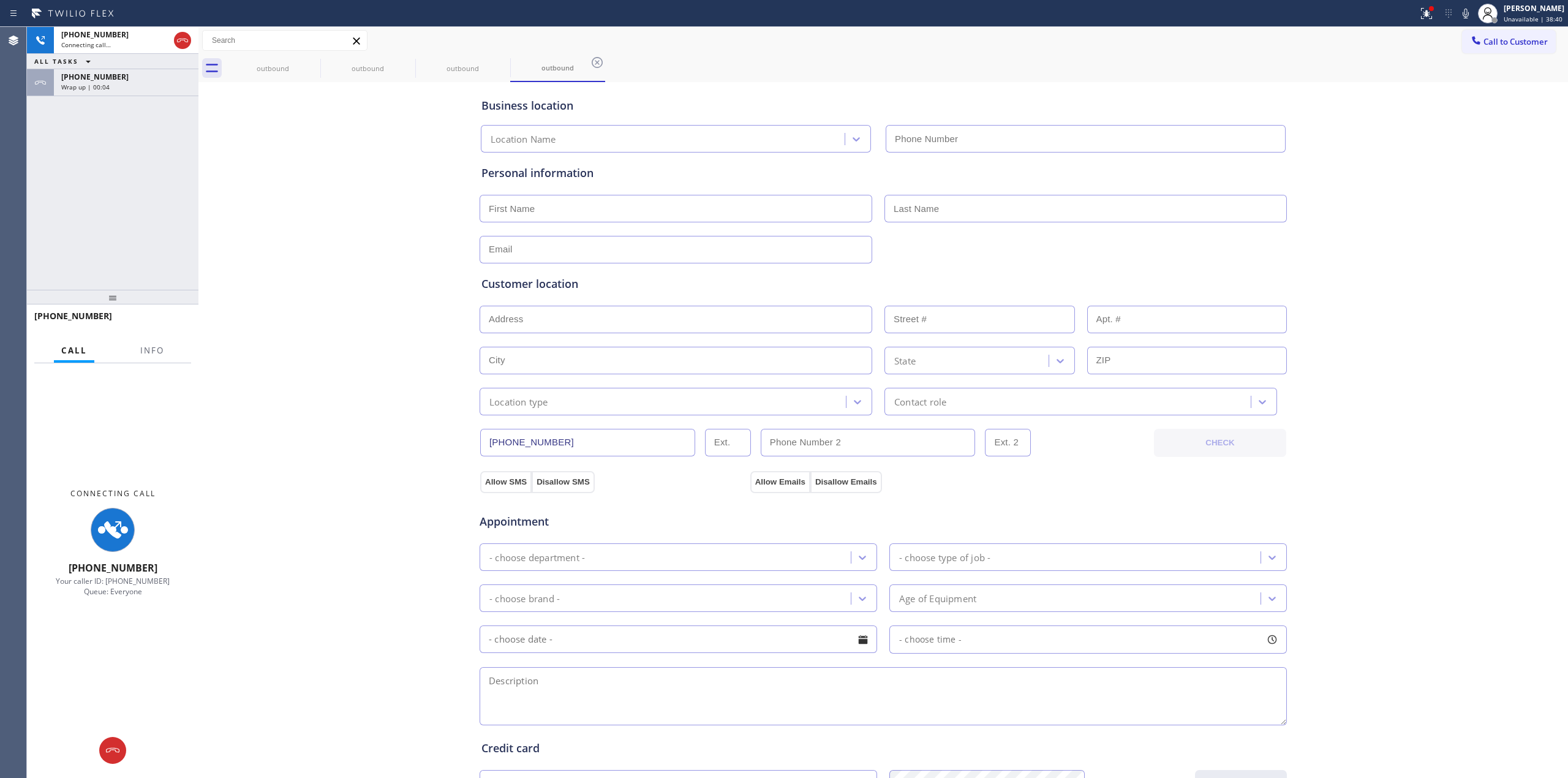
type input "[PHONE_NUMBER]"
drag, startPoint x: 74, startPoint y: 94, endPoint x: 140, endPoint y: 91, distance: 66.1
click at [74, 94] on div "[PHONE_NUMBER] Wrap up | 00:05" at bounding box center [124, 82] width 140 height 27
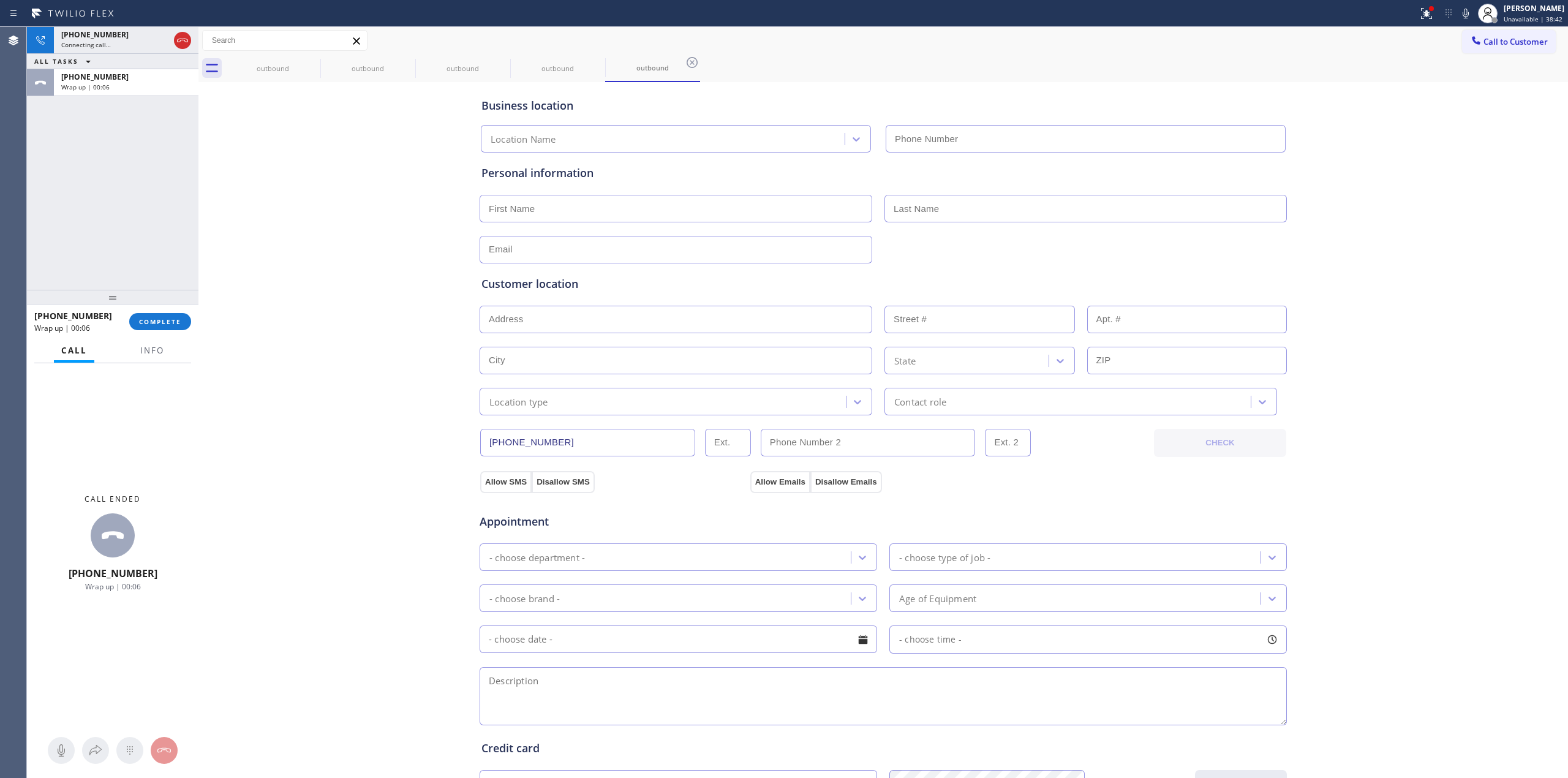
type input "[PHONE_NUMBER]"
click at [153, 326] on button "COMPLETE" at bounding box center [160, 321] width 62 height 17
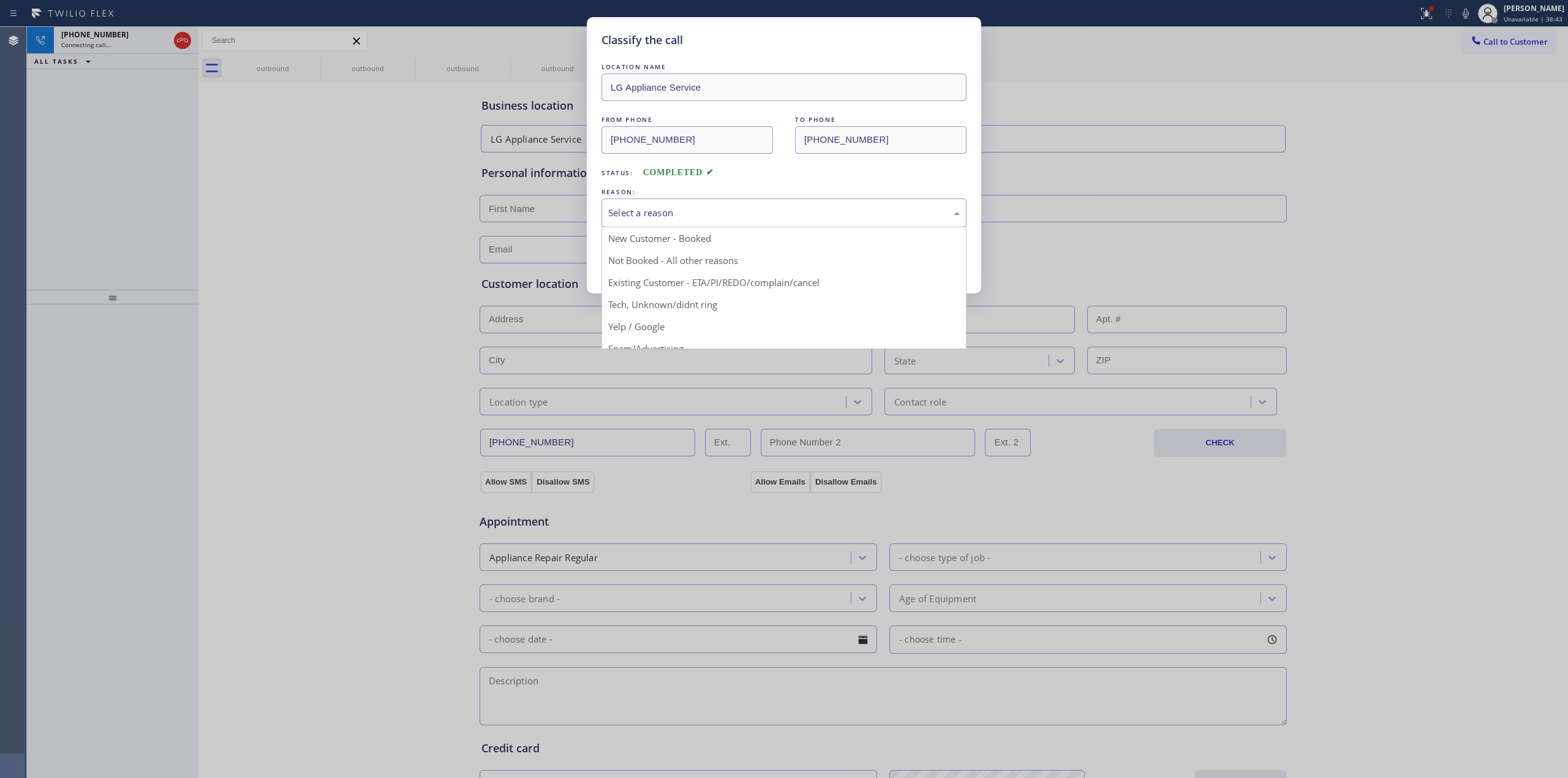
click at [675, 207] on div "Select a reason" at bounding box center [784, 213] width 351 height 14
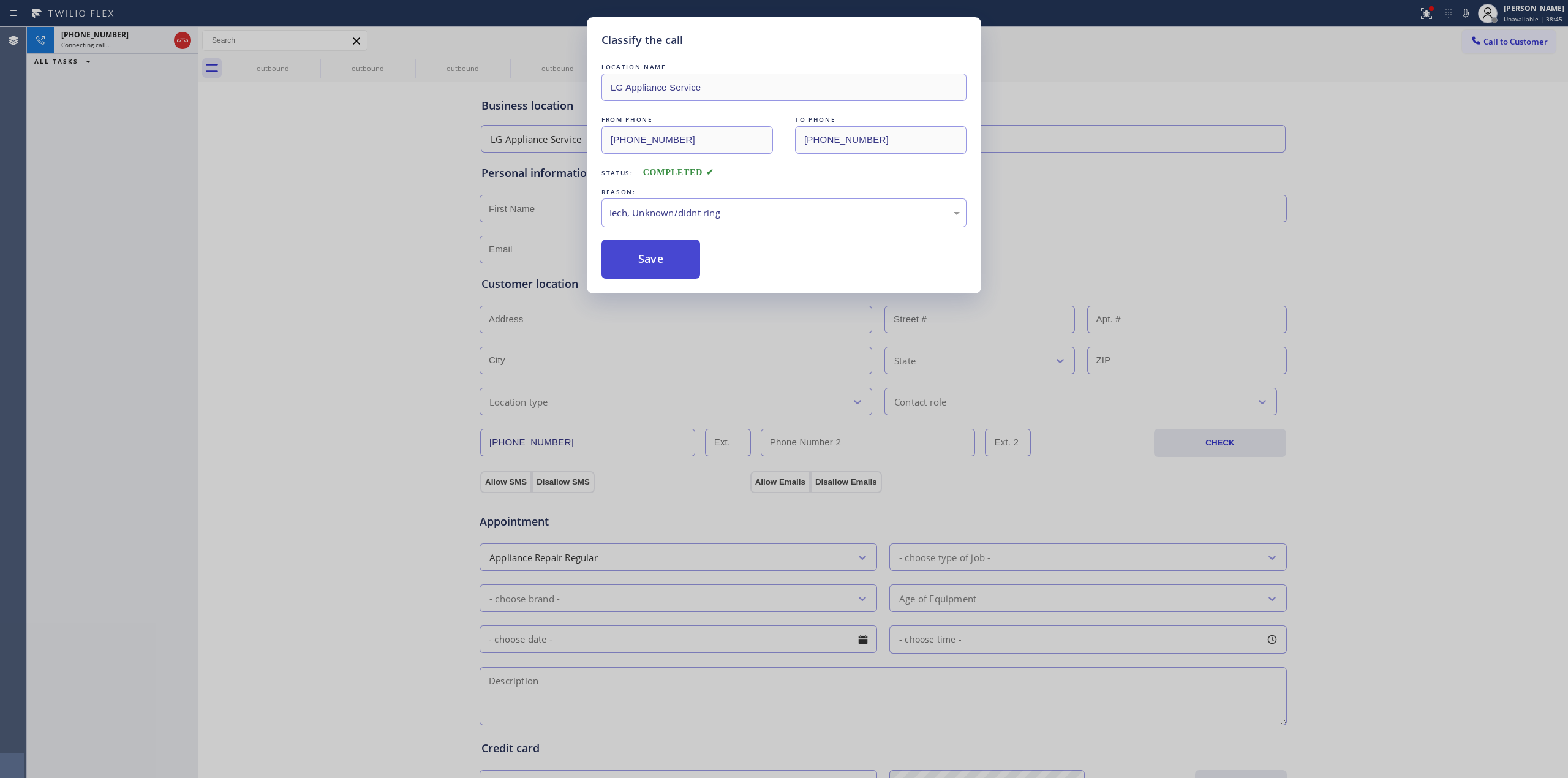
click at [674, 266] on button "Save" at bounding box center [651, 259] width 99 height 39
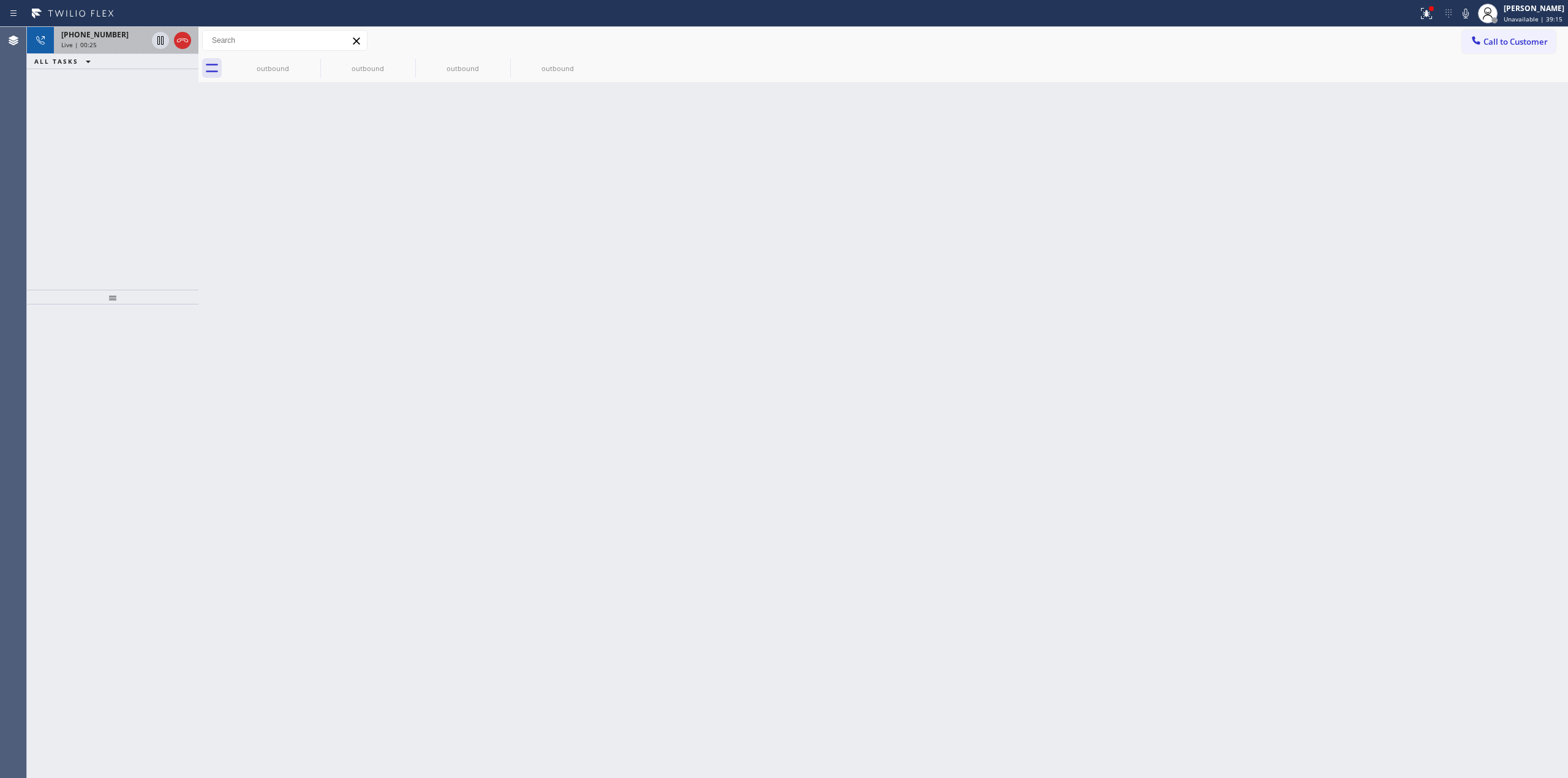
drag, startPoint x: 584, startPoint y: 180, endPoint x: 106, endPoint y: 47, distance: 496.2
click at [106, 47] on div "Live | 00:25" at bounding box center [104, 45] width 86 height 8
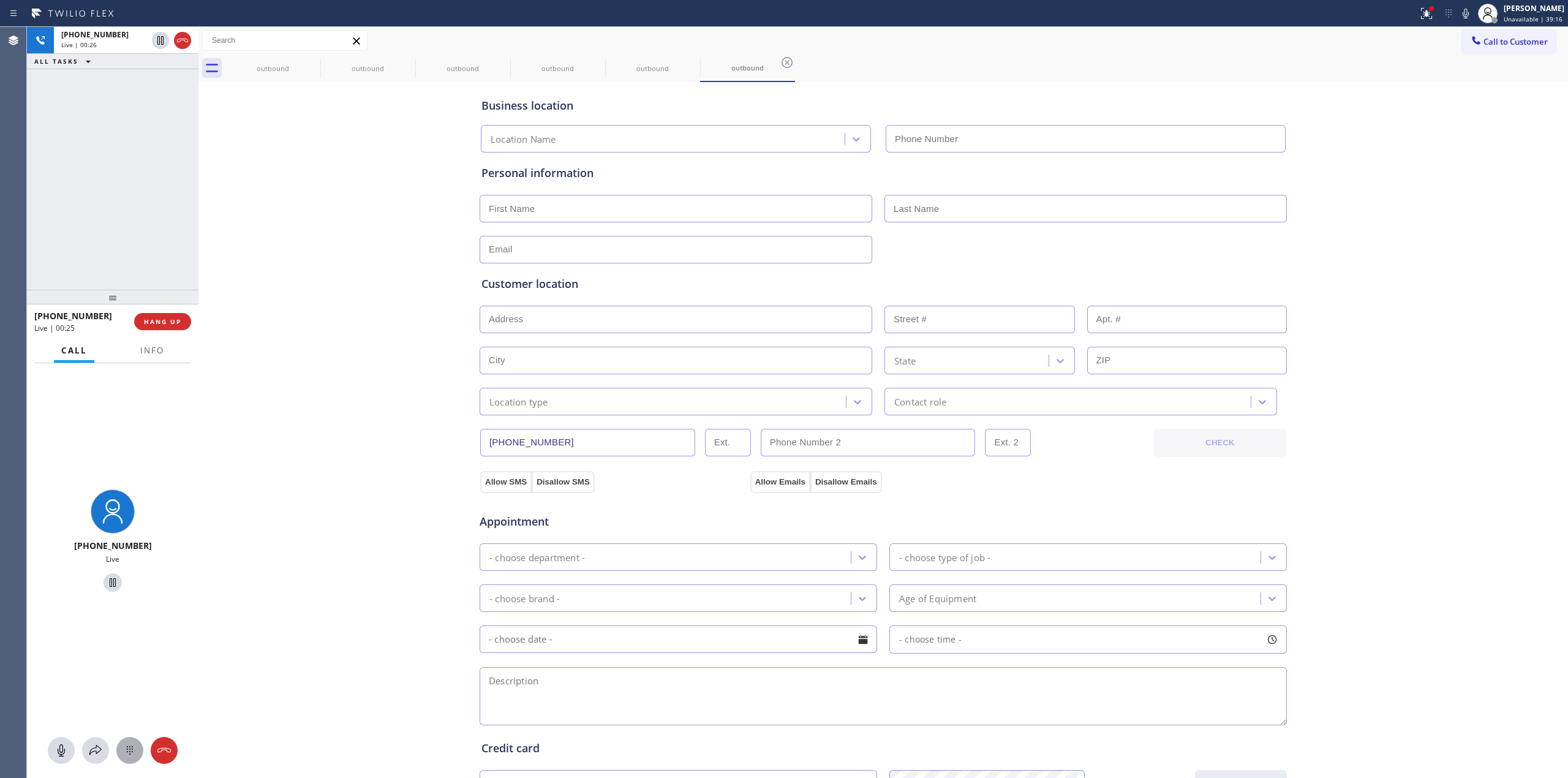
click at [138, 740] on button at bounding box center [130, 750] width 27 height 27
type input "[PHONE_NUMBER]"
click at [317, 65] on icon at bounding box center [312, 62] width 11 height 11
click at [0, 0] on icon at bounding box center [0, 0] width 0 height 0
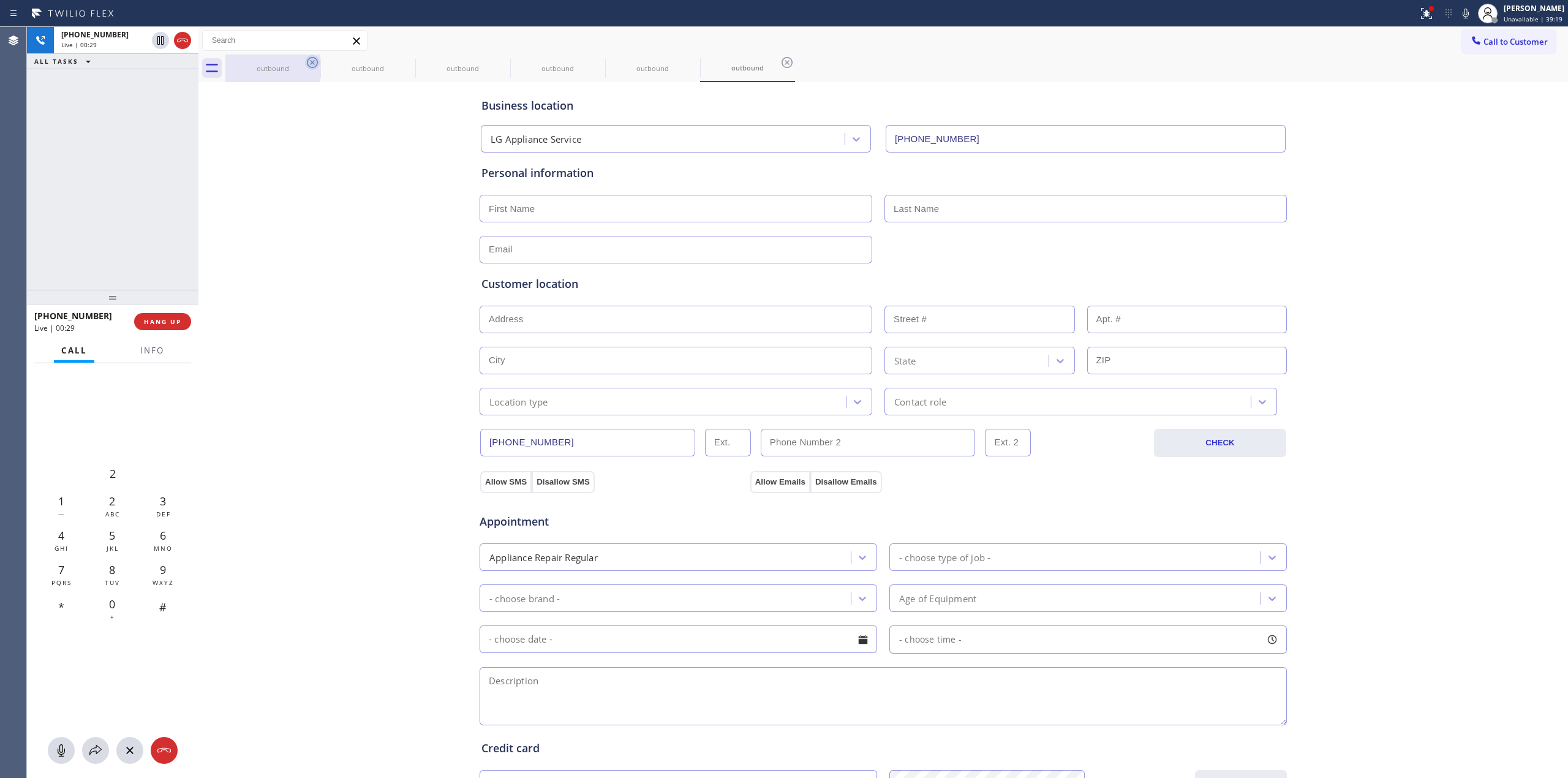
click at [0, 0] on icon at bounding box center [0, 0] width 0 height 0
click at [317, 65] on icon at bounding box center [312, 62] width 11 height 11
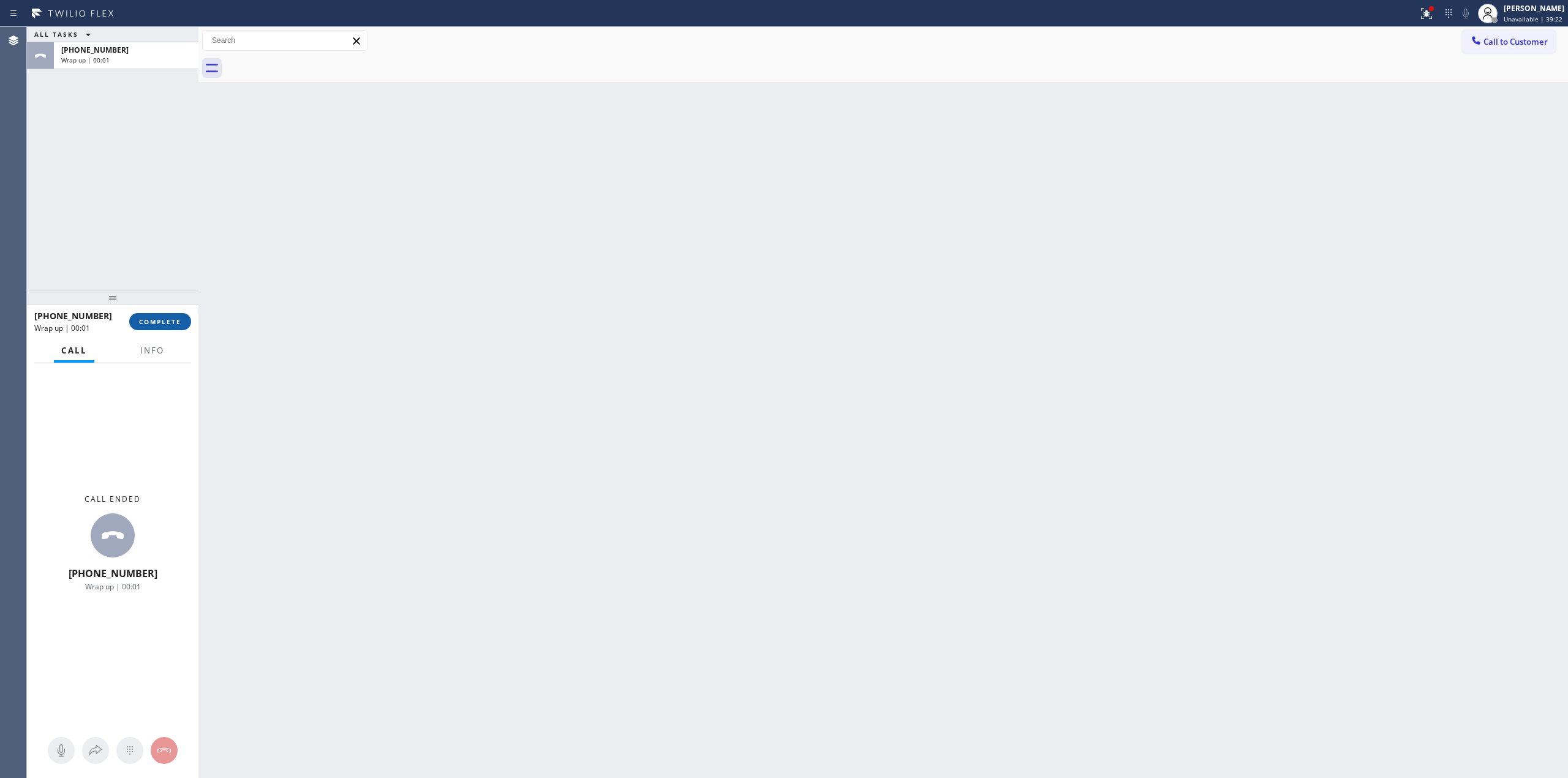
click at [164, 324] on span "COMPLETE" at bounding box center [161, 321] width 43 height 8
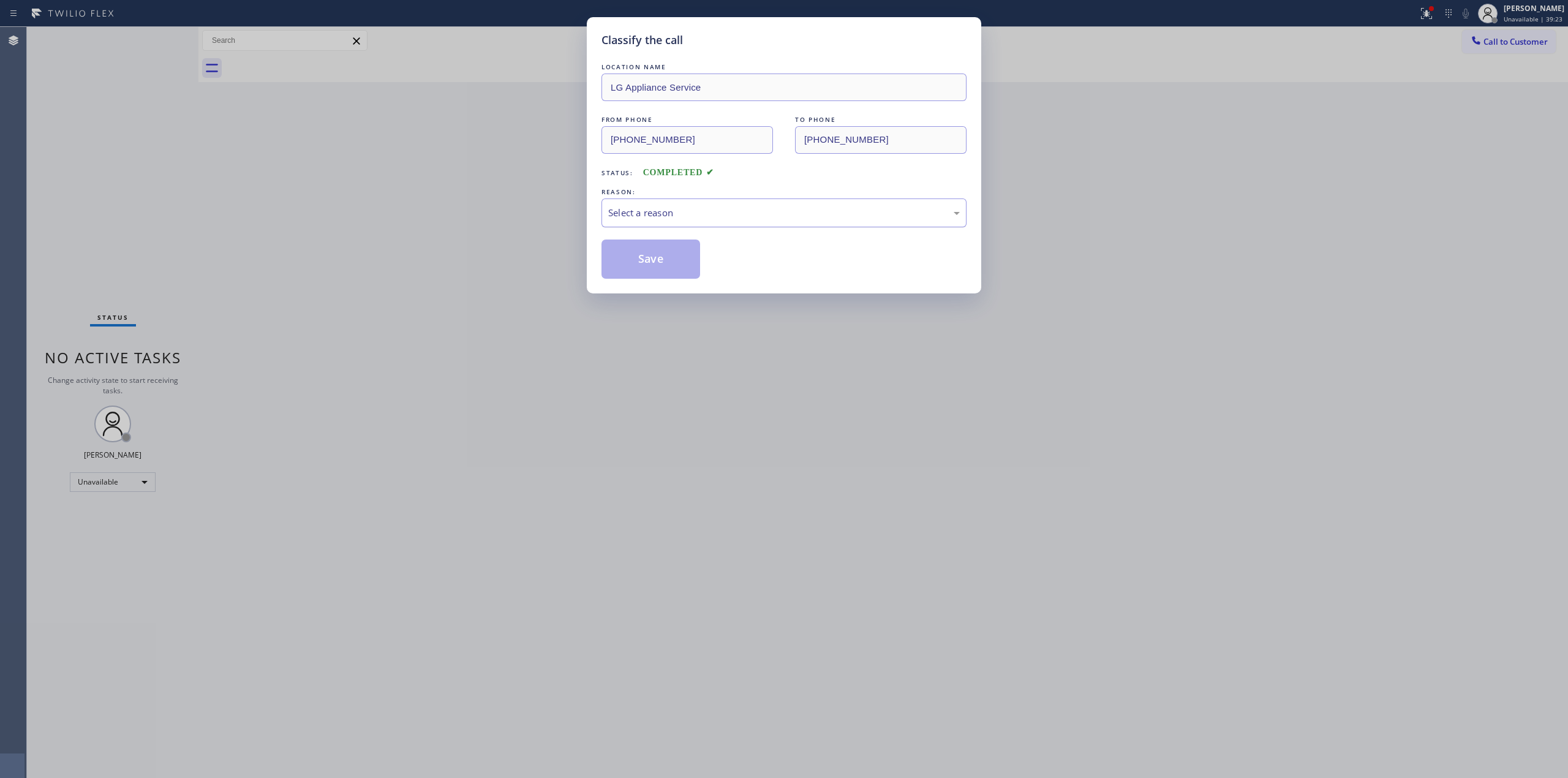
click at [746, 207] on div "Select a reason" at bounding box center [784, 213] width 351 height 14
click at [666, 266] on button "Save" at bounding box center [651, 259] width 99 height 39
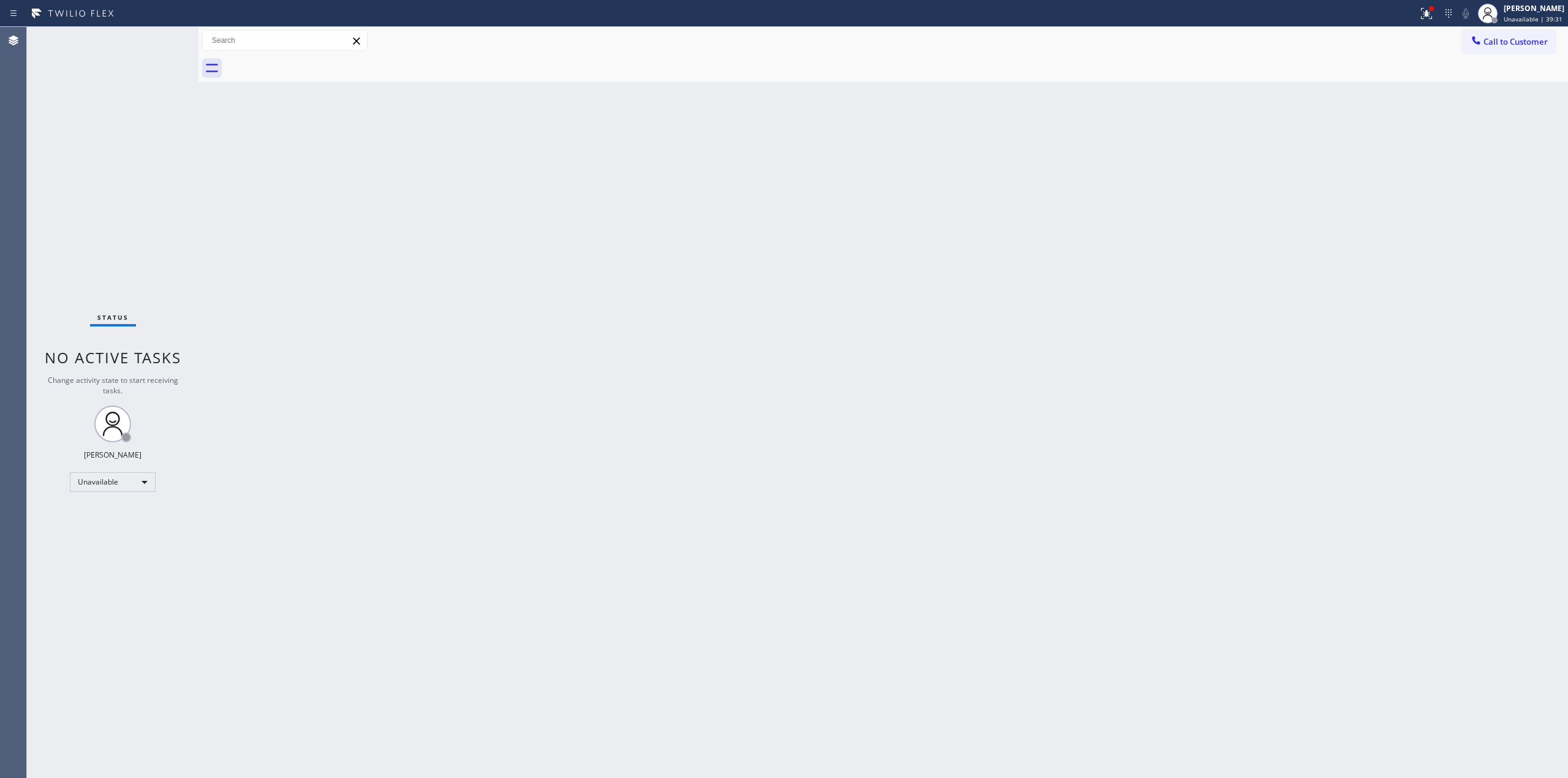
drag, startPoint x: 770, startPoint y: 300, endPoint x: 1039, endPoint y: 170, distance: 298.8
click at [797, 283] on div "Back to Dashboard Change Sender ID Customers Technicians Select a contact Outbo…" at bounding box center [883, 402] width 1370 height 751
click at [1525, 37] on span "Call to Customer" at bounding box center [1516, 42] width 65 height 11
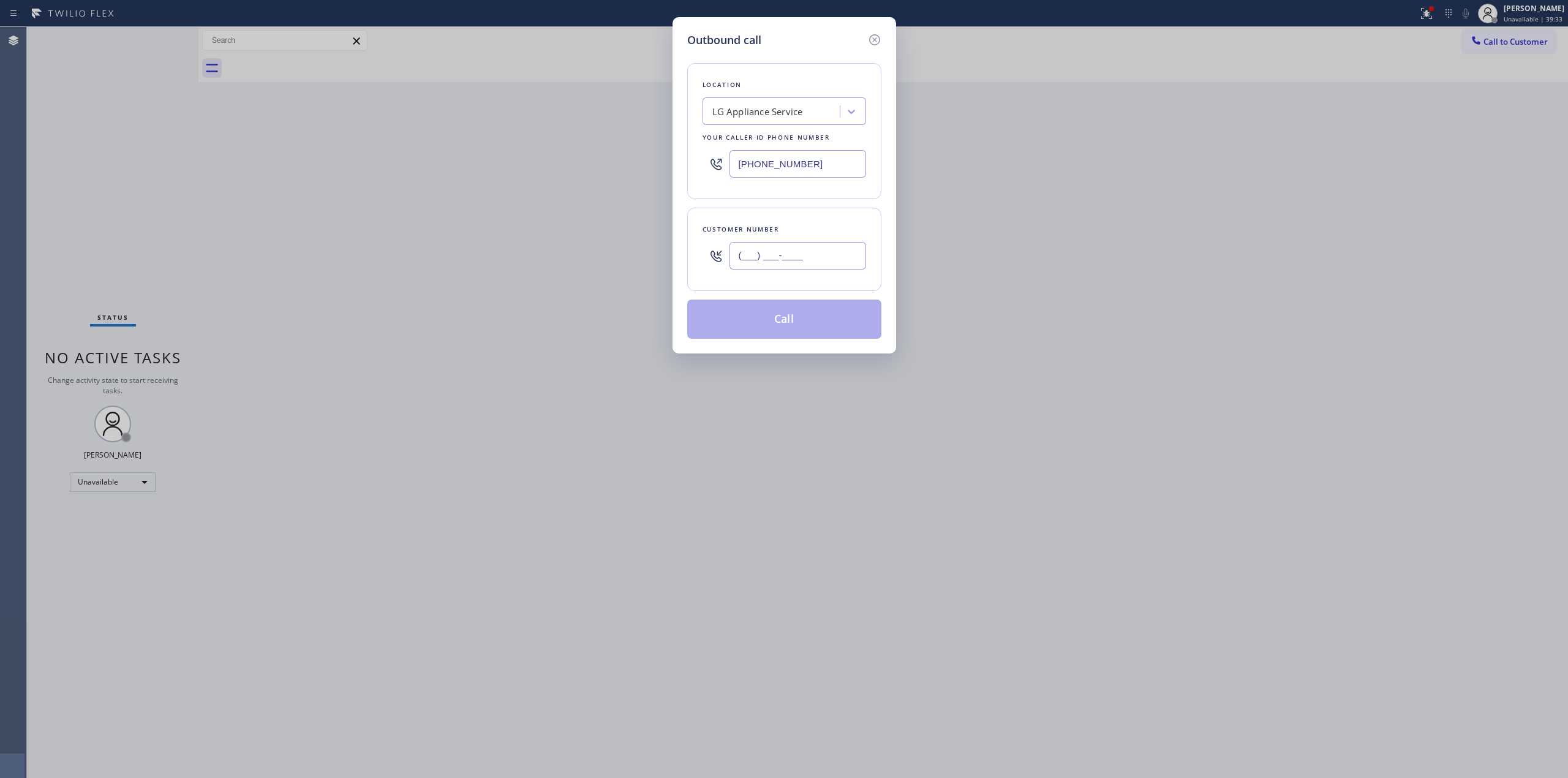
drag, startPoint x: 821, startPoint y: 255, endPoint x: 810, endPoint y: 147, distance: 108.6
click at [821, 255] on input "(___) ___-____" at bounding box center [797, 256] width 137 height 27
paste input "350) 999-8678"
type input "[PHONE_NUMBER]"
click at [810, 128] on div "Location LG Appliance Service Your caller id phone number [PHONE_NUMBER]" at bounding box center [784, 131] width 194 height 136
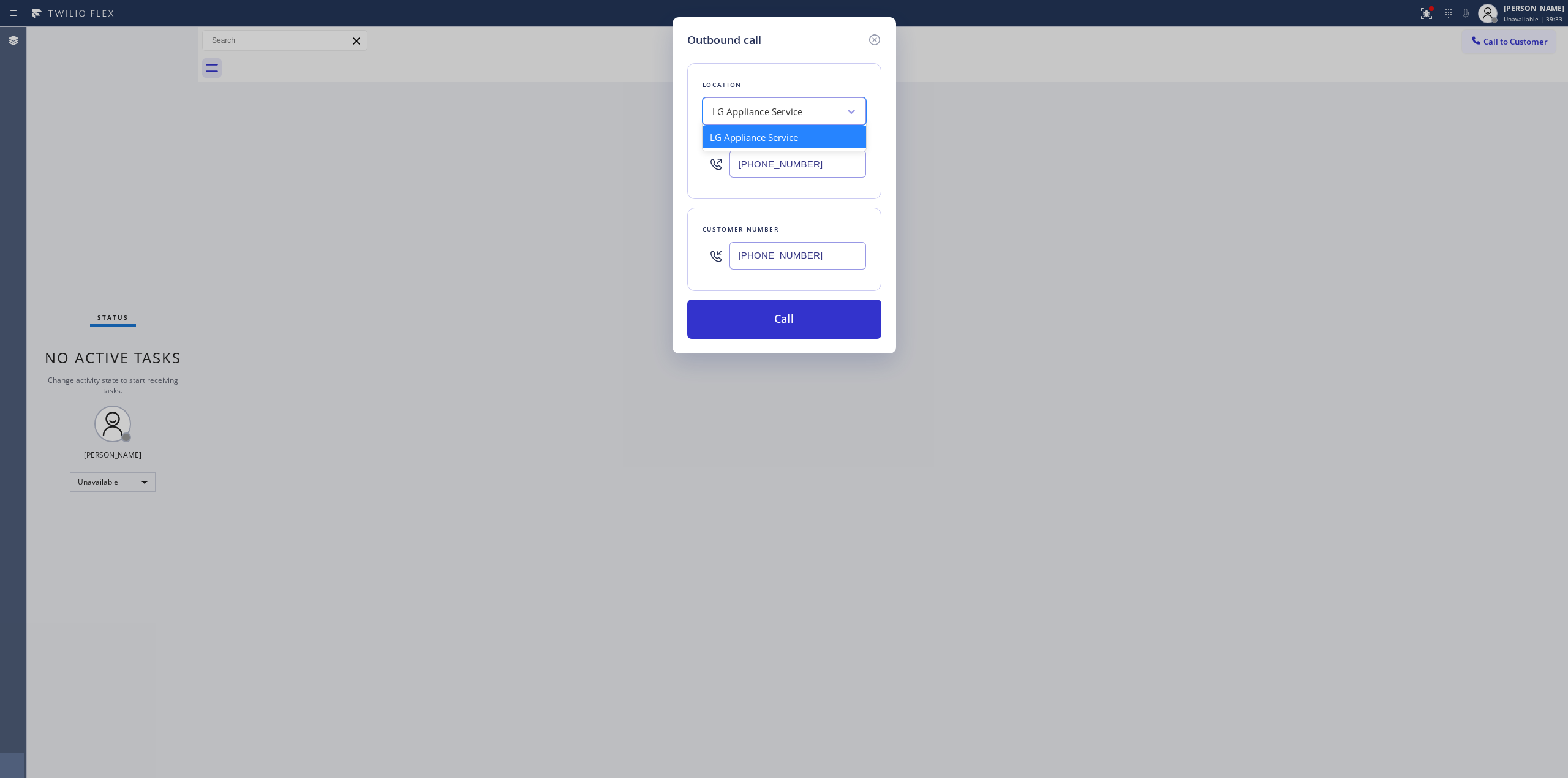
click at [811, 115] on div "LG Appliance Service" at bounding box center [773, 111] width 134 height 21
type input "K"
type input "F"
type input "Ge mono"
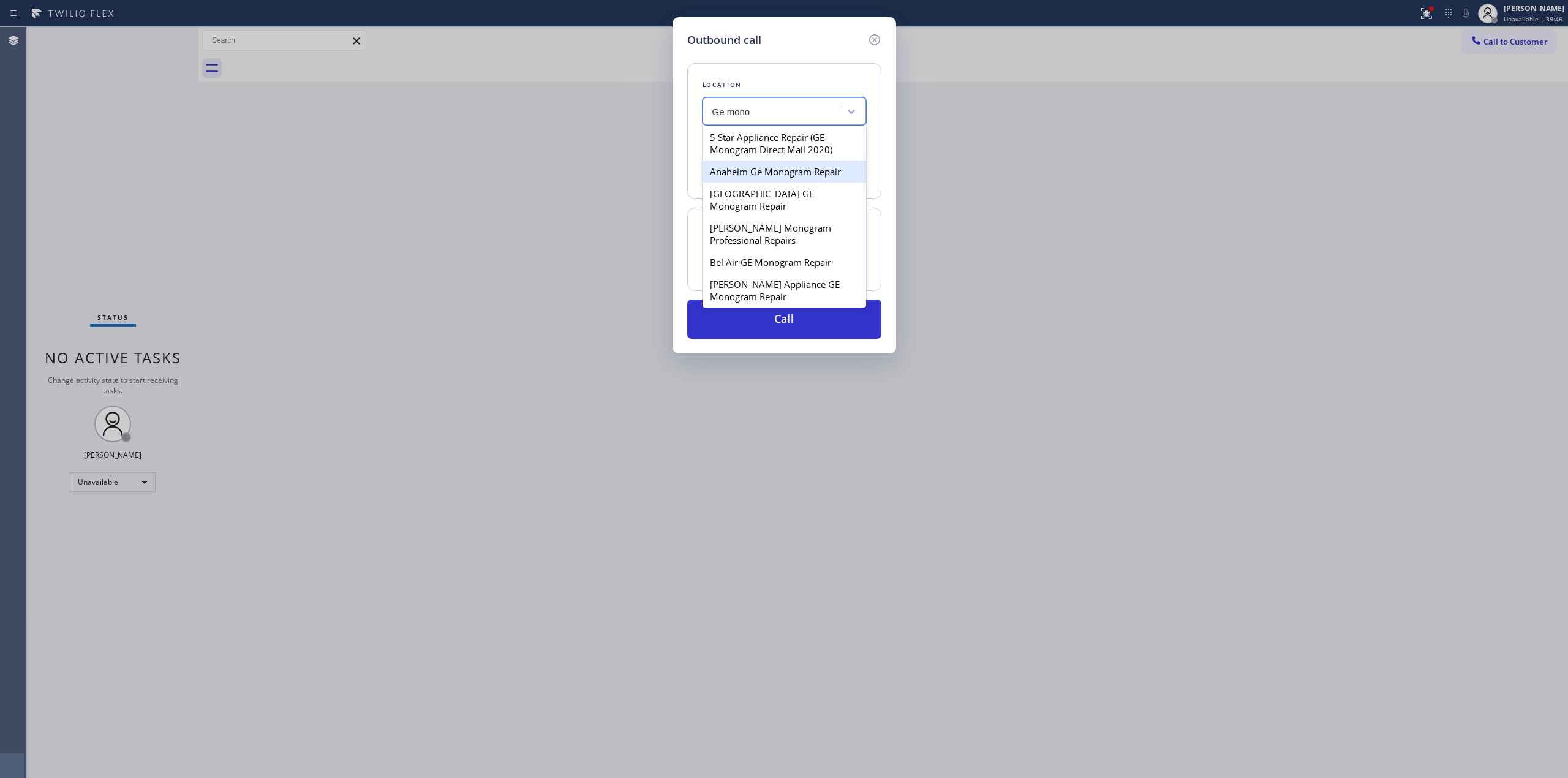
click at [777, 172] on div "Anaheim Ge Monogram Repair" at bounding box center [784, 172] width 163 height 22
type input "[PHONE_NUMBER]"
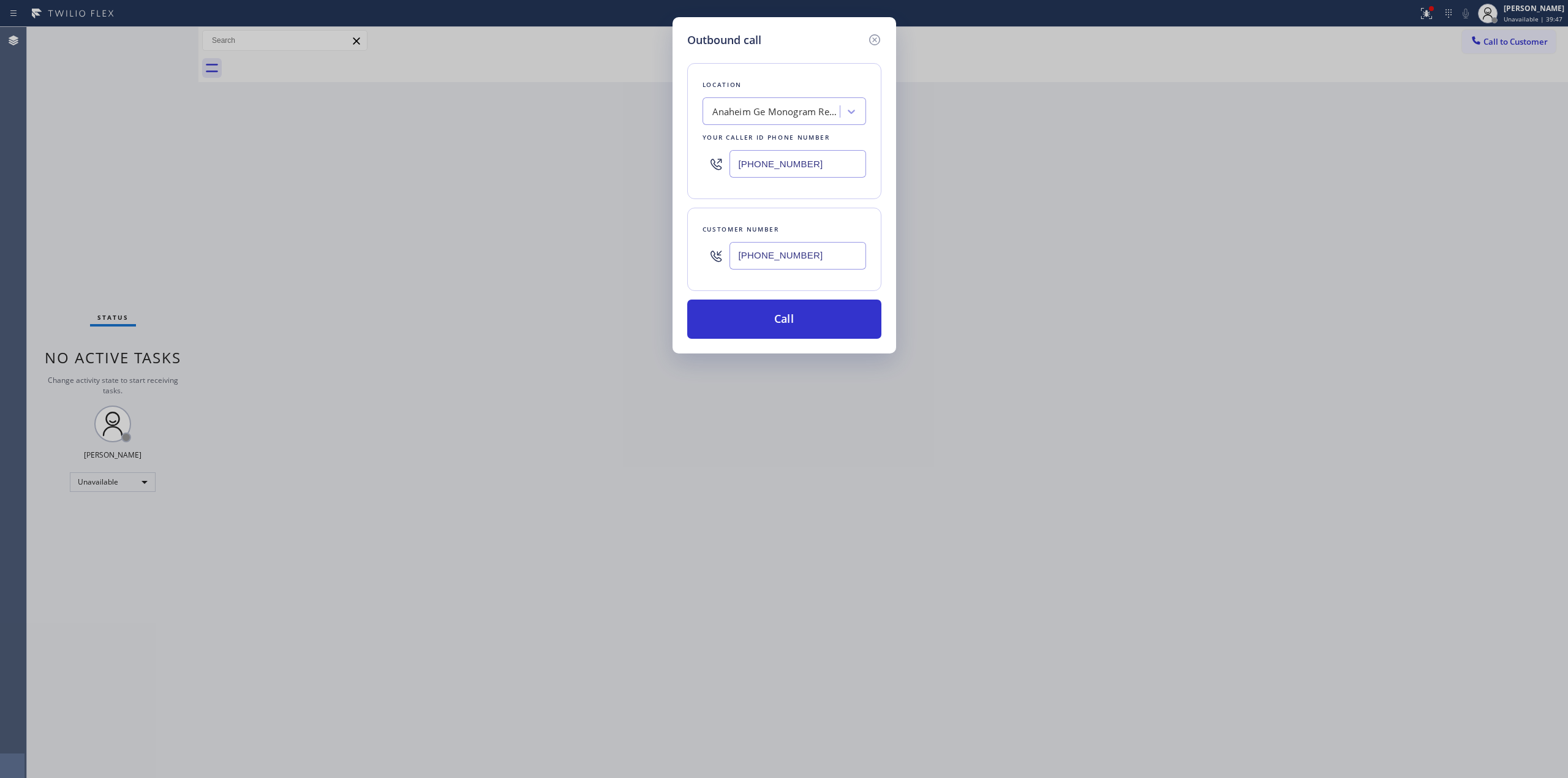
click at [763, 254] on input "[PHONE_NUMBER]" at bounding box center [797, 256] width 137 height 27
click at [771, 329] on button "Call" at bounding box center [784, 319] width 194 height 39
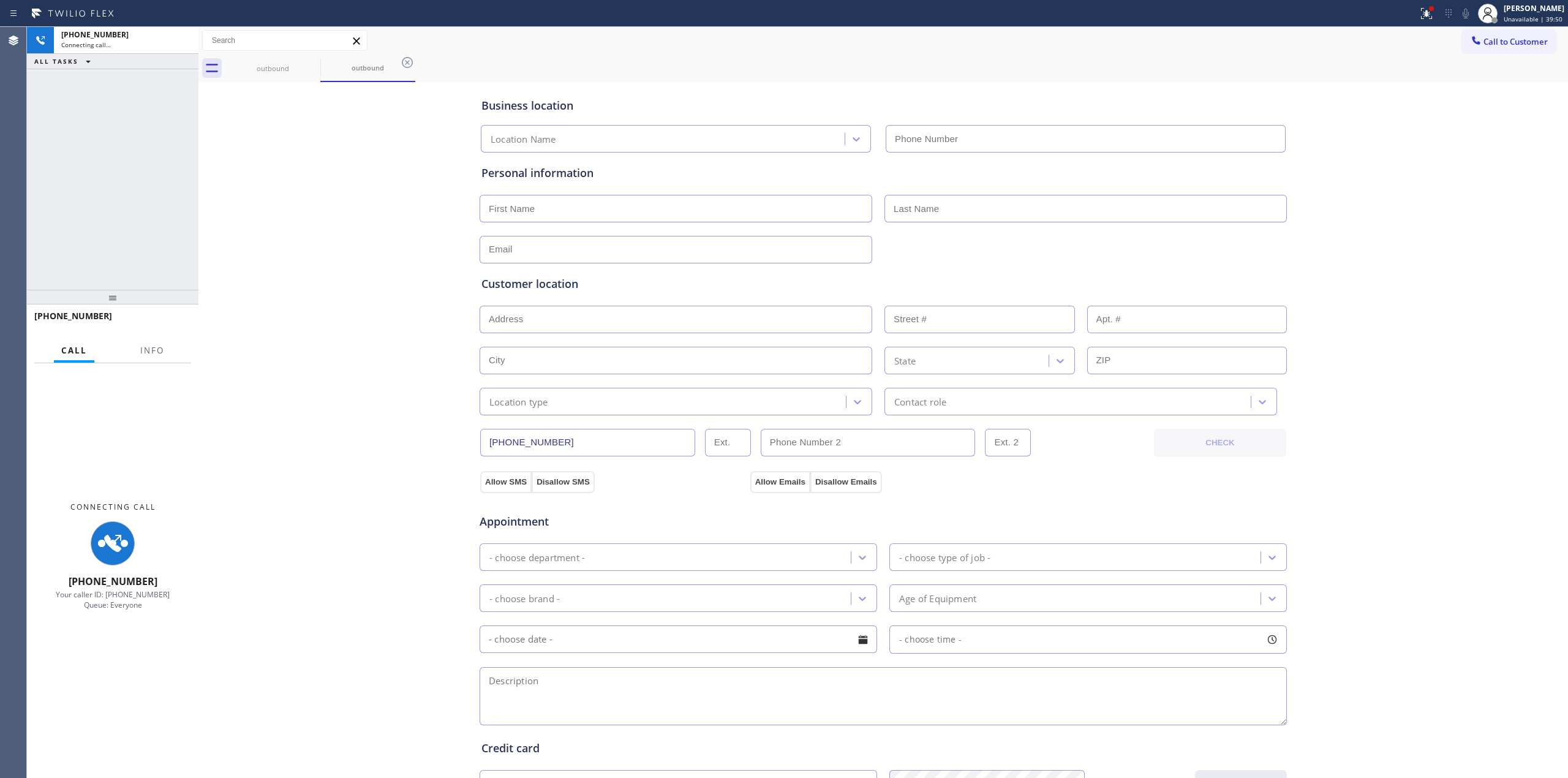
type input "[PHONE_NUMBER]"
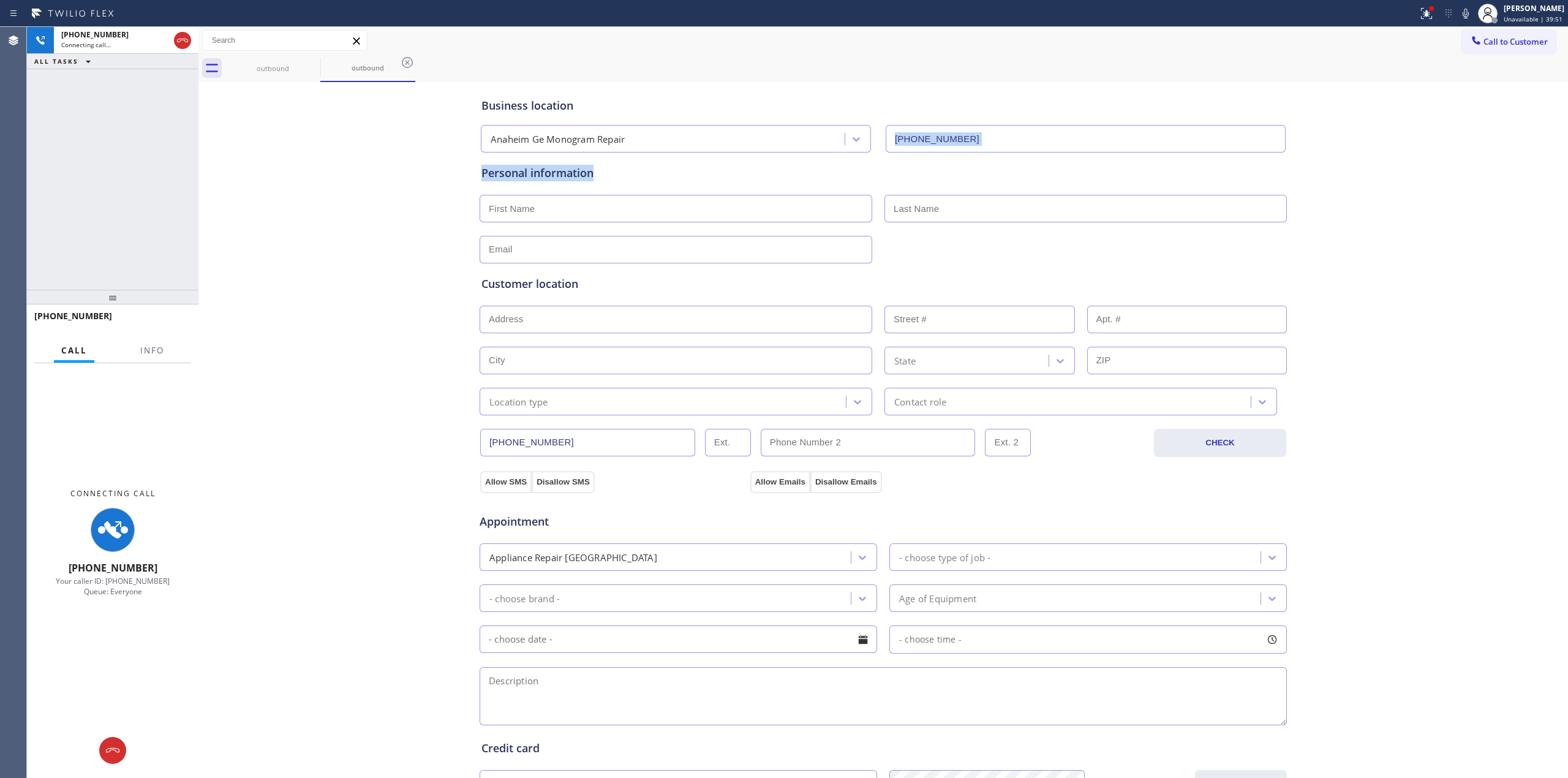
drag, startPoint x: 1471, startPoint y: 138, endPoint x: 1469, endPoint y: 39, distance: 99.0
click at [1471, 131] on div "Business location [GEOGRAPHIC_DATA] Ge Monogram Repair [PHONE_NUMBER] Personal …" at bounding box center [883, 503] width 1364 height 836
click at [1463, 14] on icon at bounding box center [1466, 13] width 14 height 14
click at [299, 65] on div "outbound" at bounding box center [272, 68] width 93 height 9
click at [309, 62] on icon at bounding box center [312, 62] width 14 height 14
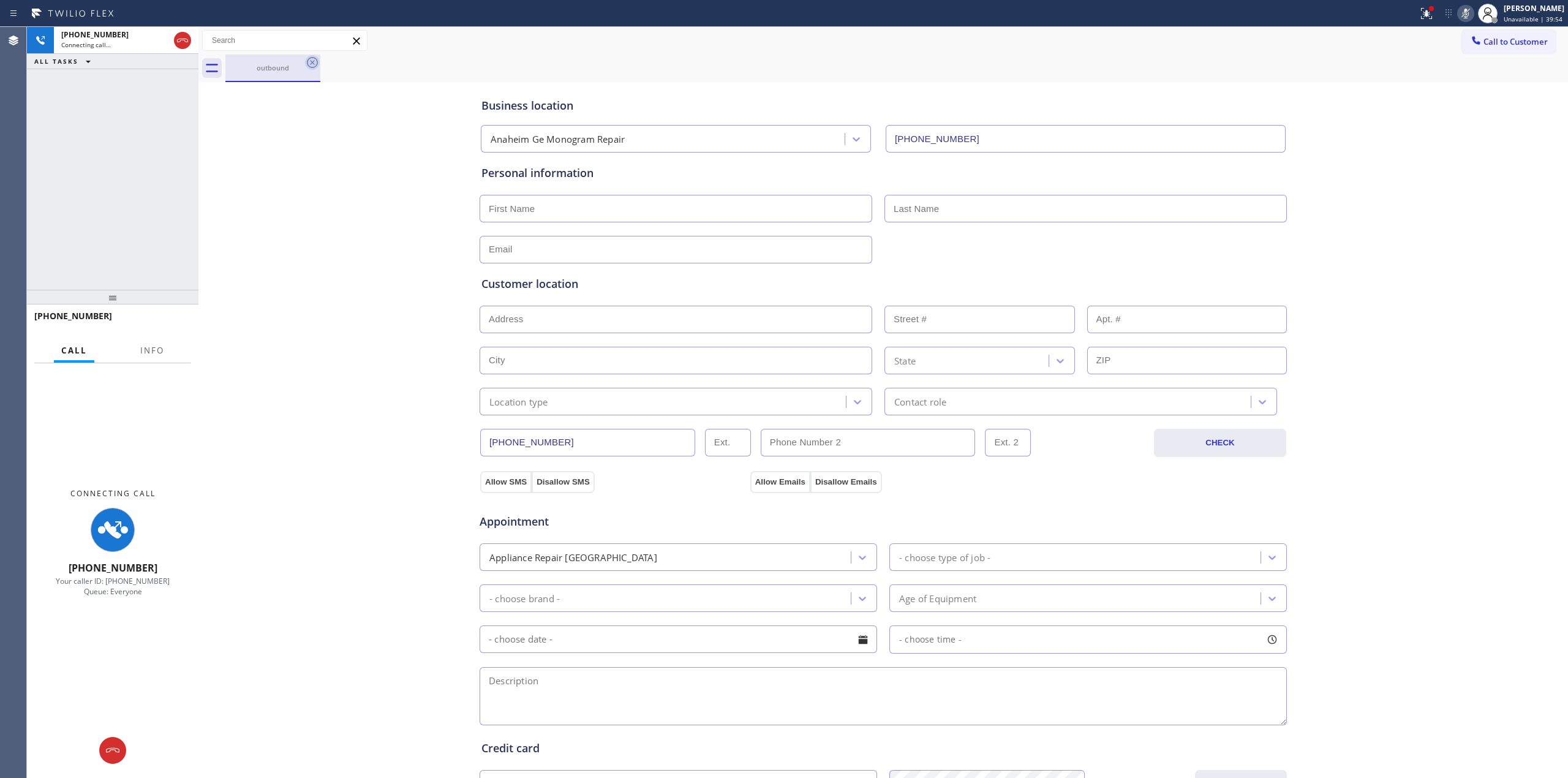
click at [309, 62] on icon at bounding box center [312, 62] width 14 height 14
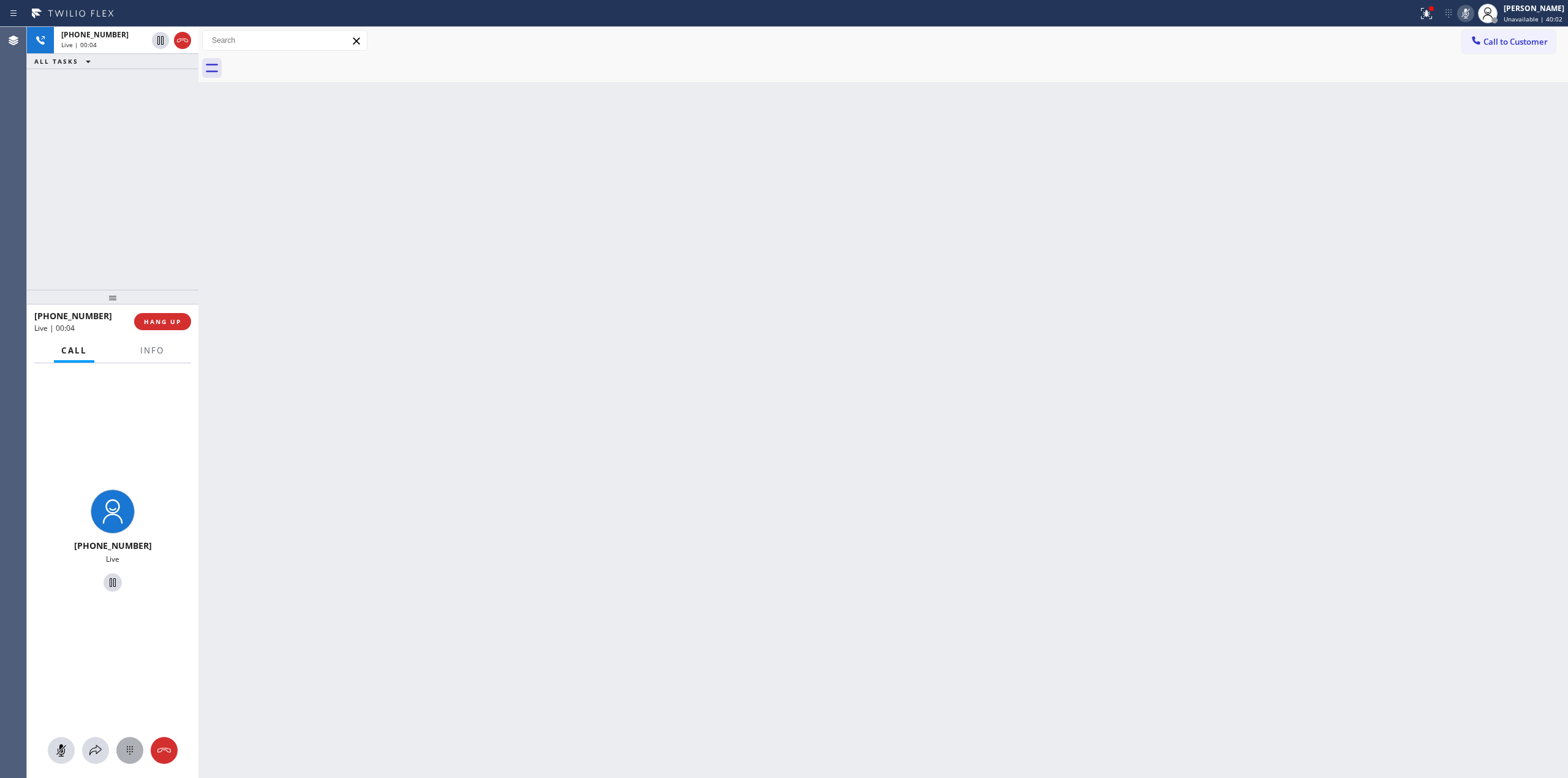
click at [140, 747] on div at bounding box center [130, 750] width 27 height 14
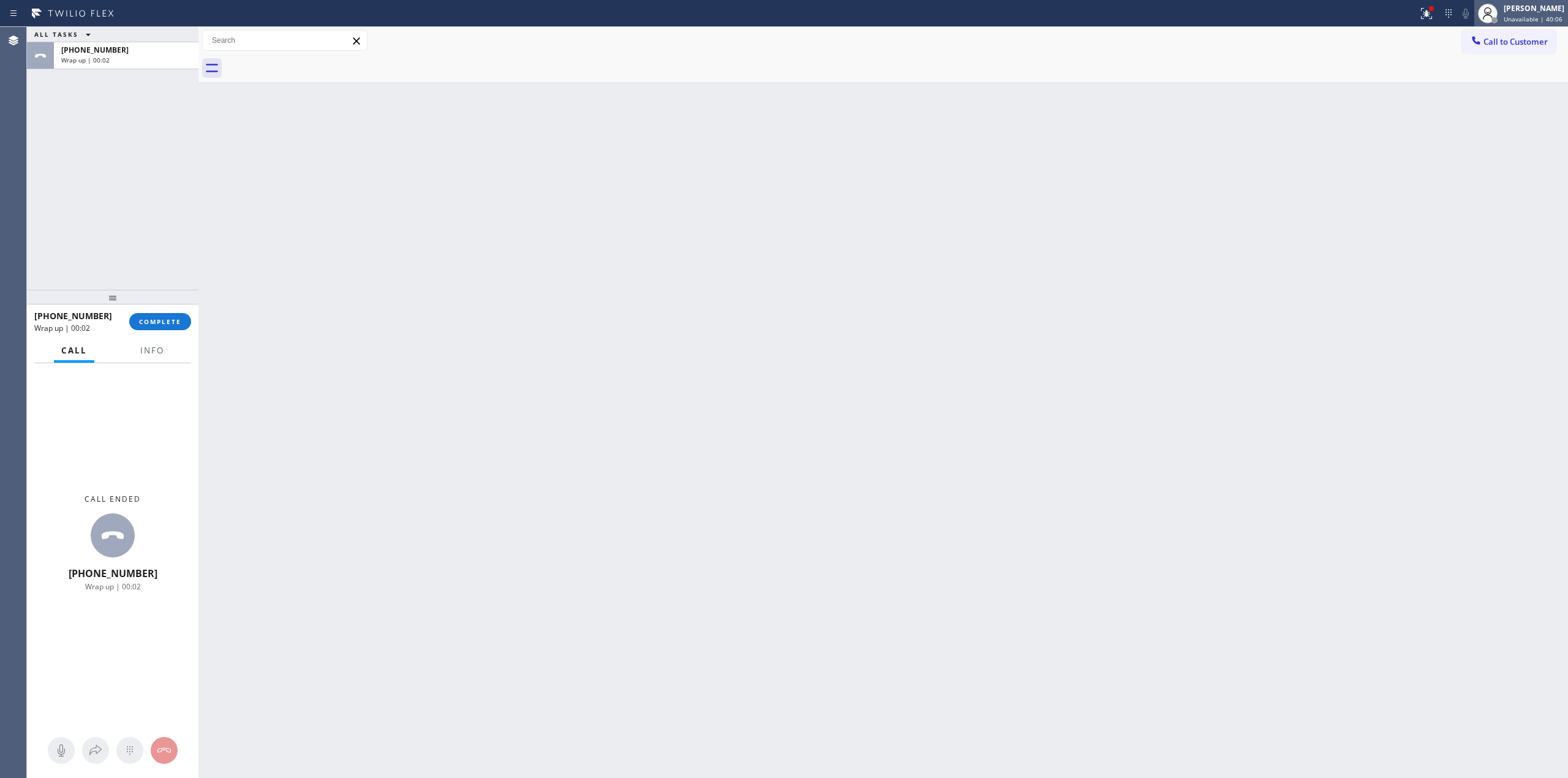
click at [1491, 25] on div at bounding box center [1488, 13] width 27 height 27
drag, startPoint x: 1355, startPoint y: 54, endPoint x: 1420, endPoint y: 35, distance: 67.7
click at [1373, 49] on div "Call to Customer Outbound call Location [GEOGRAPHIC_DATA] Ge Monogram Repair Yo…" at bounding box center [883, 54] width 1370 height 55
click at [1471, 30] on button "Call to Customer" at bounding box center [1509, 42] width 94 height 23
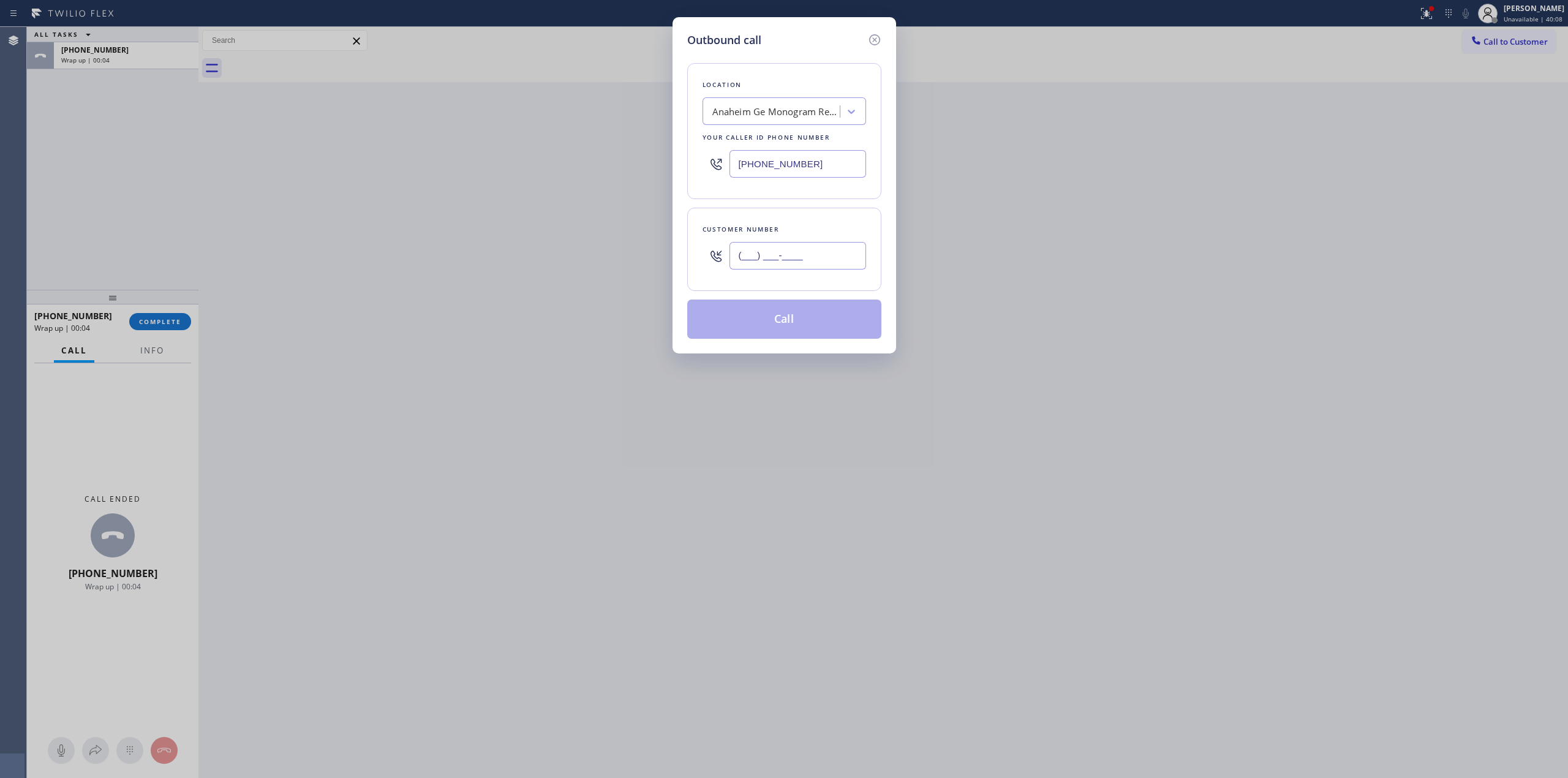
click at [774, 265] on input "(___) ___-____" at bounding box center [797, 256] width 137 height 27
paste input "350) 999-8678"
type input "[PHONE_NUMBER]"
click at [817, 334] on button "Call" at bounding box center [784, 319] width 194 height 39
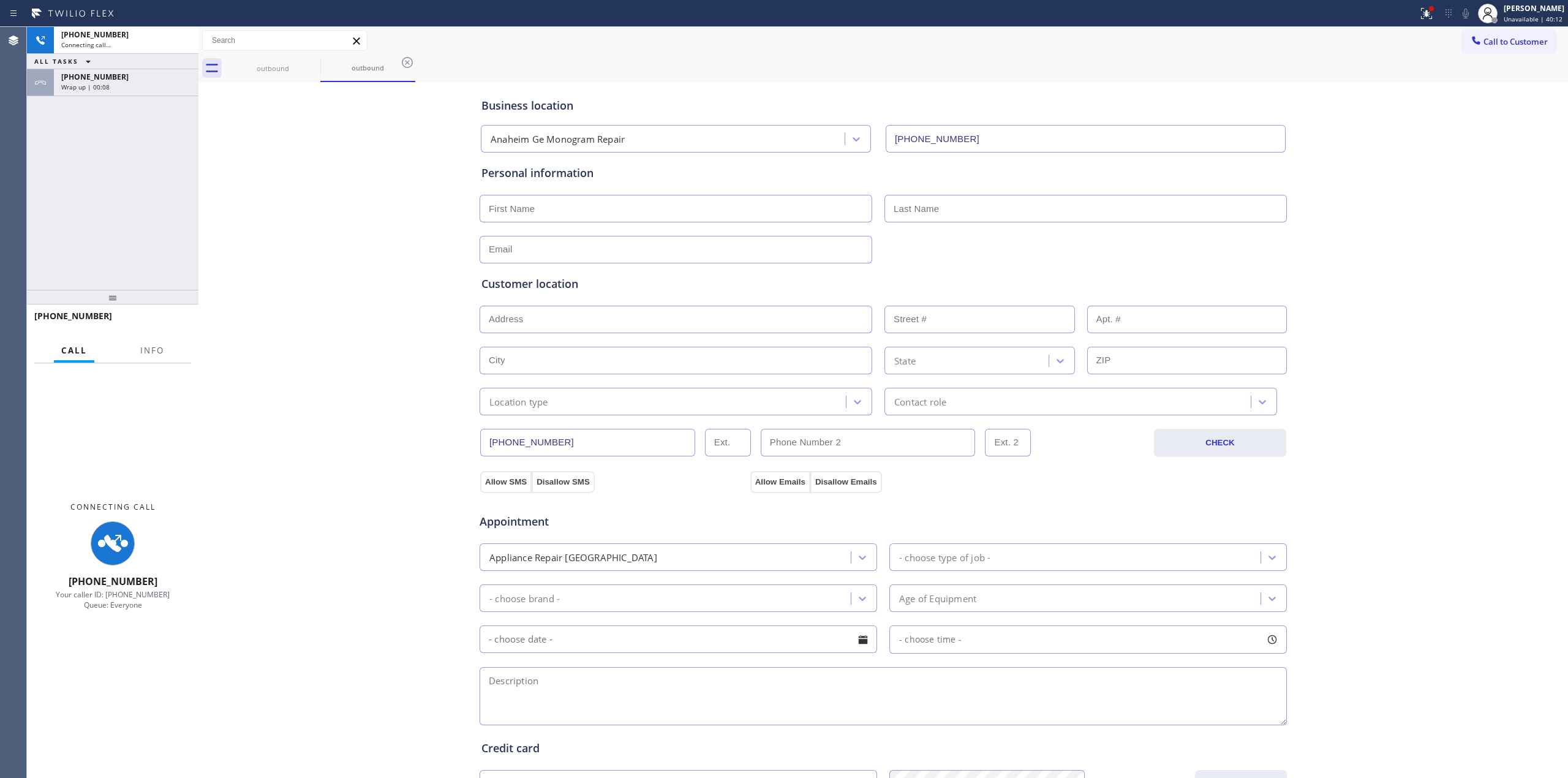
type input "[PHONE_NUMBER]"
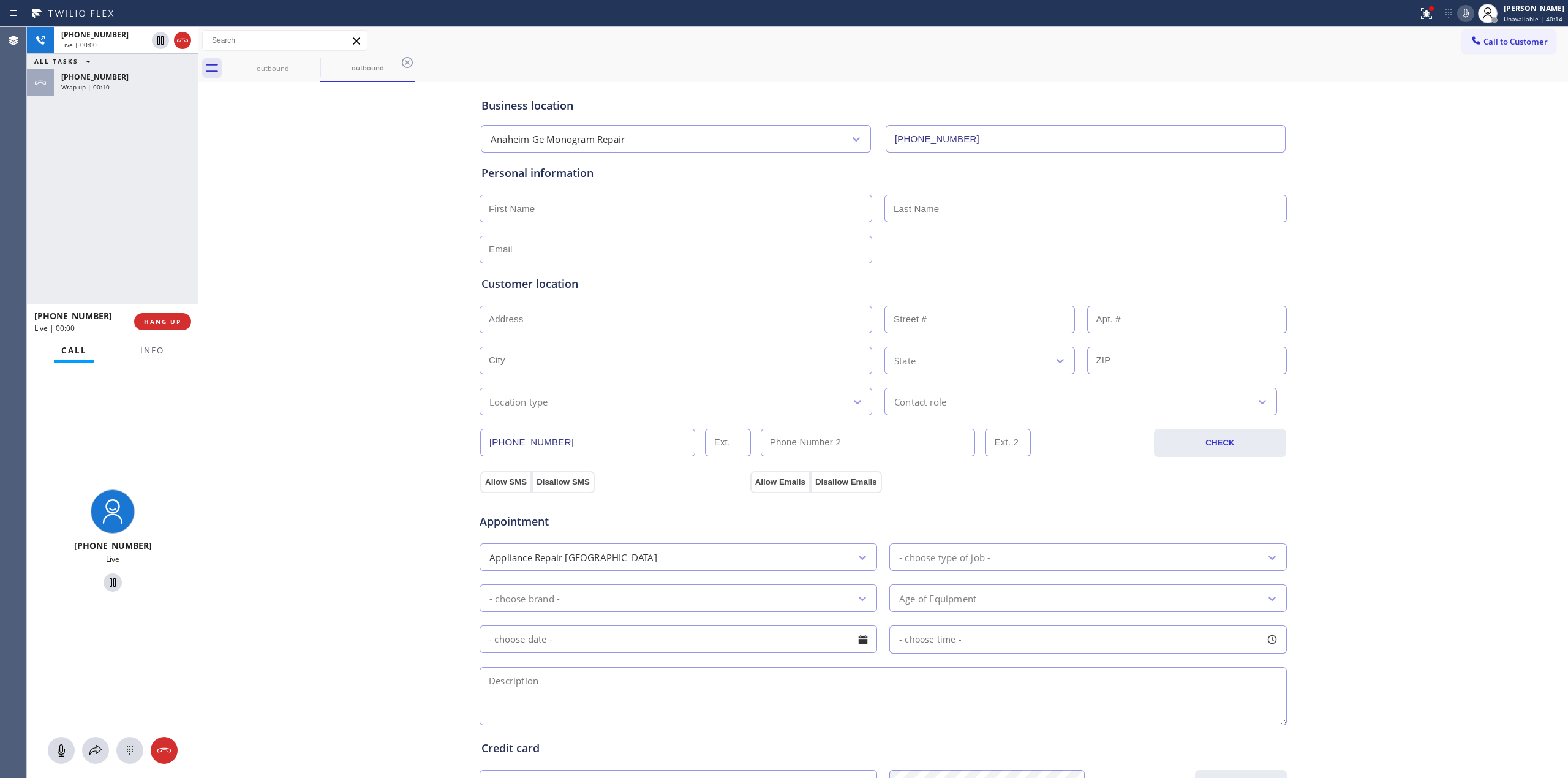
drag, startPoint x: 1371, startPoint y: 117, endPoint x: 1429, endPoint y: 39, distance: 97.2
click at [1385, 109] on div "Business location [GEOGRAPHIC_DATA] Ge Monogram Repair [PHONE_NUMBER] Personal …" at bounding box center [883, 503] width 1364 height 836
click at [1466, 10] on icon at bounding box center [1466, 13] width 14 height 14
click at [106, 30] on span "[PHONE_NUMBER]" at bounding box center [95, 34] width 67 height 10
type input "[PHONE_NUMBER]"
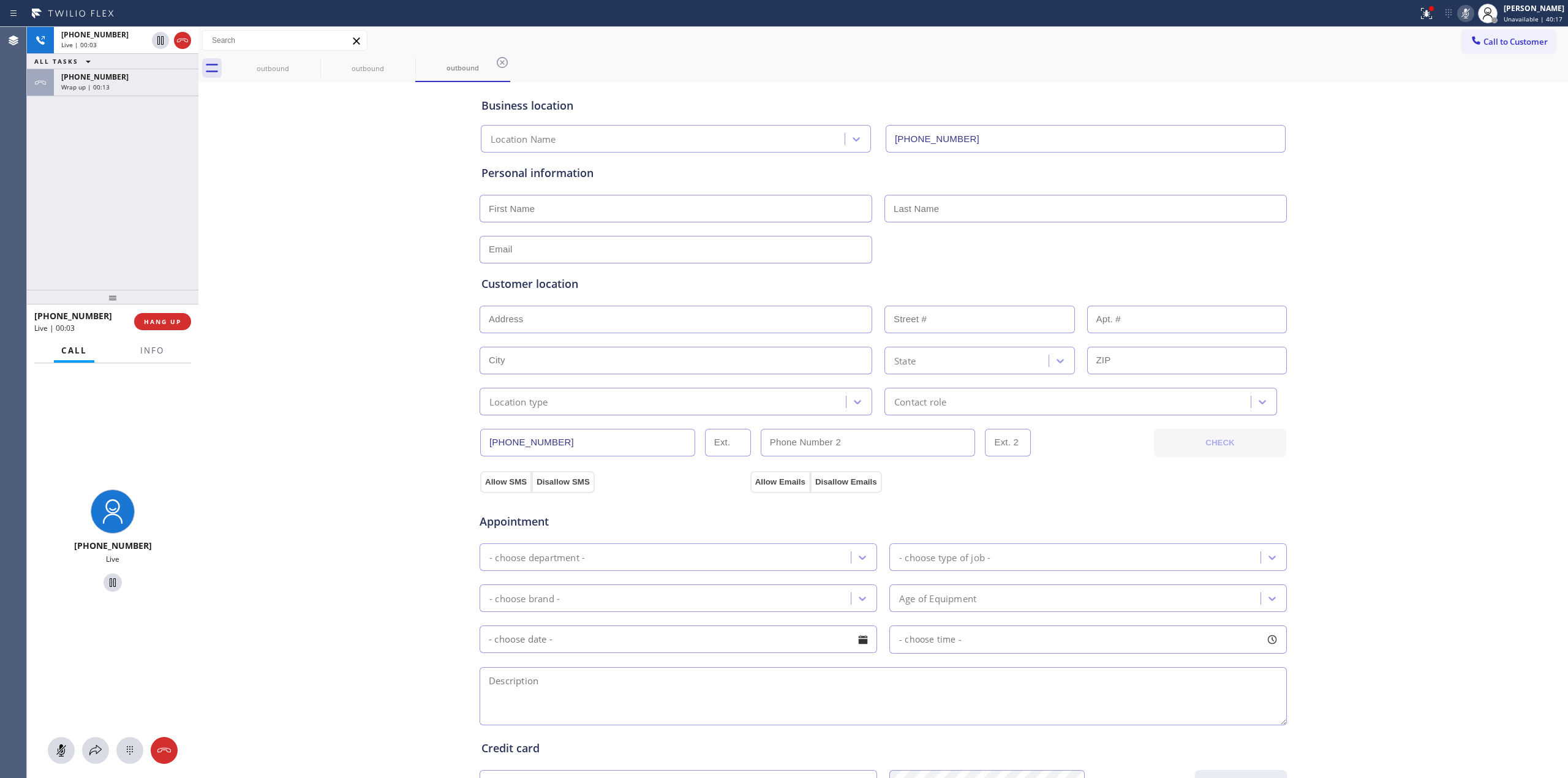
click at [117, 757] on div at bounding box center [113, 750] width 172 height 27
click at [130, 755] on icon at bounding box center [130, 750] width 14 height 14
click at [1499, 38] on span "Call to Customer" at bounding box center [1516, 42] width 65 height 11
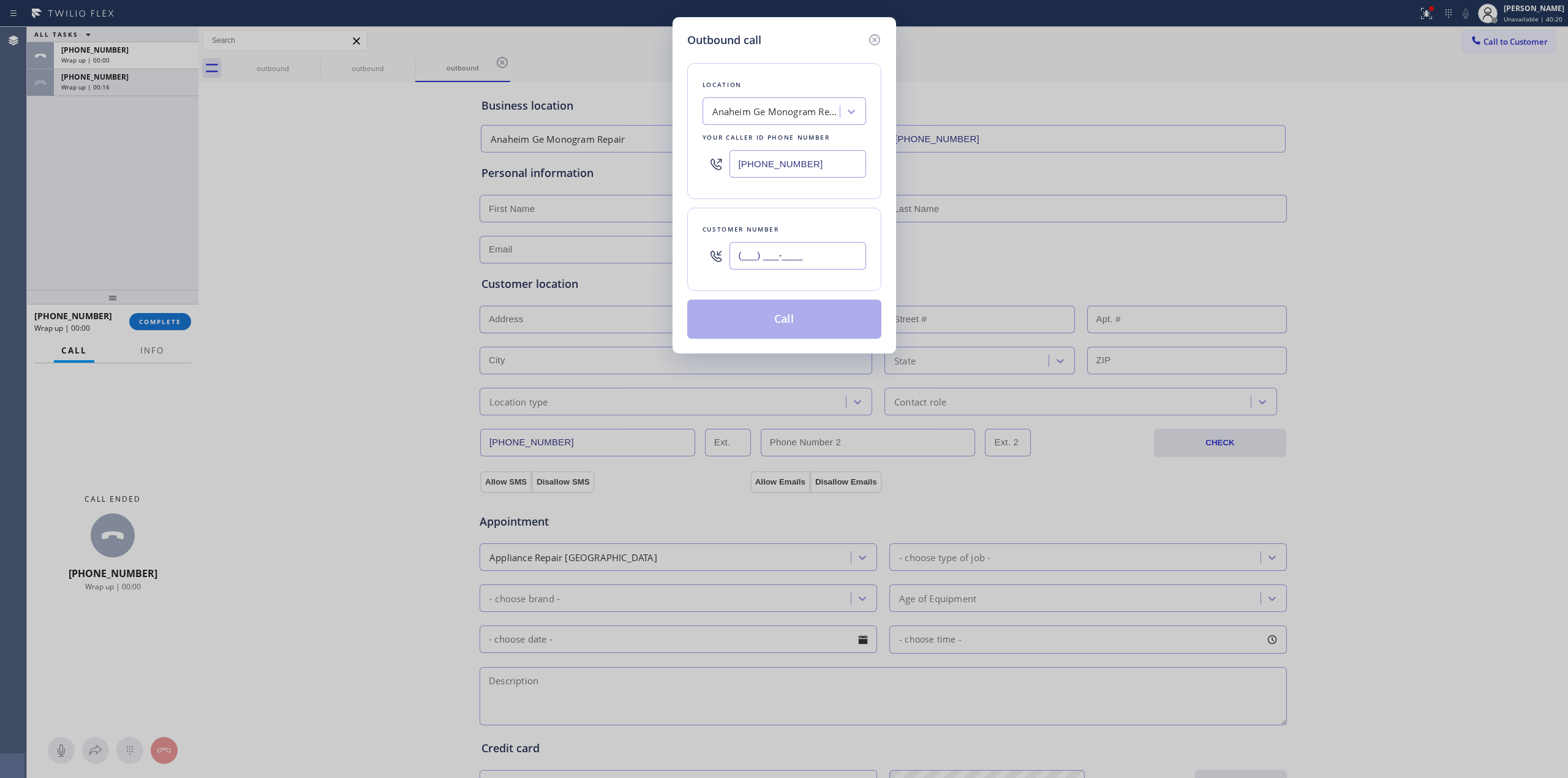
paste input "350) 999-8678"
click at [806, 255] on input "(___) ___-____" at bounding box center [797, 256] width 137 height 27
type input "[PHONE_NUMBER]"
click at [793, 327] on button "Call" at bounding box center [784, 319] width 194 height 39
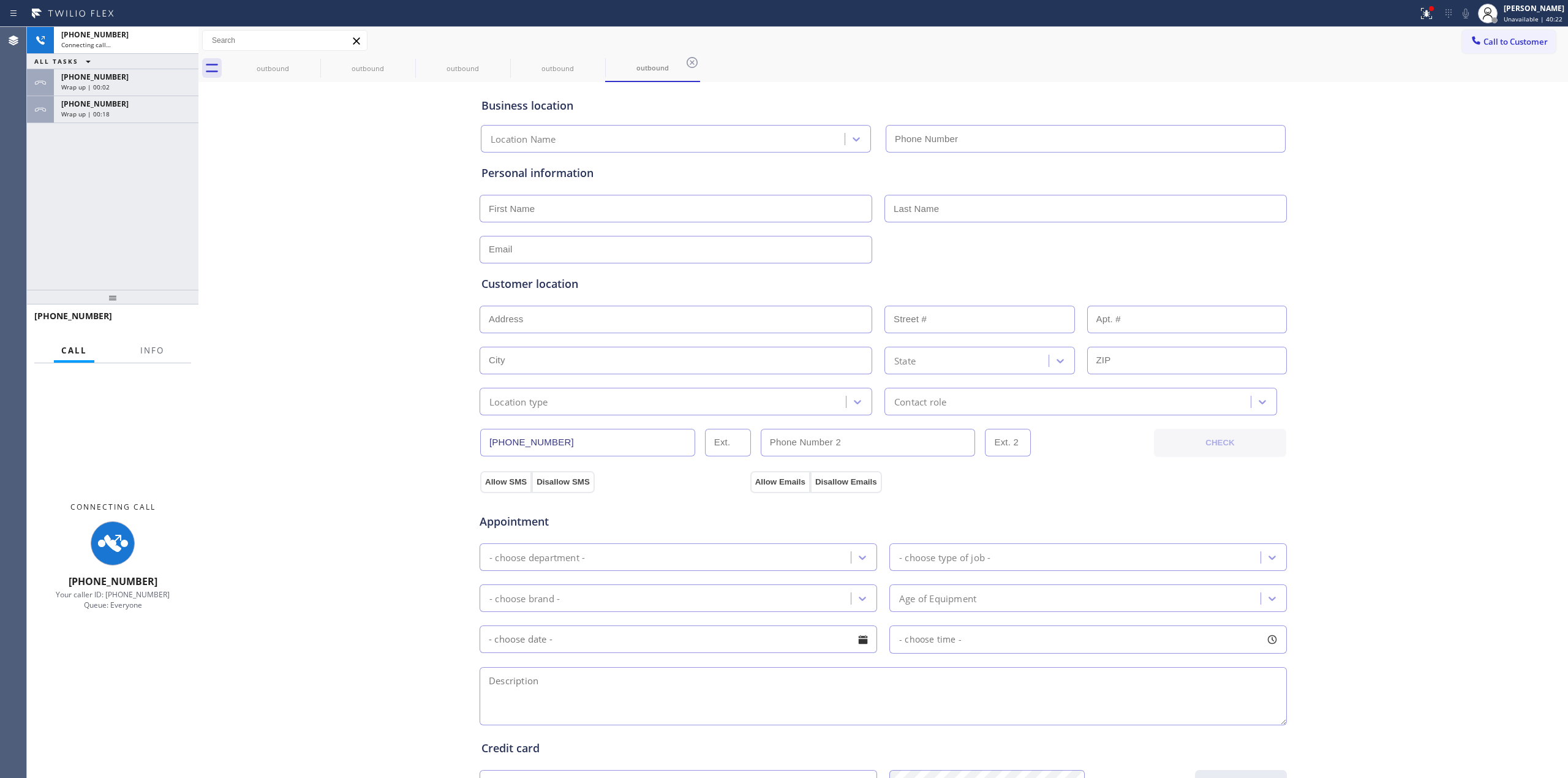
type input "[PHONE_NUMBER]"
click at [141, 104] on div "[PHONE_NUMBER]" at bounding box center [126, 104] width 130 height 10
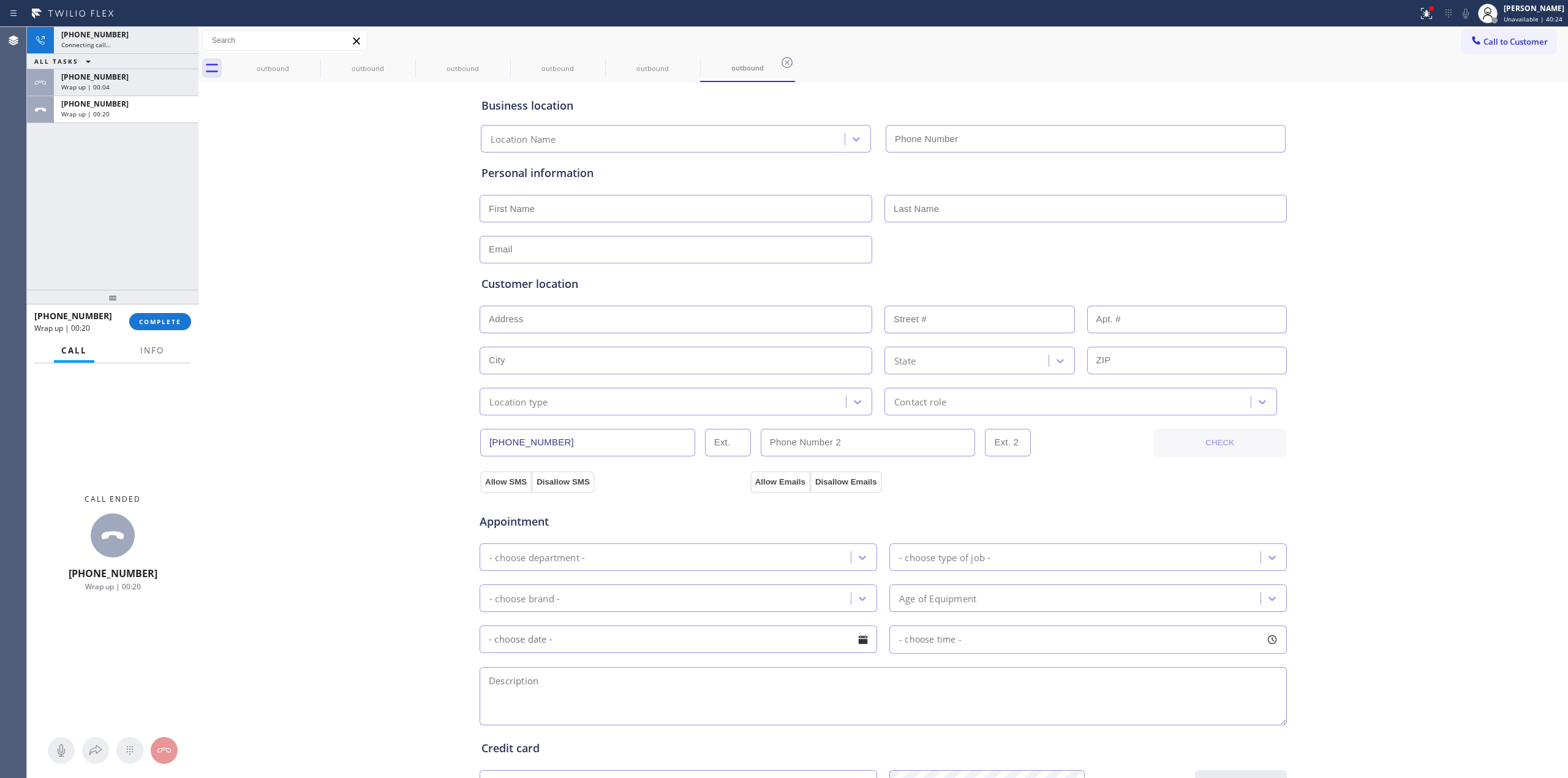
type input "[PHONE_NUMBER]"
click at [148, 331] on div "[PHONE_NUMBER] Wrap up | 00:20 COMPLETE" at bounding box center [113, 321] width 157 height 32
click at [158, 325] on span "COMPLETE" at bounding box center [161, 321] width 43 height 8
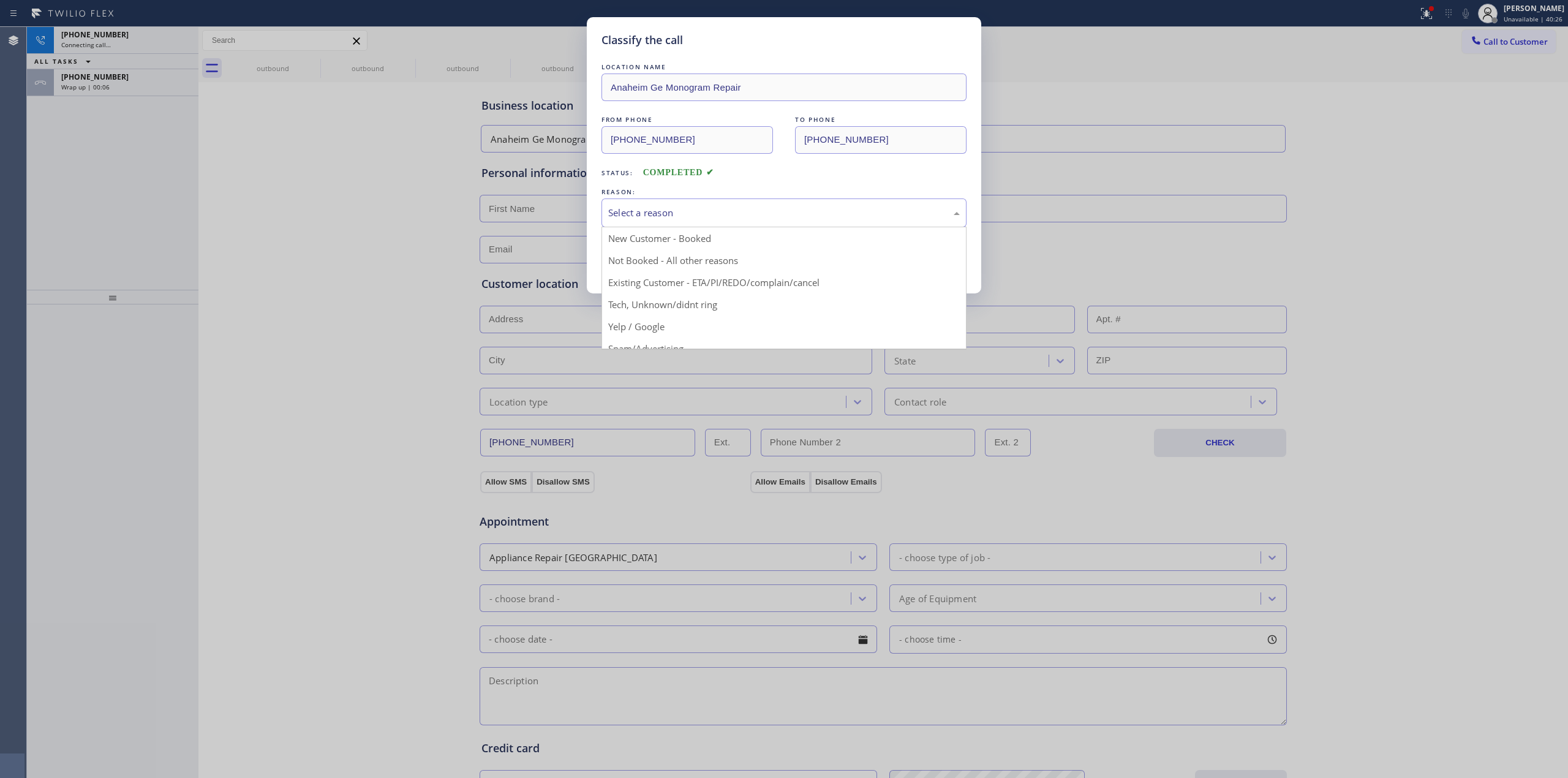
drag, startPoint x: 809, startPoint y: 204, endPoint x: 738, endPoint y: 266, distance: 94.3
click at [809, 204] on div "Select a reason" at bounding box center [784, 213] width 365 height 29
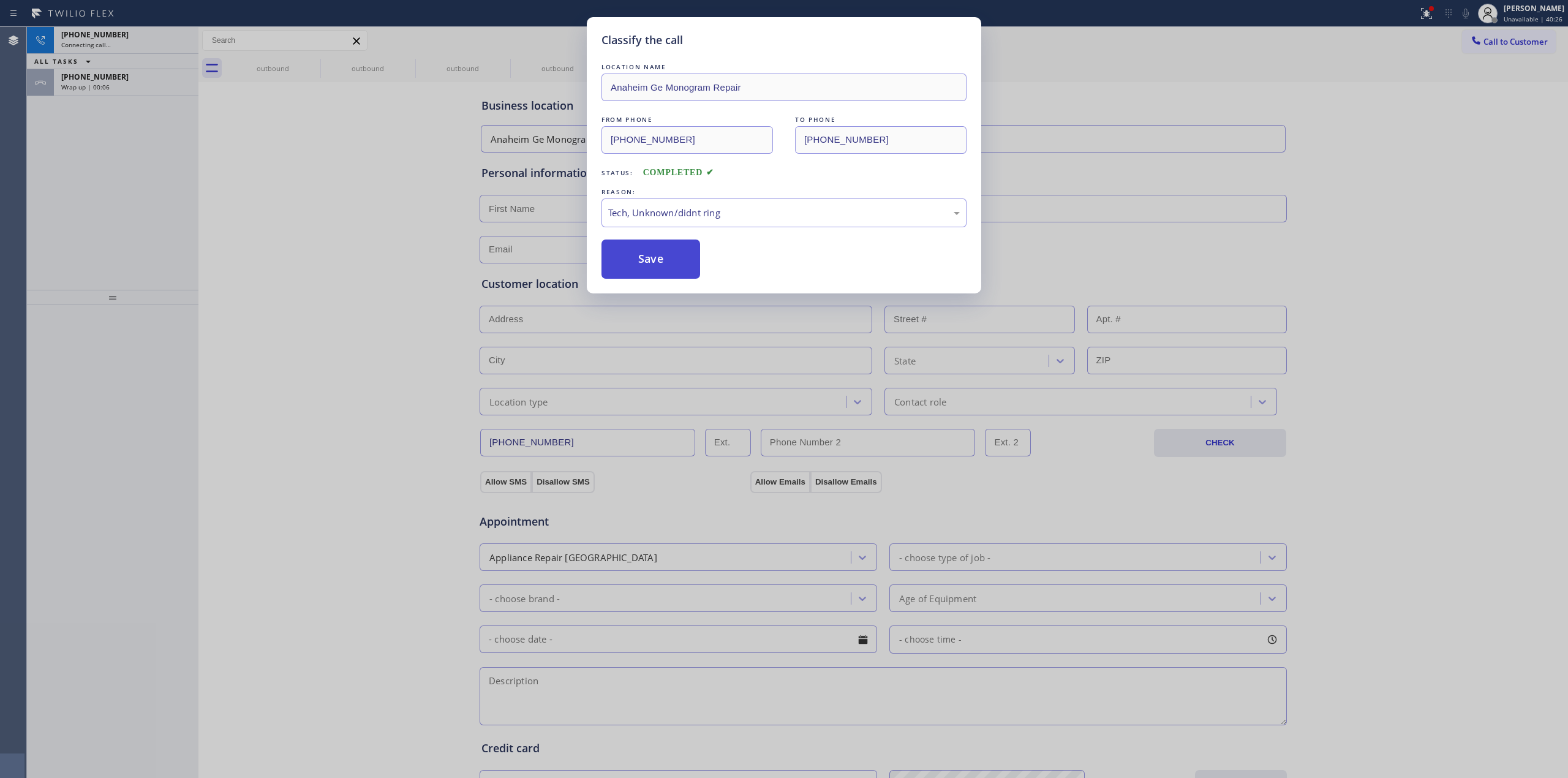
drag, startPoint x: 718, startPoint y: 300, endPoint x: 675, endPoint y: 265, distance: 55.4
drag, startPoint x: 675, startPoint y: 265, endPoint x: 436, endPoint y: 263, distance: 239.0
click at [674, 265] on button "Save" at bounding box center [651, 259] width 99 height 39
click at [116, 83] on div "Wrap up | 00:07" at bounding box center [126, 87] width 130 height 8
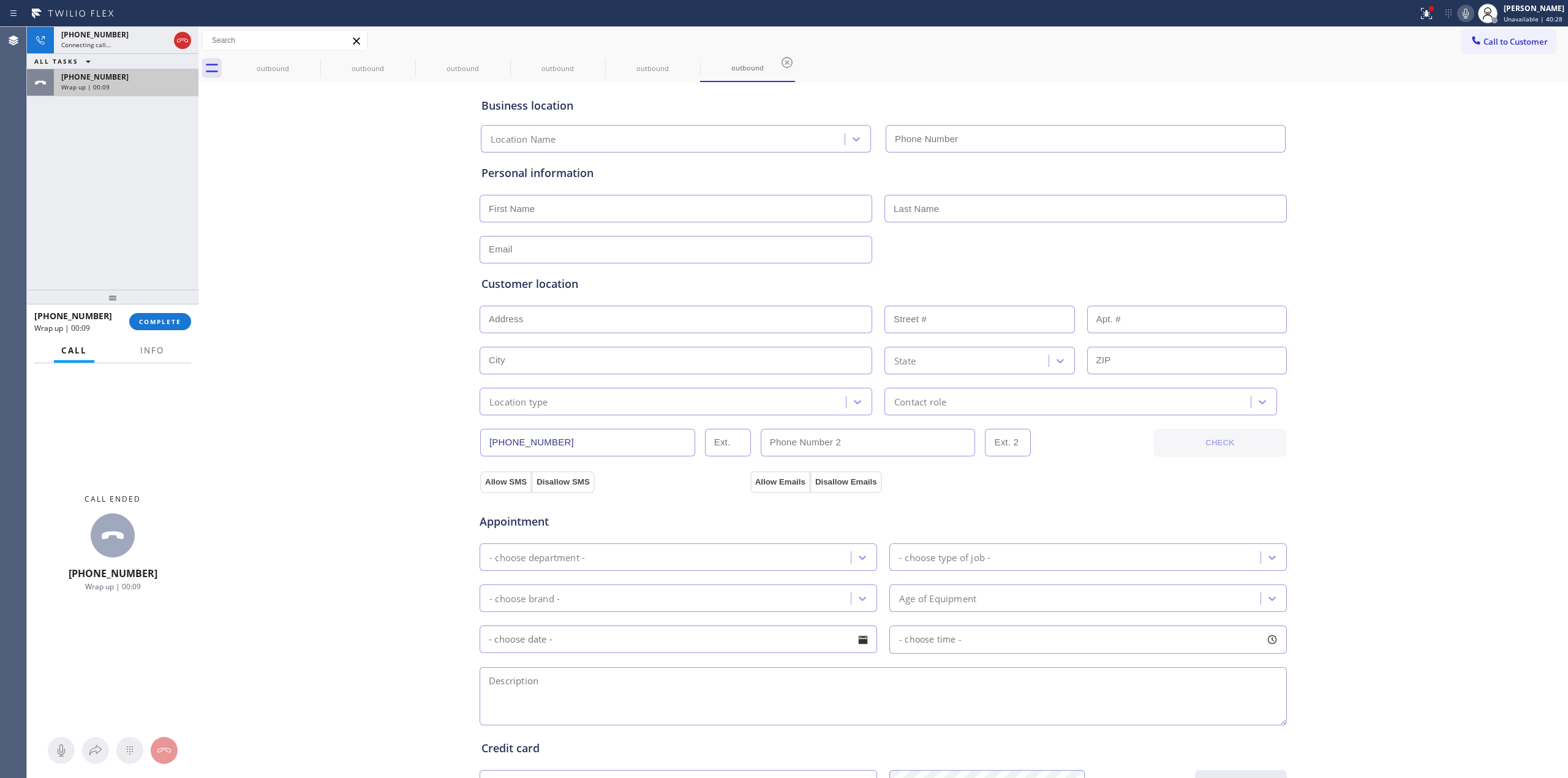
click at [116, 83] on div "Wrap up | 00:09" at bounding box center [126, 87] width 130 height 8
click at [170, 316] on button "COMPLETE" at bounding box center [160, 321] width 62 height 17
type input "[PHONE_NUMBER]"
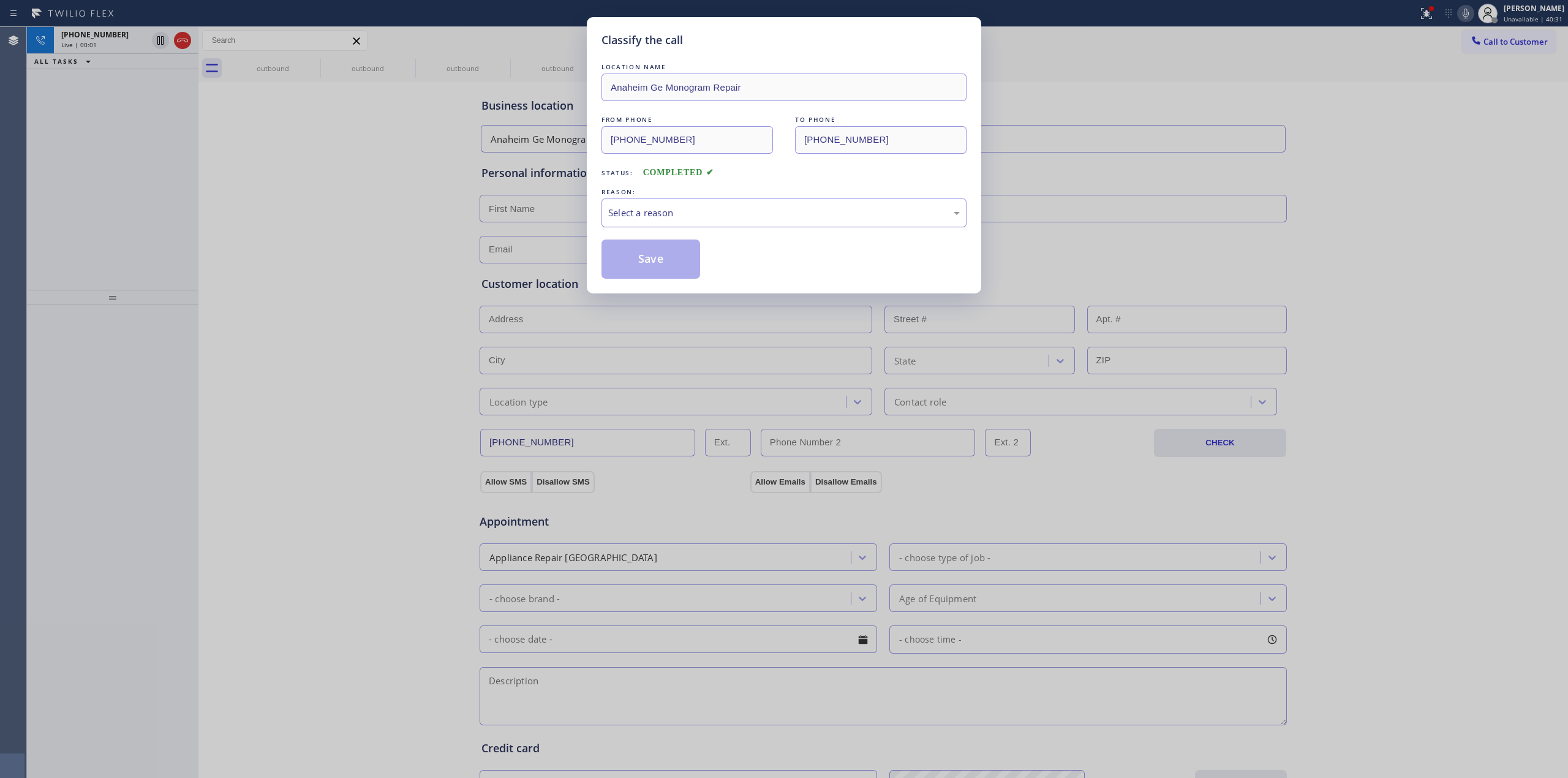
click at [692, 220] on div "Select a reason" at bounding box center [784, 213] width 351 height 14
click at [658, 276] on button "Save" at bounding box center [651, 259] width 99 height 39
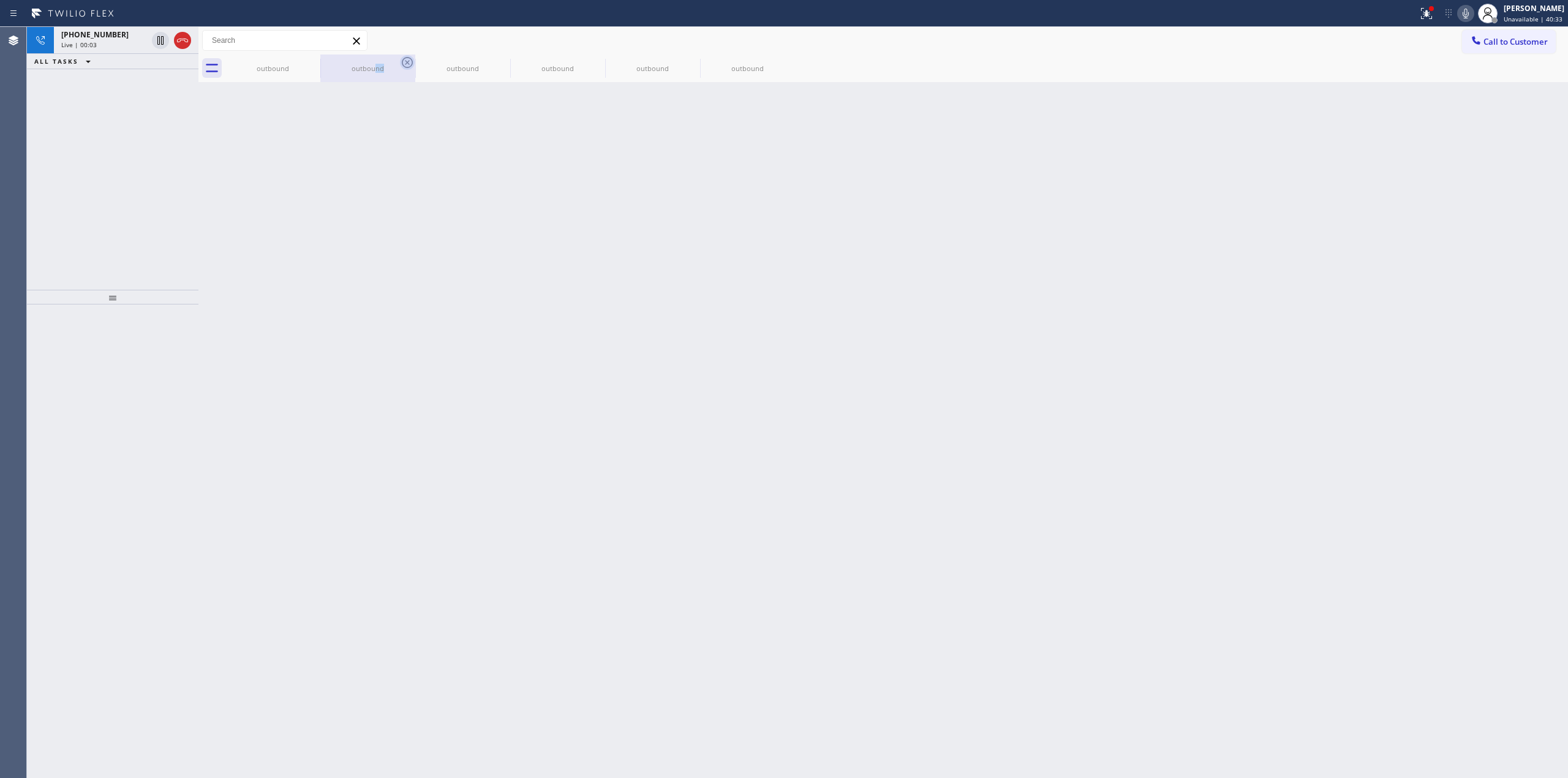
drag, startPoint x: 375, startPoint y: 57, endPoint x: 406, endPoint y: 64, distance: 31.8
click at [397, 64] on div "outbound" at bounding box center [368, 68] width 93 height 27
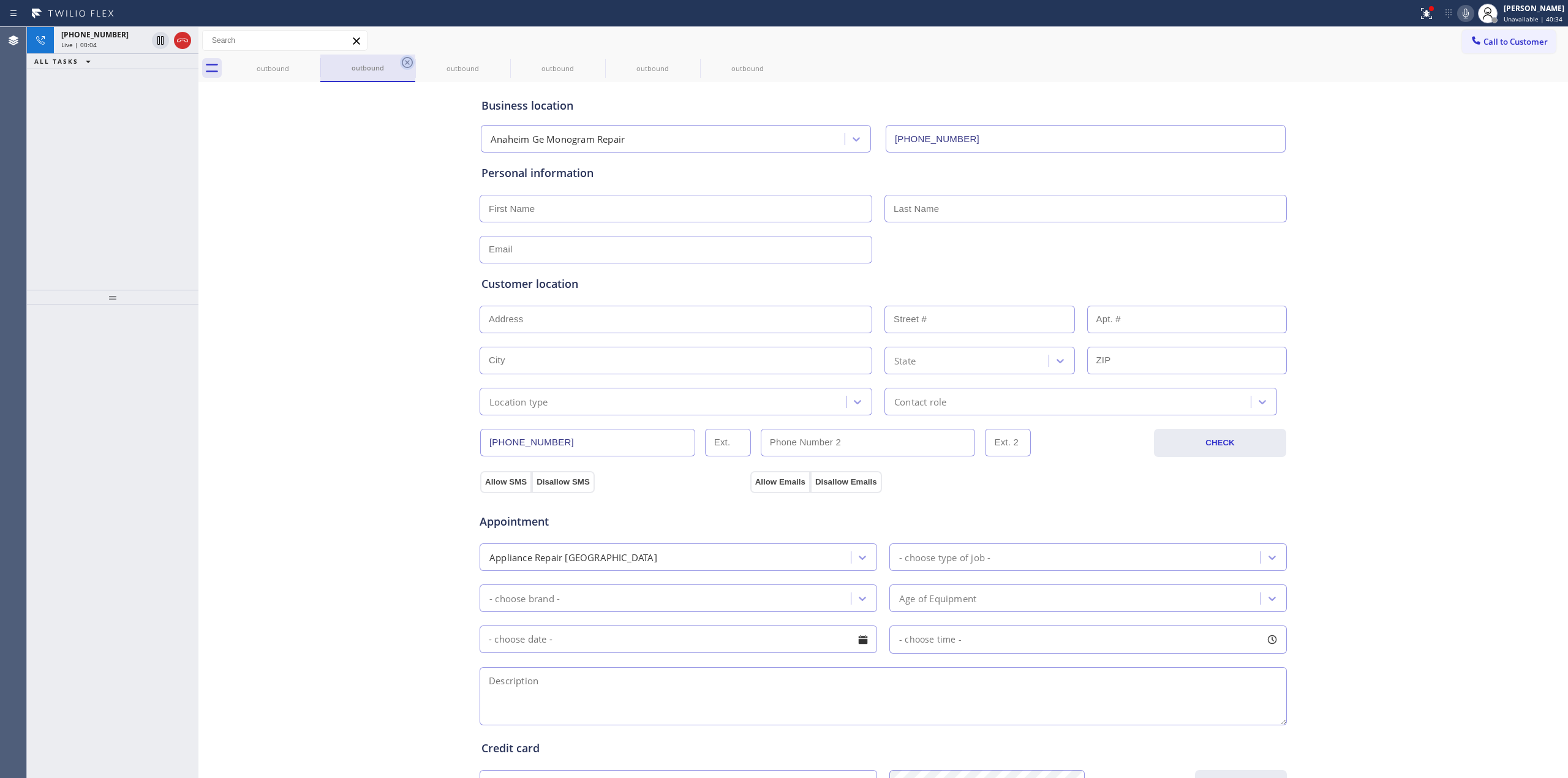
click at [406, 64] on icon at bounding box center [407, 62] width 14 height 14
click at [301, 69] on div "outbound" at bounding box center [272, 68] width 93 height 9
click at [307, 62] on icon at bounding box center [312, 62] width 11 height 11
drag, startPoint x: 307, startPoint y: 62, endPoint x: 326, endPoint y: 60, distance: 19.1
click at [307, 62] on icon at bounding box center [312, 62] width 11 height 11
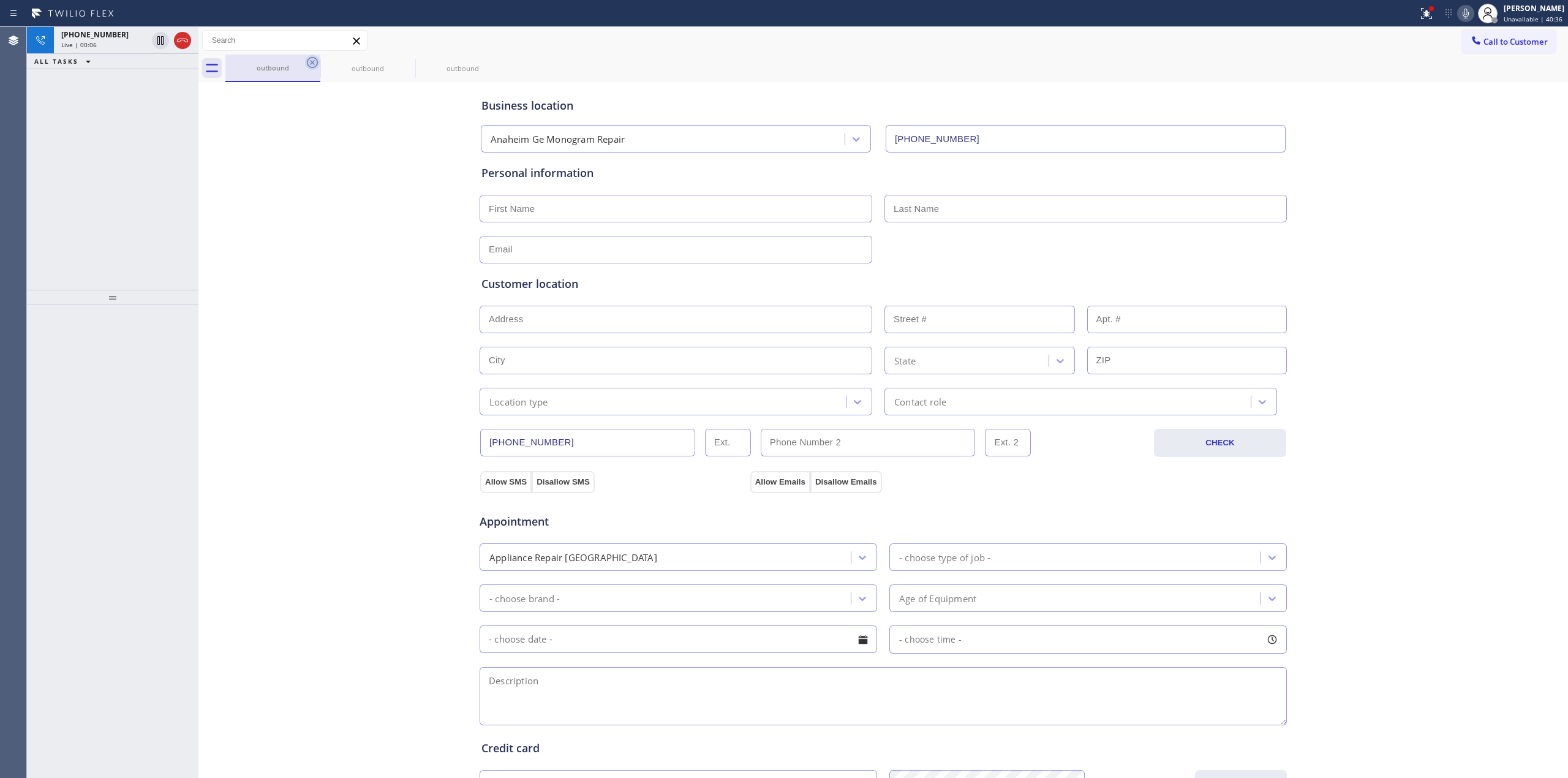
click at [312, 62] on icon at bounding box center [312, 62] width 11 height 11
click at [317, 64] on icon at bounding box center [312, 62] width 14 height 14
click at [323, 62] on div "outbound" at bounding box center [897, 68] width 1343 height 27
click at [307, 60] on icon at bounding box center [312, 62] width 11 height 11
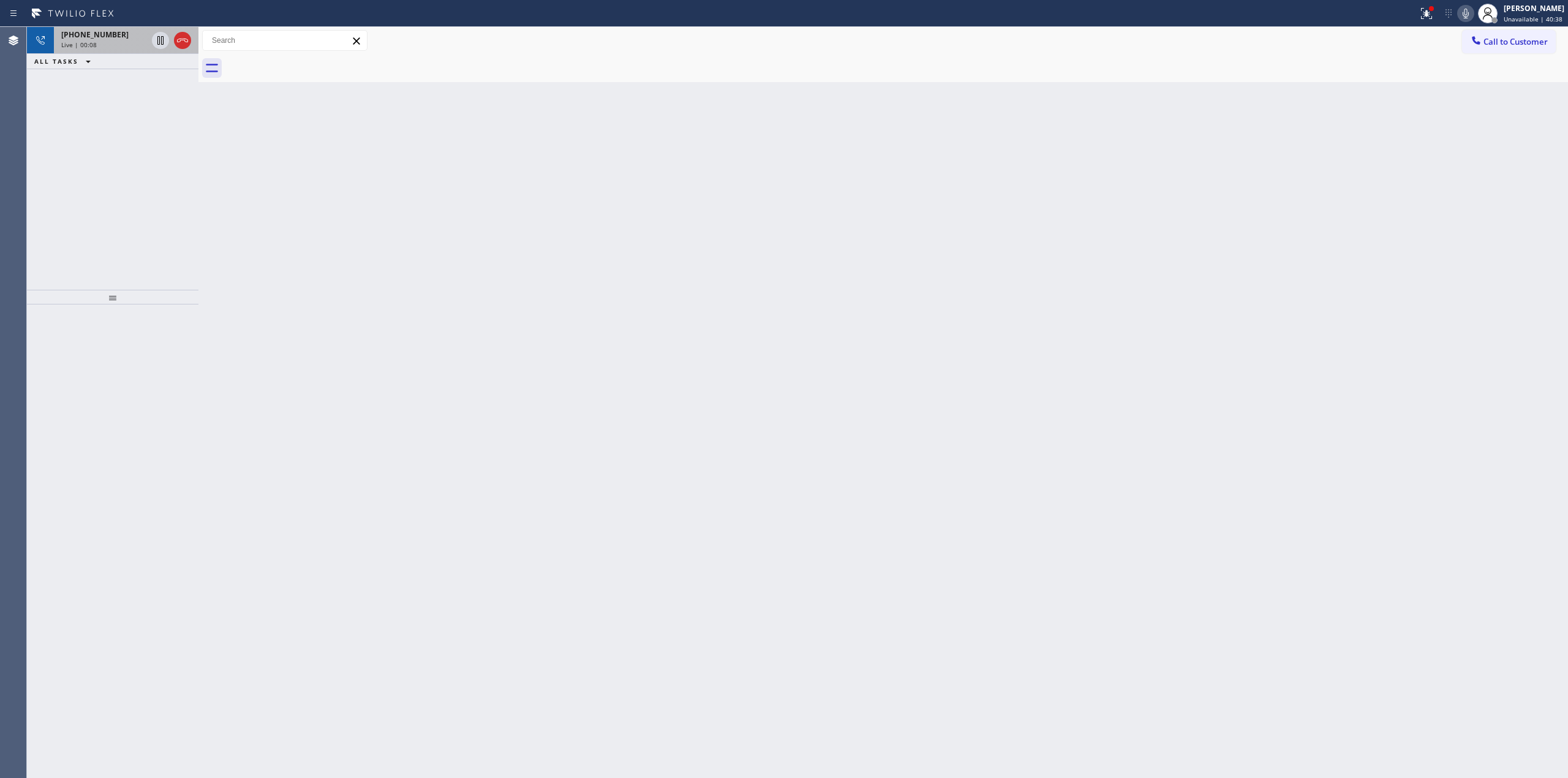
click at [130, 36] on div "[PHONE_NUMBER]" at bounding box center [104, 34] width 86 height 10
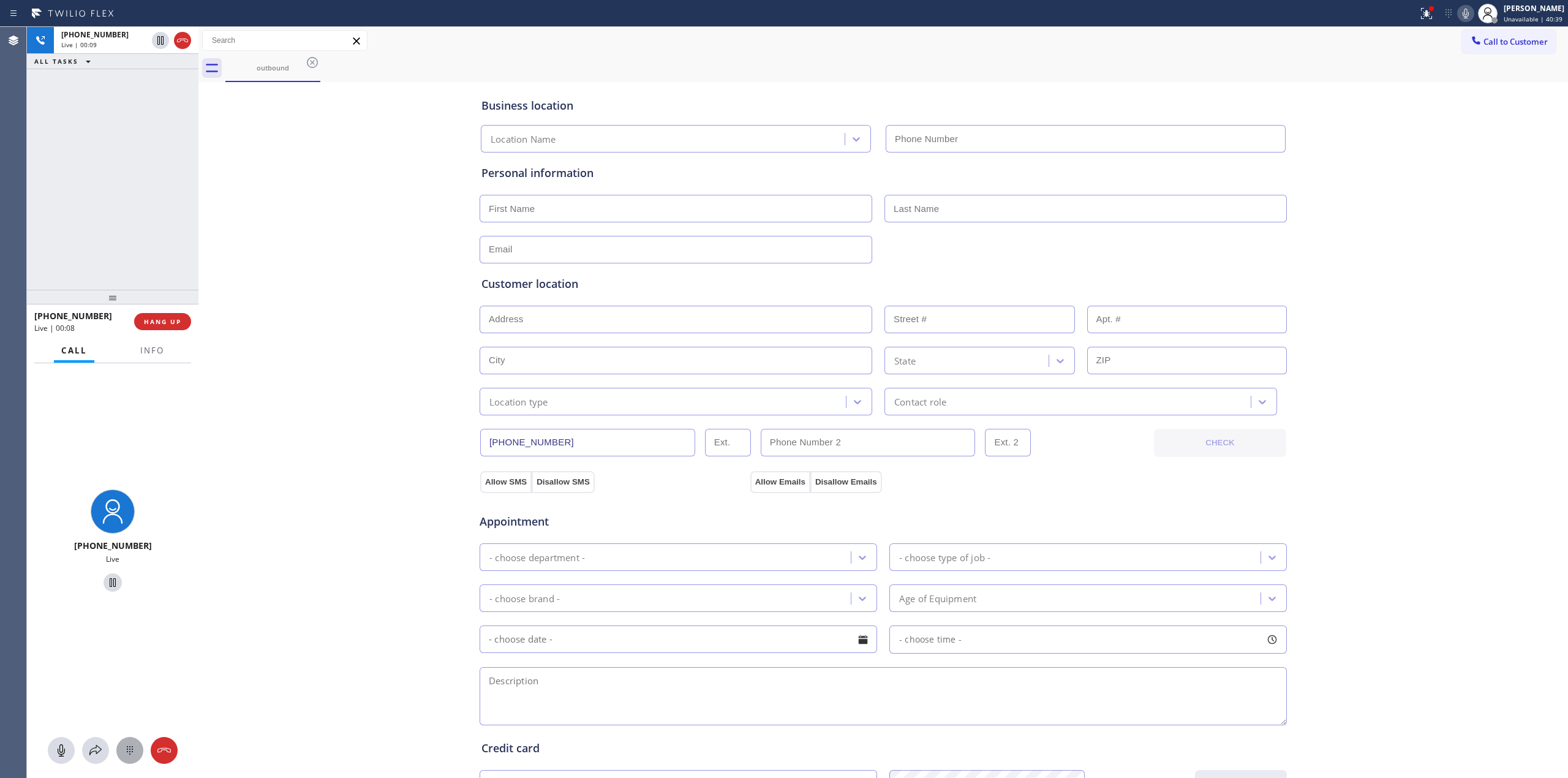
click at [136, 741] on button at bounding box center [130, 750] width 27 height 27
type input "[PHONE_NUMBER]"
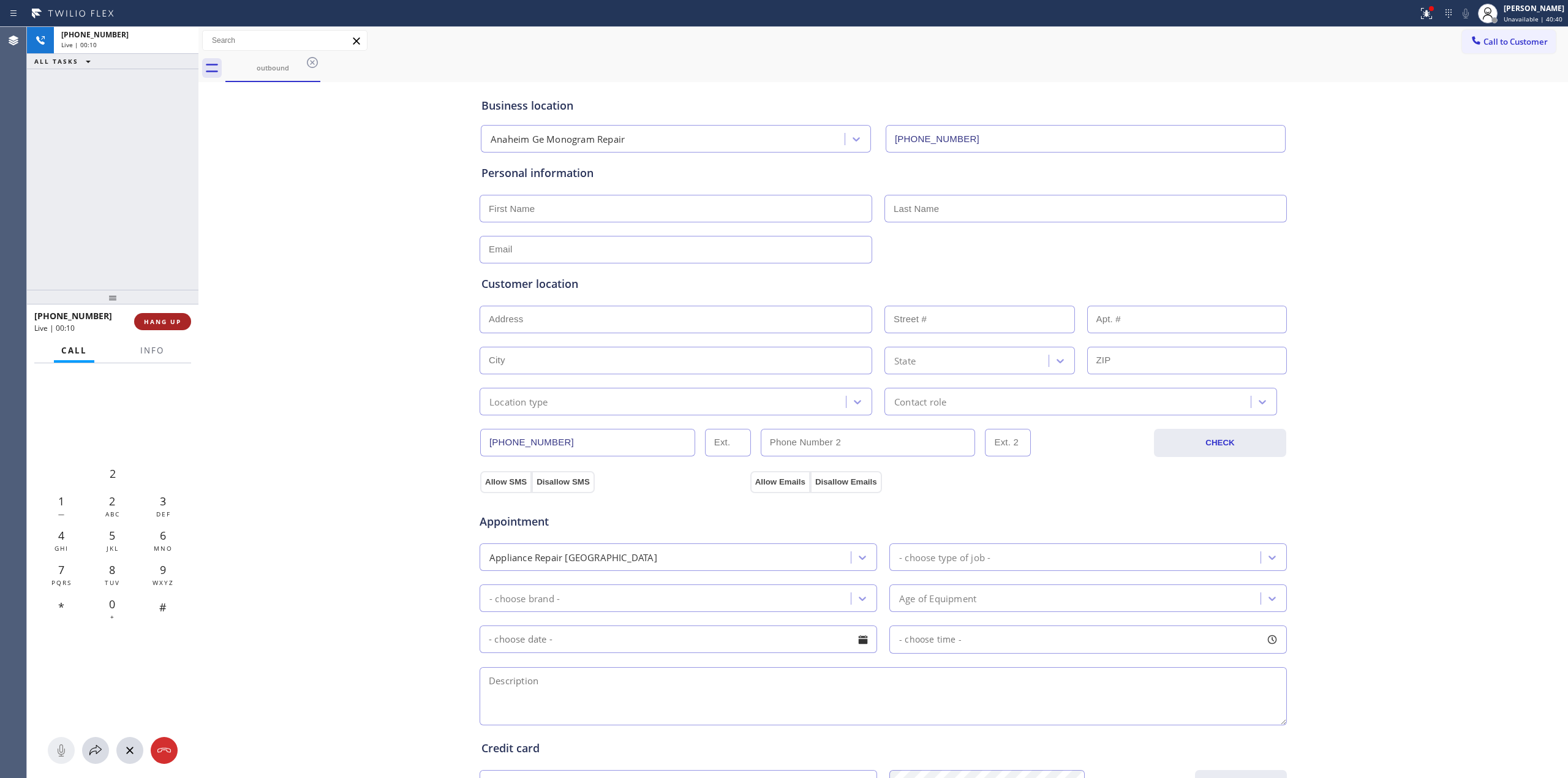
click at [177, 322] on span "HANG UP" at bounding box center [163, 321] width 37 height 8
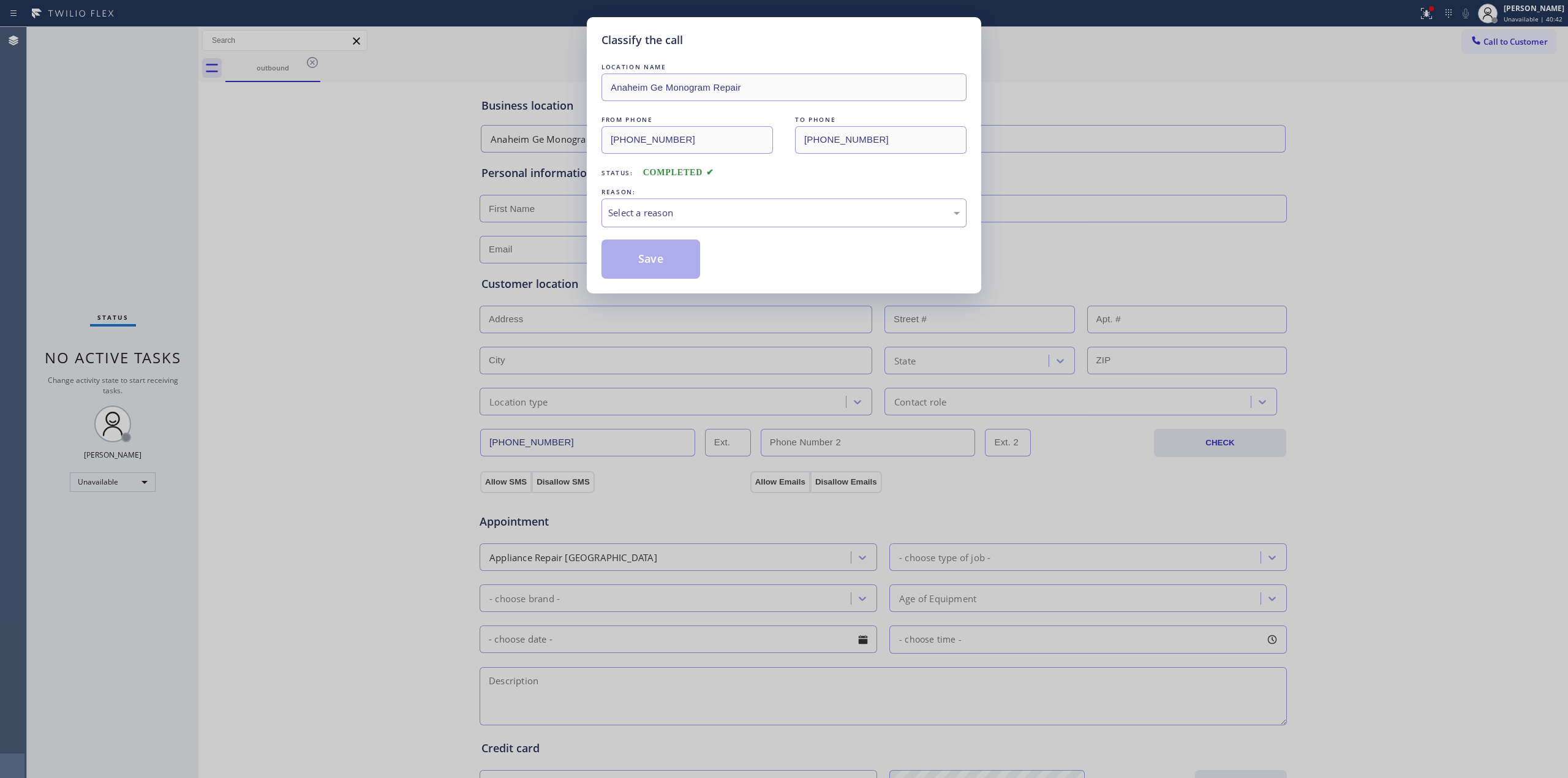
drag, startPoint x: 714, startPoint y: 197, endPoint x: 716, endPoint y: 211, distance: 14.1
click at [716, 199] on div "REASON: Select a reason" at bounding box center [784, 206] width 365 height 42
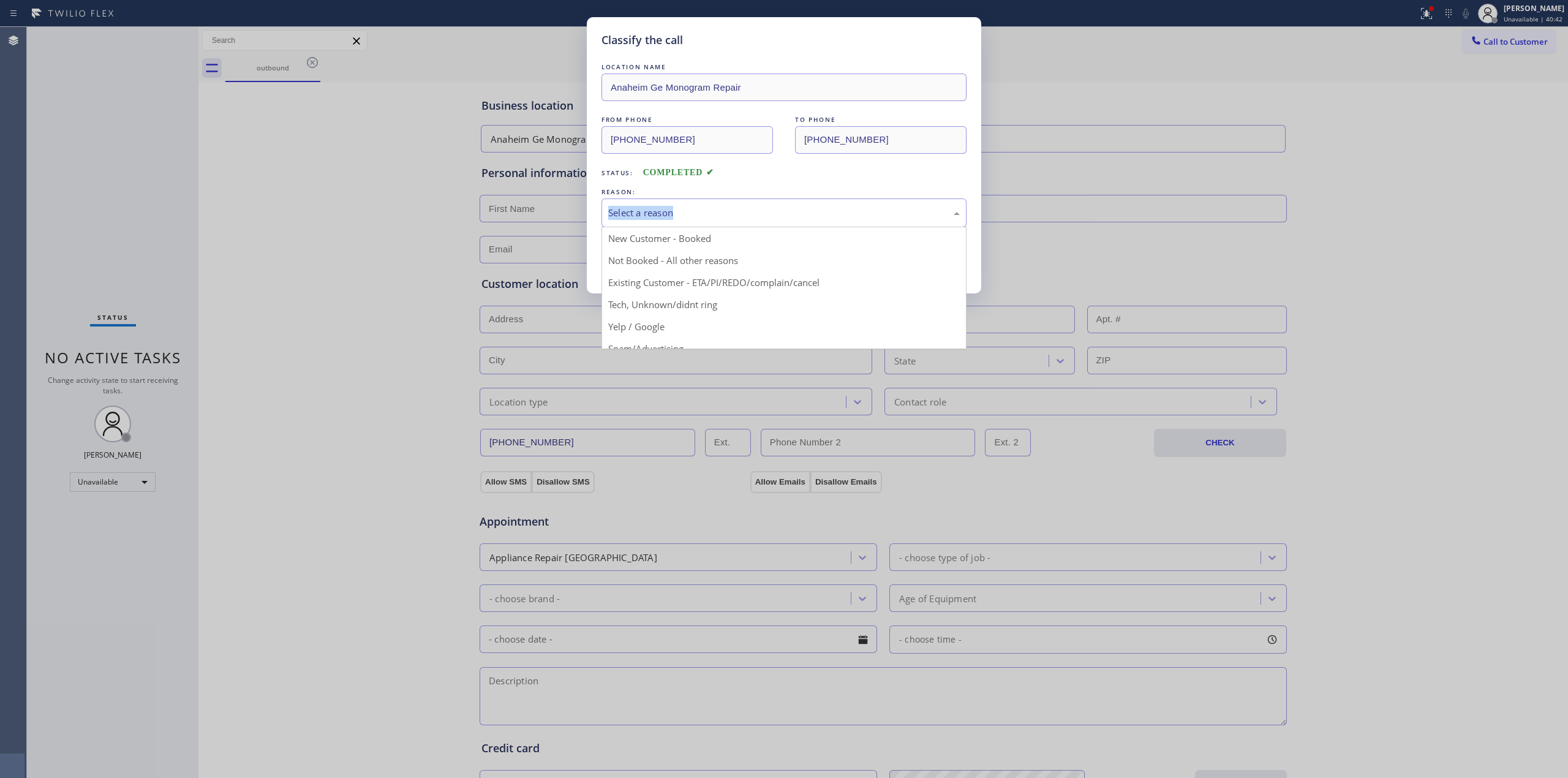
click at [716, 211] on div "Select a reason" at bounding box center [784, 213] width 351 height 14
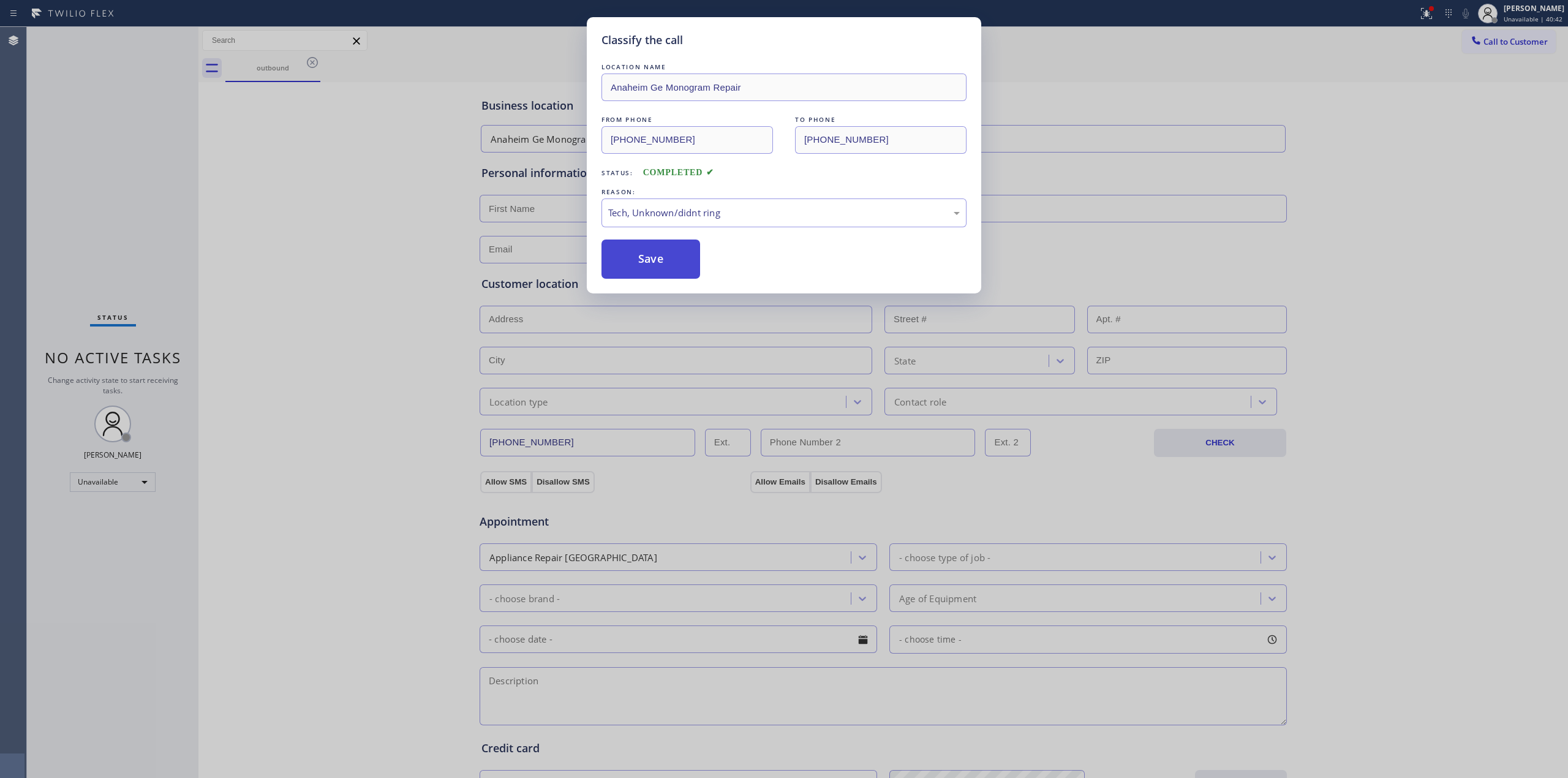
drag, startPoint x: 675, startPoint y: 299, endPoint x: 659, endPoint y: 263, distance: 39.4
click at [659, 263] on button "Save" at bounding box center [651, 259] width 99 height 39
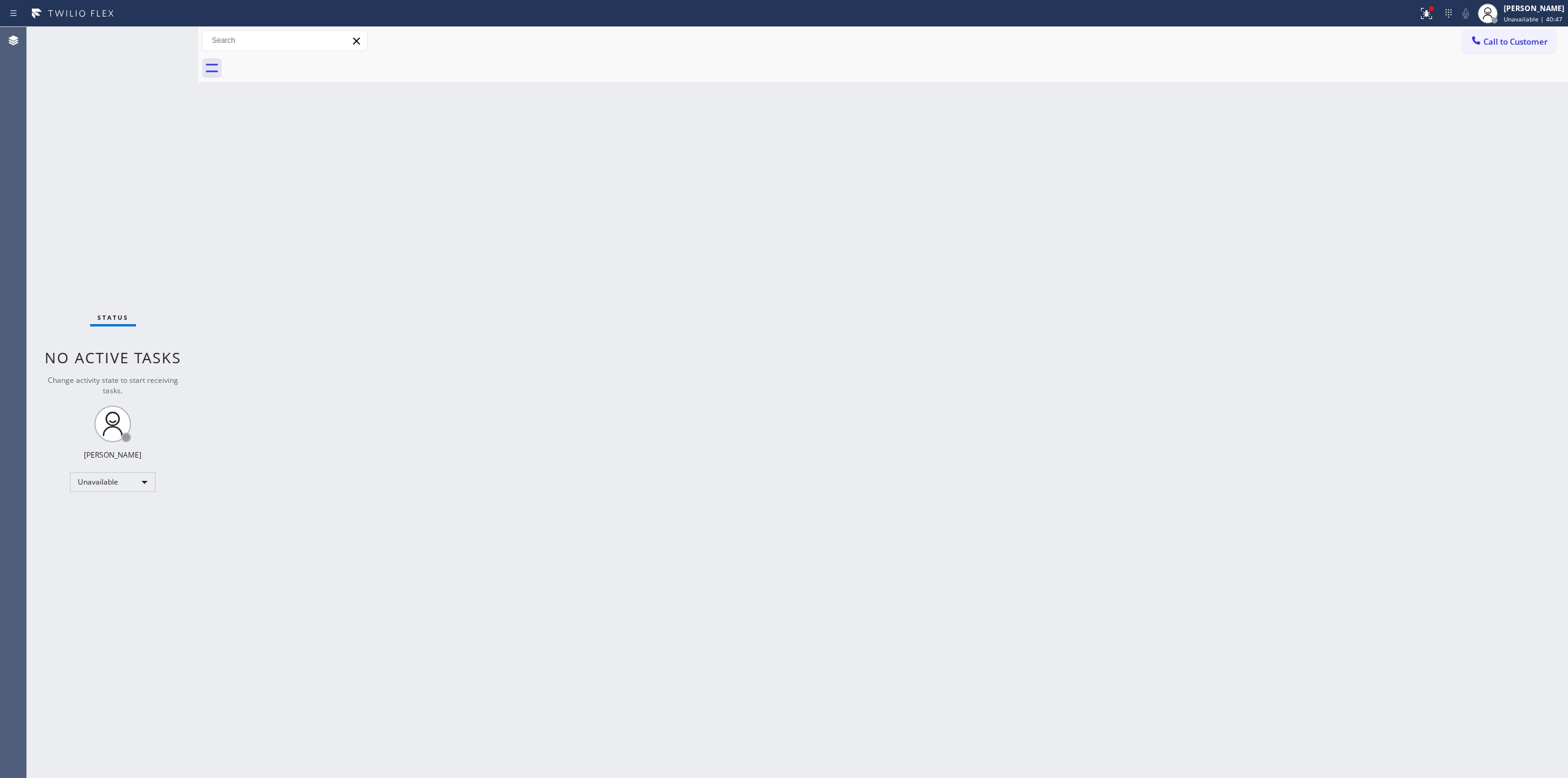
click at [1517, 37] on span "Call to Customer" at bounding box center [1516, 42] width 65 height 11
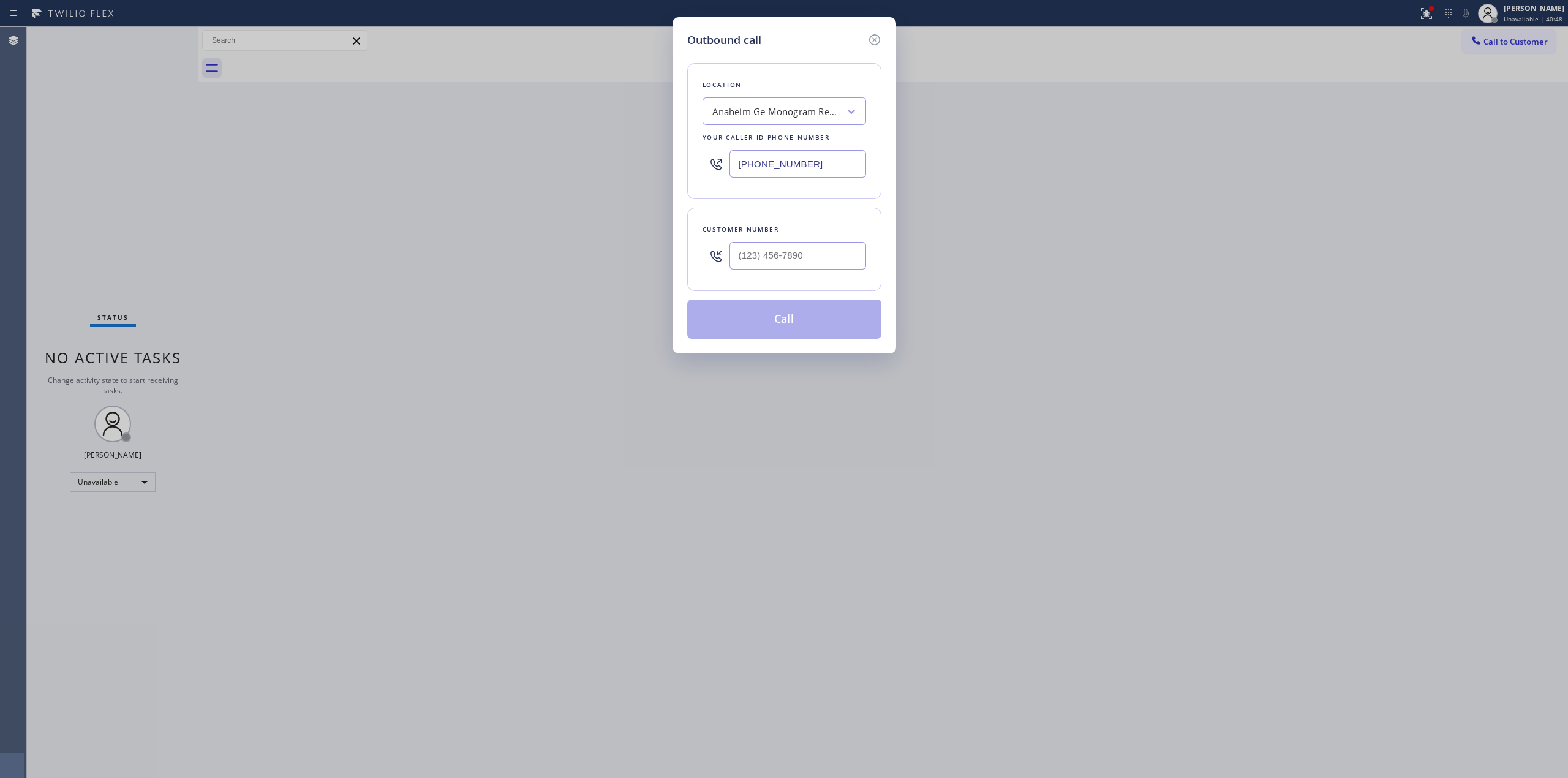
click at [797, 272] on div at bounding box center [797, 256] width 137 height 40
click at [797, 268] on input "(___) ___-____" at bounding box center [797, 256] width 137 height 27
paste input "564) 201-6330"
type input "[PHONE_NUMBER]"
click at [804, 92] on div "Location [GEOGRAPHIC_DATA] Ge Monogram Repair Your caller id phone number [PHON…" at bounding box center [784, 131] width 194 height 136
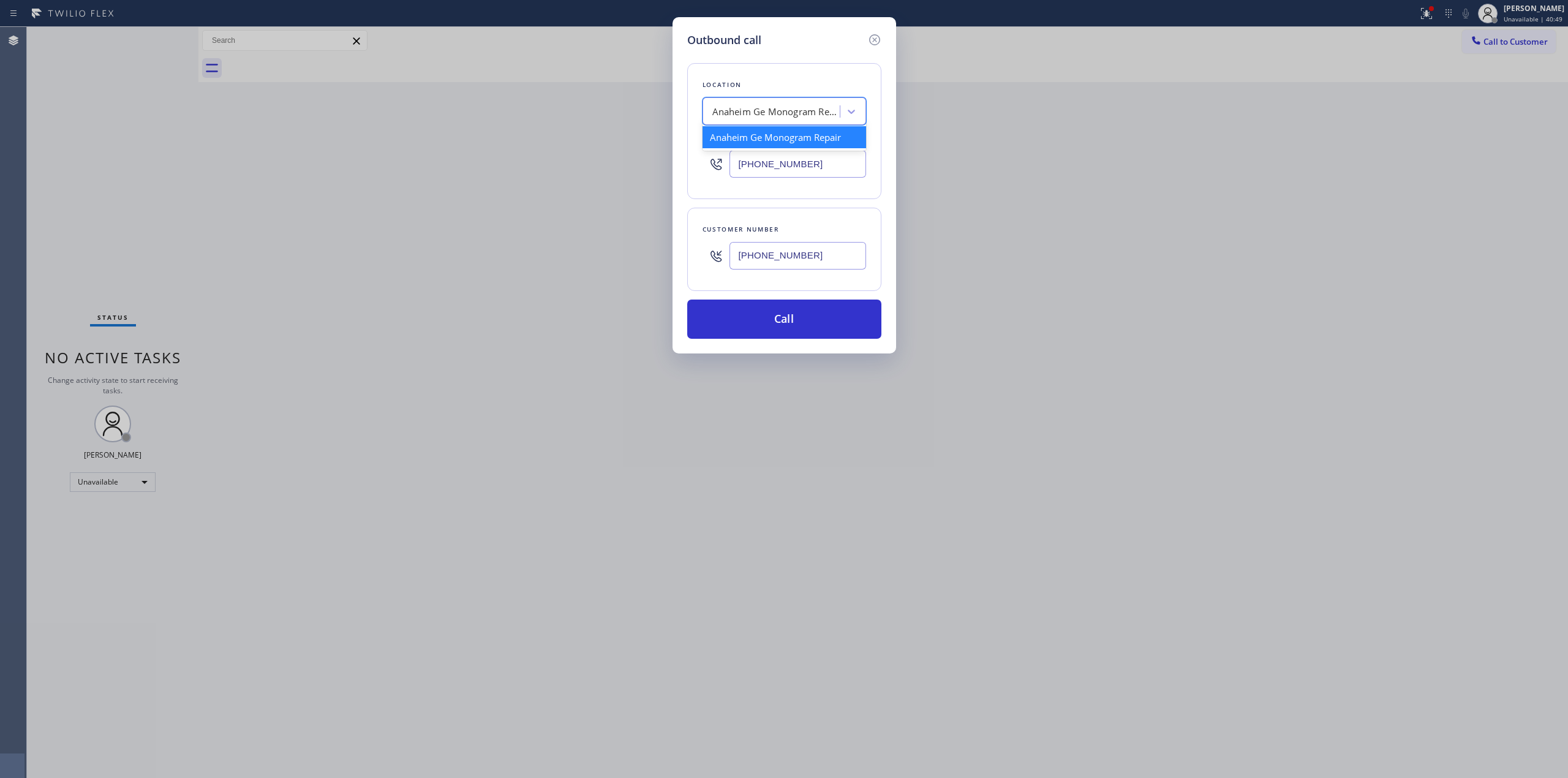
click at [804, 105] on div "Anaheim Ge Monogram Repair" at bounding box center [776, 112] width 128 height 14
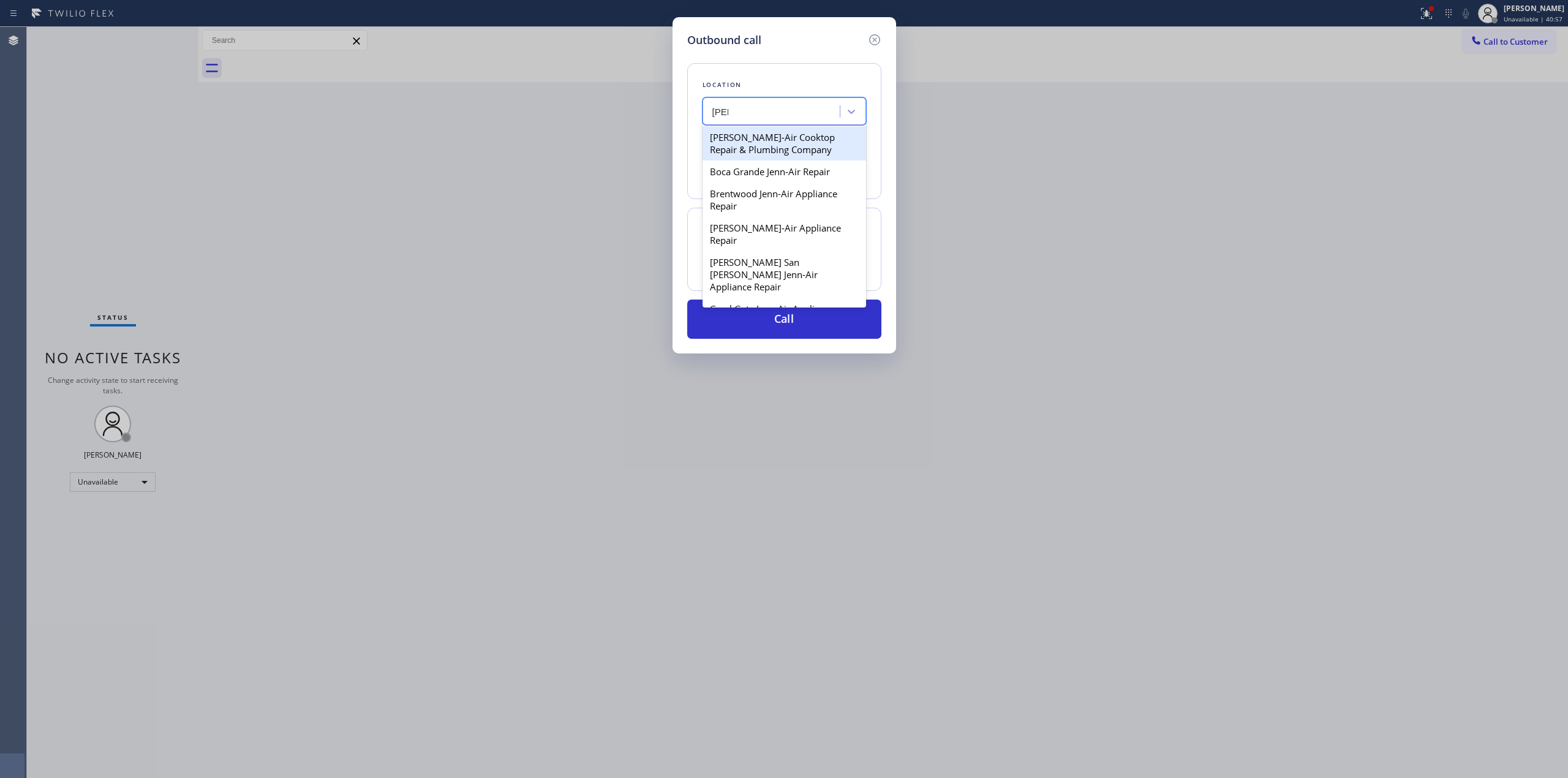
type input "Jenn"
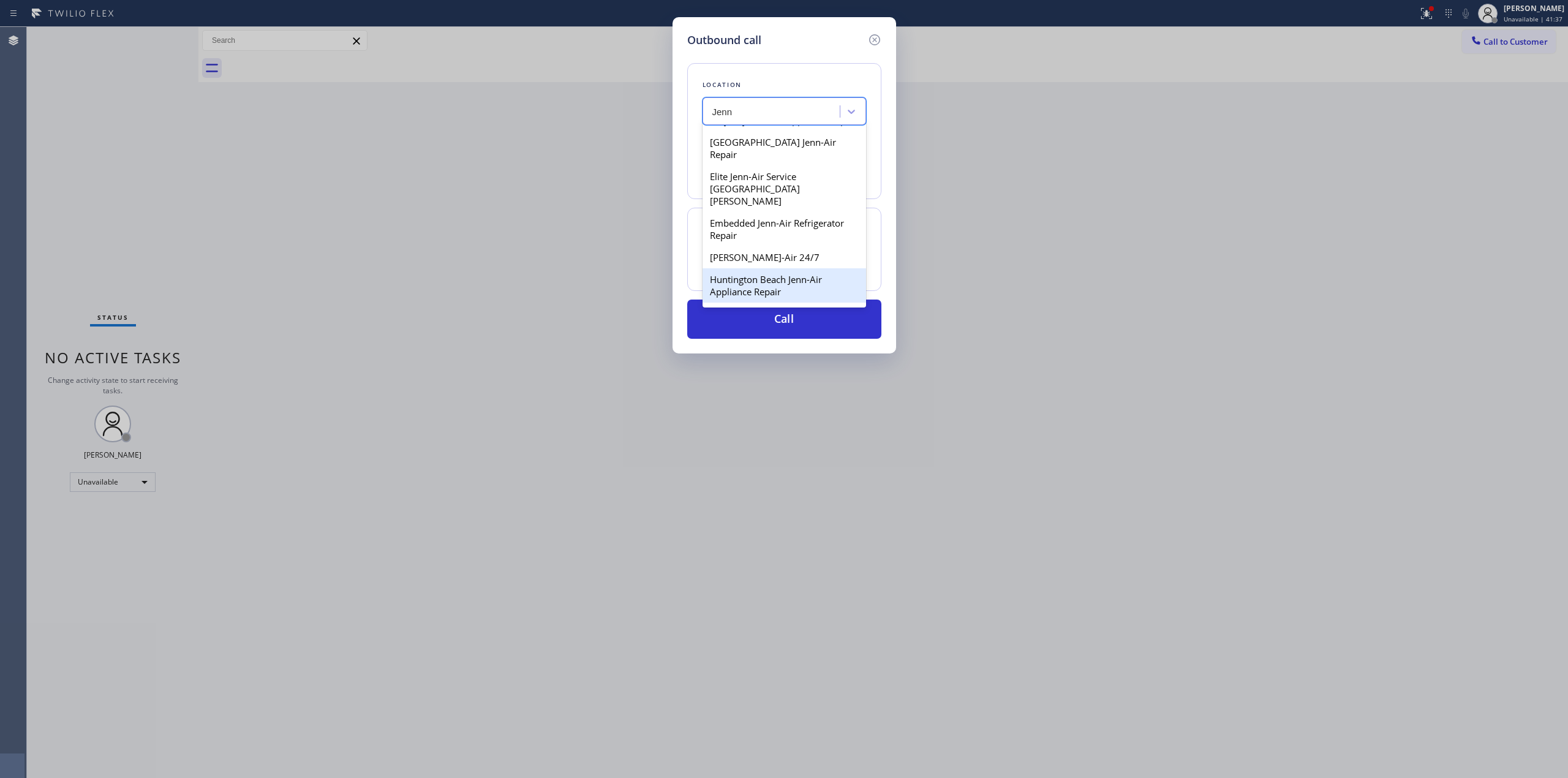
click at [786, 268] on div "Huntington Beach Jenn-Air Appliance Repair" at bounding box center [784, 285] width 163 height 34
type input "[PHONE_NUMBER]"
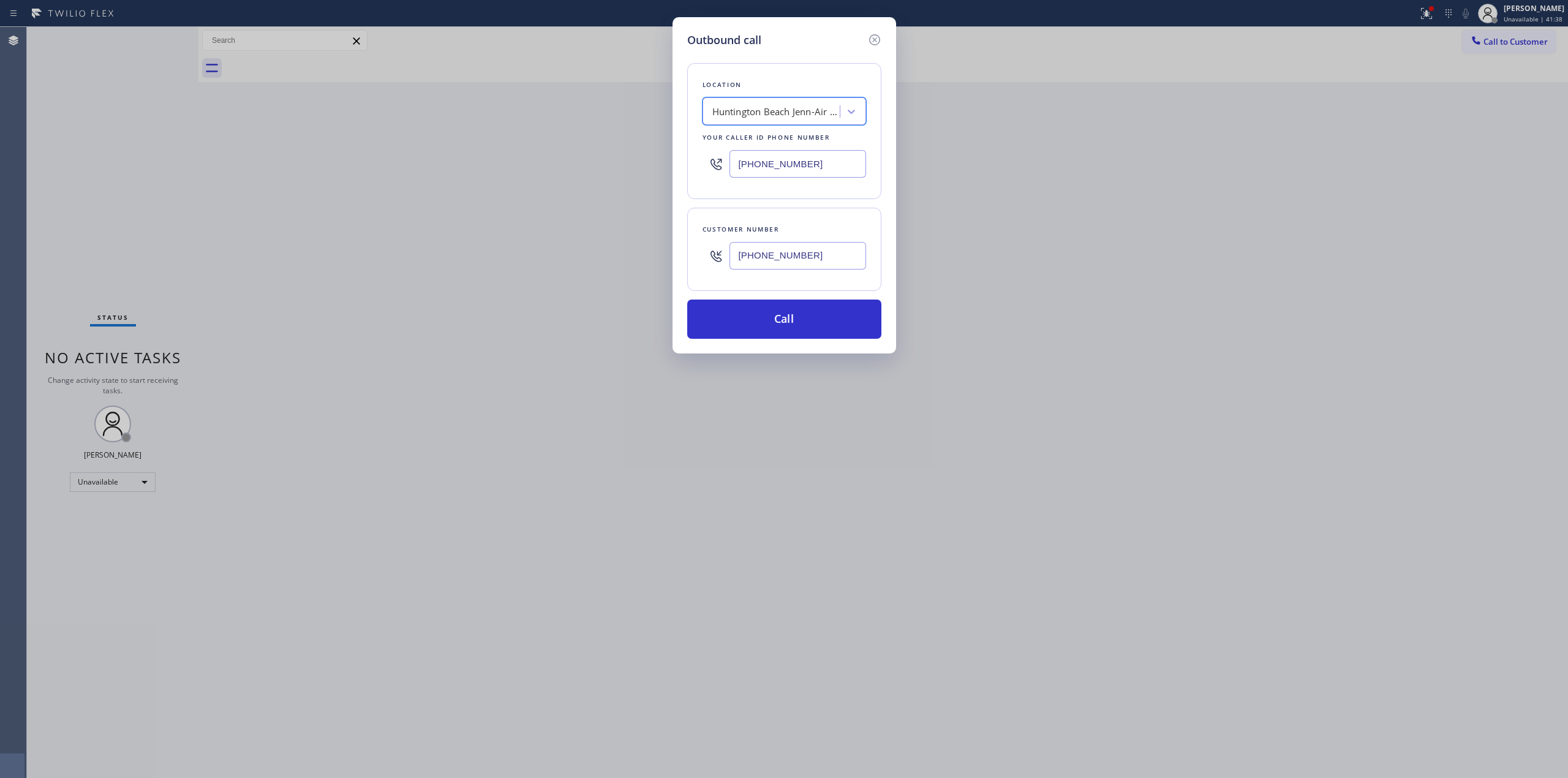
click at [819, 262] on input "[PHONE_NUMBER]" at bounding box center [797, 256] width 137 height 27
click at [824, 263] on input "[PHONE_NUMBER]" at bounding box center [797, 256] width 137 height 27
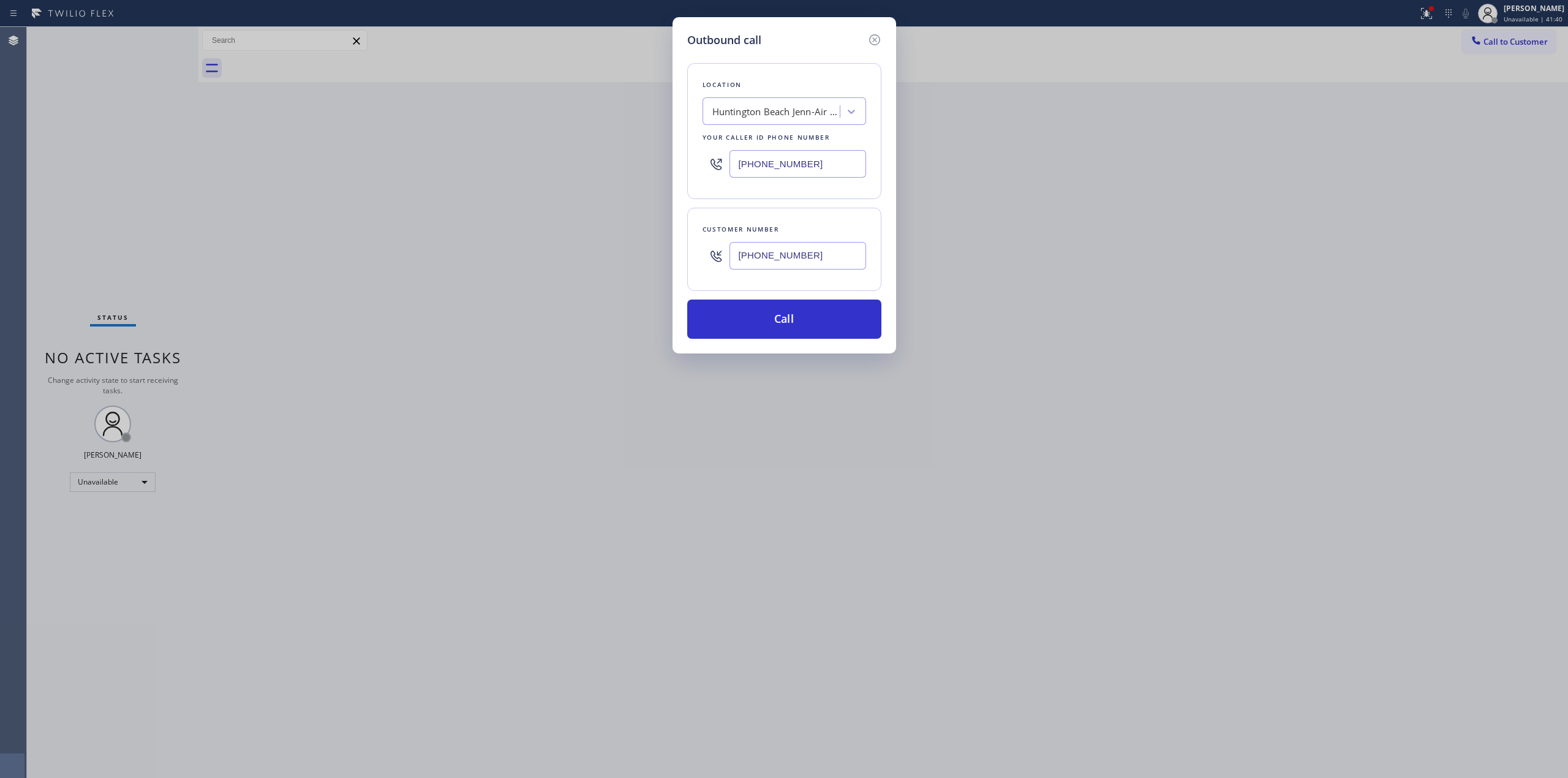
click at [824, 263] on input "[PHONE_NUMBER]" at bounding box center [797, 256] width 137 height 27
click at [782, 322] on button "Call" at bounding box center [784, 319] width 194 height 39
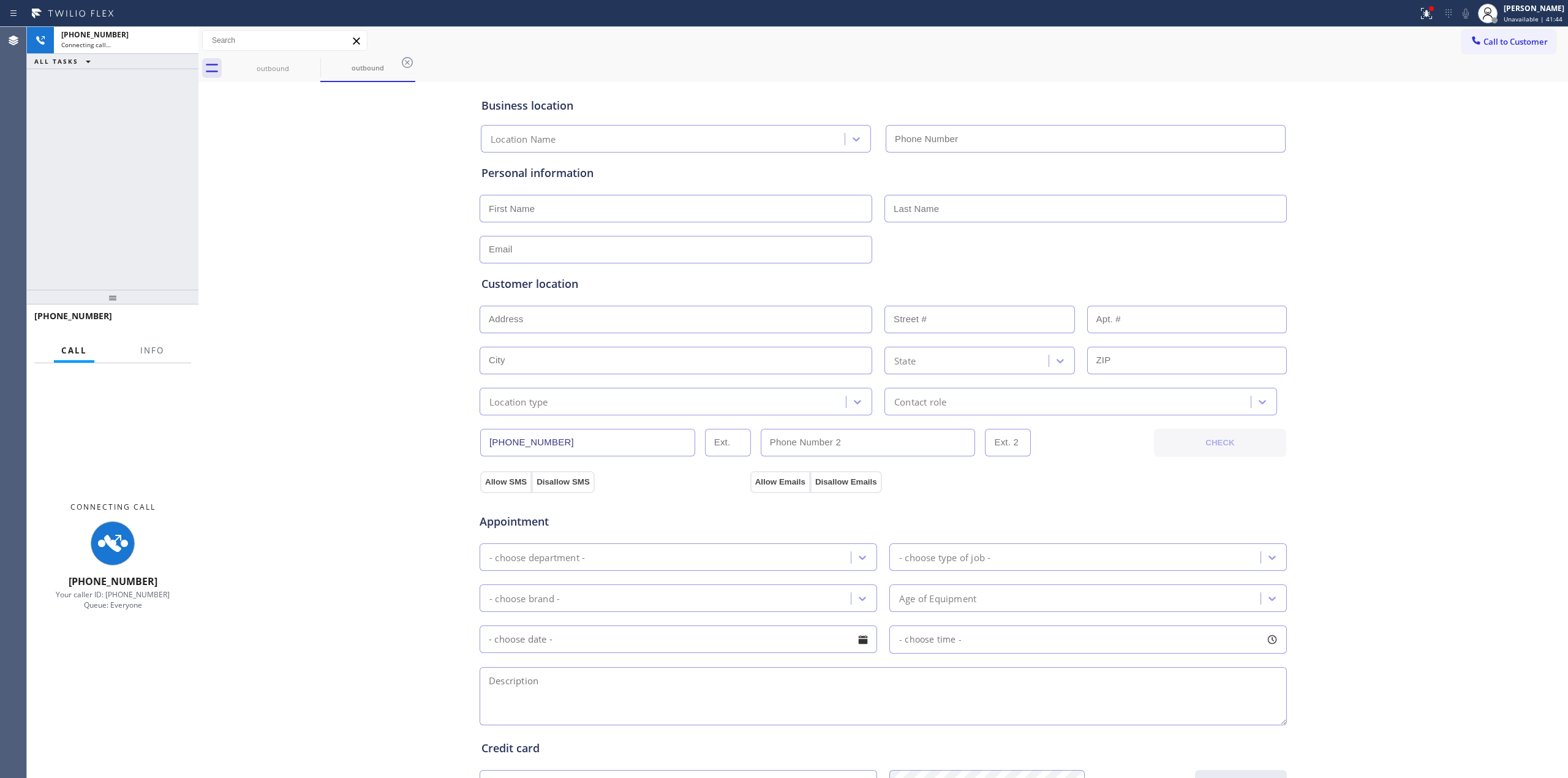
type input "[PHONE_NUMBER]"
drag, startPoint x: 1371, startPoint y: 195, endPoint x: 1383, endPoint y: 182, distance: 17.7
click at [1383, 182] on div "Business location [GEOGRAPHIC_DATA] Jenn-Air Appliance Repair [PHONE_NUMBER] Pe…" at bounding box center [883, 503] width 1364 height 836
drag, startPoint x: 290, startPoint y: 69, endPoint x: 315, endPoint y: 60, distance: 26.6
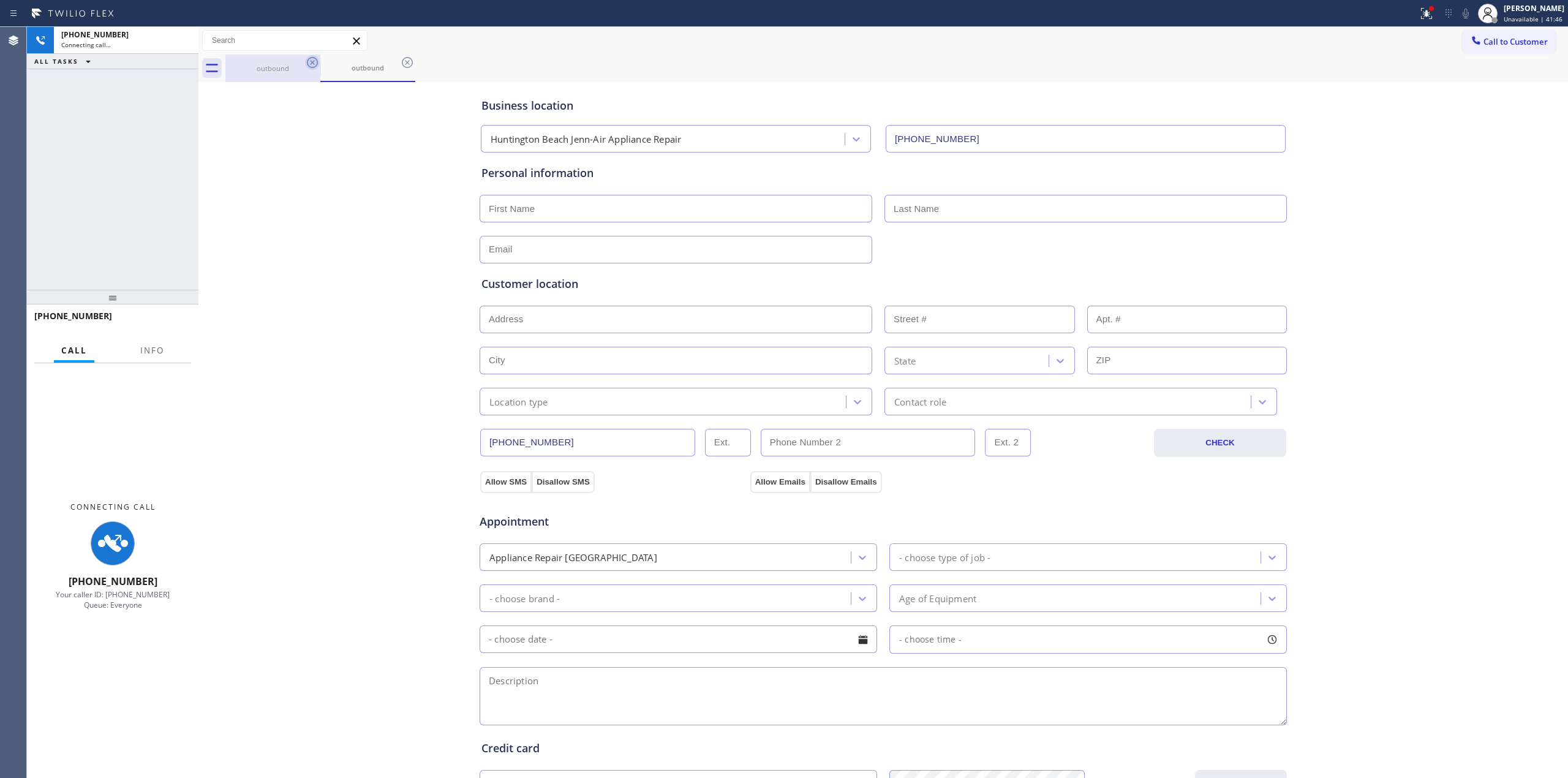
click at [293, 69] on div "outbound" at bounding box center [272, 68] width 93 height 9
click at [318, 60] on icon at bounding box center [312, 62] width 14 height 14
click at [316, 61] on icon at bounding box center [312, 62] width 14 height 14
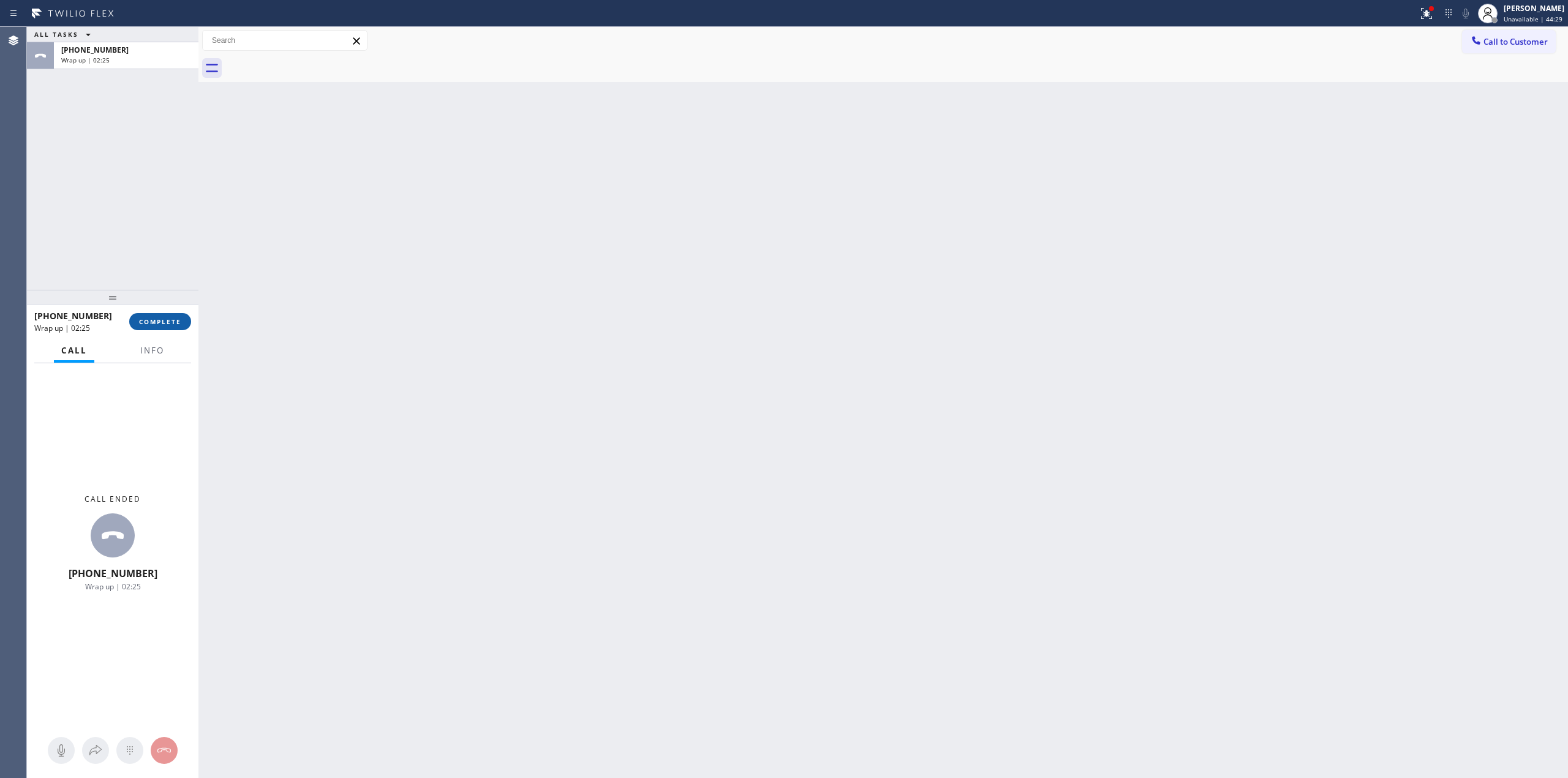
drag, startPoint x: 0, startPoint y: 359, endPoint x: 159, endPoint y: 323, distance: 163.0
click at [159, 323] on span "COMPLETE" at bounding box center [161, 321] width 43 height 8
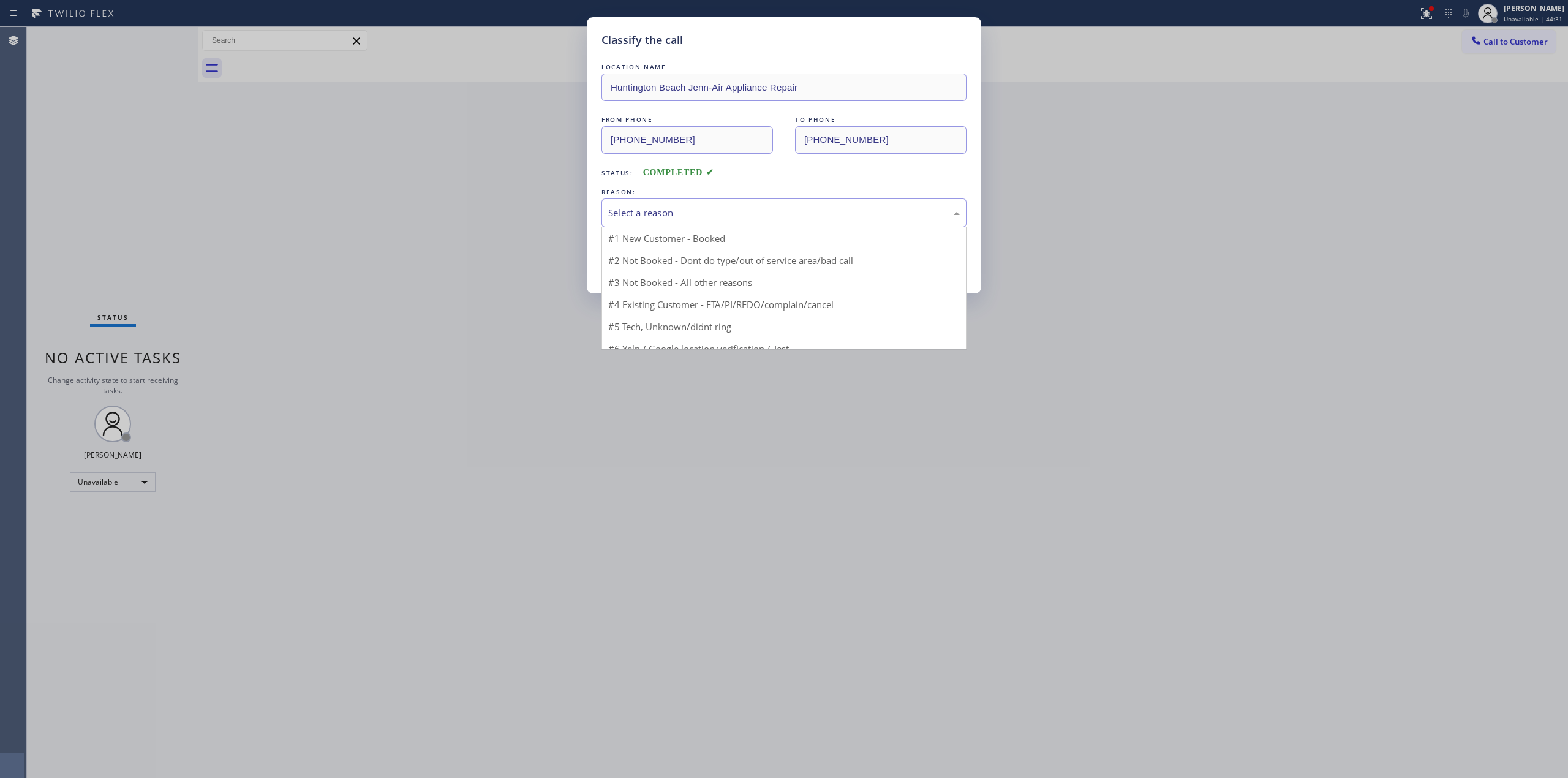
click at [774, 213] on div "Select a reason" at bounding box center [784, 213] width 351 height 14
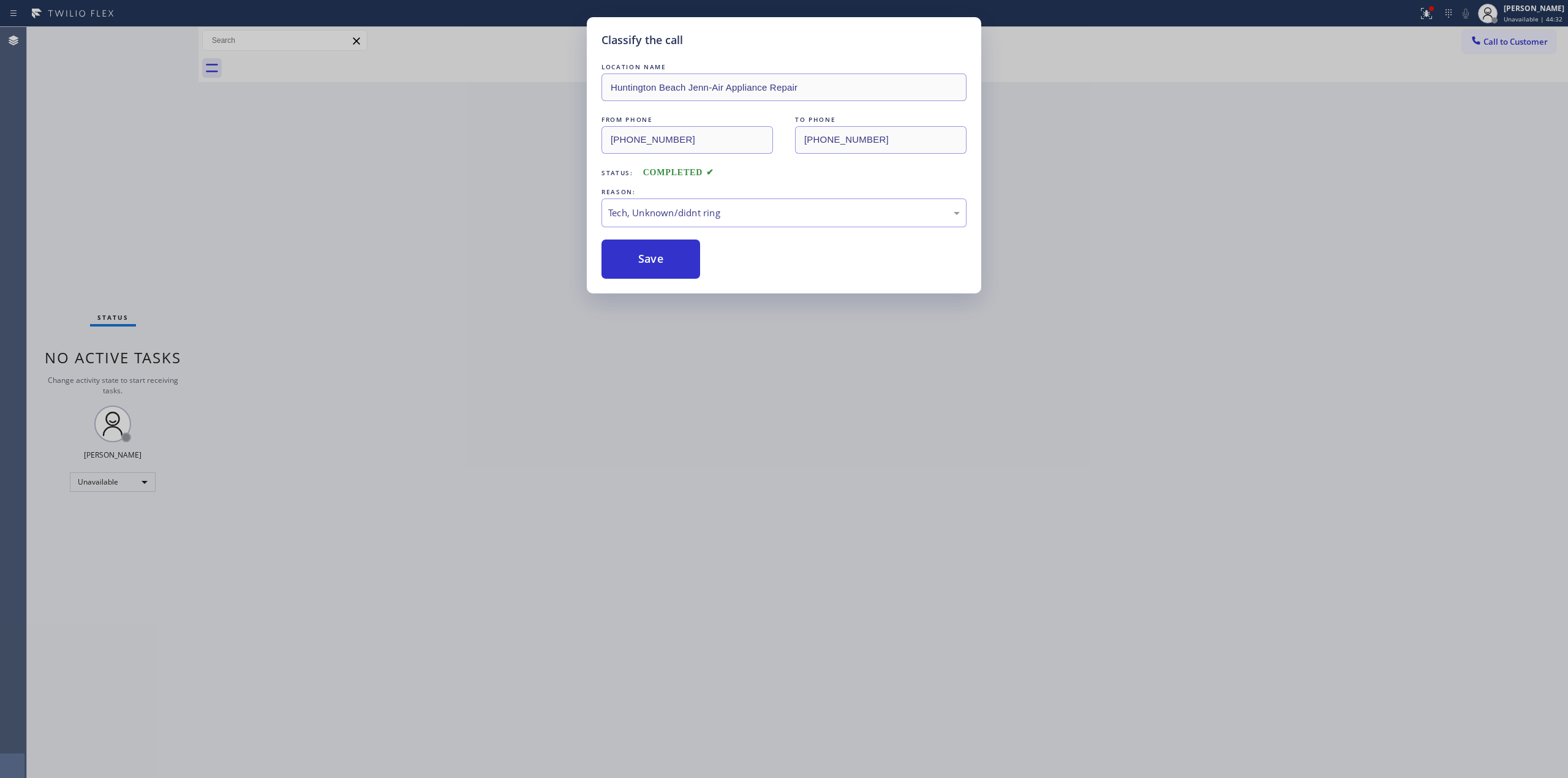
drag, startPoint x: 722, startPoint y: 299, endPoint x: 671, endPoint y: 250, distance: 70.7
click at [671, 250] on button "Save" at bounding box center [651, 259] width 99 height 39
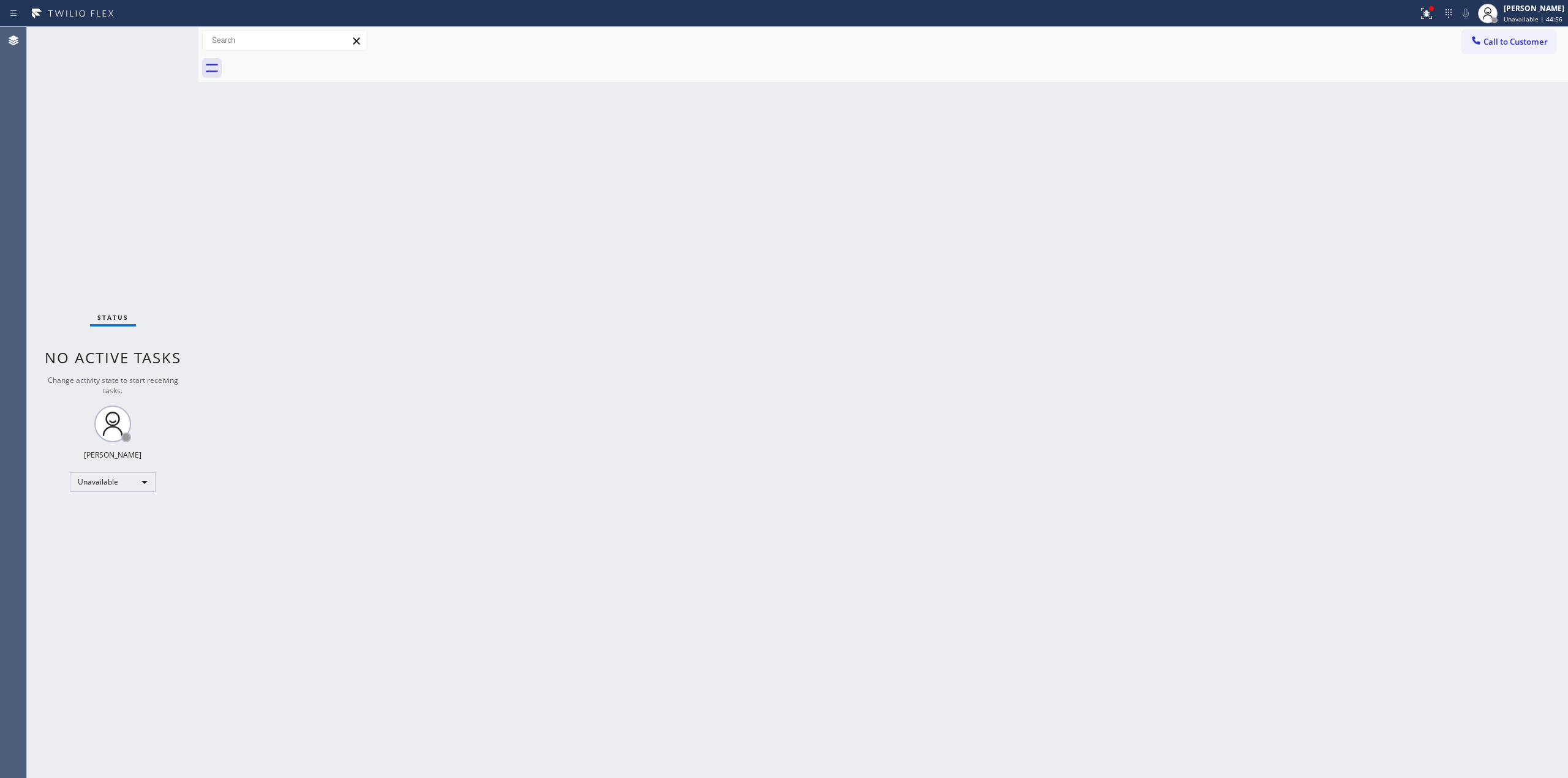
click at [1414, 157] on div "Back to Dashboard Change Sender ID Customers Technicians Select a contact Outbo…" at bounding box center [883, 402] width 1370 height 751
drag, startPoint x: 1361, startPoint y: 162, endPoint x: 1374, endPoint y: 148, distance: 19.1
click at [1374, 148] on div "Back to Dashboard Change Sender ID Customers Technicians Select a contact Outbo…" at bounding box center [883, 402] width 1370 height 751
click at [1507, 45] on span "Call to Customer" at bounding box center [1516, 42] width 65 height 11
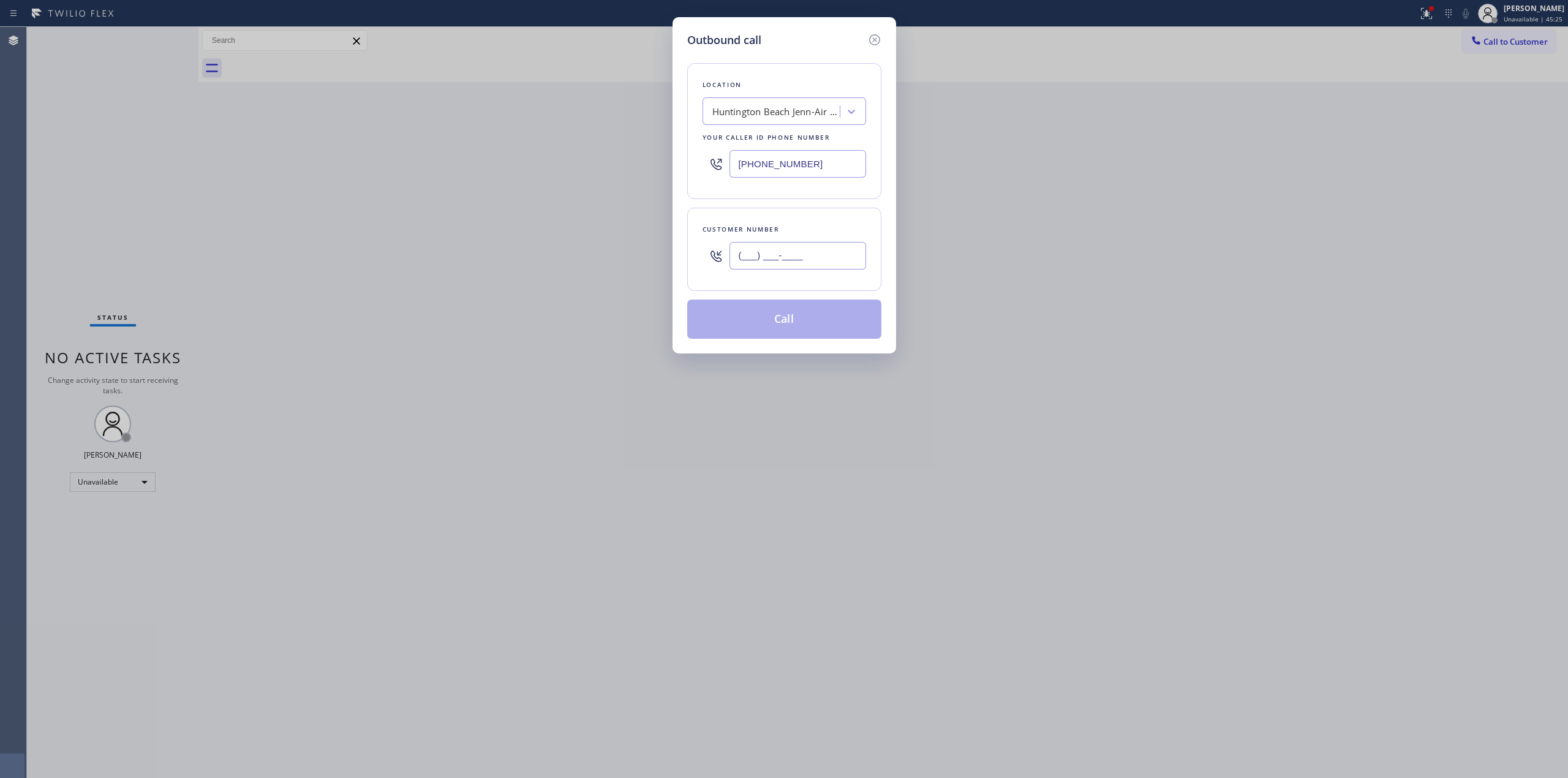
click at [789, 266] on input "(___) ___-____" at bounding box center [797, 256] width 137 height 27
paste input "626) 623-5086"
type input "[PHONE_NUMBER]"
click at [814, 91] on div "Location" at bounding box center [784, 84] width 163 height 13
click at [808, 98] on div "Huntington Beach Jenn-Air Appliance Repair" at bounding box center [784, 111] width 163 height 27
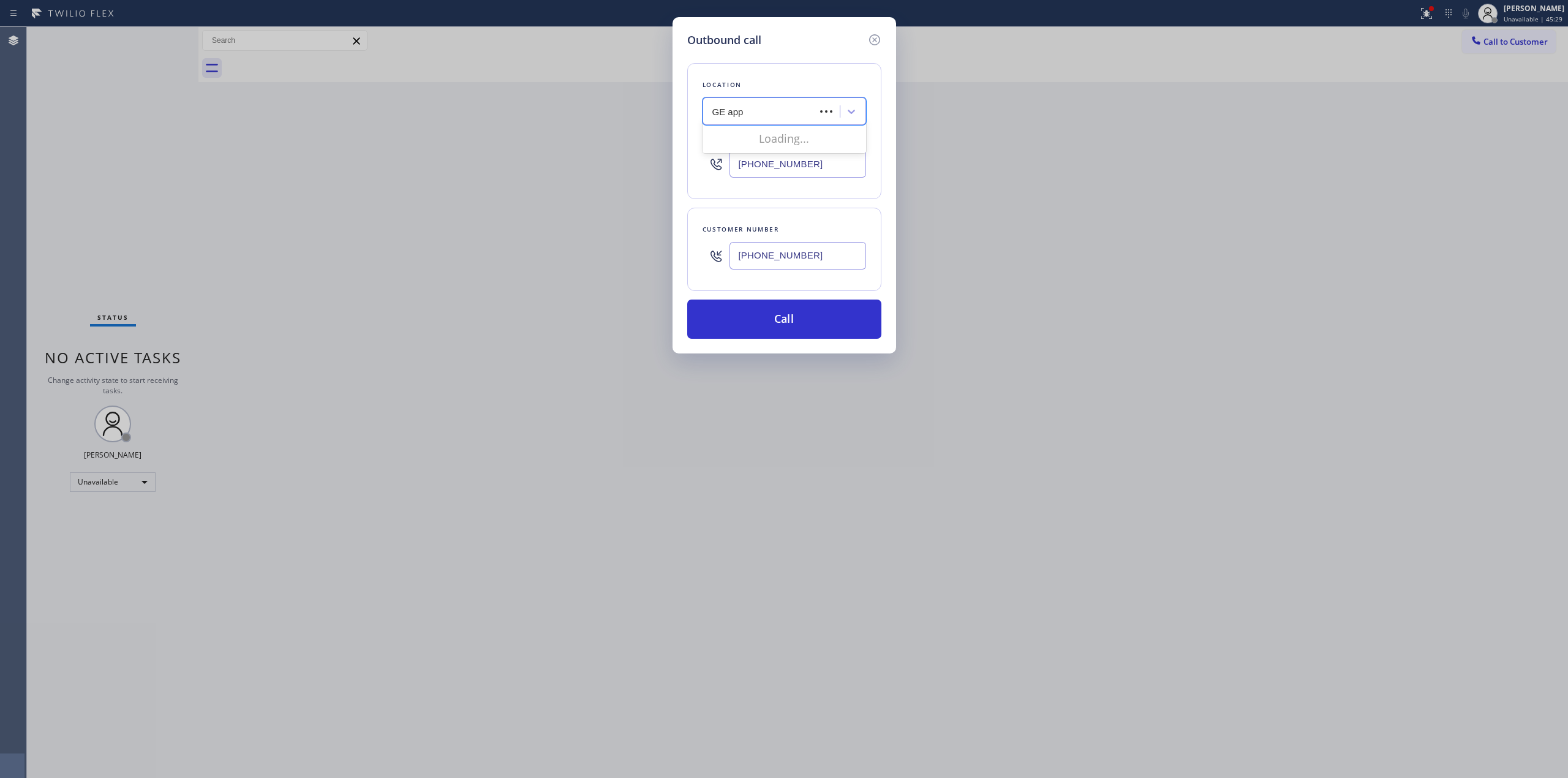
type input "GE appl"
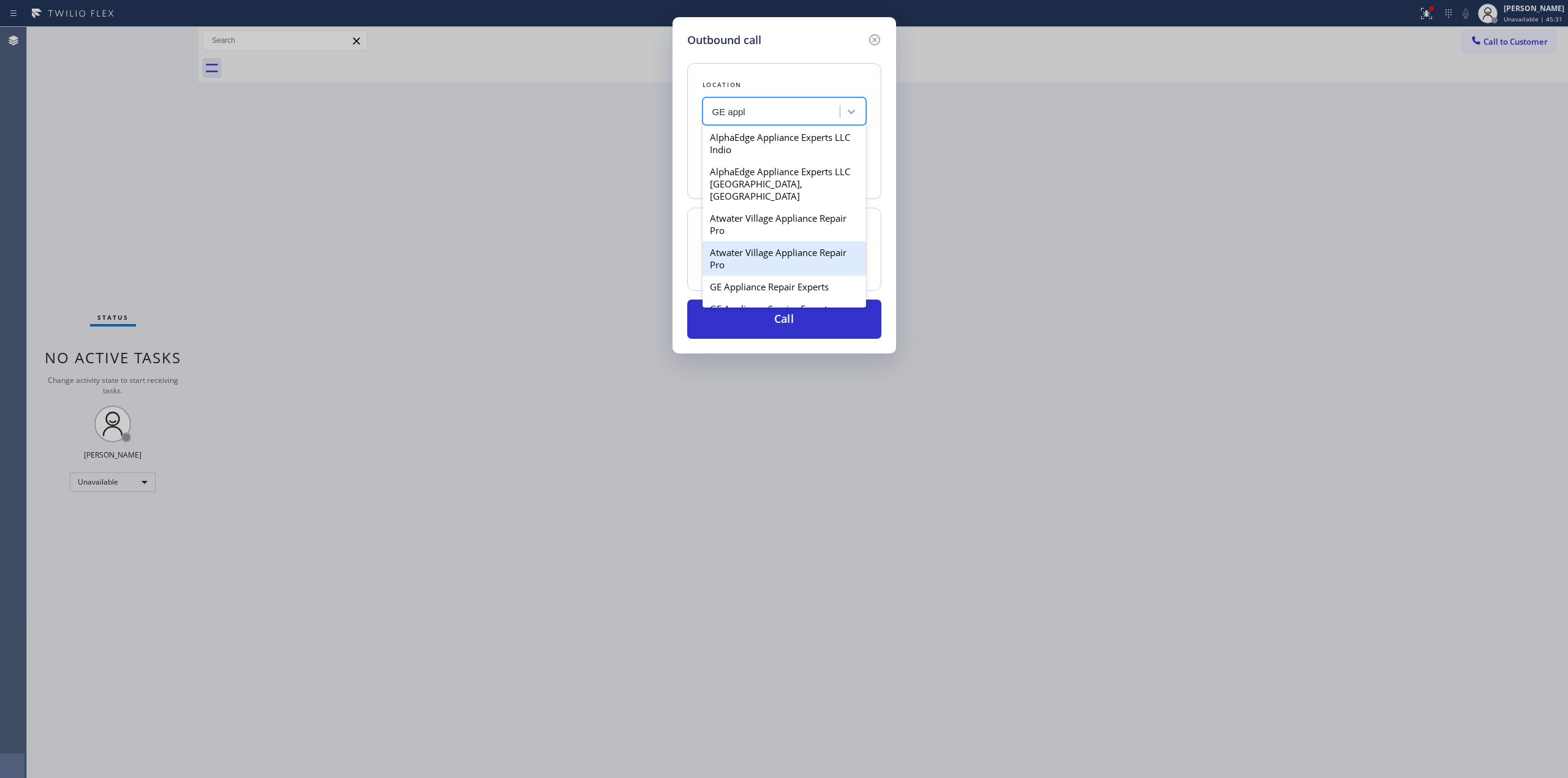
click at [760, 255] on div "Atwater Village Appliance Repair Pro" at bounding box center [784, 259] width 163 height 34
type input "[PHONE_NUMBER]"
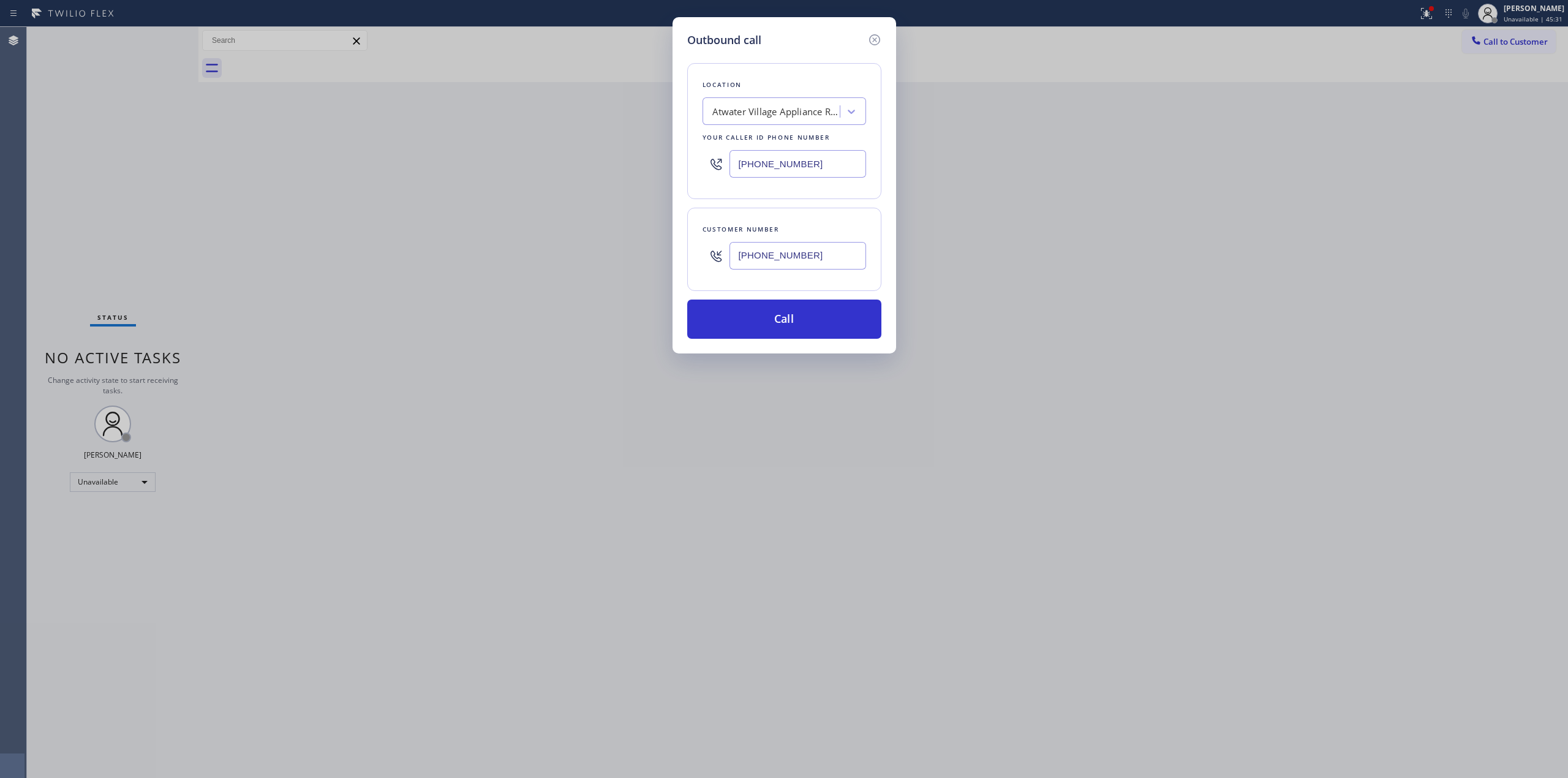
click at [770, 263] on input "[PHONE_NUMBER]" at bounding box center [797, 256] width 137 height 27
click at [778, 321] on button "Call" at bounding box center [784, 319] width 194 height 39
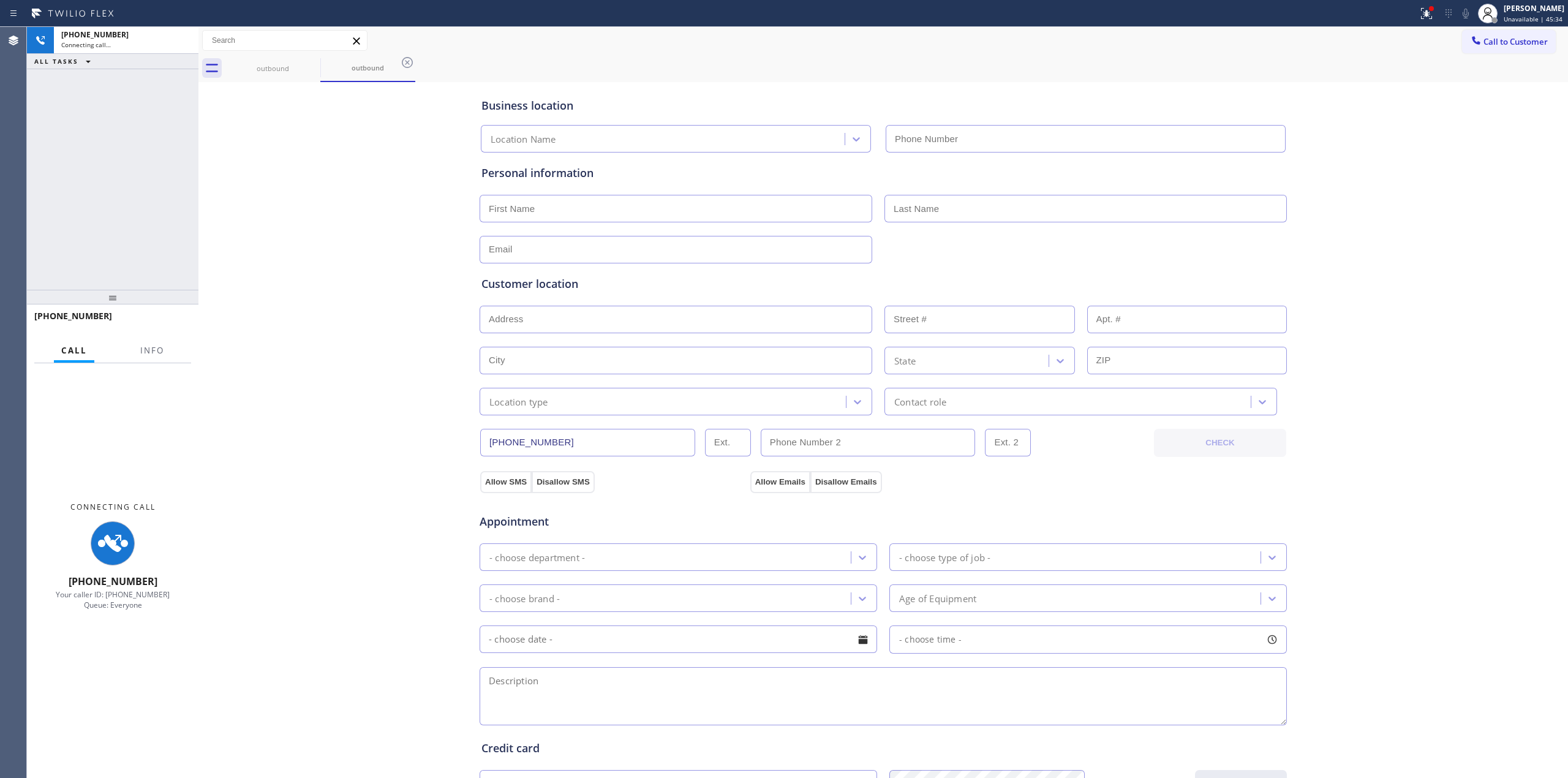
type input "[PHONE_NUMBER]"
drag, startPoint x: 1402, startPoint y: 180, endPoint x: 1455, endPoint y: 6, distance: 181.9
click at [1407, 165] on div "Business location [GEOGRAPHIC_DATA] Appliance Repair Pro [PHONE_NUMBER] Persona…" at bounding box center [883, 503] width 1364 height 836
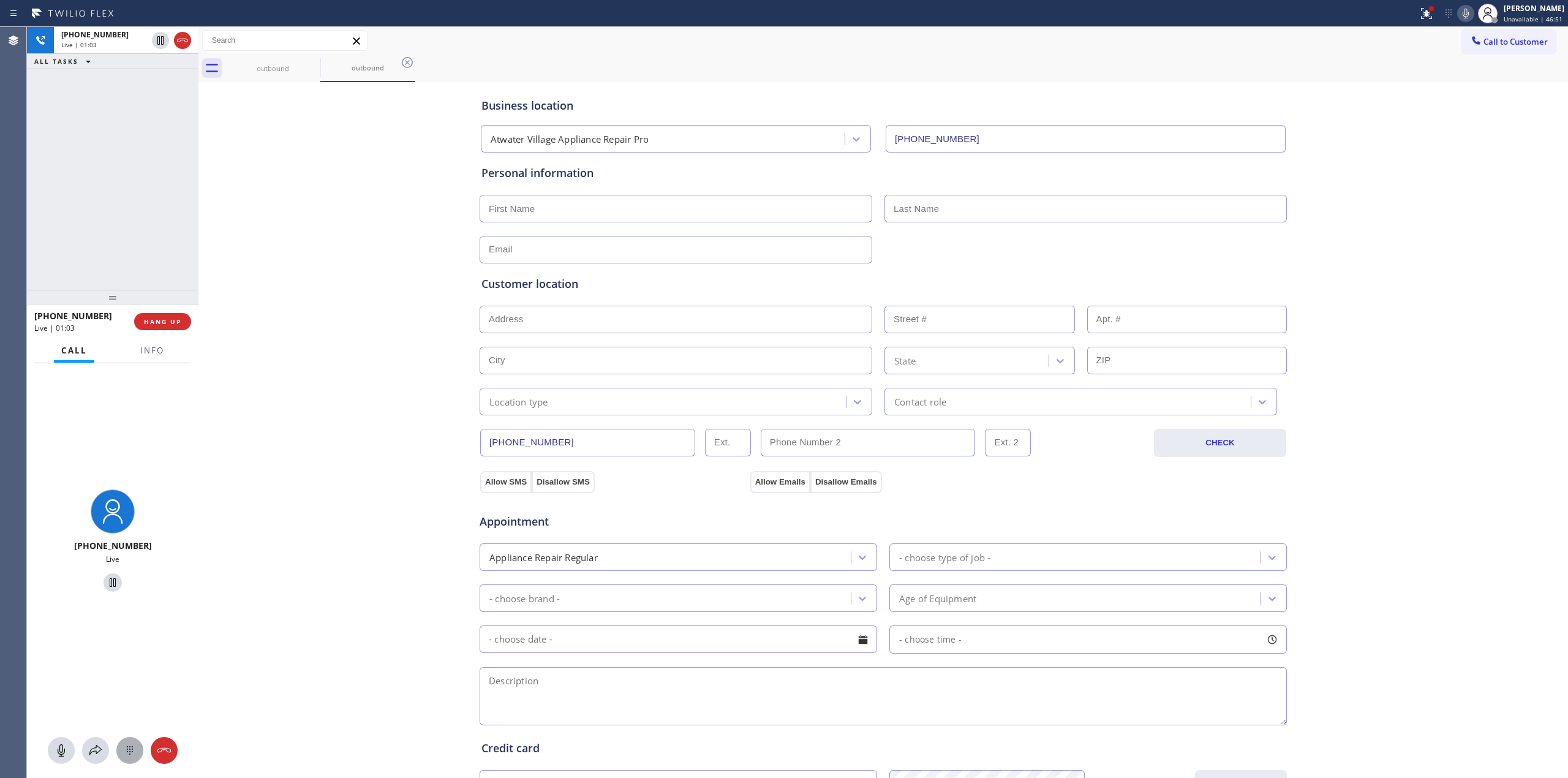
click at [130, 752] on icon at bounding box center [130, 750] width 14 height 14
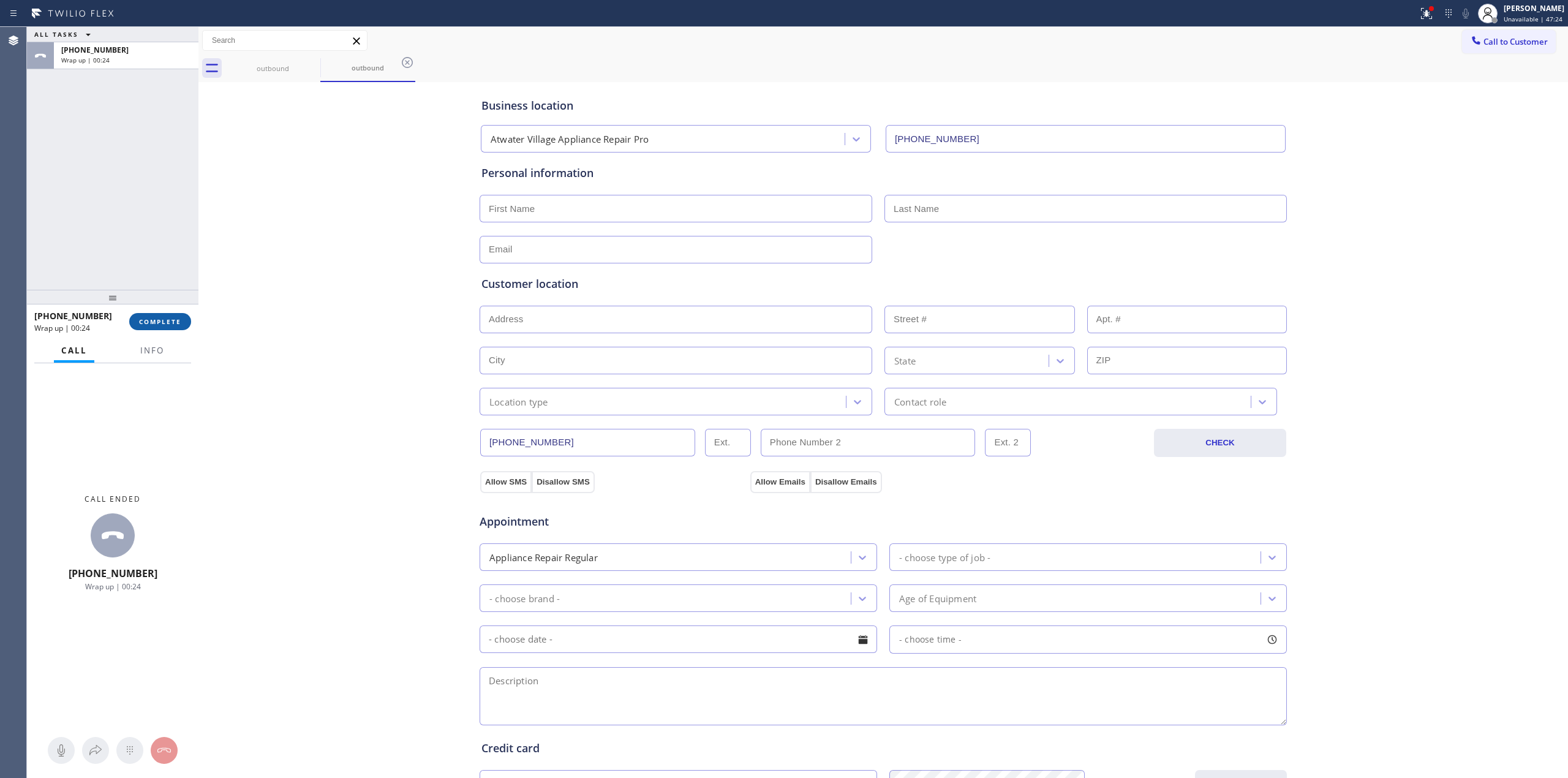
click at [187, 321] on button "COMPLETE" at bounding box center [160, 321] width 62 height 17
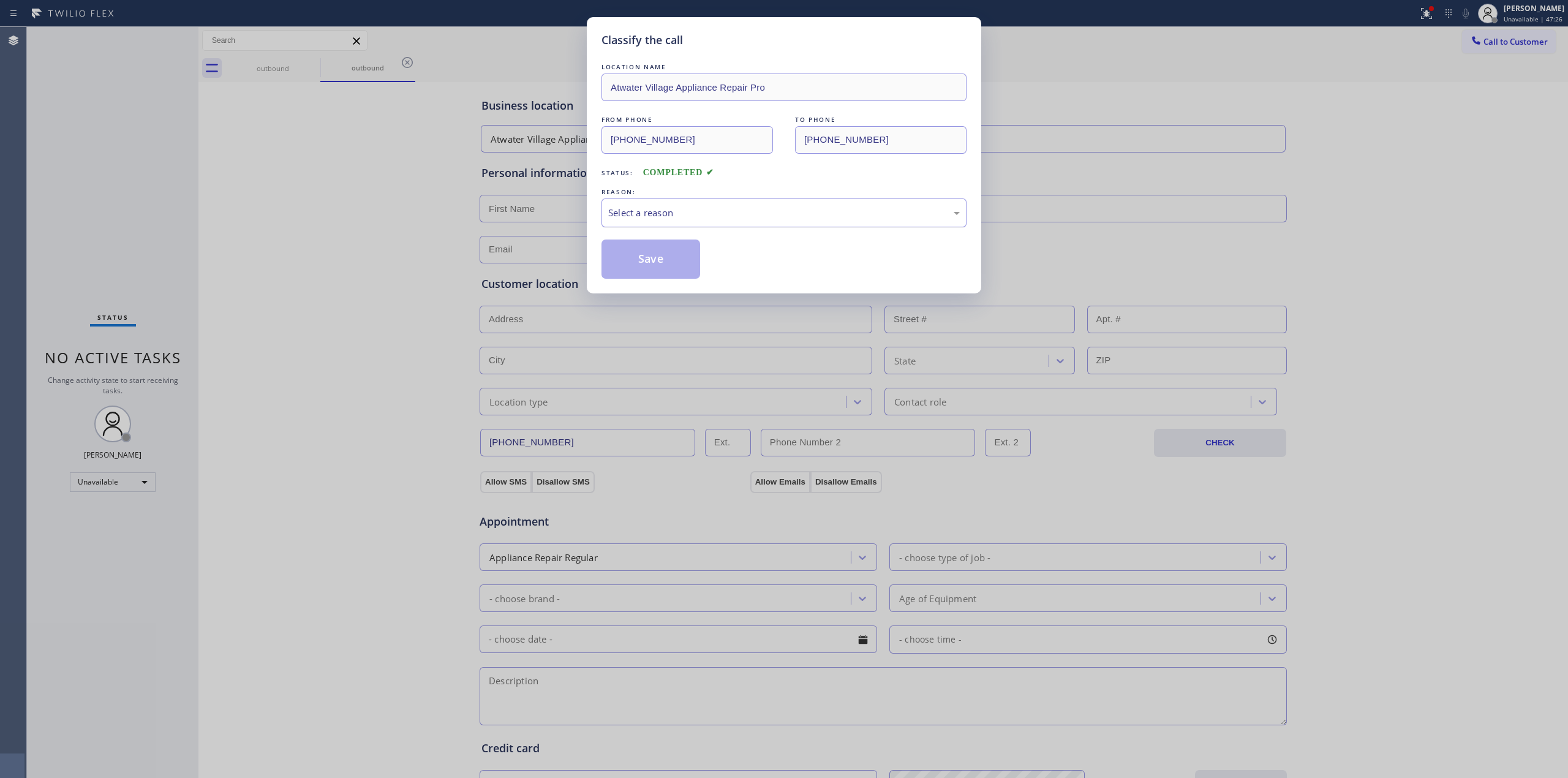
click at [777, 206] on div "Select a reason" at bounding box center [784, 213] width 351 height 14
click at [672, 263] on button "Save" at bounding box center [651, 259] width 99 height 39
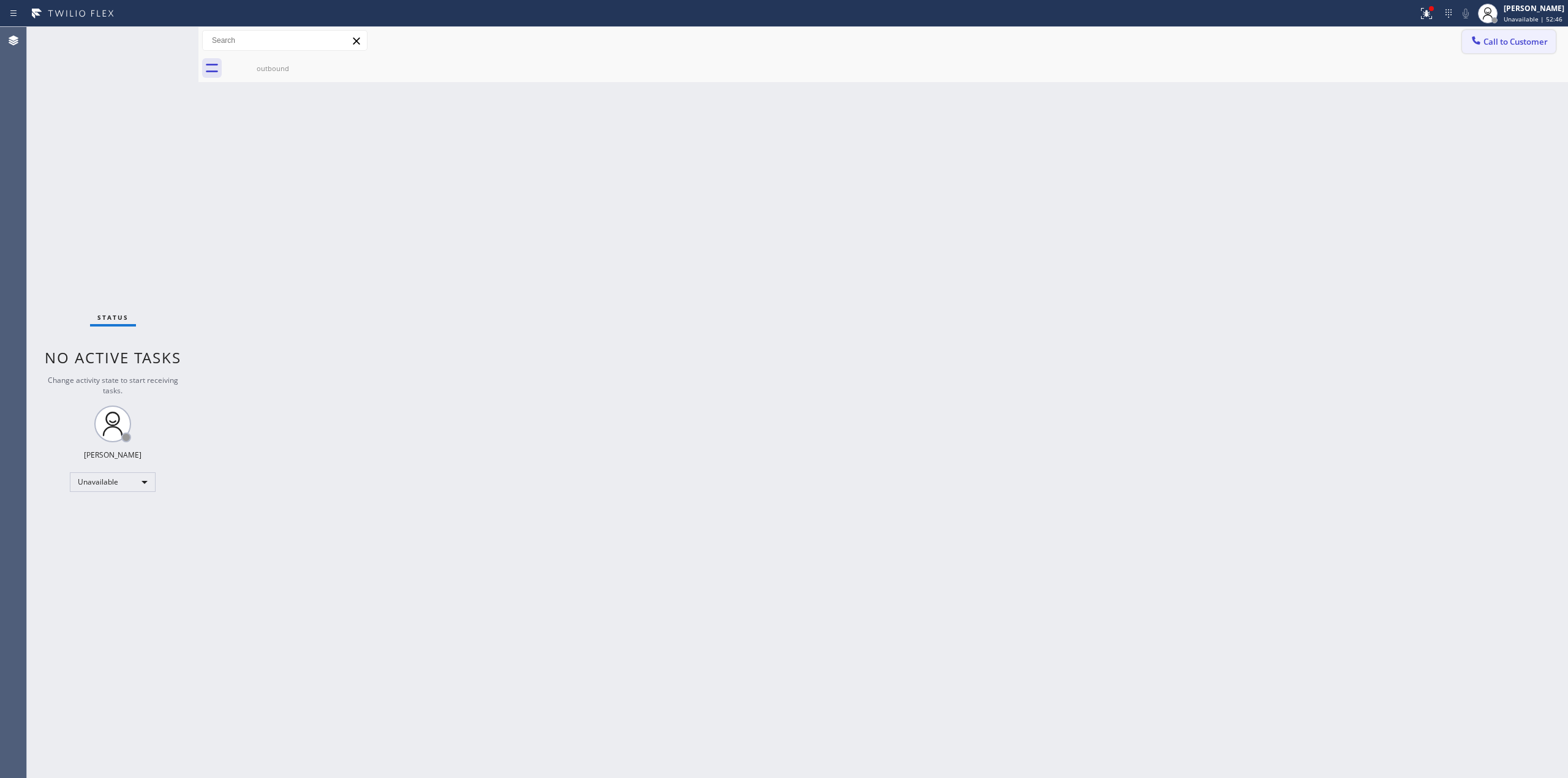
click at [1510, 38] on span "Call to Customer" at bounding box center [1516, 42] width 65 height 11
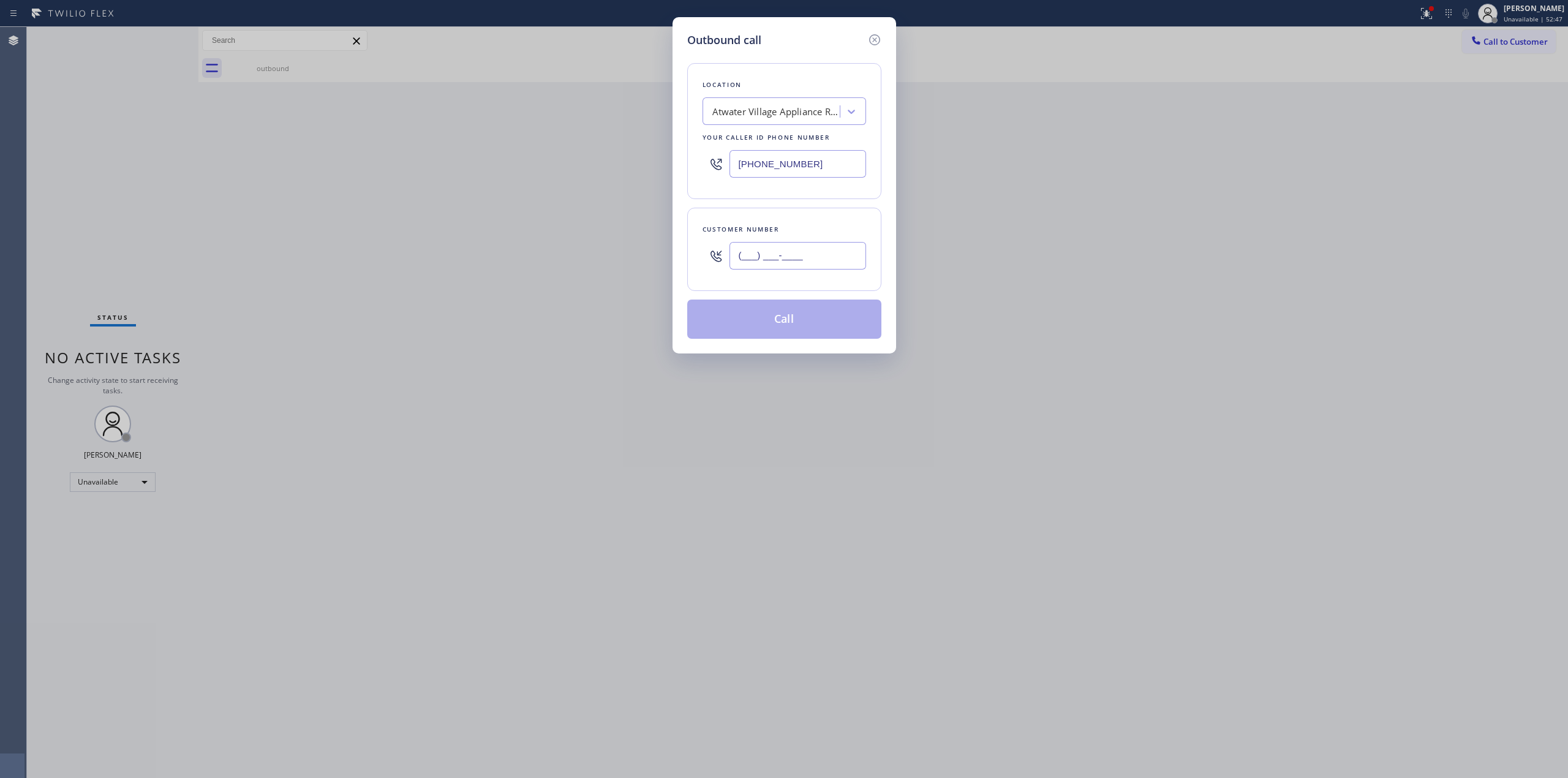
click at [833, 246] on input "(___) ___-____" at bounding box center [797, 256] width 137 height 27
click at [812, 259] on input "(___) ___-____" at bounding box center [797, 256] width 137 height 27
paste input "text"
type input "(___) ___-____"
drag, startPoint x: 802, startPoint y: 173, endPoint x: 643, endPoint y: 162, distance: 159.4
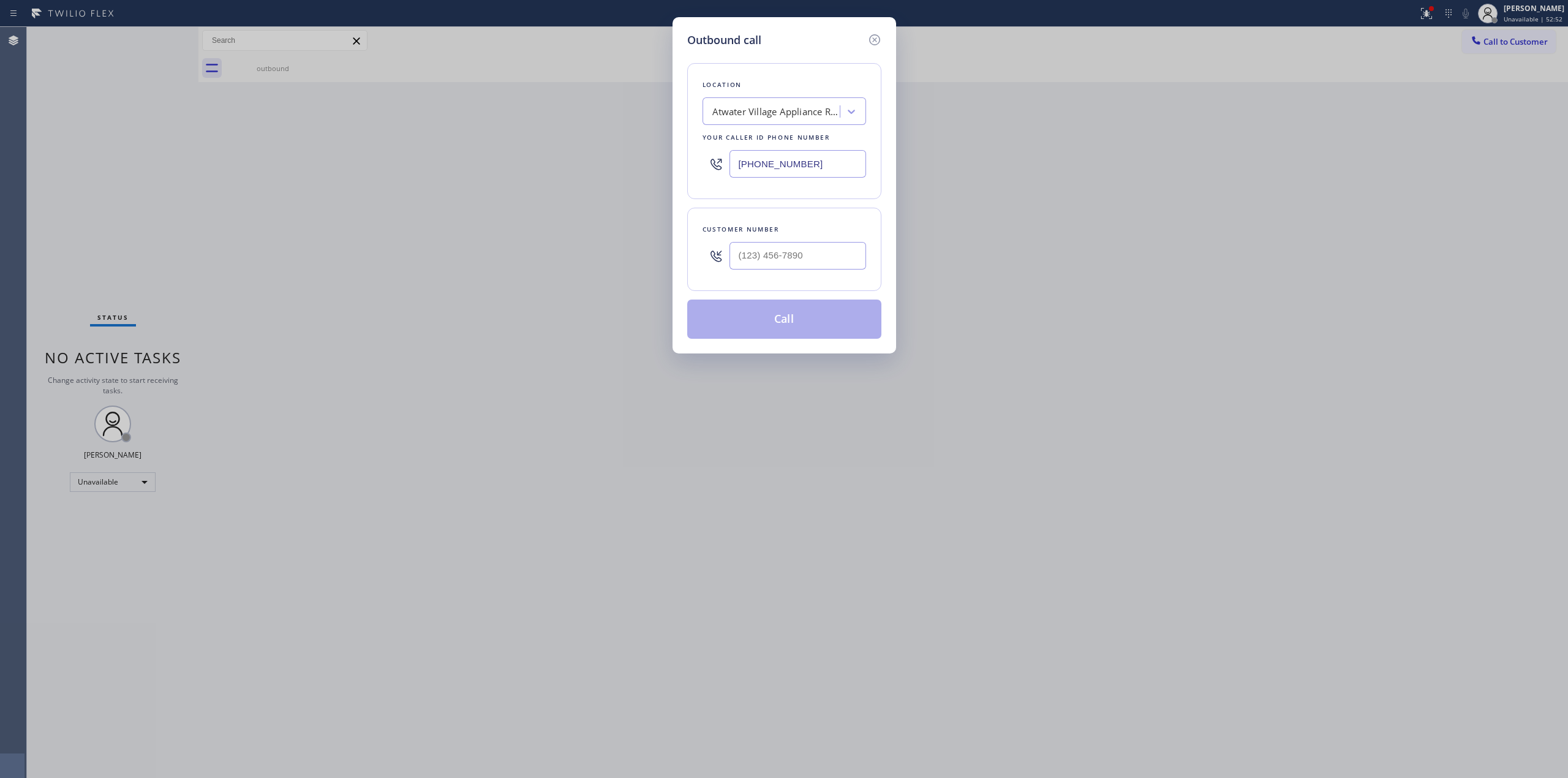
click at [643, 162] on div "Outbound call Location [GEOGRAPHIC_DATA] Appliance Repair Pro Your caller id ph…" at bounding box center [784, 389] width 1568 height 778
paste input "13) 722-3593"
type input "[PHONE_NUMBER]"
drag, startPoint x: 811, startPoint y: 260, endPoint x: 649, endPoint y: 260, distance: 162.0
click at [651, 260] on div "Outbound call Location 4B2.Paid Viking Appliancerepair Pros (Google Ads, [GEOGR…" at bounding box center [784, 389] width 1568 height 778
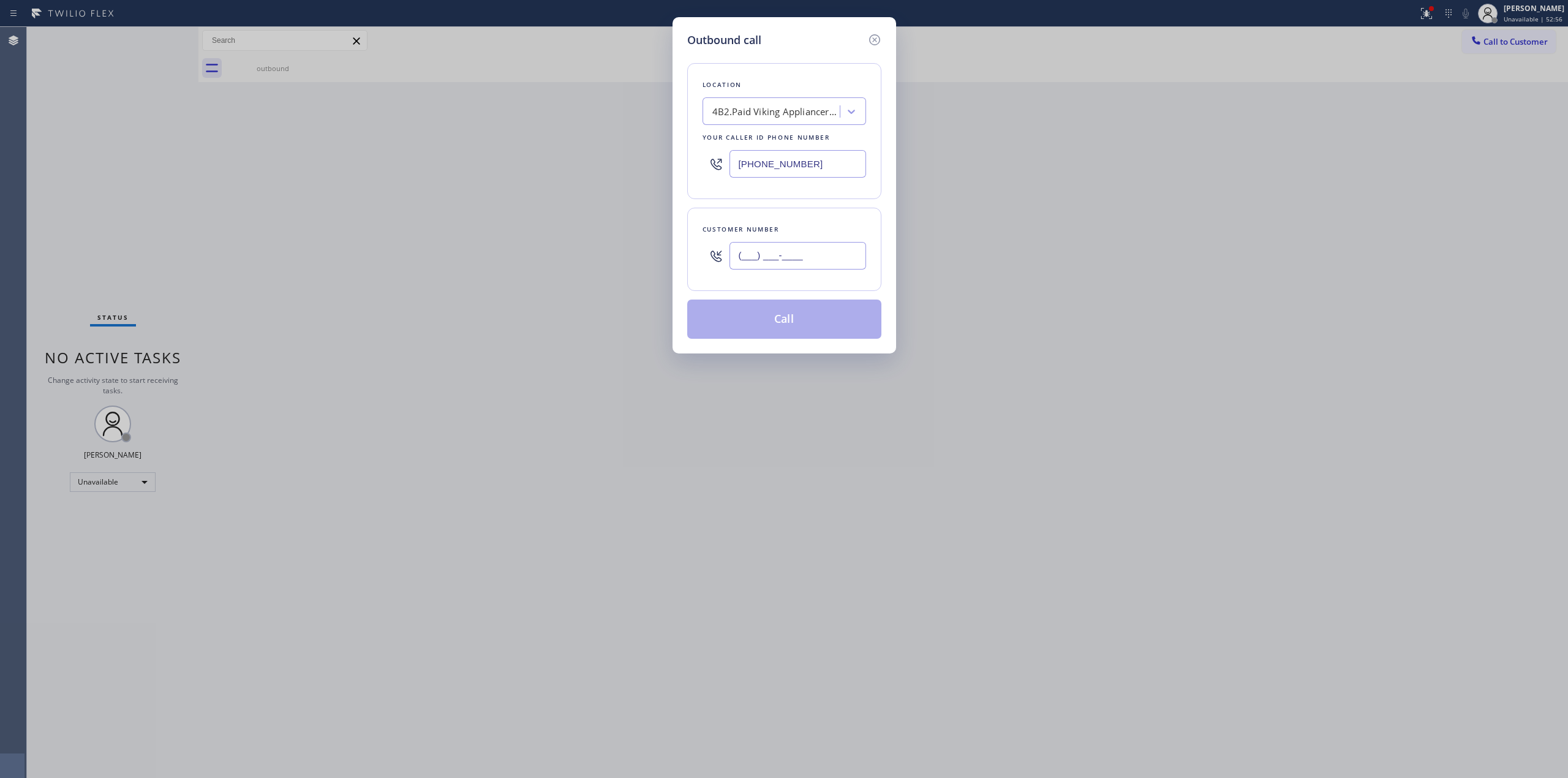
paste input "626) 524-9047"
type input "[PHONE_NUMBER]"
click at [819, 309] on button "Call" at bounding box center [784, 319] width 194 height 39
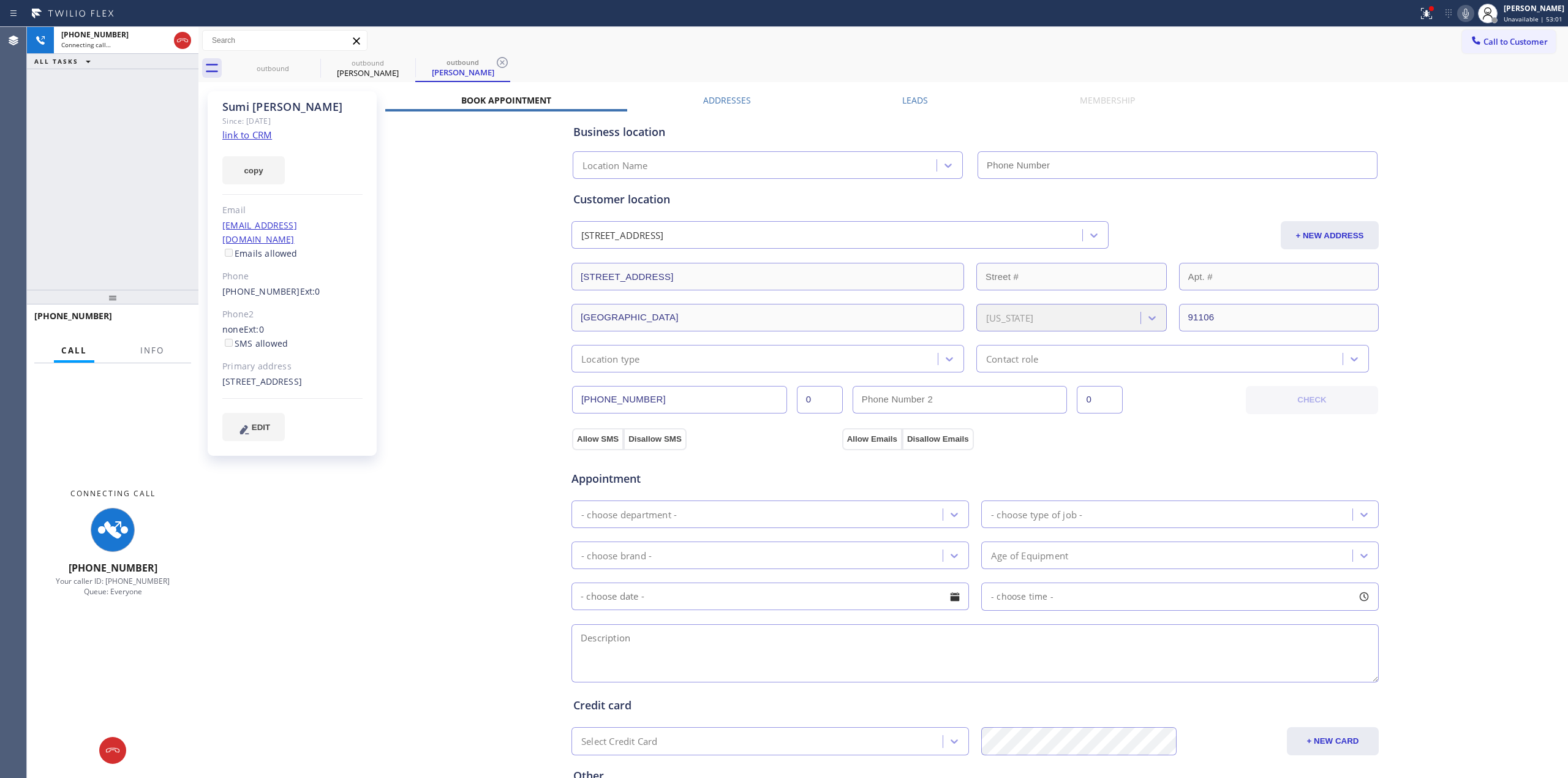
click at [266, 134] on link "link to CRM" at bounding box center [247, 134] width 49 height 12
type input "[PHONE_NUMBER]"
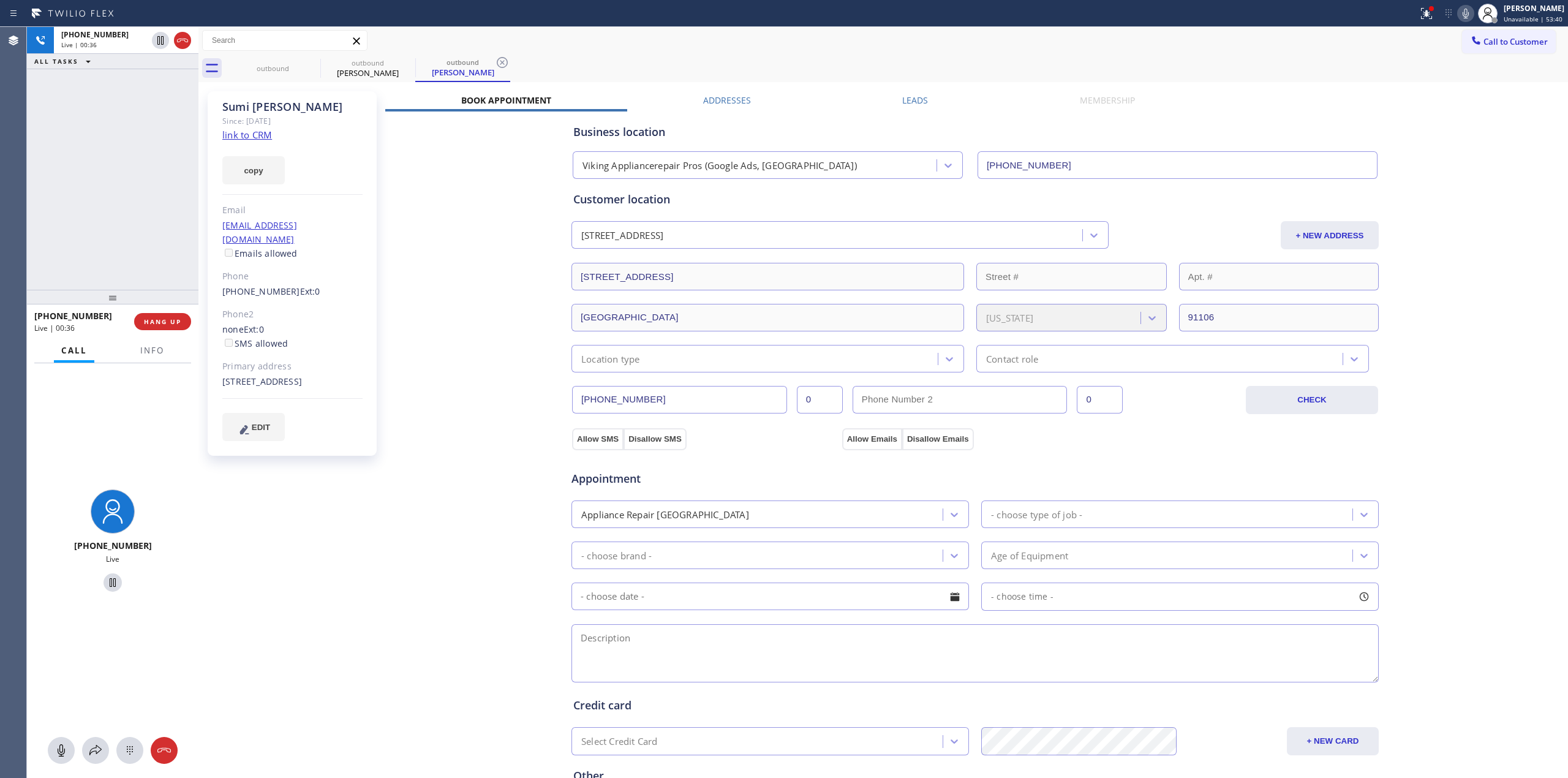
drag, startPoint x: 187, startPoint y: 38, endPoint x: 165, endPoint y: 182, distance: 145.7
click at [187, 38] on icon at bounding box center [182, 40] width 14 height 14
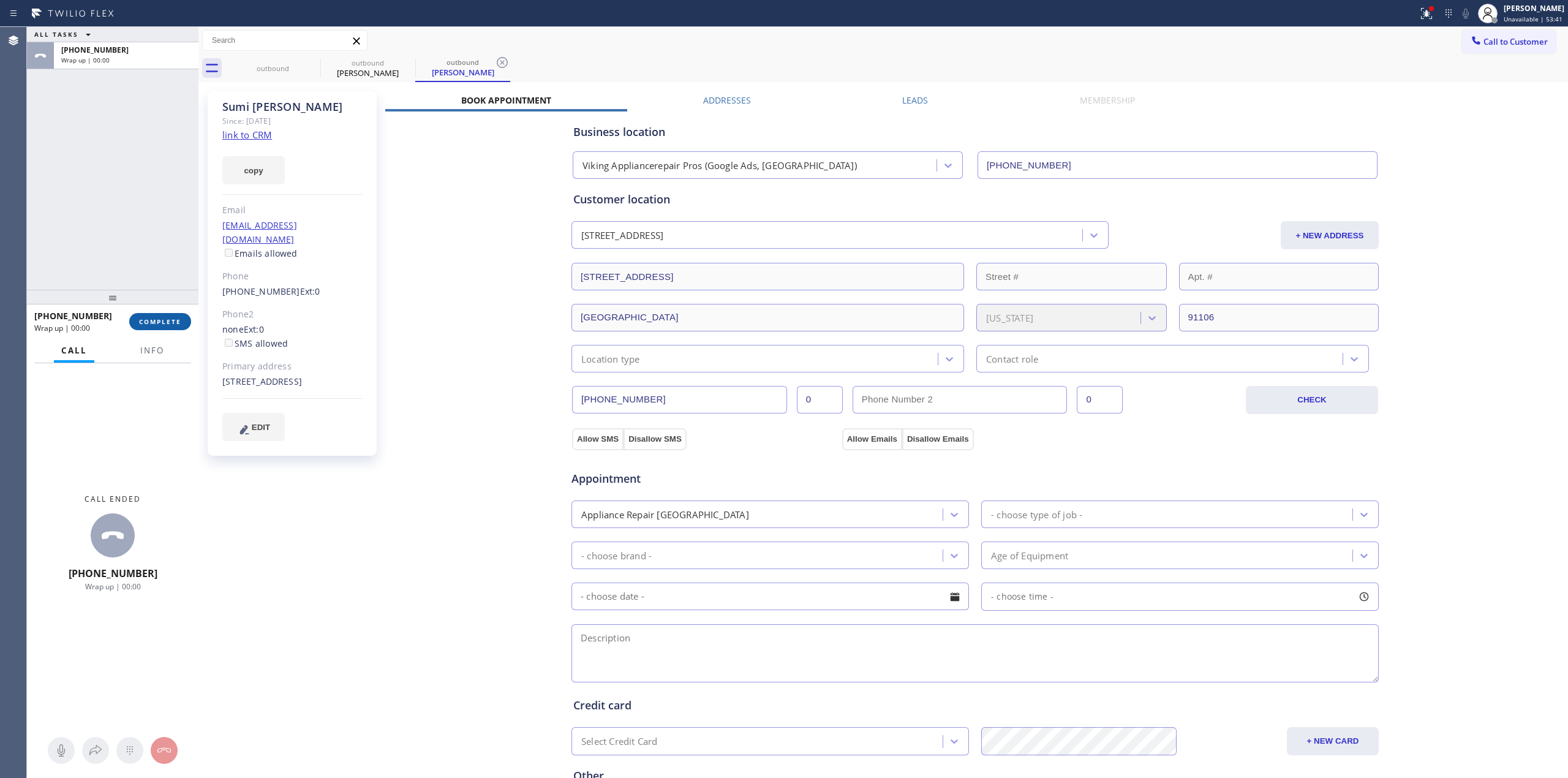
click at [174, 318] on span "COMPLETE" at bounding box center [161, 321] width 43 height 8
type input "[PHONE_NUMBER]"
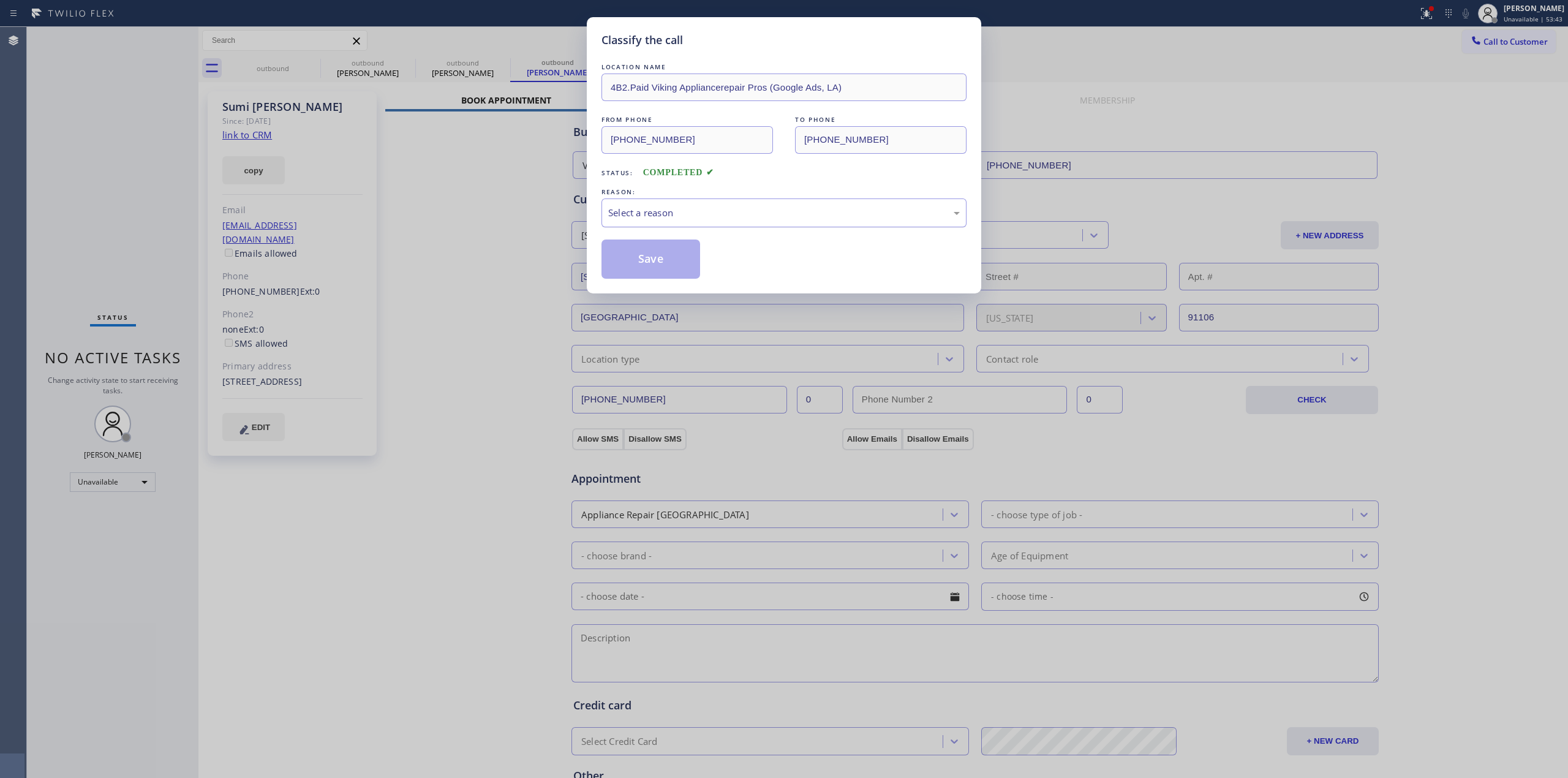
drag, startPoint x: 750, startPoint y: 213, endPoint x: 811, endPoint y: 218, distance: 61.2
click at [815, 204] on div "Select a reason" at bounding box center [784, 213] width 365 height 29
click at [671, 266] on button "Save" at bounding box center [651, 259] width 99 height 39
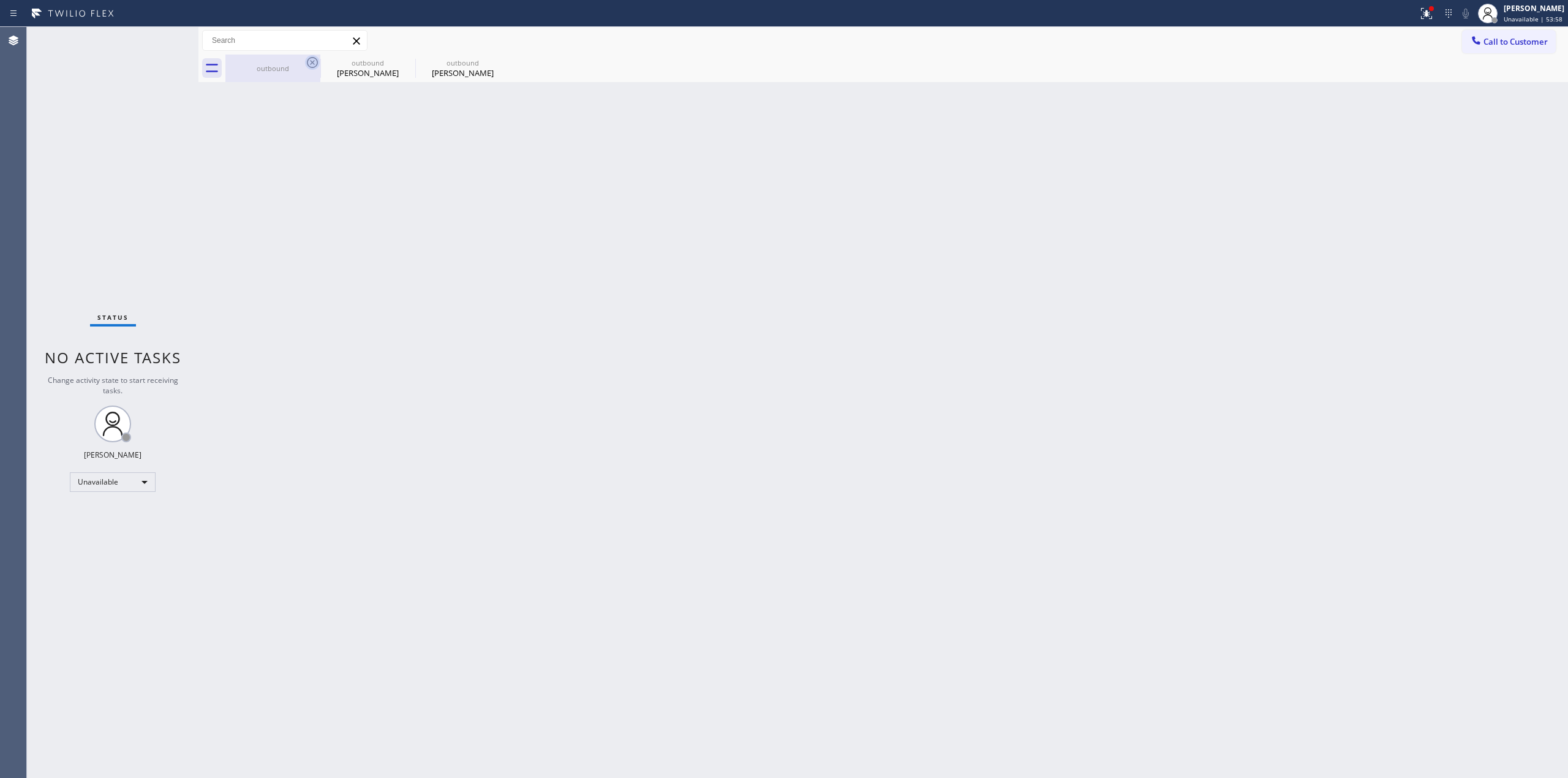
click at [317, 62] on icon at bounding box center [312, 62] width 11 height 11
click at [0, 0] on icon at bounding box center [0, 0] width 0 height 0
click at [495, 60] on icon at bounding box center [502, 62] width 14 height 14
click at [315, 60] on div "outbound outbound [PERSON_NAME] outbound [PERSON_NAME]" at bounding box center [897, 68] width 1343 height 27
click at [1522, 38] on span "Call to Customer" at bounding box center [1516, 42] width 65 height 11
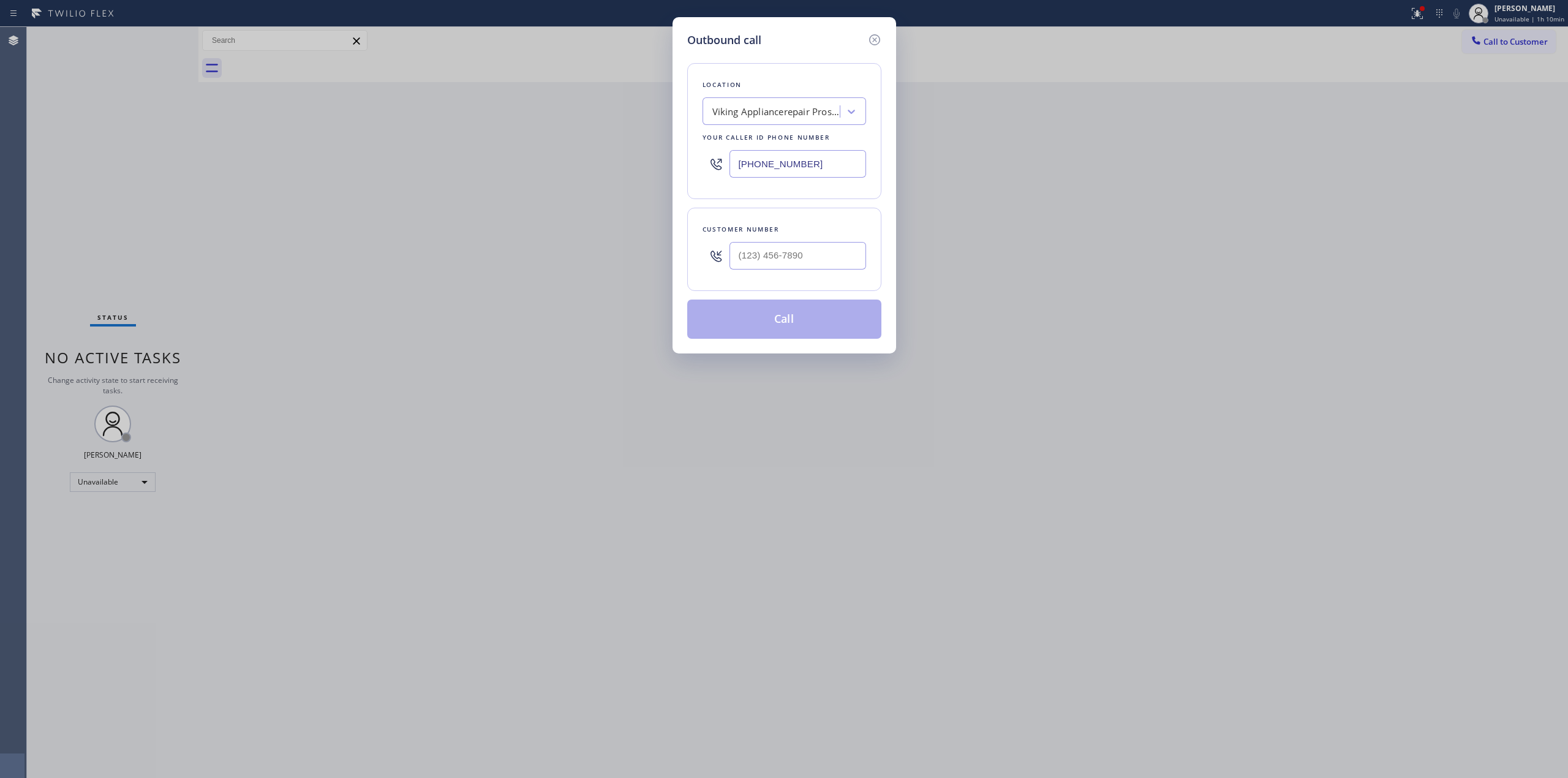
click at [728, 128] on div "Location Viking Appliancerepair Pros (Google Ads, [GEOGRAPHIC_DATA]) Your calle…" at bounding box center [784, 131] width 194 height 136
paste input "HVAC Alliance Expert"
type input "HVAC Alliance Expert"
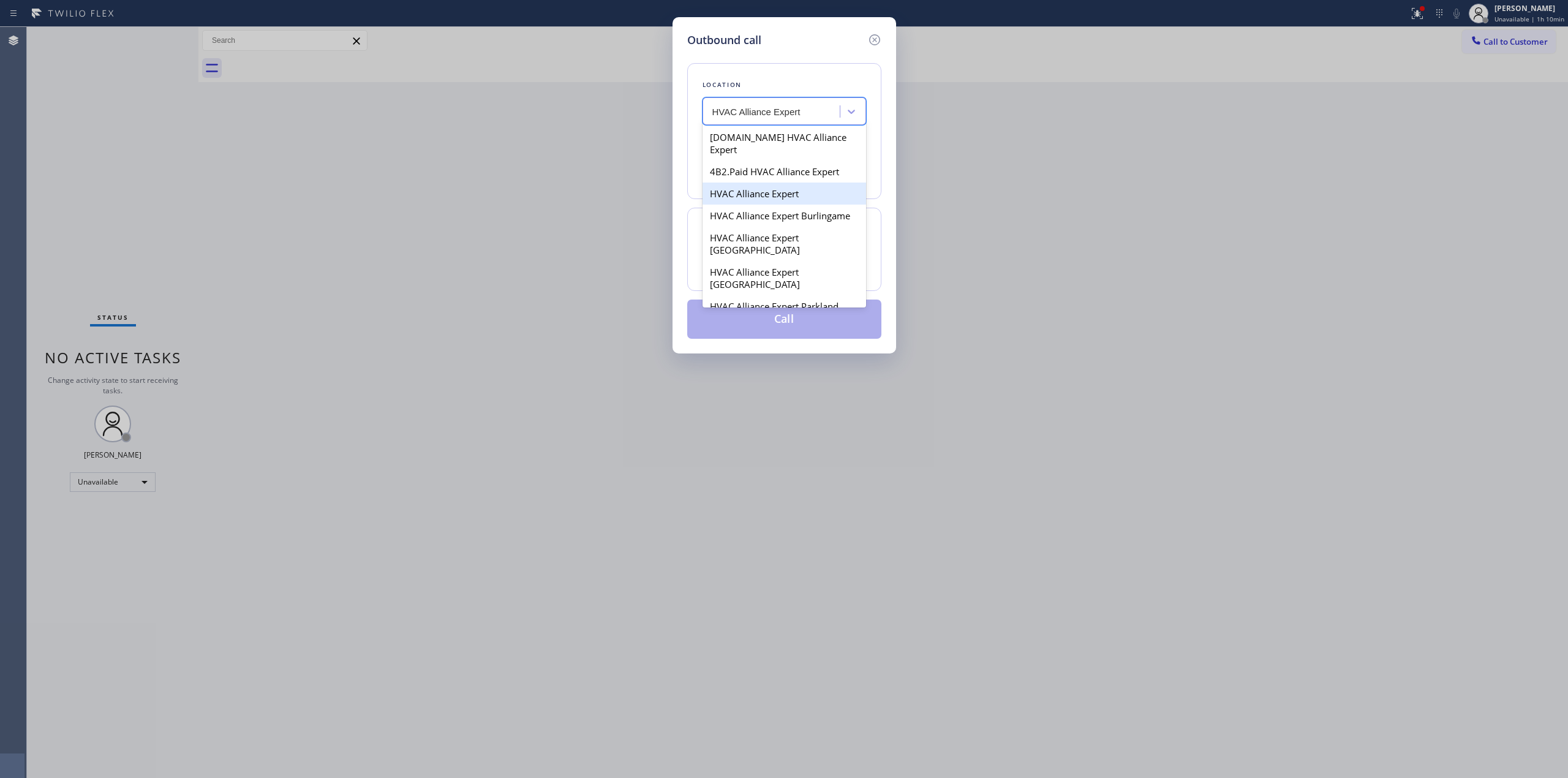
click at [761, 182] on div "HVAC Alliance Expert" at bounding box center [784, 193] width 163 height 22
type input "[PHONE_NUMBER]"
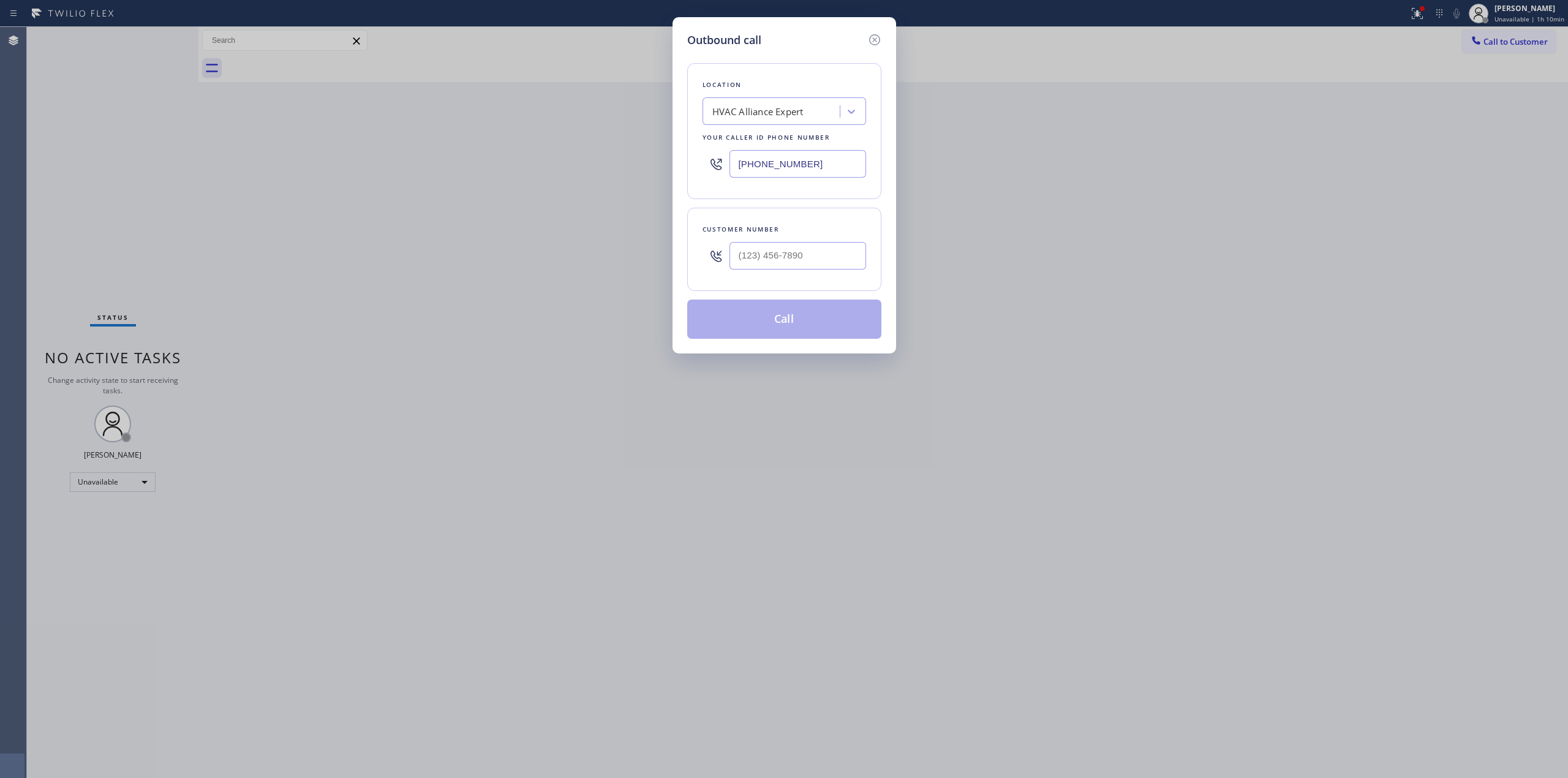
click at [795, 167] on input "[PHONE_NUMBER]" at bounding box center [797, 164] width 137 height 27
click at [871, 37] on icon at bounding box center [874, 39] width 14 height 14
